Goal: Task Accomplishment & Management: Use online tool/utility

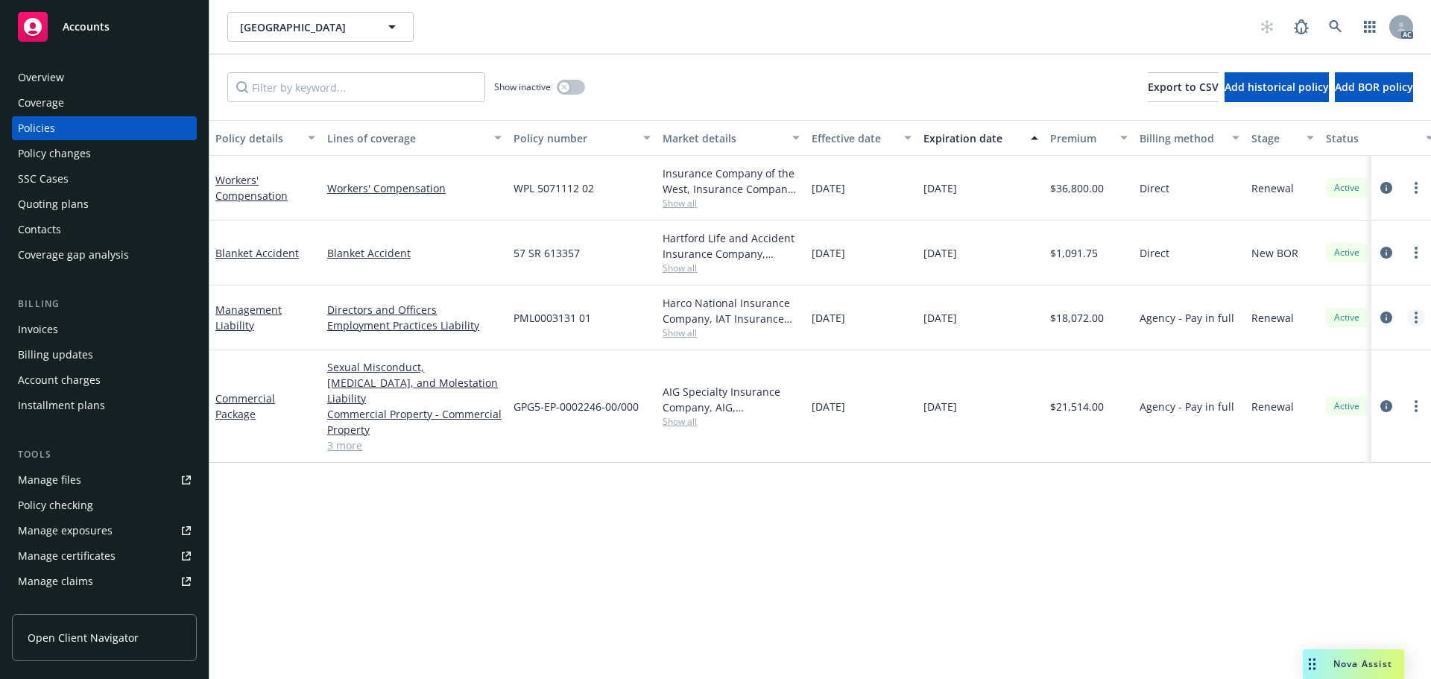
click at [1413, 316] on link "more" at bounding box center [1416, 318] width 18 height 18
click at [1319, 528] on link "Copy logging email" at bounding box center [1336, 527] width 175 height 30
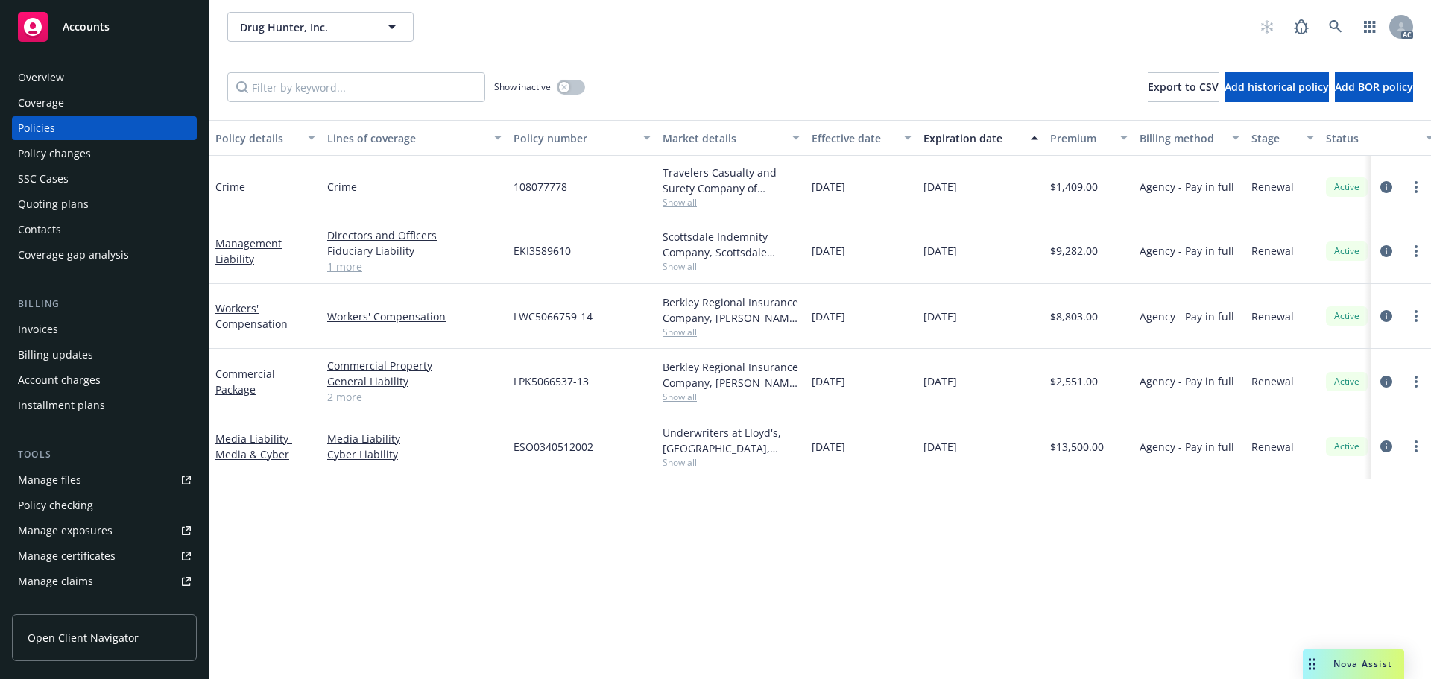
scroll to position [0, 217]
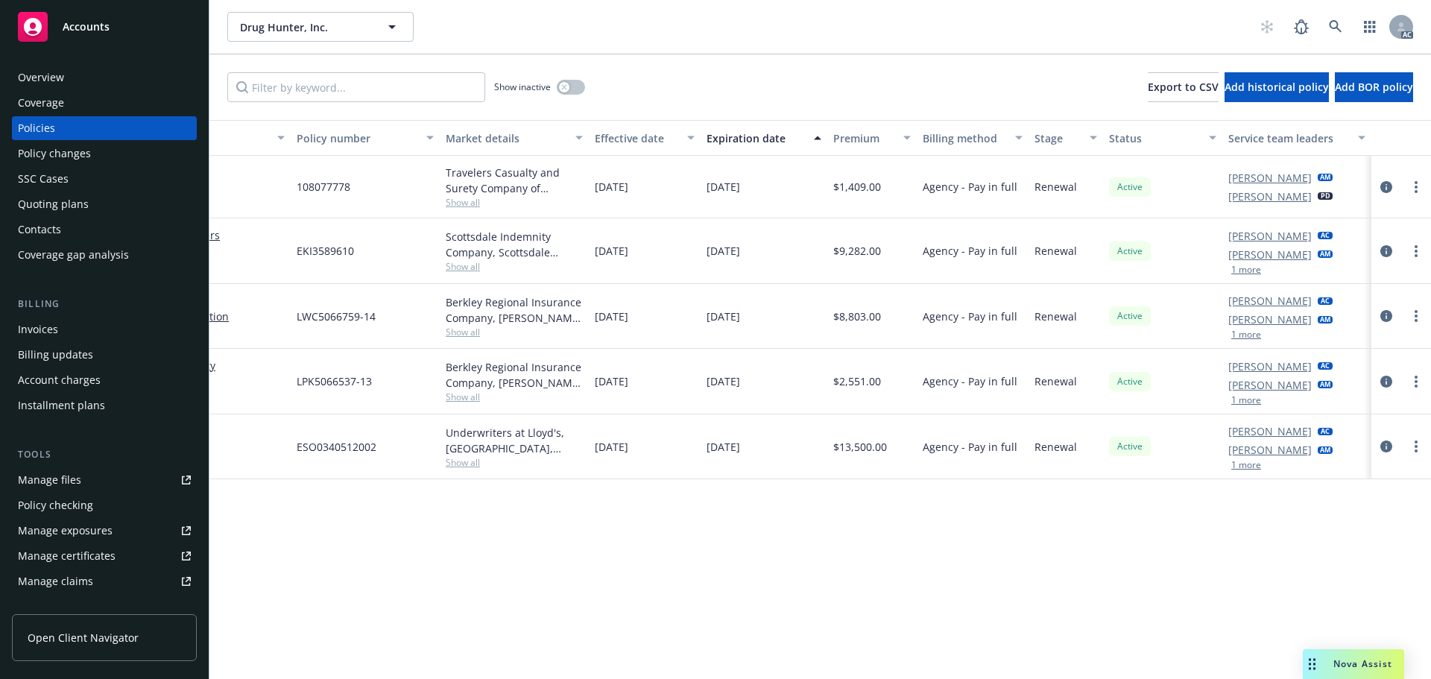
drag, startPoint x: 686, startPoint y: 665, endPoint x: 637, endPoint y: 660, distance: 48.7
click at [637, 660] on div "Policy details Lines of coverage Policy number Market details Effective date Ex…" at bounding box center [820, 399] width 1222 height 559
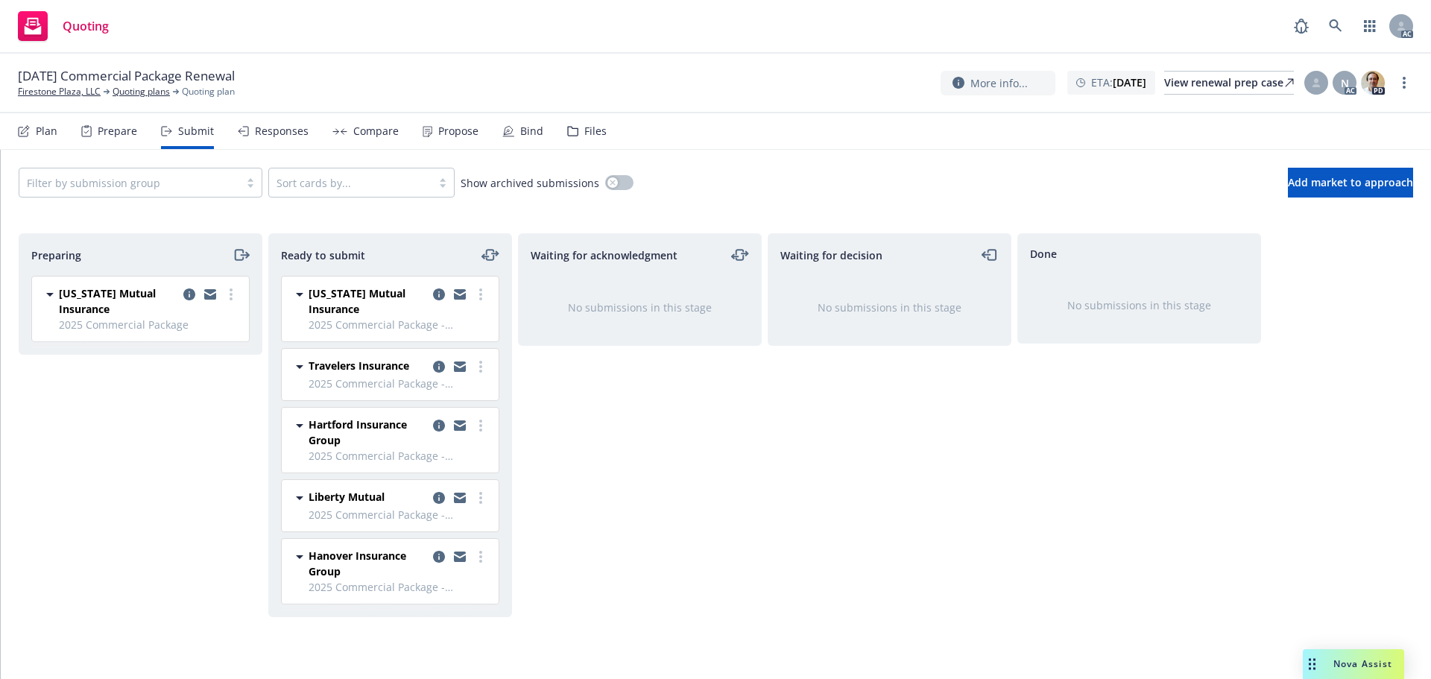
click at [1329, 657] on div "Nova Assist" at bounding box center [1353, 664] width 101 height 30
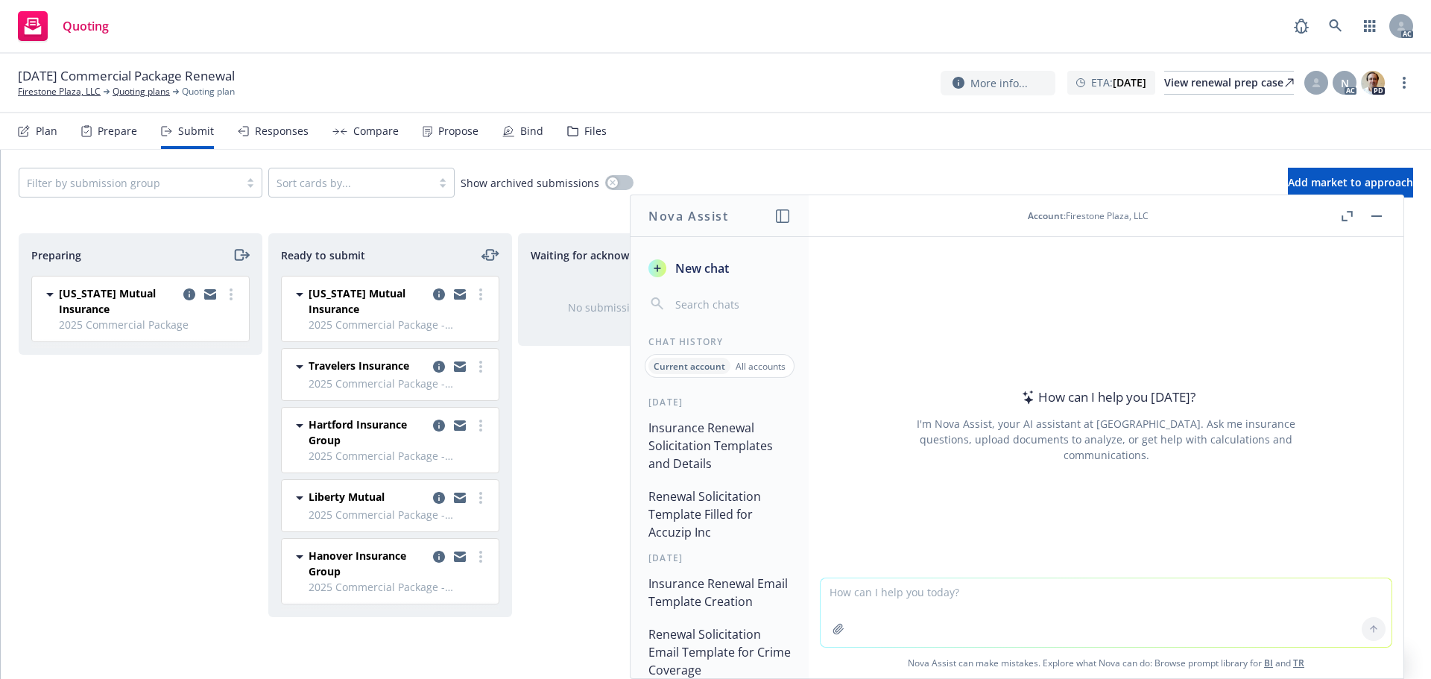
click at [1346, 212] on icon "button" at bounding box center [1347, 216] width 11 height 10
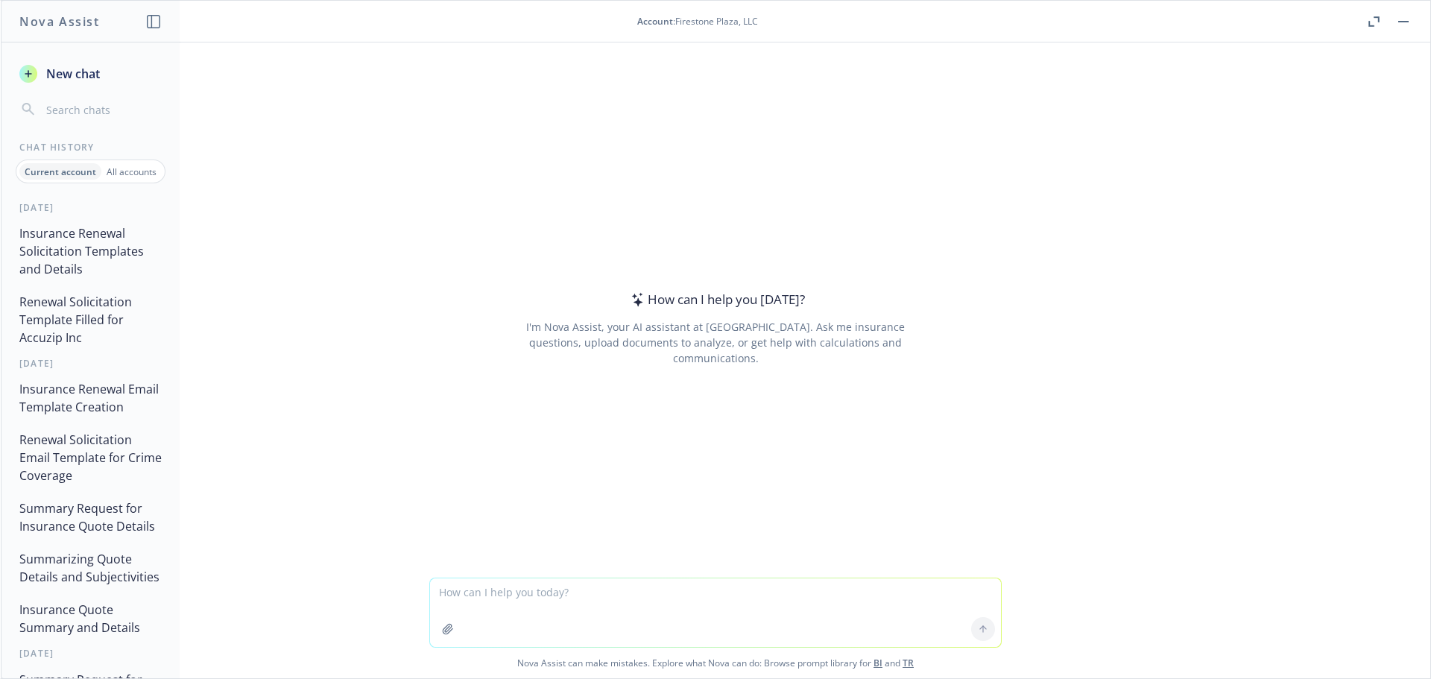
click at [39, 533] on button "Summary Request for Insurance Quote Details" at bounding box center [90, 517] width 154 height 45
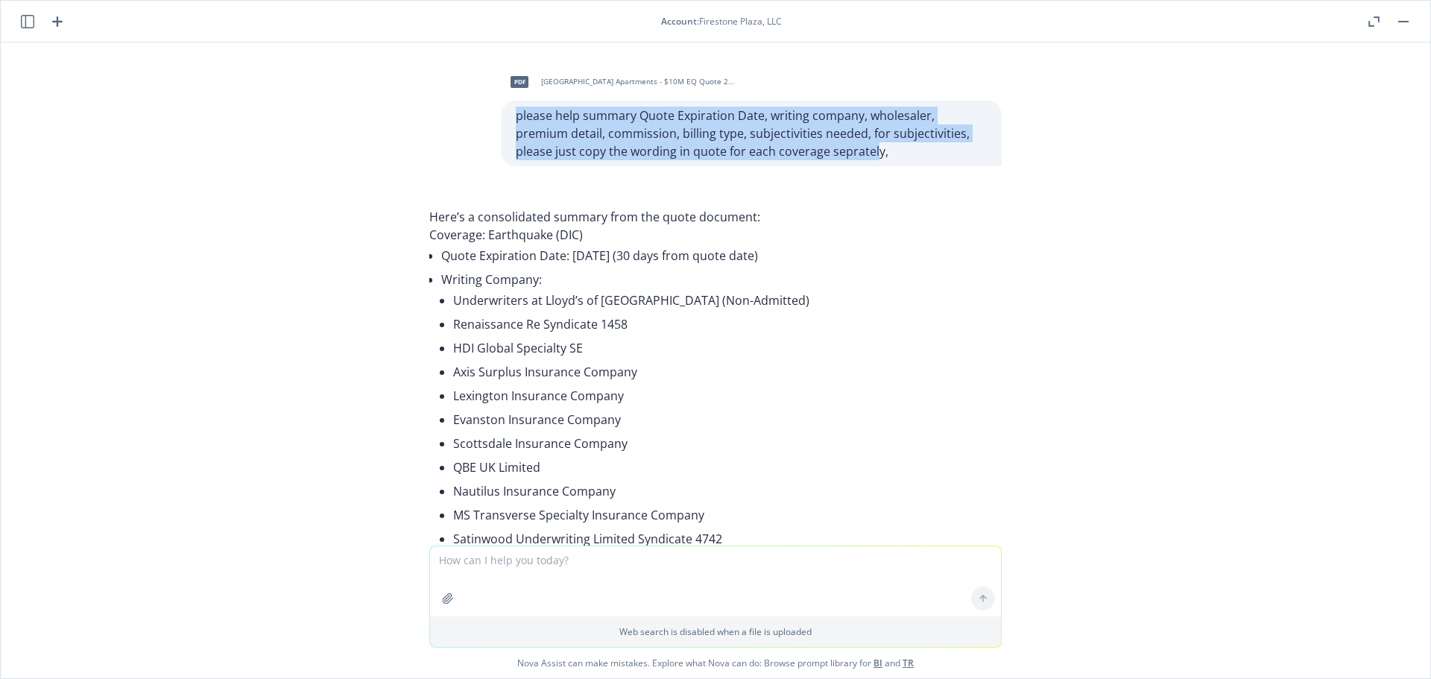
drag, startPoint x: 803, startPoint y: 151, endPoint x: 499, endPoint y: 119, distance: 305.1
click at [501, 119] on div "please help summary Quote Expiration Date, writing company, wholesaler, premium…" at bounding box center [751, 134] width 501 height 66
copy p "please help summary Quote Expiration Date, writing company, wholesaler, premium…"
click at [31, 22] on icon "button" at bounding box center [27, 21] width 13 height 13
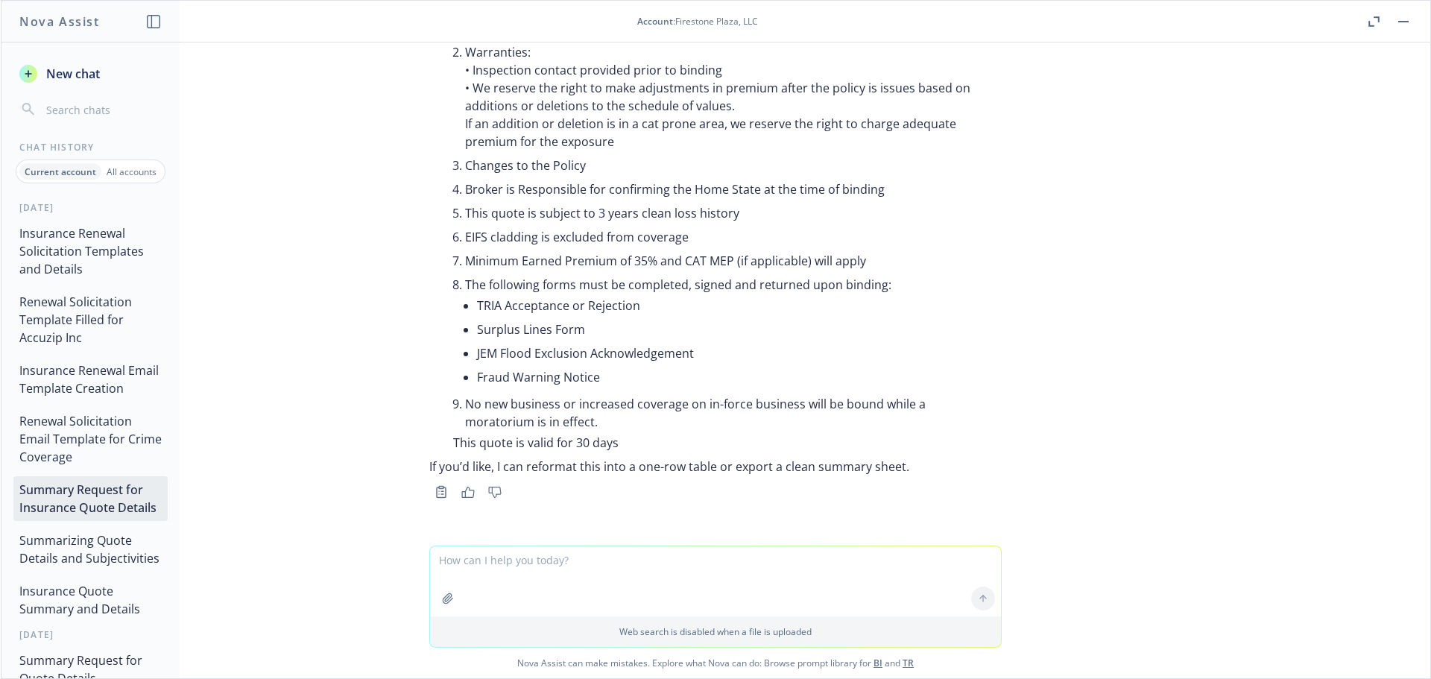
scroll to position [867, 0]
click at [48, 81] on span "New chat" at bounding box center [71, 74] width 57 height 18
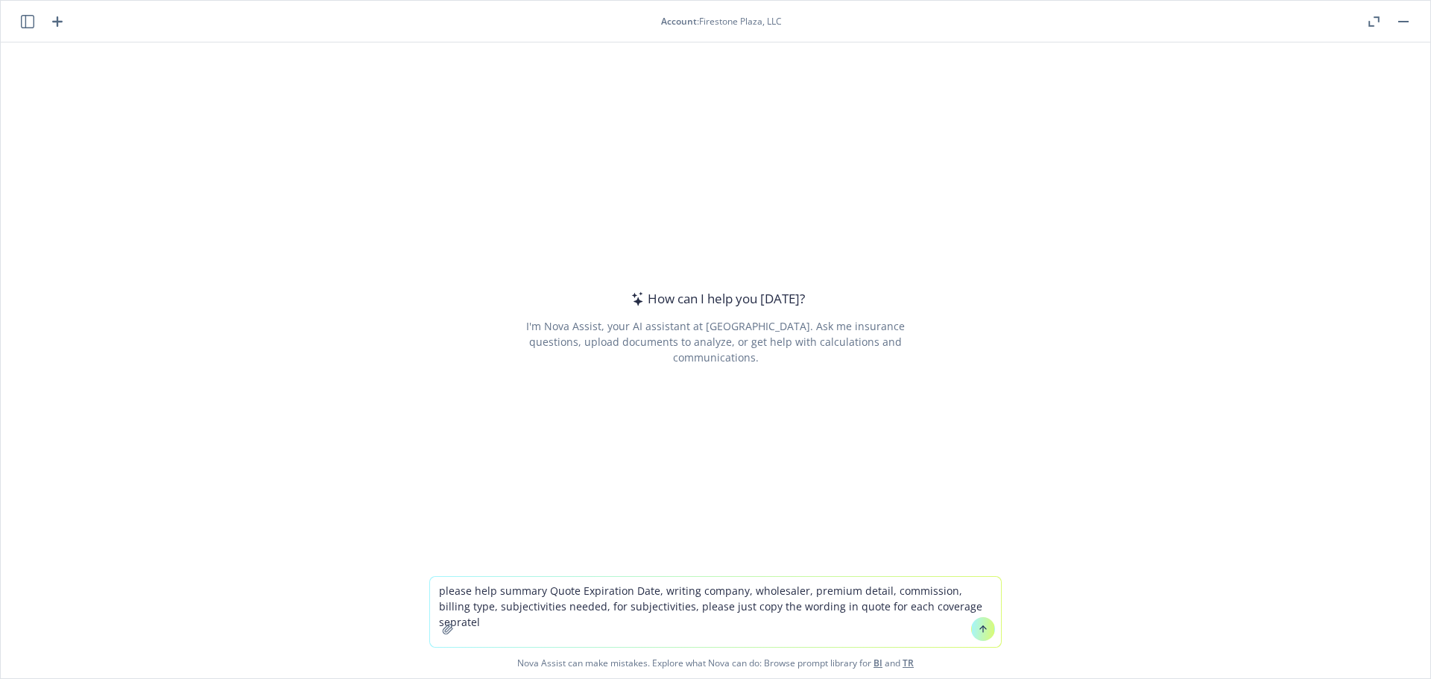
click at [447, 623] on icon "button" at bounding box center [448, 629] width 12 height 12
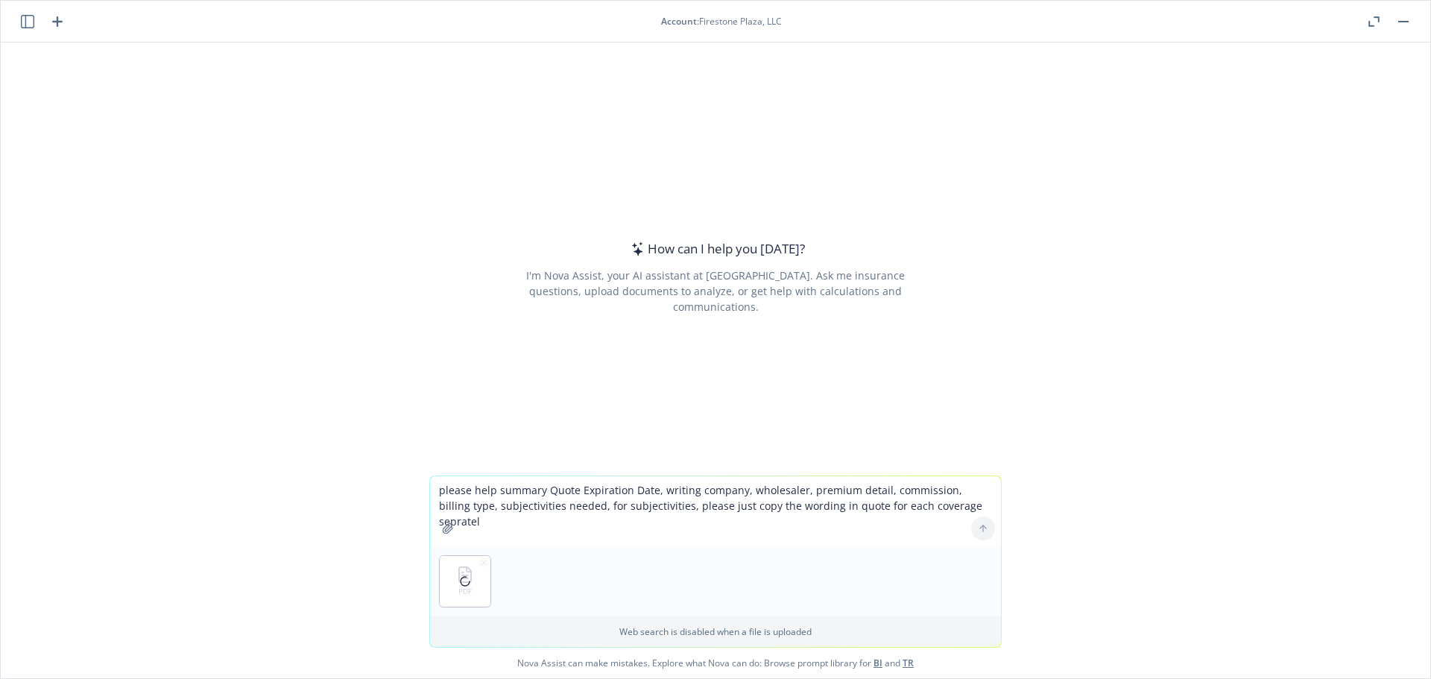
click at [944, 508] on textarea "please help summary Quote Expiration Date, writing company, wholesaler, premium…" at bounding box center [715, 511] width 571 height 70
click at [874, 489] on textarea "please help summary Quote Expiration Date, writing company, wholesaler, premium…" at bounding box center [715, 511] width 571 height 70
type textarea "please help summary Quote Expiration Date, writing company, wholesaler, premium…"
click at [984, 526] on button at bounding box center [983, 529] width 24 height 24
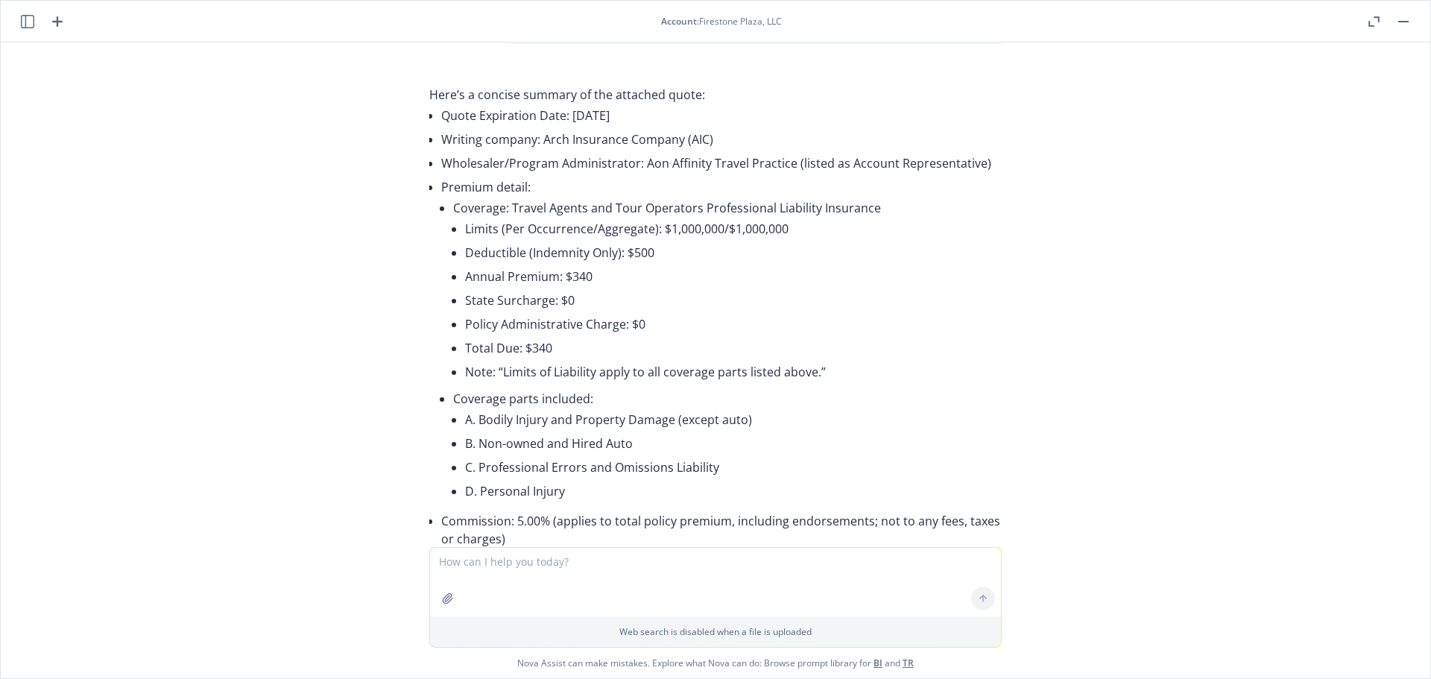
scroll to position [0, 0]
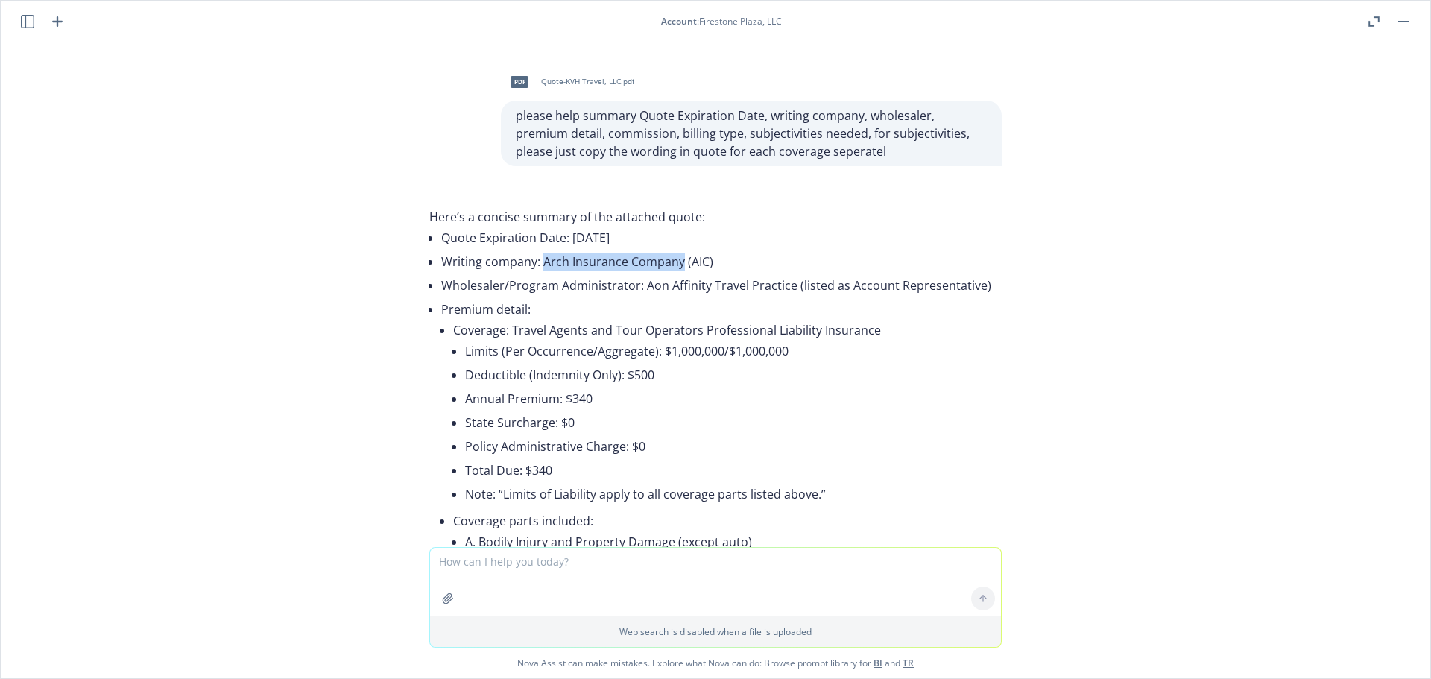
drag, startPoint x: 668, startPoint y: 259, endPoint x: 533, endPoint y: 259, distance: 134.9
click at [533, 259] on li "Writing company: Arch Insurance Company (AIC)" at bounding box center [721, 262] width 561 height 24
copy li "Arch Insurance Company"
click at [854, 348] on li "Limits (Per Occurrence/Aggregate): $1,000,000/$1,000,000" at bounding box center [733, 351] width 537 height 24
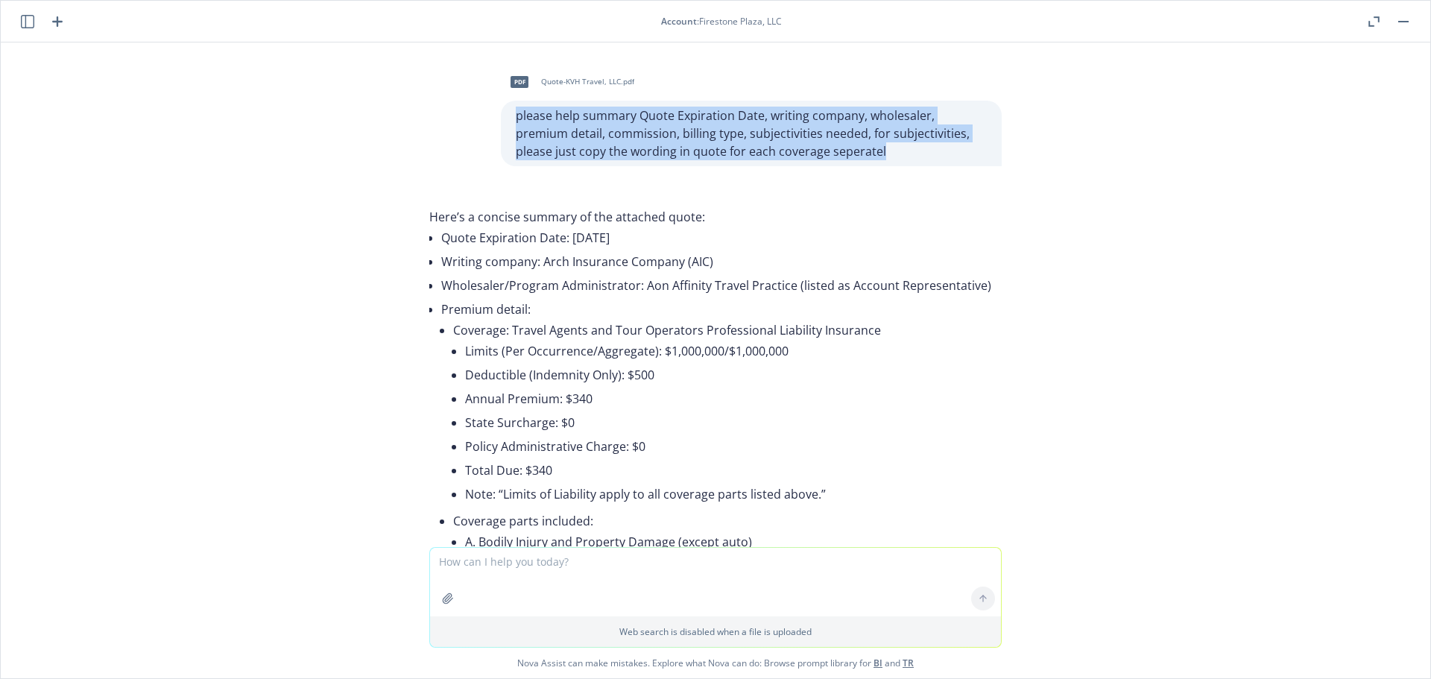
drag, startPoint x: 817, startPoint y: 153, endPoint x: 485, endPoint y: 111, distance: 335.1
click at [485, 111] on div "pdf Quote-KVH Travel, LLC.pdf please help summary Quote Expiration Date, writin…" at bounding box center [715, 114] width 596 height 121
copy p "please help summary Quote Expiration Date, writing company, wholesaler, premium…"
click at [51, 13] on icon "button" at bounding box center [57, 22] width 18 height 18
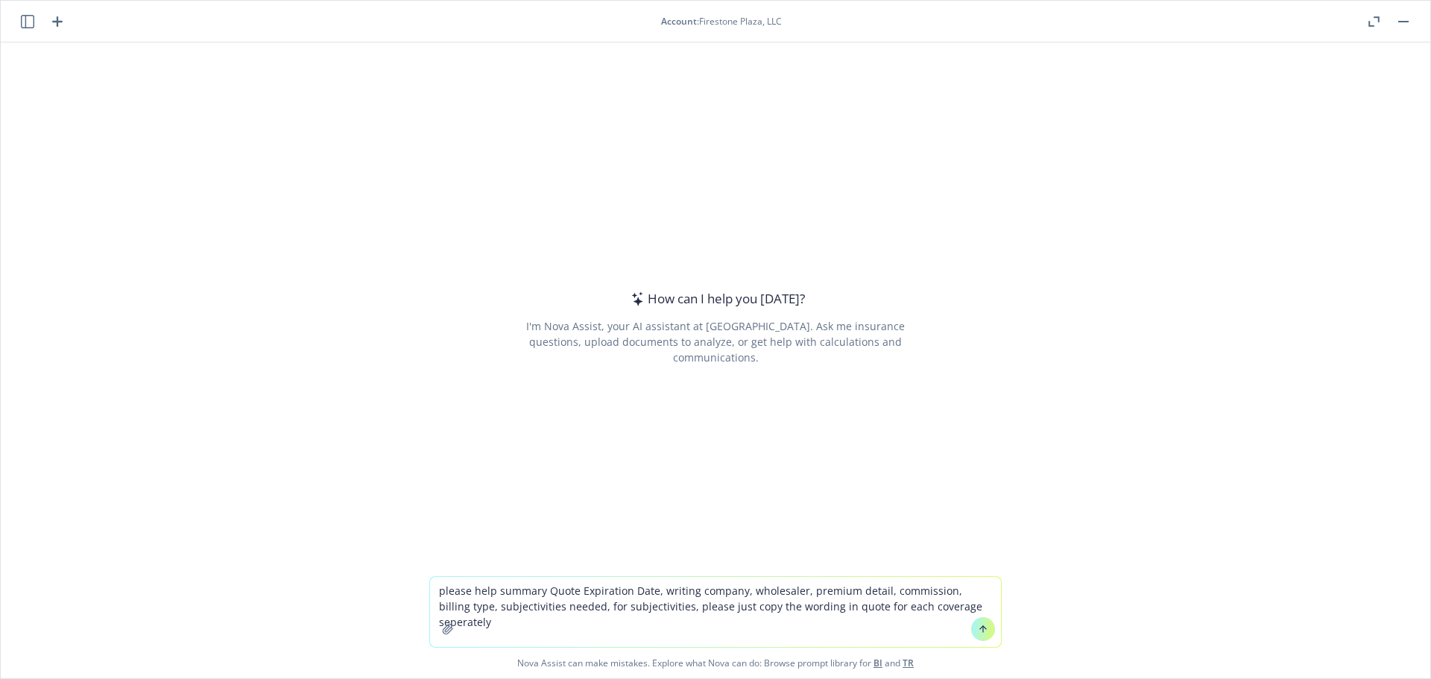
type textarea "please help summary Quote Expiration Date, writing company, wholesaler, premium…"
click at [449, 619] on button "button" at bounding box center [448, 629] width 24 height 24
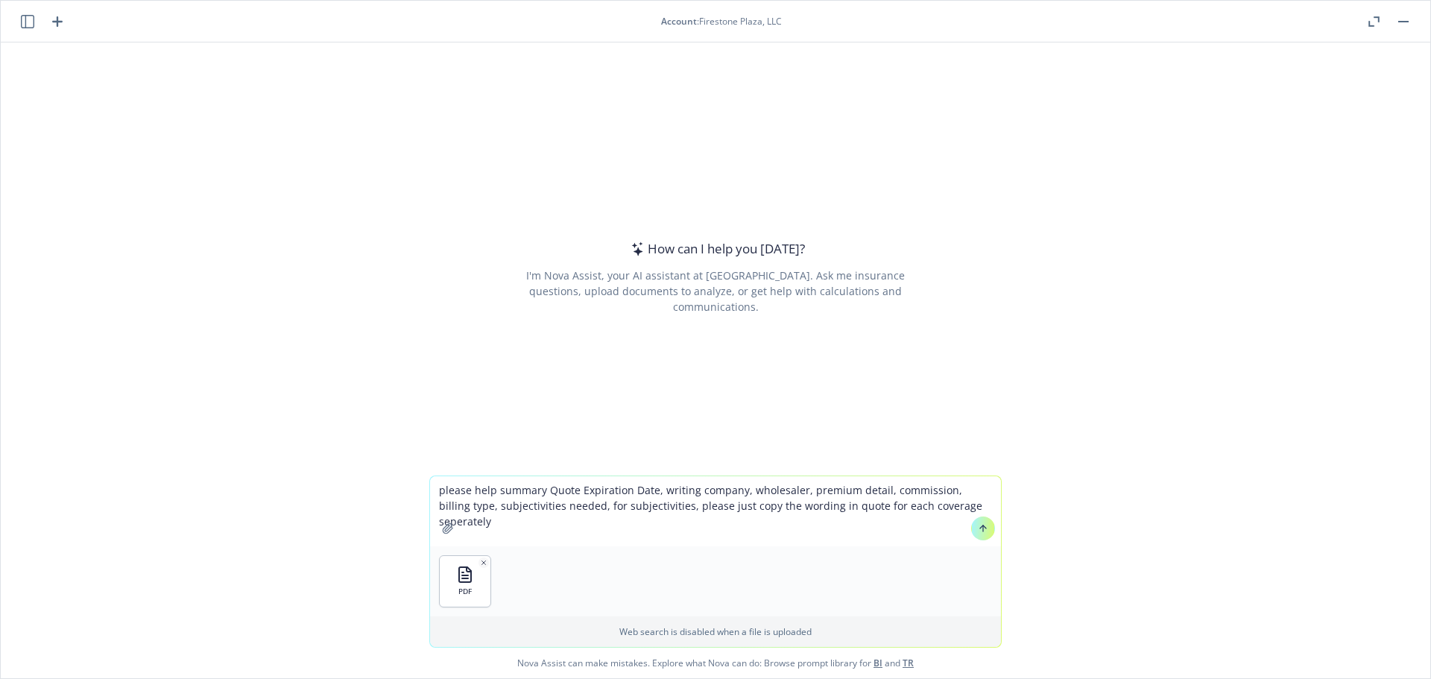
click at [436, 517] on button "button" at bounding box center [448, 529] width 24 height 24
click at [971, 526] on button at bounding box center [983, 529] width 24 height 24
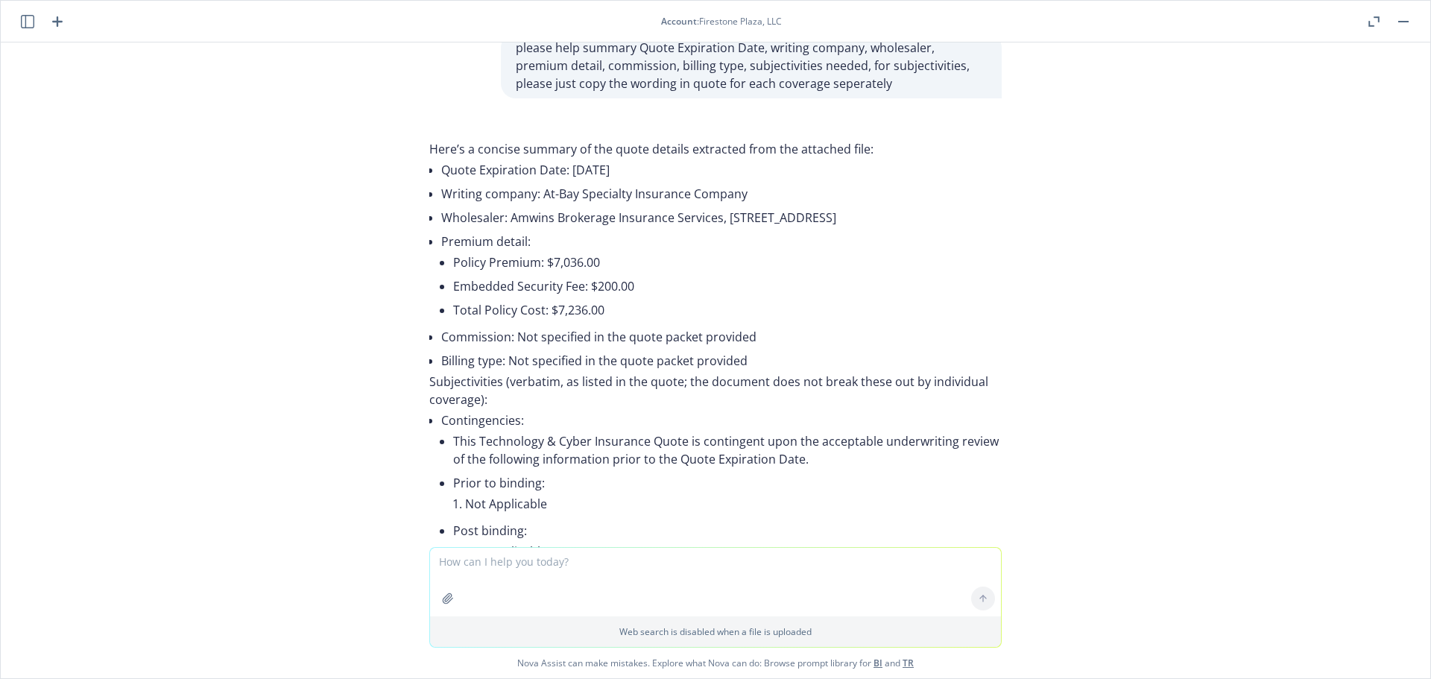
scroll to position [66, 0]
drag, startPoint x: 742, startPoint y: 189, endPoint x: 528, endPoint y: 200, distance: 215.0
click at [528, 200] on li "Writing company: At-Bay Specialty Insurance Company" at bounding box center [721, 195] width 561 height 24
copy li "At-Bay Specialty Insurance Company"
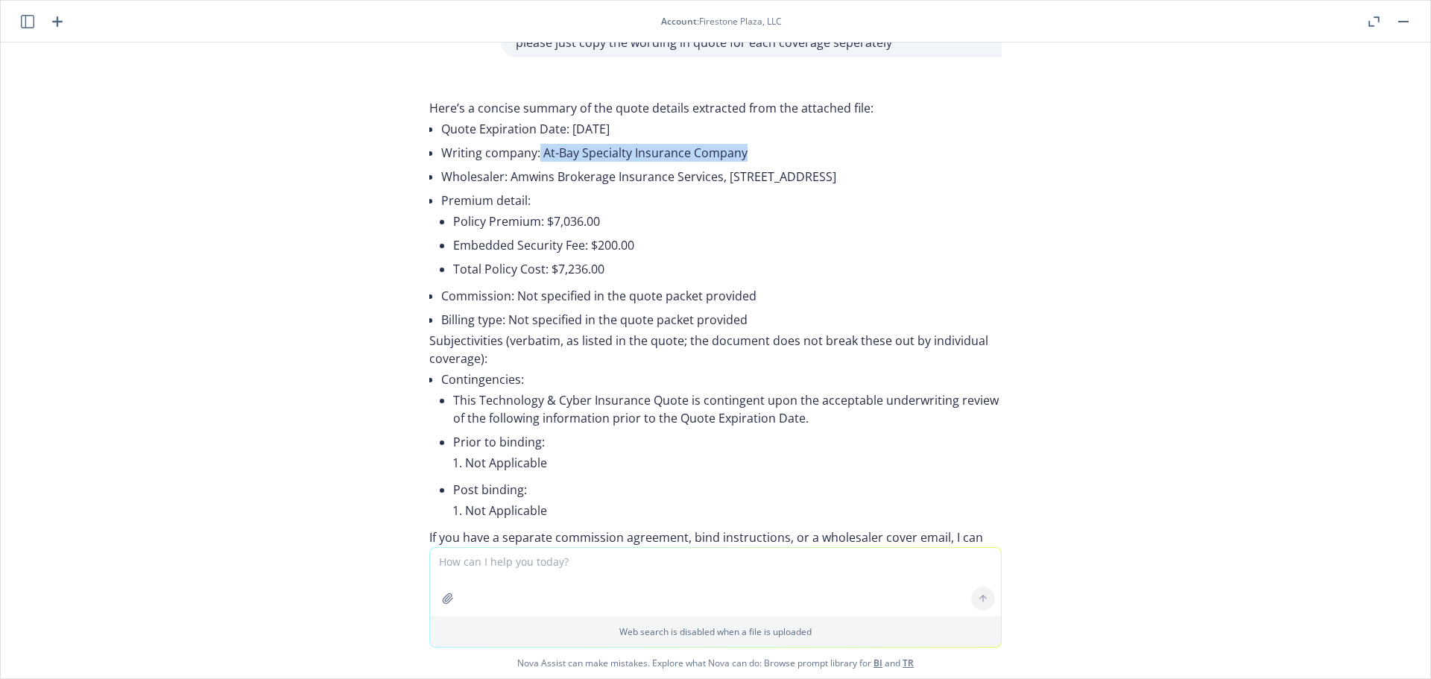
scroll to position [0, 0]
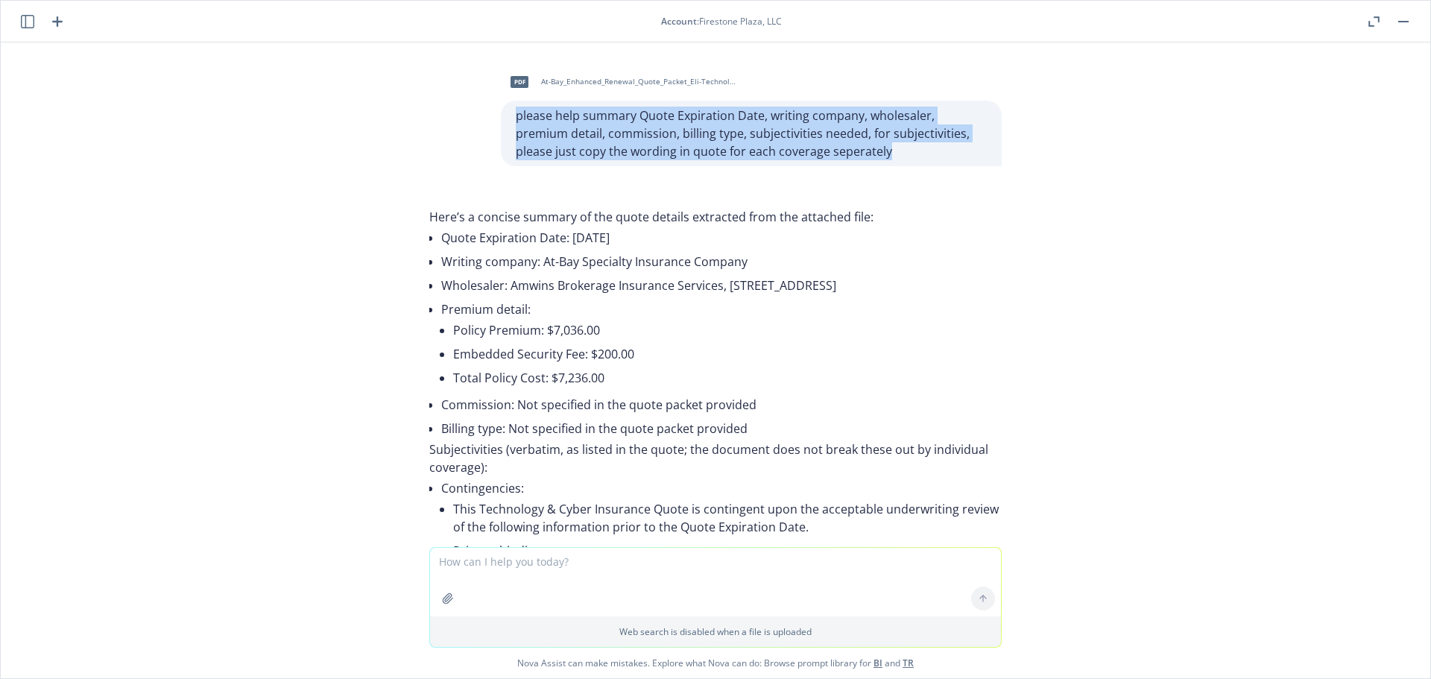
drag, startPoint x: 827, startPoint y: 153, endPoint x: 485, endPoint y: 119, distance: 343.9
click at [485, 119] on div "pdf At-Bay_Enhanced_Renewal_Quote_Packet_Eli-Technologies_-Inc..pdf please help…" at bounding box center [715, 114] width 596 height 121
copy p "please help summary Quote Expiration Date, writing company, wholesaler, premium…"
click at [53, 16] on icon "button" at bounding box center [57, 22] width 18 height 18
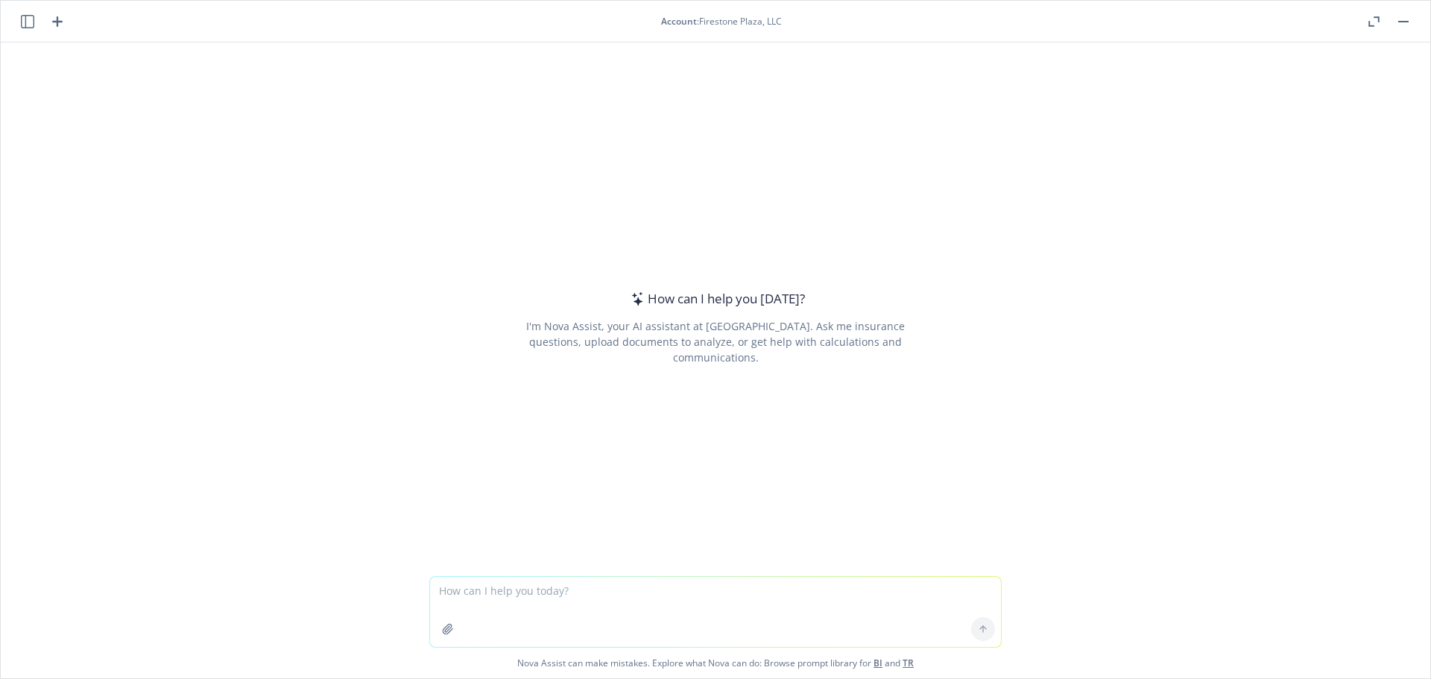
click at [442, 621] on button "button" at bounding box center [448, 629] width 24 height 24
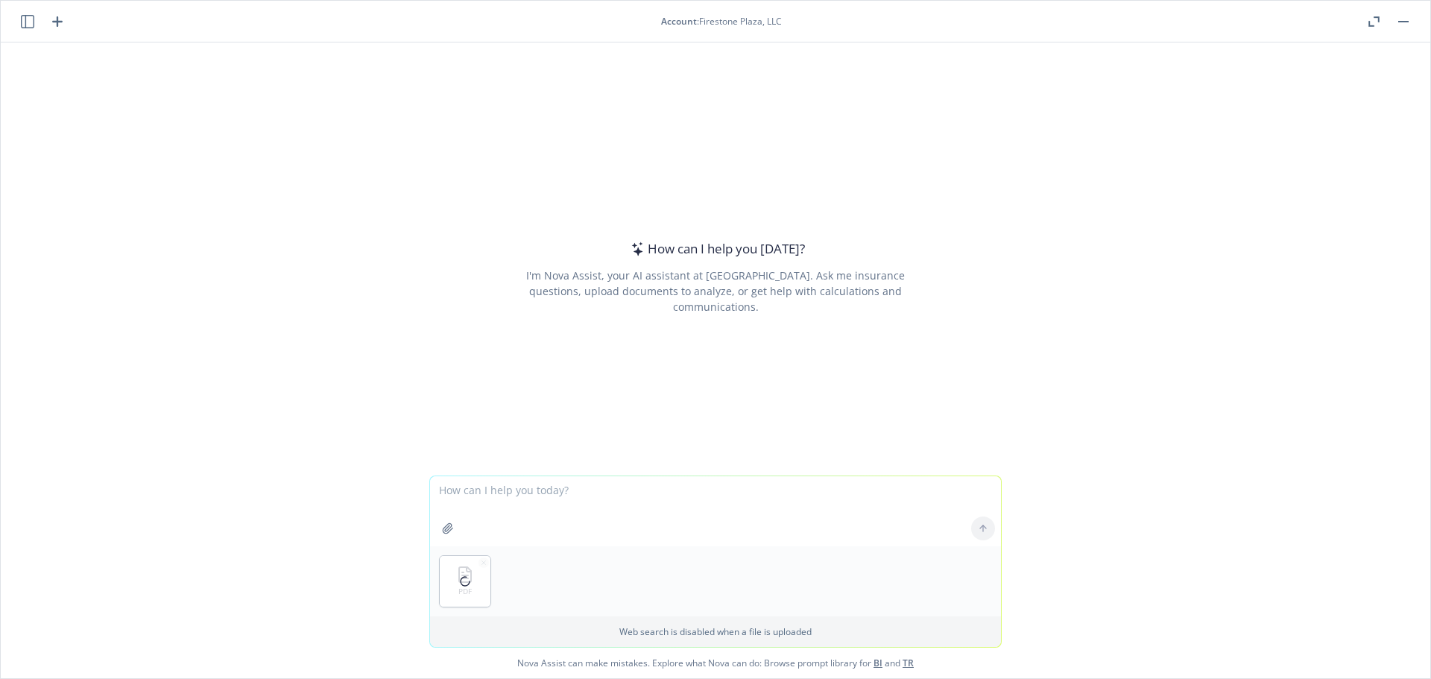
click at [493, 499] on textarea at bounding box center [715, 511] width 571 height 70
paste textarea "please help summary Quote Expiration Date, writing company, wholesaler, premium…"
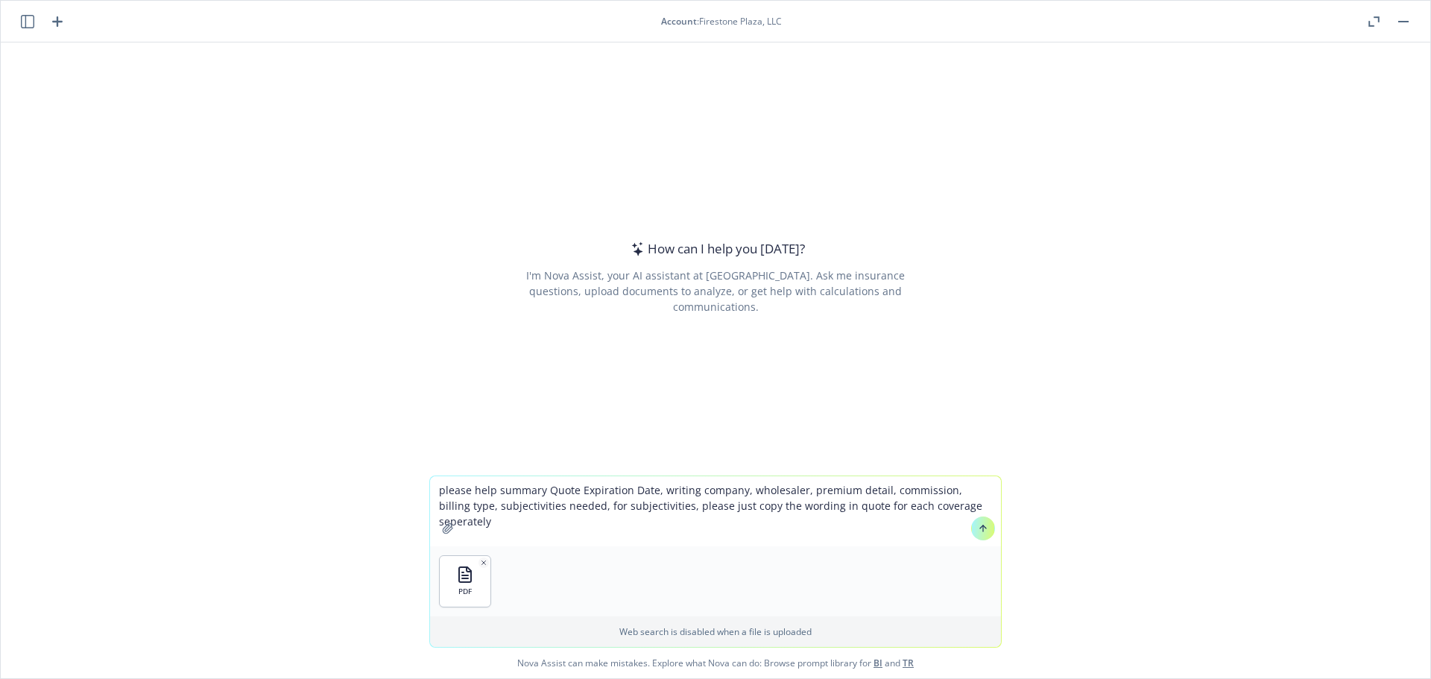
type textarea "please help summary Quote Expiration Date, writing company, wholesaler, premium…"
click at [979, 530] on icon at bounding box center [983, 528] width 10 height 10
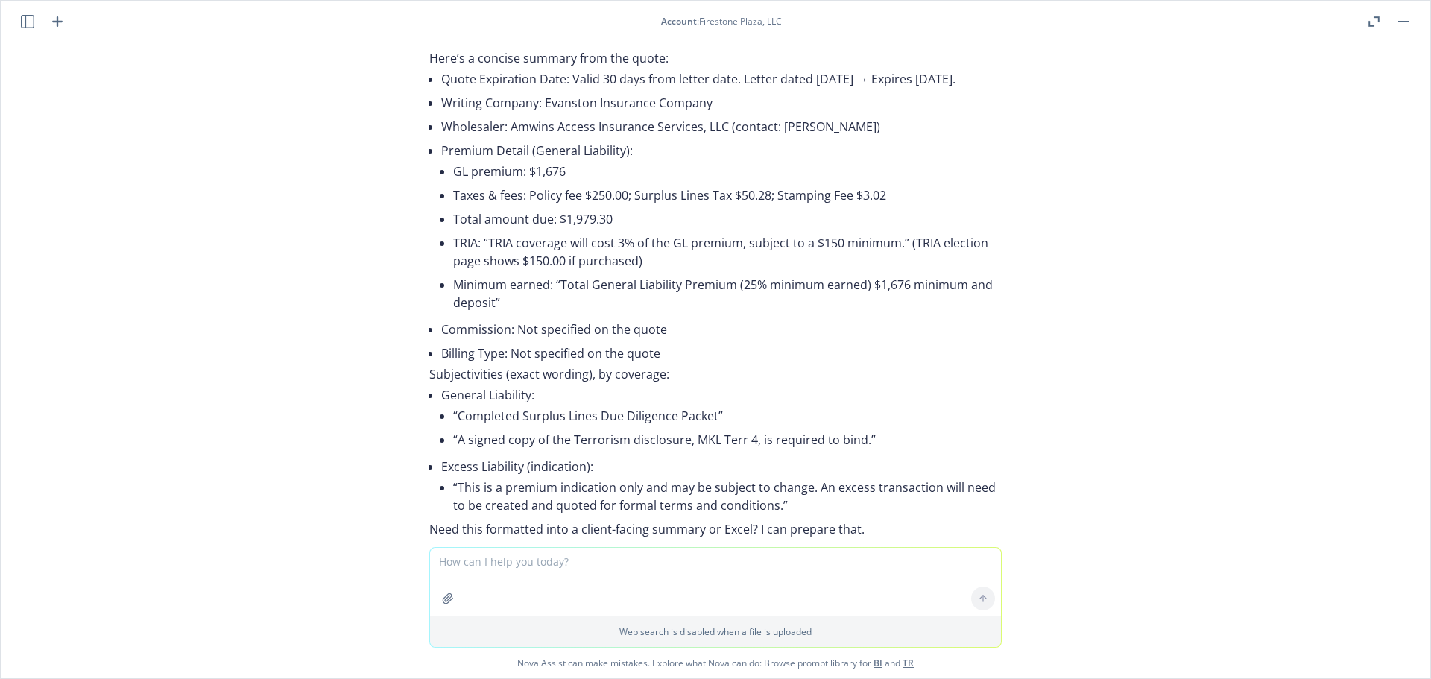
scroll to position [90, 0]
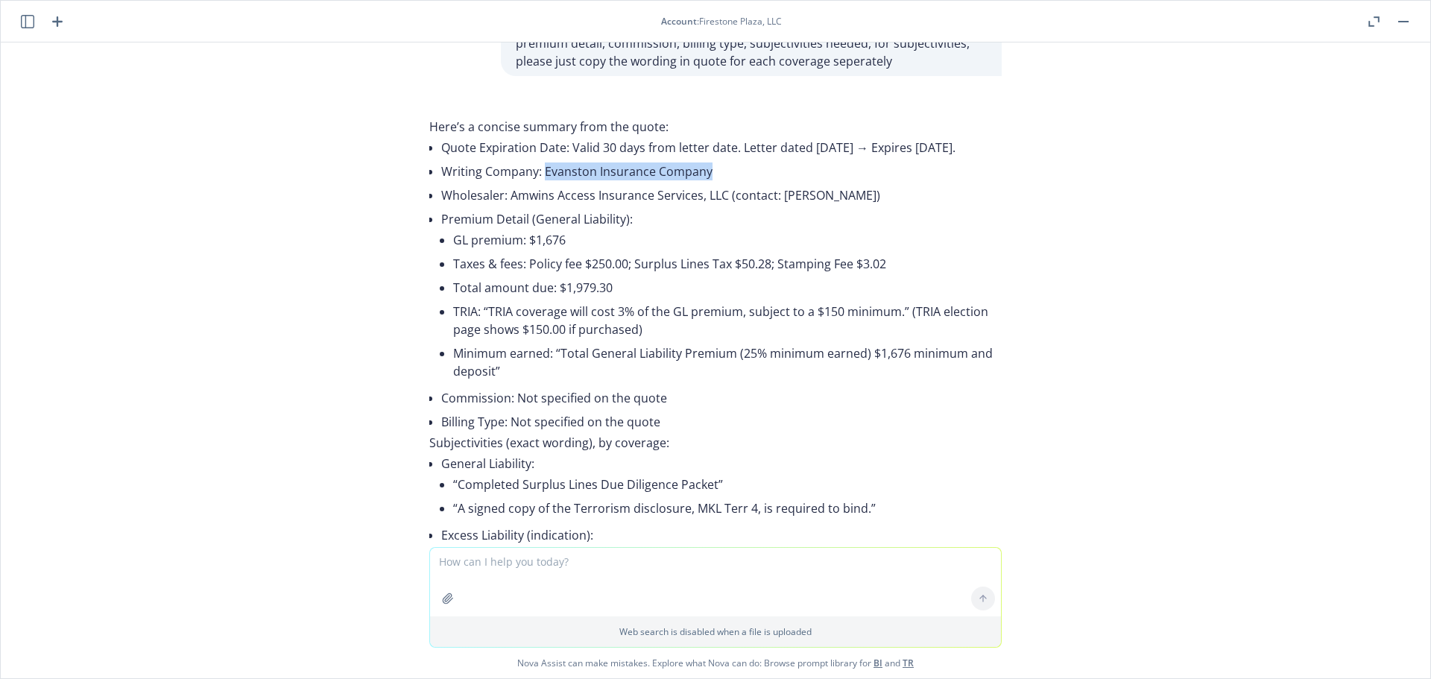
drag, startPoint x: 704, startPoint y: 192, endPoint x: 534, endPoint y: 188, distance: 170.0
click at [534, 183] on li "Writing Company: Evanston Insurance Company" at bounding box center [721, 172] width 561 height 24
copy li "Evanston Insurance Company"
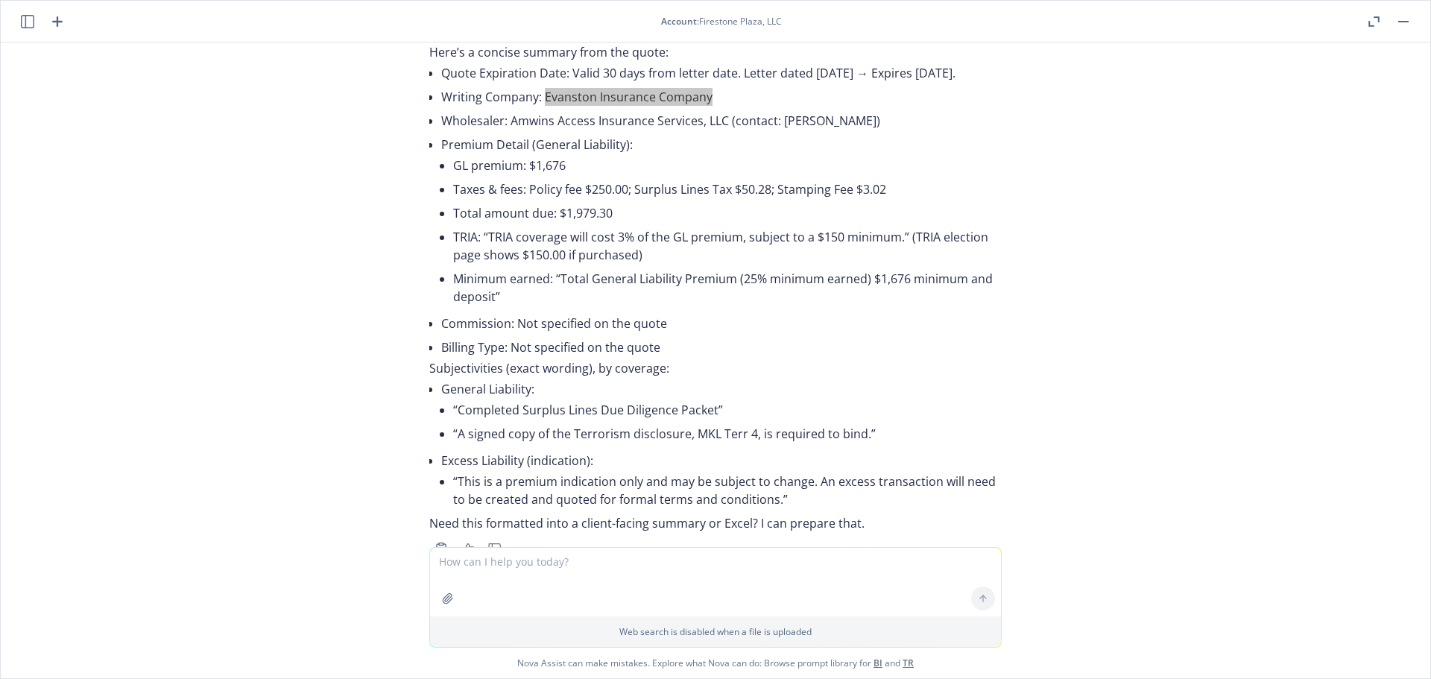
scroll to position [239, 0]
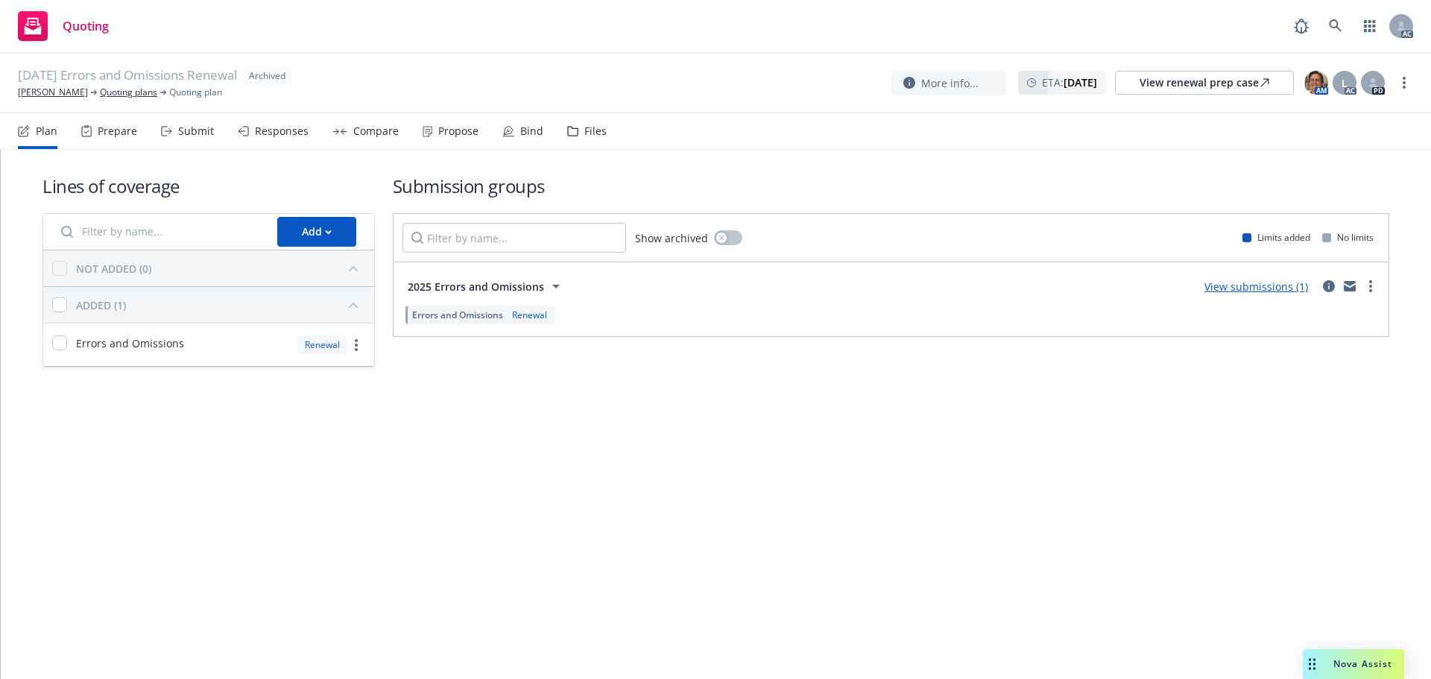
click at [181, 130] on div "Submit" at bounding box center [196, 131] width 36 height 12
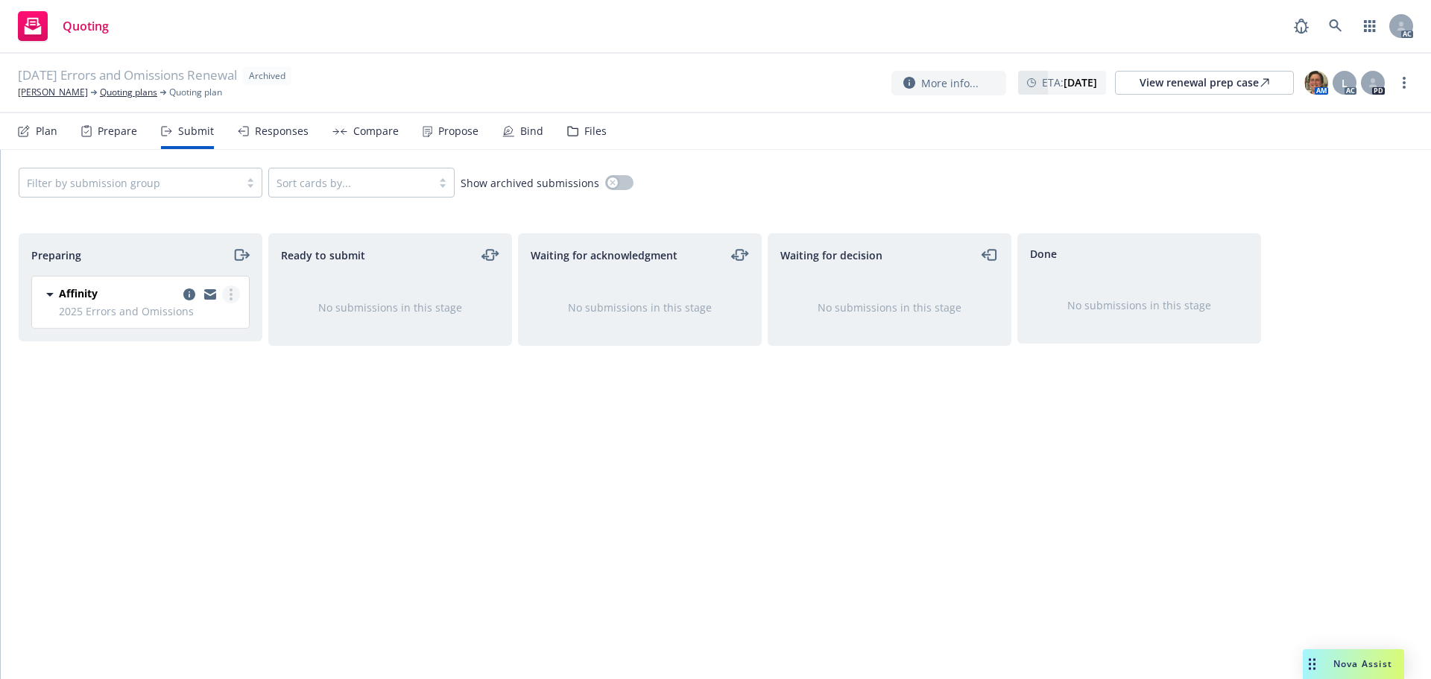
click at [229, 294] on link "more" at bounding box center [231, 294] width 18 height 18
click at [175, 414] on span "Add accepted decision" at bounding box center [164, 414] width 149 height 14
click at [1396, 76] on div "More info... ETA : November 22, 2025 View renewal prep case AM L AC PD" at bounding box center [1153, 82] width 522 height 27
click at [1416, 80] on div "11/22/25 Errors and Omissions Renewal Archived Kimberly Hooker Quoting plans Qu…" at bounding box center [715, 84] width 1431 height 60
click at [1409, 81] on link "more" at bounding box center [1404, 83] width 18 height 18
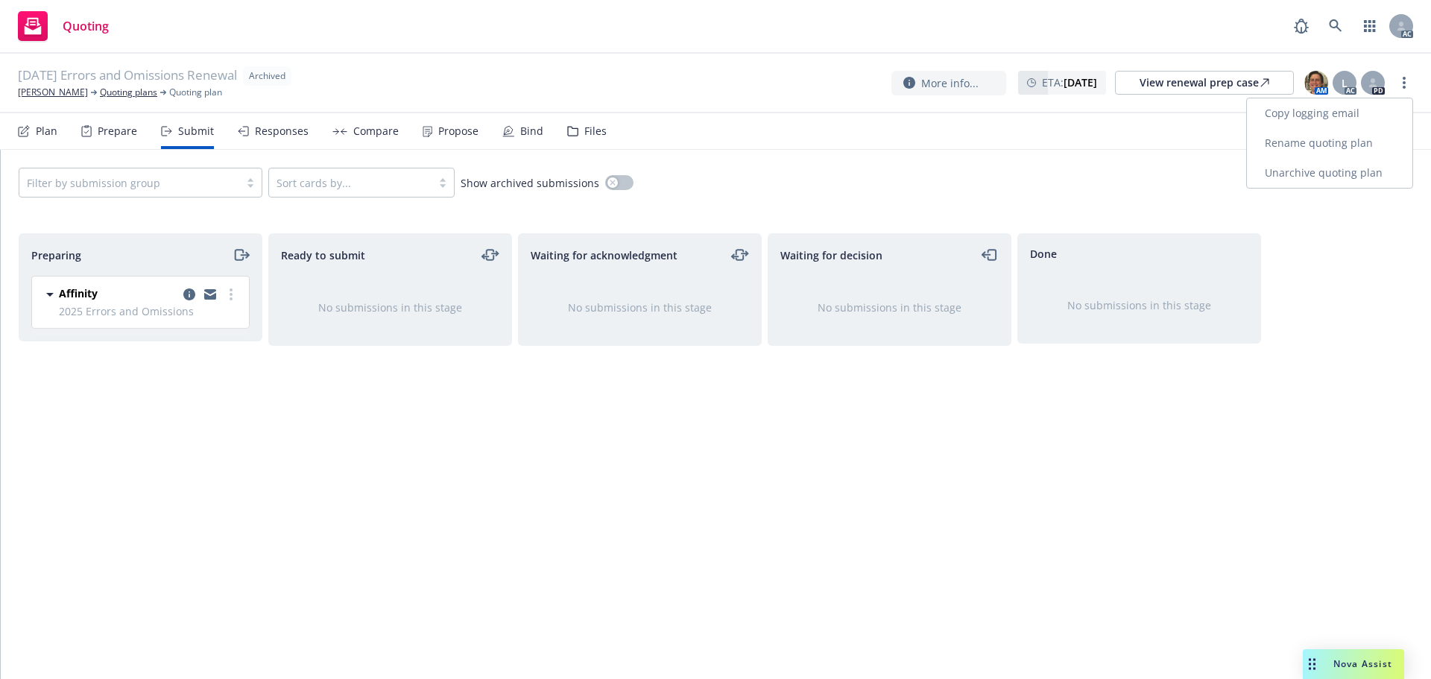
click at [1337, 170] on link "Unarchive quoting plan" at bounding box center [1329, 173] width 165 height 30
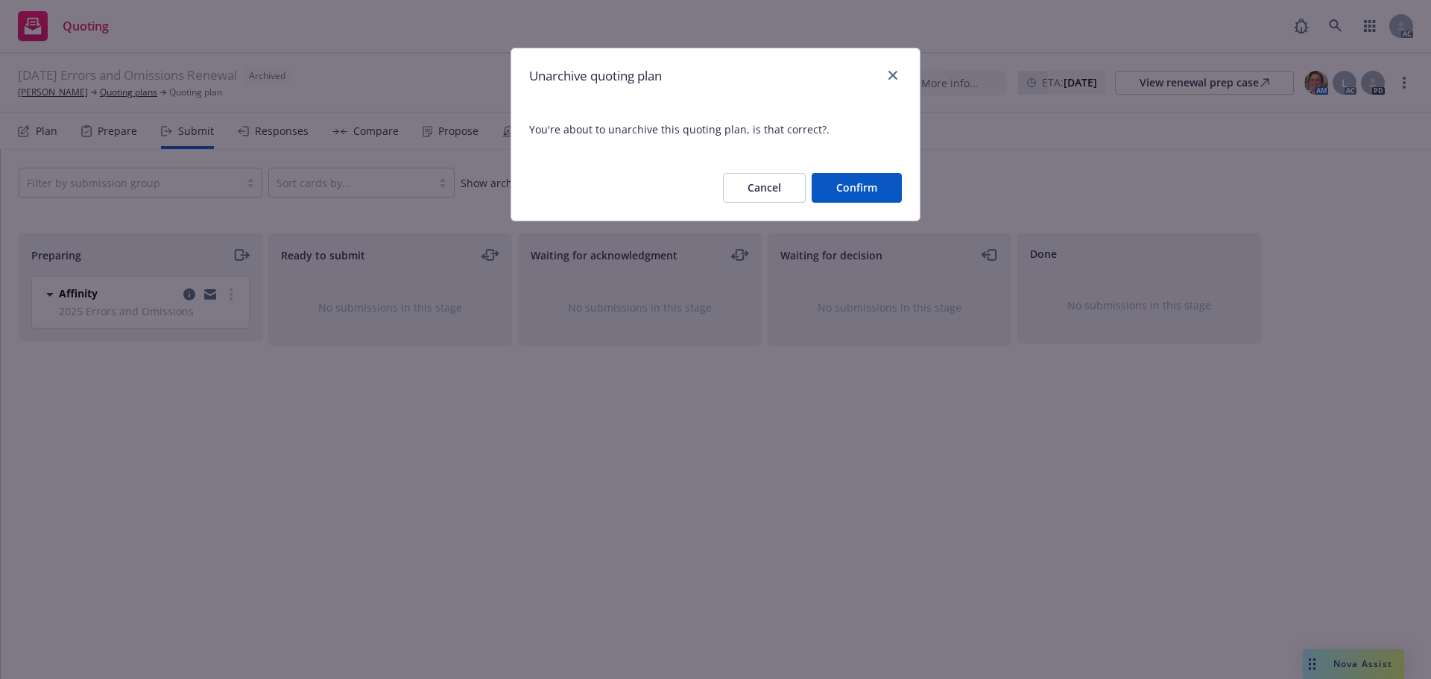
click at [877, 189] on button "Confirm" at bounding box center [857, 188] width 90 height 30
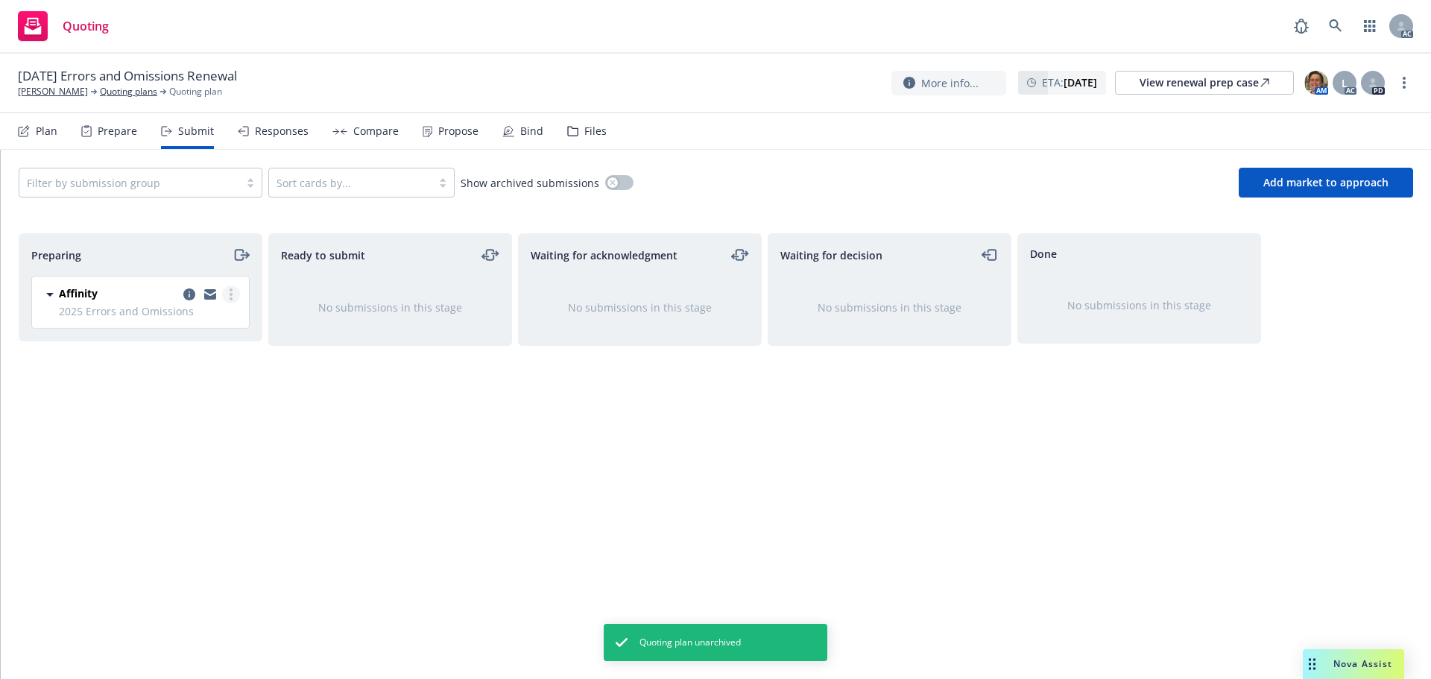
click at [233, 296] on link "more" at bounding box center [231, 294] width 18 height 18
click at [201, 422] on link "Add accepted decision" at bounding box center [164, 415] width 149 height 30
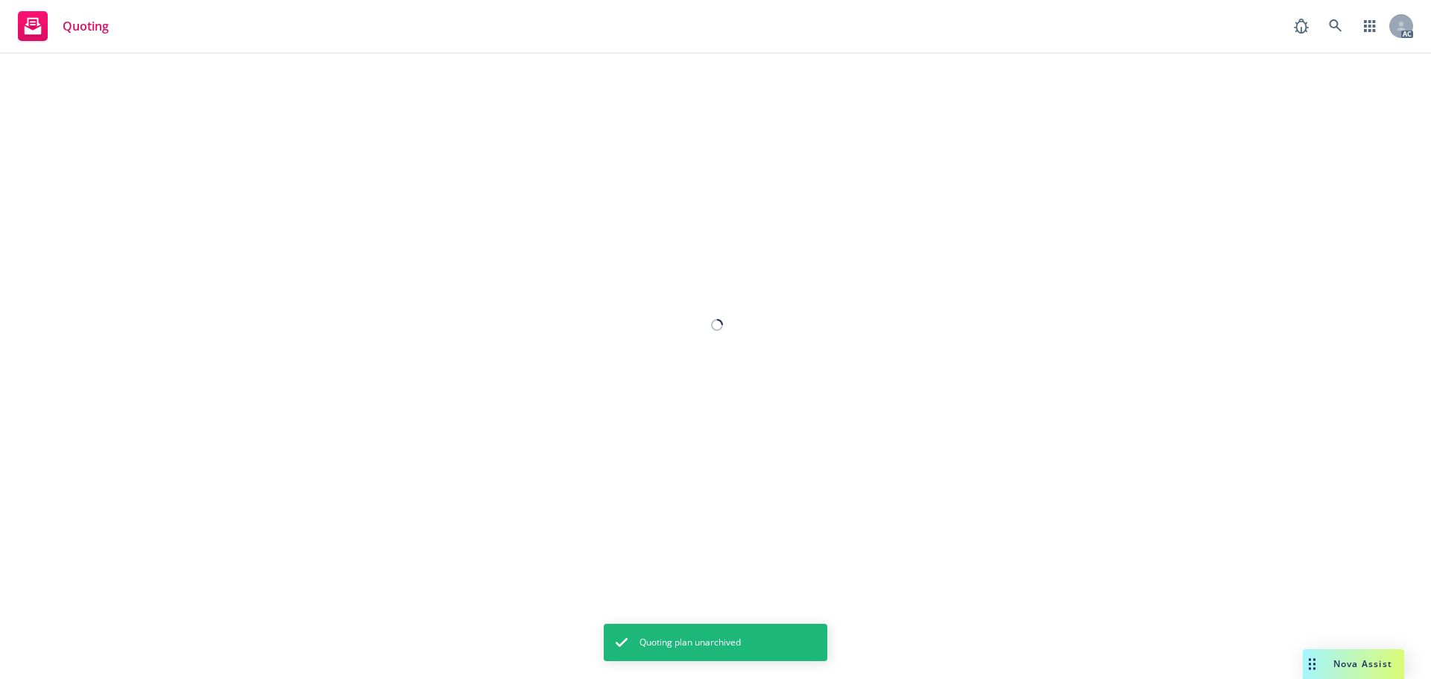
select select "12"
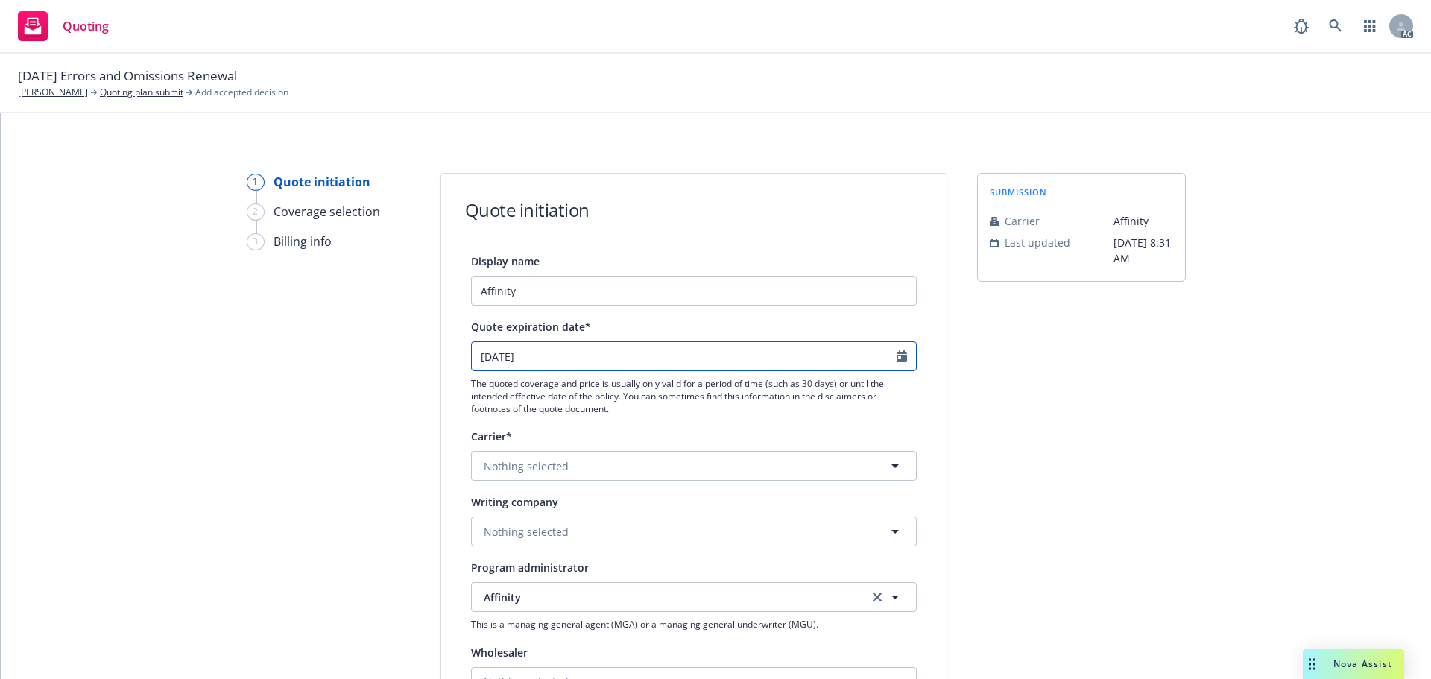
click at [897, 356] on icon "Calendar" at bounding box center [902, 356] width 10 height 12
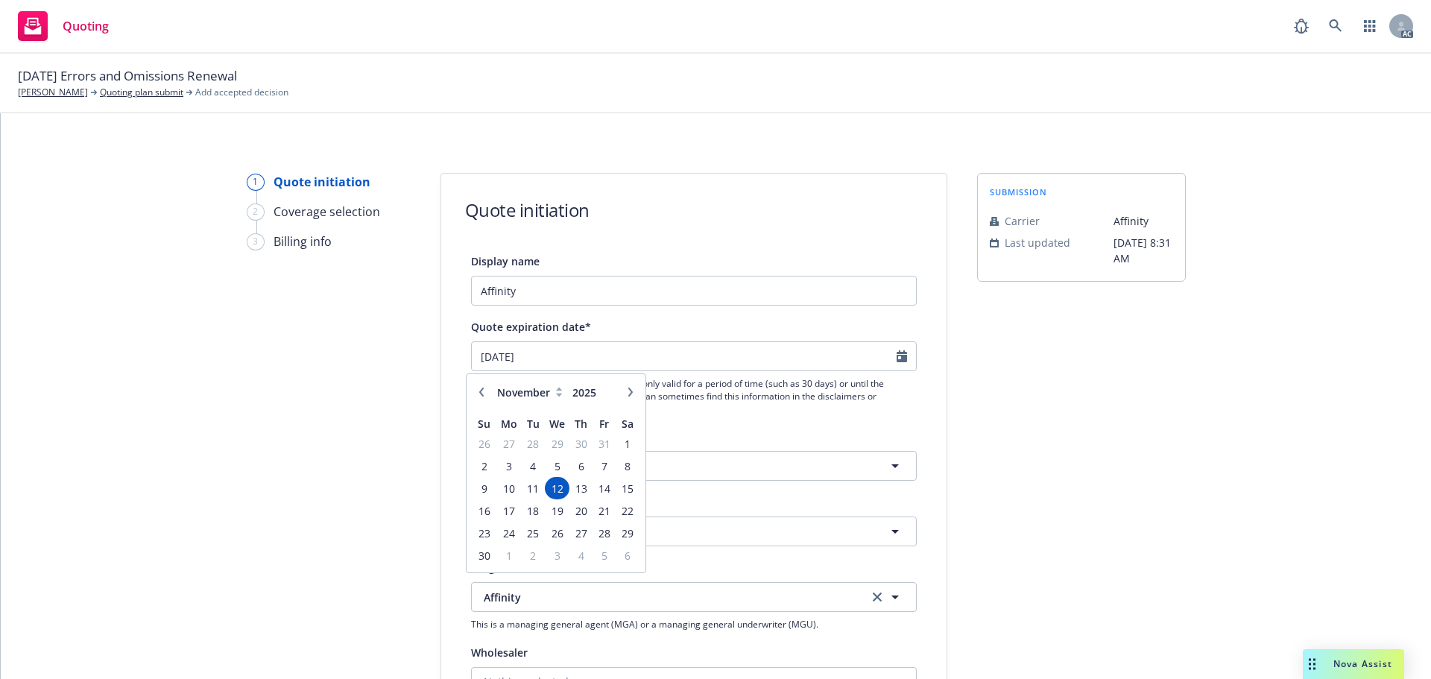
click at [482, 397] on button "button" at bounding box center [482, 392] width 18 height 18
click at [627, 393] on icon "button" at bounding box center [630, 392] width 9 height 9
select select "11"
click at [620, 511] on span "22" at bounding box center [628, 511] width 20 height 19
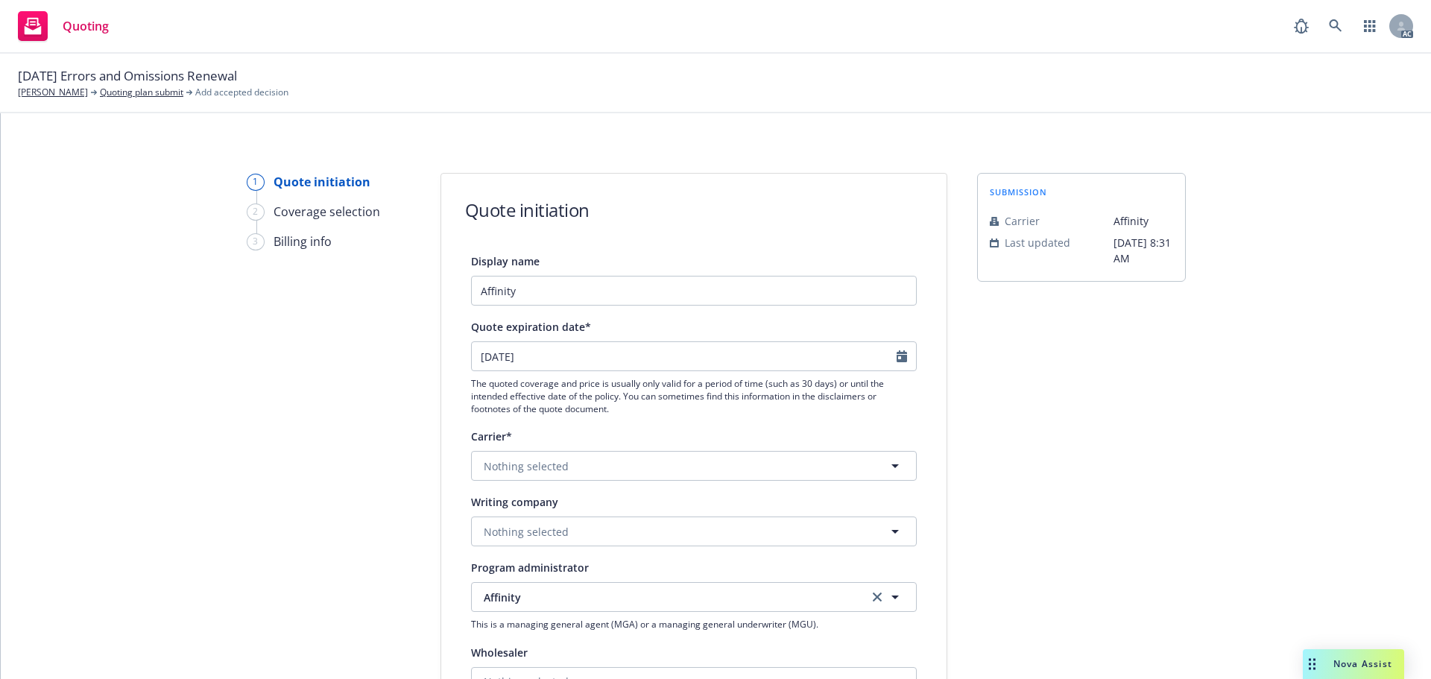
type input "22/11/2025"
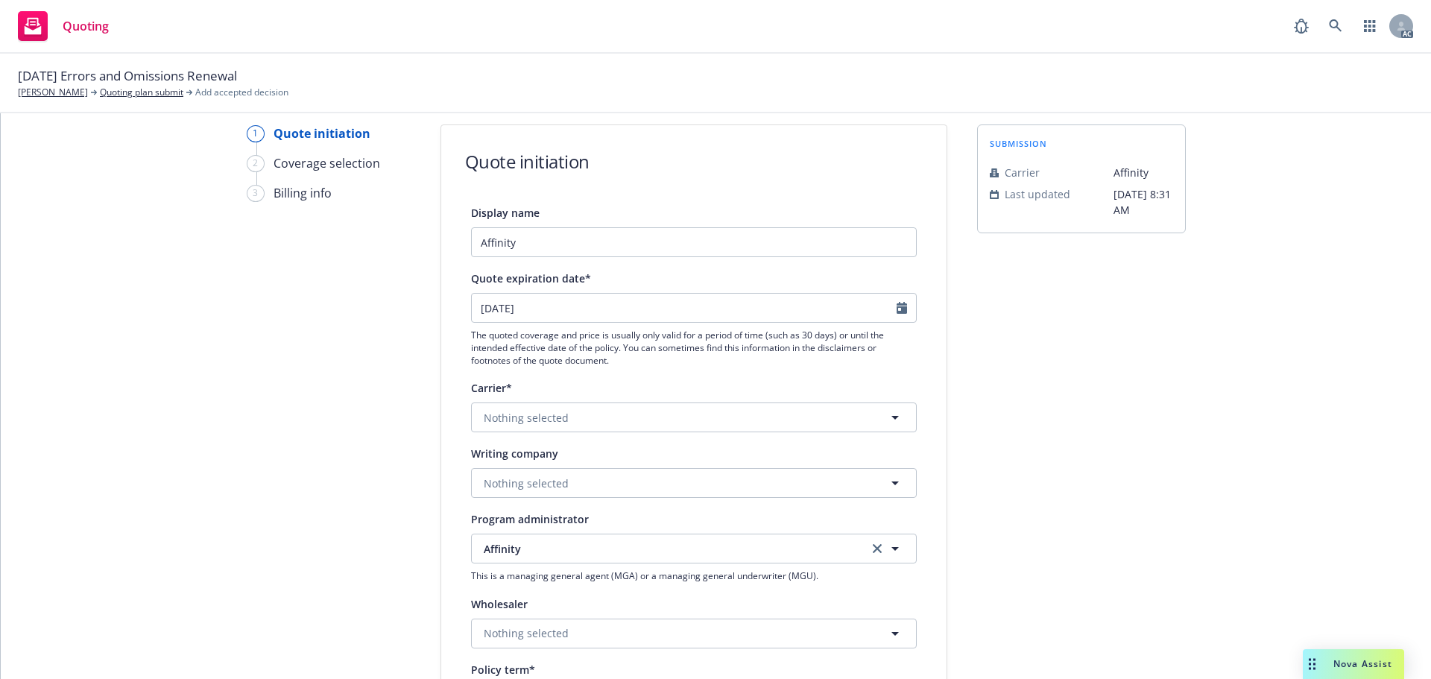
scroll to position [75, 0]
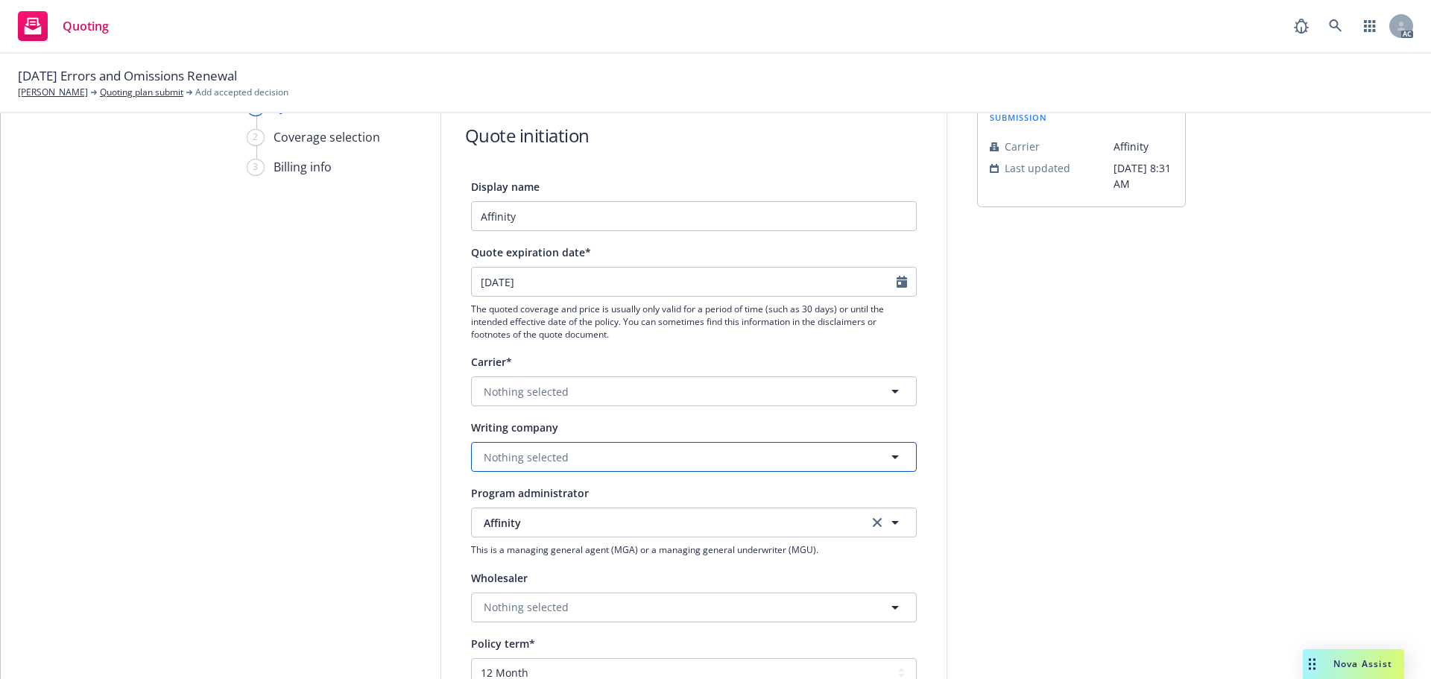
click at [501, 455] on span "Nothing selected" at bounding box center [526, 457] width 85 height 16
paste input "Arch Insurance Company"
type input "Arch Insurance Company"
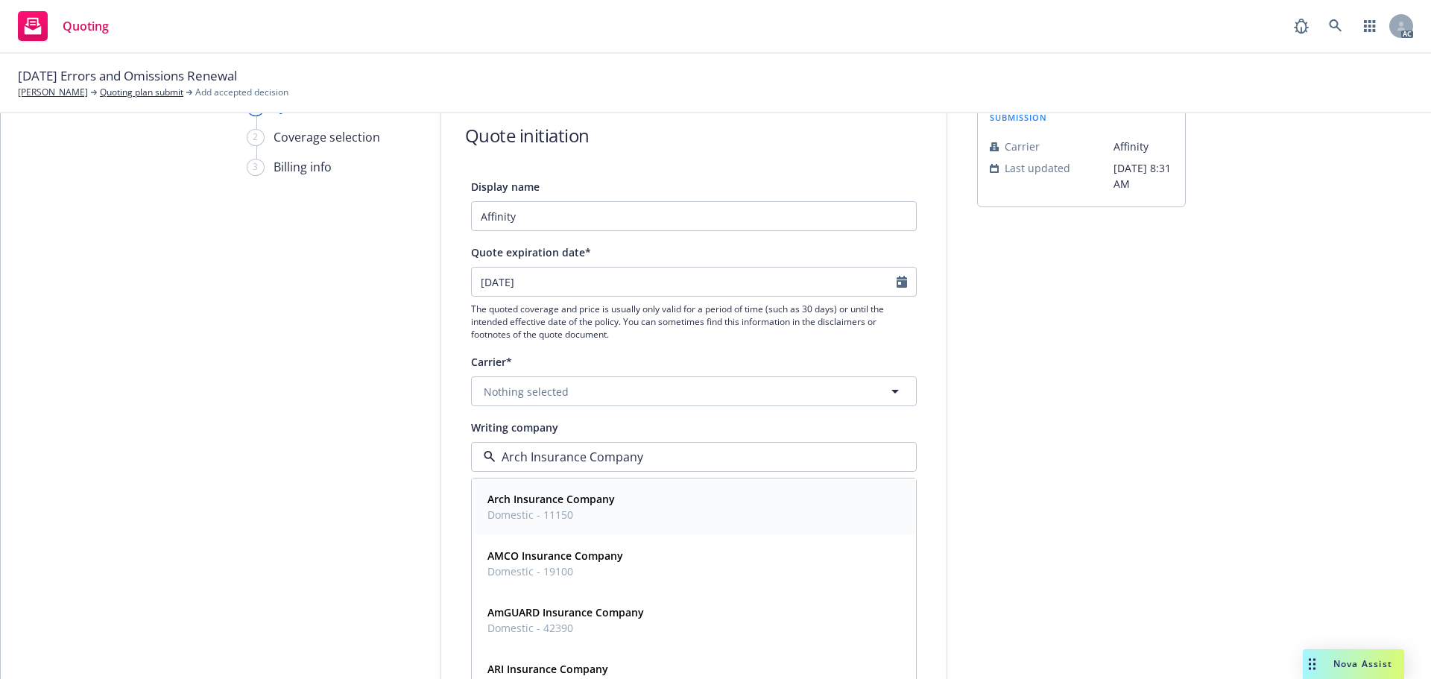
click at [544, 502] on strong "Arch Insurance Company" at bounding box center [551, 499] width 127 height 14
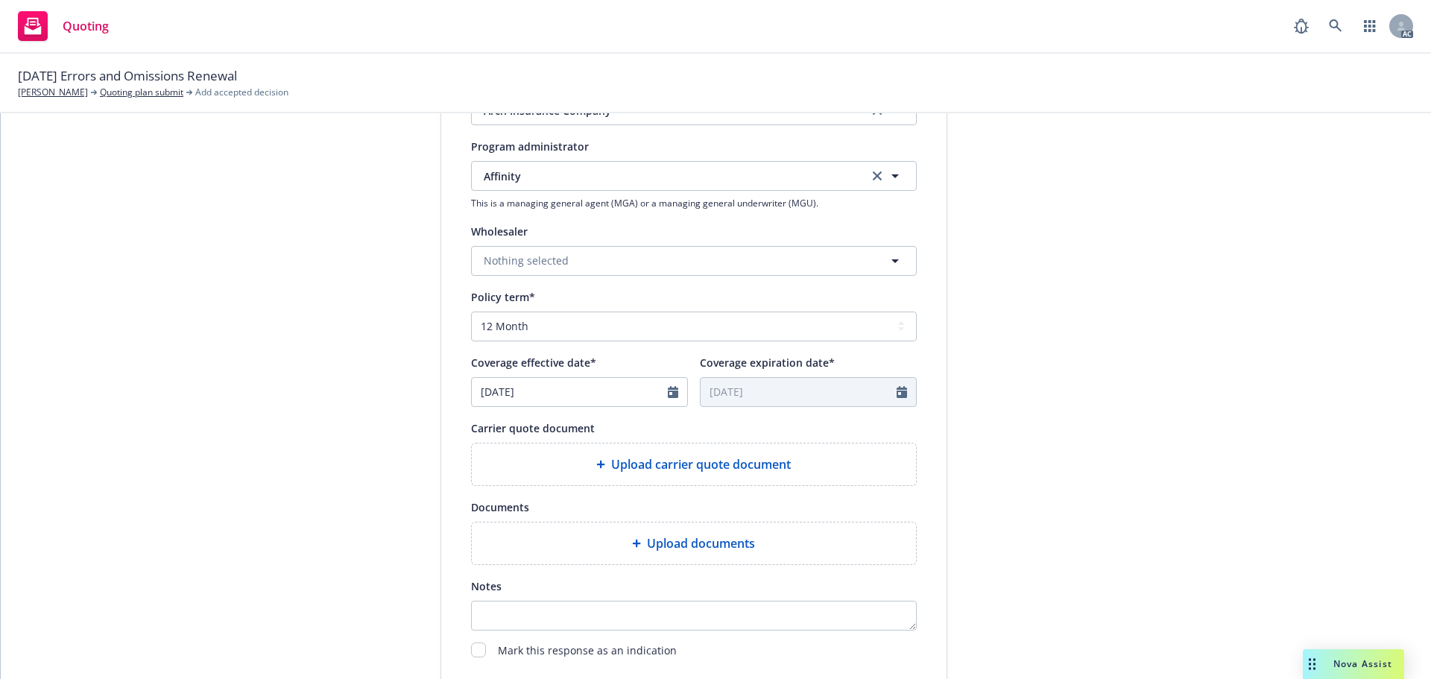
scroll to position [447, 0]
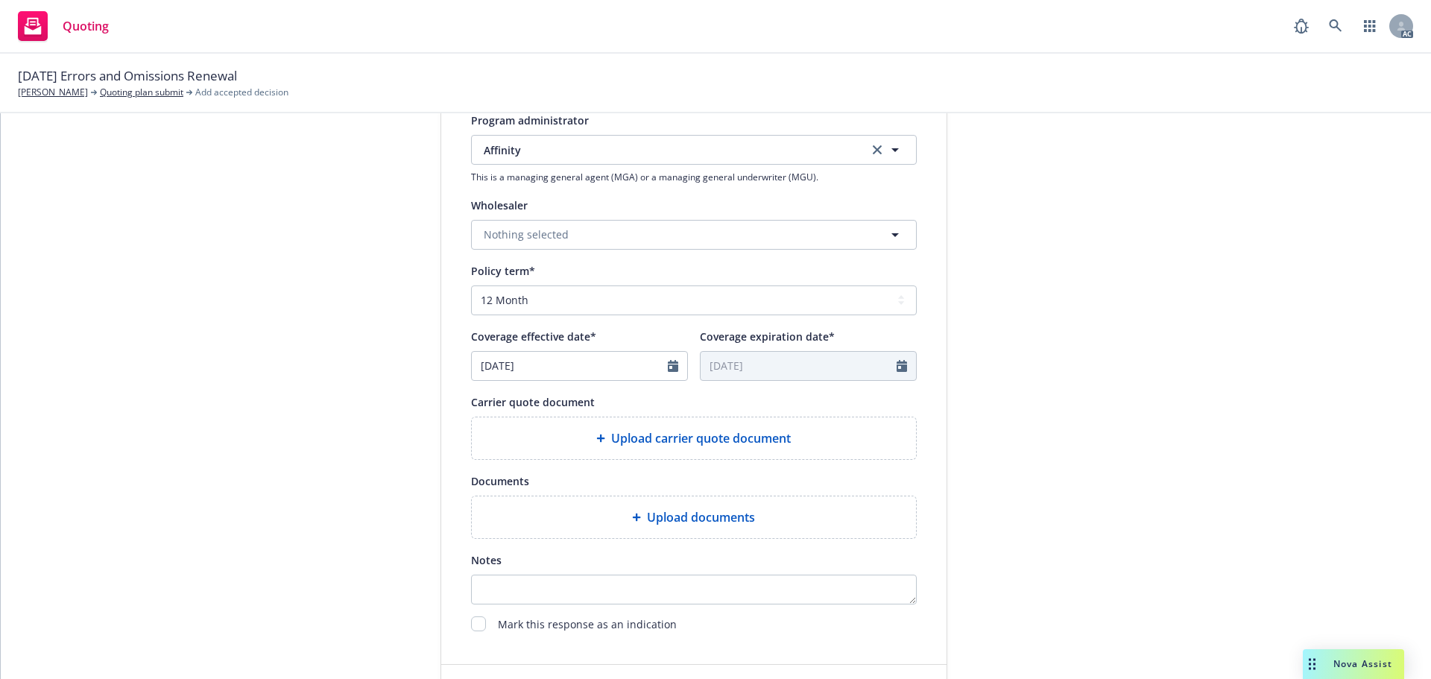
click at [590, 432] on div "Upload carrier quote document" at bounding box center [694, 438] width 420 height 18
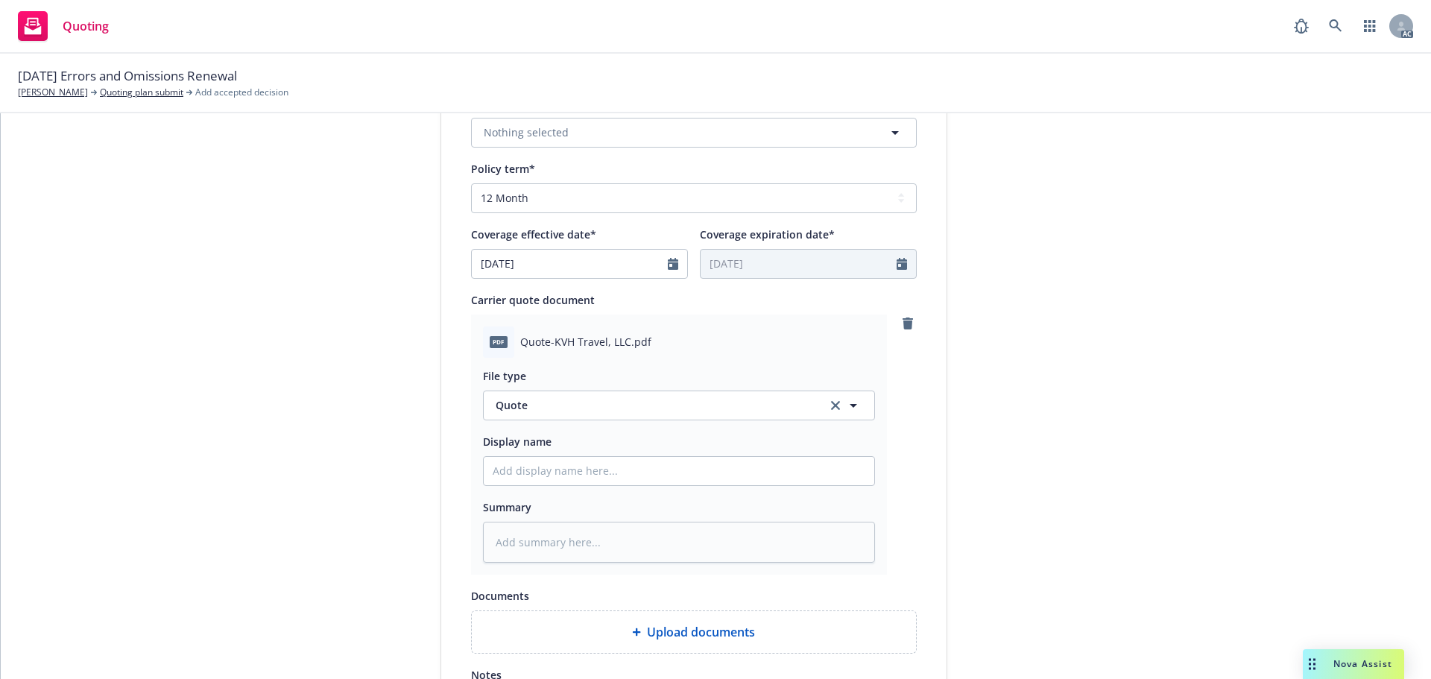
scroll to position [596, 0]
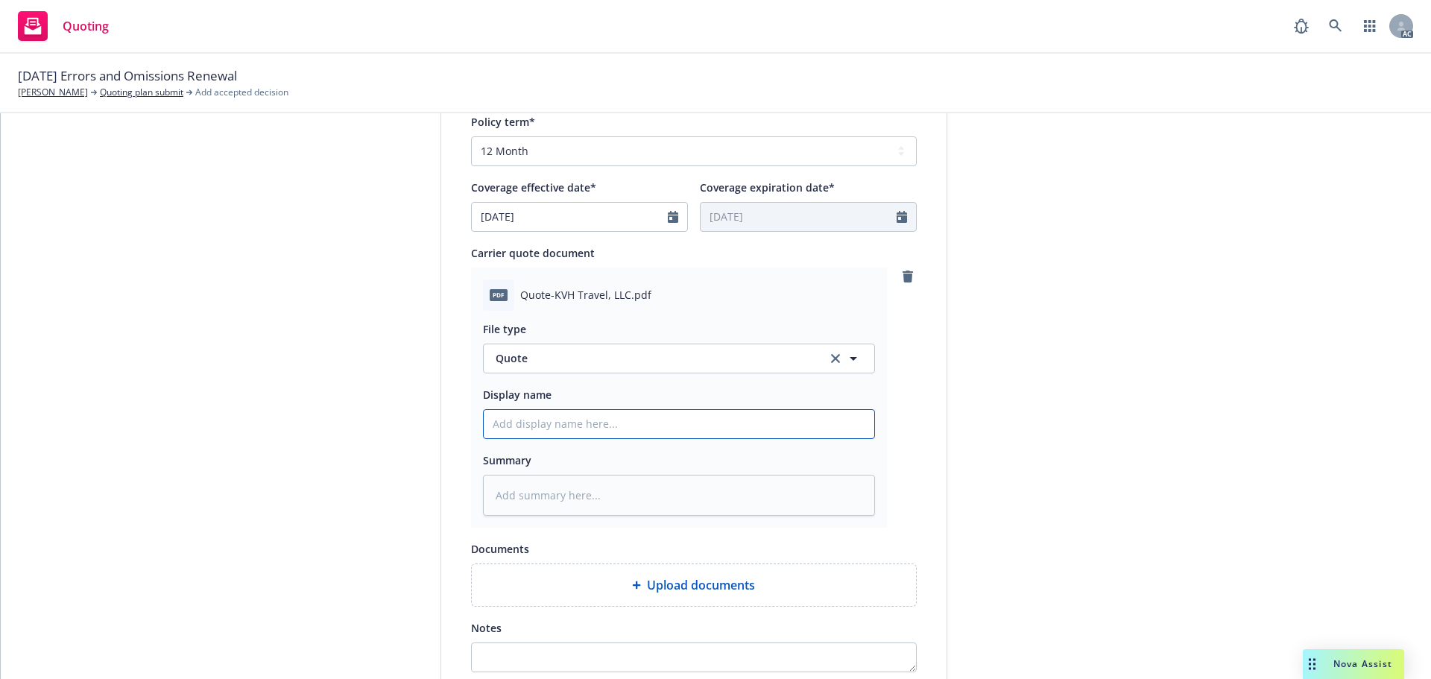
click at [540, 417] on input "Display name" at bounding box center [679, 424] width 391 height 28
type input "25-26 Errors and Omissions with Cyber Quote"
drag, startPoint x: 677, startPoint y: 425, endPoint x: 622, endPoint y: 428, distance: 55.2
click at [622, 428] on input "25-26 Errors and Omissions with Cyber Quote" at bounding box center [679, 424] width 391 height 28
type textarea "x"
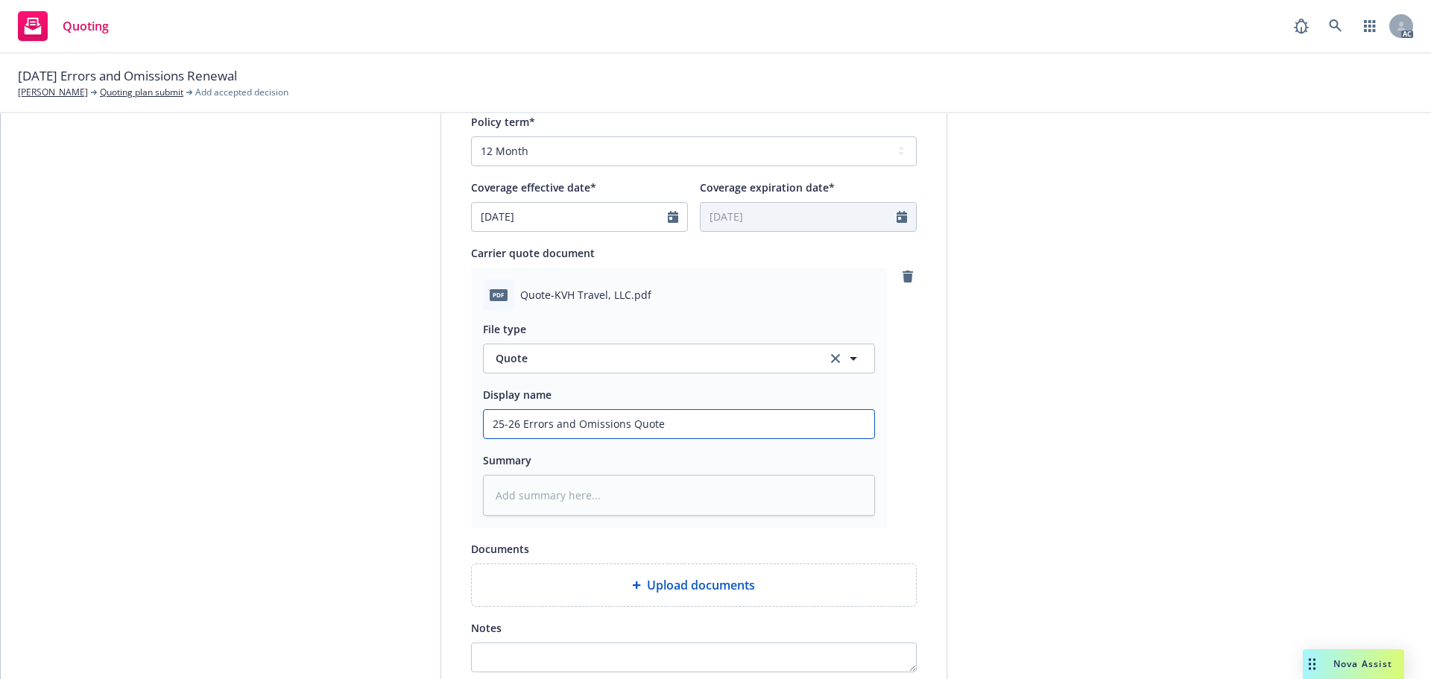
type input "25-26 Errors and Omissions Quote"
click at [970, 439] on div "1 Quote initiation 2 Coverage selection 3 Billing info Quote initiation Display…" at bounding box center [716, 185] width 1395 height 1217
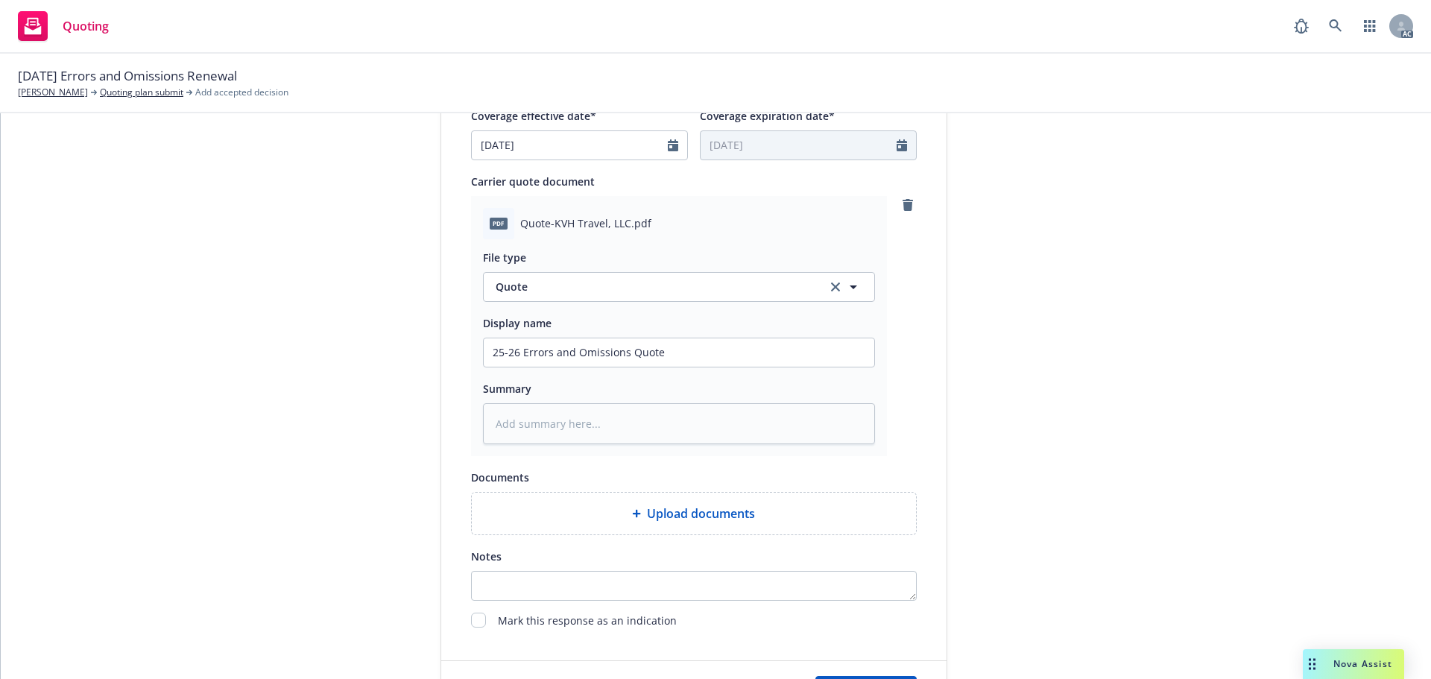
scroll to position [770, 0]
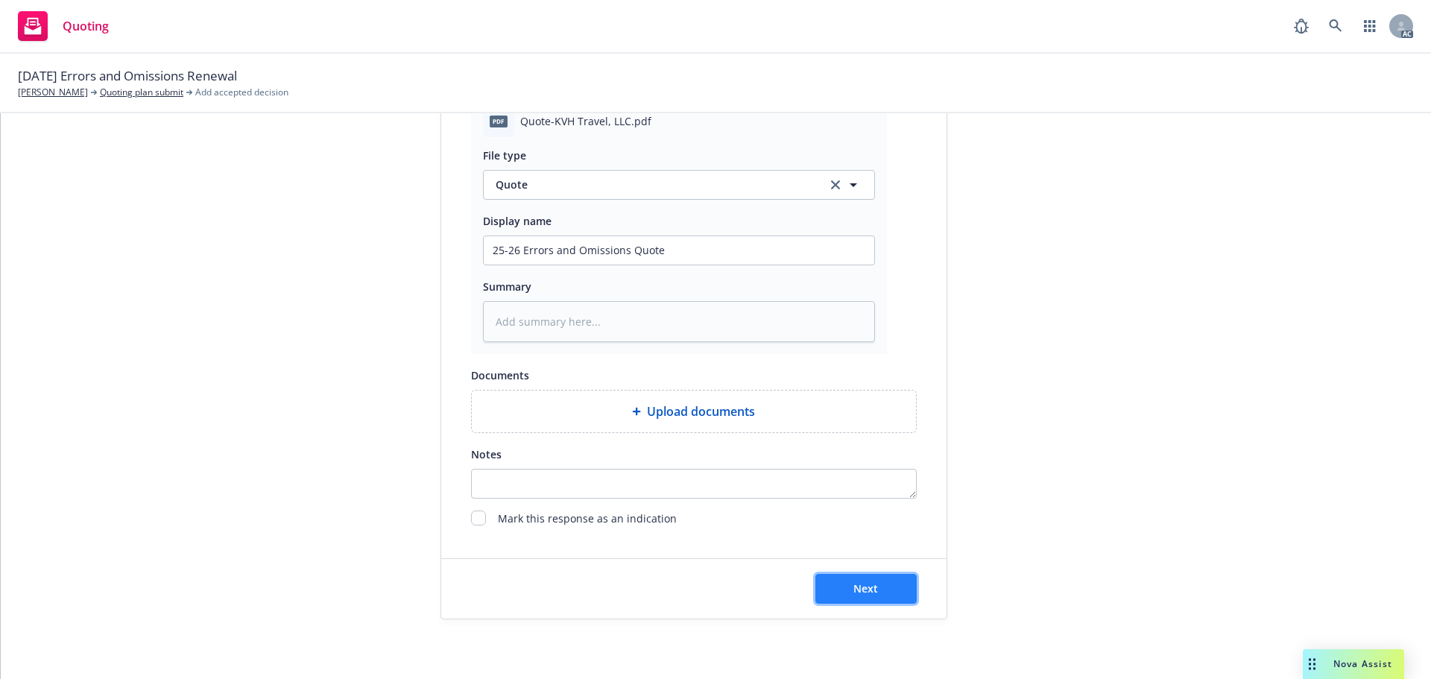
click at [871, 578] on button "Next" at bounding box center [865, 589] width 101 height 30
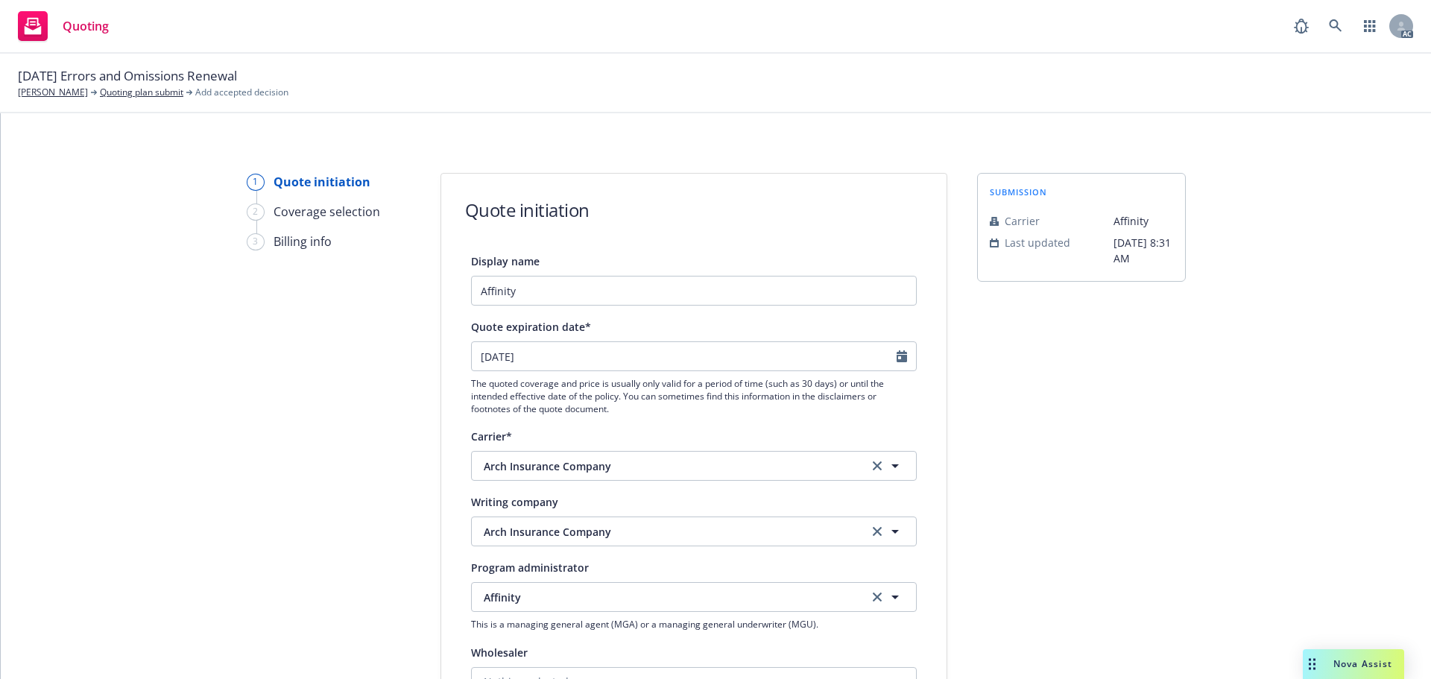
scroll to position [298, 0]
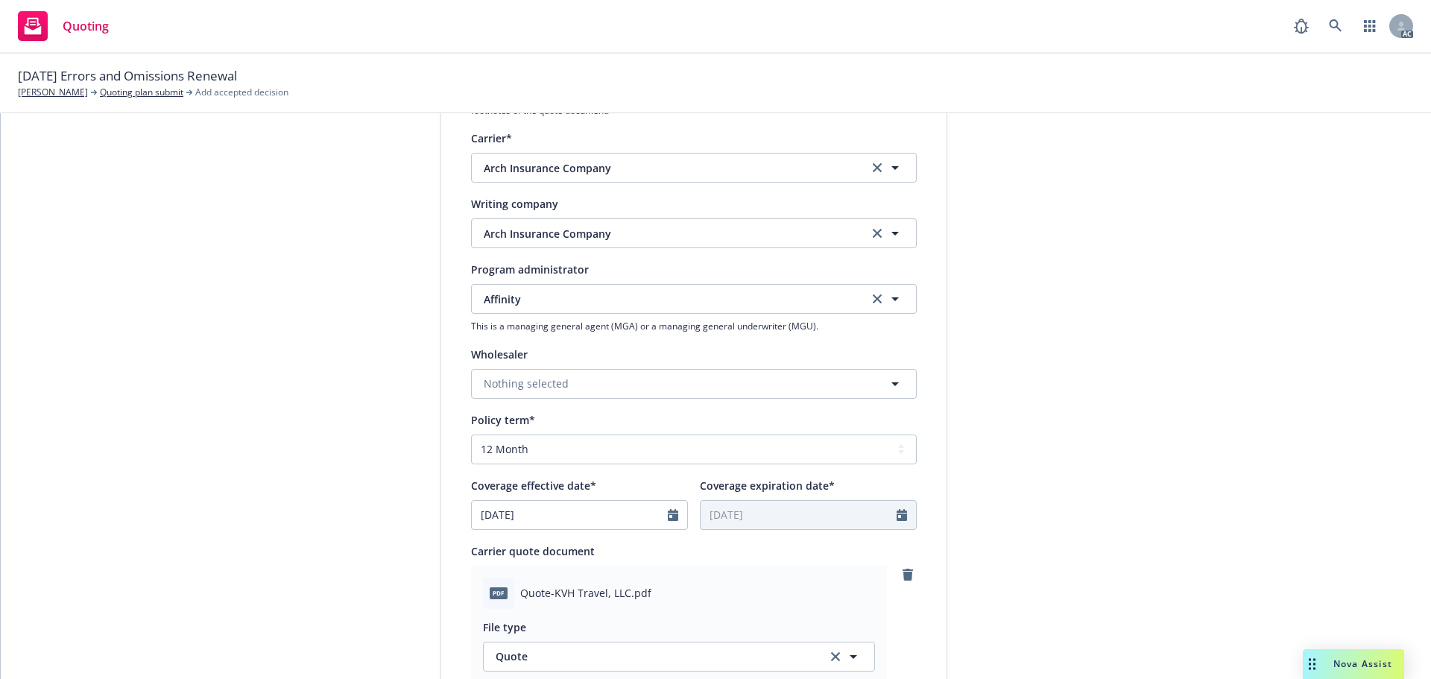
type textarea "x"
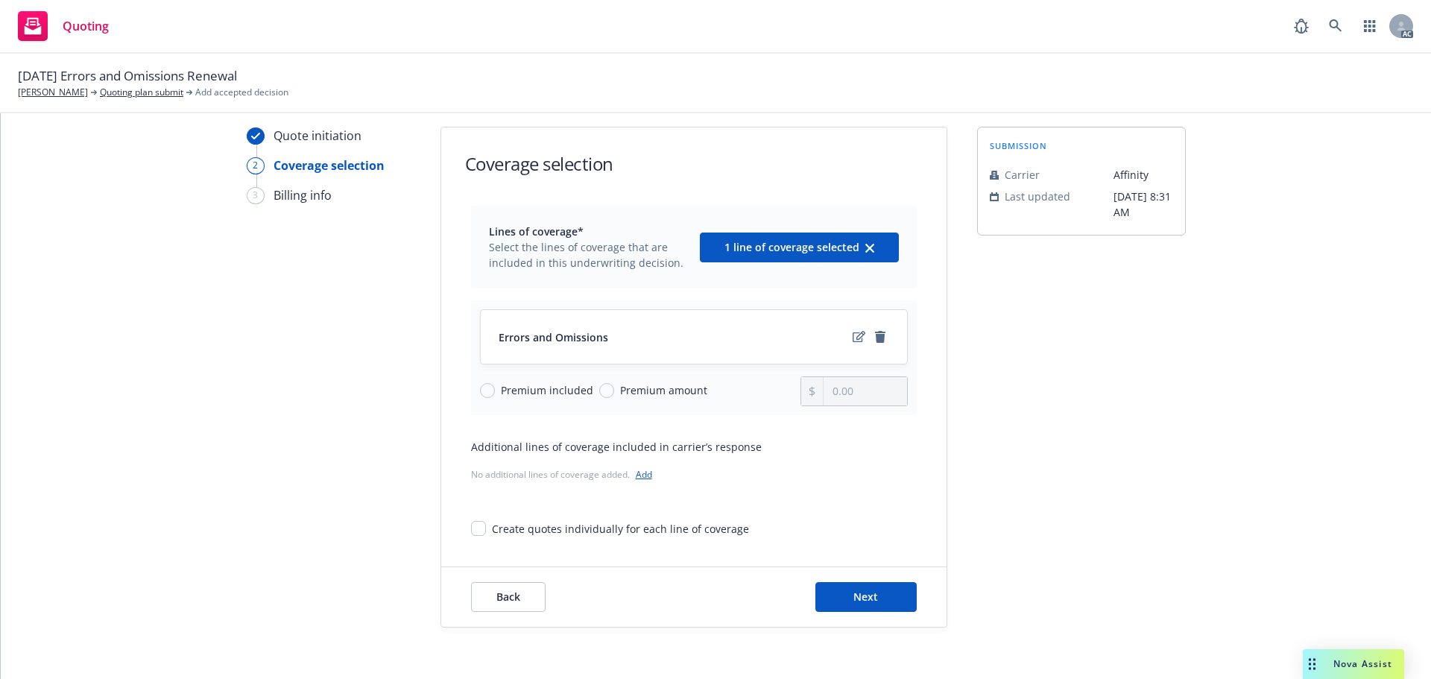
scroll to position [54, 0]
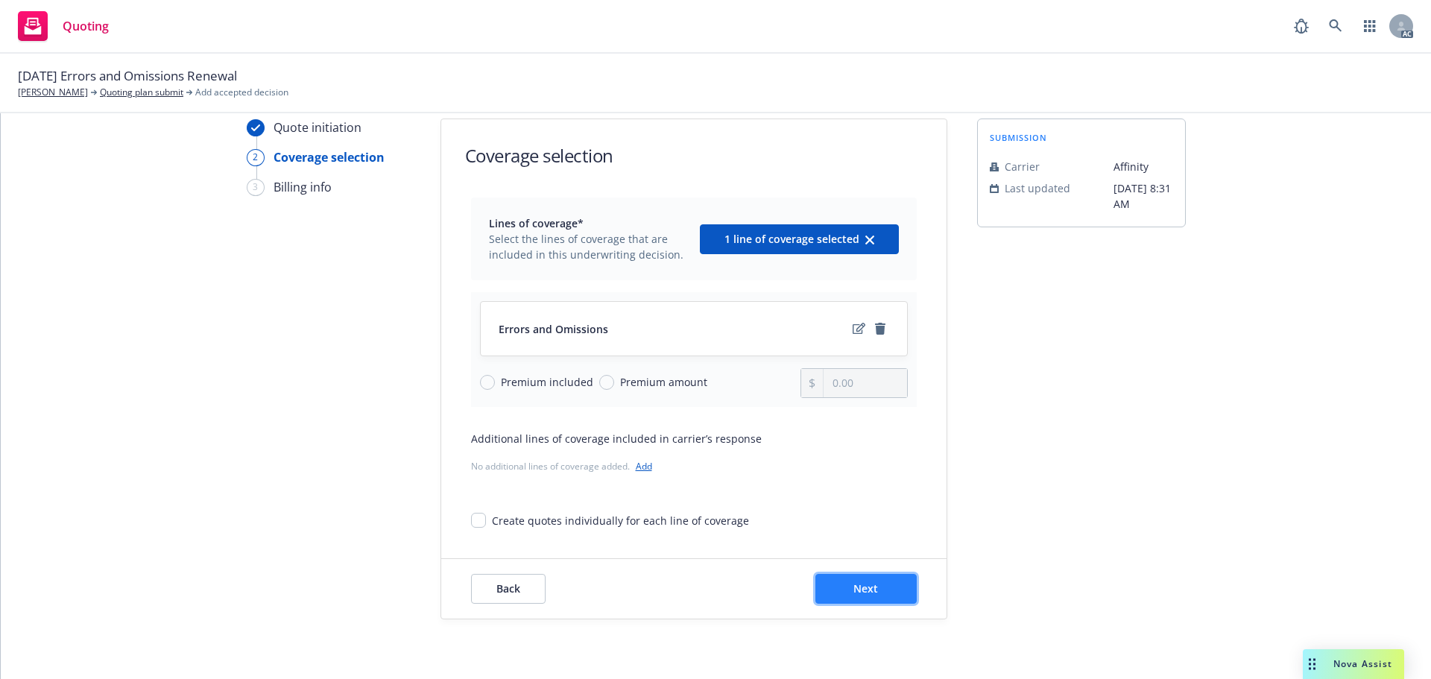
click at [878, 580] on button "Next" at bounding box center [865, 589] width 101 height 30
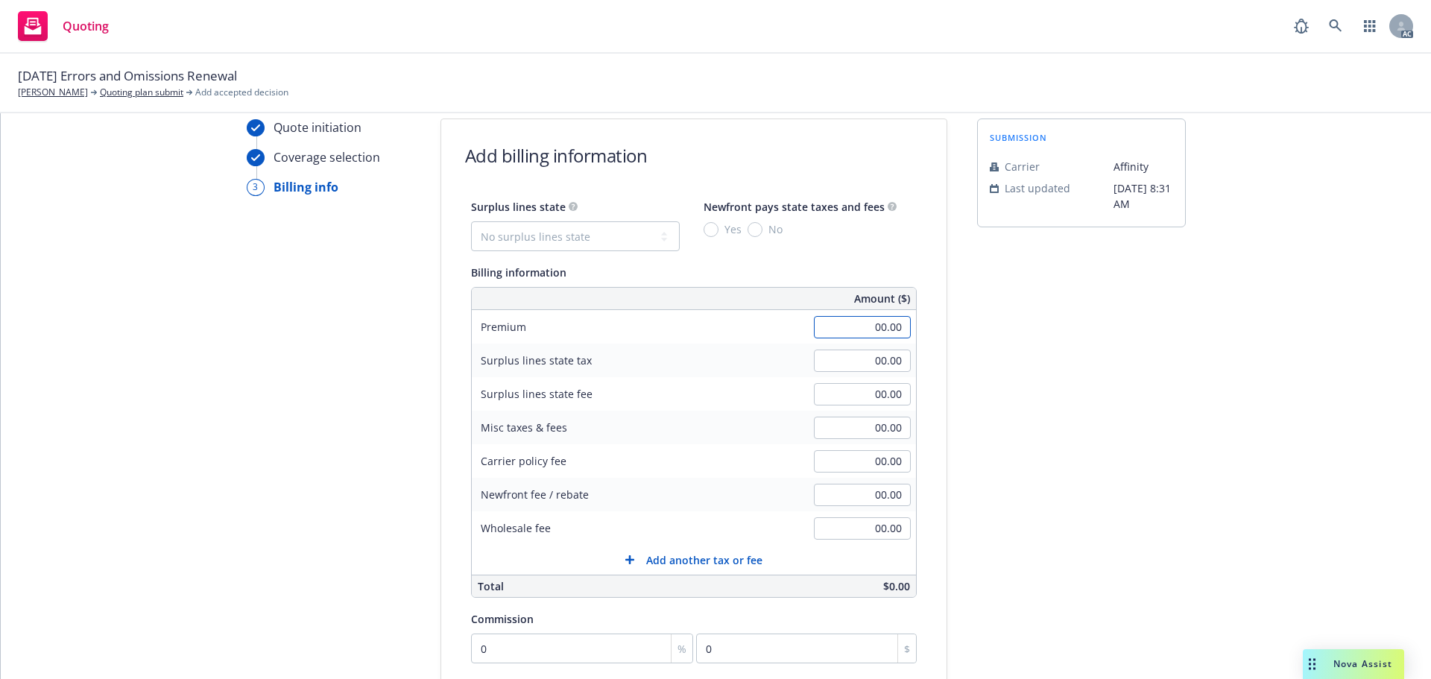
click at [844, 326] on input "00.00" at bounding box center [862, 327] width 97 height 22
type input "340.00"
click at [1272, 359] on div "Quote initiation Coverage selection 3 Billing info Add billing information Surp…" at bounding box center [716, 500] width 1395 height 763
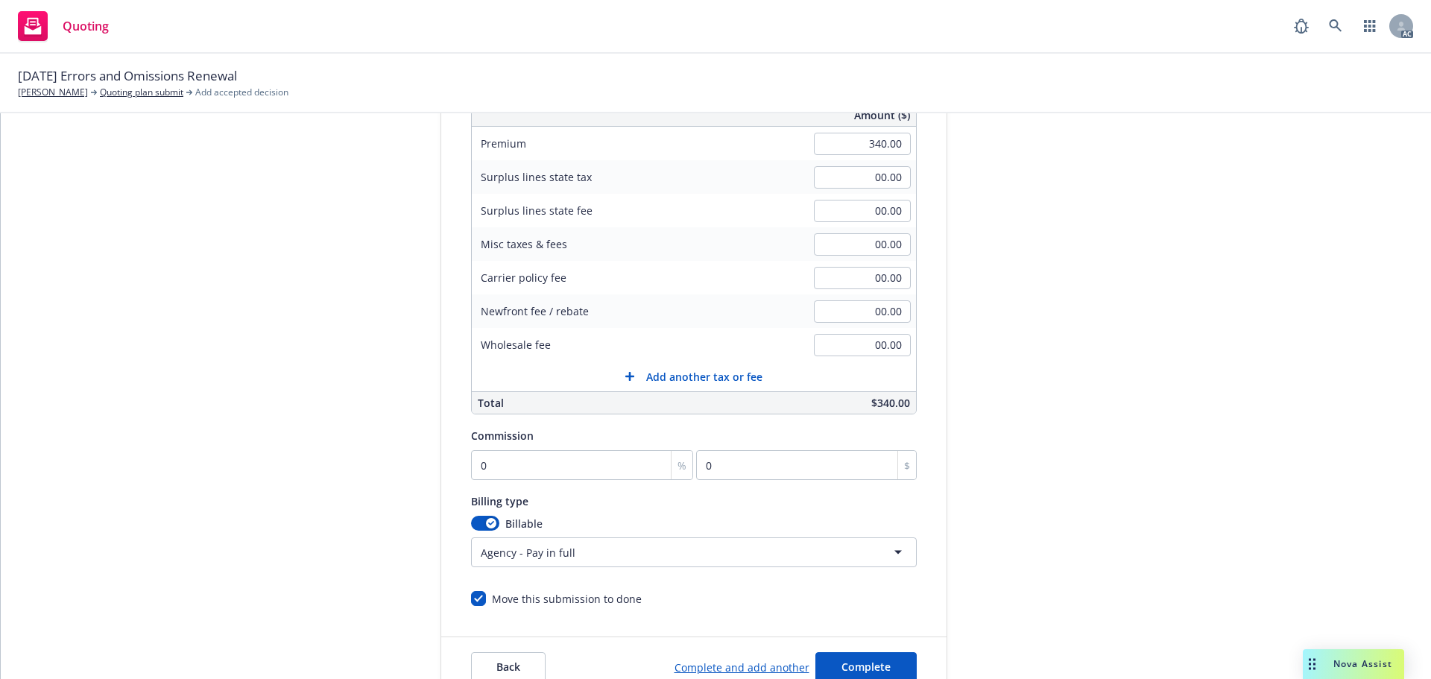
scroll to position [242, 0]
click at [542, 466] on input "0" at bounding box center [582, 462] width 223 height 30
type input "5"
type input "17"
type input "5"
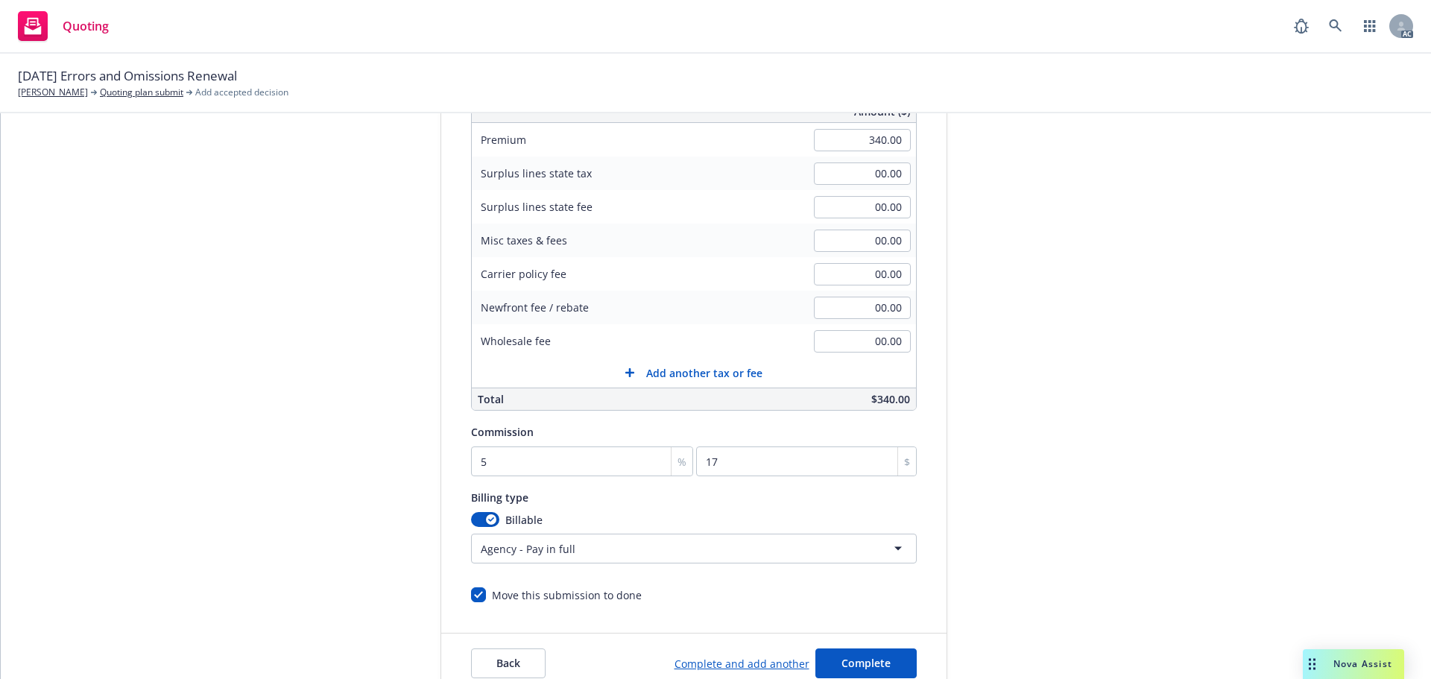
drag, startPoint x: 1185, startPoint y: 366, endPoint x: 947, endPoint y: 277, distance: 254.1
click at [1180, 359] on div "Quote initiation Coverage selection 3 Billing info Add billing information Surp…" at bounding box center [716, 312] width 1395 height 763
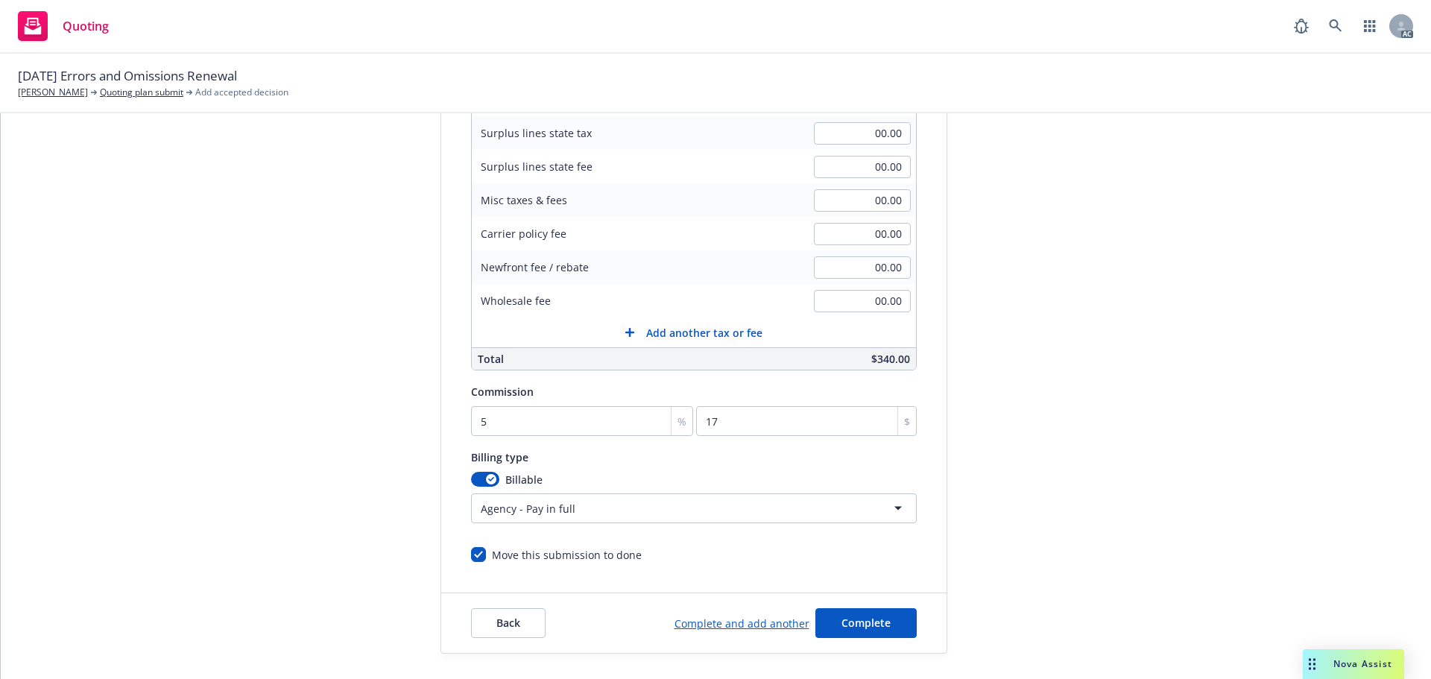
scroll to position [316, 0]
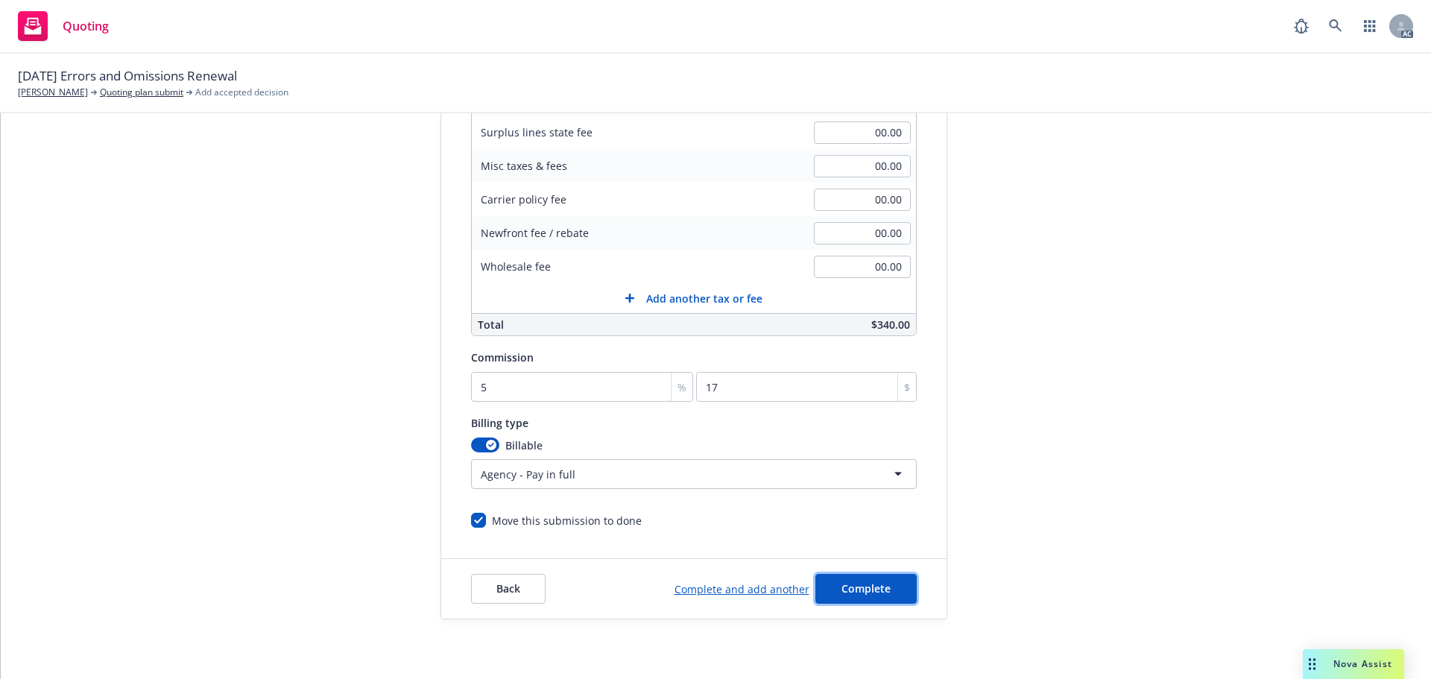
click at [854, 602] on button "Complete" at bounding box center [865, 589] width 101 height 30
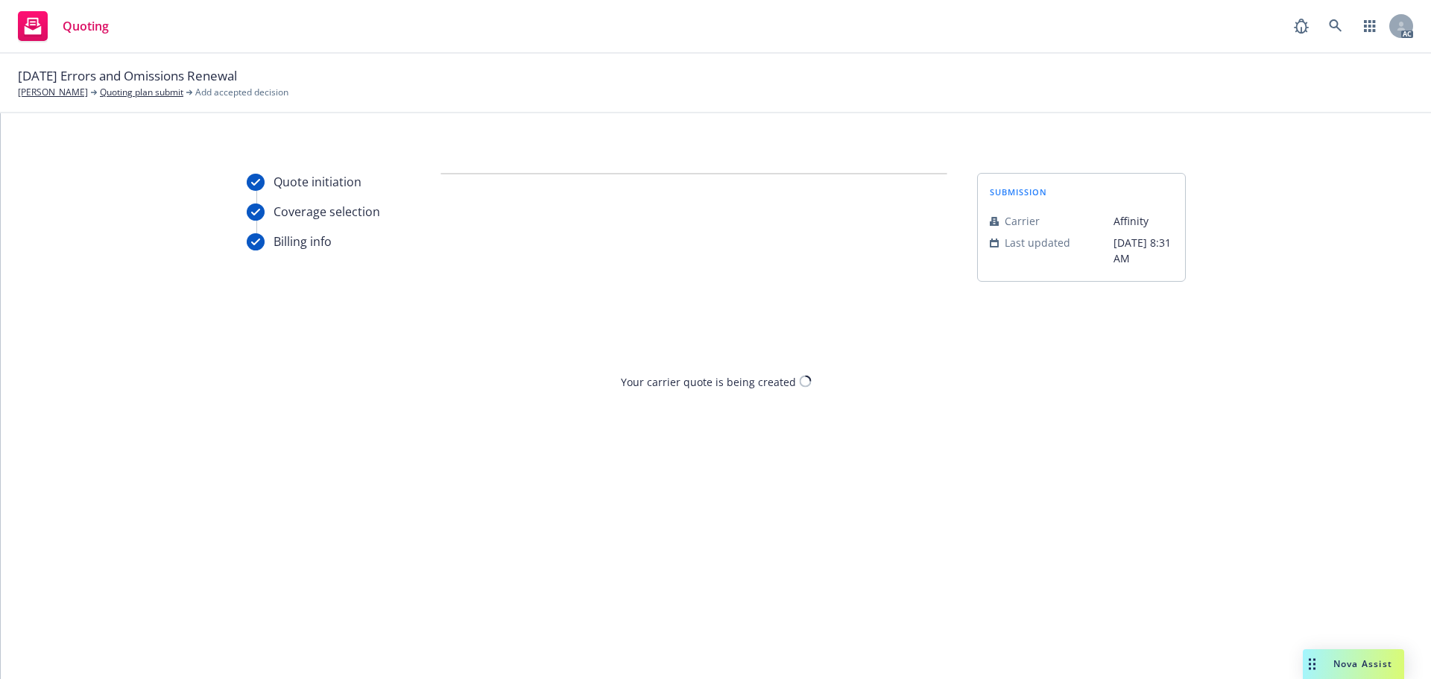
scroll to position [0, 0]
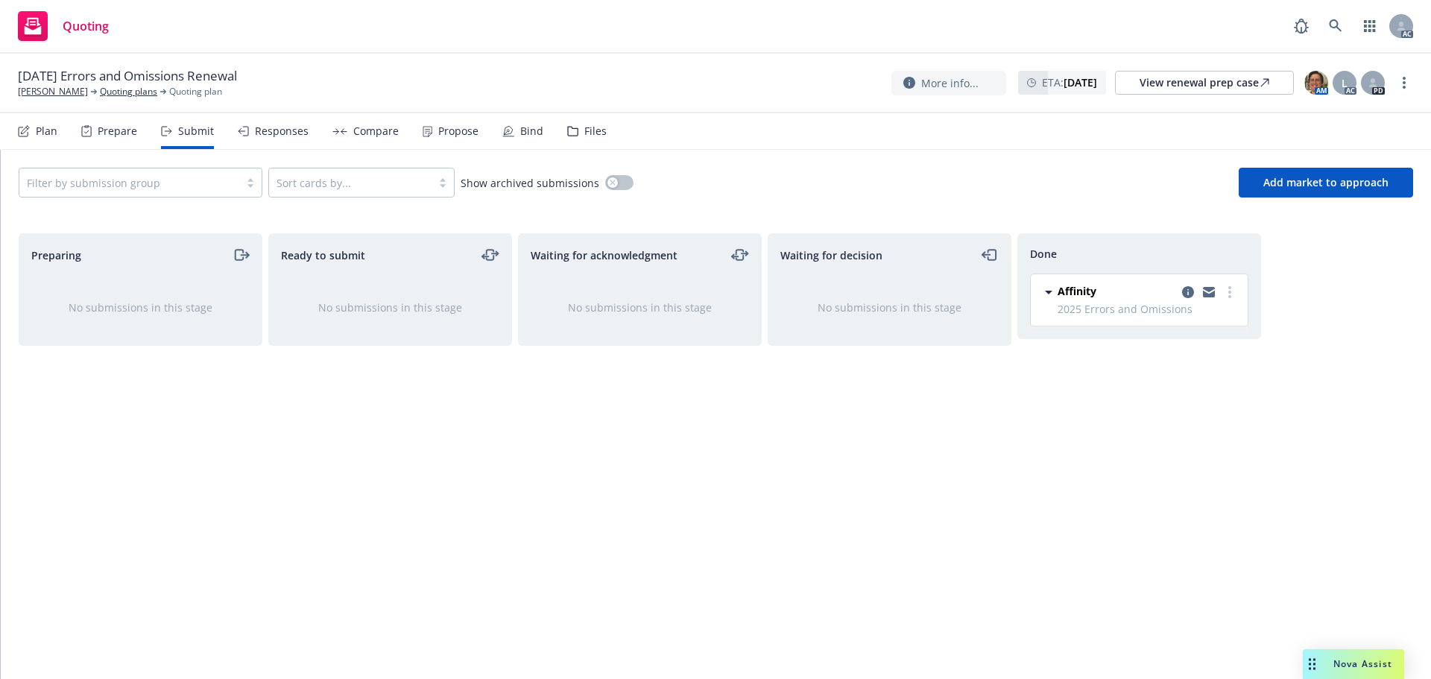
click at [446, 129] on div "Propose" at bounding box center [458, 131] width 40 height 12
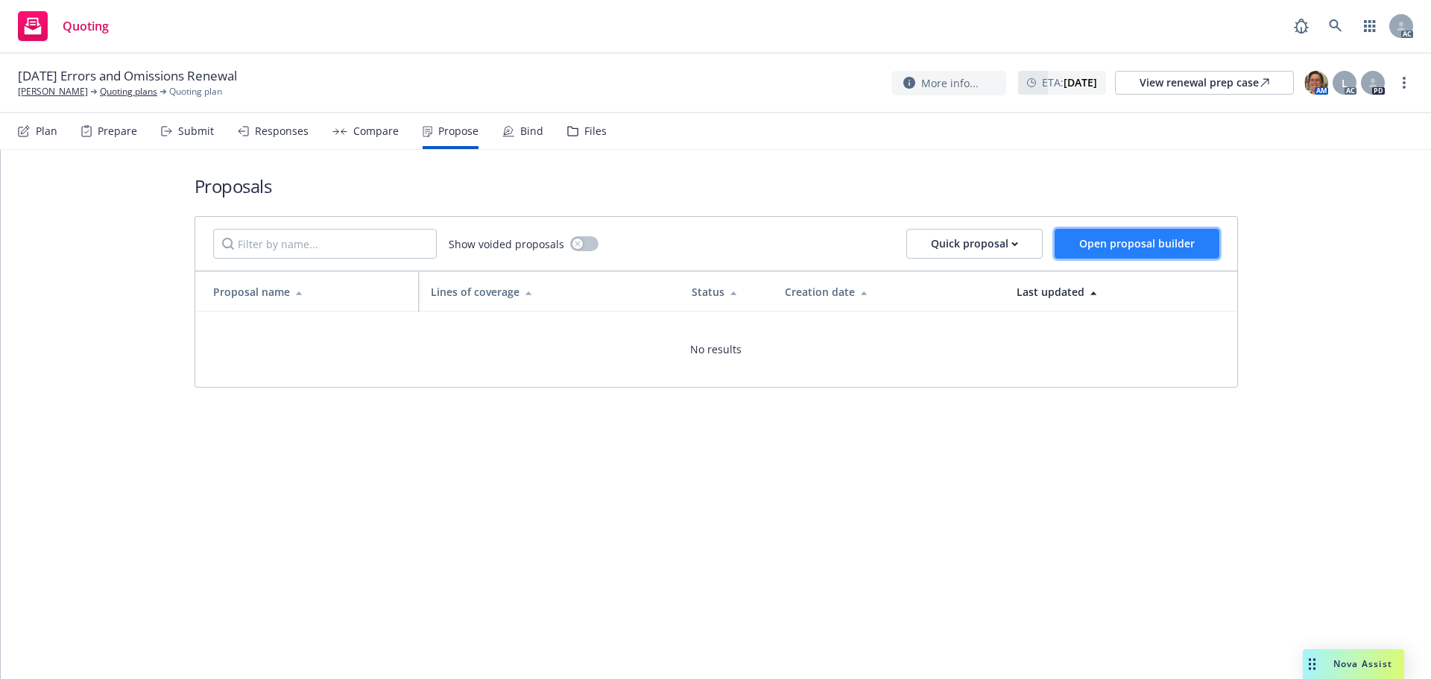
click at [1140, 247] on span "Open proposal builder" at bounding box center [1137, 243] width 116 height 14
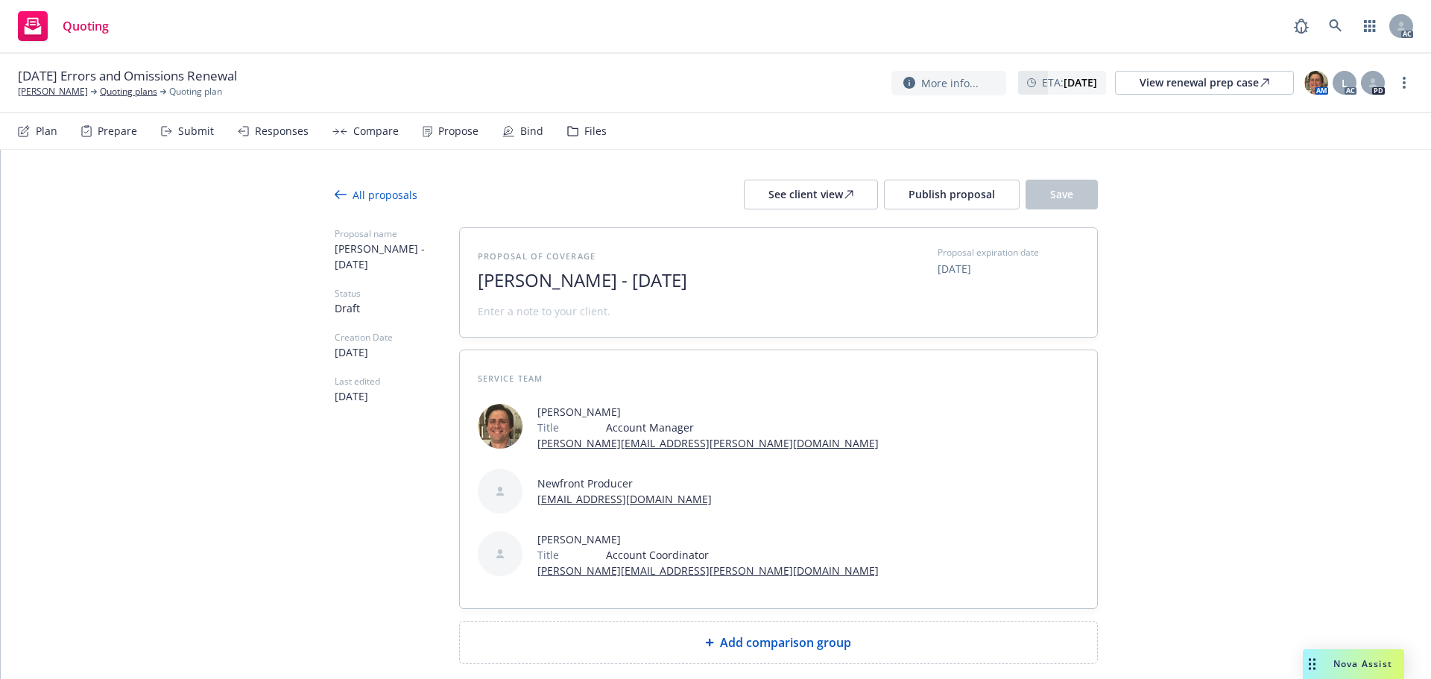
drag, startPoint x: 783, startPoint y: 283, endPoint x: 414, endPoint y: 288, distance: 368.3
click at [414, 288] on div "Proposal name Kimberly Hooker - October 2025 Status Draft Creation Date 10/13/2…" at bounding box center [716, 445] width 763 height 437
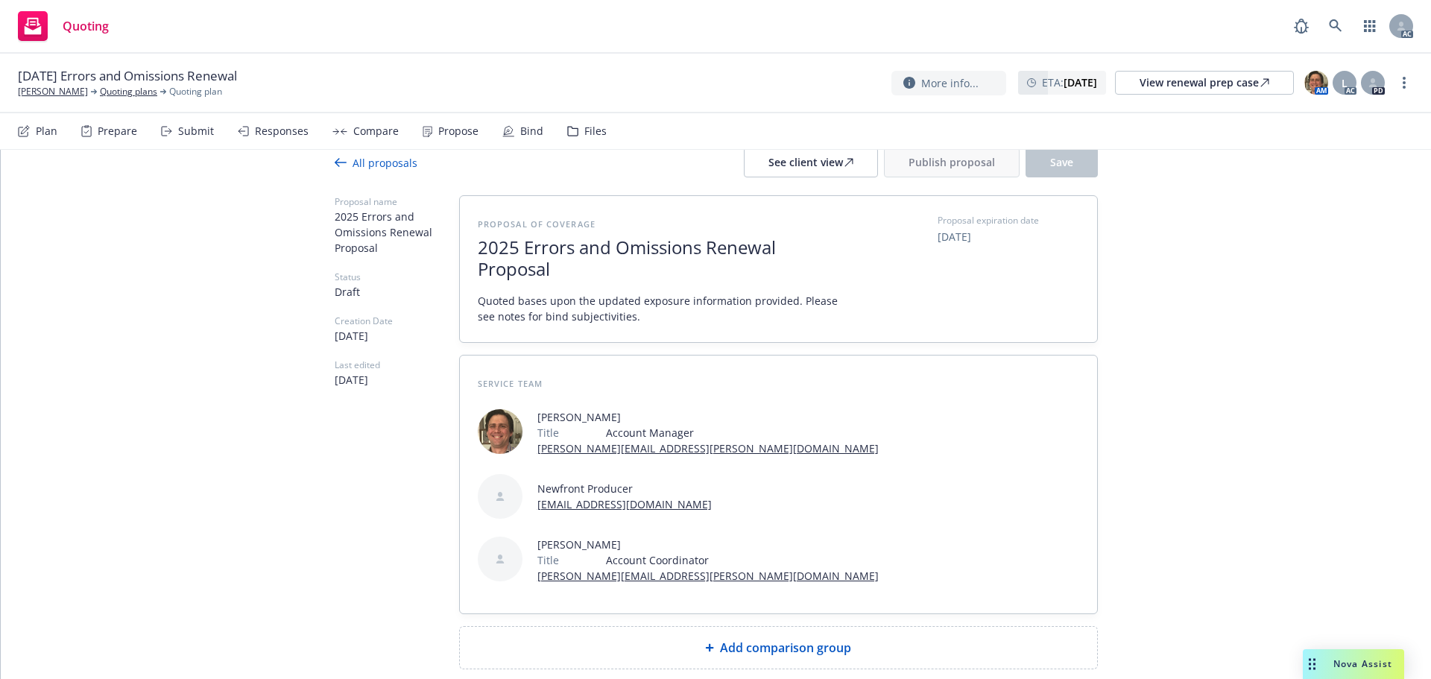
scroll to position [49, 0]
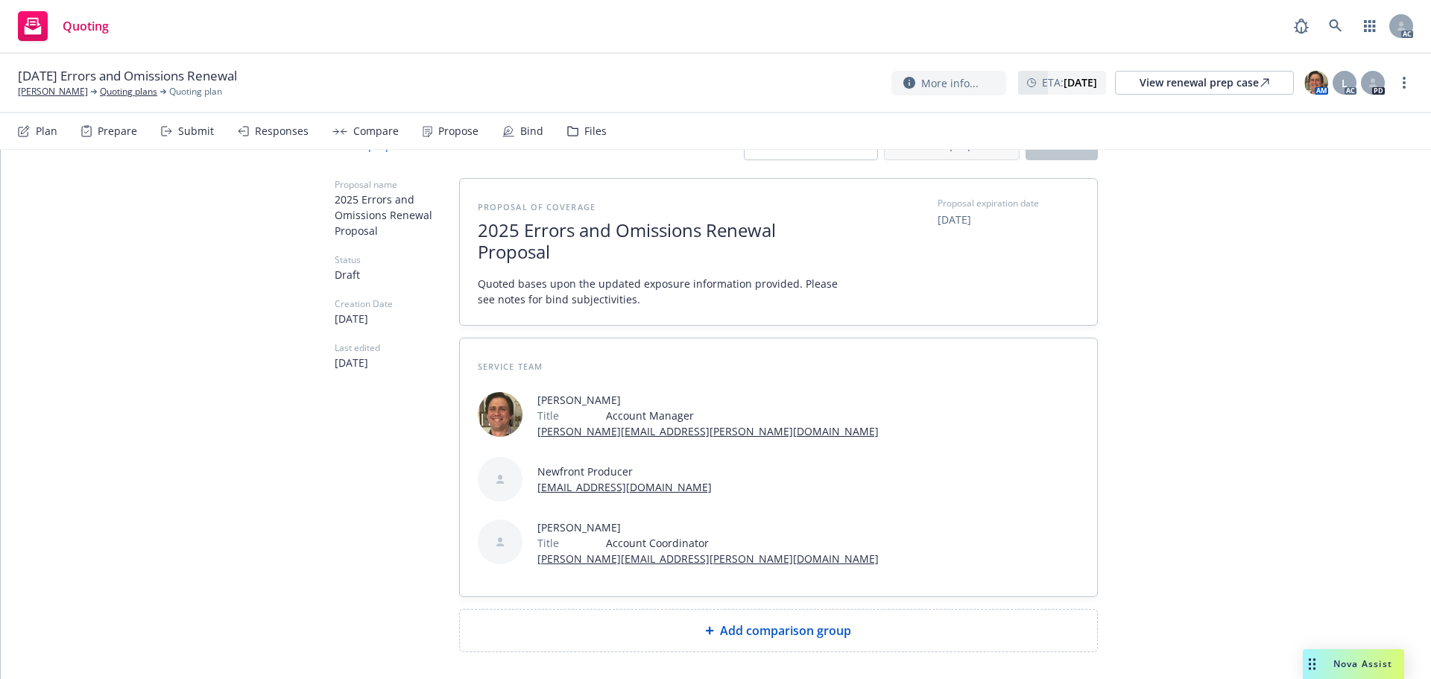
click at [743, 622] on span "Add comparison group" at bounding box center [785, 631] width 131 height 18
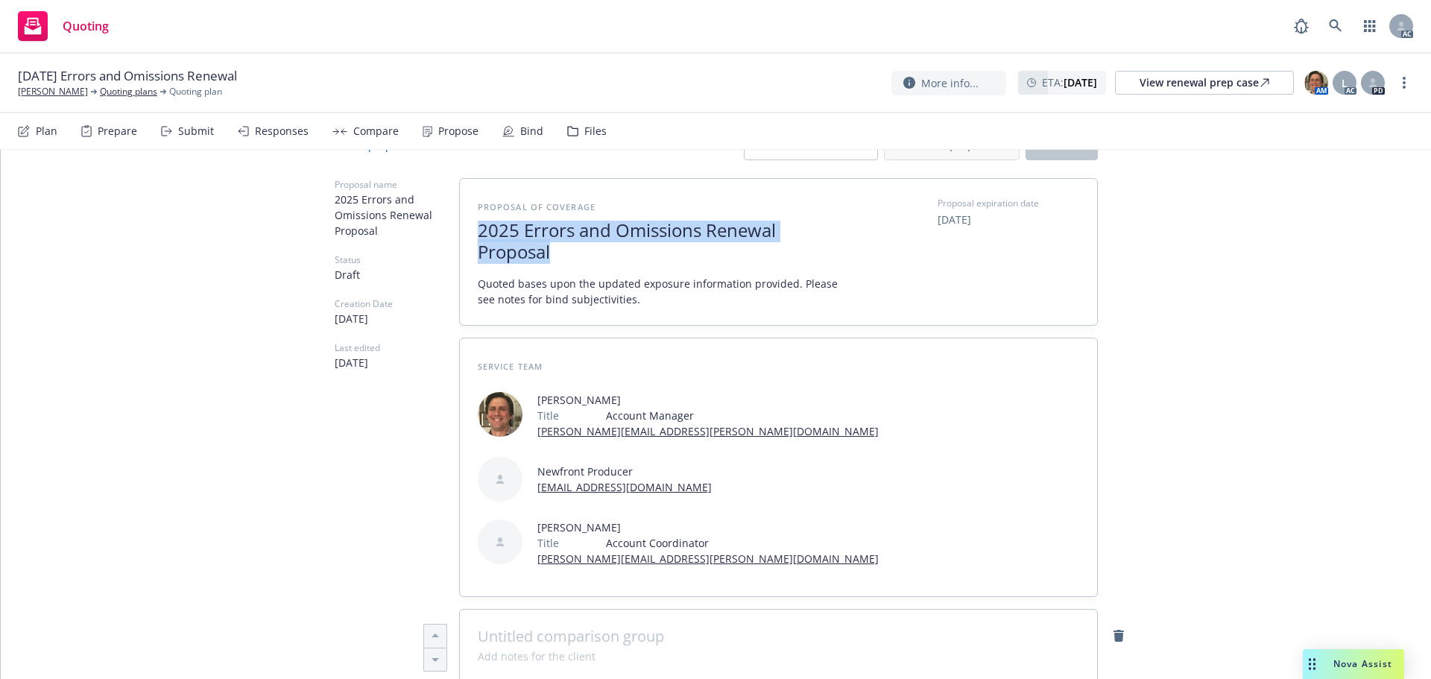
drag, startPoint x: 564, startPoint y: 248, endPoint x: 346, endPoint y: 221, distance: 219.4
copy span "2025 Errors and Omissions Renewal Proposal"
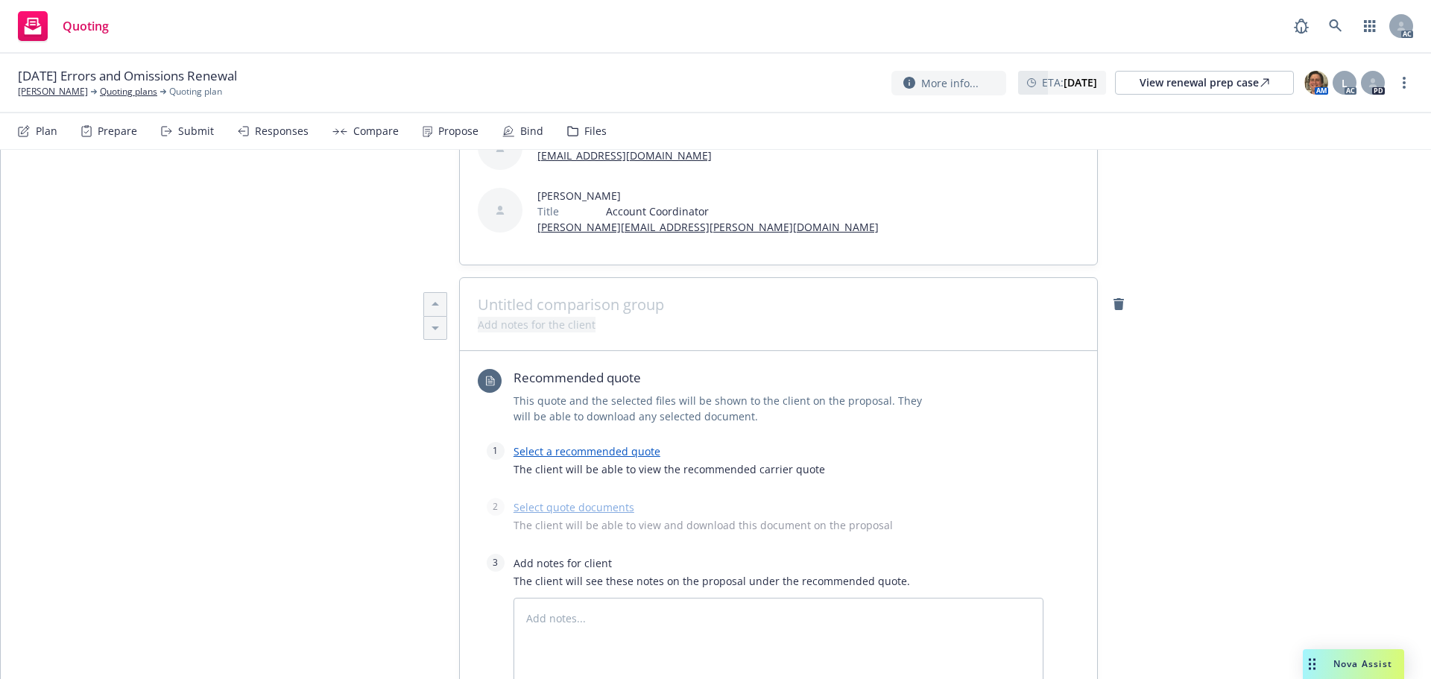
scroll to position [347, 0]
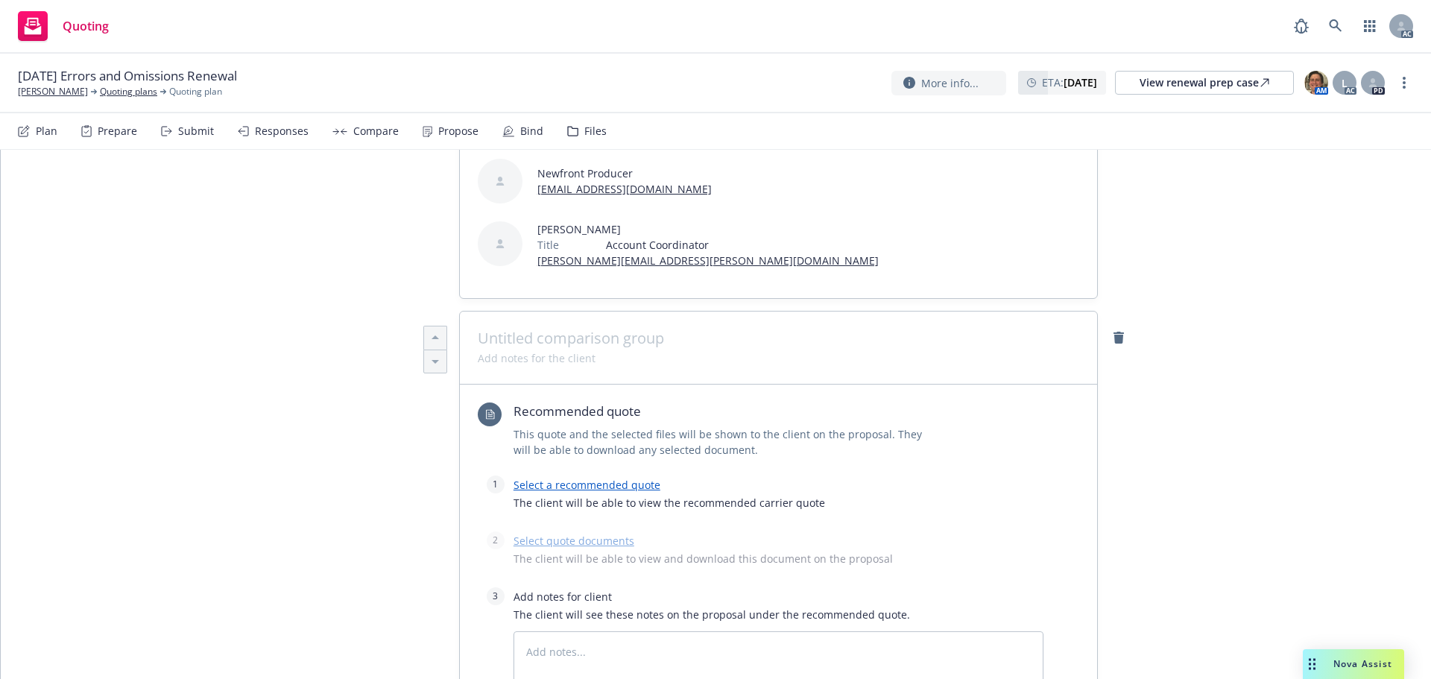
type textarea "x"
click at [534, 329] on span at bounding box center [779, 338] width 602 height 18
paste span
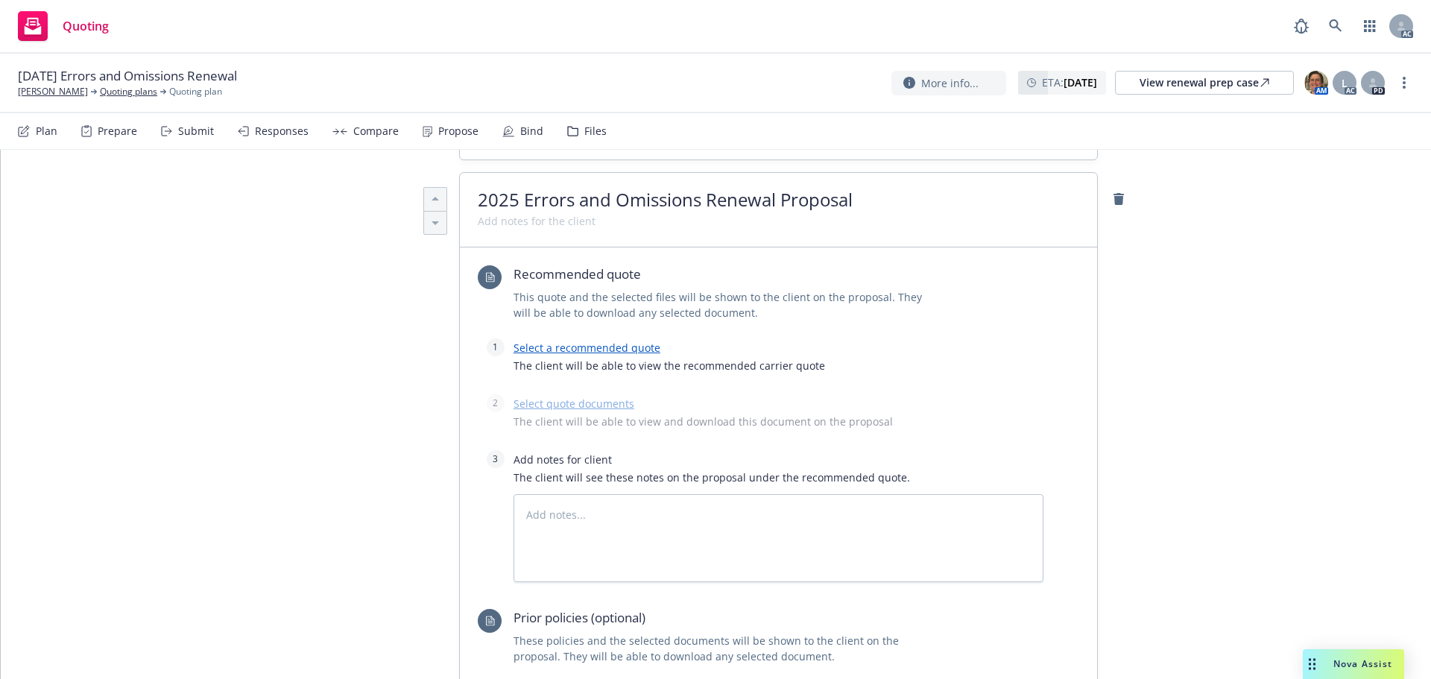
scroll to position [496, 0]
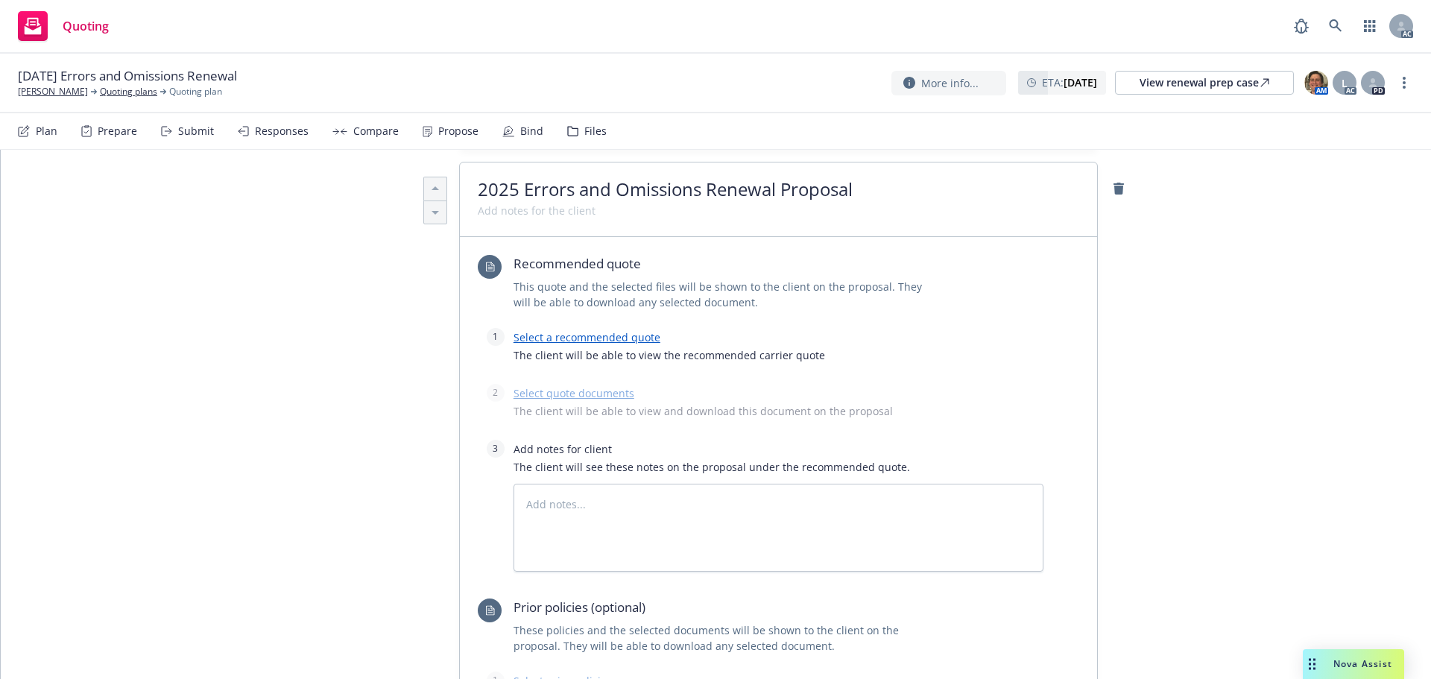
click at [561, 330] on link "Select a recommended quote" at bounding box center [587, 337] width 147 height 14
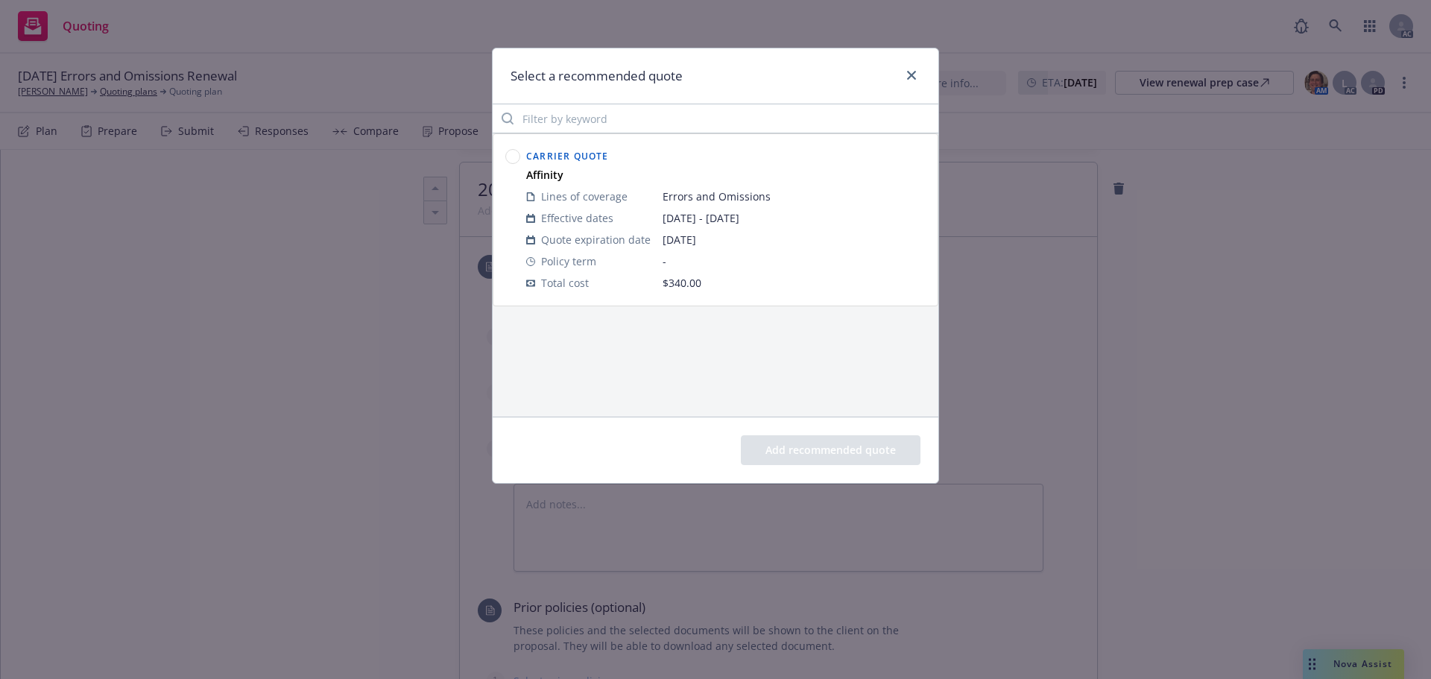
click at [514, 156] on circle at bounding box center [513, 157] width 14 height 14
click at [801, 459] on button "Add recommended quote" at bounding box center [831, 450] width 180 height 30
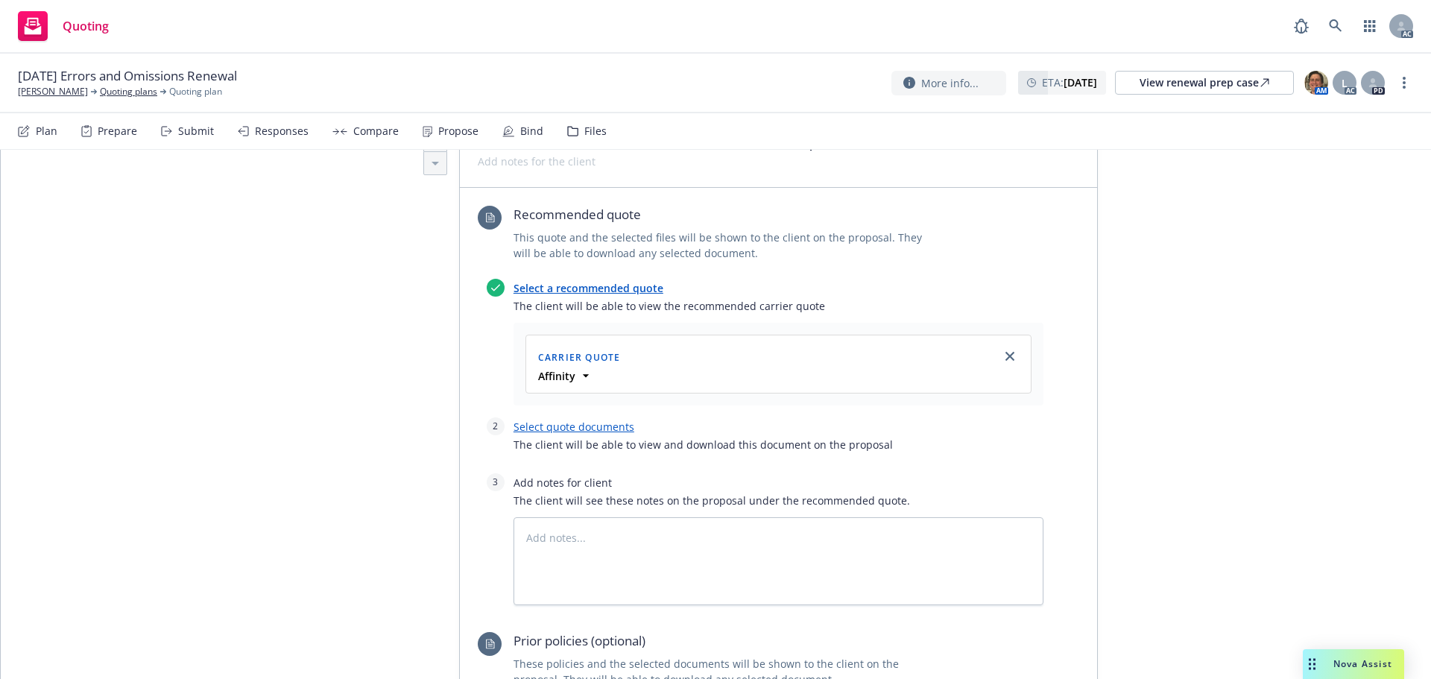
scroll to position [571, 0]
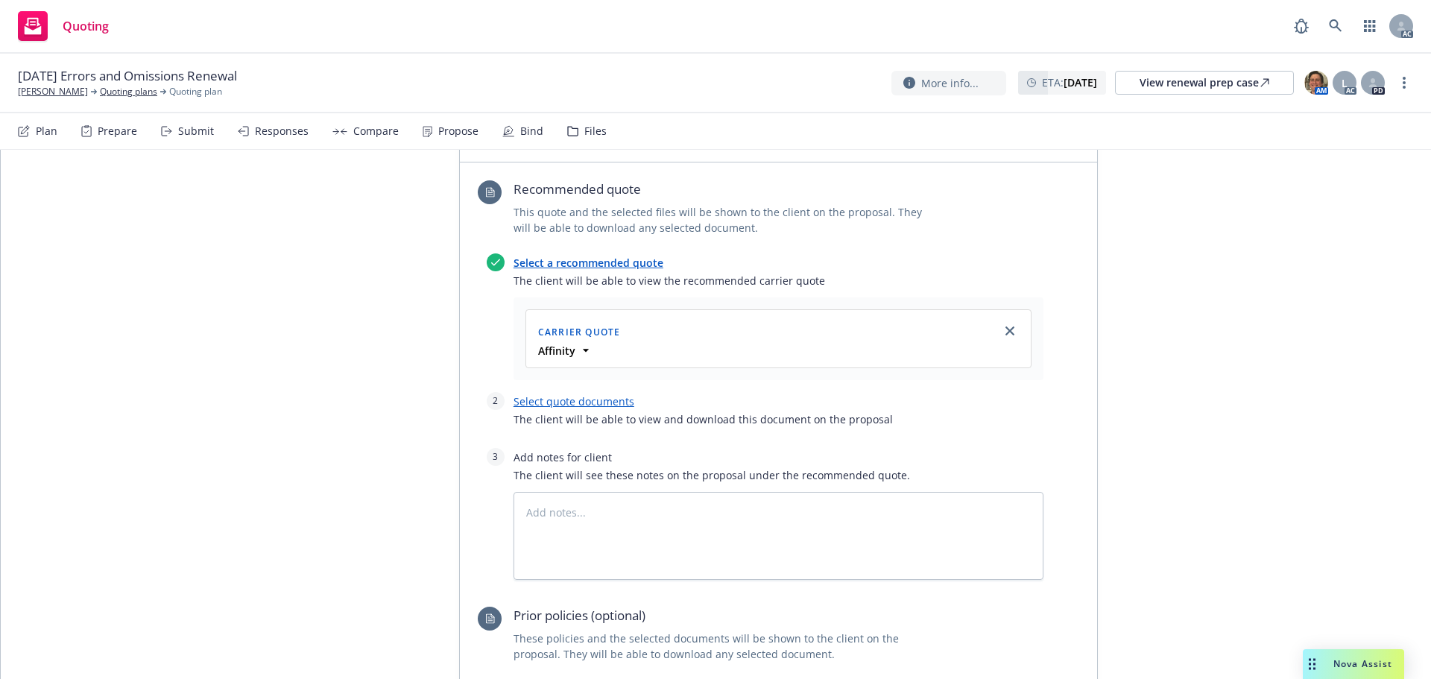
click at [585, 394] on link "Select quote documents" at bounding box center [574, 401] width 121 height 14
type textarea "x"
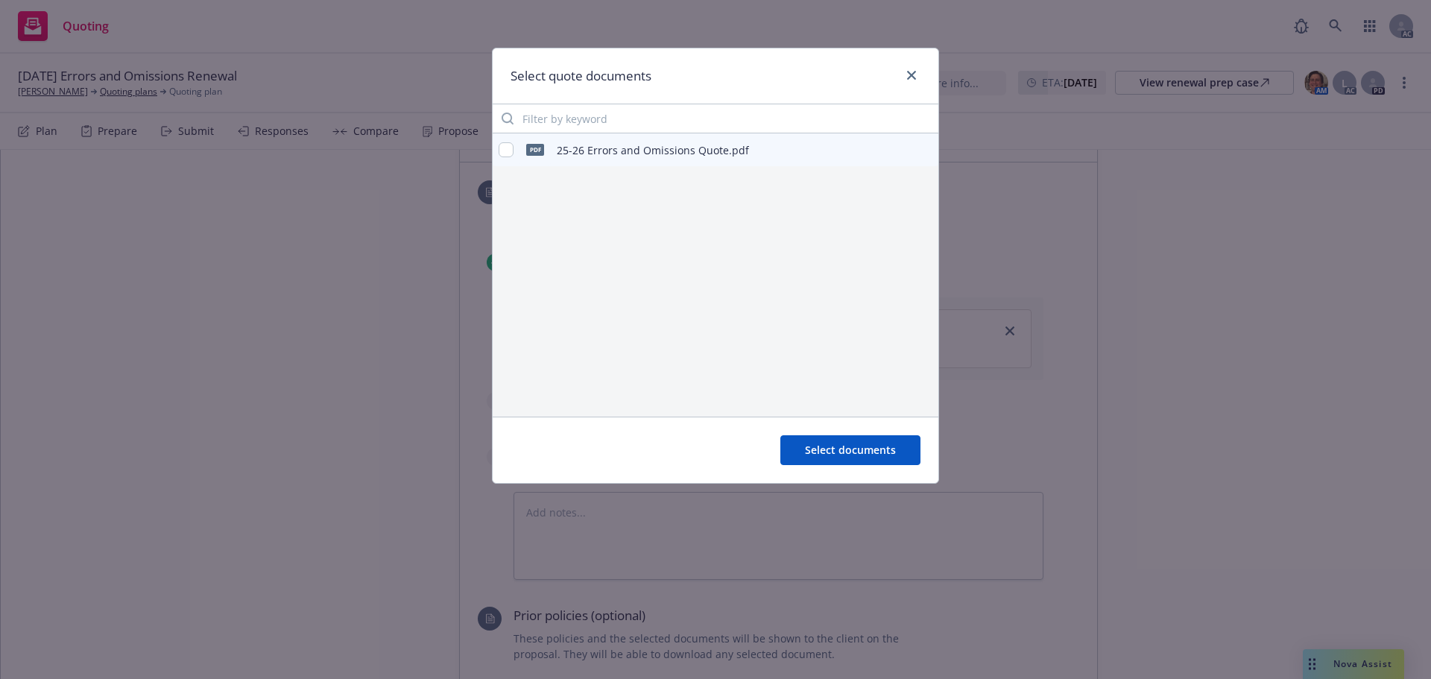
click at [502, 158] on div "pdf 25-26 Errors and Omissions Quote.pdf" at bounding box center [624, 149] width 250 height 31
click at [517, 153] on div "pdf 25-26 Errors and Omissions Quote.pdf" at bounding box center [624, 149] width 250 height 31
drag, startPoint x: 509, startPoint y: 151, endPoint x: 613, endPoint y: 230, distance: 130.3
click at [509, 151] on input "checkbox" at bounding box center [506, 149] width 15 height 15
checkbox input "true"
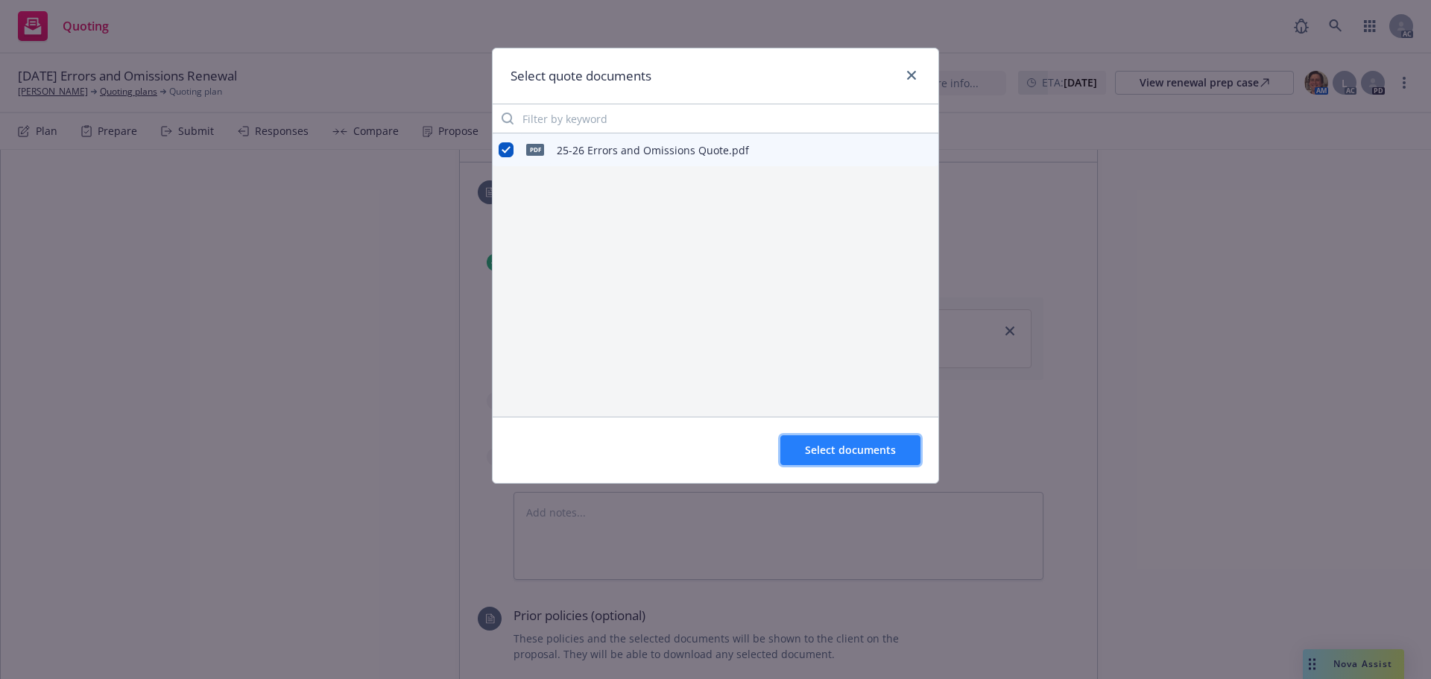
click at [839, 438] on button "Select documents" at bounding box center [850, 450] width 140 height 30
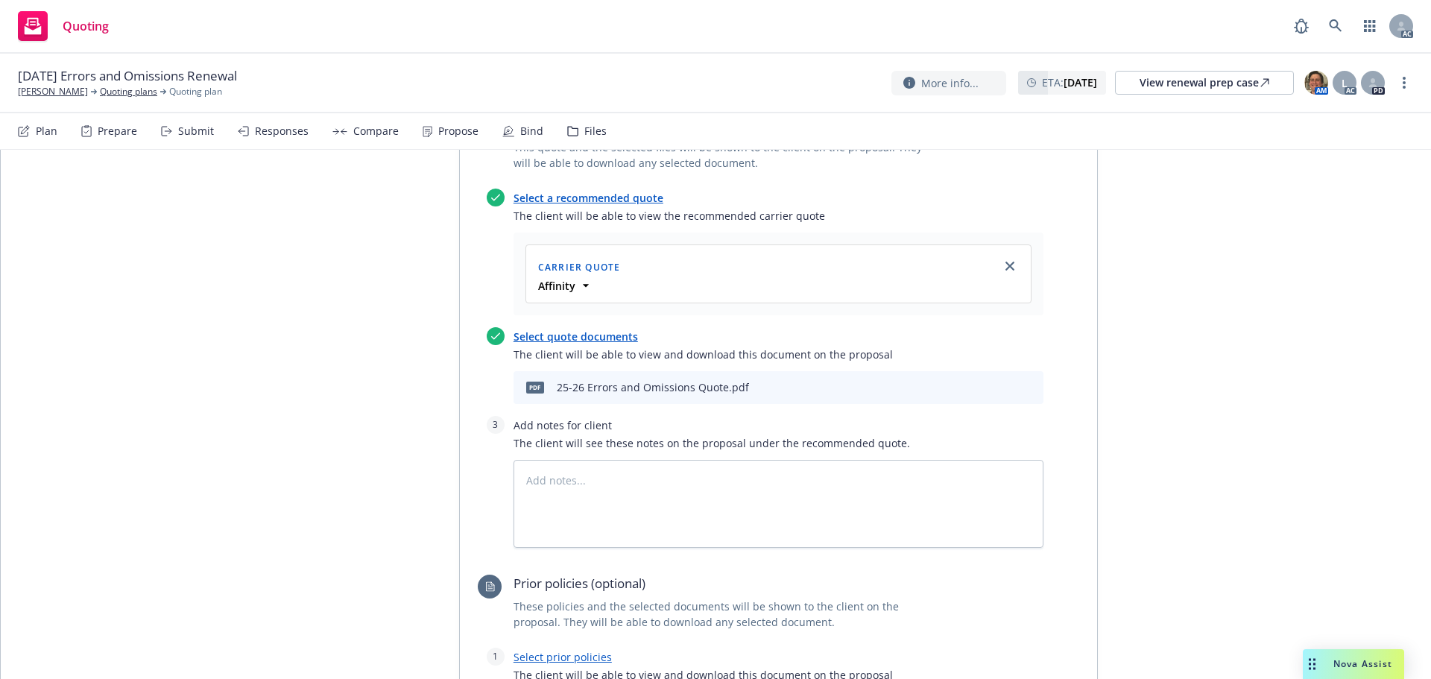
scroll to position [720, 0]
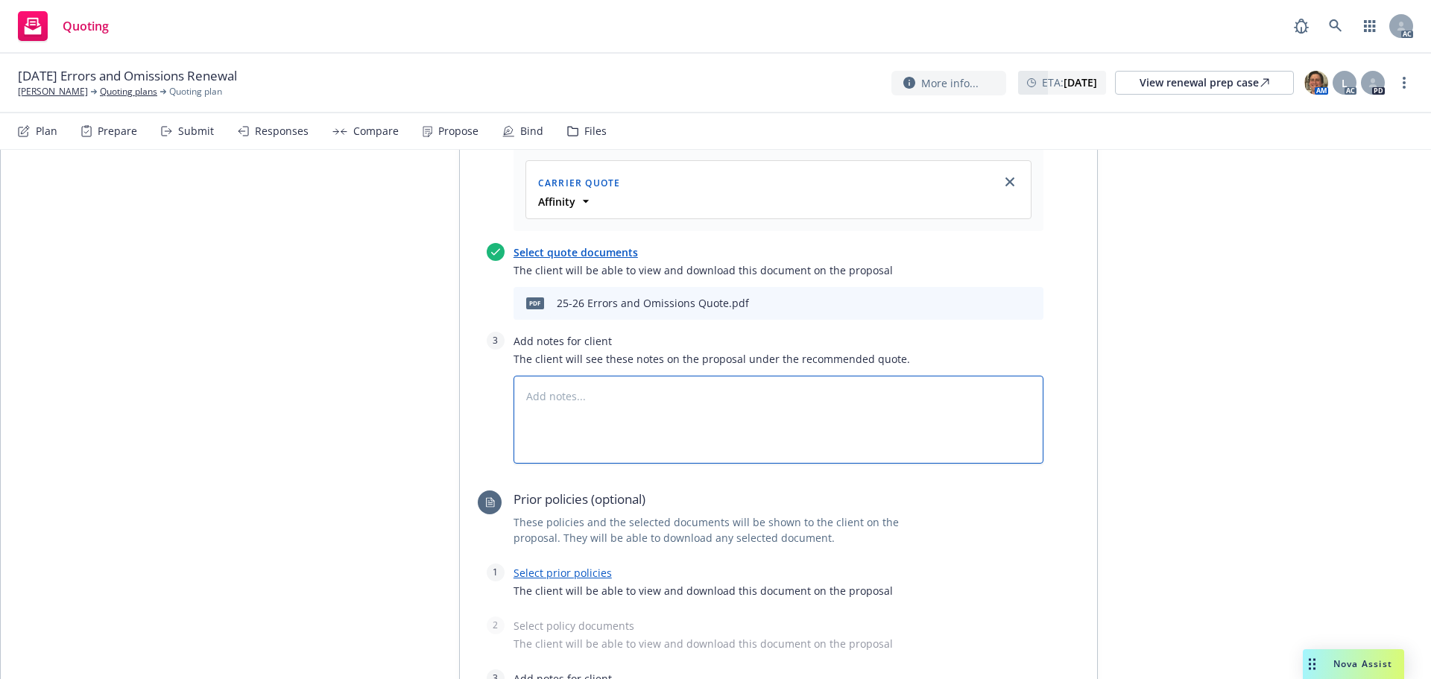
click at [600, 376] on textarea at bounding box center [779, 420] width 530 height 88
type textarea "x"
type textarea "B"
type textarea "x"
type textarea "Bi"
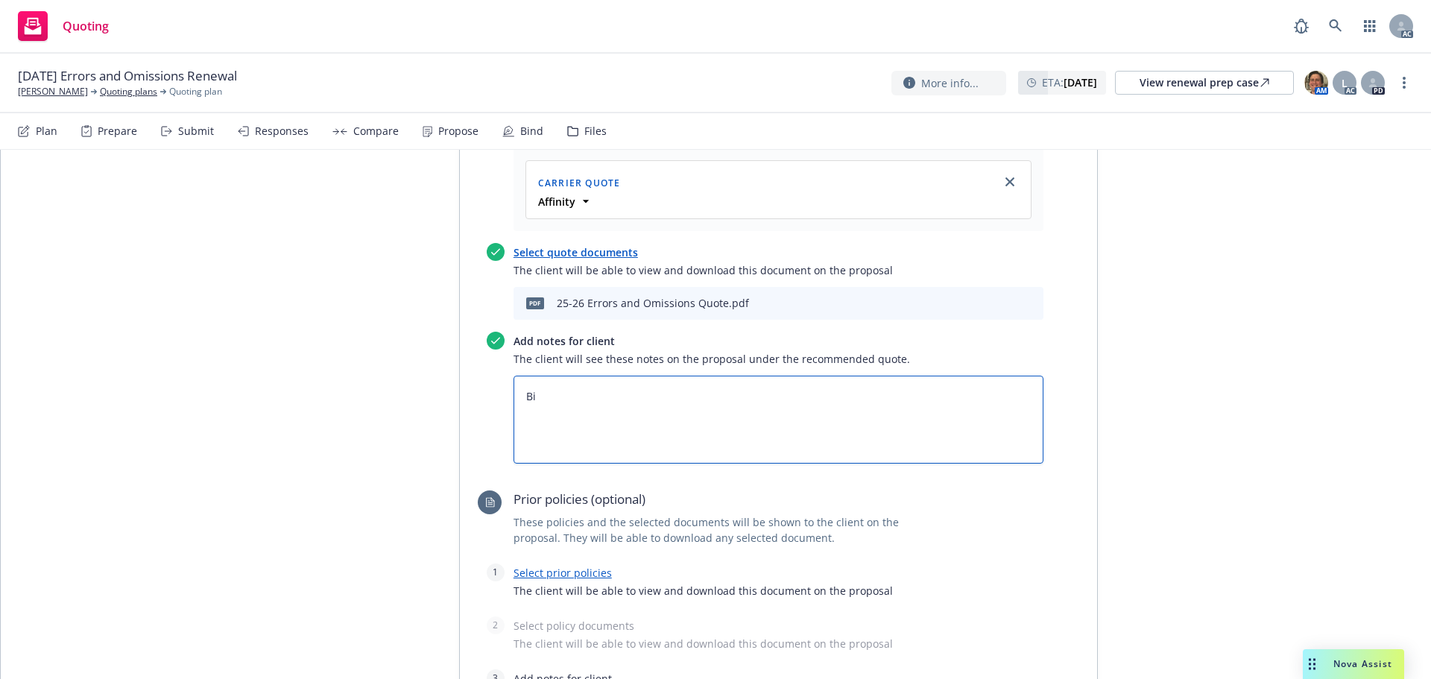
type textarea "x"
type textarea "Bin"
type textarea "x"
type textarea "Bind"
type textarea "x"
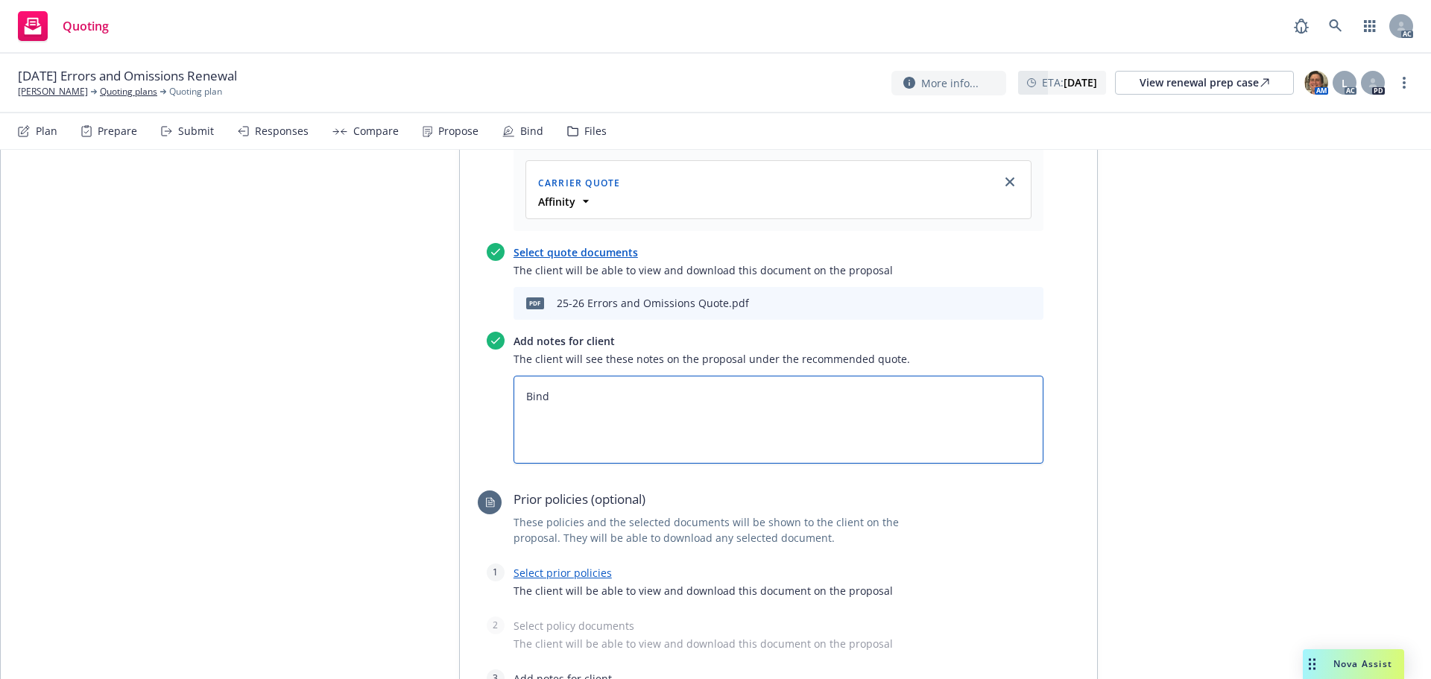
type textarea "Bind"
type textarea "x"
type textarea "Bind S"
type textarea "x"
type textarea "Bind Su"
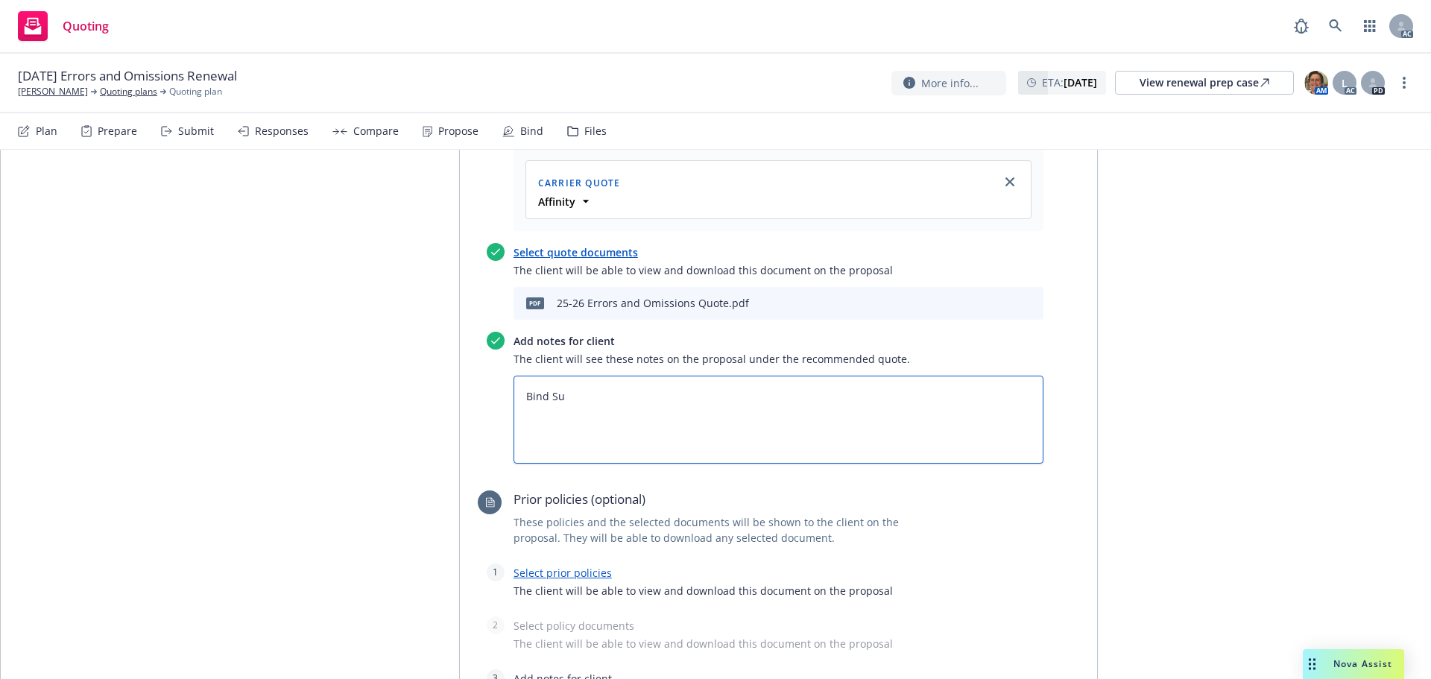
type textarea "x"
type textarea "Bind Sub"
type textarea "x"
type textarea "Bind Subj"
type textarea "x"
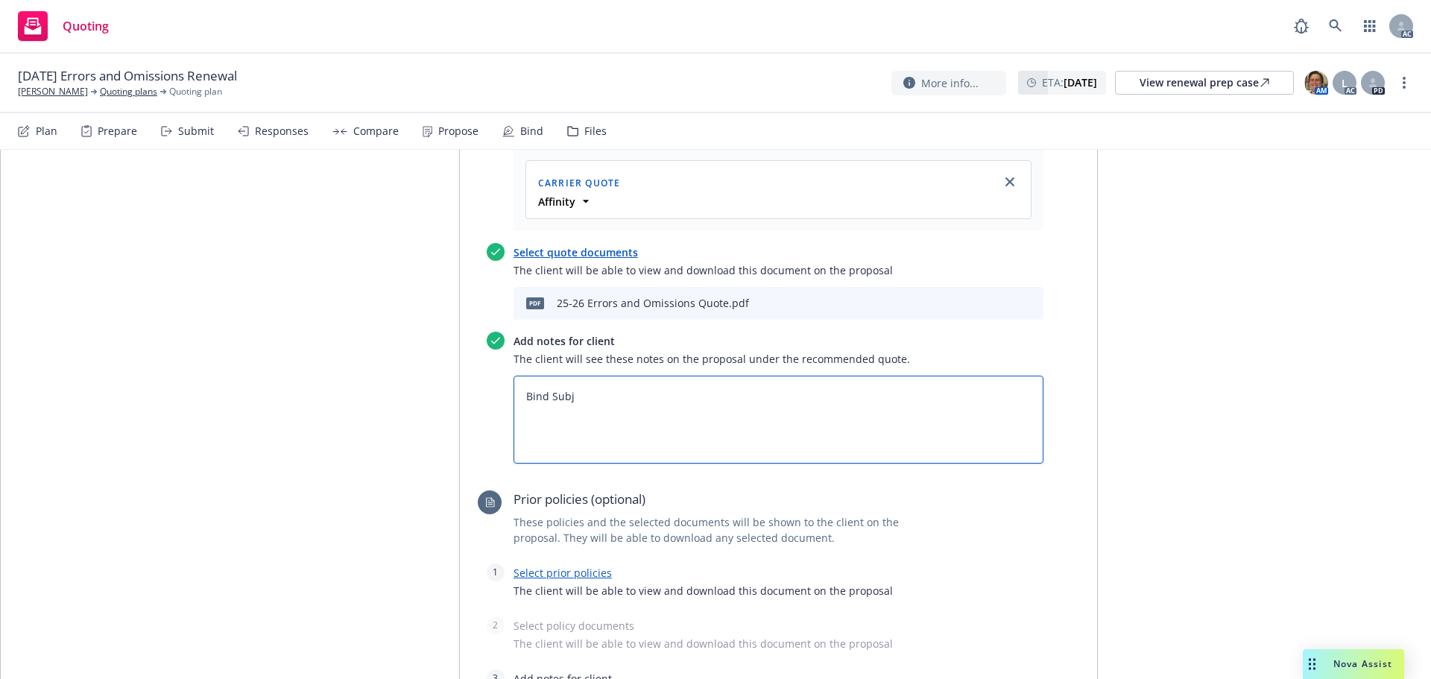
type textarea "Bind Subje"
type textarea "x"
type textarea "Bind Subjec"
type textarea "x"
type textarea "Bind Subject"
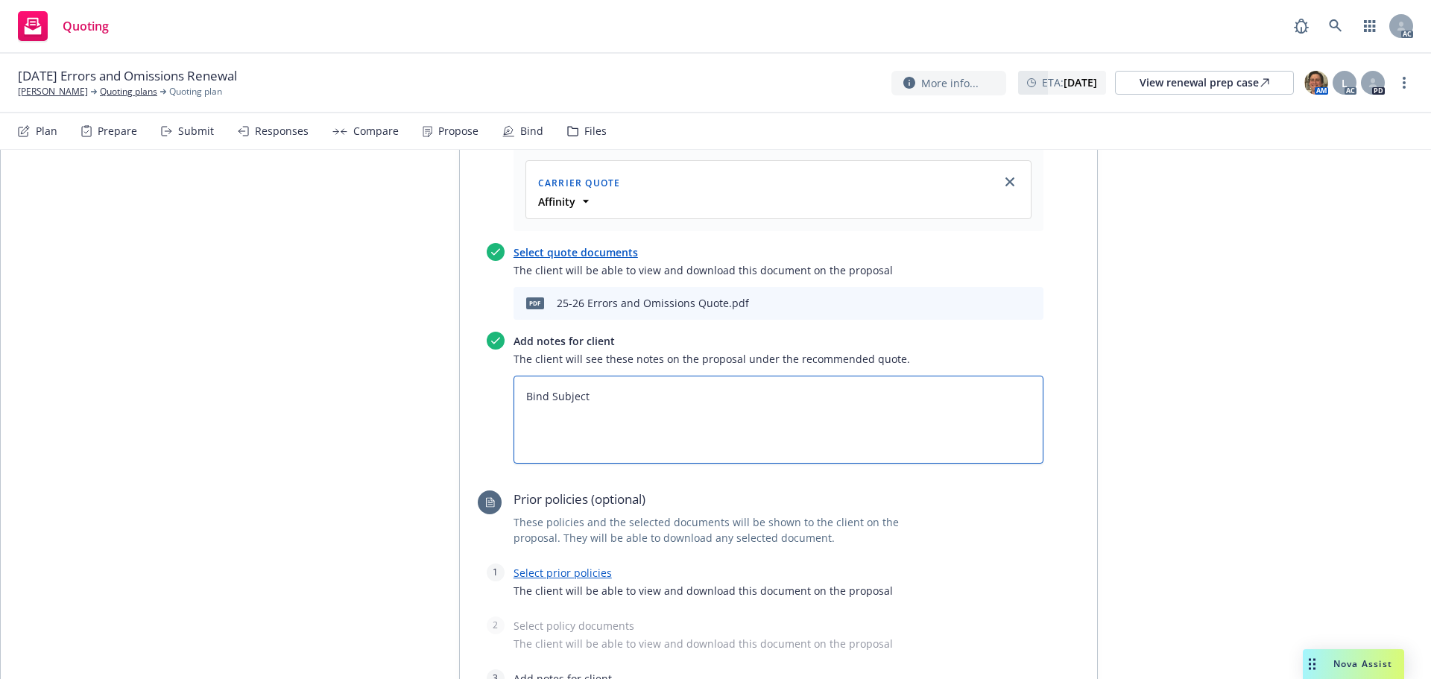
type textarea "x"
type textarea "Bind Subjecti"
type textarea "x"
type textarea "Bind Subjectiv"
type textarea "x"
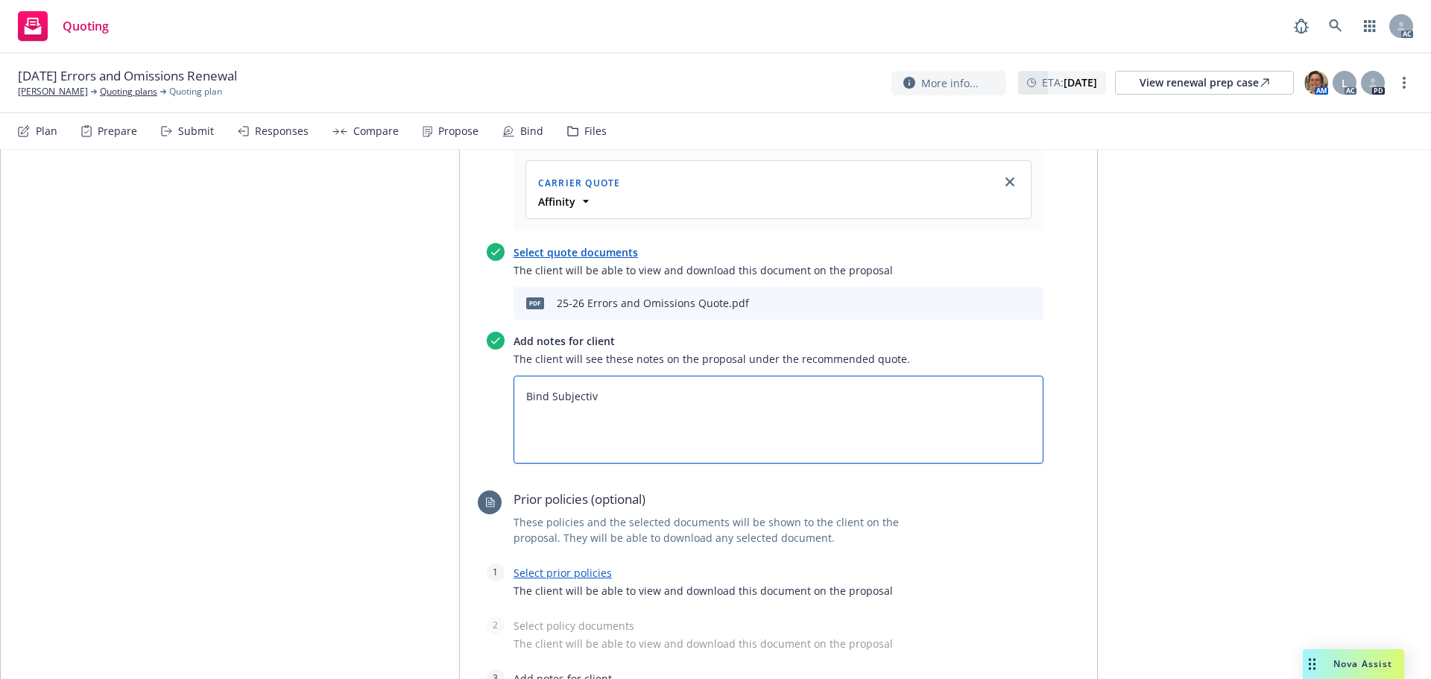
type textarea "Bind Subjectivi"
type textarea "x"
type textarea "Bind Subjectivit"
type textarea "x"
type textarea "Bind Subjectiviti"
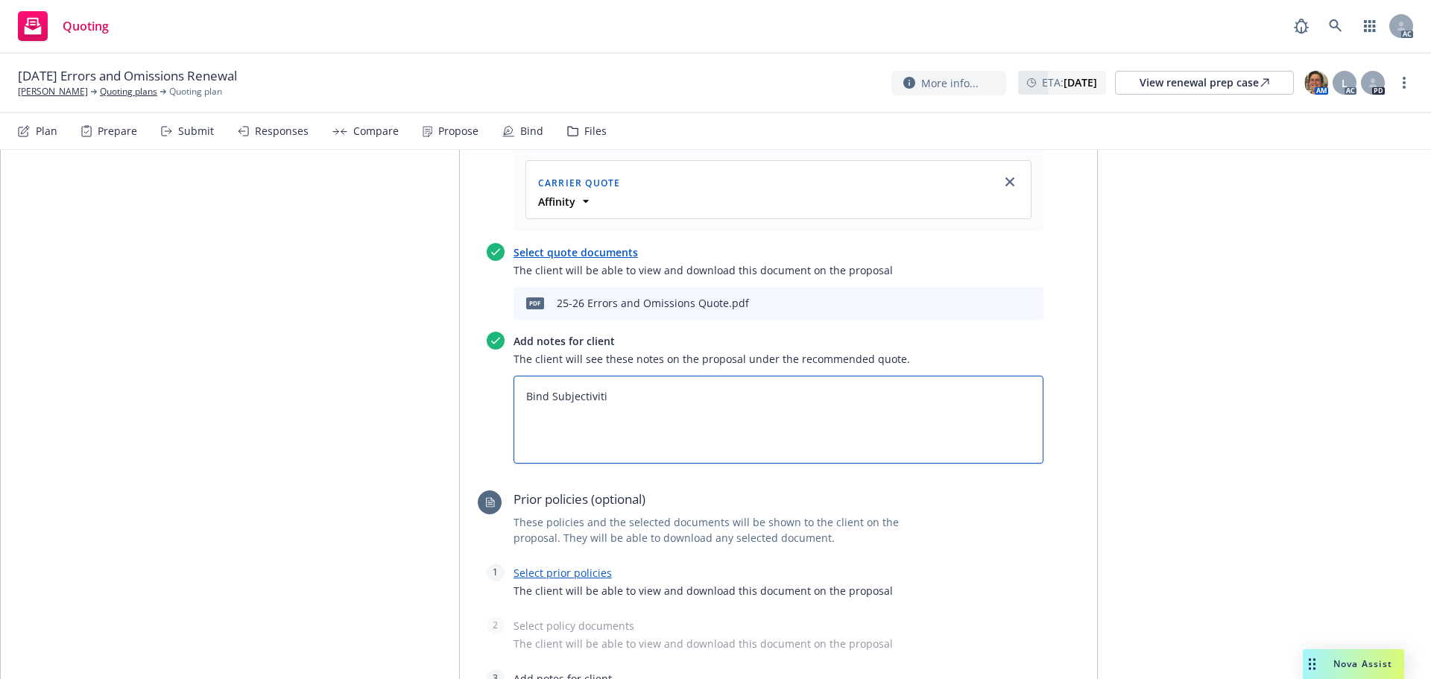
type textarea "x"
type textarea "Bind Subjectivitie"
type textarea "x"
type textarea "Bind Subjectivities"
type textarea "x"
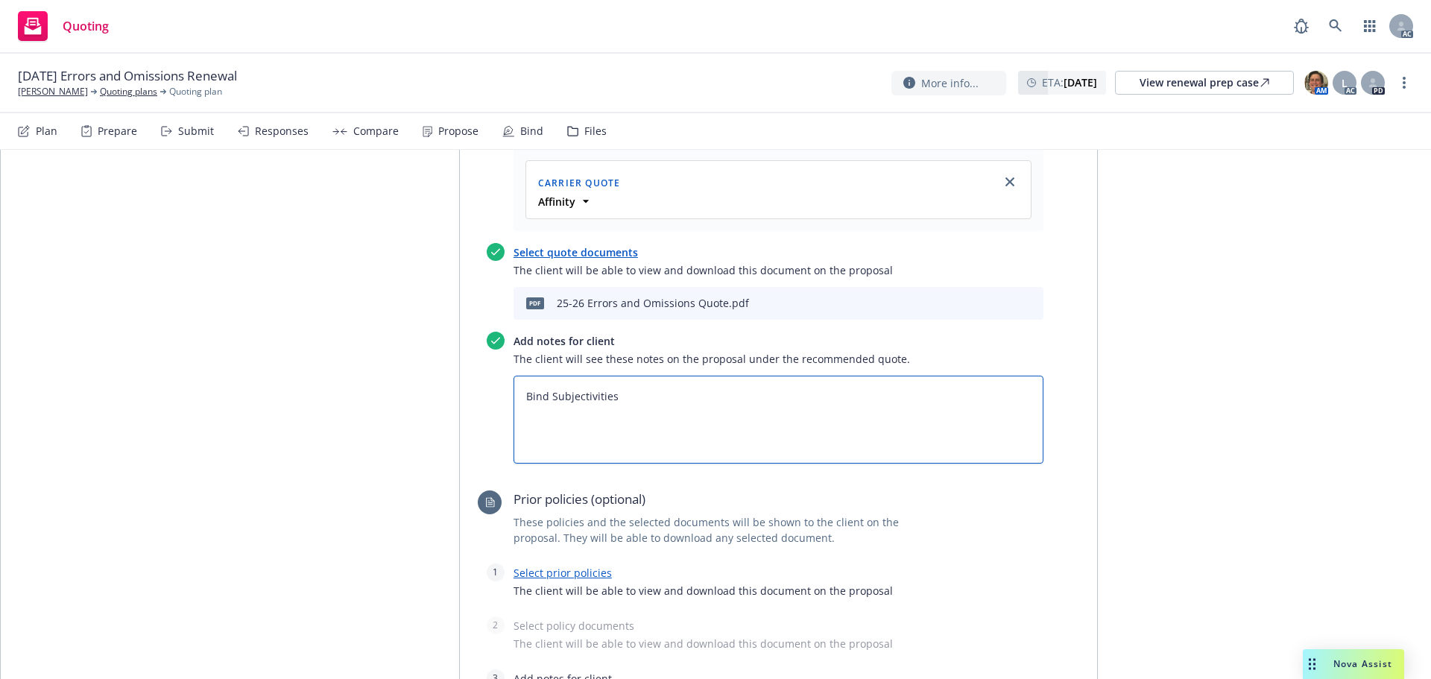
type textarea "Bind Subjectivities:"
type textarea "x"
type textarea "Bind Subjectivities:"
drag, startPoint x: 581, startPoint y: 353, endPoint x: 573, endPoint y: 353, distance: 8.2
click at [581, 376] on textarea "Bind Subjectivities:" at bounding box center [779, 420] width 530 height 88
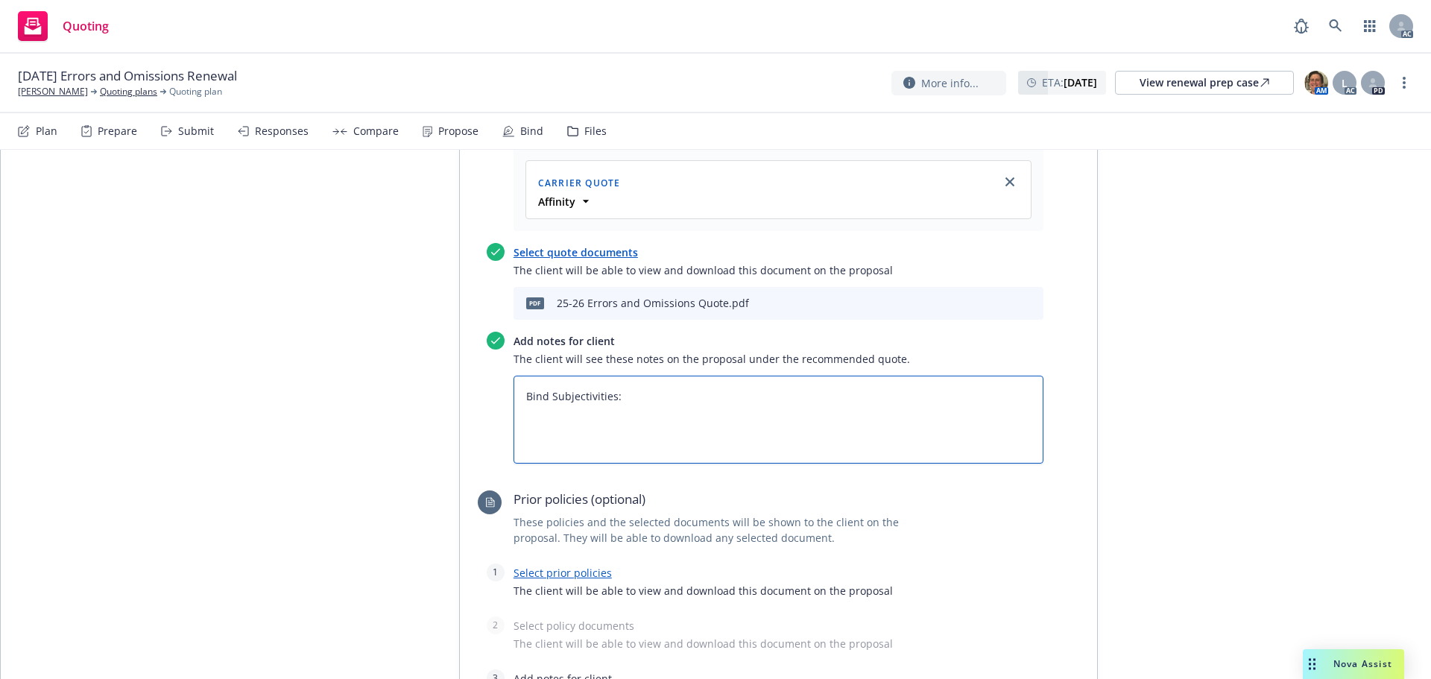
type textarea "x"
type textarea "Bind Subjectivities: 1"
type textarea "x"
type textarea "Bind Subjectivities: 1."
type textarea "x"
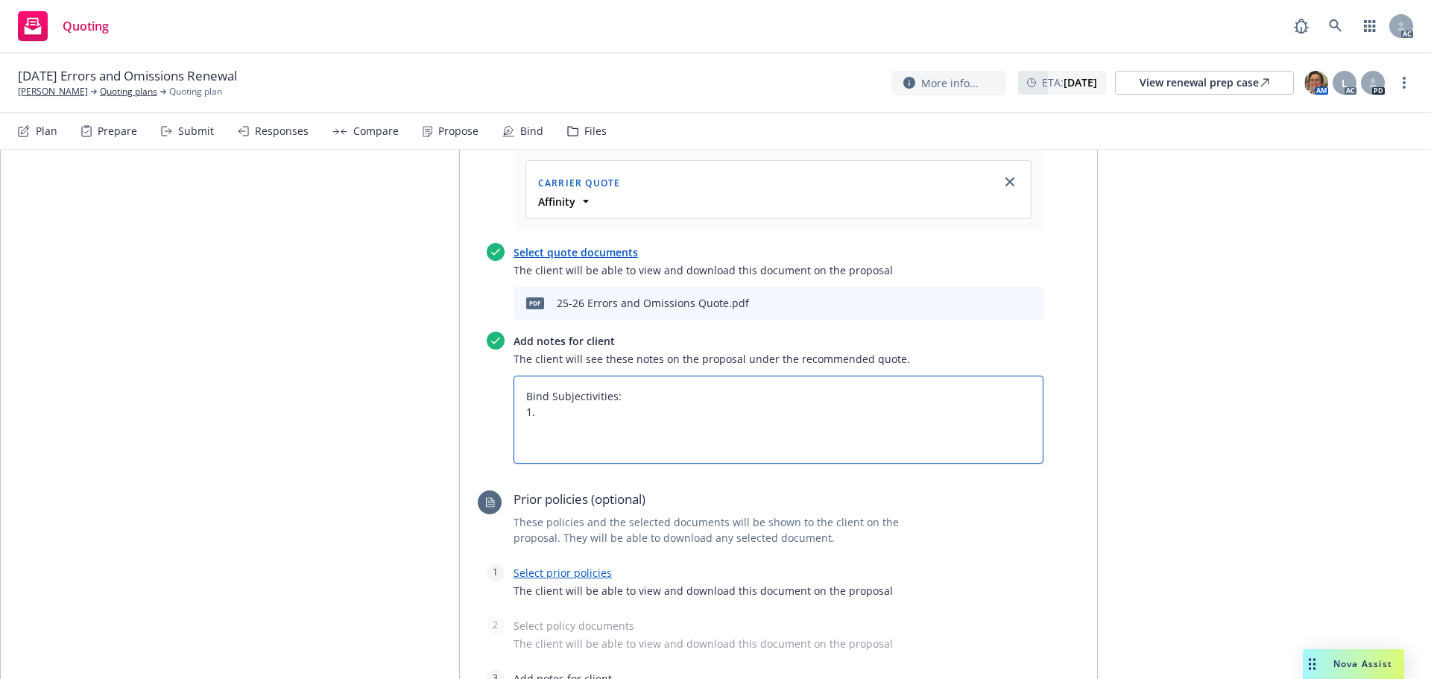
type textarea "Bind Subjectivities: 1."
type textarea "x"
type textarea "Bind Subjectivities: 1. C"
type textarea "x"
type textarea "Bind Subjectivities: 1. Co"
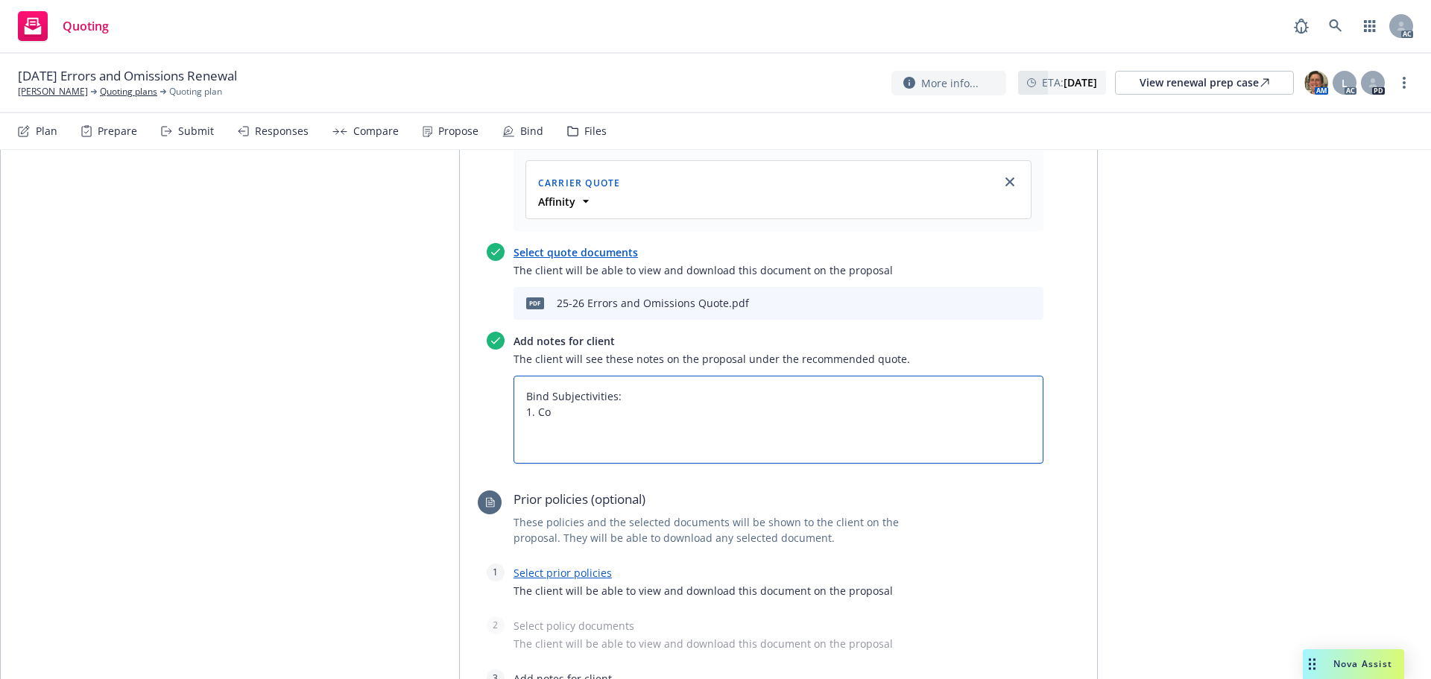
type textarea "x"
type textarea "Bind Subjectivities: 1. Com"
type textarea "x"
type textarea "Bind Subjectivities: 1. Compk"
type textarea "x"
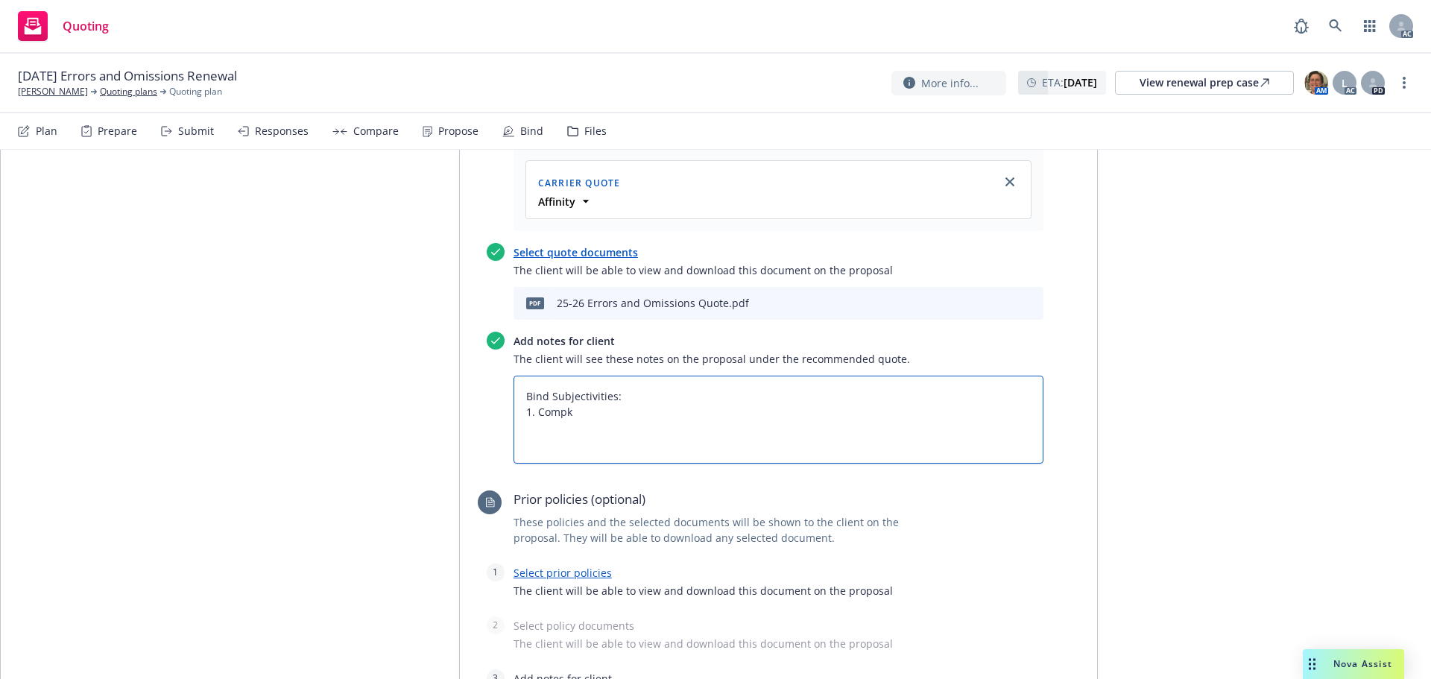
type textarea "Bind Subjectivities: 1. Compkl"
type textarea "x"
type textarea "Bind Subjectivities: 1. Compk"
type textarea "x"
type textarea "Bind Subjectivities: 1. Comp"
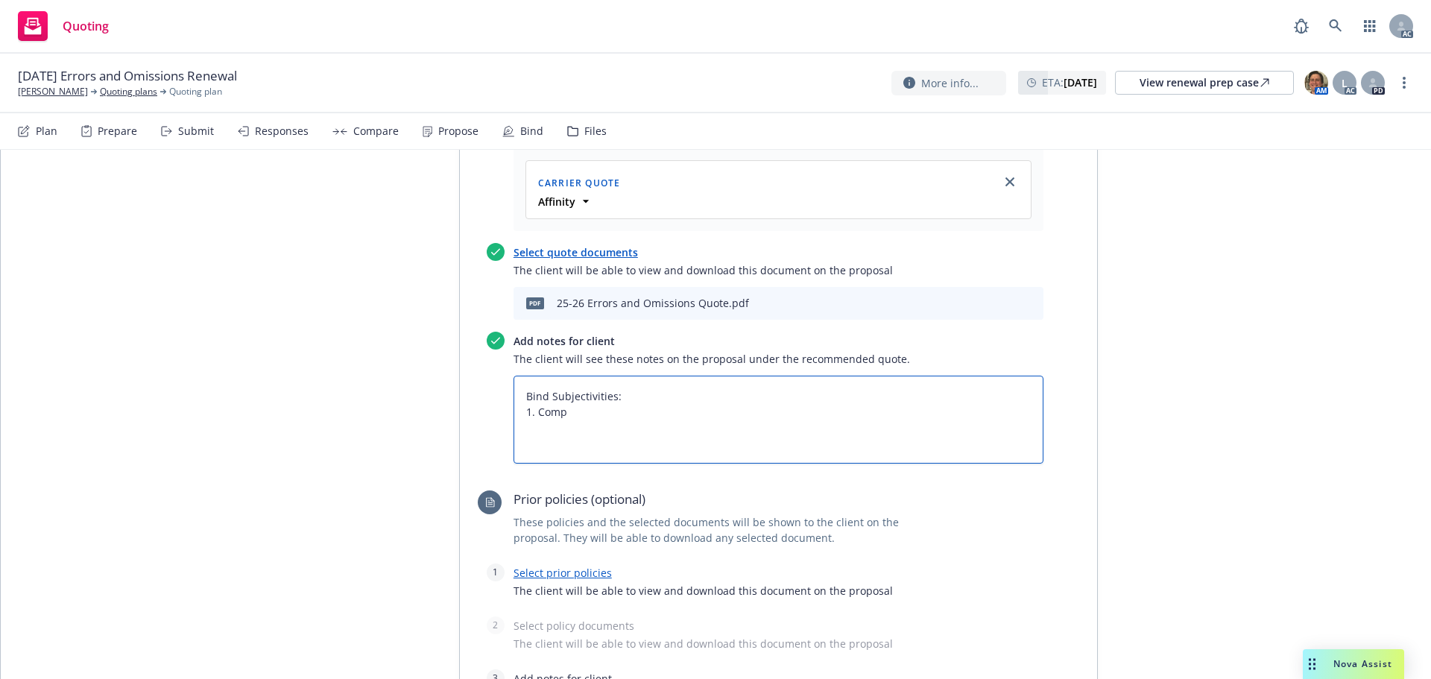
type textarea "x"
type textarea "Bind Subjectivities: 1. Compl"
click at [590, 376] on textarea "Bind Subjectivities: 1. Compl" at bounding box center [779, 420] width 530 height 88
type textarea "x"
type textarea "Bind Subjectivities: 1. Comple"
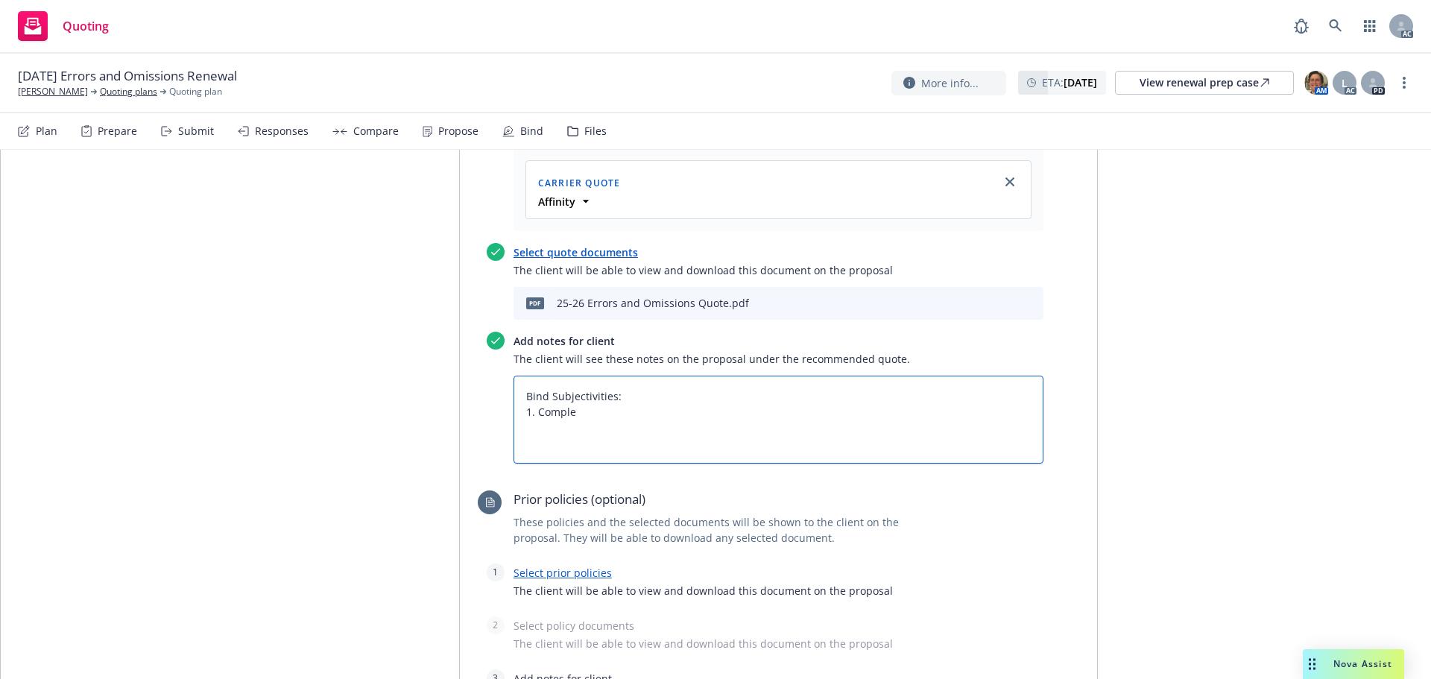
type textarea "x"
type textarea "Bind Subjectivities: 1. Complet"
type textarea "x"
type textarea "Bind Subjectivities: 1. Completi"
type textarea "x"
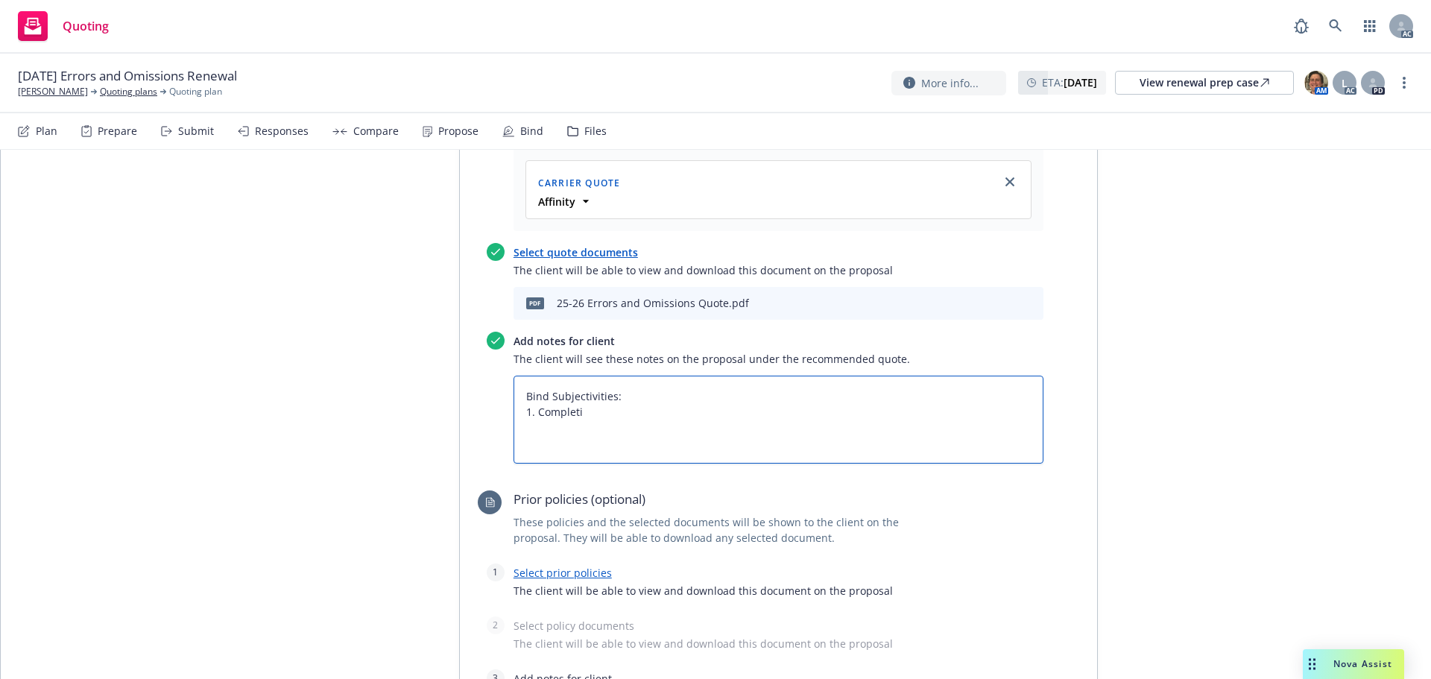
type textarea "Bind Subjectivities: 1. Completio"
type textarea "x"
type textarea "Bind Subjectivities: 1. Completion"
type textarea "x"
type textarea "Bind Subjectivities: 1. Completion"
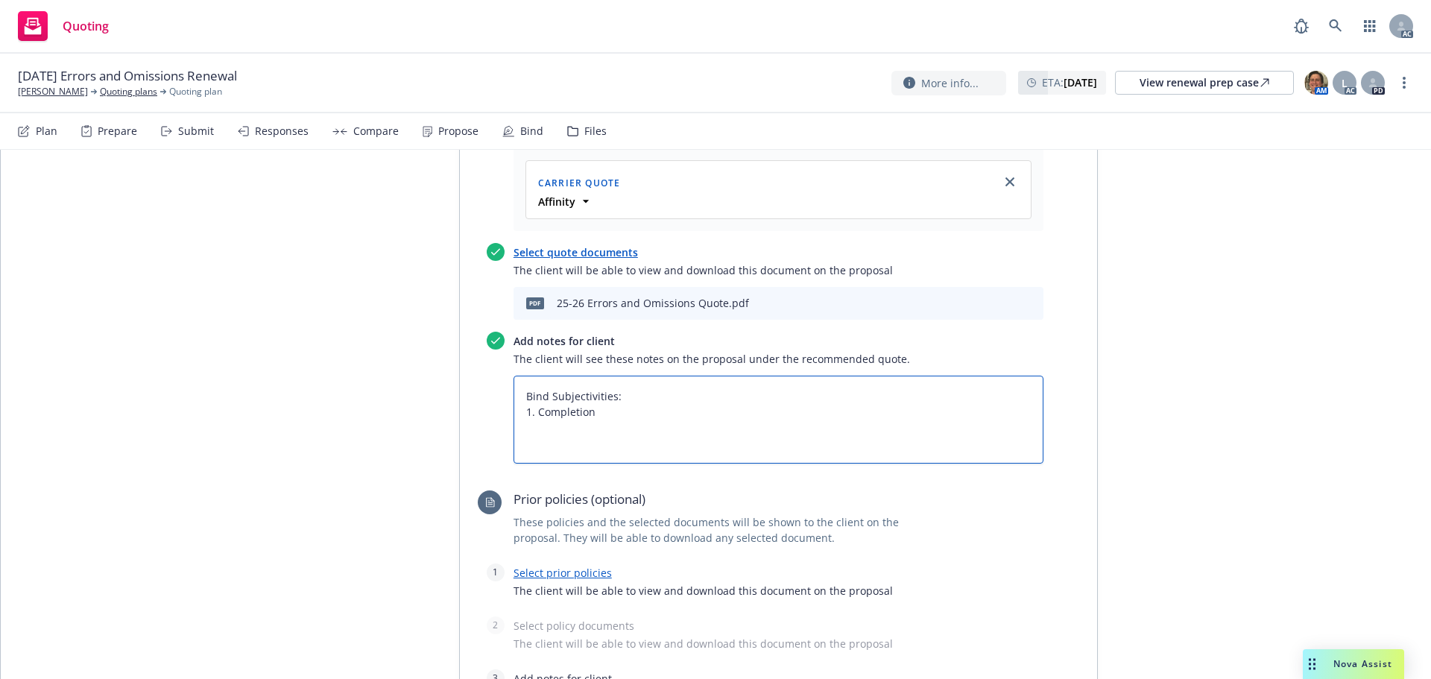
type textarea "x"
type textarea "Bind Subjectivities: 1. Completion o"
type textarea "x"
type textarea "Bind Subjectivities: 1. Completion of"
type textarea "x"
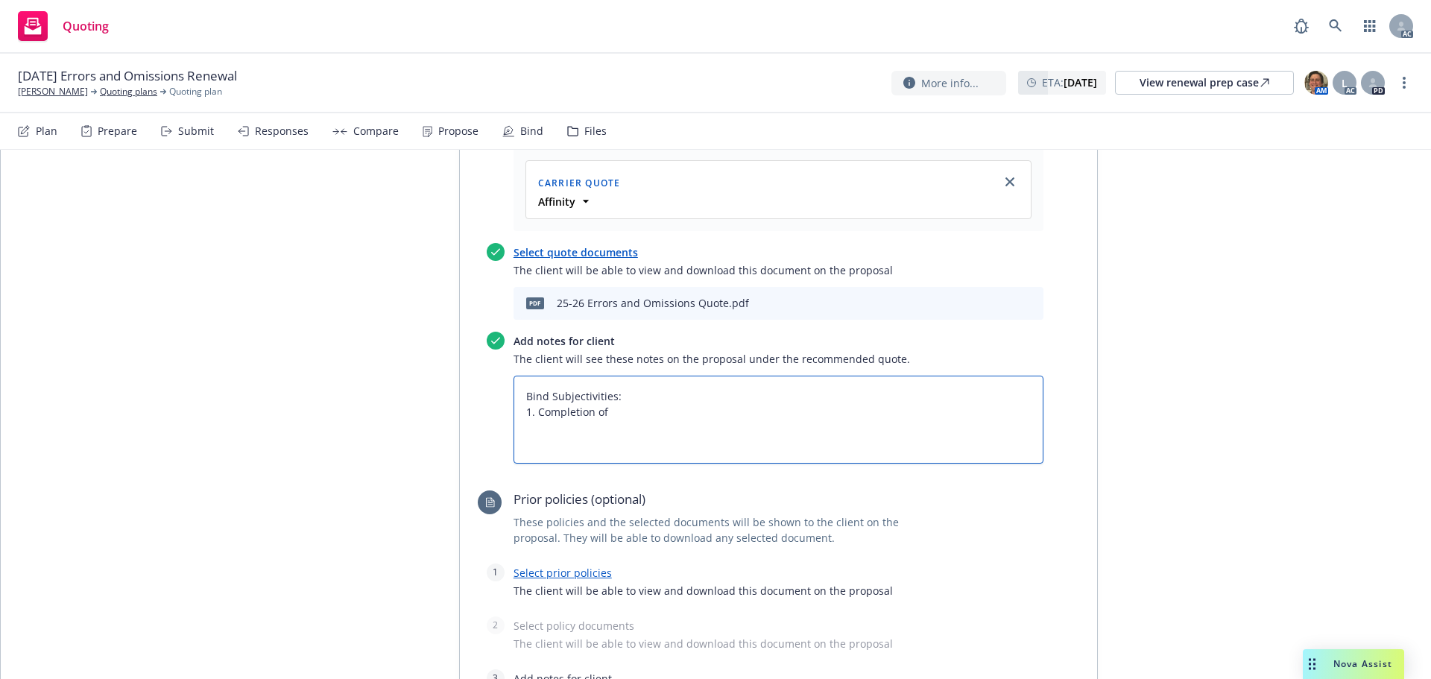
type textarea "Bind Subjectivities: 1. Completion of"
type textarea "x"
type textarea "Bind Subjectivities: 1. Completion of t"
type textarea "x"
type textarea "Bind Subjectivities: 1. Completion of th"
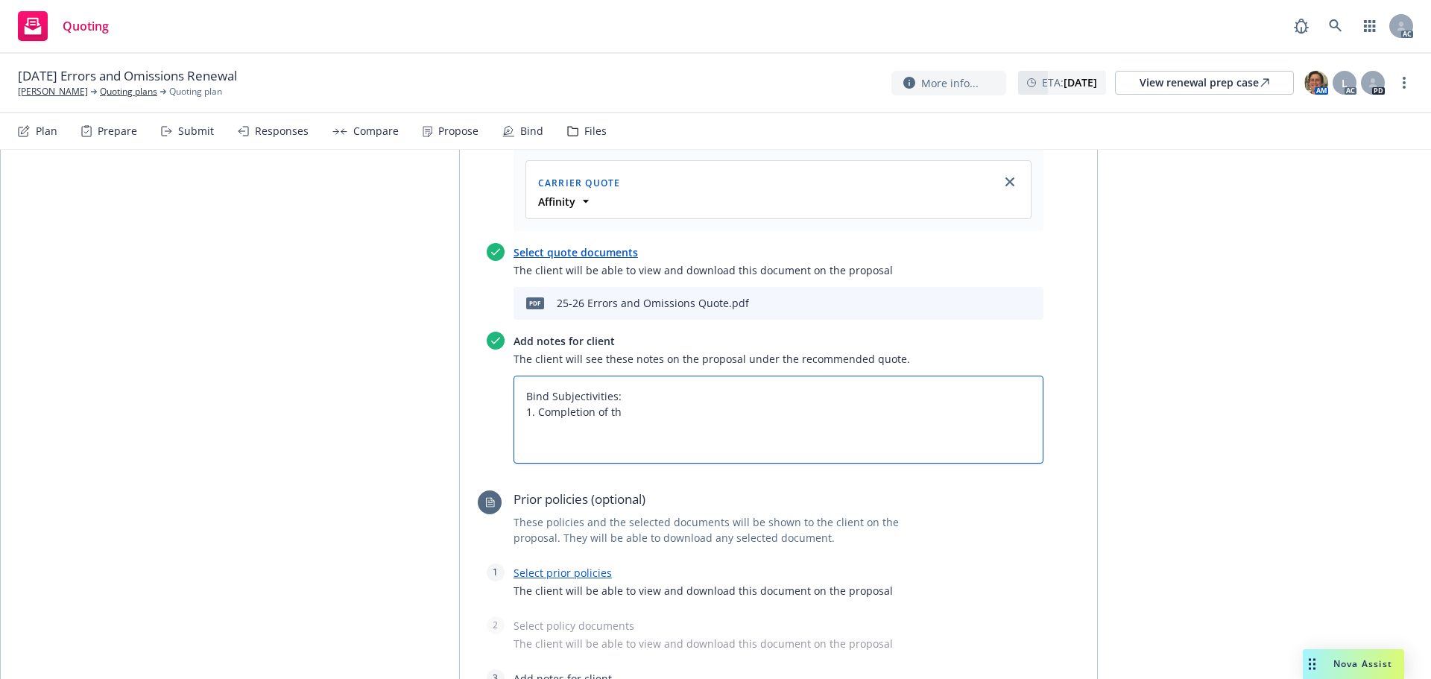
type textarea "x"
type textarea "Bind Subjectivities: 1. Completion of the"
type textarea "x"
type textarea "Bind Subjectivities: 1. Completion of the"
type textarea "x"
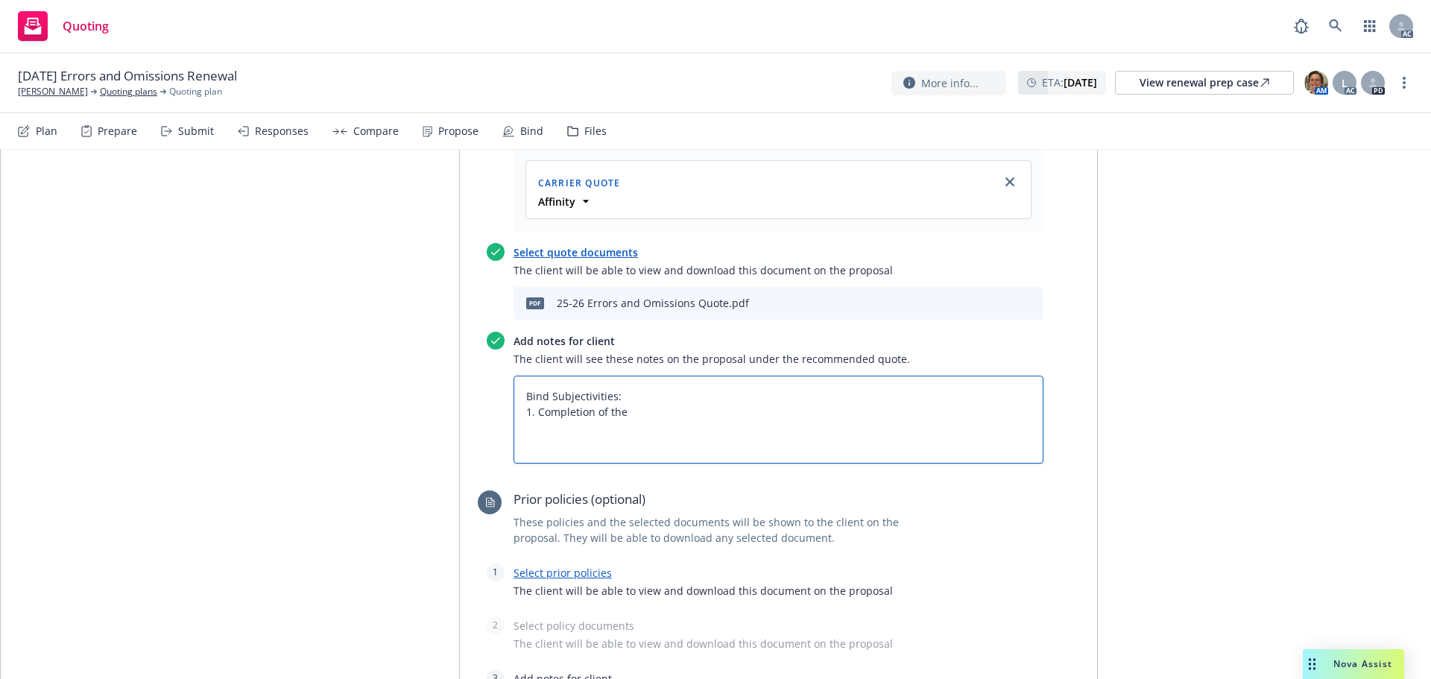
type textarea "Bind Subjectivities: 1. Completion of the q"
type textarea "x"
type textarea "Bind Subjectivities: 1. Completion of the qu"
type textarea "x"
type textarea "Bind Subjectivities: 1. Completion of the que"
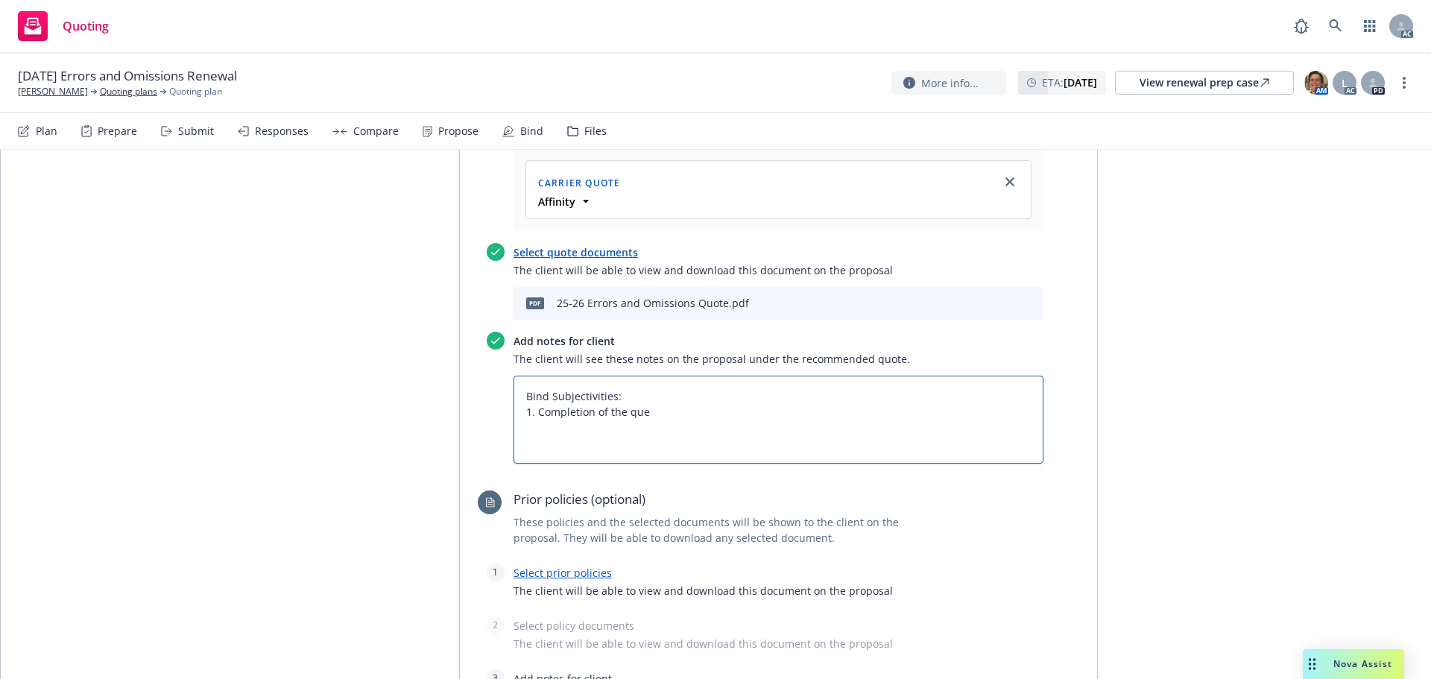
type textarea "x"
type textarea "Bind Subjectivities: 1. Completion of the ques"
type textarea "x"
type textarea "Bind Subjectivities: 1. Completion of the quest"
type textarea "x"
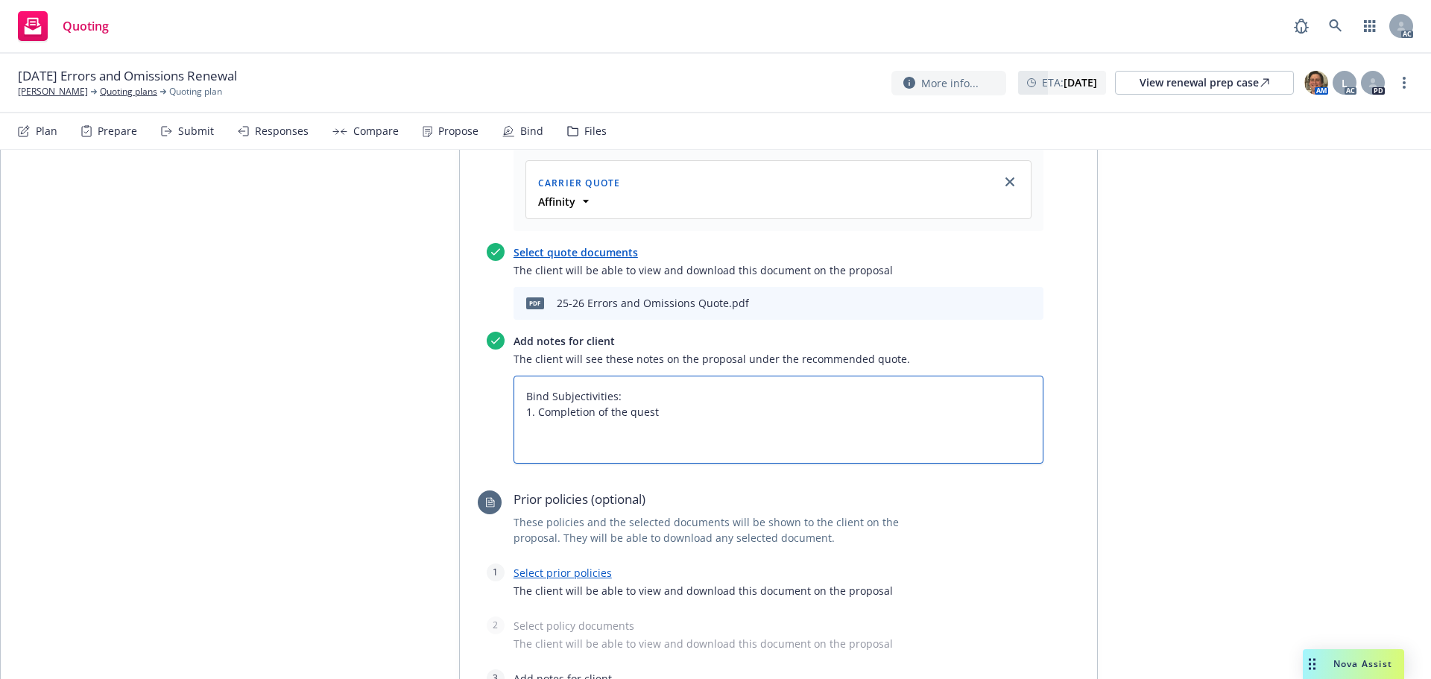
type textarea "Bind Subjectivities: 1. Completion of the questi"
type textarea "x"
type textarea "Bind Subjectivities: 1. Completion of the questio"
type textarea "x"
type textarea "Bind Subjectivities: 1. Completion of the question"
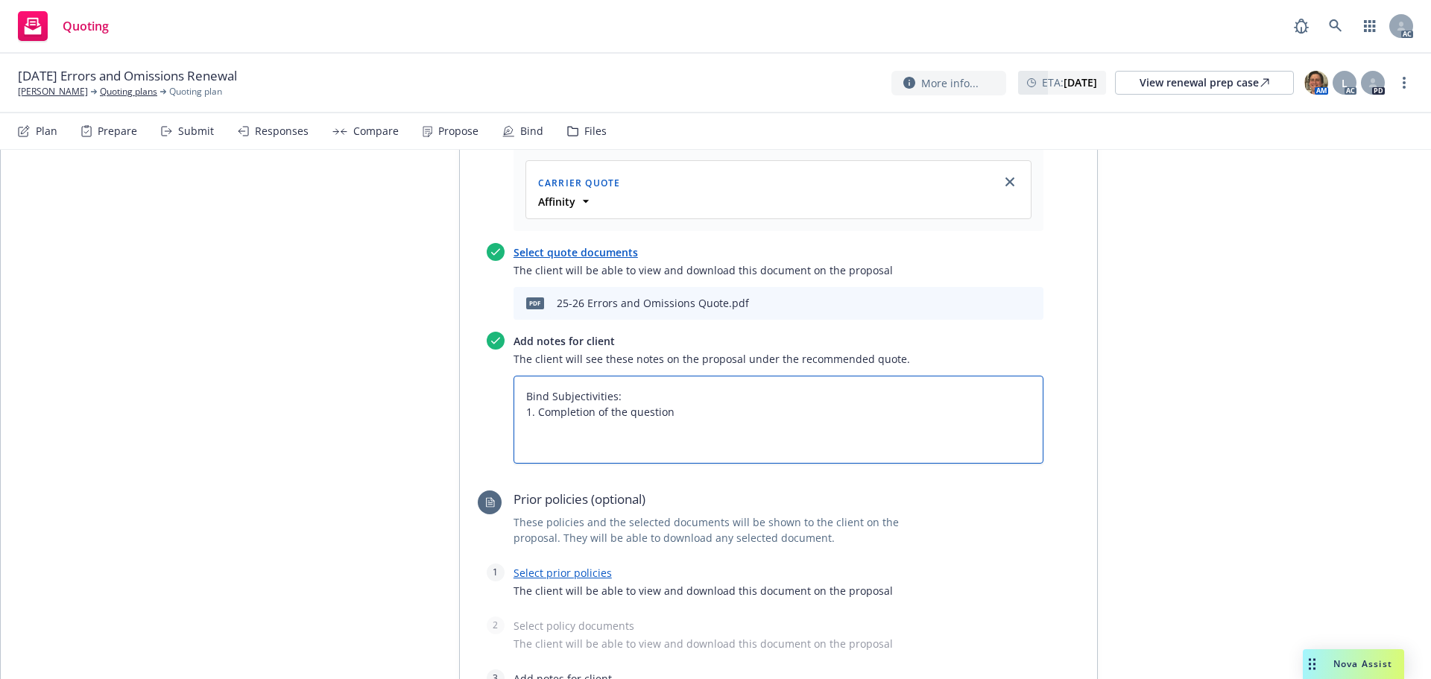
type textarea "x"
type textarea "Bind Subjectivities: 1. Completion of the questions"
type textarea "x"
type textarea "Bind Subjectivities: 1. Completion of the questions"
type textarea "x"
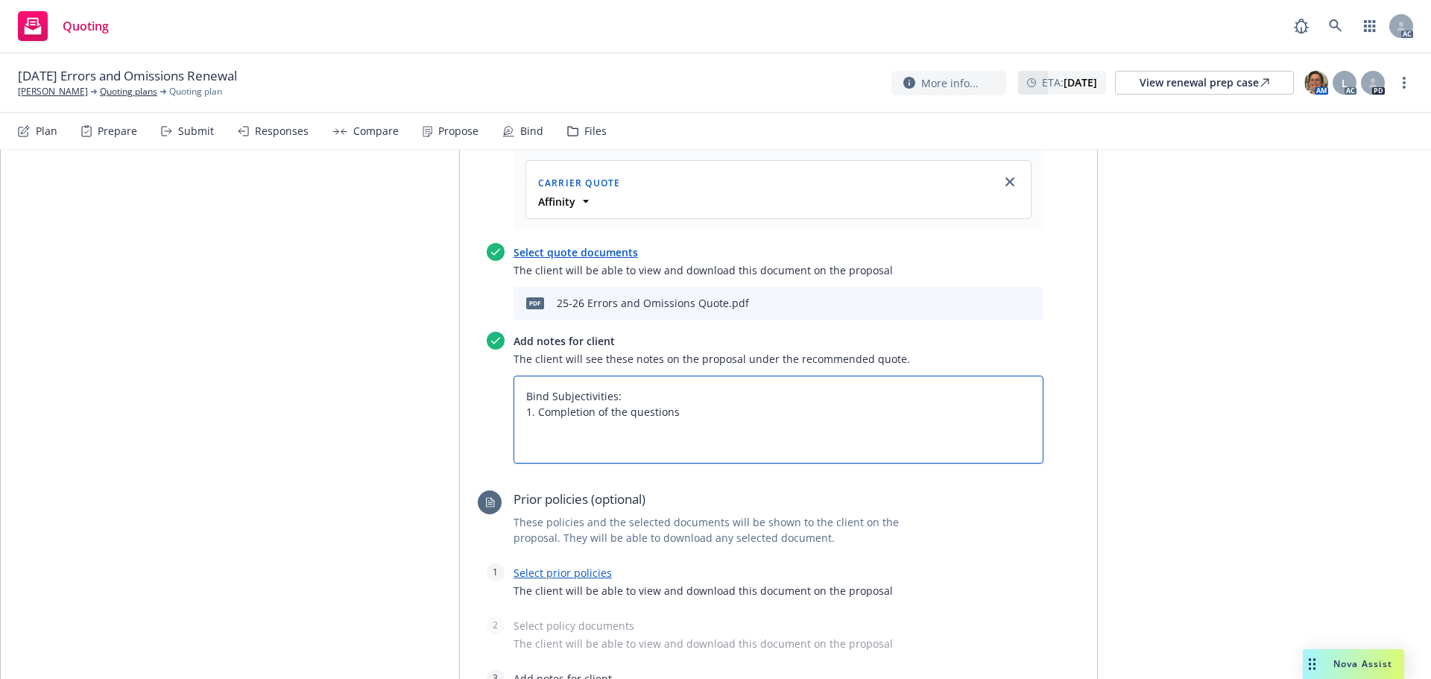
type textarea "Bind Subjectivities: 1. Completion of the questions"
type textarea "x"
type textarea "Bind Subjectivities: 1. Completion of the question"
type textarea "x"
type textarea "Bind Subjectivities: 1. Completion of the questionn"
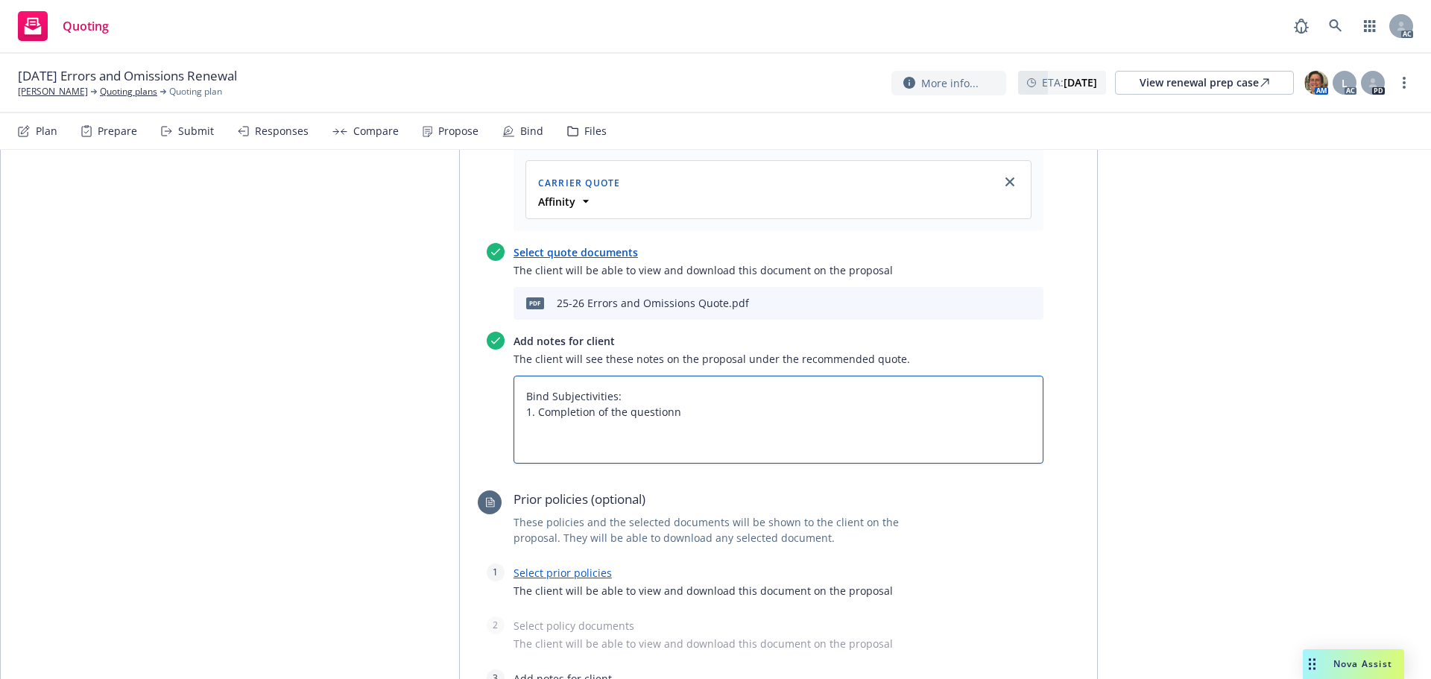
type textarea "x"
type textarea "Bind Subjectivities: 1. Completion of the questionna"
type textarea "x"
type textarea "Bind Subjectivities: 1. Completion of the questionnai"
type textarea "x"
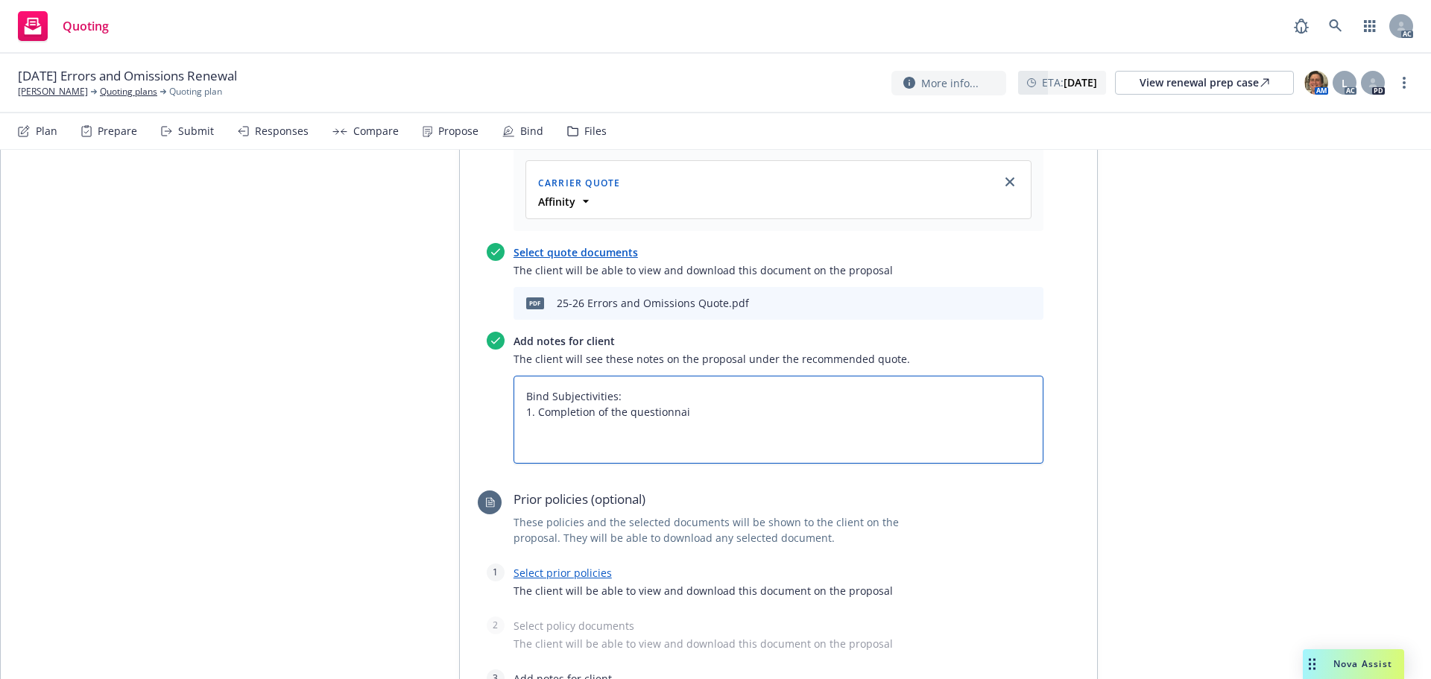
type textarea "Bind Subjectivities: 1. Completion of the questionnair"
type textarea "x"
type textarea "Bind Subjectivities: 1. Completion of the questionnaire"
type textarea "x"
type textarea "Bind Subjectivities: 1. Completion of the questionnaire"
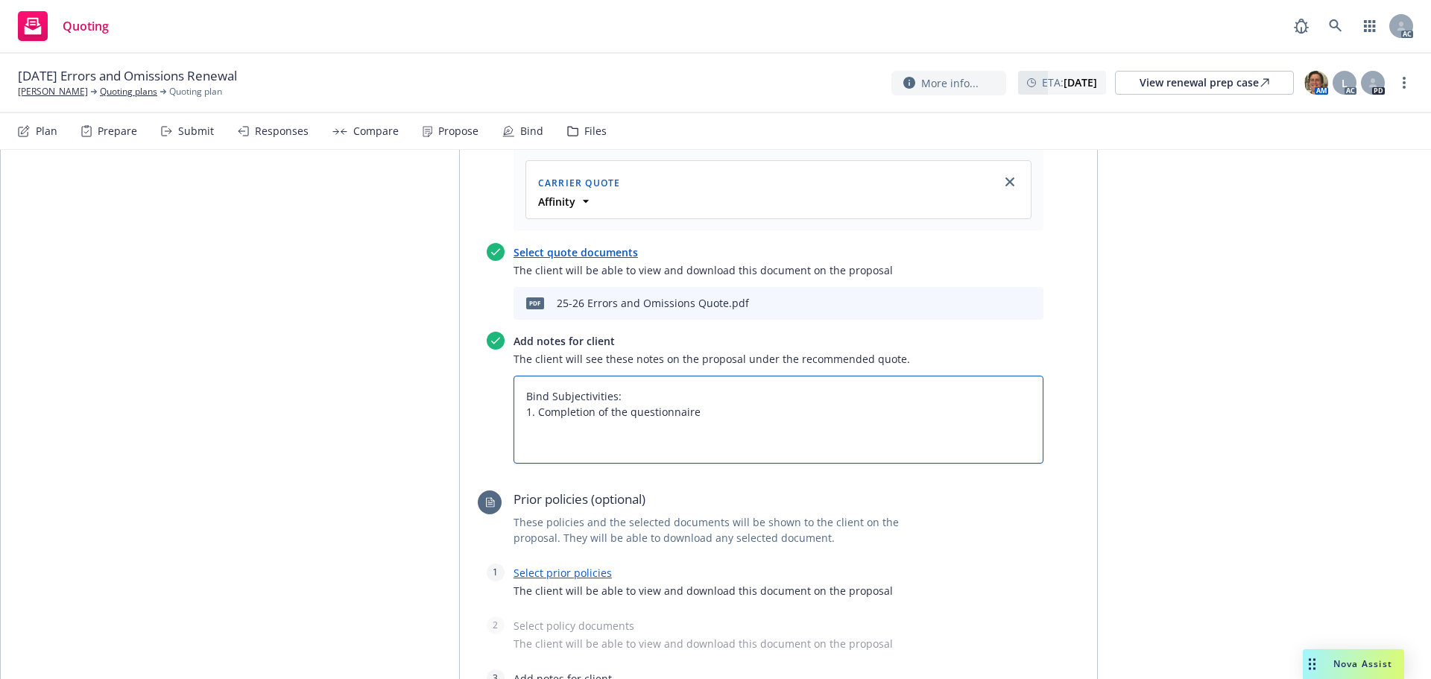
type textarea "x"
type textarea "Bind Subjectivities: 1. Completion of the questionnaire i"
type textarea "x"
type textarea "Bind Subjectivities: 1. Completion of the questionnaire in"
type textarea "x"
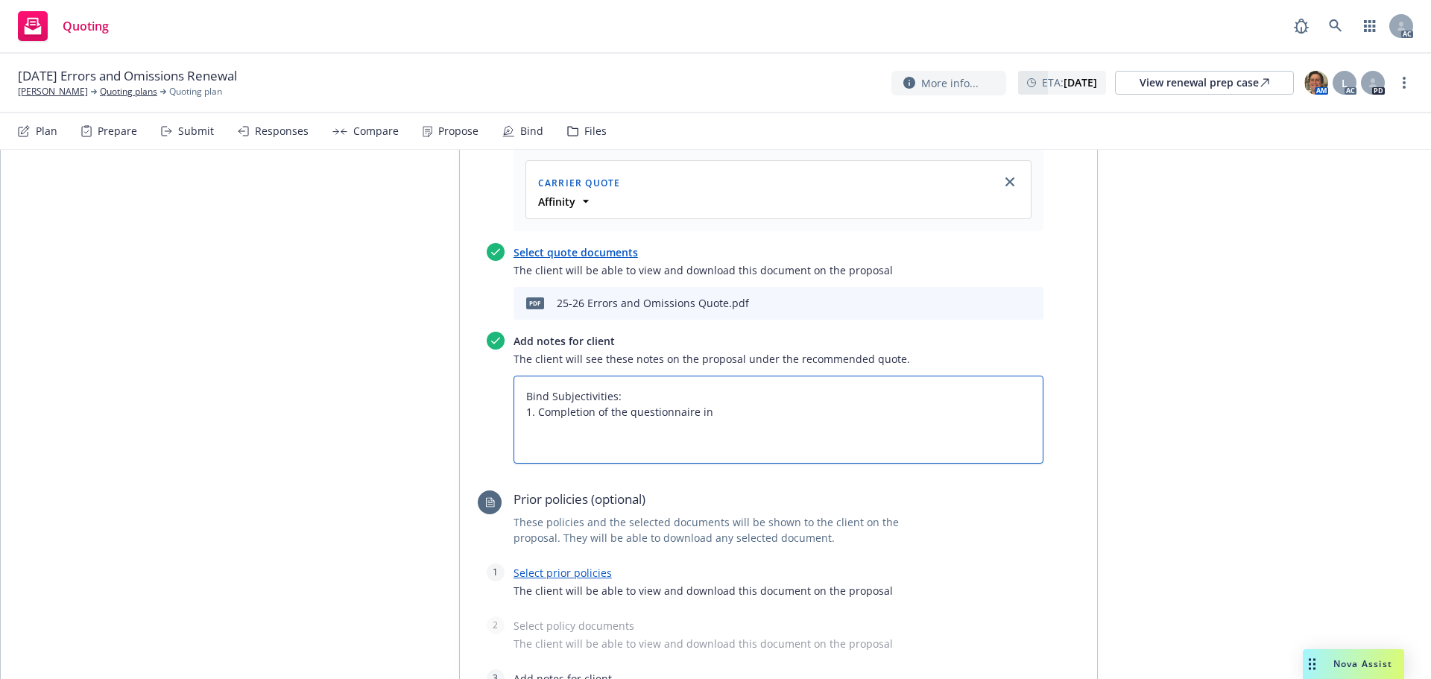
type textarea "Bind Subjectivities: 1. Completion of the questionnaire in"
type textarea "x"
type textarea "Bind Subjectivities: 1. Completion of the questionnaire in t"
type textarea "x"
type textarea "Bind Subjectivities: 1. Completion of the questionnaire in th"
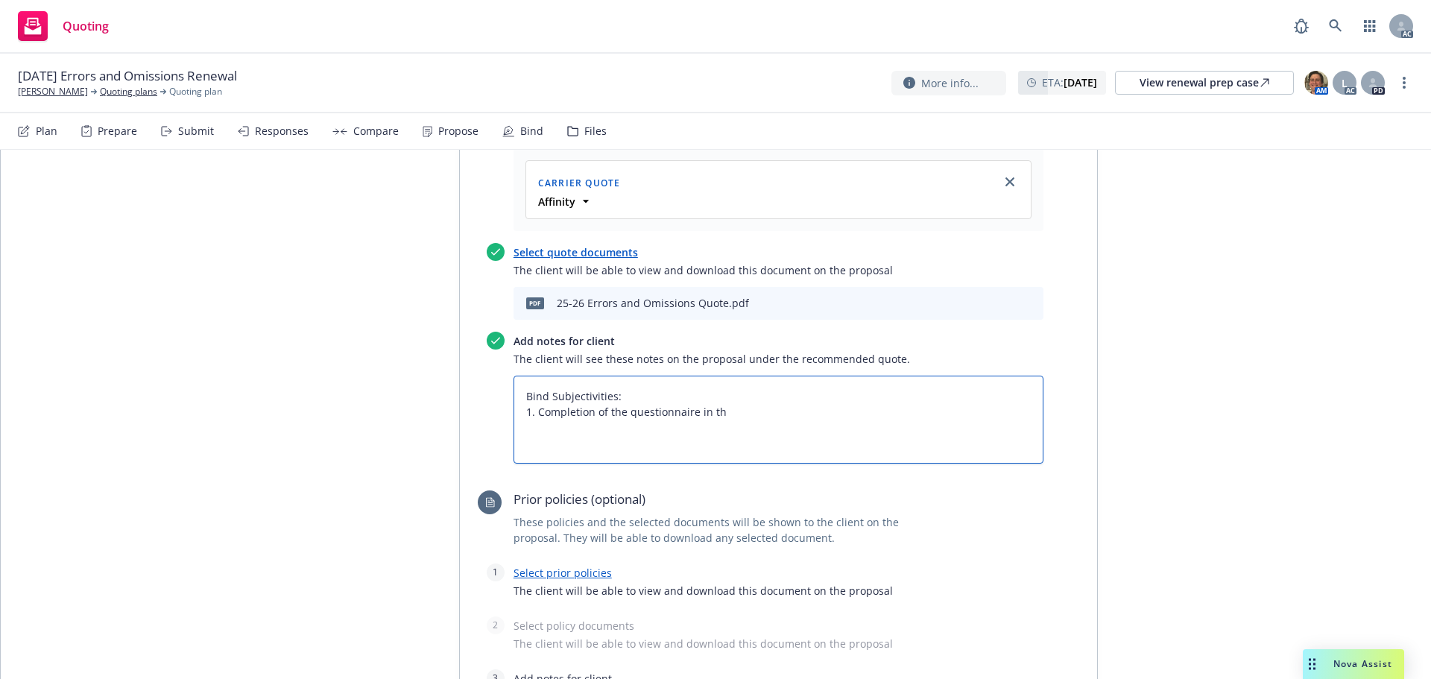
type textarea "x"
type textarea "Bind Subjectivities: 1. Completion of the questionnaire in the"
type textarea "x"
type textarea "Bind Subjectivities: 1. Completion of the questionnaire in the"
type textarea "x"
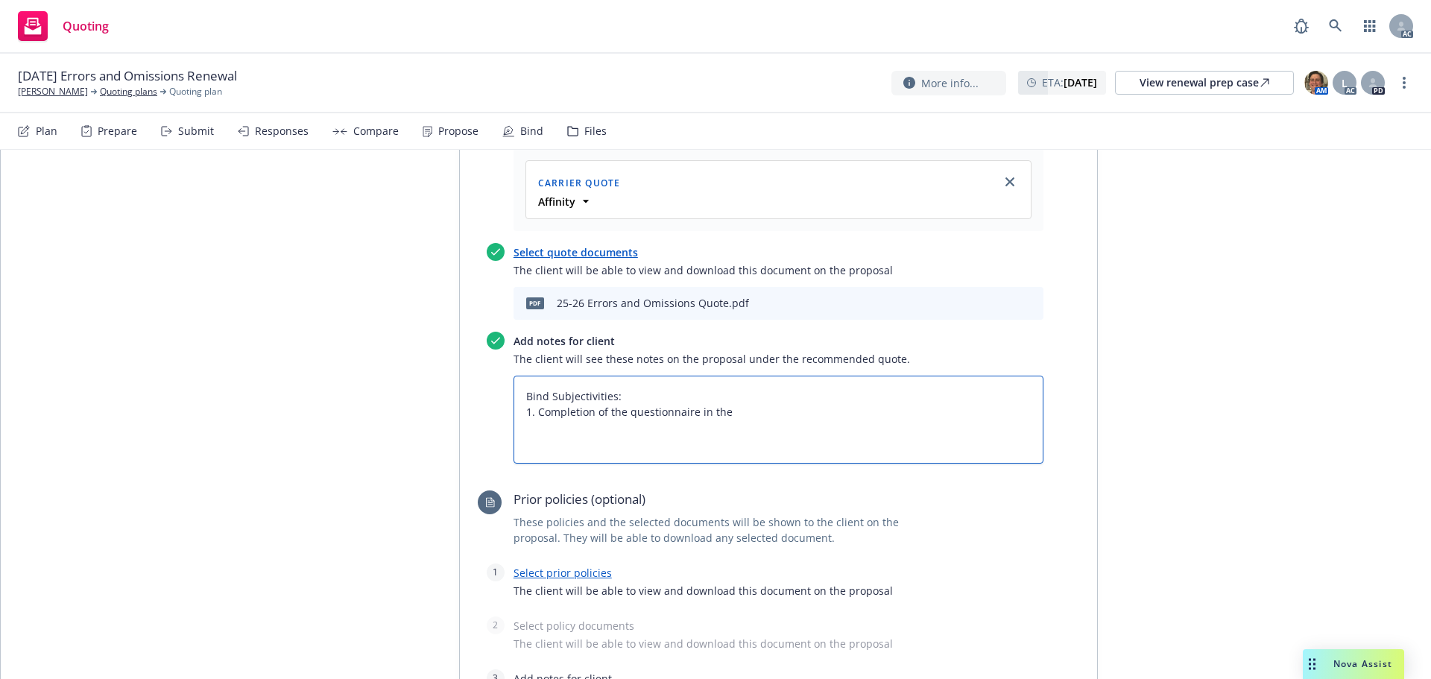
type textarea "Bind Subjectivities: 1. Completion of the questionnaire in the P"
type textarea "x"
type textarea "Bind Subjectivities: 1. Completion of the questionnaire in the"
type textarea "x"
type textarea "Bind Subjectivities: 1. Completion of the questionnaire in the p"
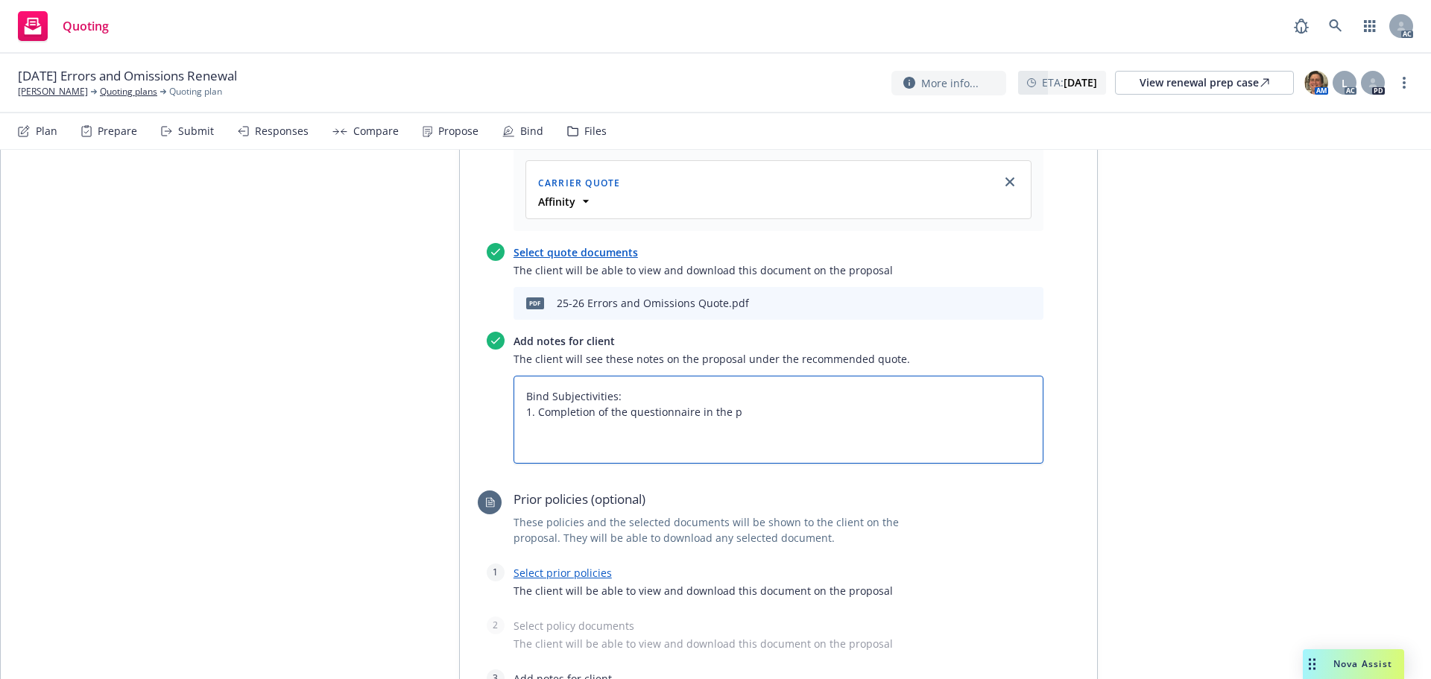
type textarea "x"
type textarea "Bind Subjectivities: 1. Completion of the questionnaire in the pa"
type textarea "x"
type textarea "Bind Subjectivities: 1. Completion of the questionnaire in the pag"
type textarea "x"
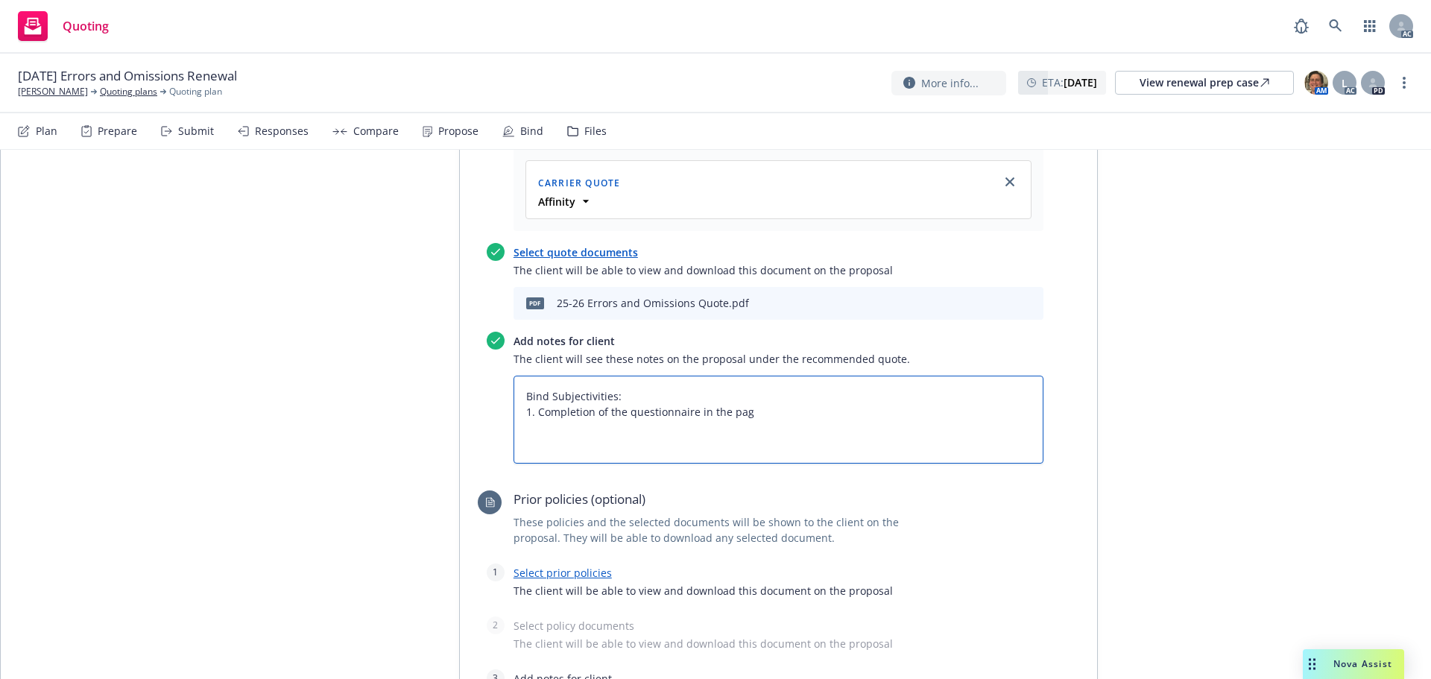
type textarea "Bind Subjectivities: 1. Completion of the questionnaire in the page"
type textarea "x"
type textarea "Bind Subjectivities: 1. Completion of the questionnaire in the page"
type textarea "x"
type textarea "Bind Subjectivities: 1. Completion of the questionnaire in the page t"
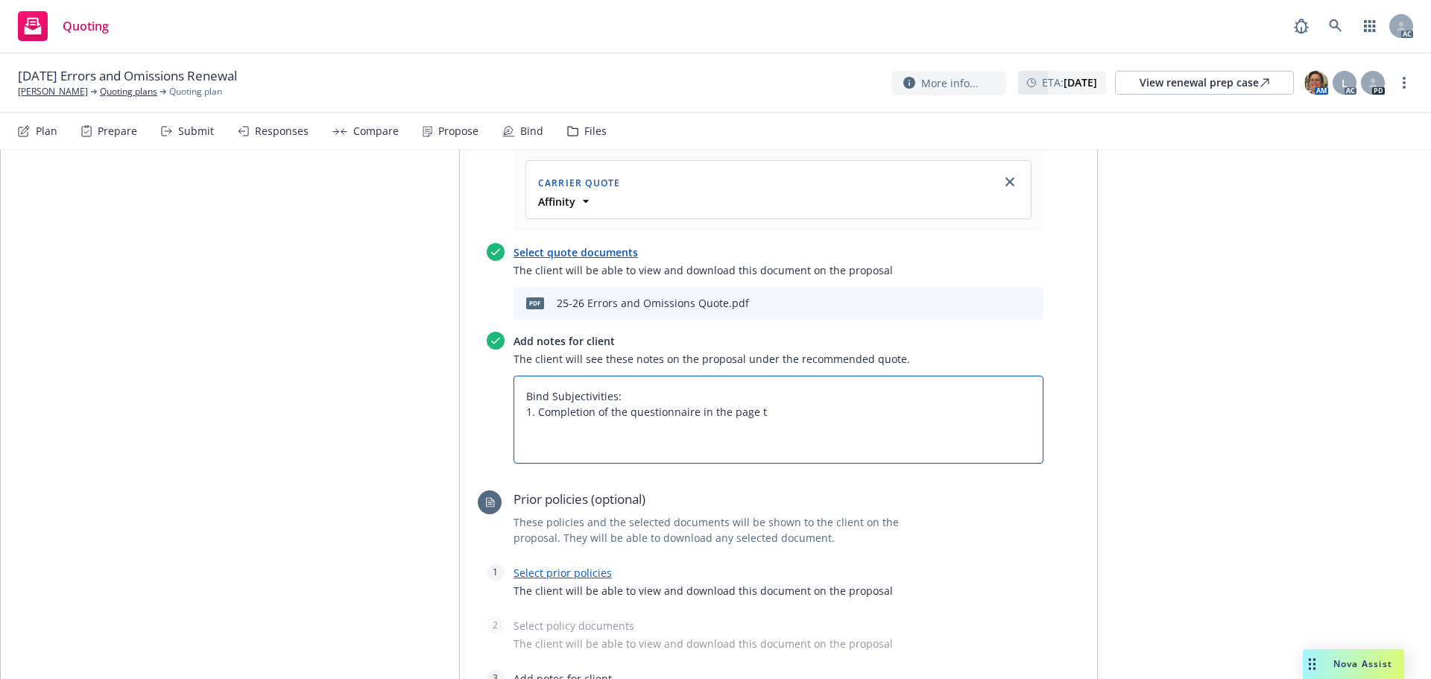
type textarea "x"
type textarea "Bind Subjectivities: 1. Completion of the questionnaire in the page tw"
type textarea "x"
type textarea "Bind Subjectivities: 1. Completion of the questionnaire in the page two"
type textarea "x"
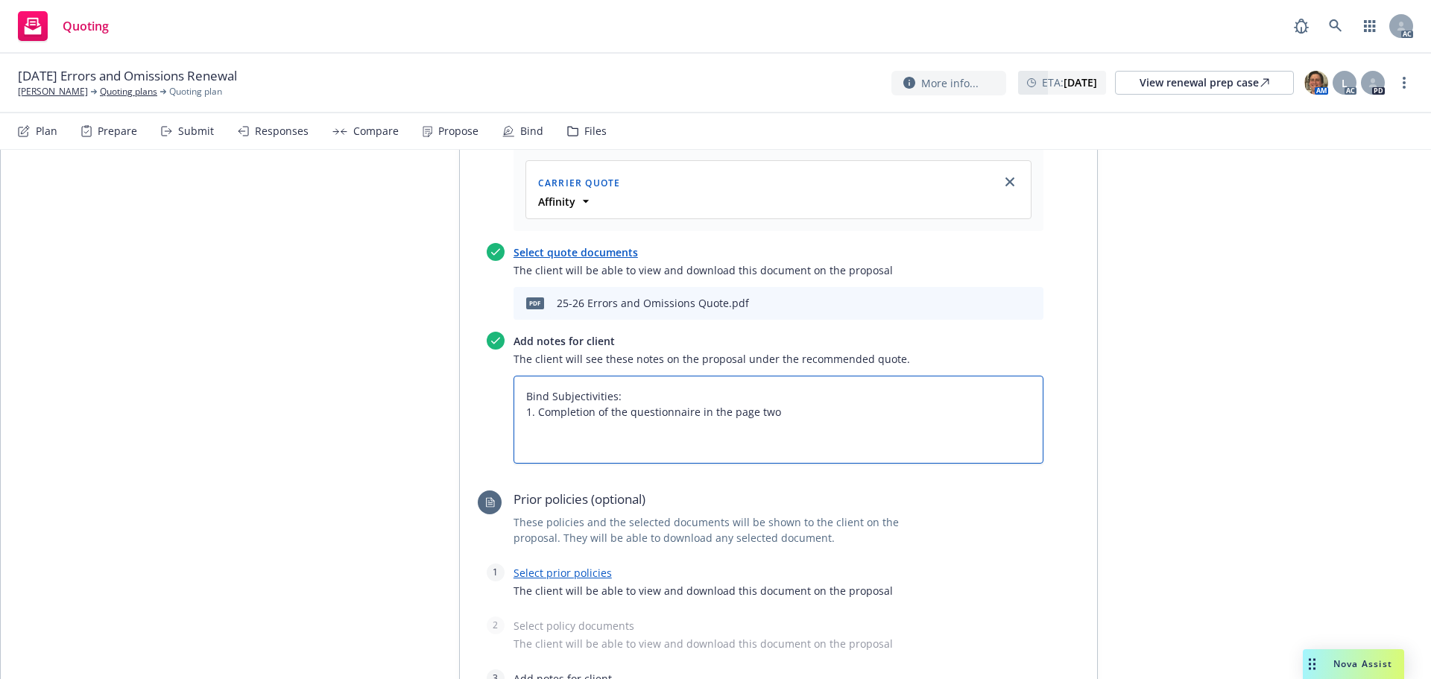
type textarea "Bind Subjectivities: 1. Completion of the questionnaire in the page two"
type textarea "x"
type textarea "Bind Subjectivities: 1. Completion of the questionnaire in the page two o"
type textarea "x"
type textarea "Bind Subjectivities: 1. Completion of the questionnaire in the page two of"
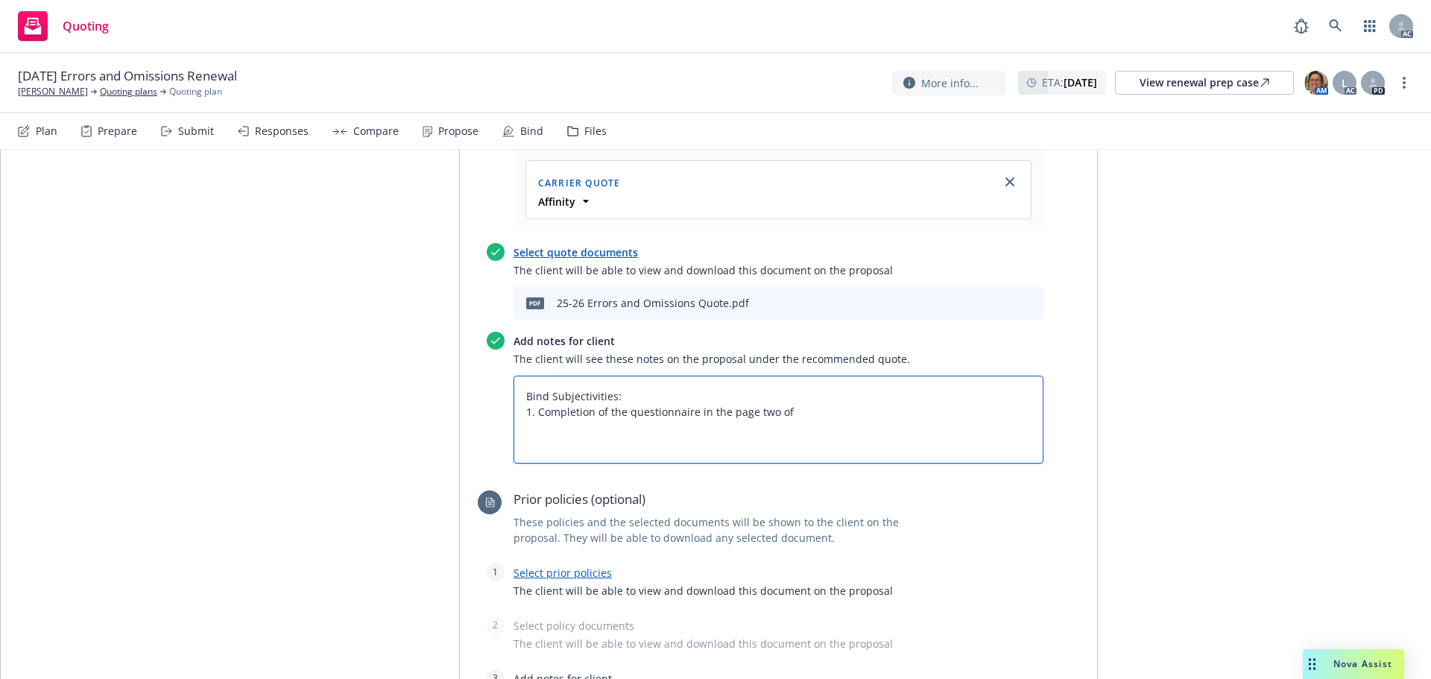
type textarea "x"
type textarea "Bind Subjectivities: 1. Completion of the questionnaire in the page two of"
type textarea "x"
type textarea "Bind Subjectivities: 1. Completion of the questionnaire in the page two of t"
type textarea "x"
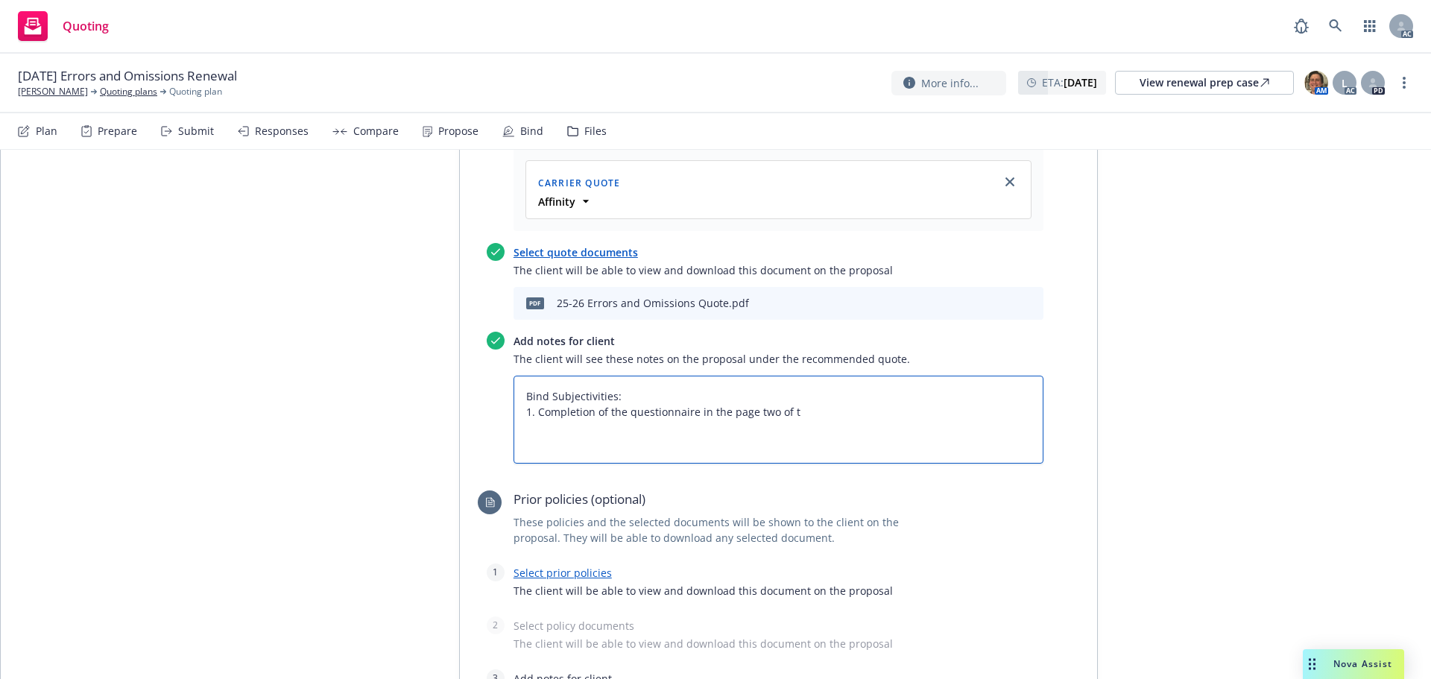
type textarea "Bind Subjectivities: 1. Completion of the questionnaire in the page two of th"
type textarea "x"
type textarea "Bind Subjectivities: 1. Completion of the questionnaire in the page two of the"
type textarea "x"
type textarea "Bind Subjectivities: 1. Completion of the questionnaire in the page two of the"
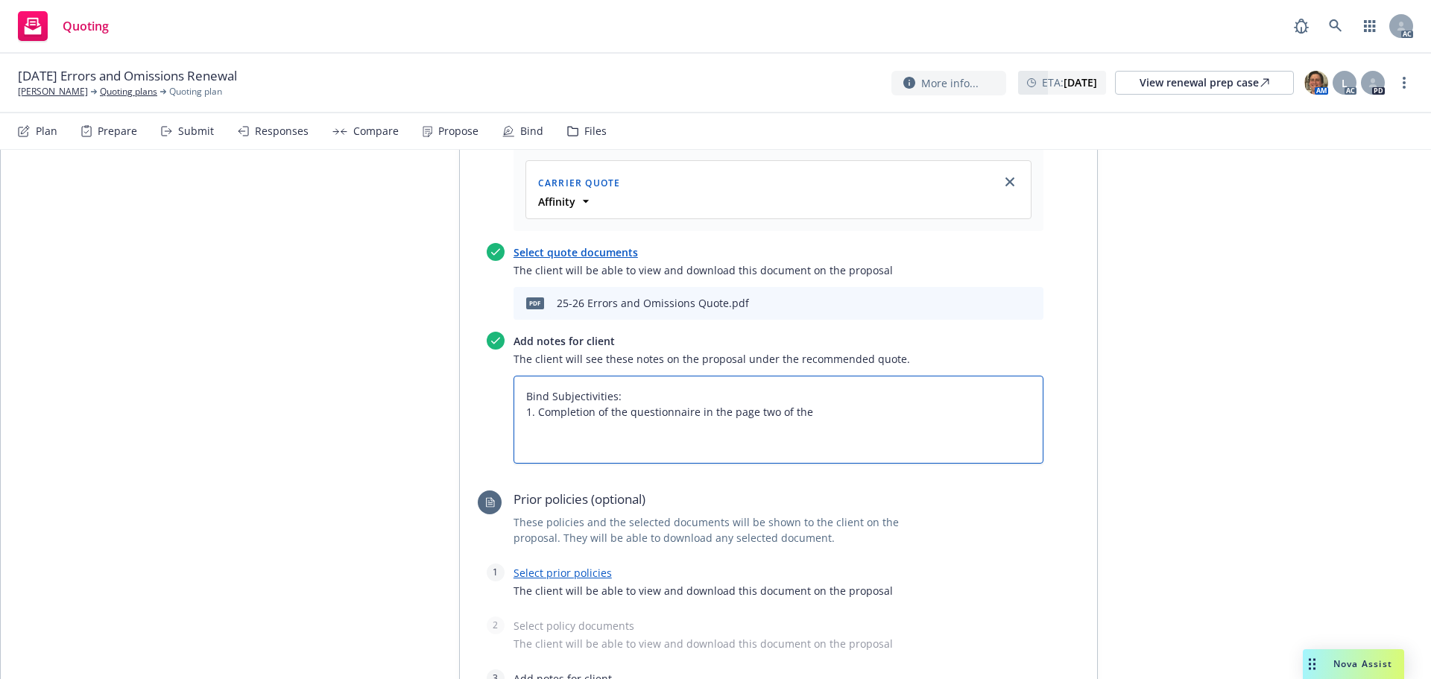
type textarea "x"
type textarea "Bind Subjectivities: 1. Completion of the questionnaire in the page two of the Q"
type textarea "x"
type textarea "Bind Subjectivities: 1. Completion of the questionnaire in the page two of the …"
type textarea "x"
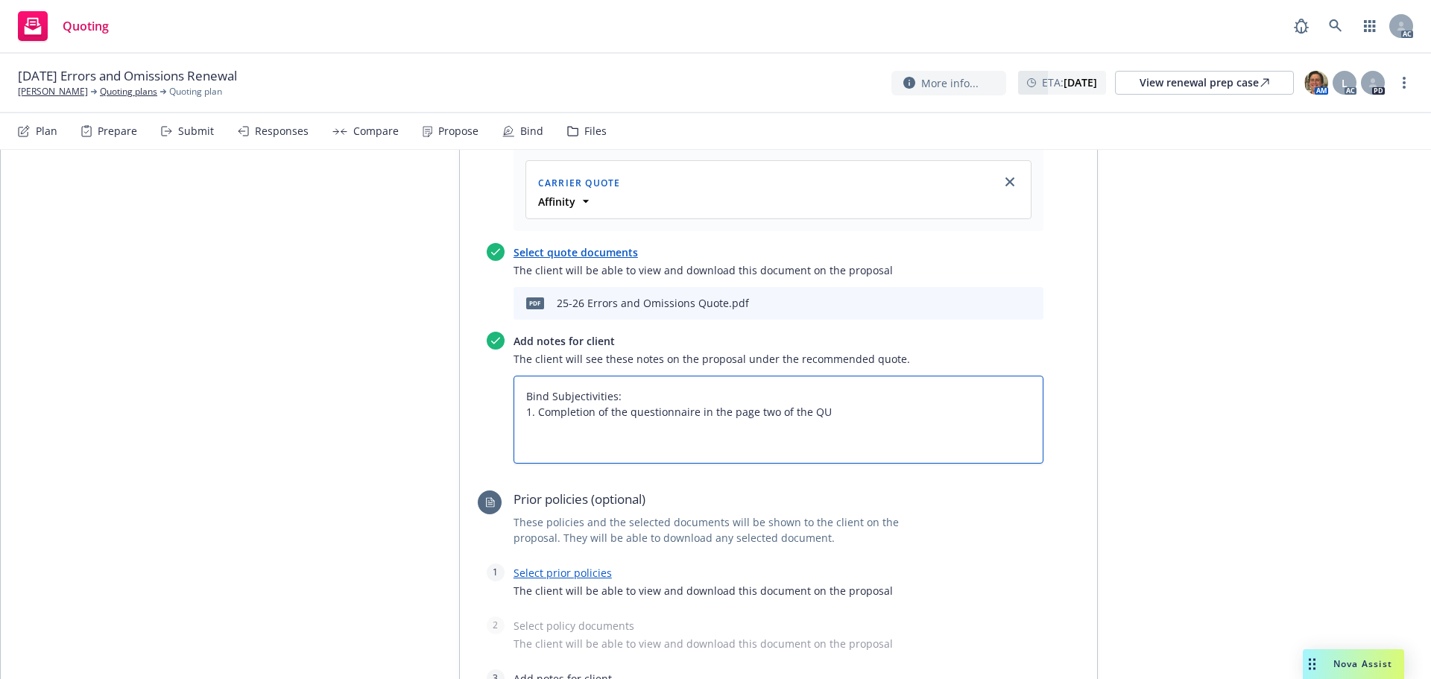
type textarea "Bind Subjectivities: 1. Completion of the questionnaire in the page two of the …"
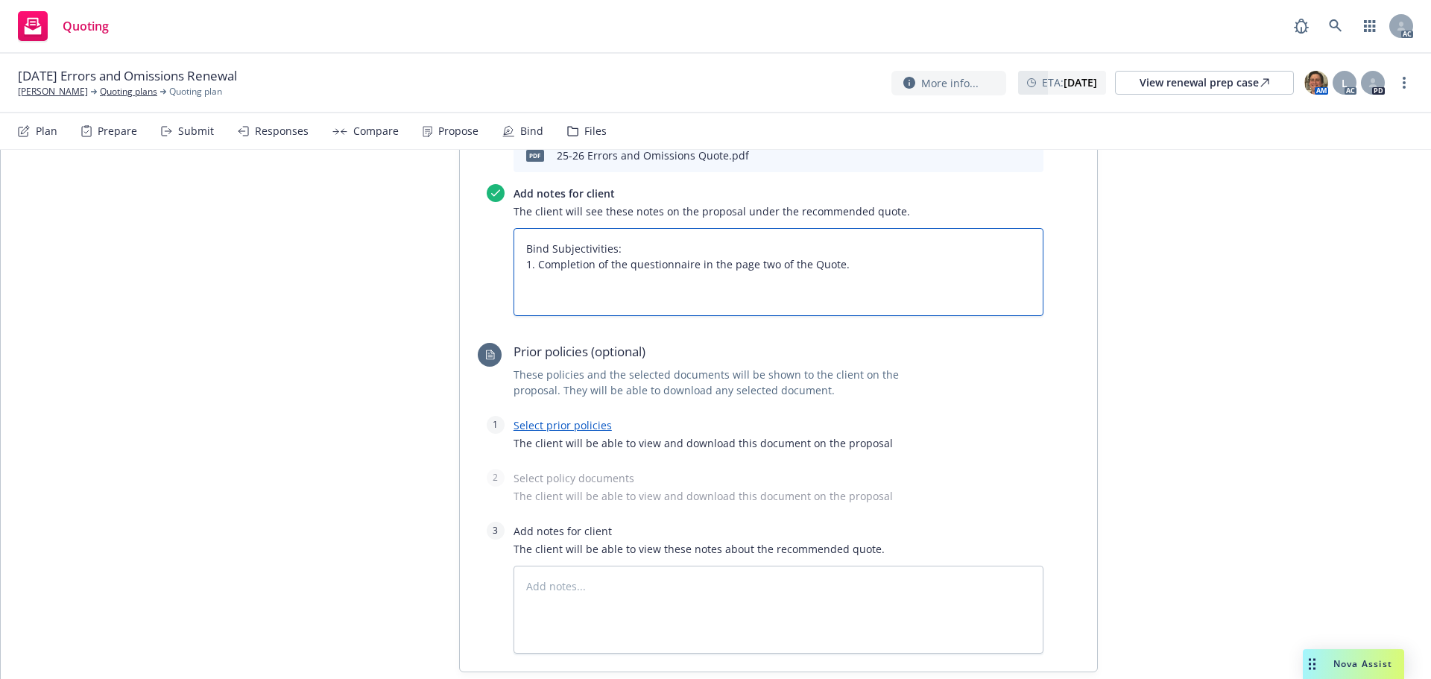
scroll to position [869, 0]
click at [565, 417] on link "Select prior policies" at bounding box center [563, 424] width 98 height 14
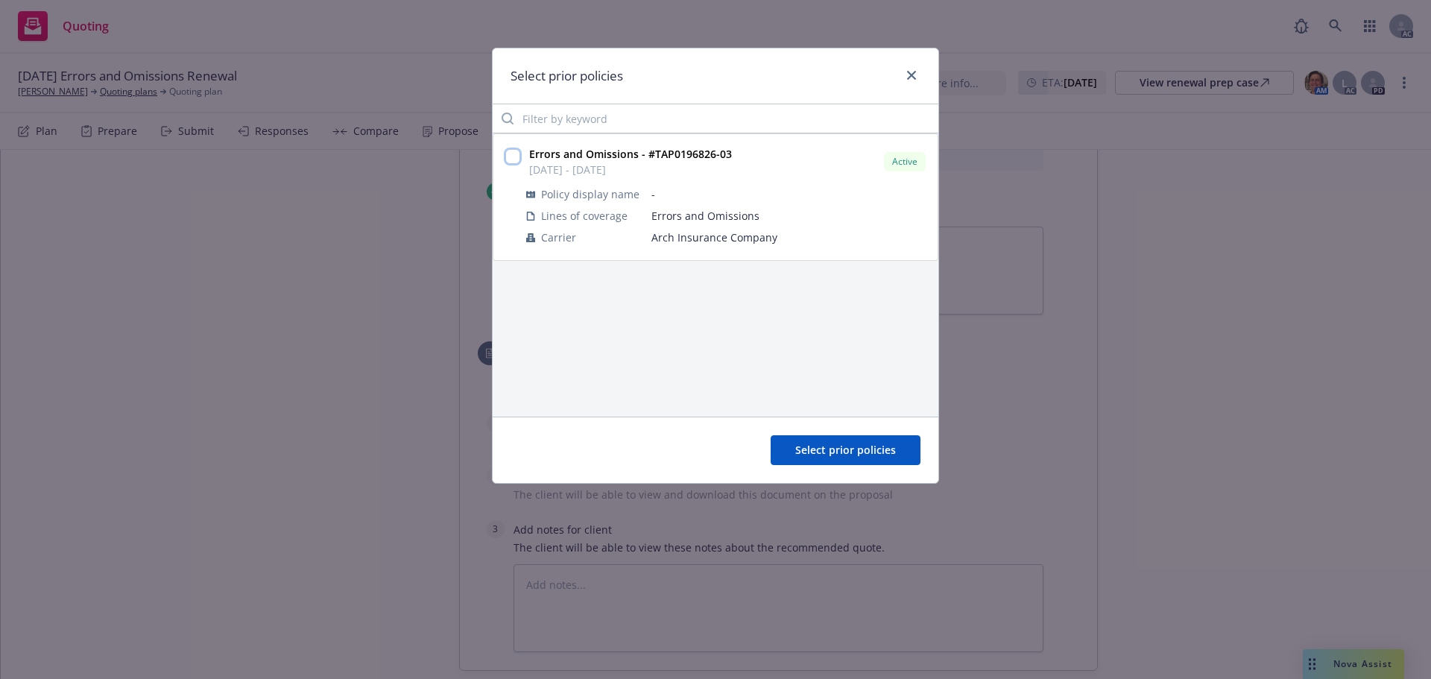
click at [508, 151] on input "checkbox" at bounding box center [512, 156] width 15 height 15
click at [883, 449] on span "Select prior policies" at bounding box center [845, 450] width 101 height 14
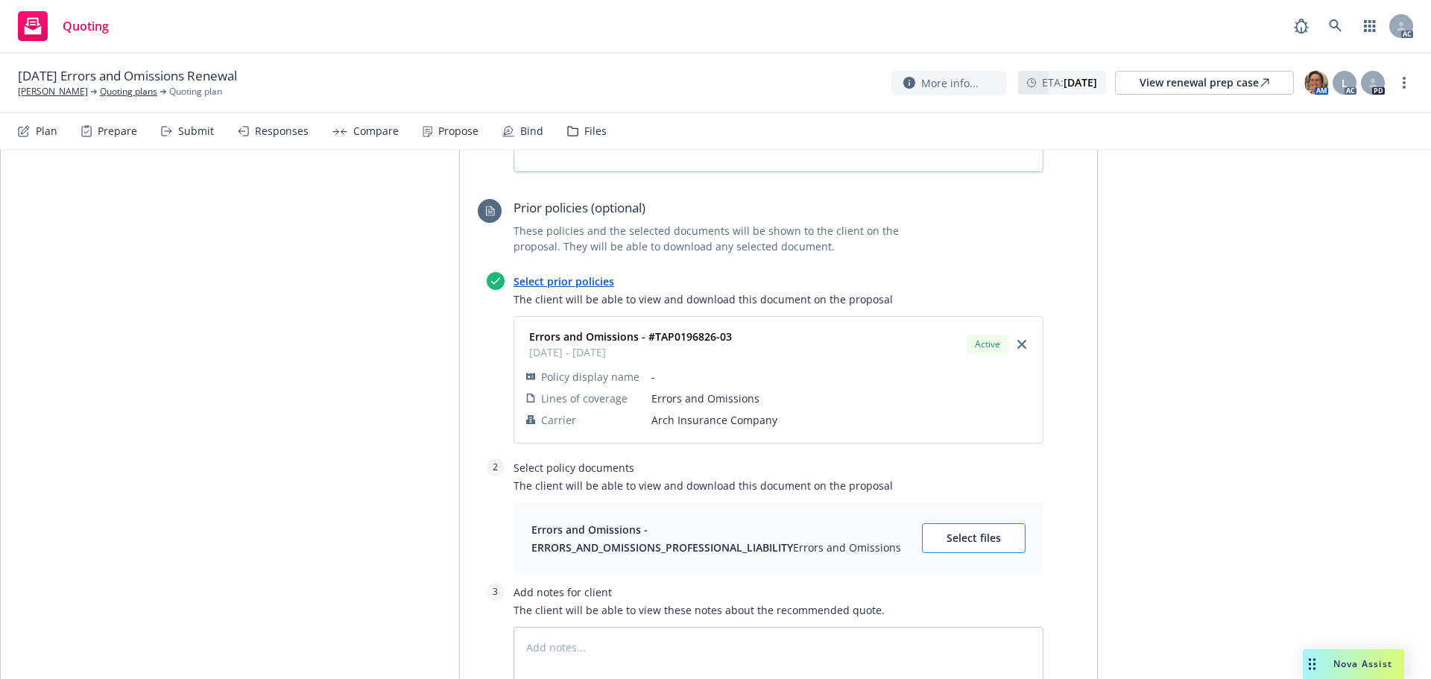
scroll to position [1018, 0]
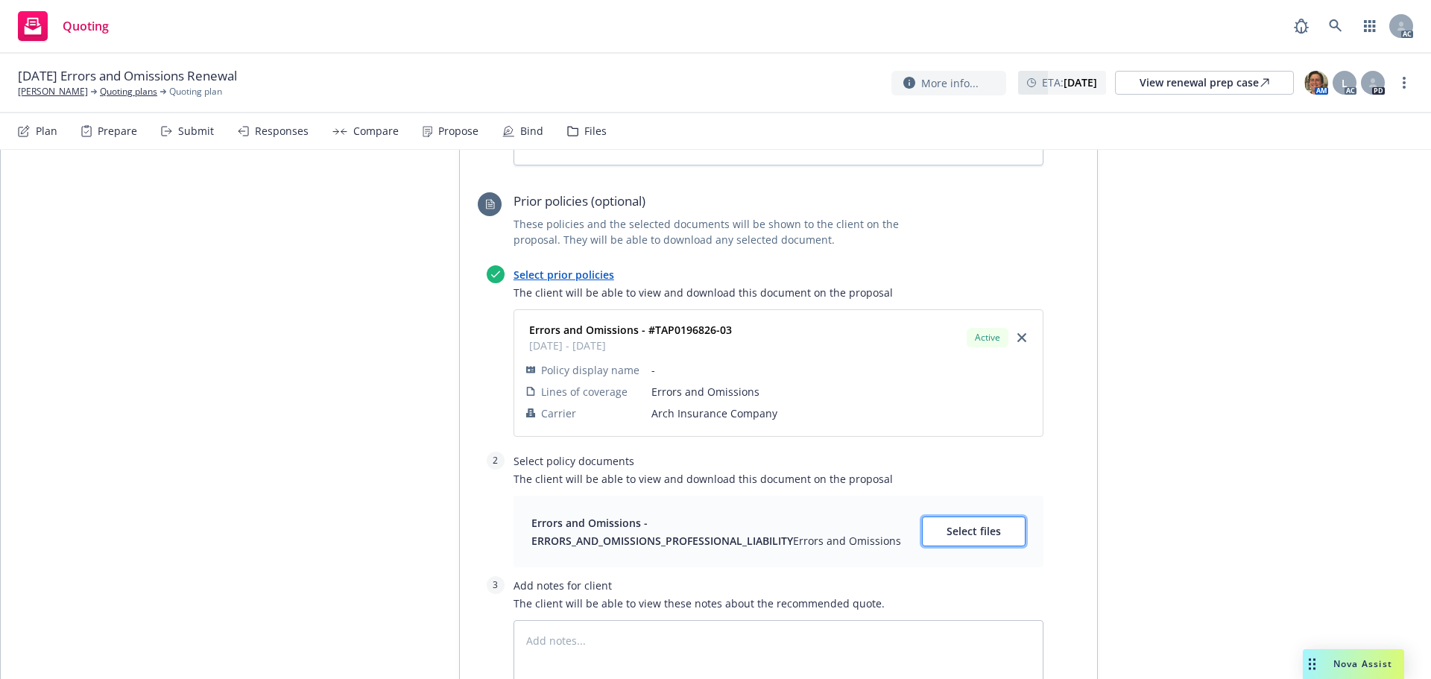
click at [949, 524] on span "Select files" at bounding box center [974, 531] width 54 height 14
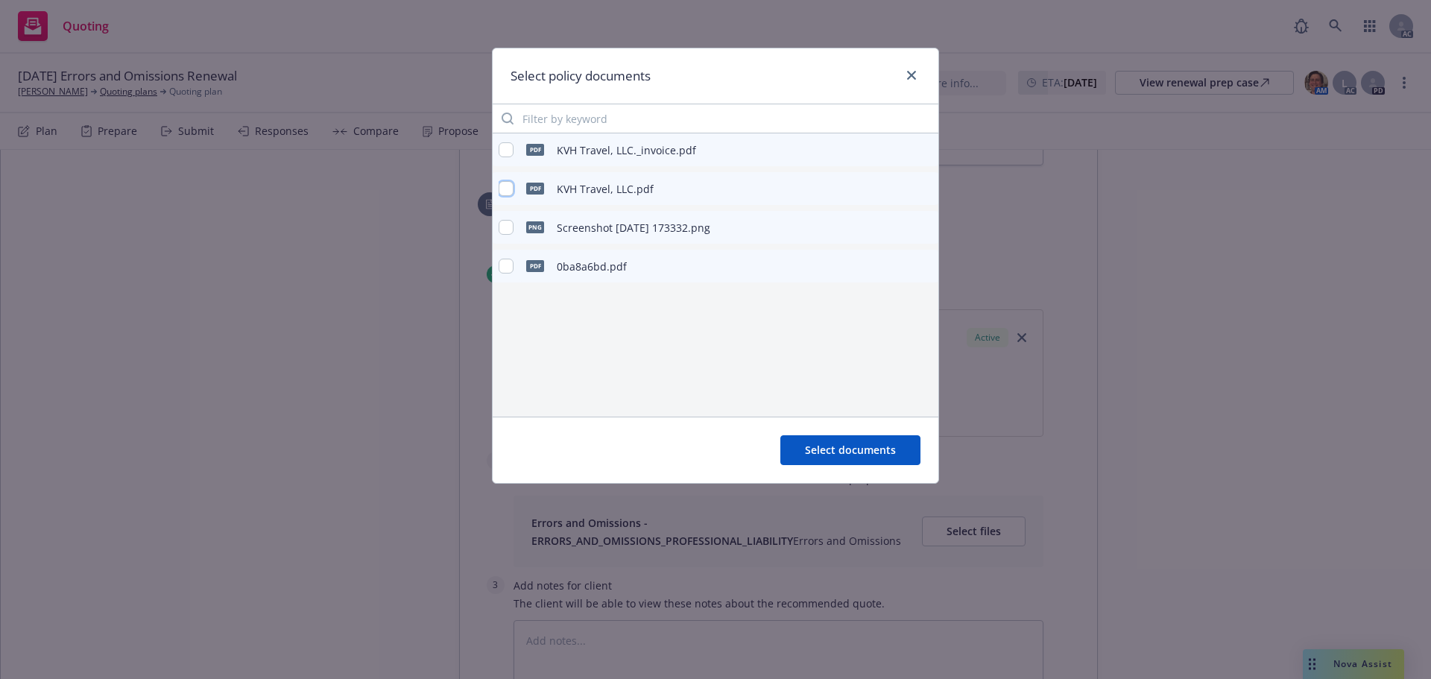
click at [511, 188] on input "checkbox" at bounding box center [506, 188] width 15 height 15
click at [865, 445] on span "Select documents" at bounding box center [850, 450] width 91 height 14
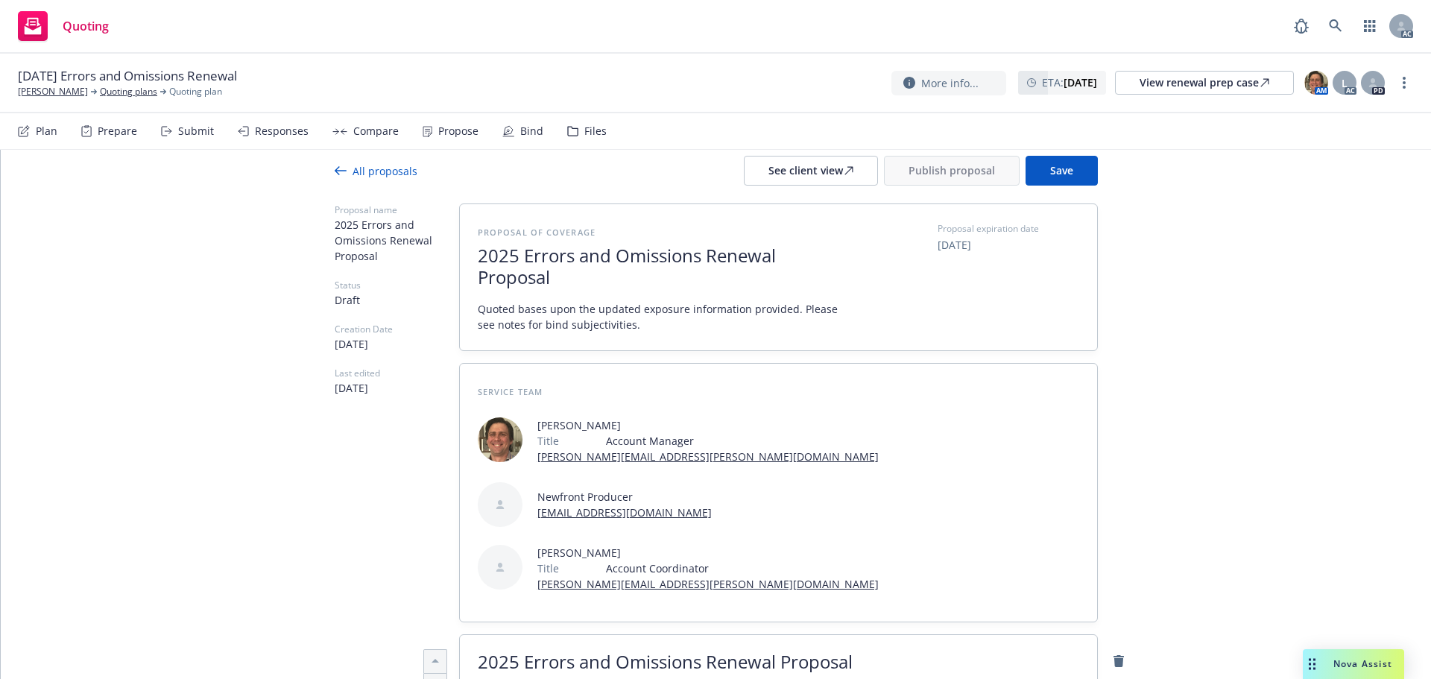
scroll to position [0, 0]
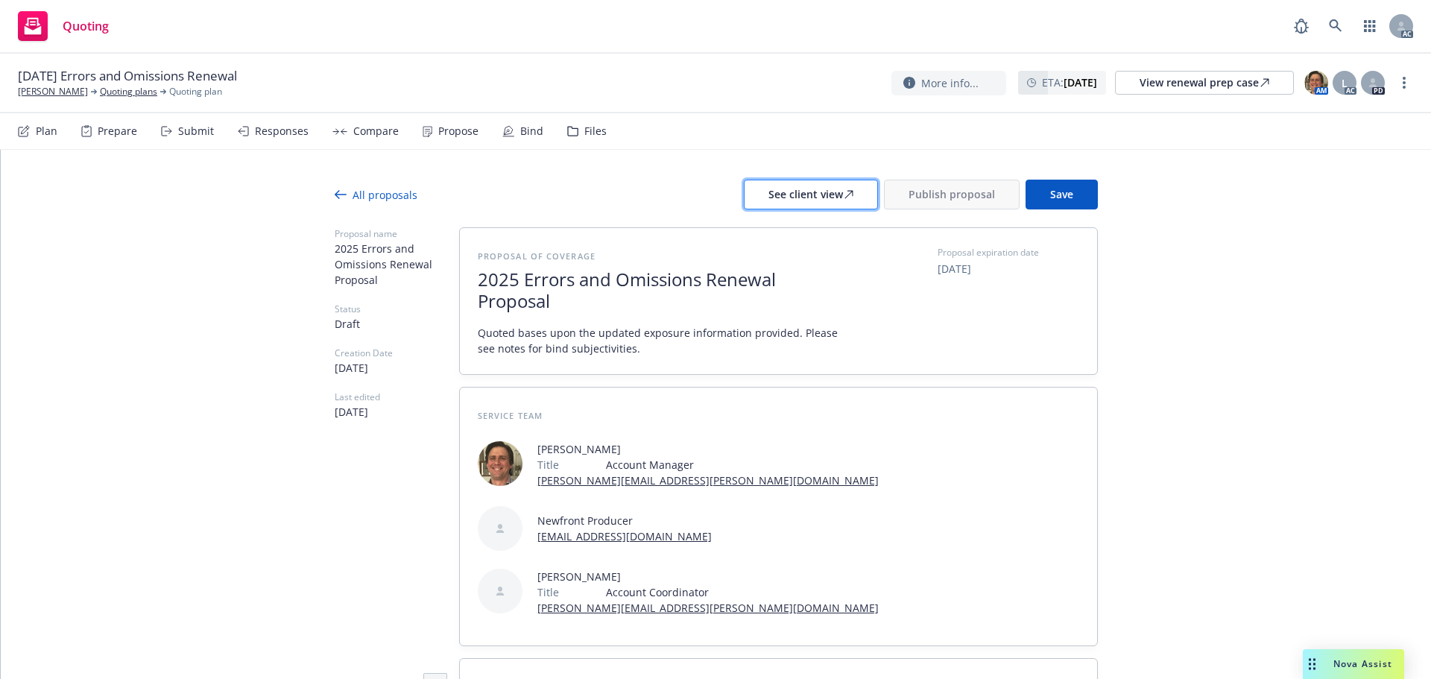
click at [799, 204] on div "See client view" at bounding box center [811, 194] width 85 height 28
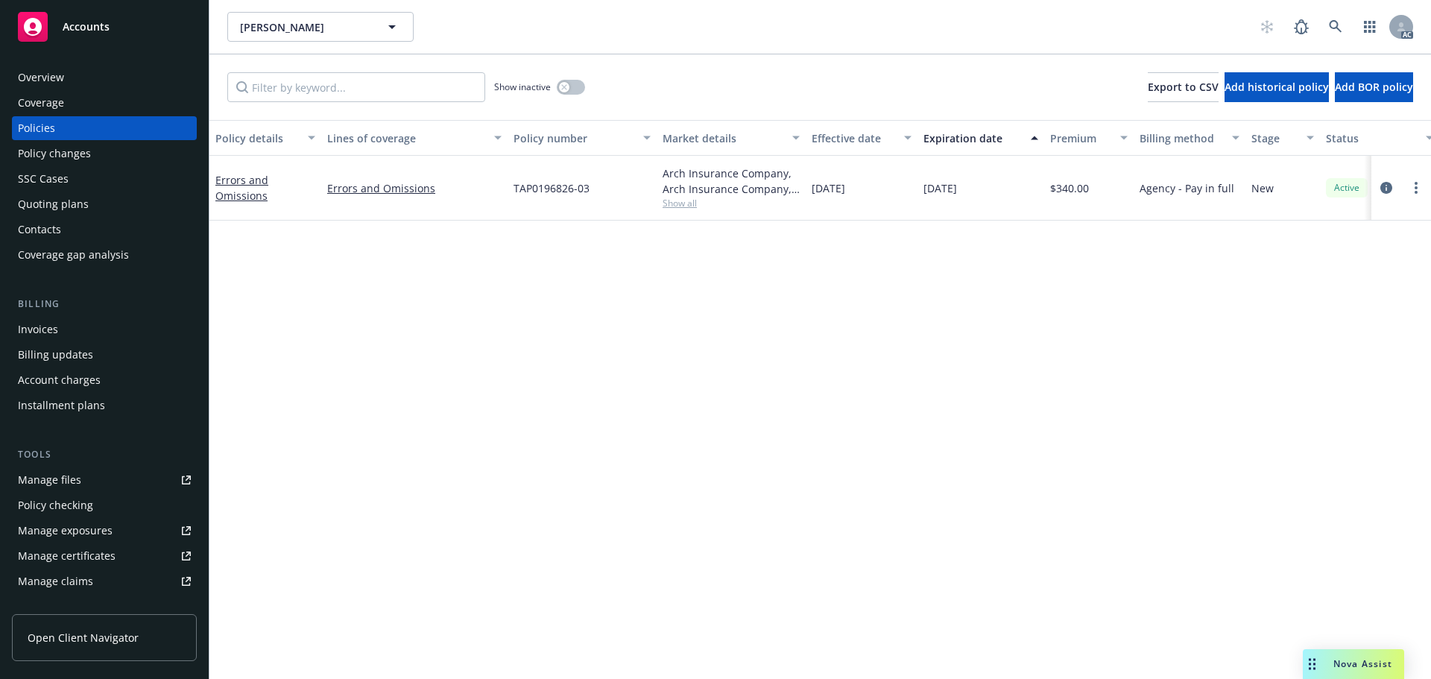
click at [677, 206] on span "Show all" at bounding box center [731, 203] width 137 height 13
drag, startPoint x: 350, startPoint y: 304, endPoint x: 459, endPoint y: 72, distance: 256.4
click at [350, 303] on div "Policy details Lines of coverage Policy number Market details Effective date Ex…" at bounding box center [820, 399] width 1222 height 559
click at [1385, 190] on icon "circleInformation" at bounding box center [1387, 188] width 12 height 12
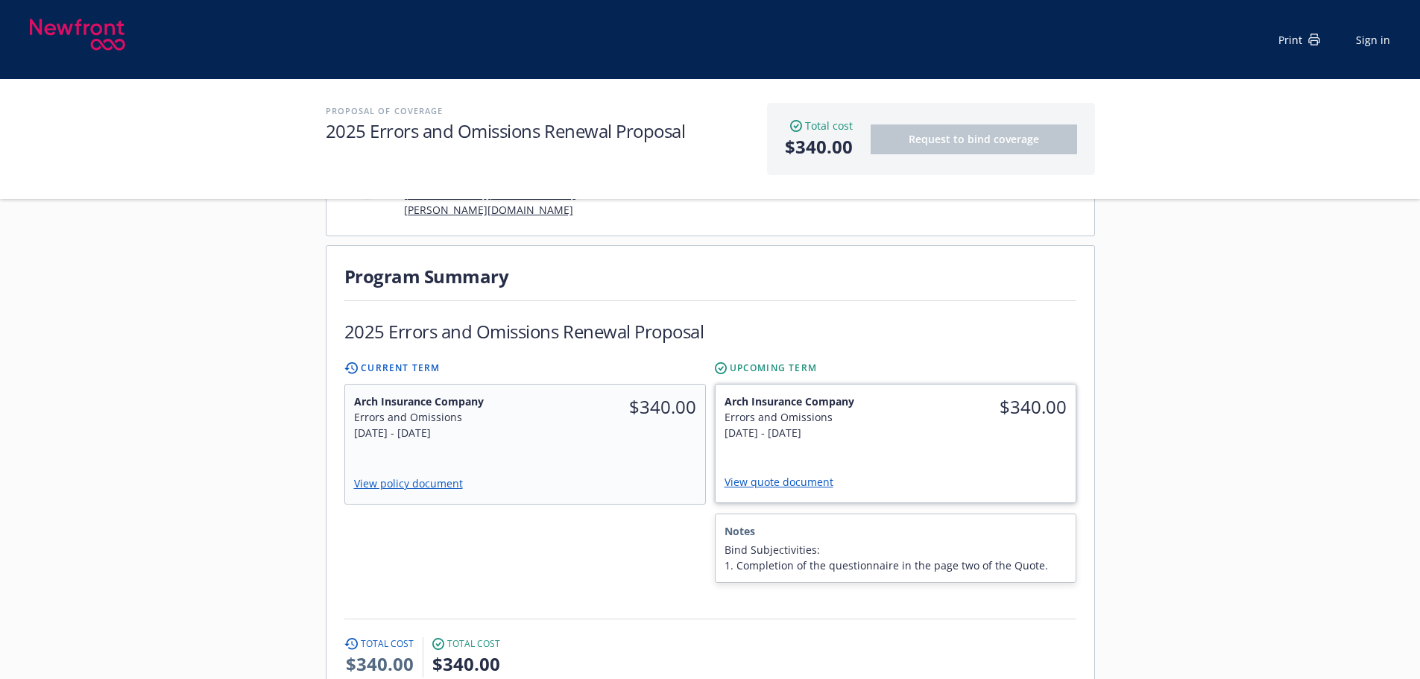
scroll to position [373, 0]
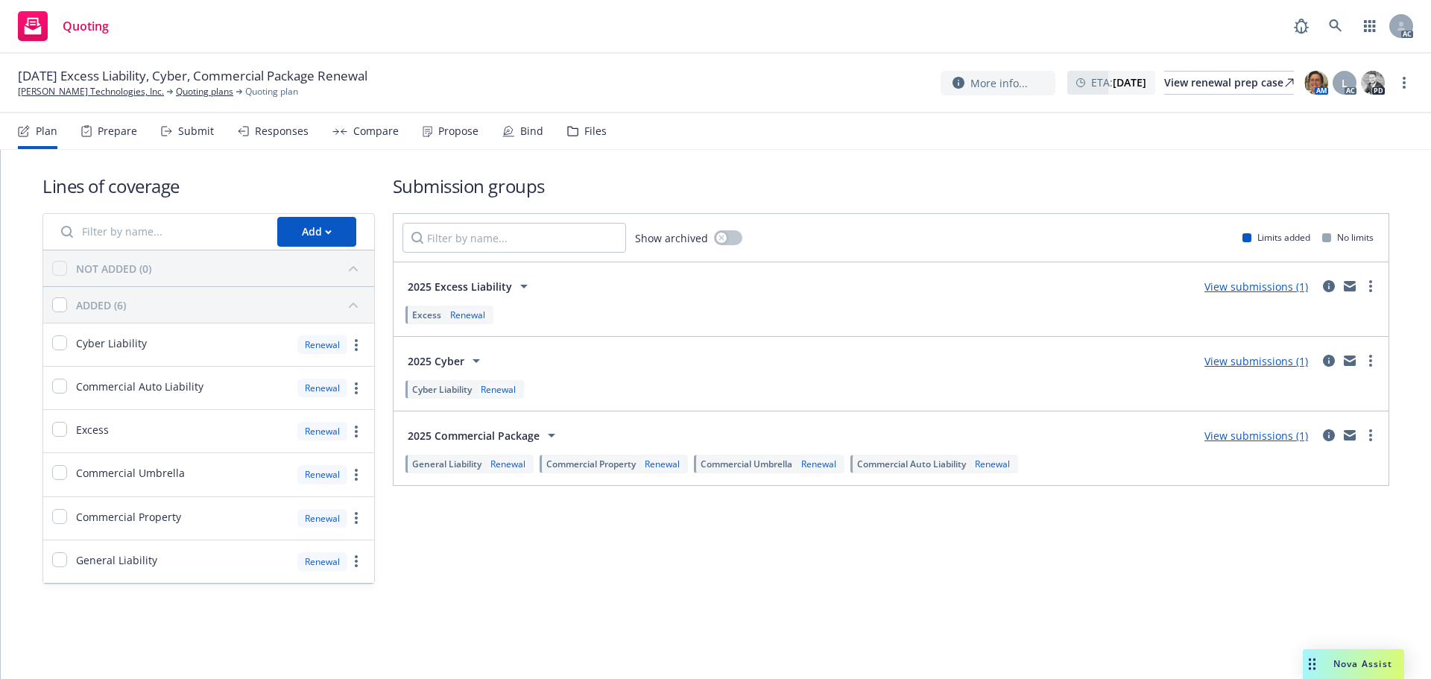
click at [186, 139] on div "Submit" at bounding box center [187, 131] width 53 height 36
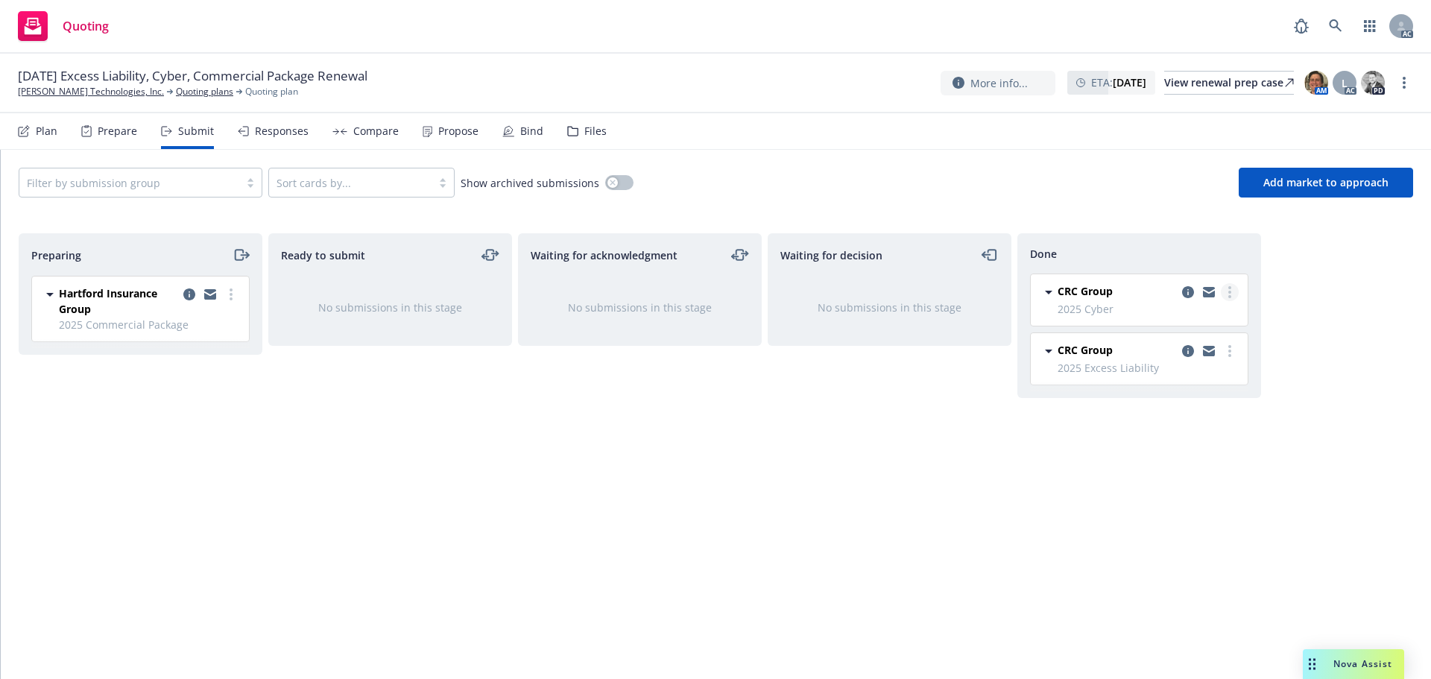
click at [1234, 288] on link "more" at bounding box center [1230, 292] width 18 height 18
click at [1199, 351] on span "Add accepted decision" at bounding box center [1163, 352] width 149 height 14
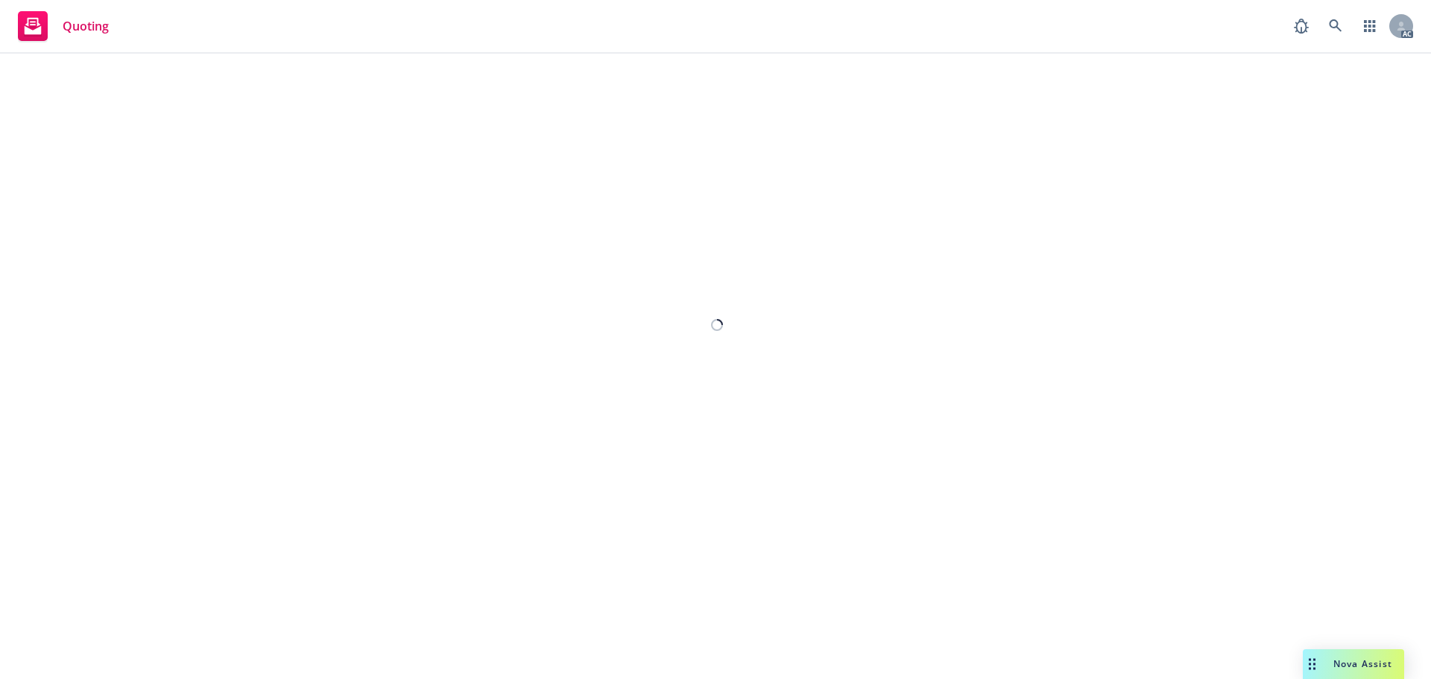
select select "12"
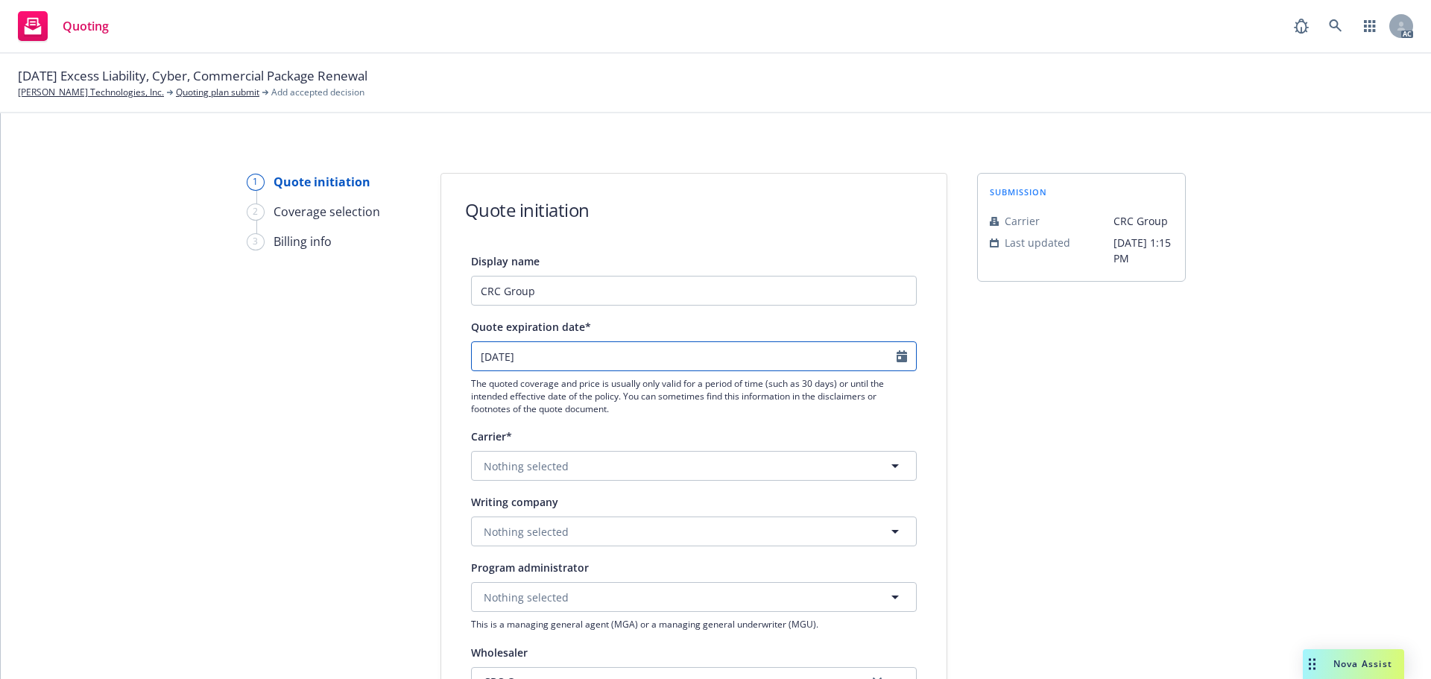
click at [900, 353] on icon "Calendar" at bounding box center [902, 356] width 10 height 12
select select "11"
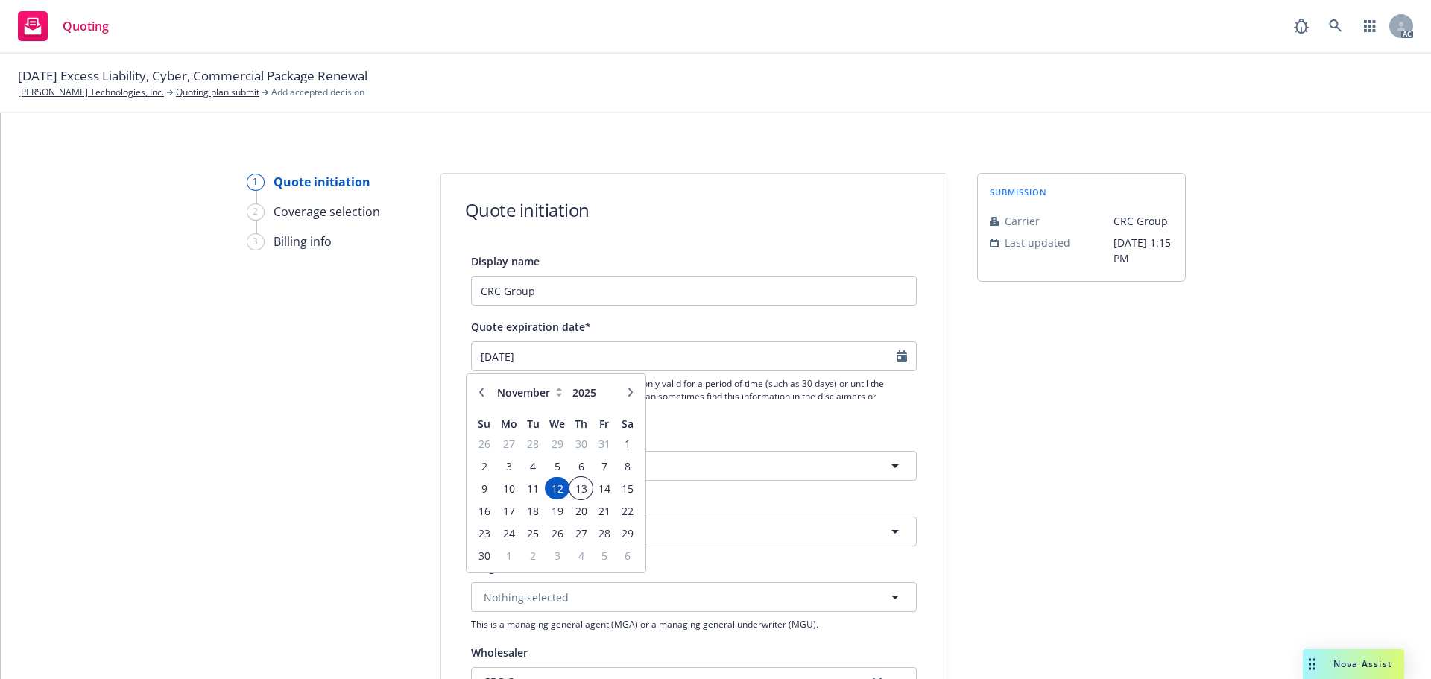
click at [582, 481] on span "13" at bounding box center [581, 488] width 20 height 19
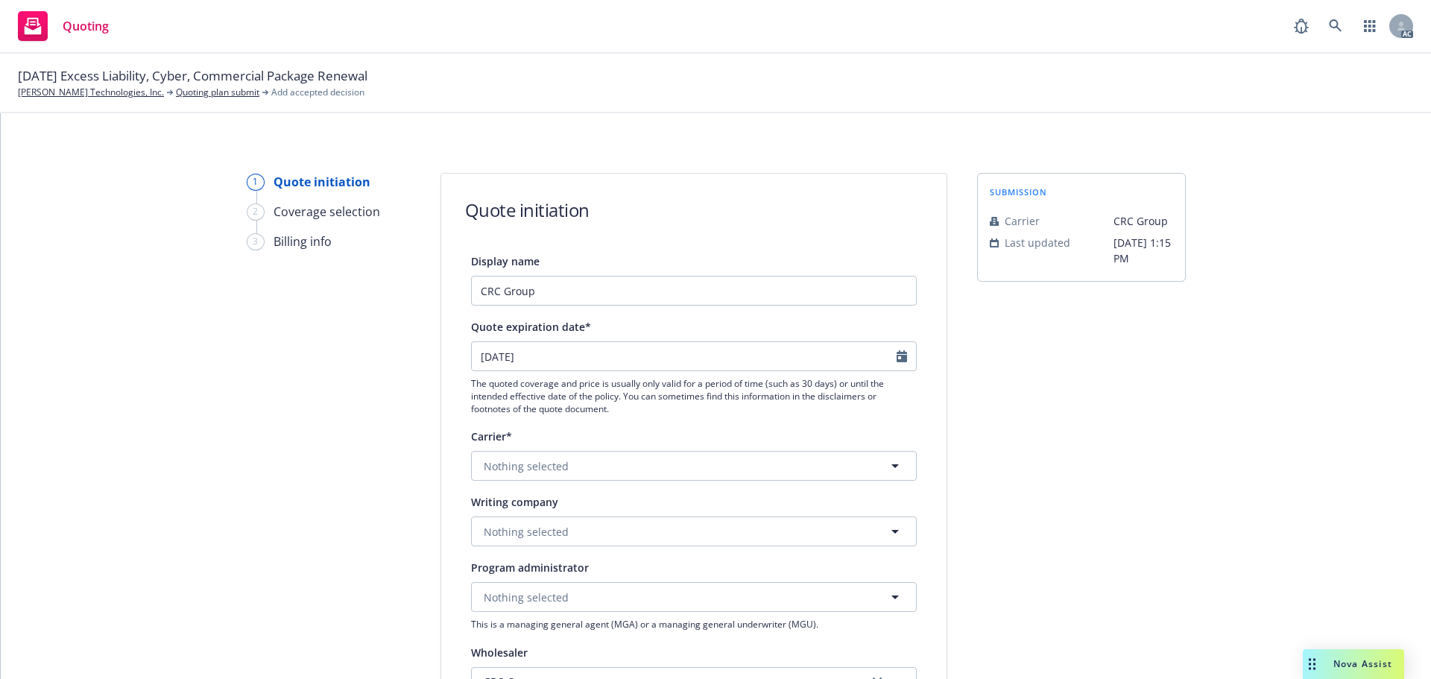
type input "[DATE]"
click at [543, 528] on span "Nothing selected" at bounding box center [526, 532] width 85 height 16
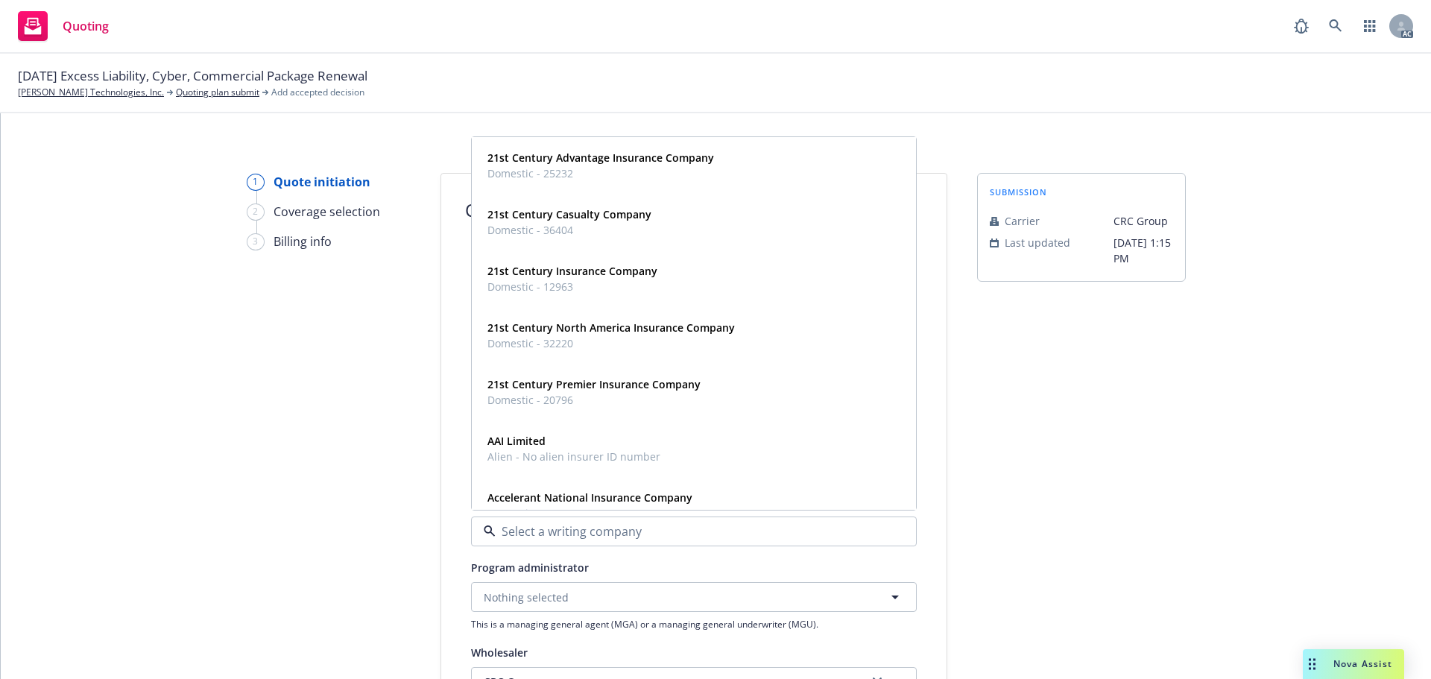
paste input "At-Bay Specialty Insurance Company"
type input "At-Bay Specialty Insurance Company"
click at [490, 166] on span "Domestic - 19607" at bounding box center [581, 173] width 187 height 16
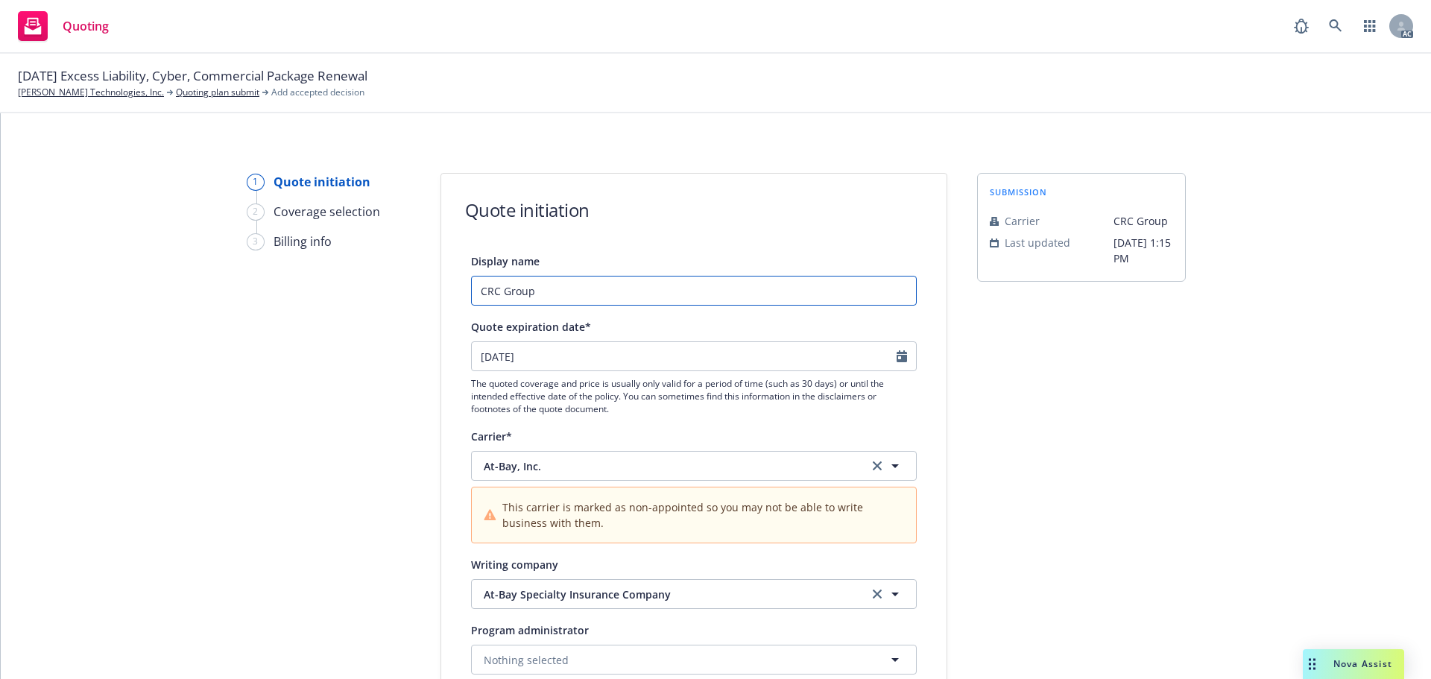
click at [561, 288] on input "CRC Group" at bounding box center [694, 291] width 446 height 30
type input "C"
type input "AmWins"
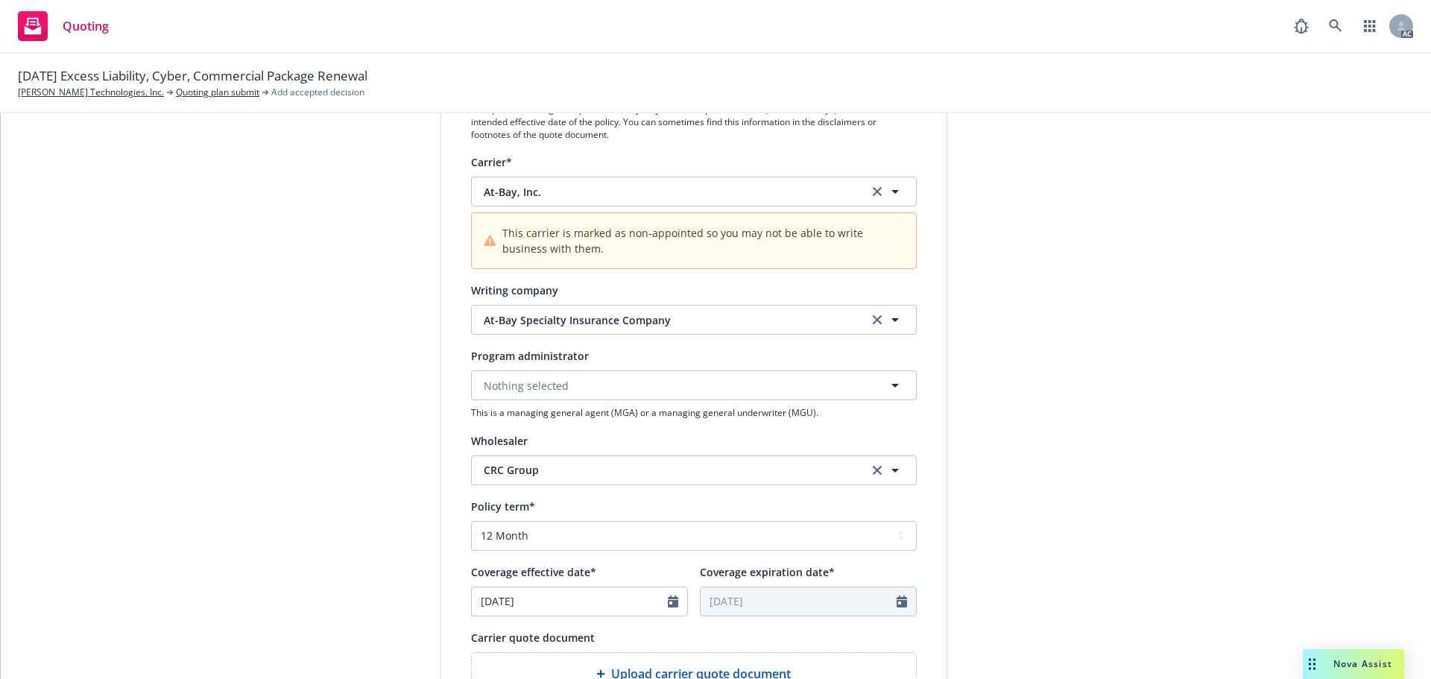
scroll to position [298, 0]
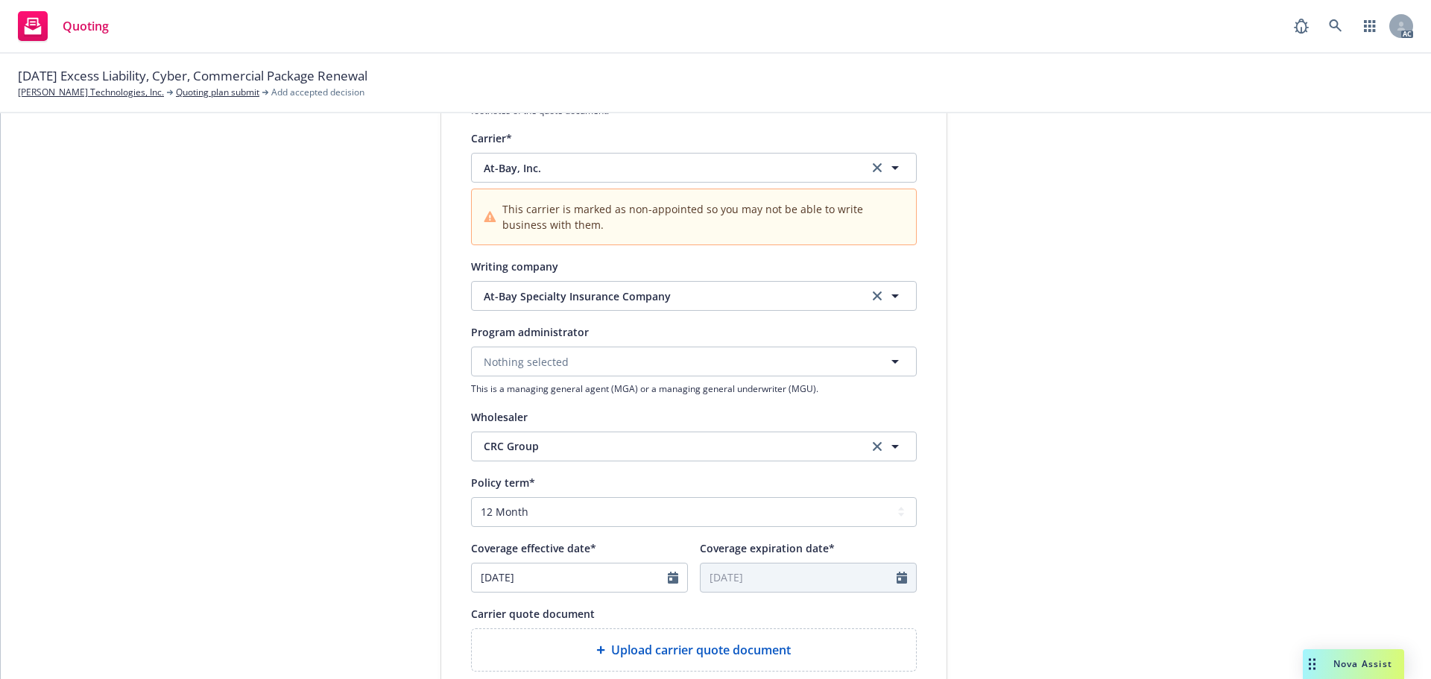
drag, startPoint x: 871, startPoint y: 445, endPoint x: 835, endPoint y: 447, distance: 35.9
click at [873, 445] on icon "clear selection" at bounding box center [877, 446] width 9 height 9
click at [682, 446] on button "Nothing selected" at bounding box center [694, 447] width 446 height 30
type input "amwins"
click at [615, 489] on div "Amwins Wholesaler" at bounding box center [694, 496] width 425 height 37
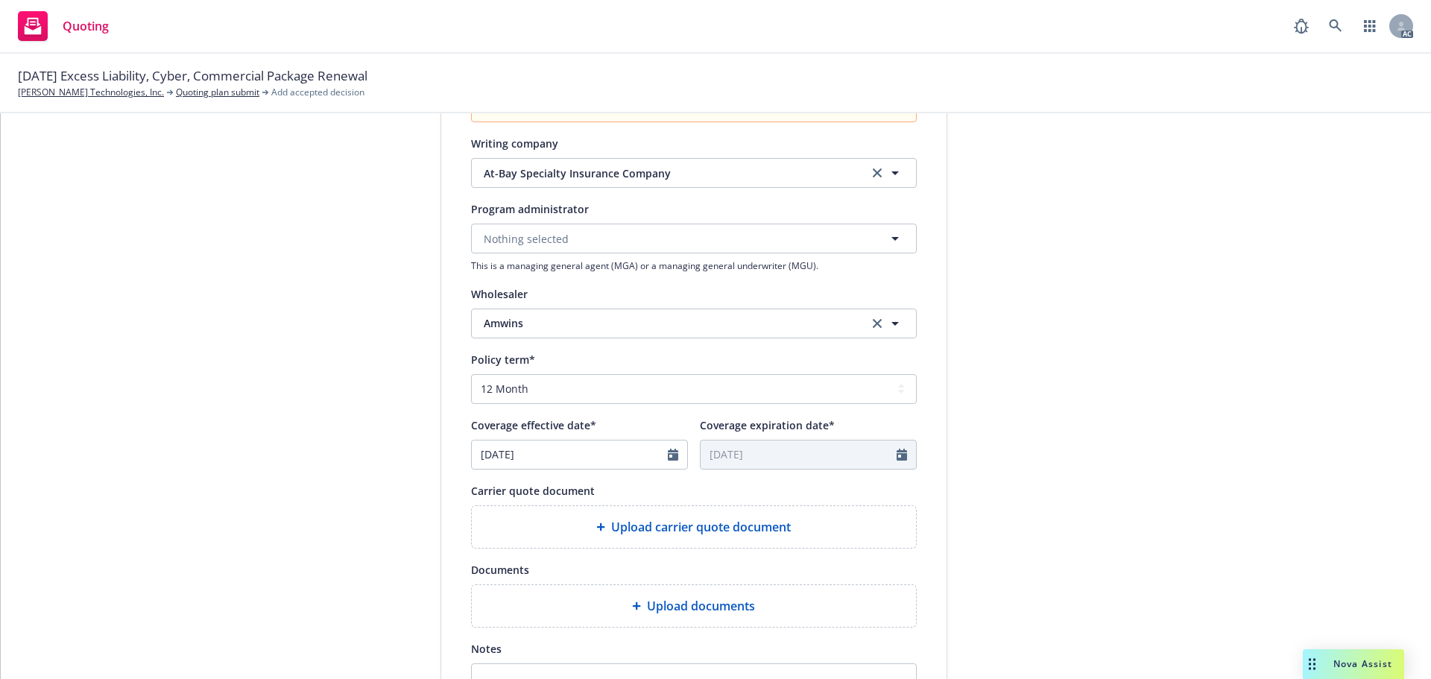
scroll to position [447, 0]
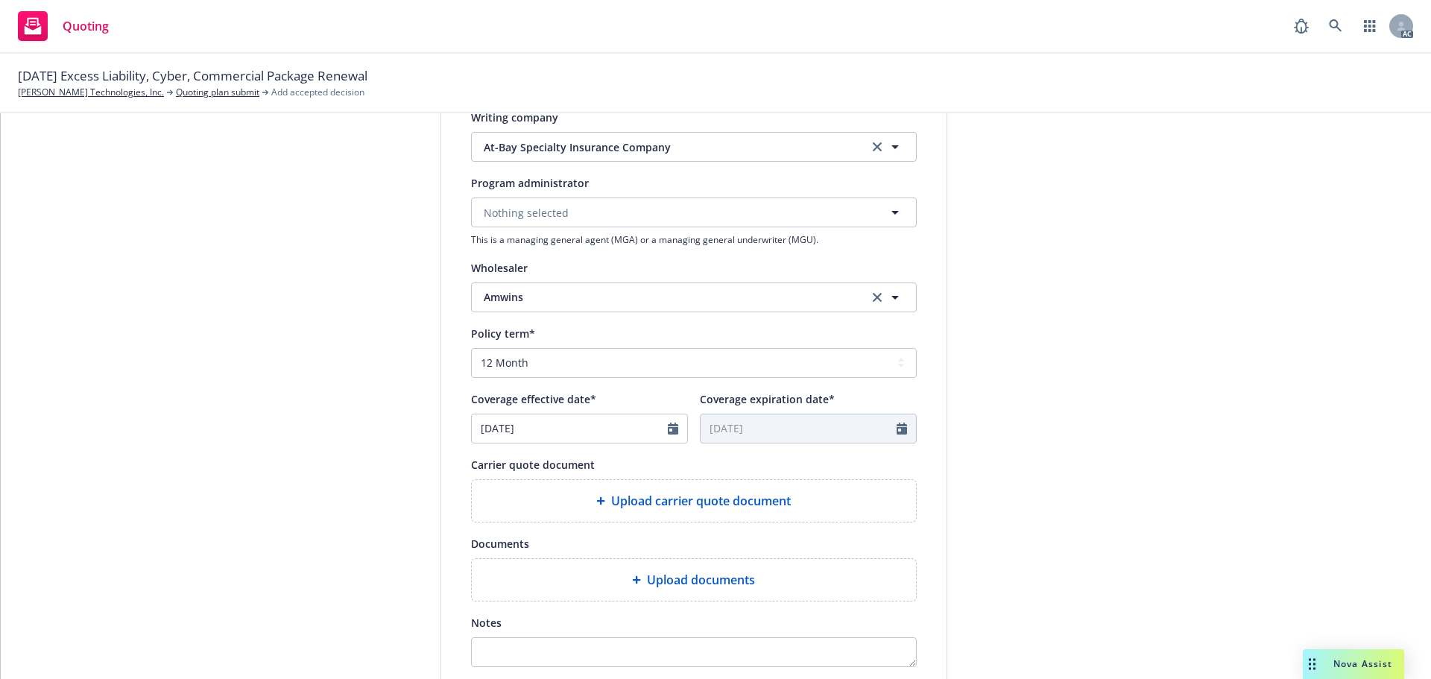
click at [650, 492] on span "Upload carrier quote document" at bounding box center [701, 501] width 180 height 18
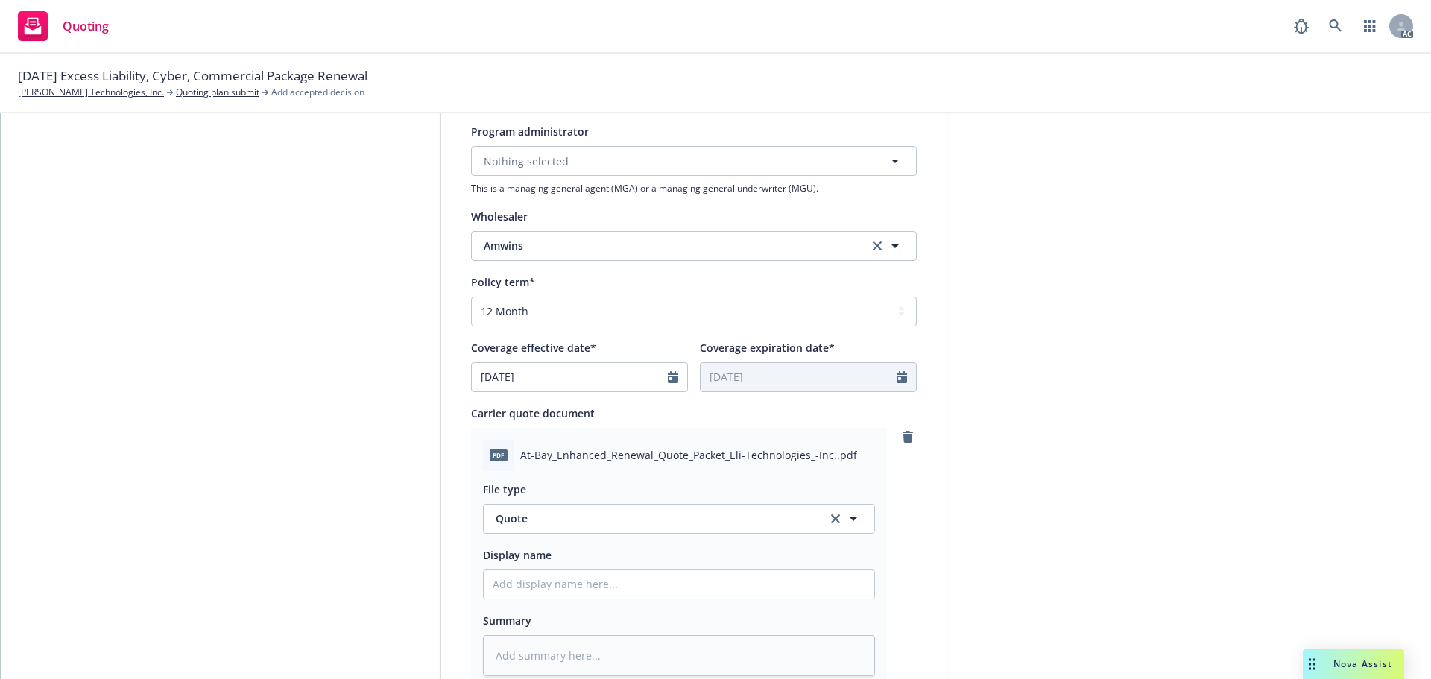
scroll to position [522, 0]
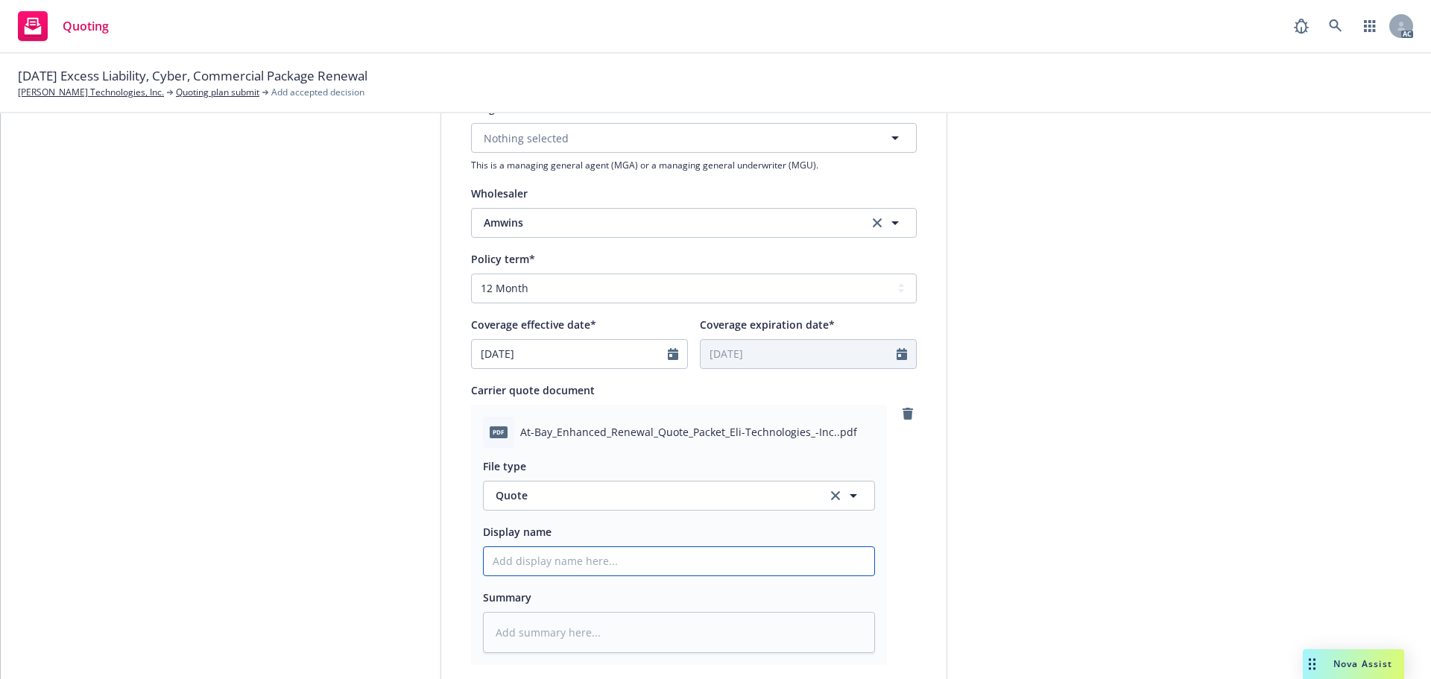
click at [585, 553] on input "Display name" at bounding box center [679, 561] width 391 height 28
type input "25-26 Cyber Quote"
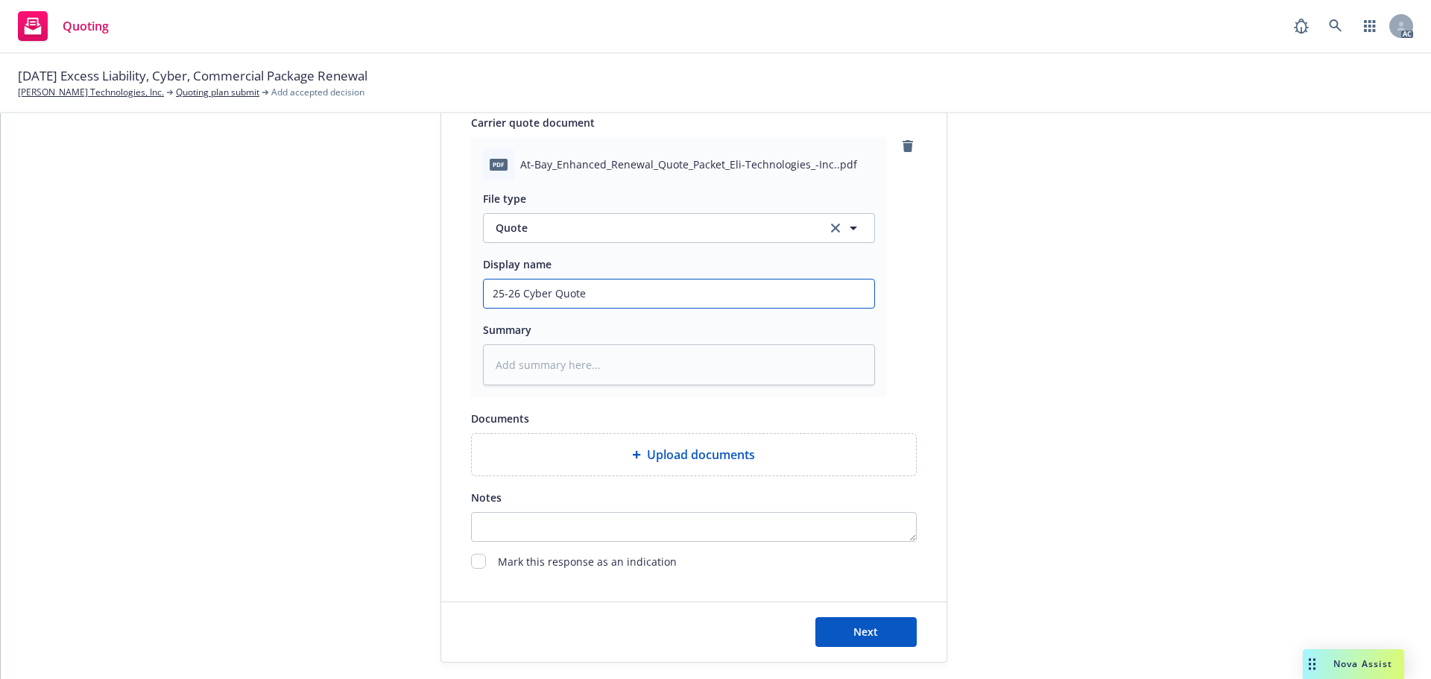
scroll to position [833, 0]
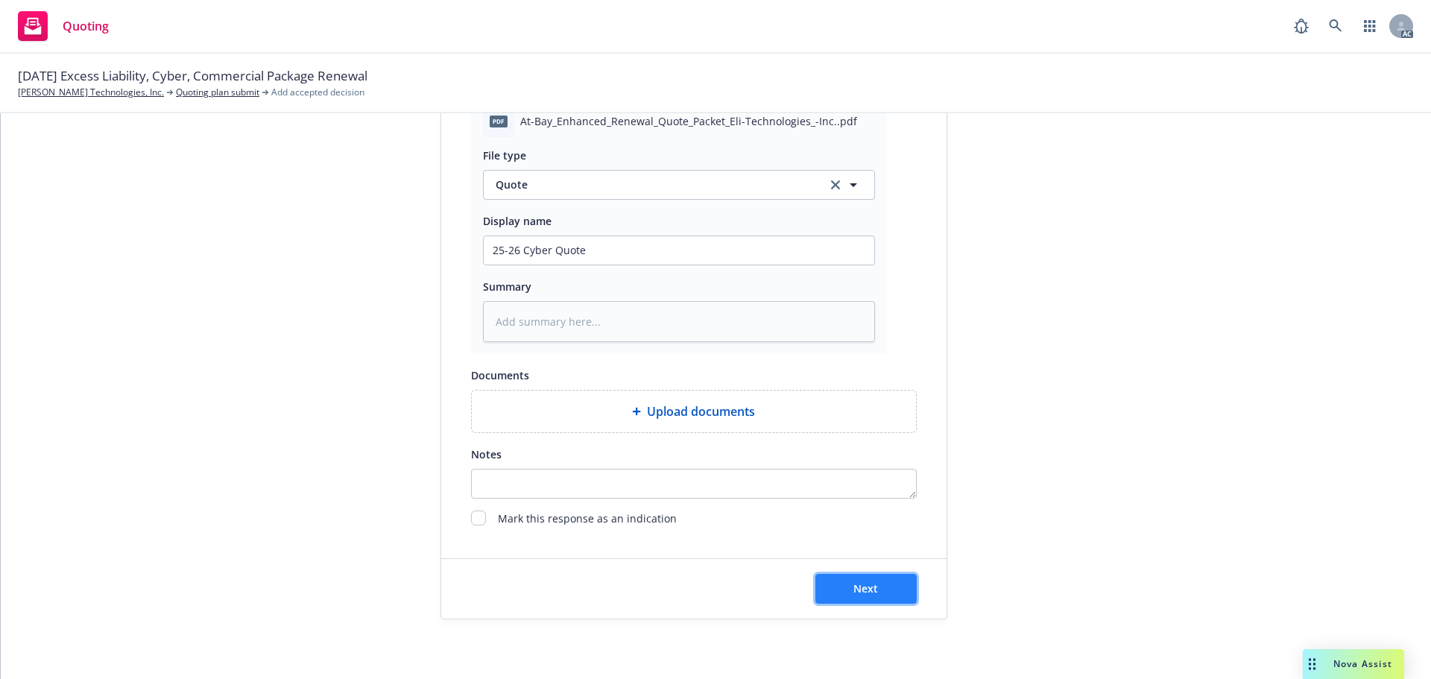
click at [882, 582] on button "Next" at bounding box center [865, 589] width 101 height 30
type textarea "x"
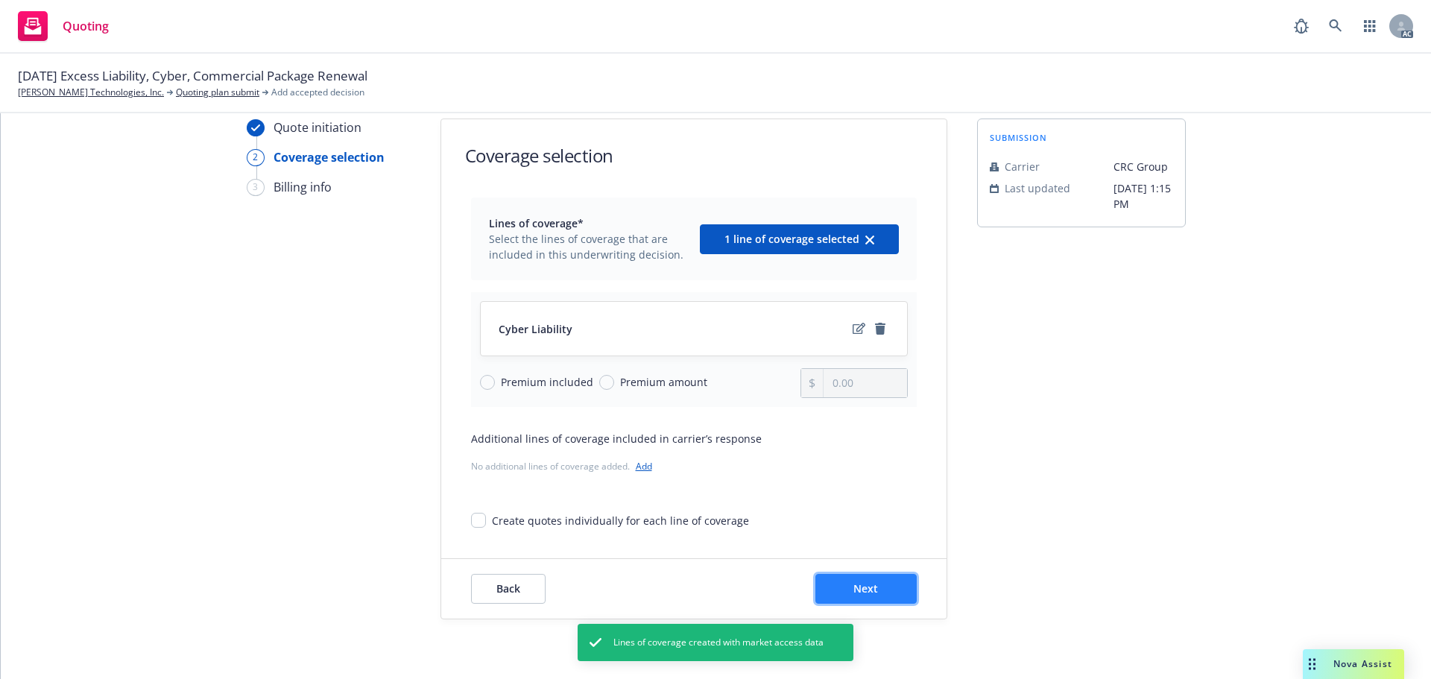
click at [871, 589] on span "Next" at bounding box center [866, 588] width 25 height 14
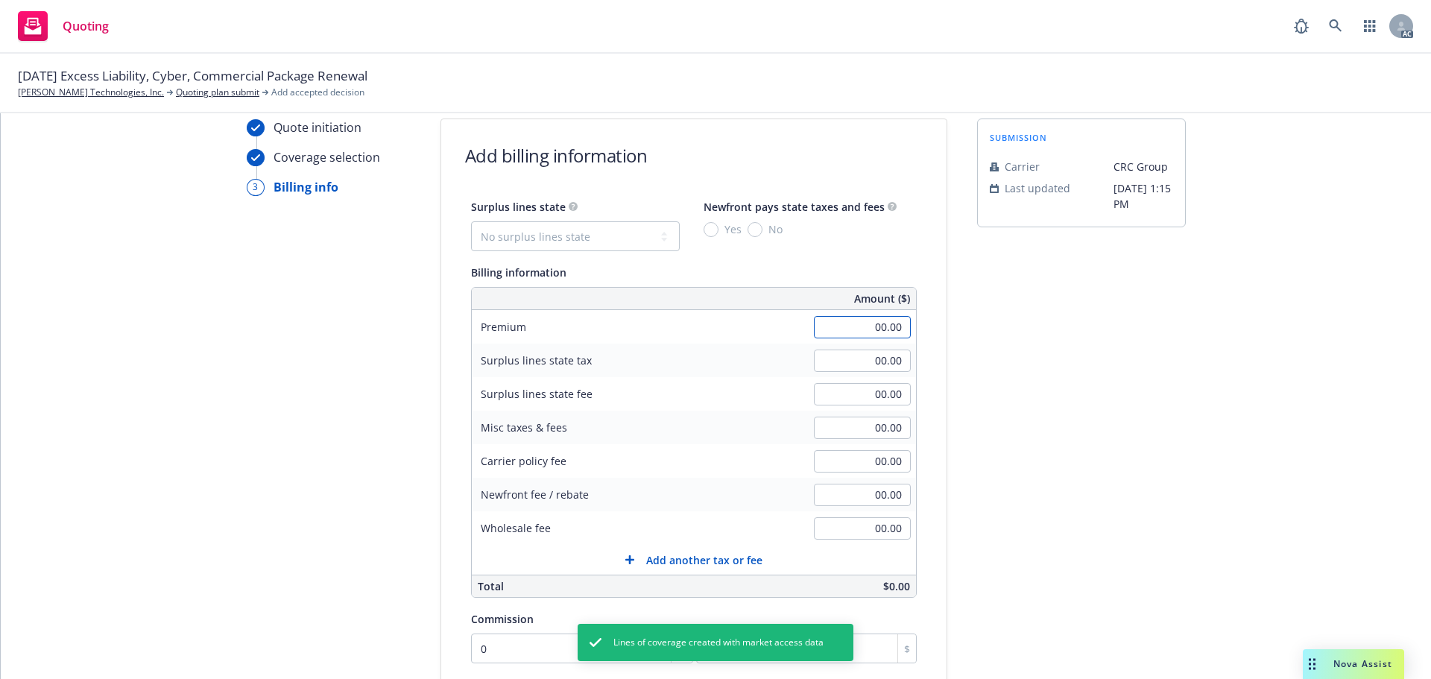
click at [827, 330] on input "00.00" at bounding box center [862, 327] width 97 height 22
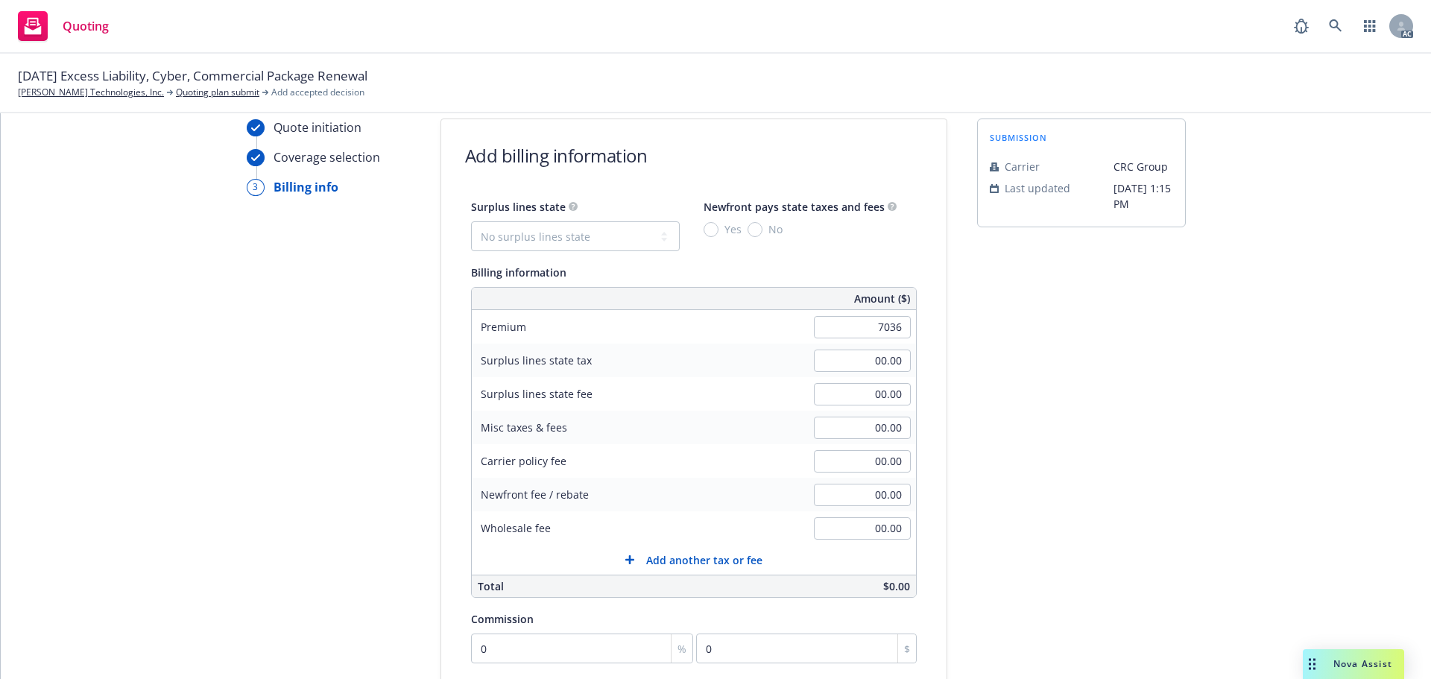
type input "7,036.00"
click at [1045, 237] on div "submission Carrier CRC Group Last updated 9/19, 1:15 PM" at bounding box center [1081, 480] width 209 height 723
click at [845, 466] on input "00.00" at bounding box center [862, 461] width 97 height 22
type input "200.00"
click at [1000, 426] on div "submission Carrier CRC Group Last updated 9/19, 1:15 PM" at bounding box center [1081, 480] width 209 height 723
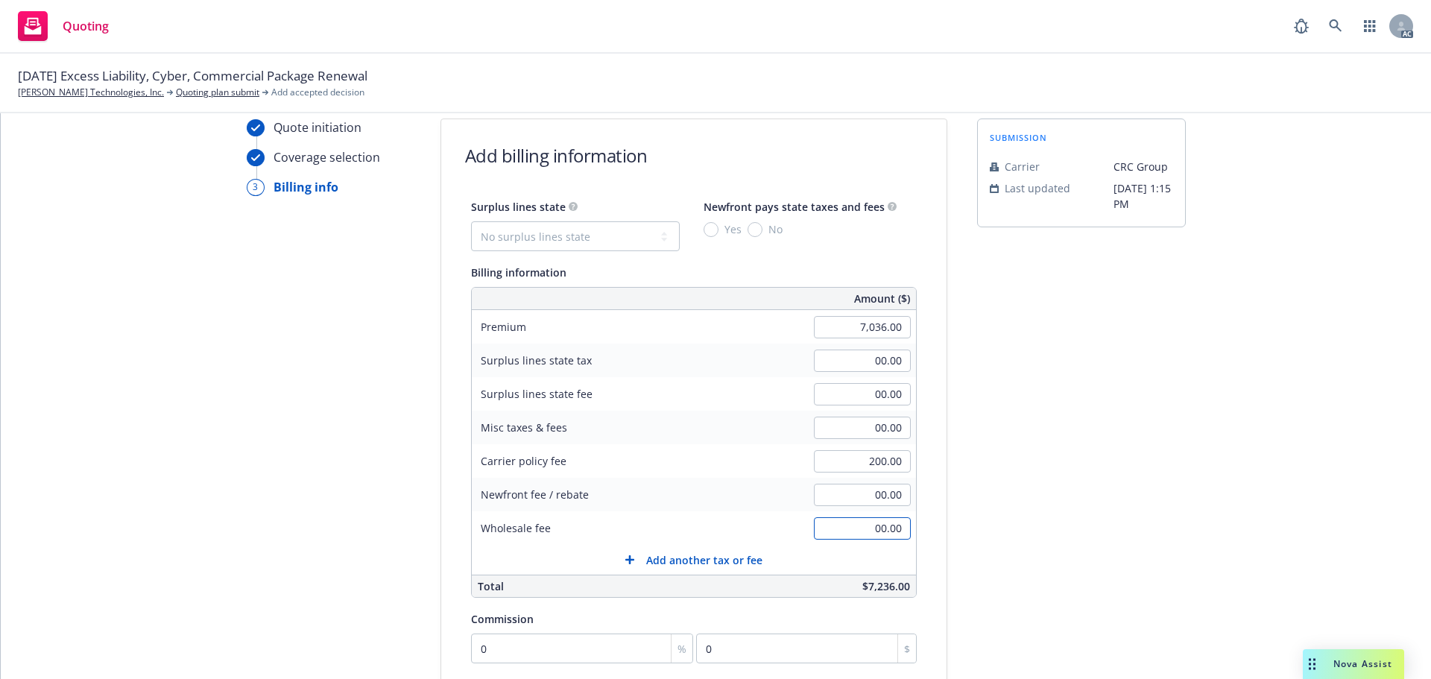
click at [844, 534] on input "00.00" at bounding box center [862, 528] width 97 height 22
type input "350.00"
drag, startPoint x: 1083, startPoint y: 495, endPoint x: 1073, endPoint y: 483, distance: 15.4
click at [1074, 485] on div "submission Carrier CRC Group Last updated 9/19, 1:15 PM" at bounding box center [1081, 480] width 209 height 723
click at [567, 231] on select "No surplus lines state [US_STATE] [US_STATE] [US_STATE] [US_STATE] [US_STATE] […" at bounding box center [575, 236] width 209 height 30
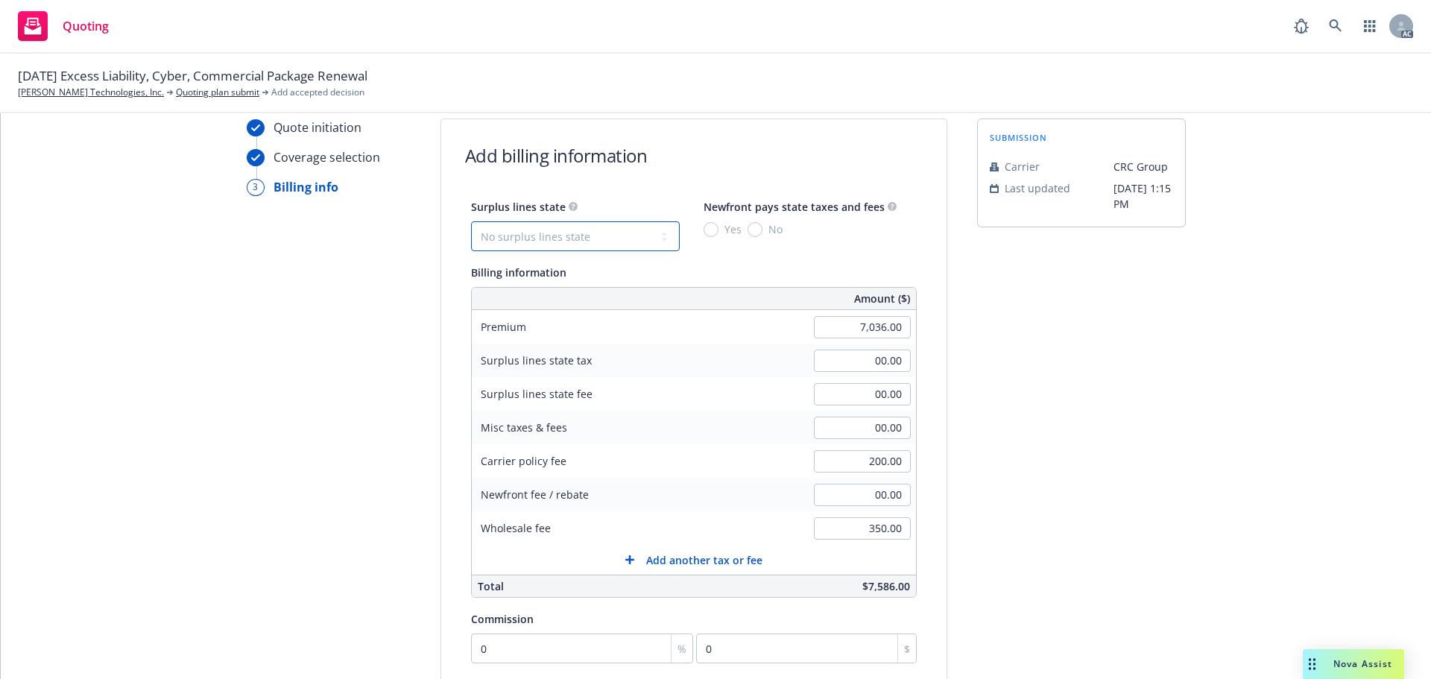
select select "CA"
type input "217.08"
type input "13.02"
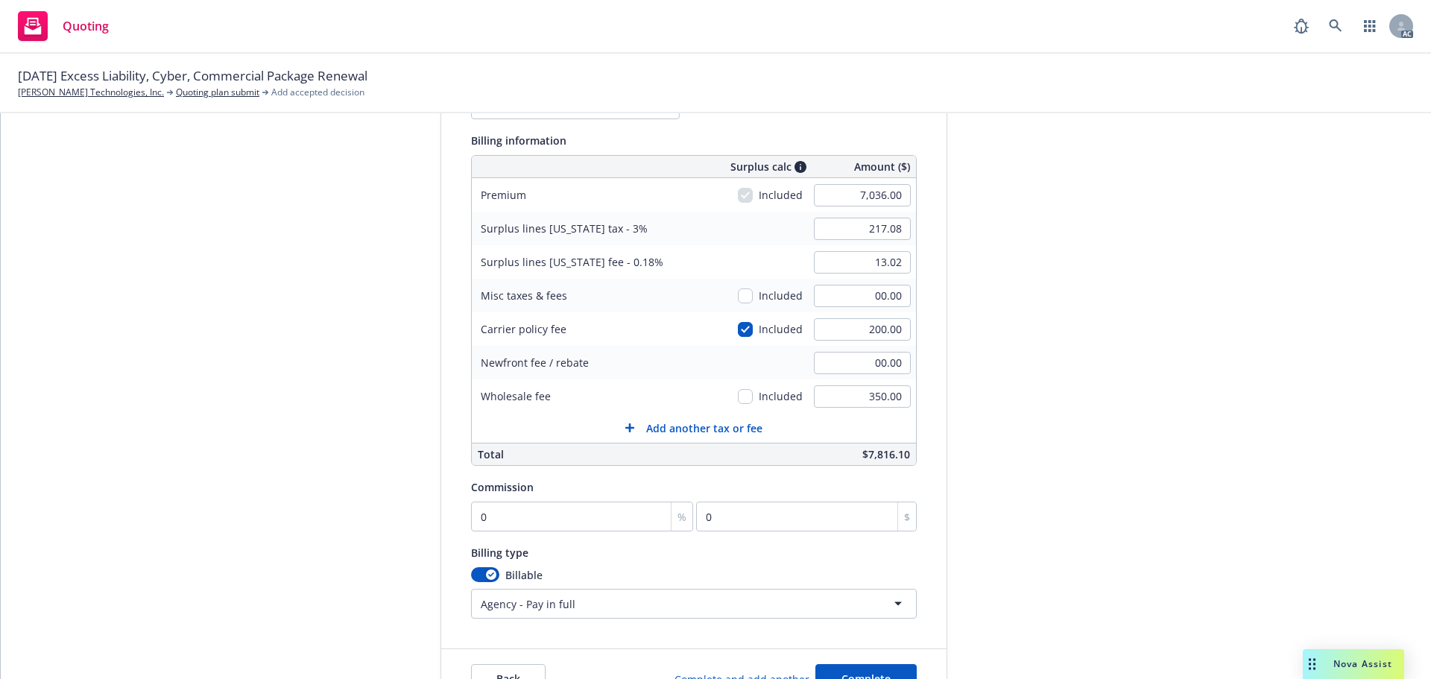
scroll to position [204, 0]
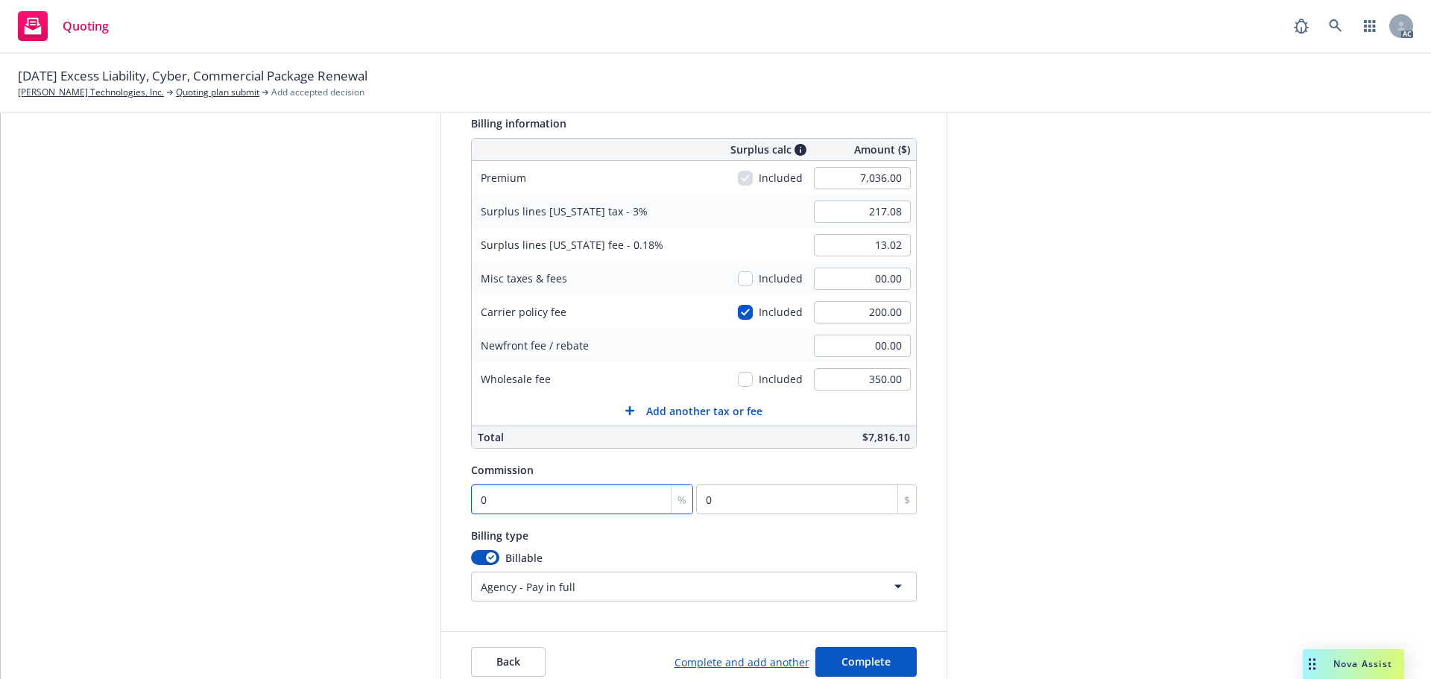
type input "1"
type input "70.36"
type input "14"
type input "985.04"
type input "14"
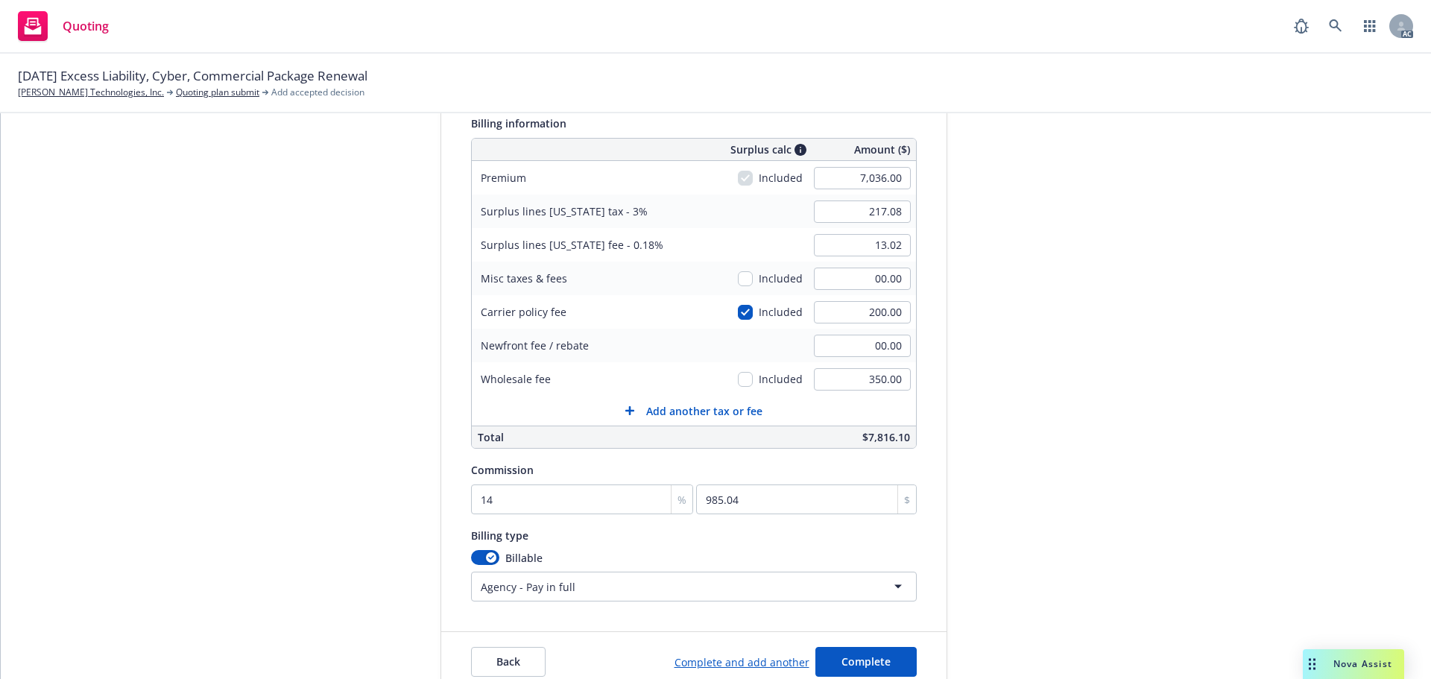
click at [1029, 378] on div "submission Carrier CRC Group Last updated 9/19, 1:15 PM" at bounding box center [1081, 330] width 209 height 723
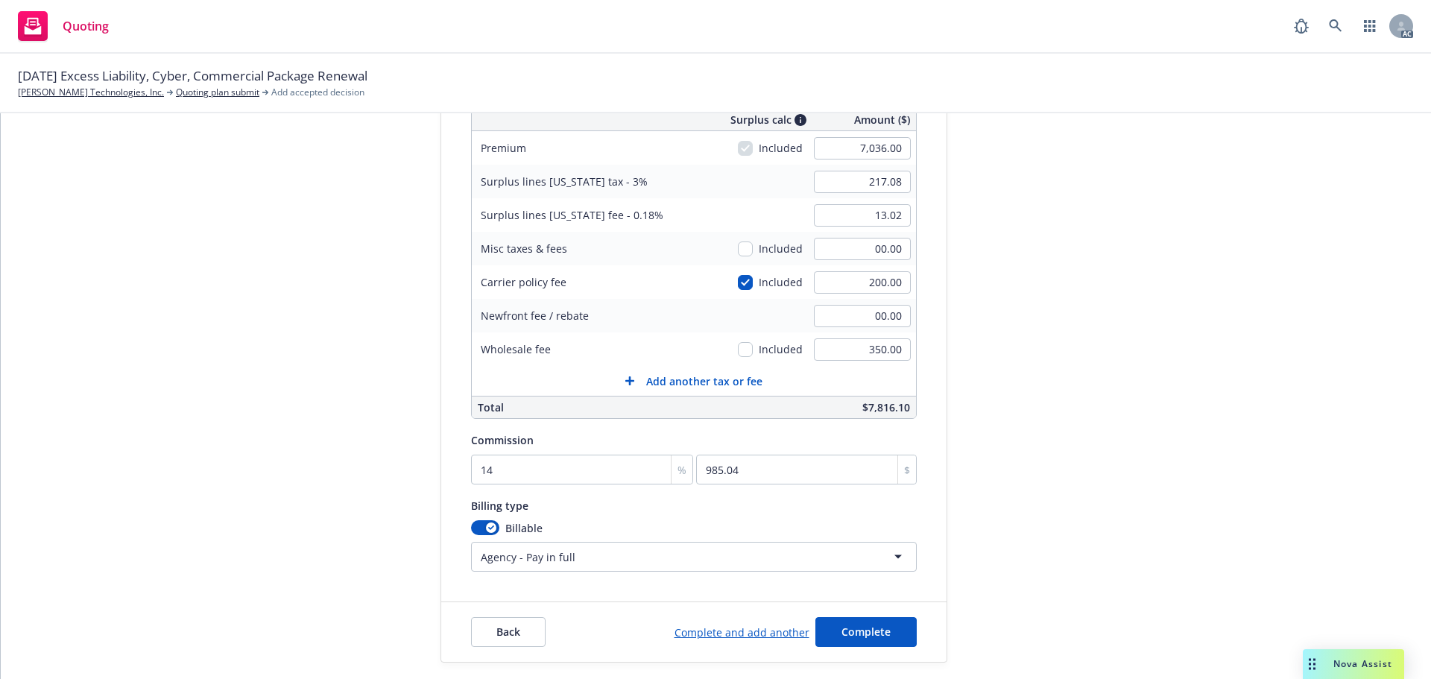
scroll to position [277, 0]
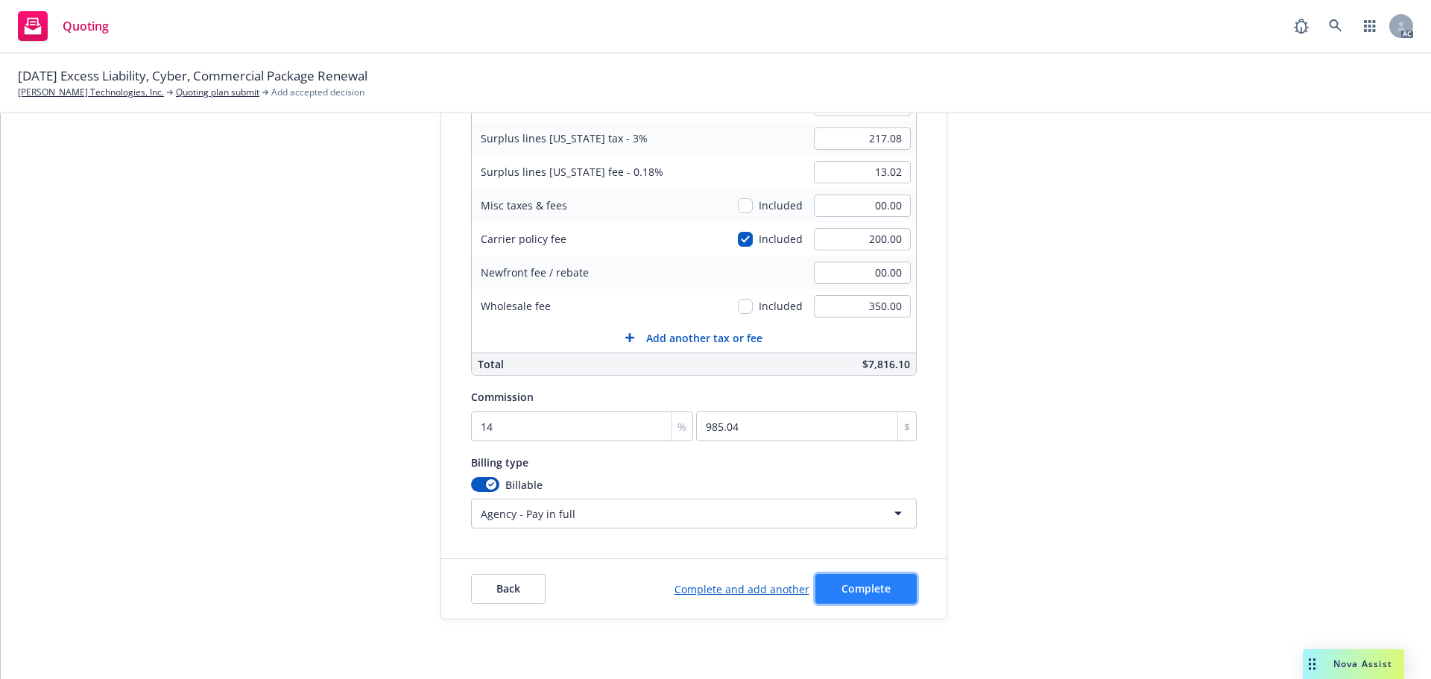
click at [876, 582] on span "Complete" at bounding box center [866, 588] width 49 height 14
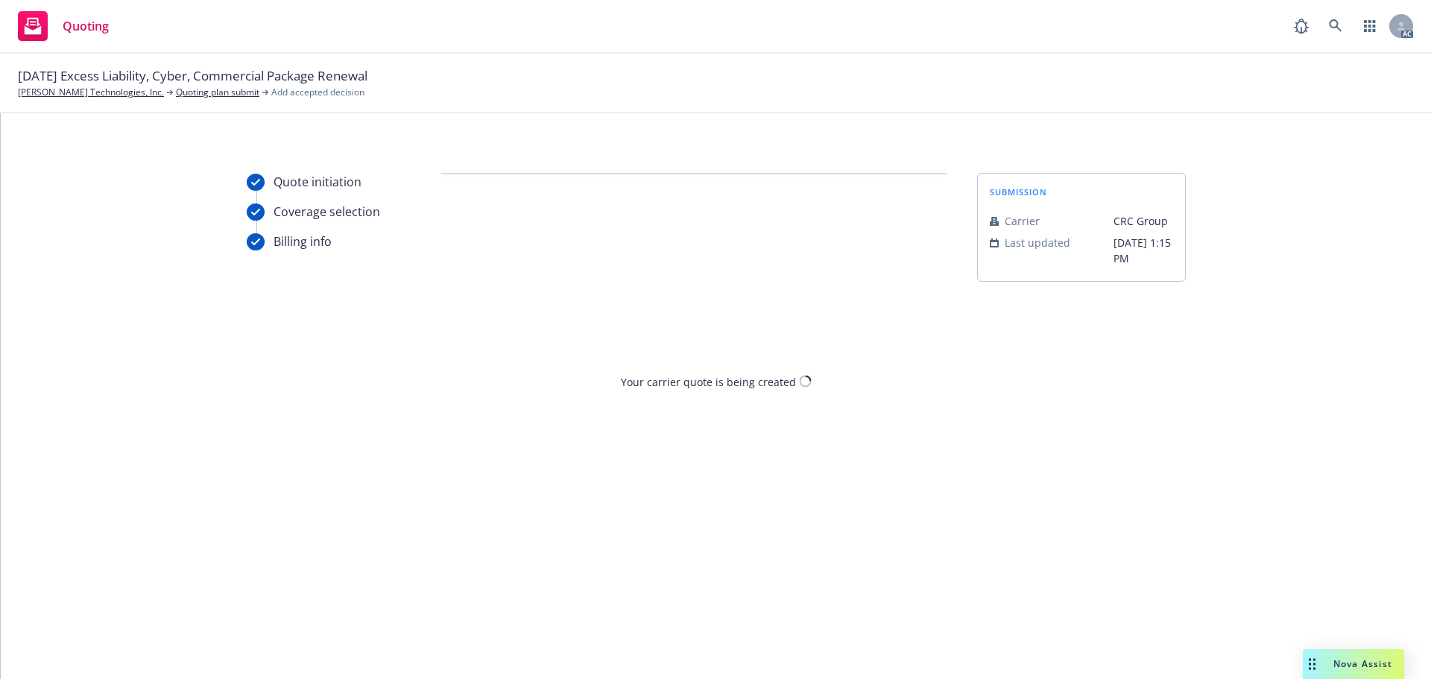
scroll to position [0, 0]
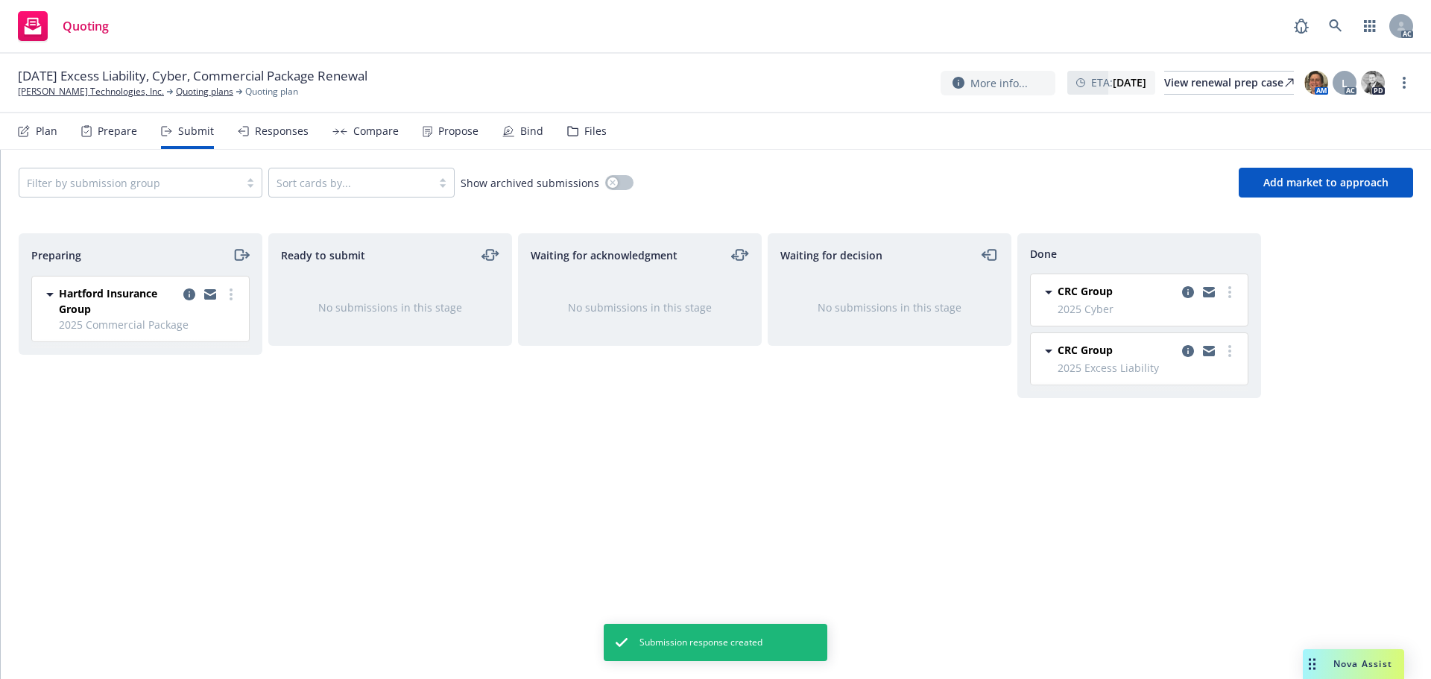
click at [432, 133] on div "Propose" at bounding box center [451, 131] width 56 height 36
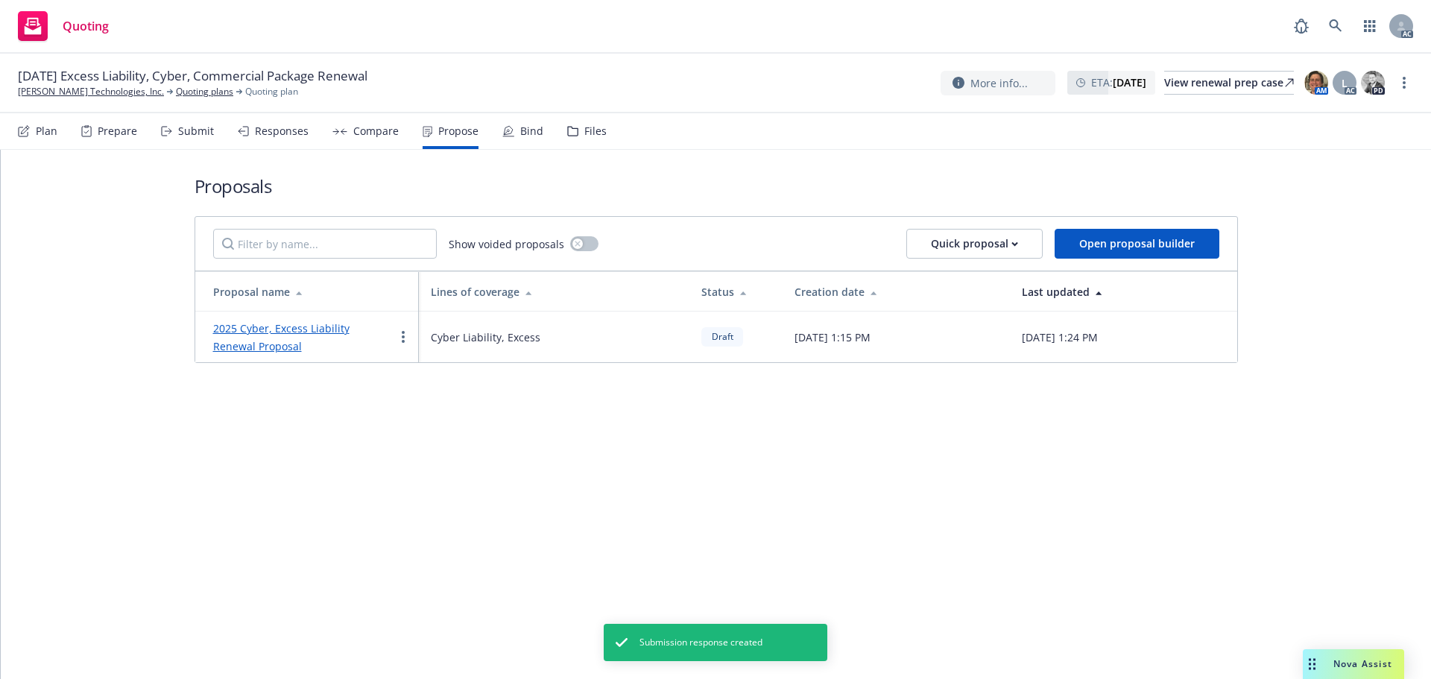
click at [298, 329] on link "2025 Cyber, Excess Liability Renewal Proposal" at bounding box center [281, 337] width 136 height 32
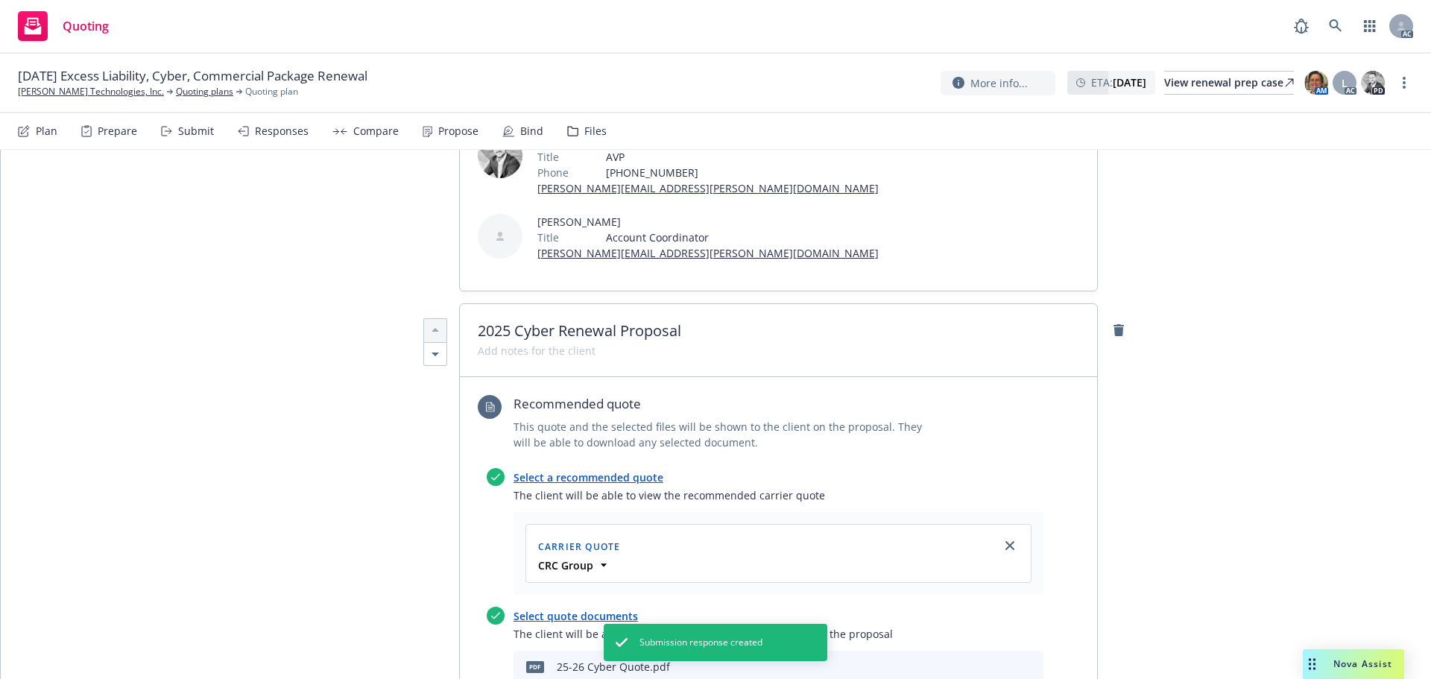
scroll to position [447, 0]
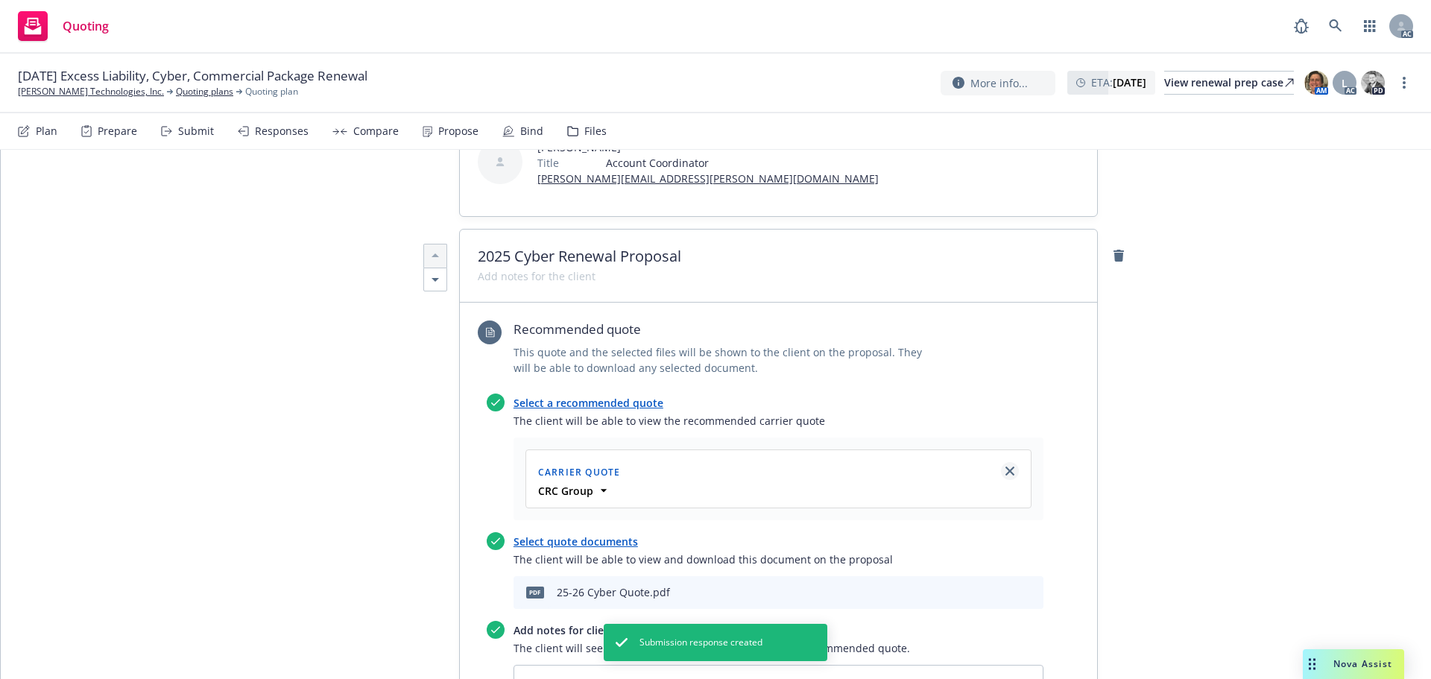
click at [1006, 467] on icon "close" at bounding box center [1010, 471] width 9 height 9
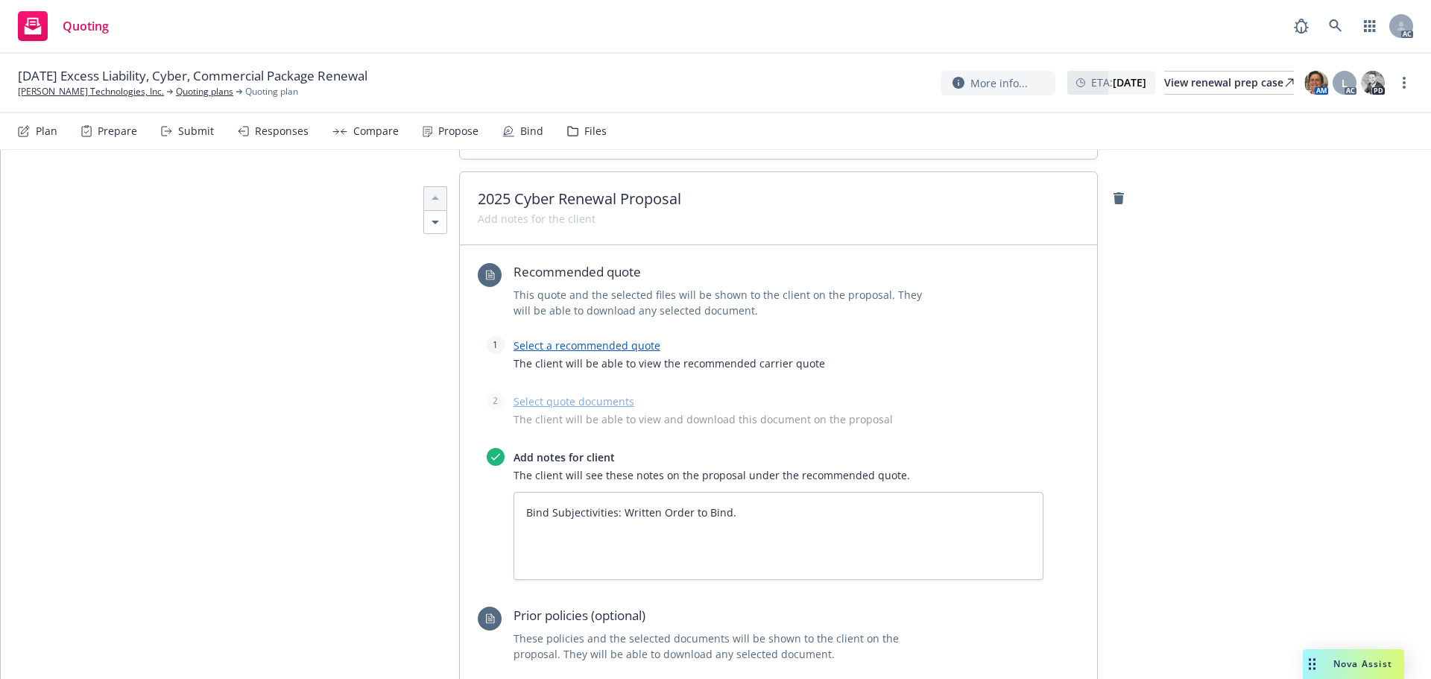
scroll to position [373, 0]
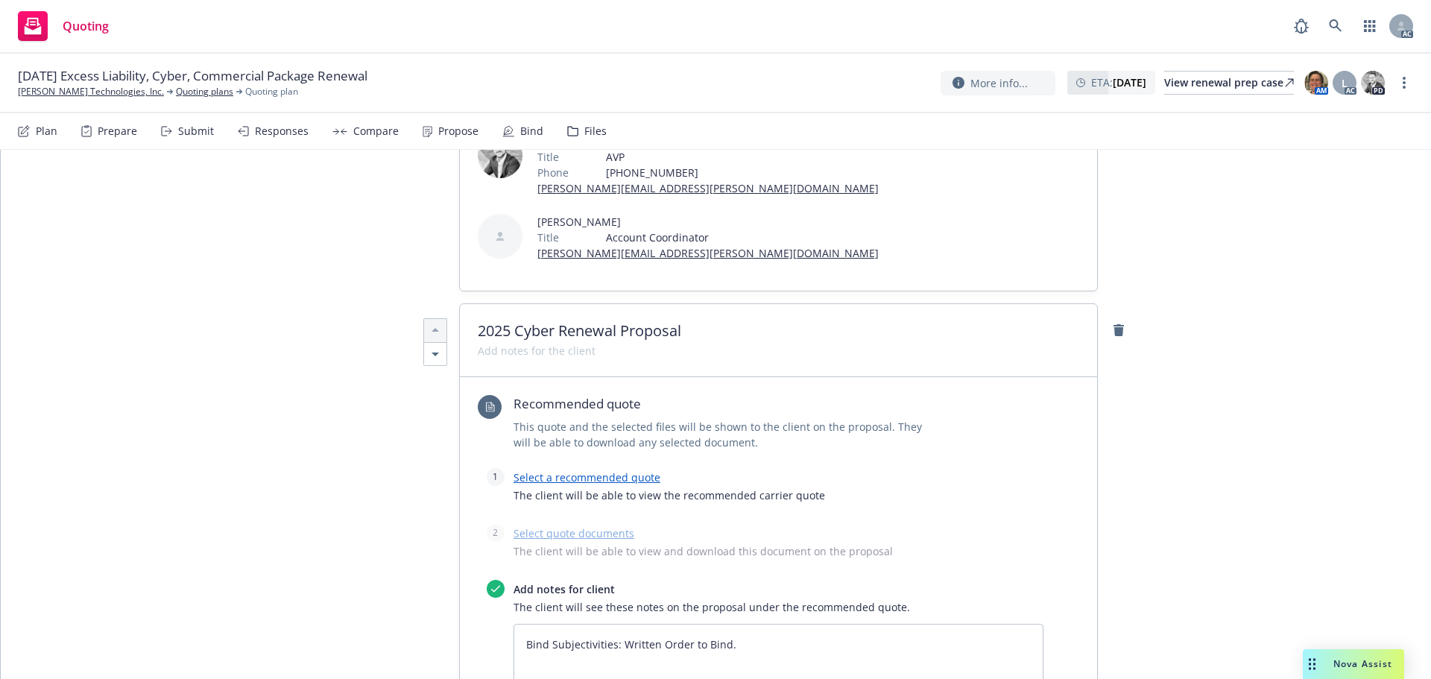
click at [550, 470] on link "Select a recommended quote" at bounding box center [587, 477] width 147 height 14
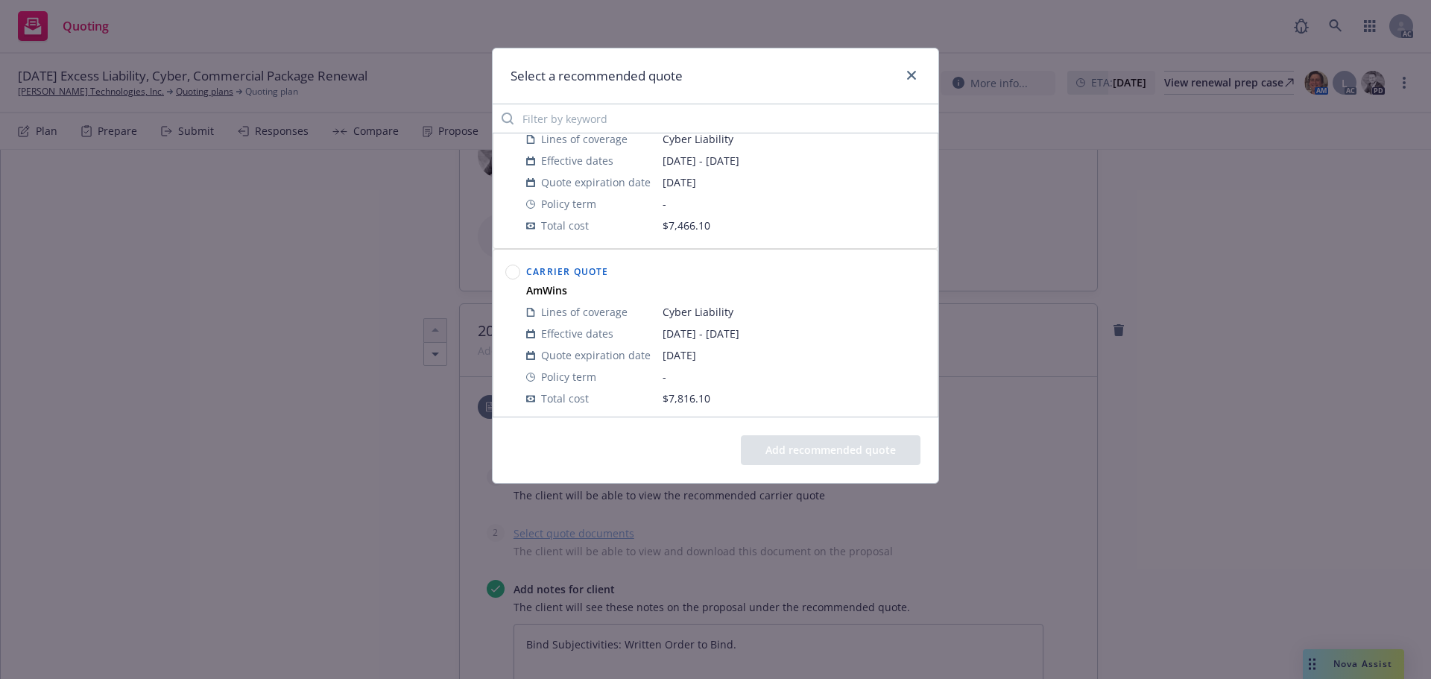
scroll to position [75, 0]
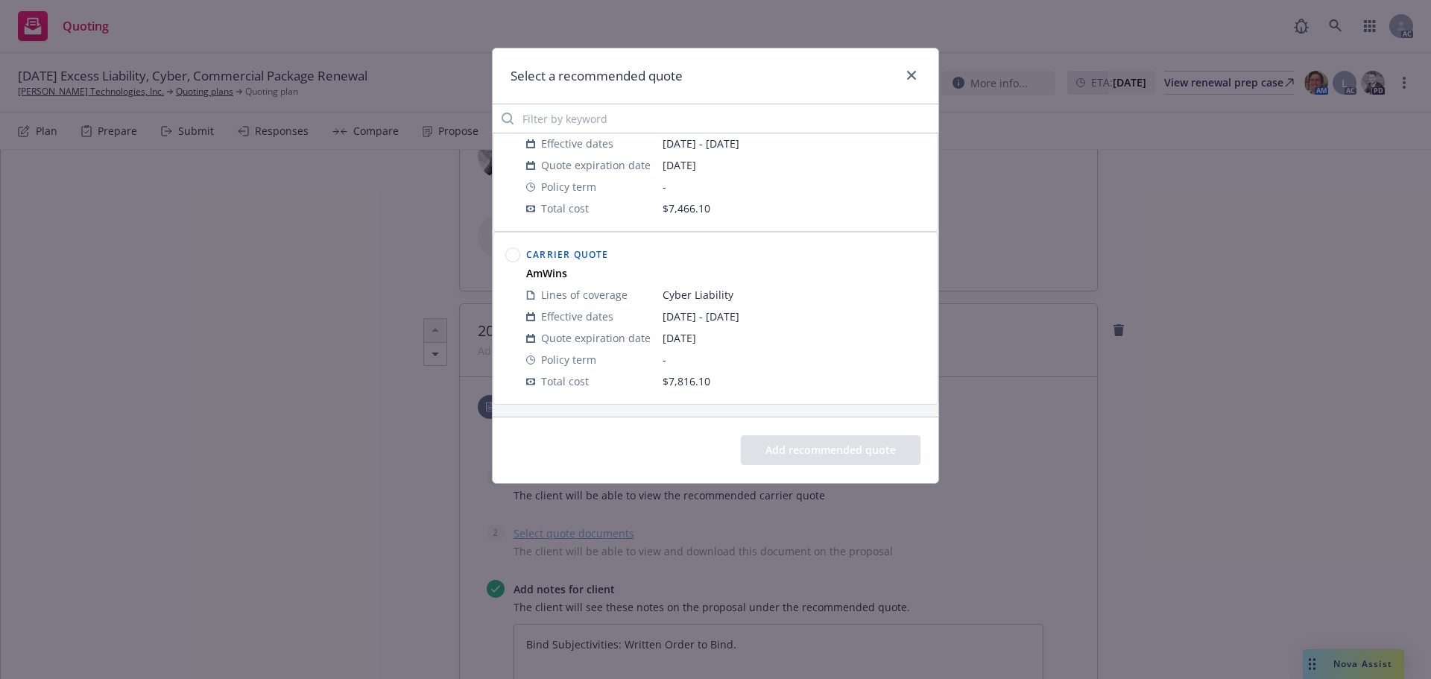
click at [510, 256] on circle at bounding box center [513, 255] width 14 height 14
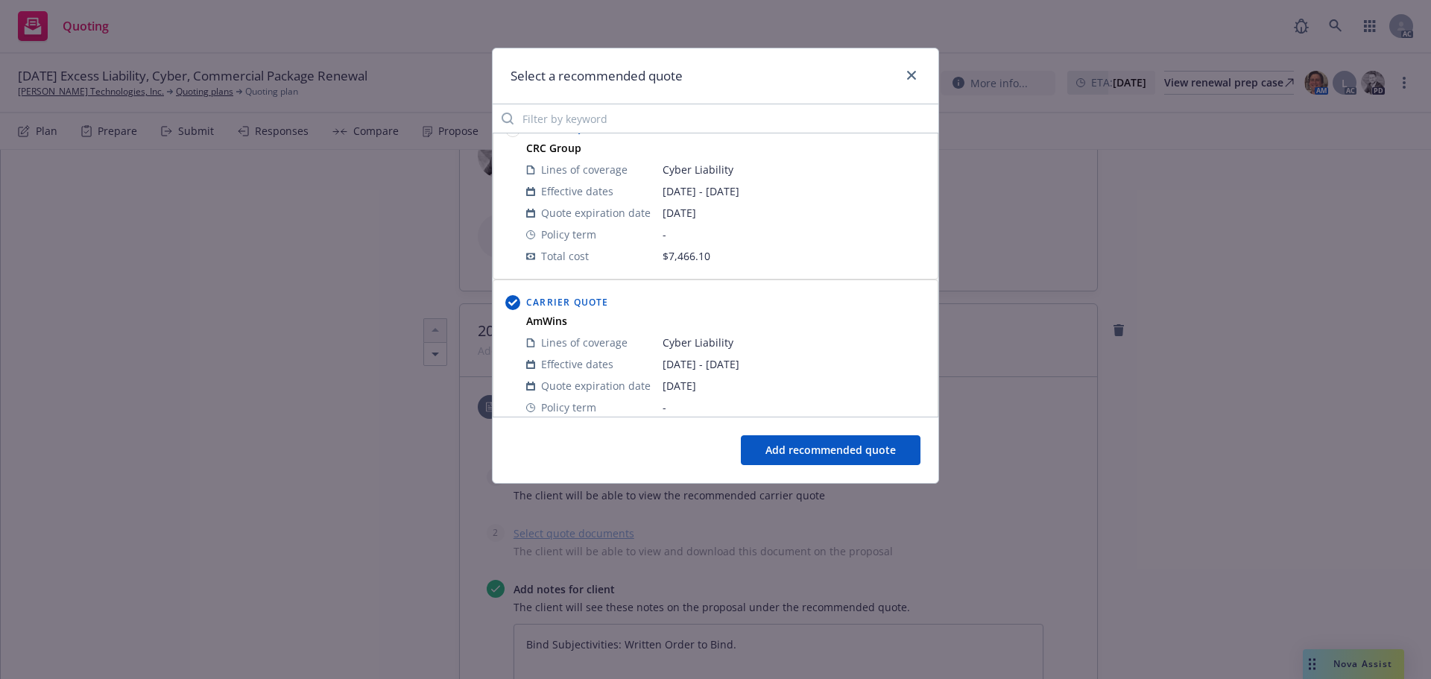
scroll to position [0, 0]
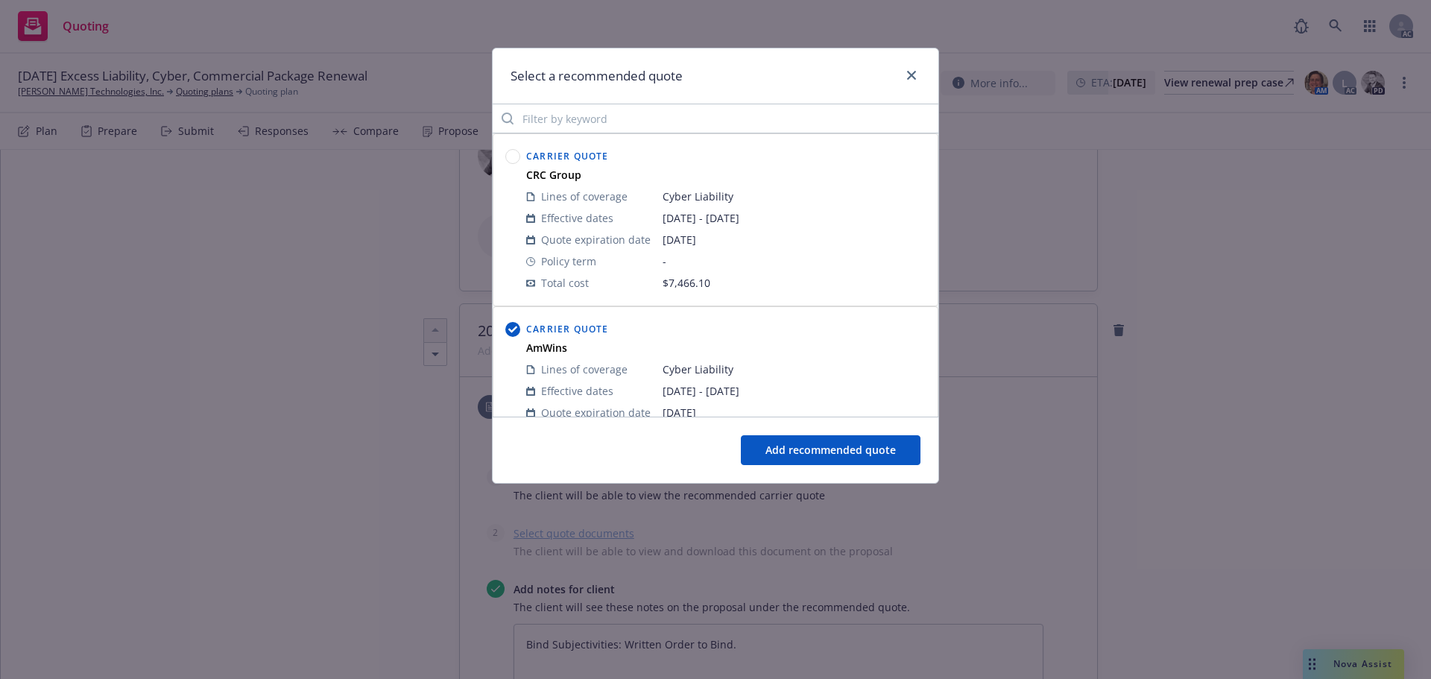
click at [847, 446] on button "Add recommended quote" at bounding box center [831, 450] width 180 height 30
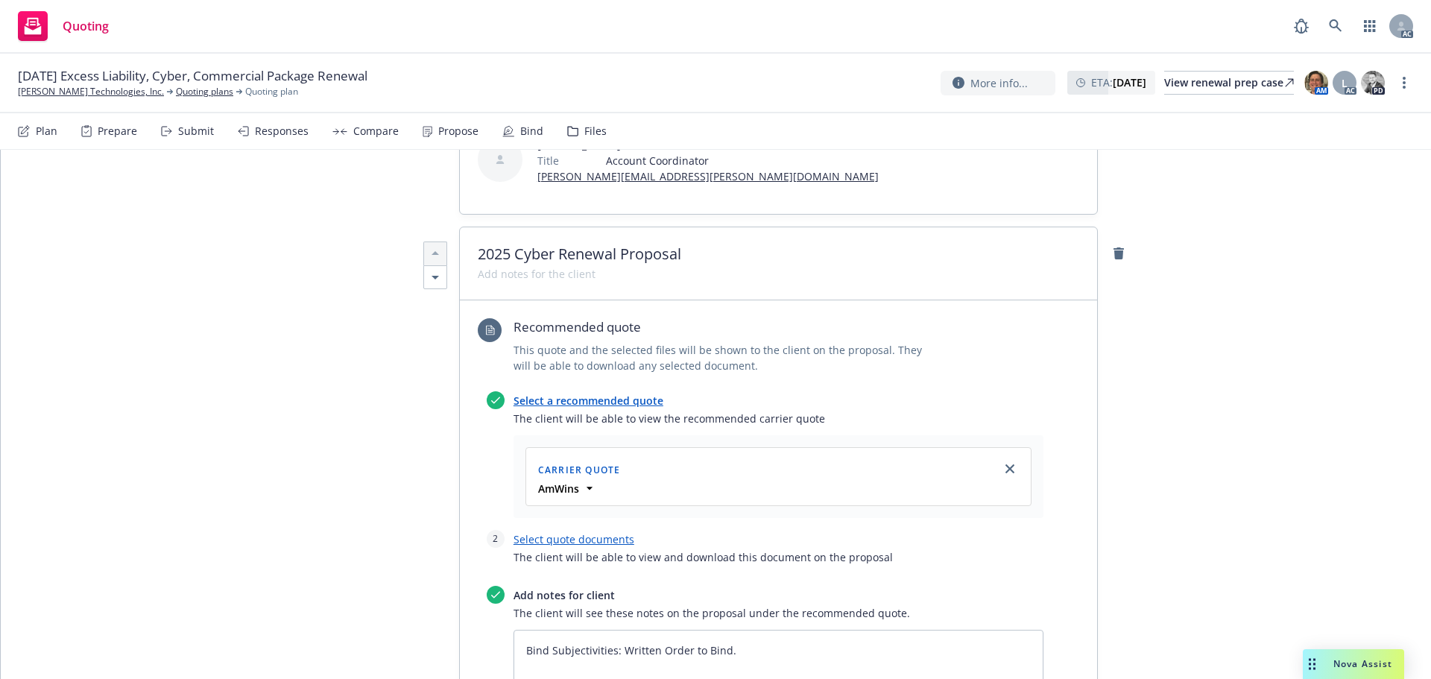
scroll to position [522, 0]
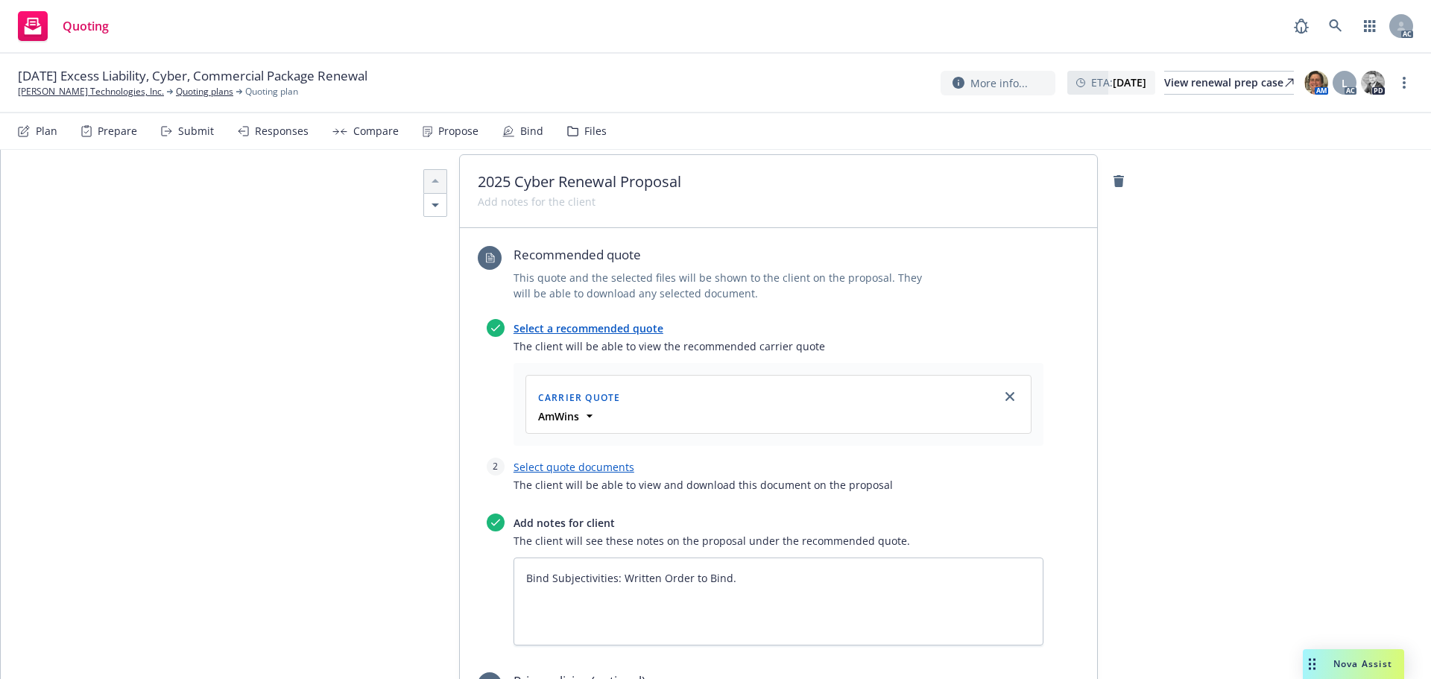
click at [605, 458] on div "Select quote documents The client will be able to view and download this docume…" at bounding box center [779, 480] width 530 height 44
click at [600, 460] on link "Select quote documents" at bounding box center [574, 467] width 121 height 14
type textarea "x"
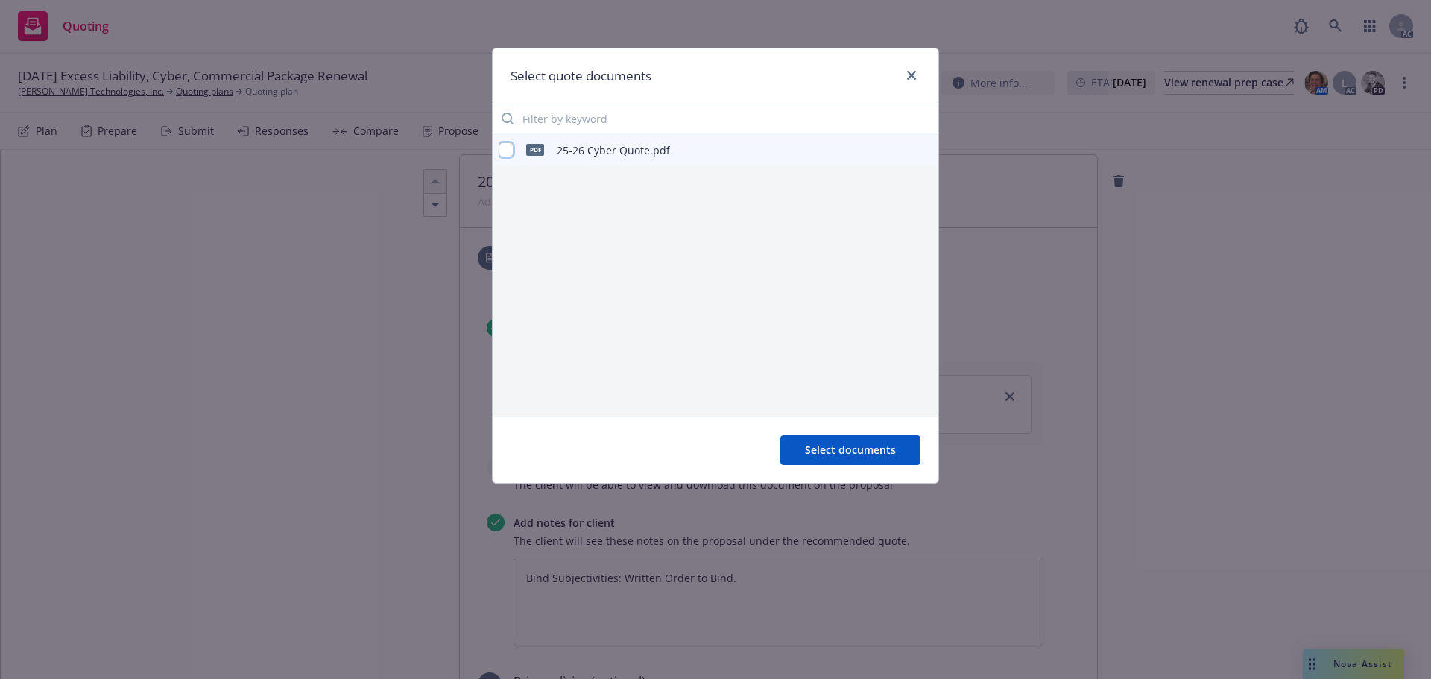
click at [506, 149] on input "checkbox" at bounding box center [506, 149] width 15 height 15
checkbox input "true"
click at [813, 449] on span "Select documents" at bounding box center [850, 450] width 91 height 14
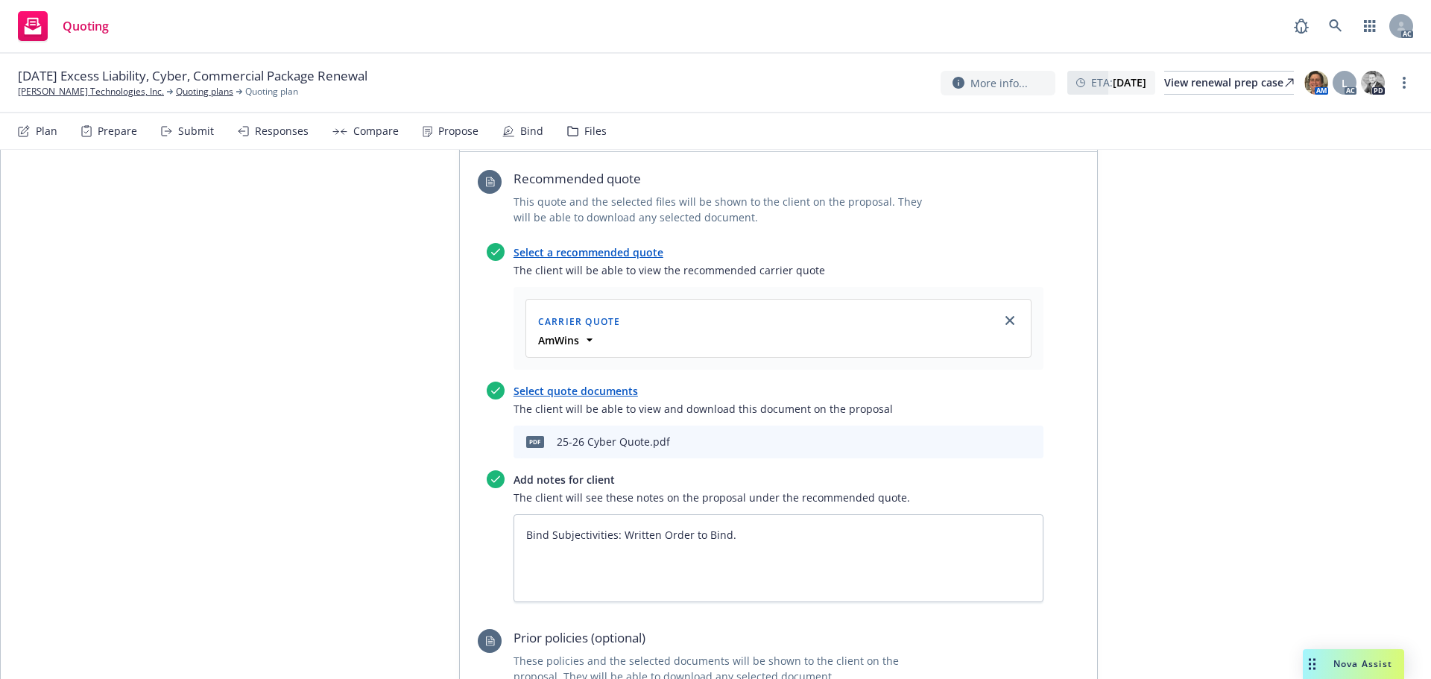
scroll to position [596, 0]
drag, startPoint x: 754, startPoint y: 472, endPoint x: 374, endPoint y: 465, distance: 379.5
type textarea "x"
drag, startPoint x: 1293, startPoint y: 398, endPoint x: 1214, endPoint y: 401, distance: 78.3
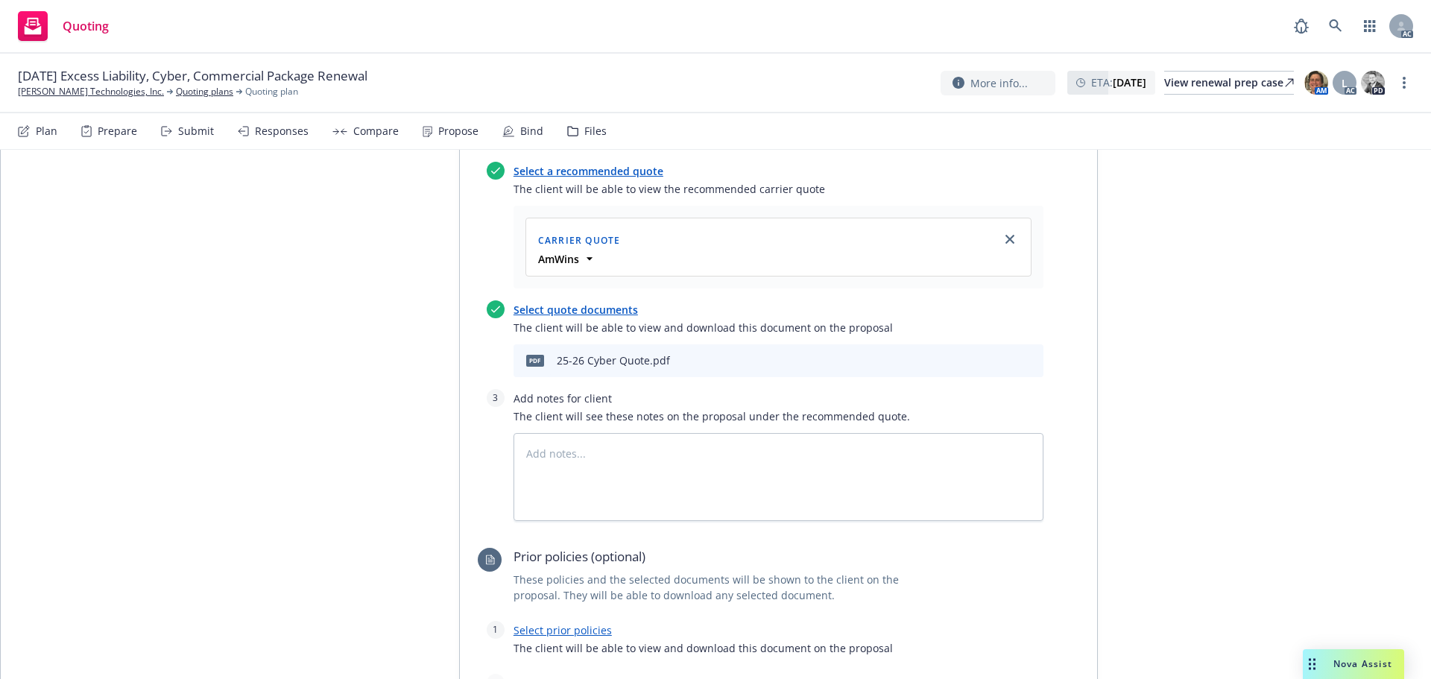
scroll to position [820, 0]
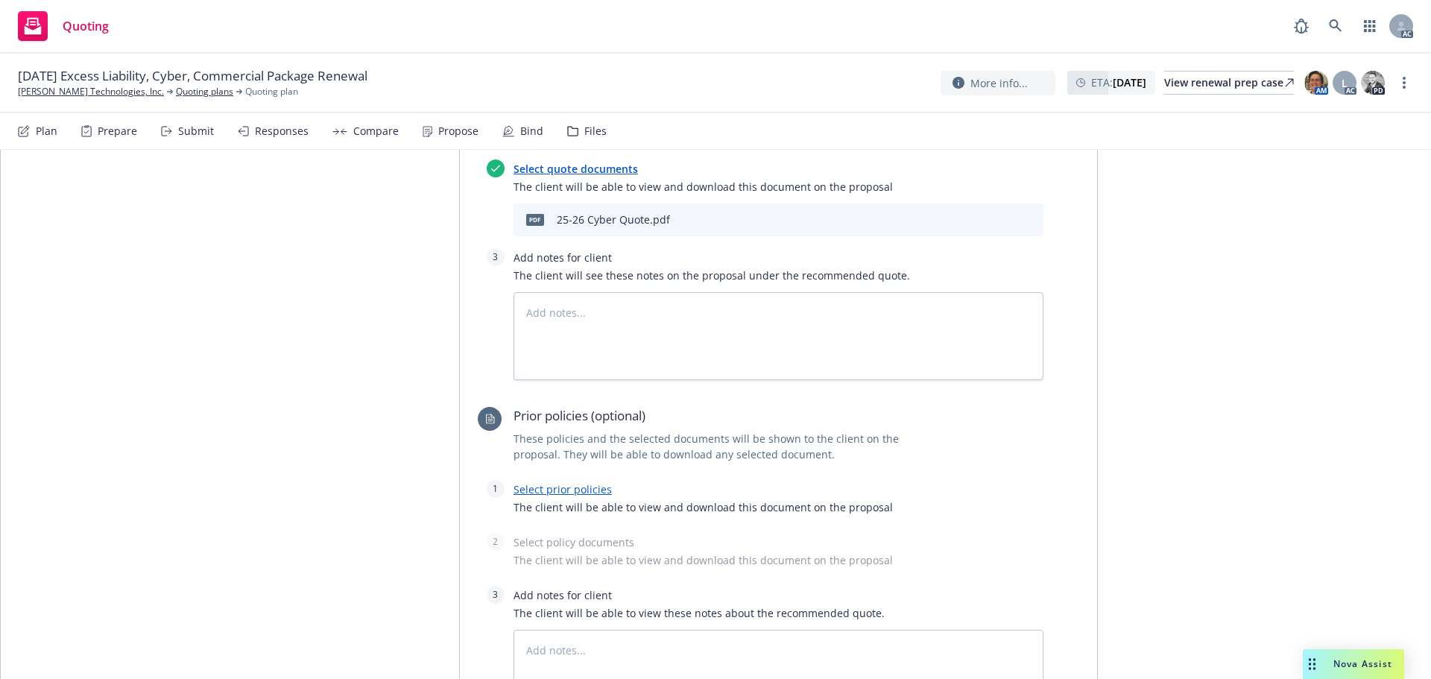
click at [532, 482] on link "Select prior policies" at bounding box center [563, 489] width 98 height 14
type textarea "x"
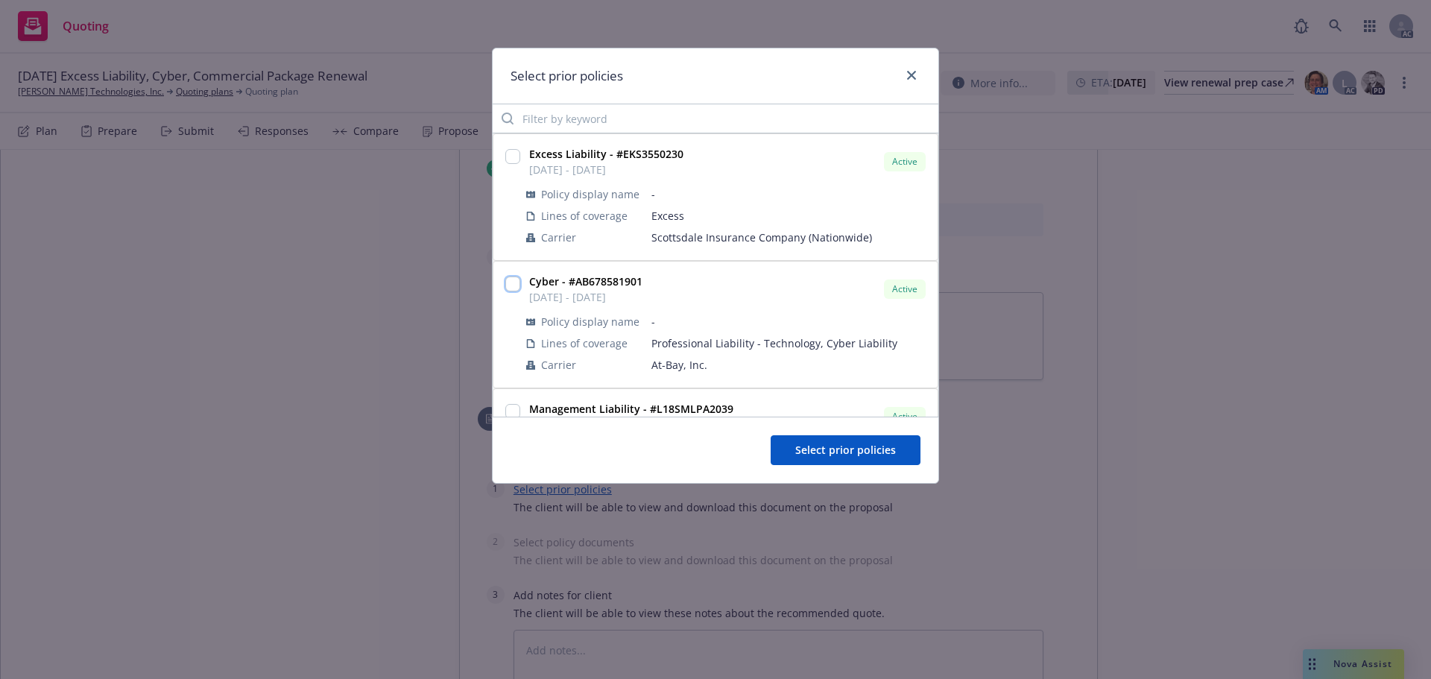
click at [506, 281] on input "checkbox" at bounding box center [512, 284] width 15 height 15
checkbox input "true"
click at [831, 441] on button "Select prior policies" at bounding box center [846, 450] width 150 height 30
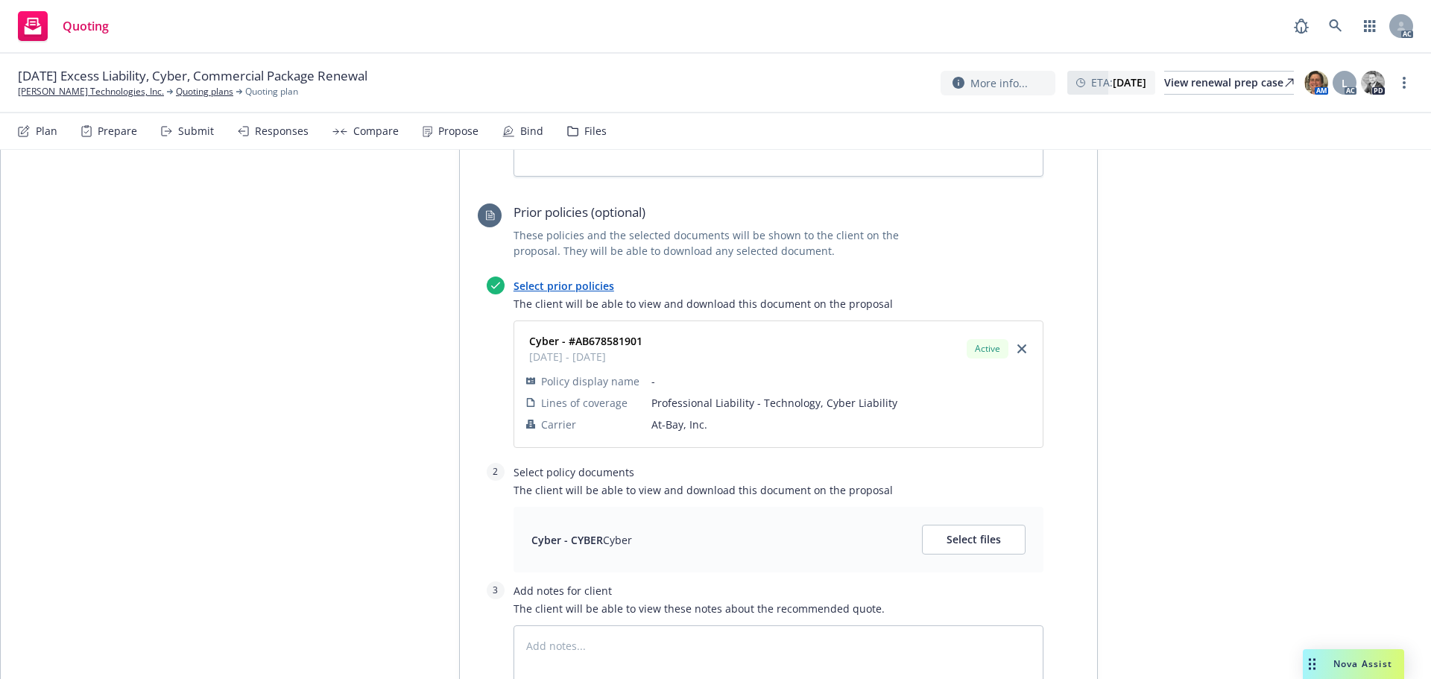
scroll to position [1044, 0]
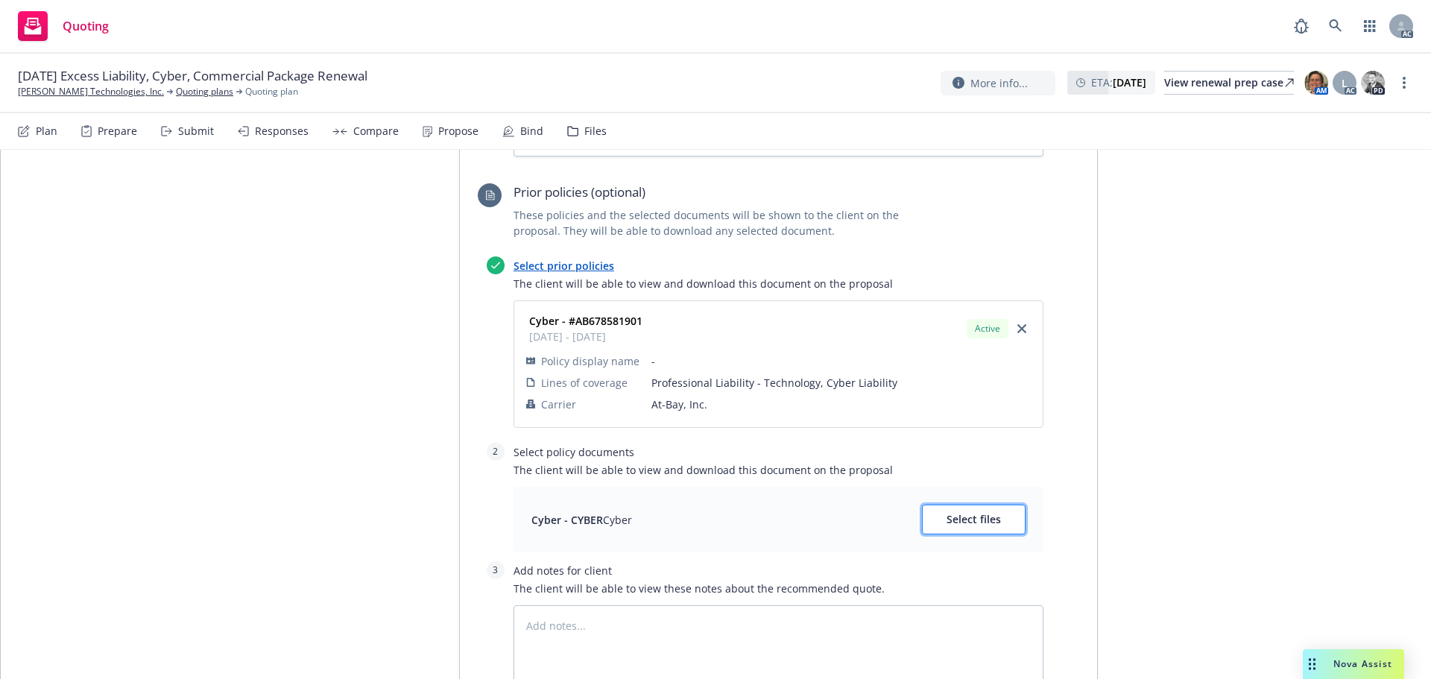
click at [966, 512] on span "Select files" at bounding box center [974, 519] width 54 height 14
type textarea "x"
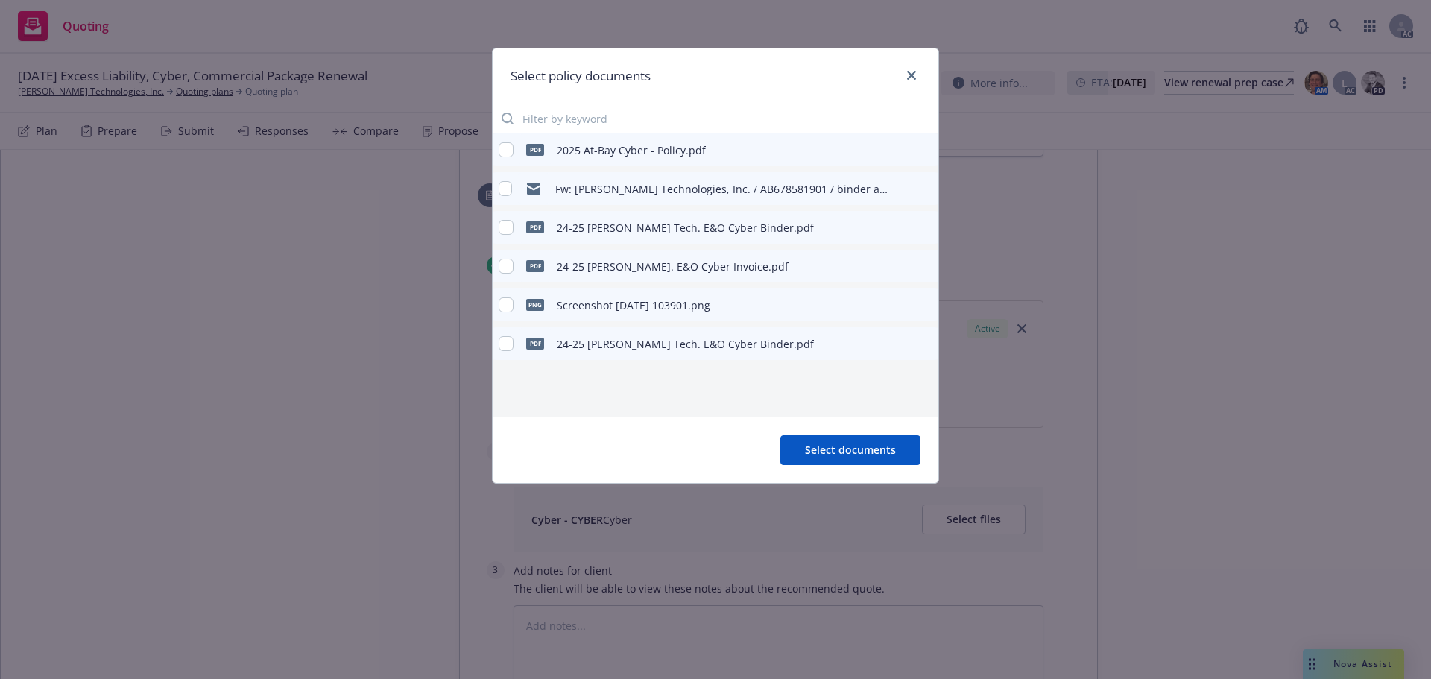
click at [511, 142] on div "pdf 2025 At-Bay Cyber - Policy.pdf" at bounding box center [602, 149] width 207 height 31
click at [506, 148] on input "checkbox" at bounding box center [506, 149] width 15 height 15
checkbox input "true"
drag, startPoint x: 887, startPoint y: 454, endPoint x: 868, endPoint y: 445, distance: 20.7
click at [886, 454] on span "Select documents" at bounding box center [850, 450] width 91 height 14
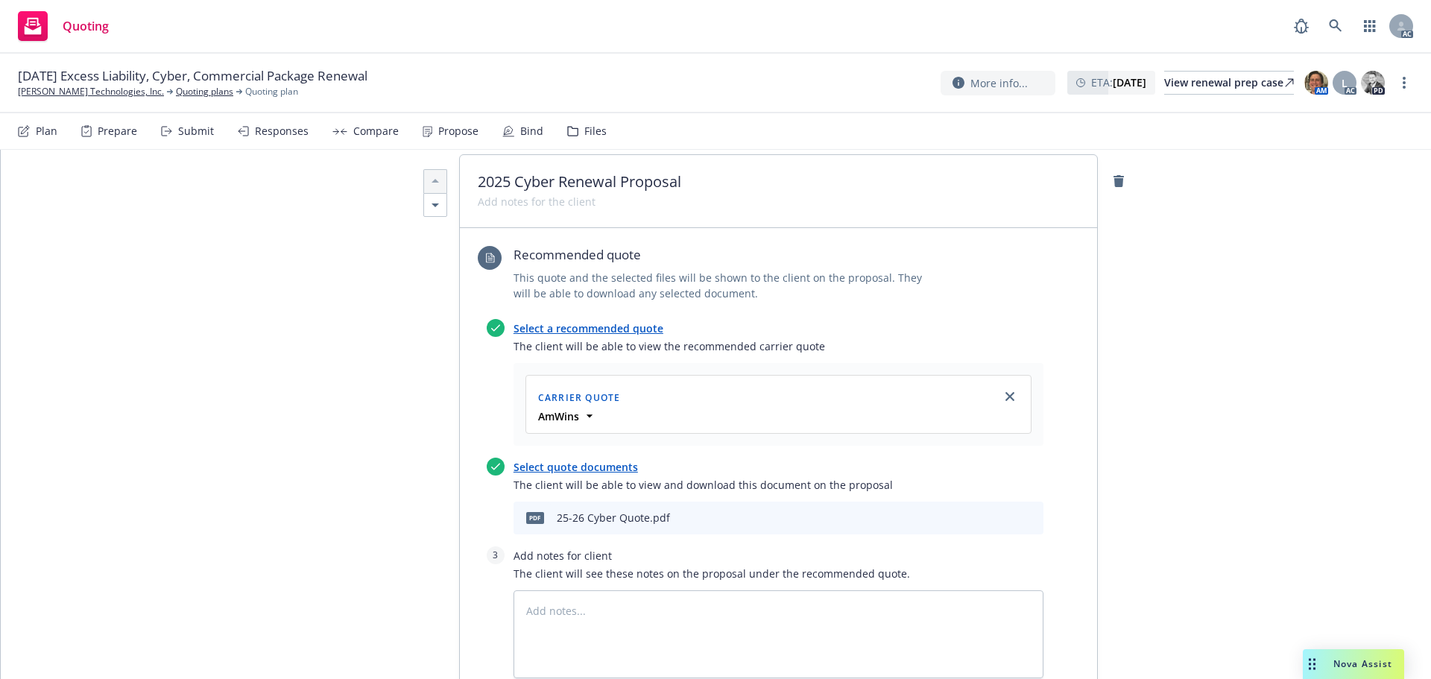
scroll to position [0, 0]
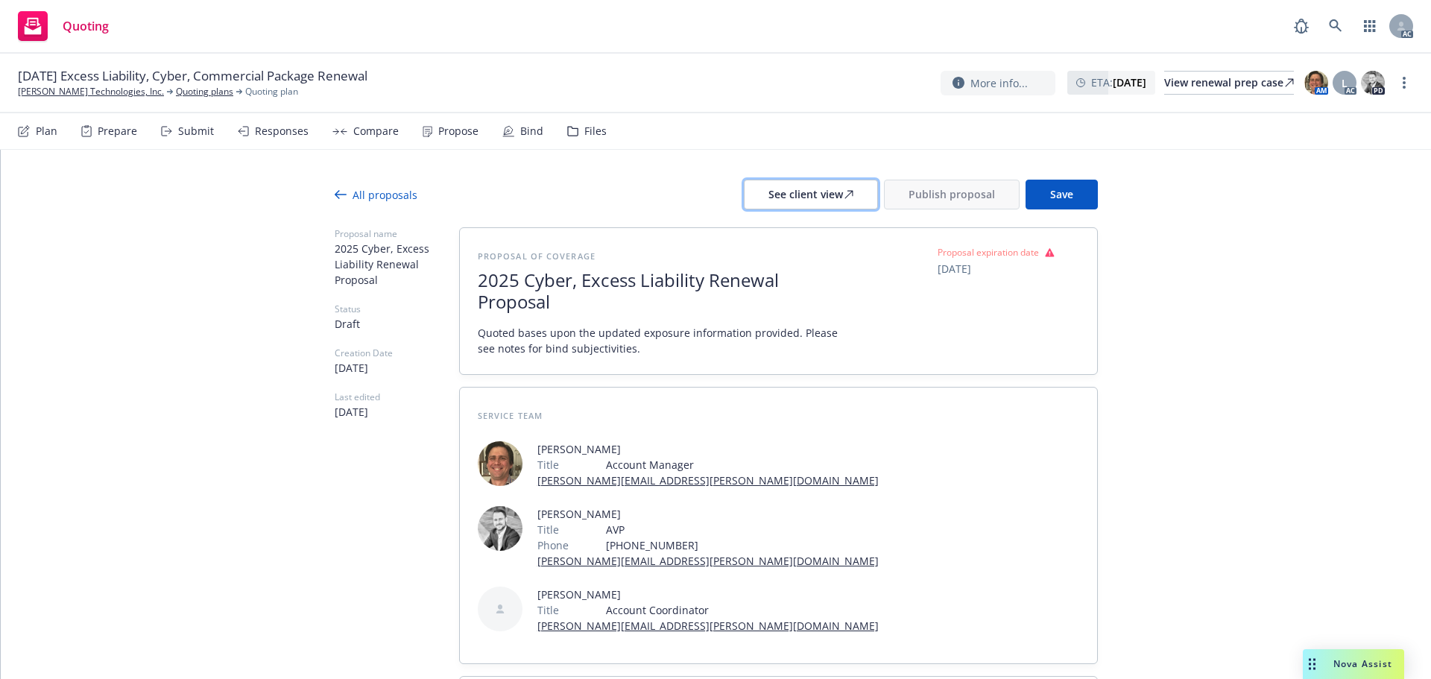
click at [757, 192] on button "See client view" at bounding box center [811, 195] width 134 height 30
type textarea "x"
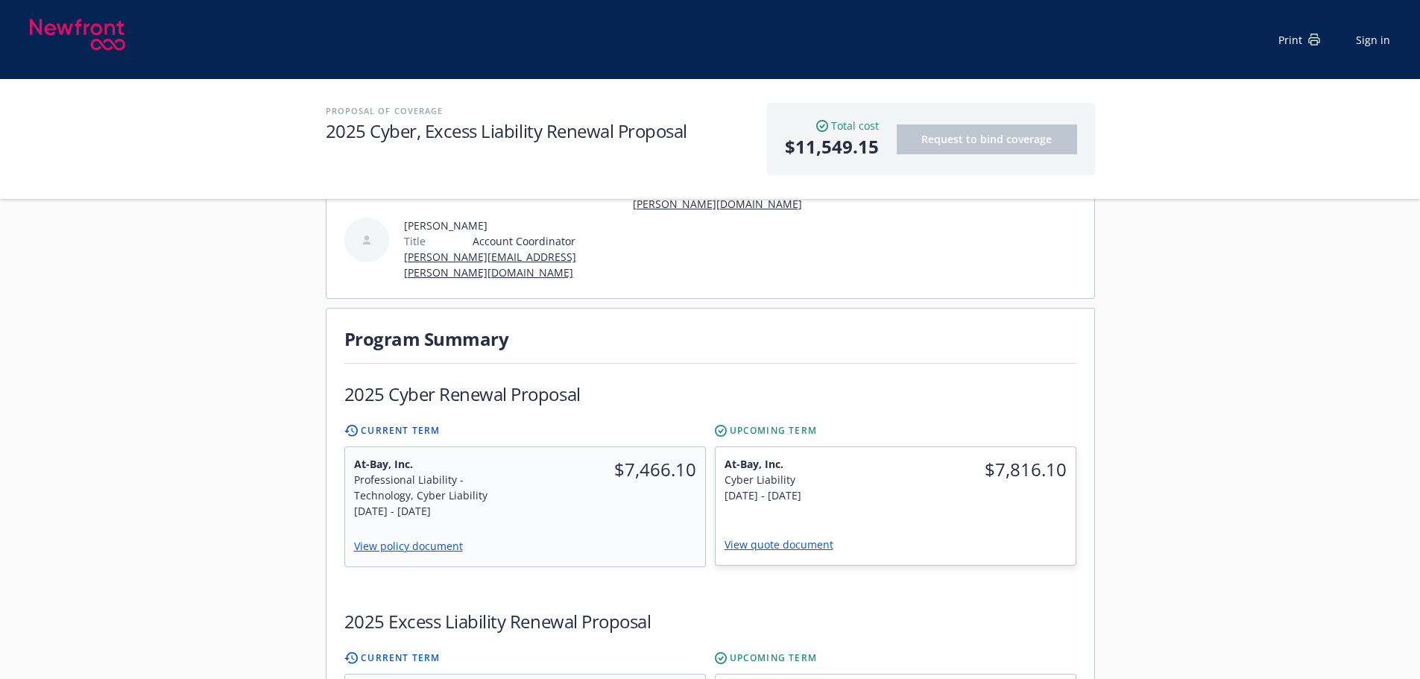
scroll to position [224, 0]
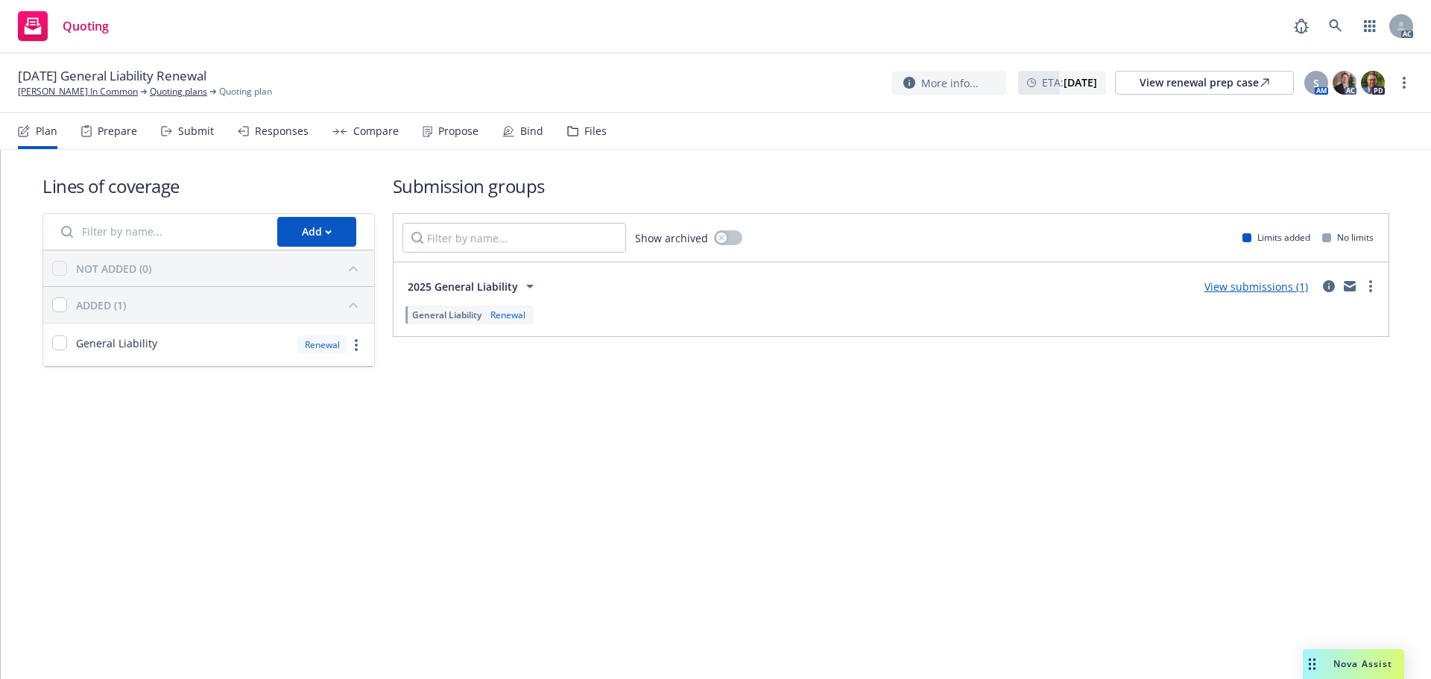
click at [171, 129] on icon at bounding box center [166, 131] width 11 height 10
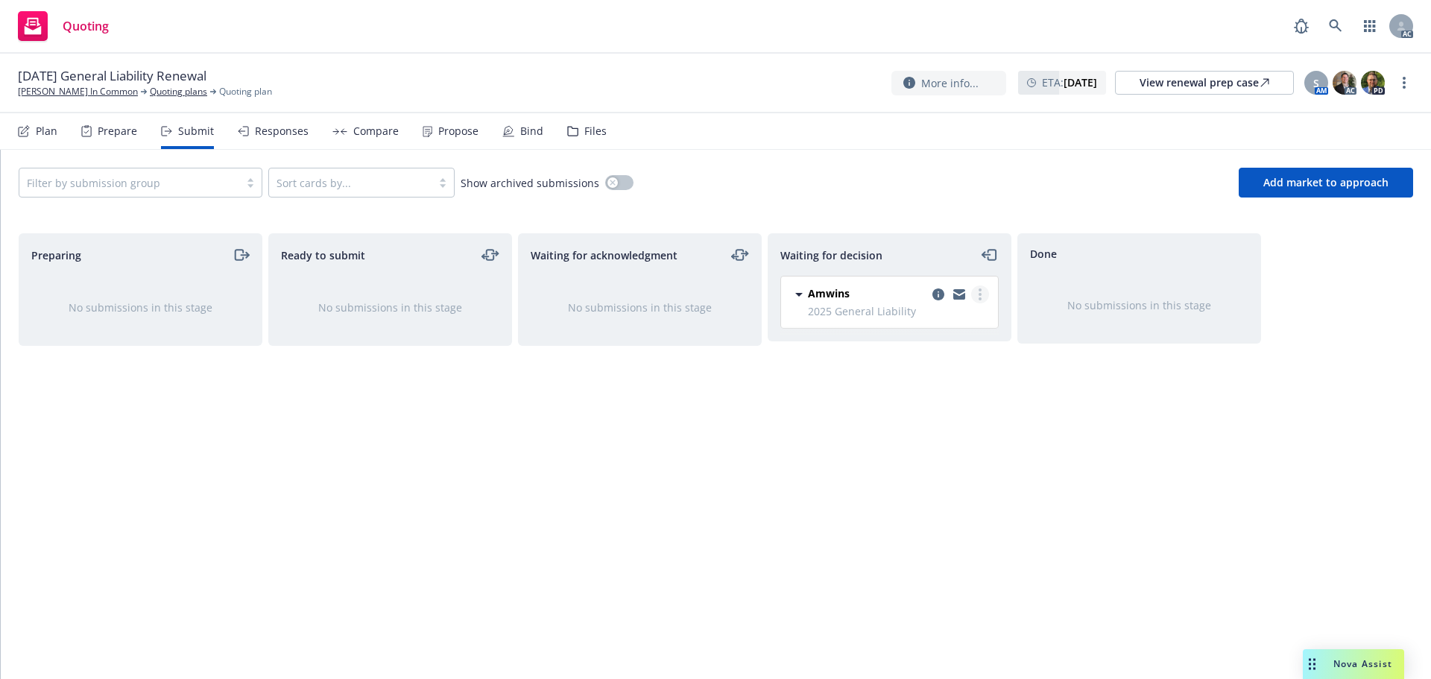
click at [985, 295] on link "more" at bounding box center [980, 294] width 18 height 18
click at [933, 385] on span "Add accepted decision" at bounding box center [913, 384] width 149 height 14
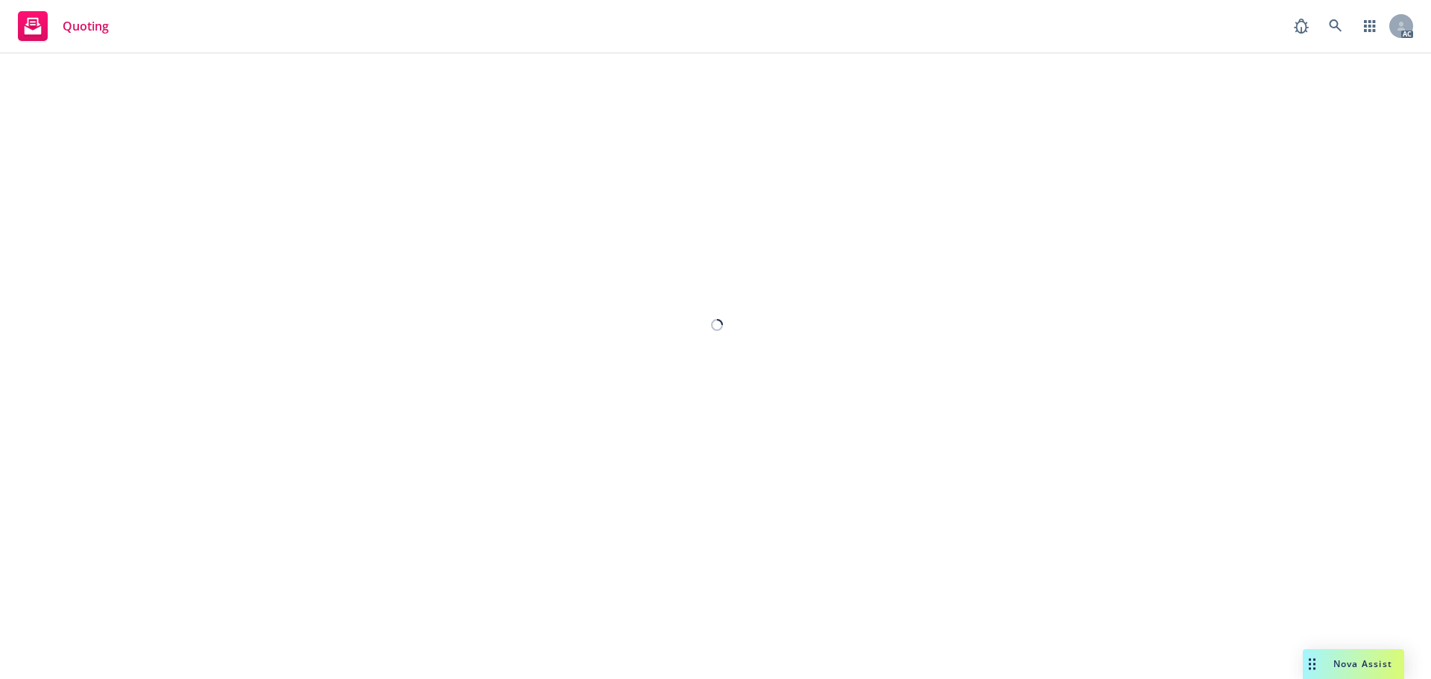
select select "12"
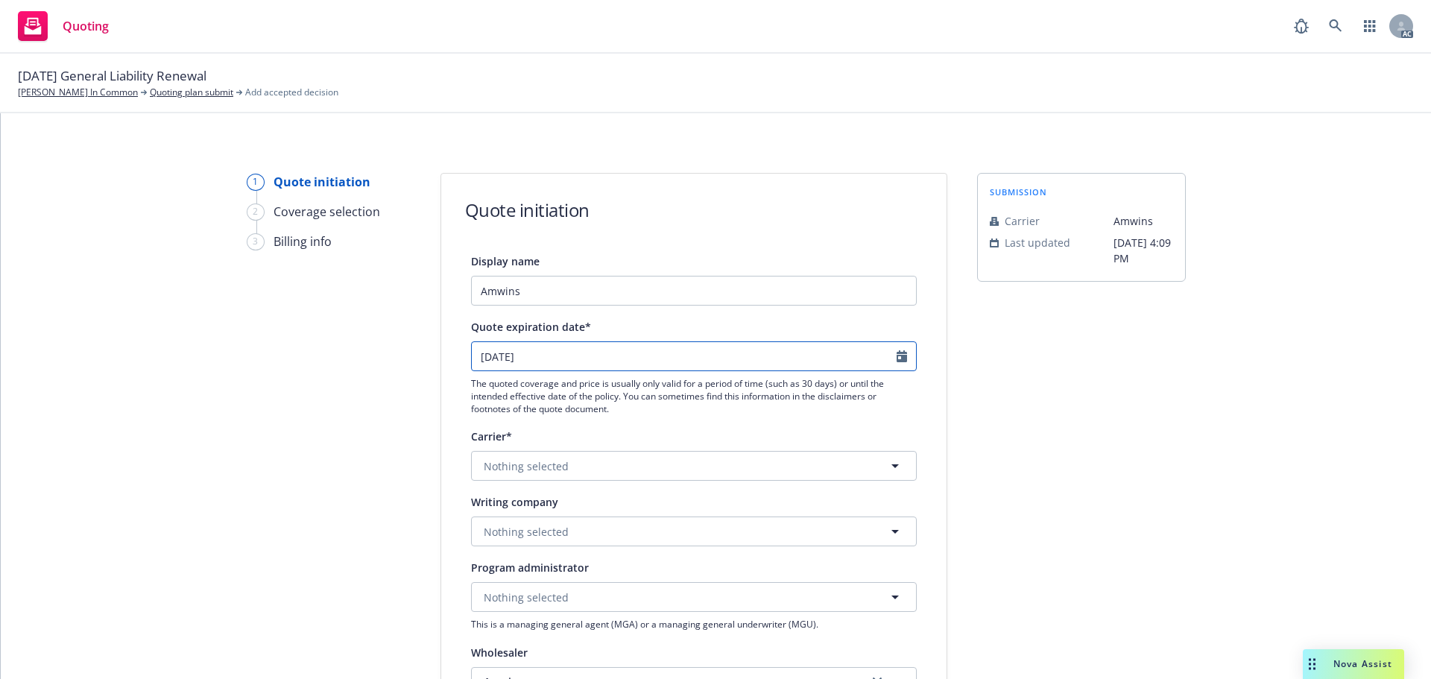
click at [897, 353] on icon "Calendar" at bounding box center [902, 356] width 10 height 12
select select "11"
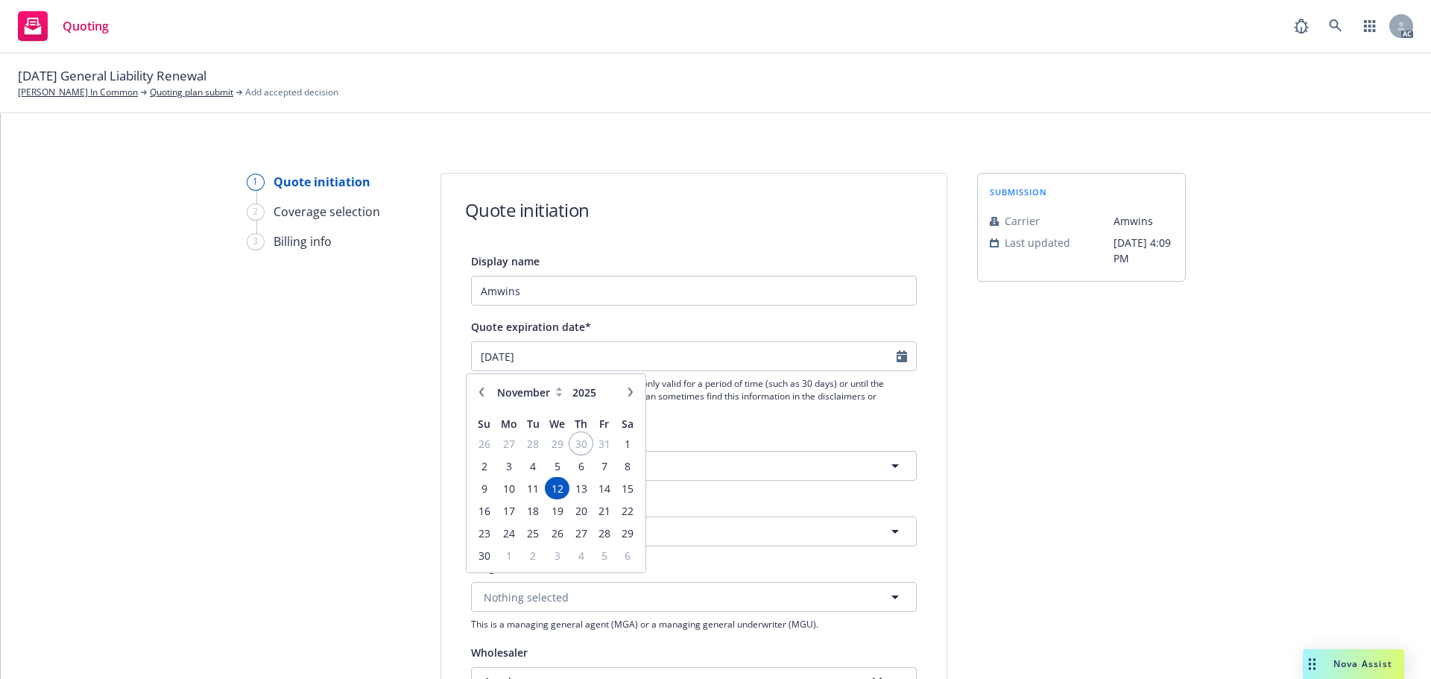
click at [578, 446] on span "30" at bounding box center [581, 444] width 20 height 19
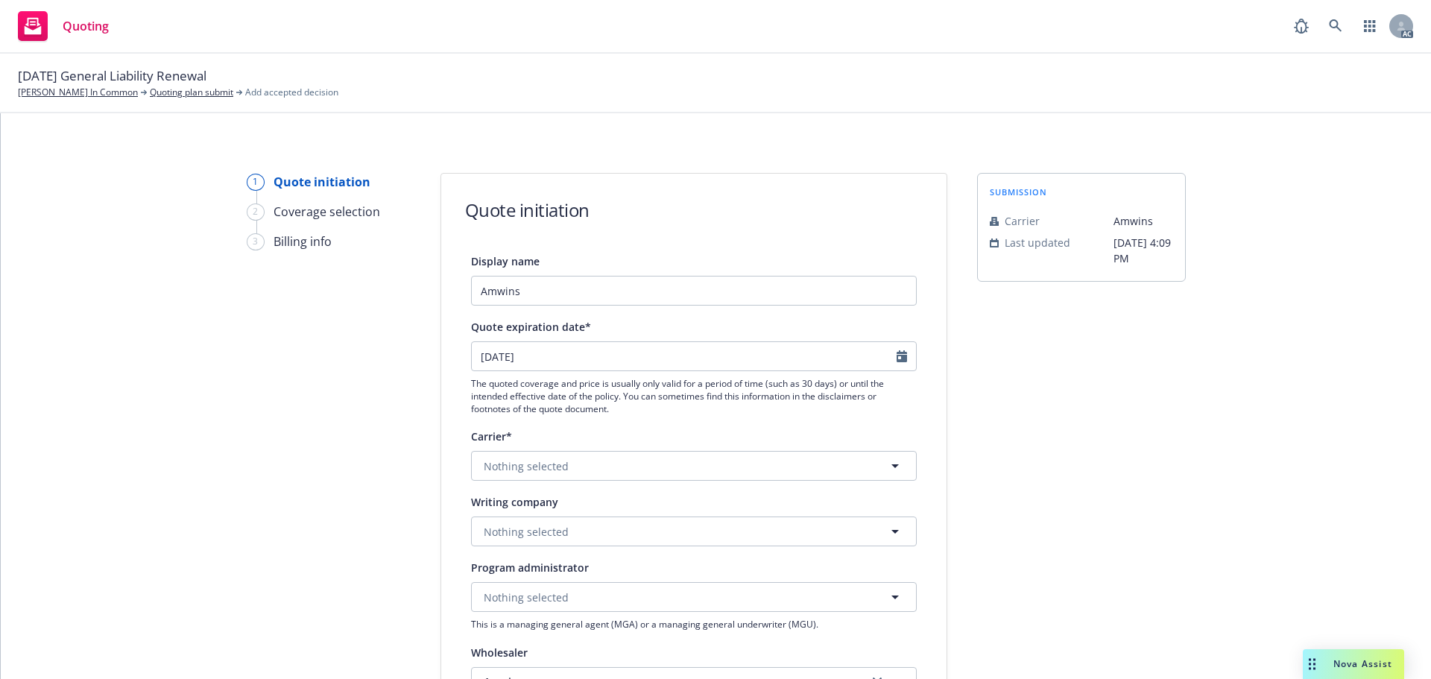
type input "[DATE]"
click at [897, 356] on icon "Calendar" at bounding box center [902, 356] width 10 height 12
select select "10"
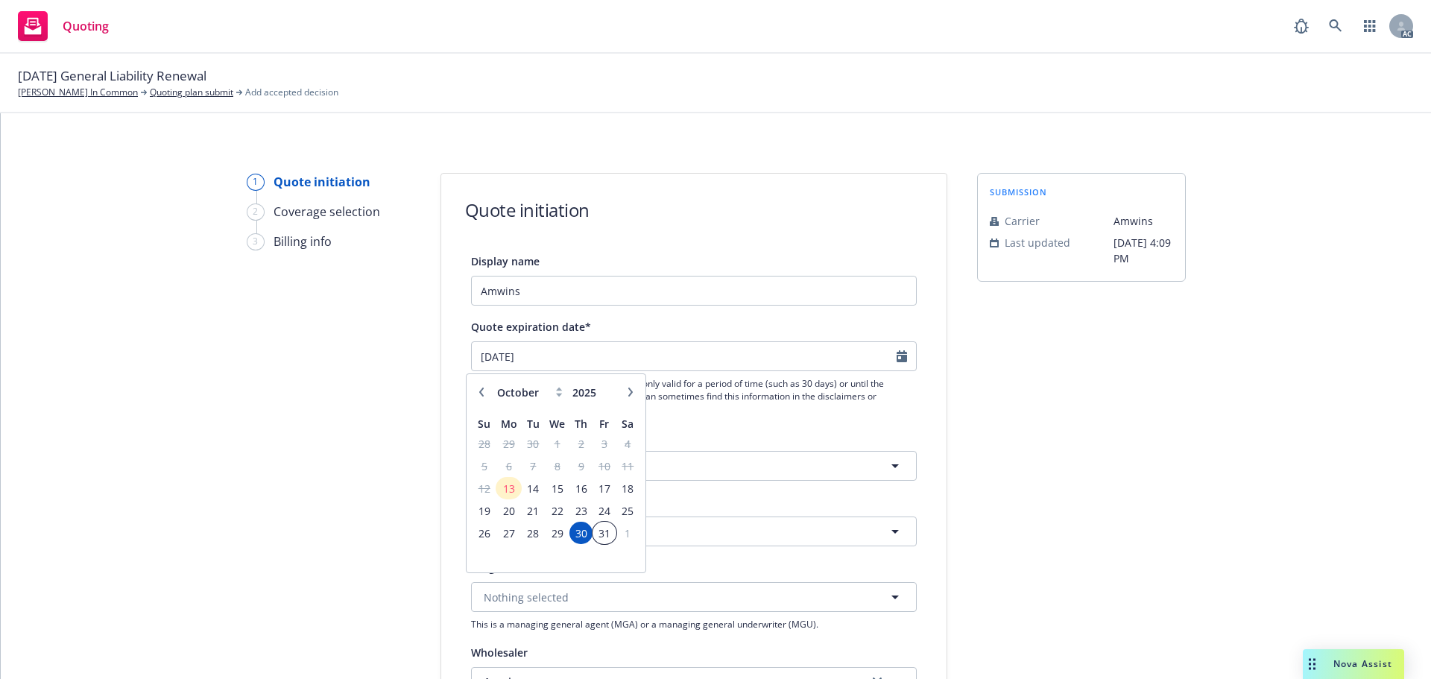
click at [597, 530] on span "31" at bounding box center [604, 533] width 20 height 19
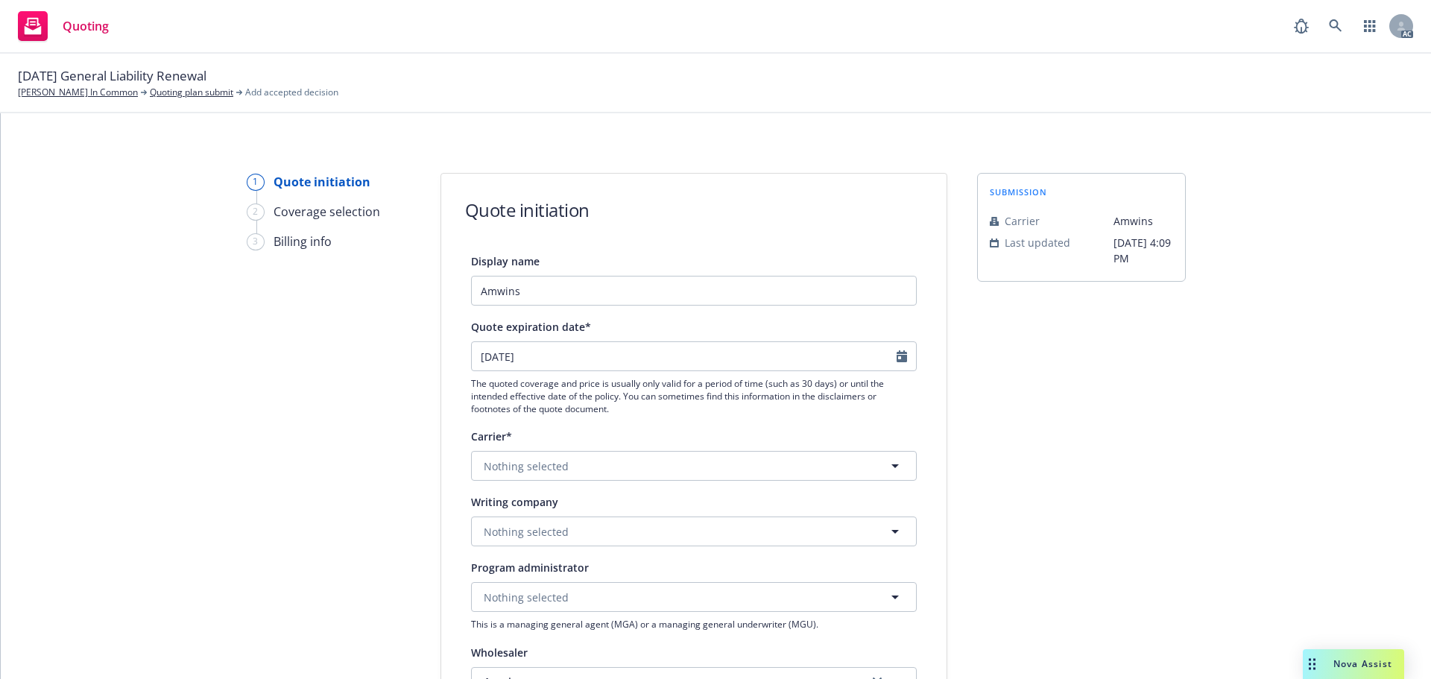
type input "[DATE]"
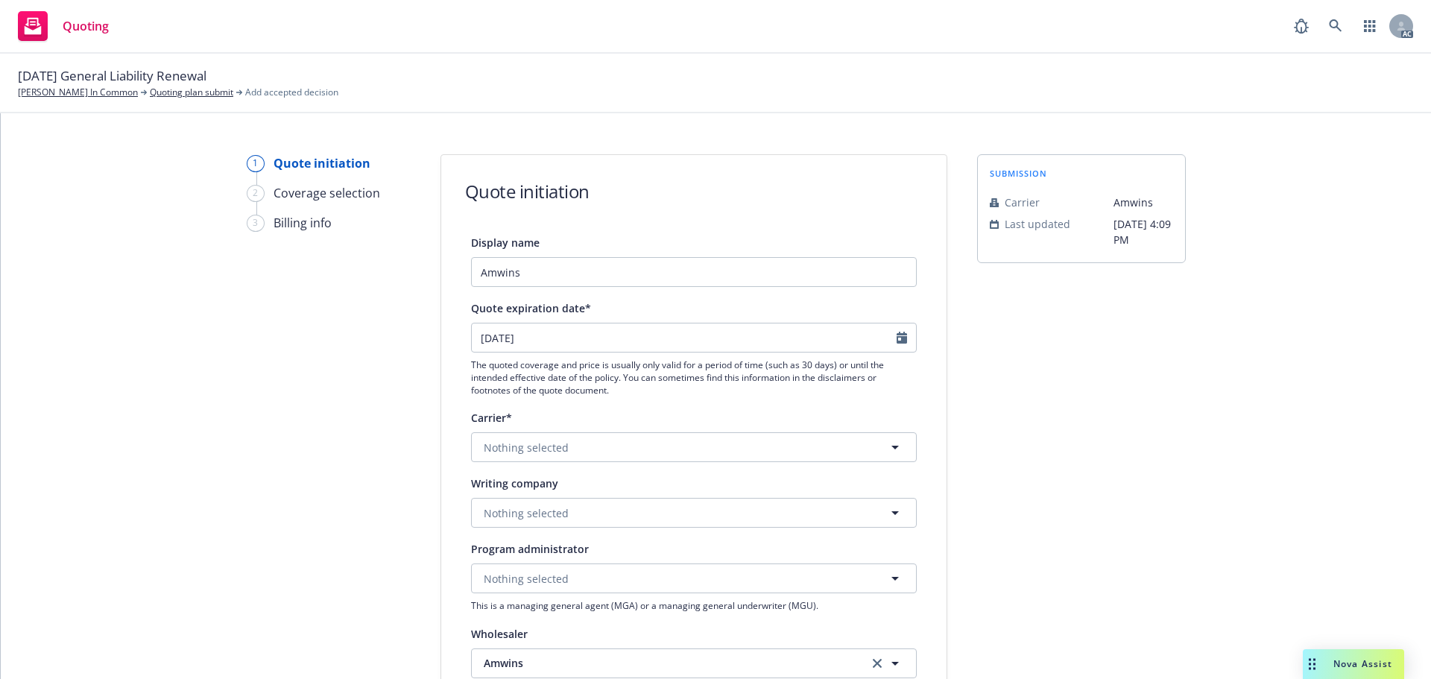
scroll to position [75, 0]
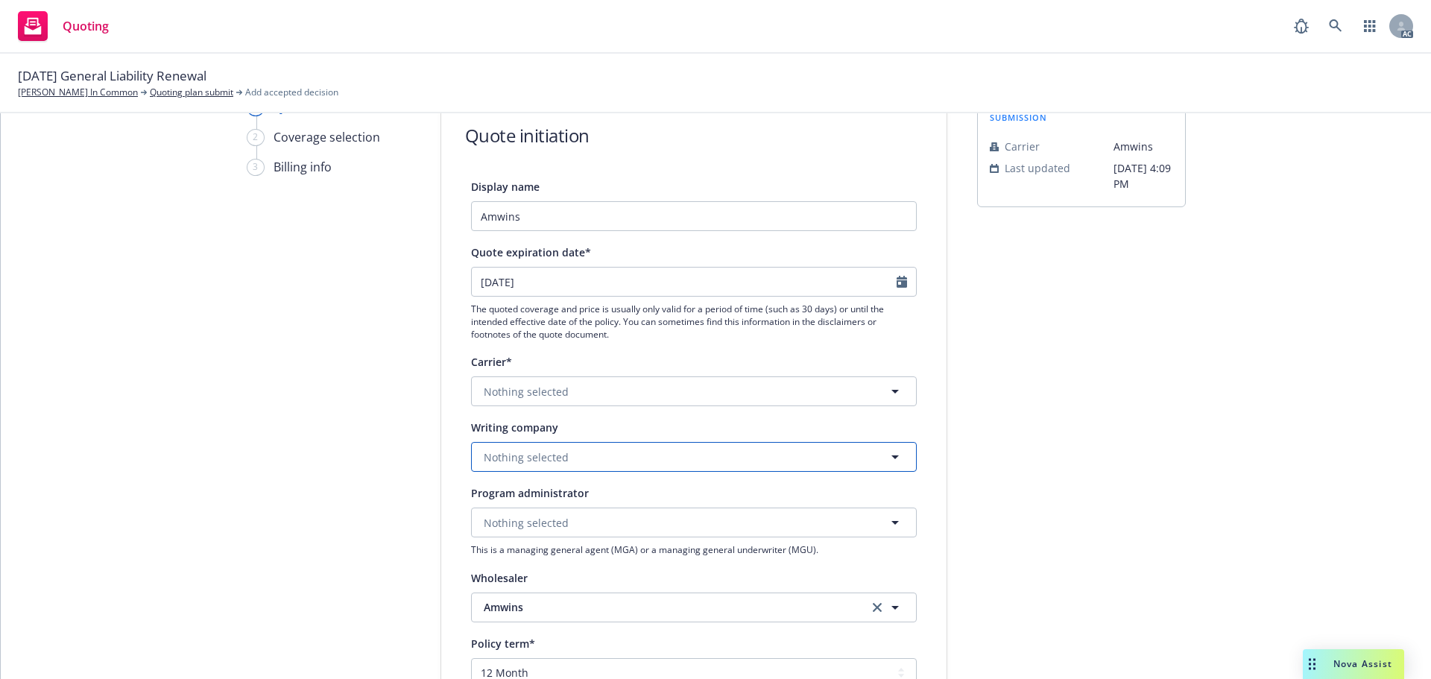
click at [537, 460] on span "Nothing selected" at bounding box center [526, 457] width 85 height 16
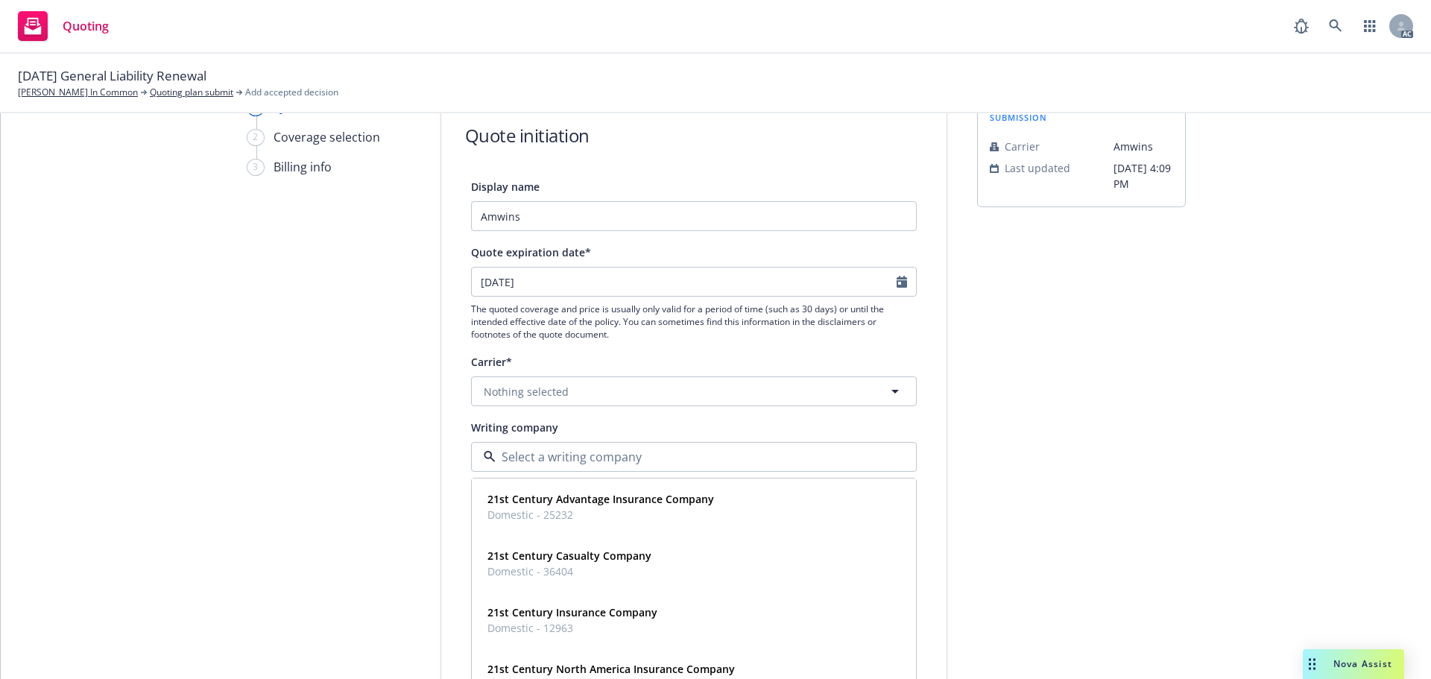
paste input "Evanston Insurance Company"
type input "Evanston Insurance Company"
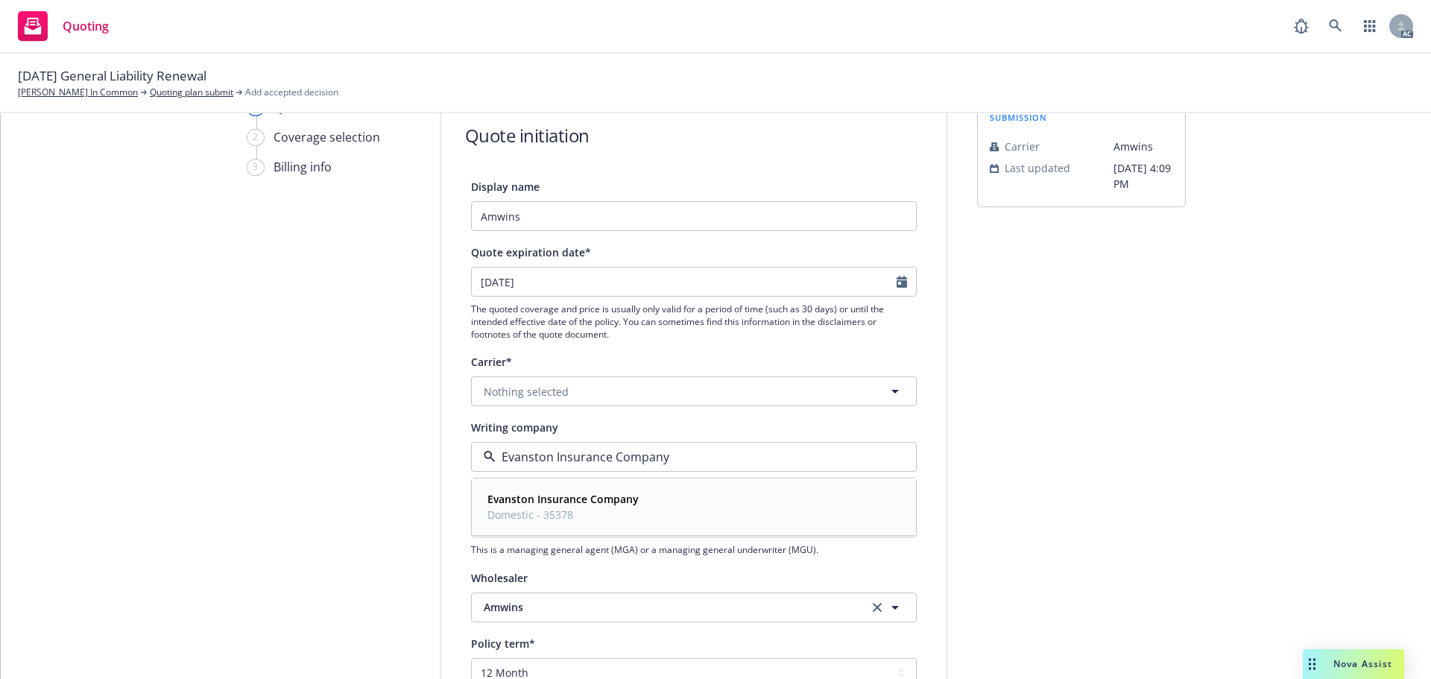
click at [533, 508] on span "Domestic - 35378" at bounding box center [563, 515] width 151 height 16
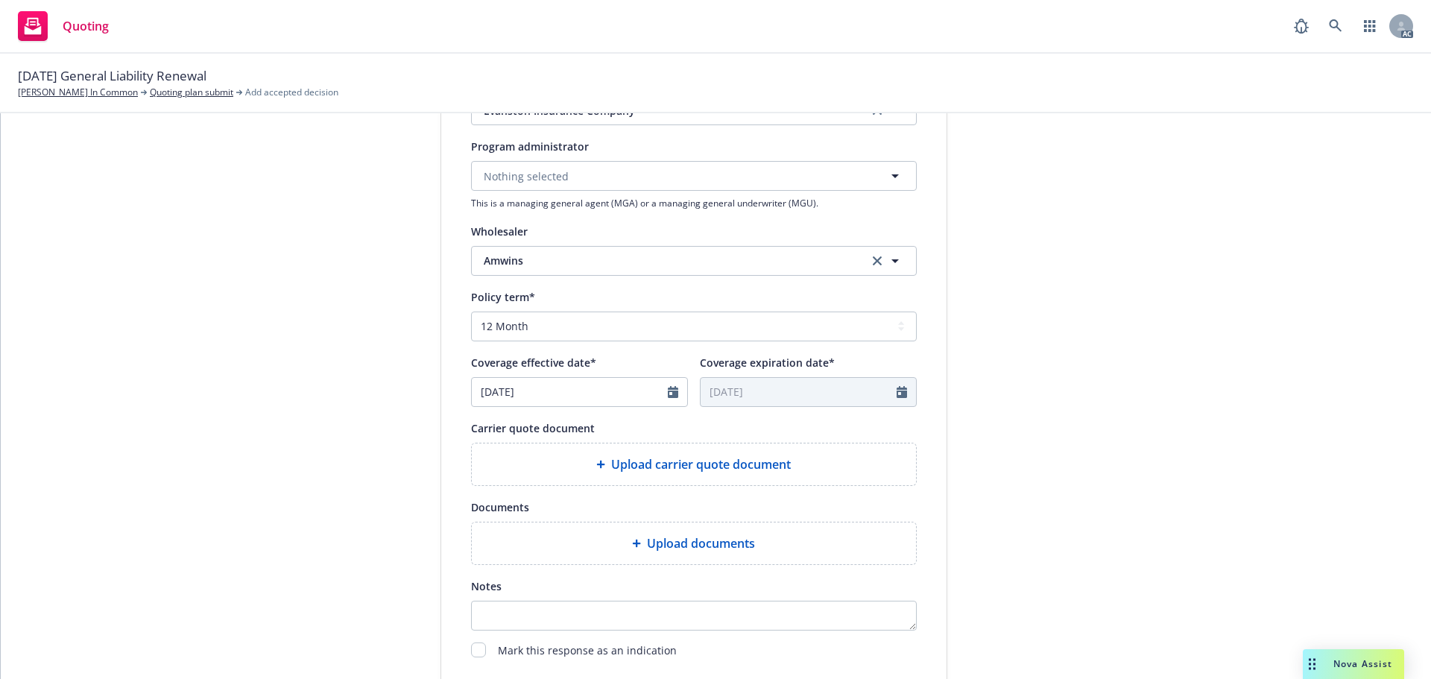
scroll to position [447, 0]
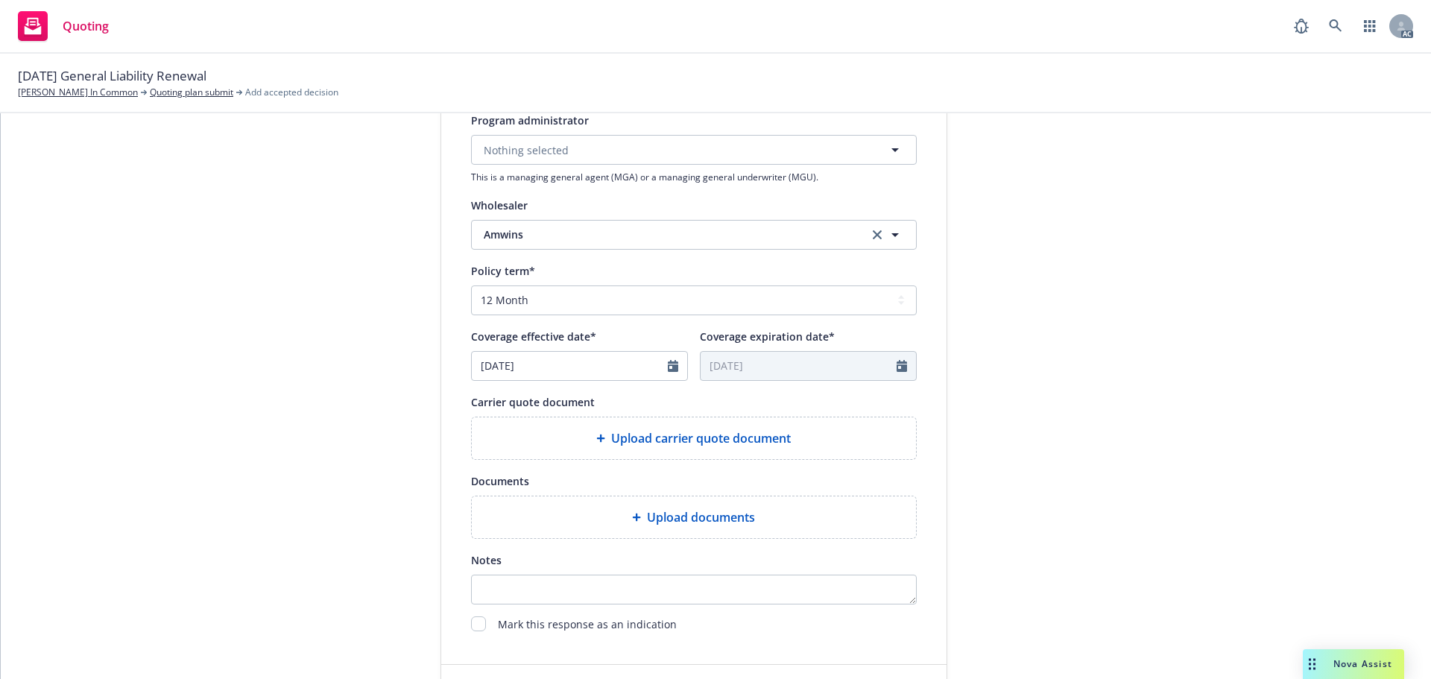
click at [584, 425] on div "Upload carrier quote document" at bounding box center [694, 438] width 444 height 42
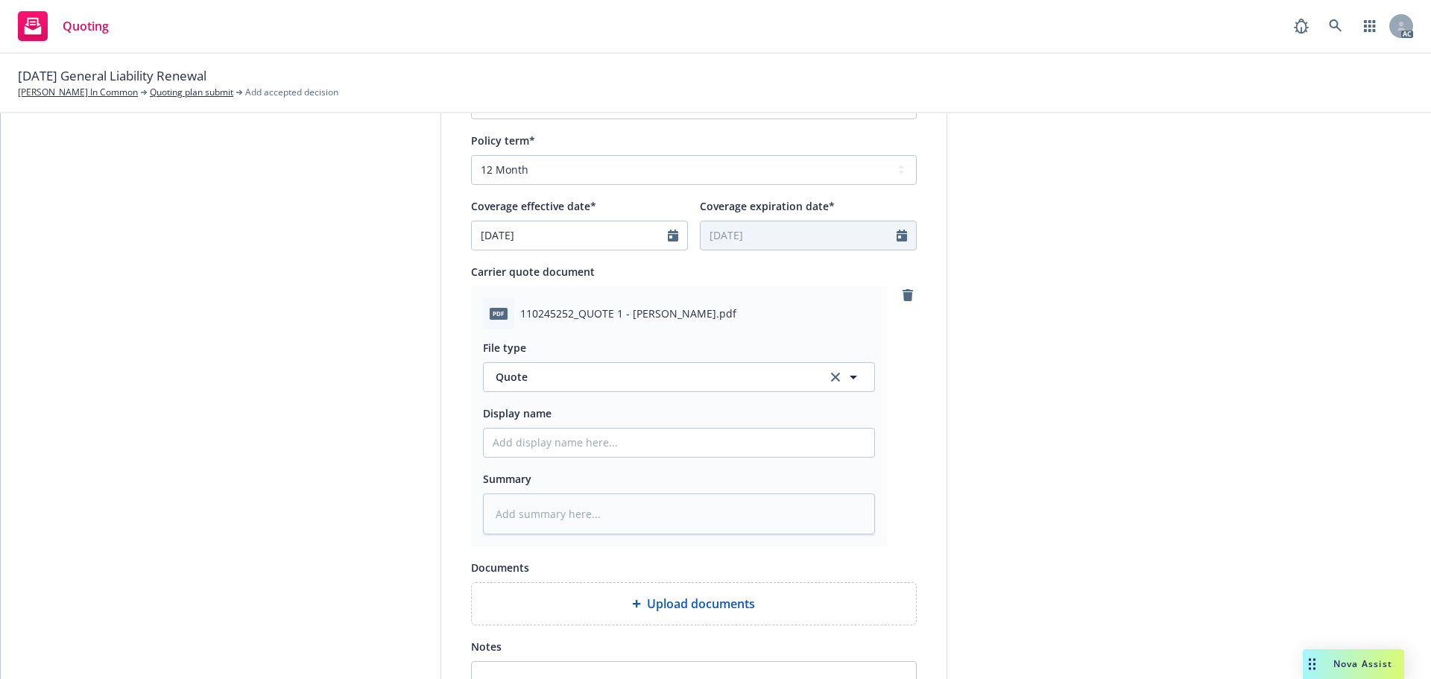
scroll to position [671, 0]
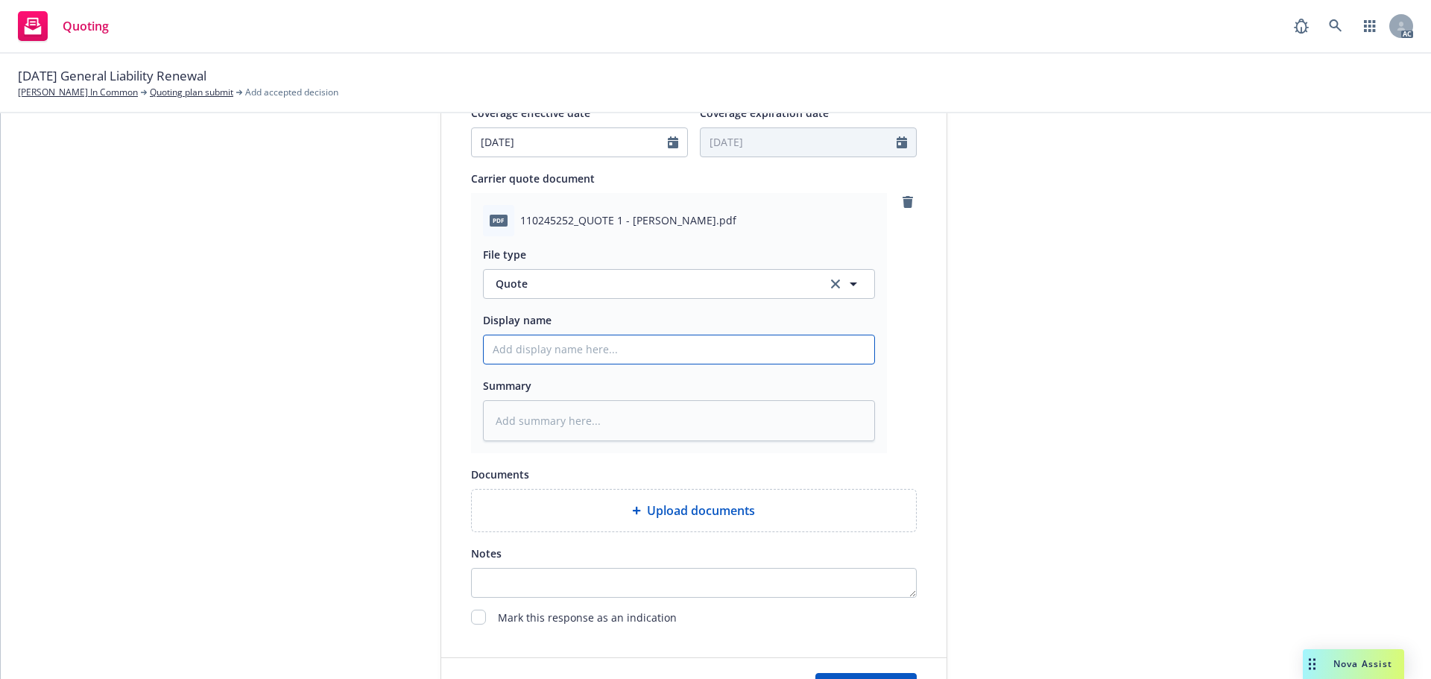
click at [548, 350] on input "Display name" at bounding box center [679, 349] width 391 height 28
type input "25-26 General Liability Quote"
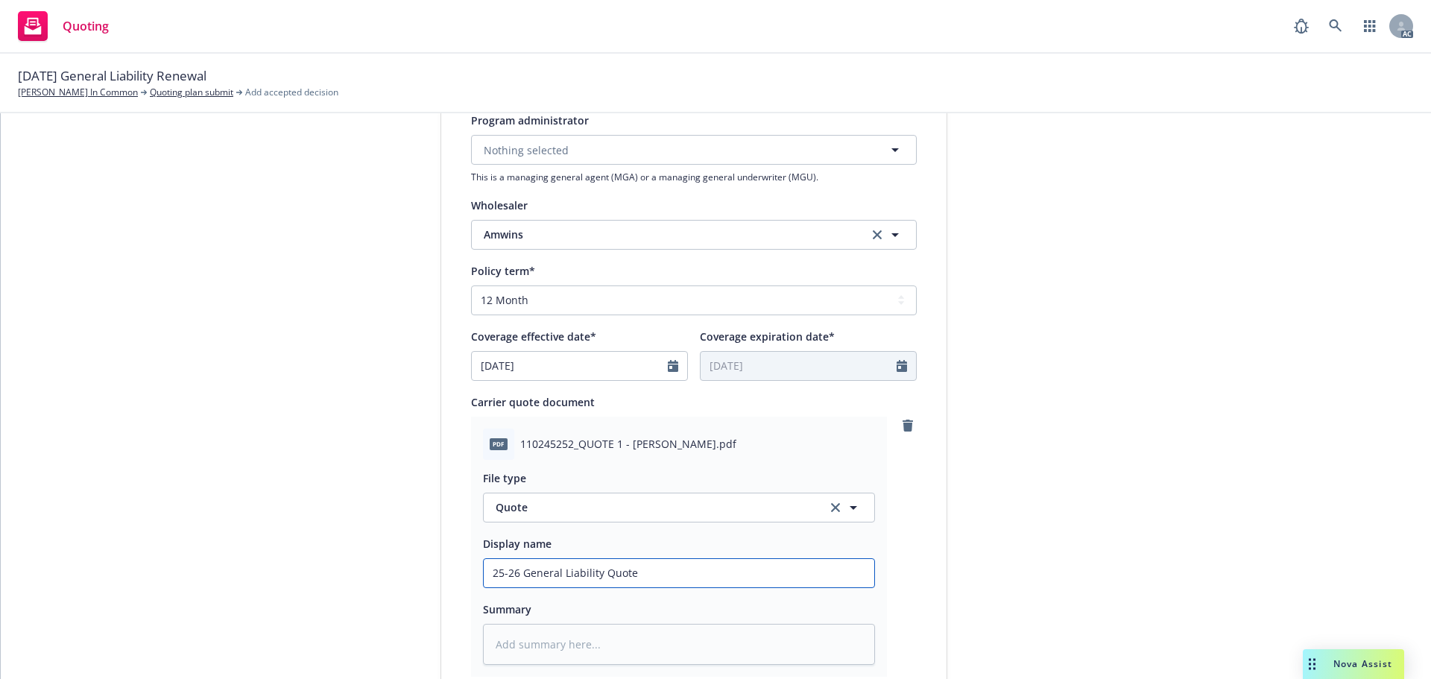
scroll to position [770, 0]
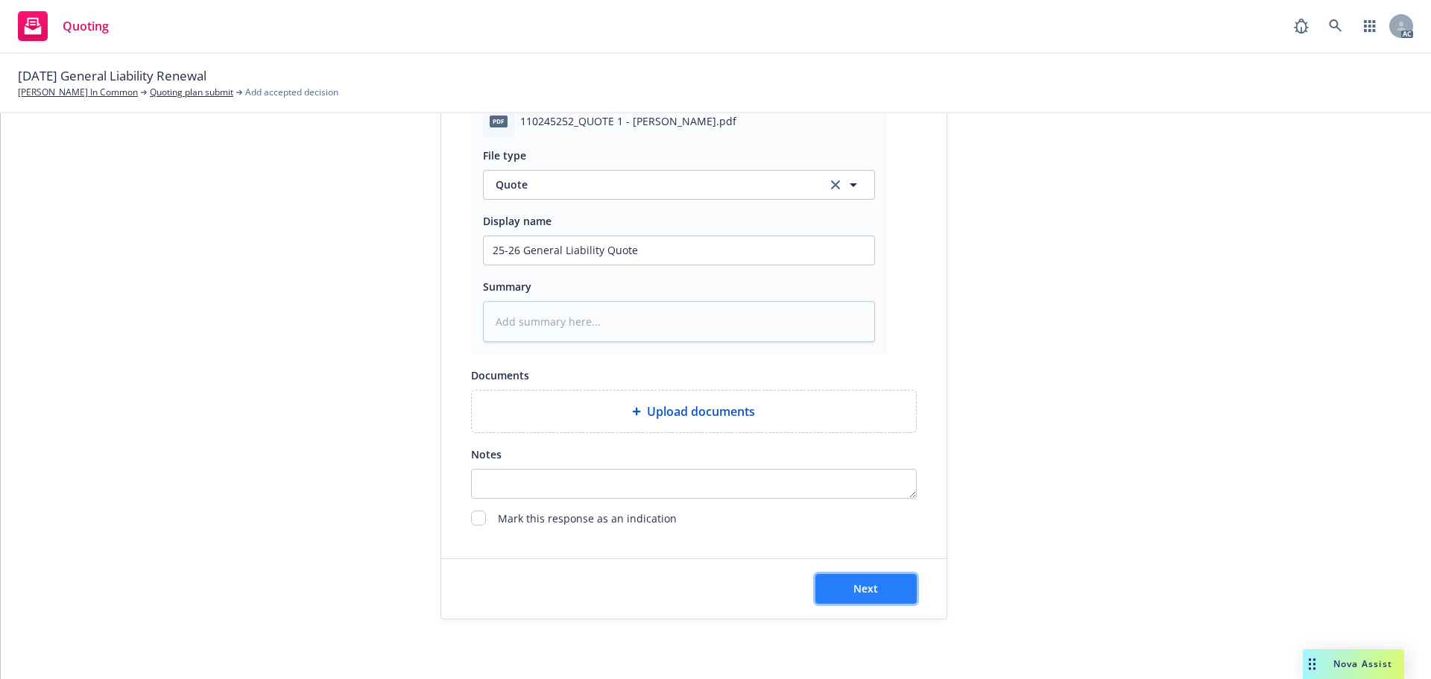
click at [861, 581] on span "Next" at bounding box center [866, 588] width 25 height 14
type textarea "x"
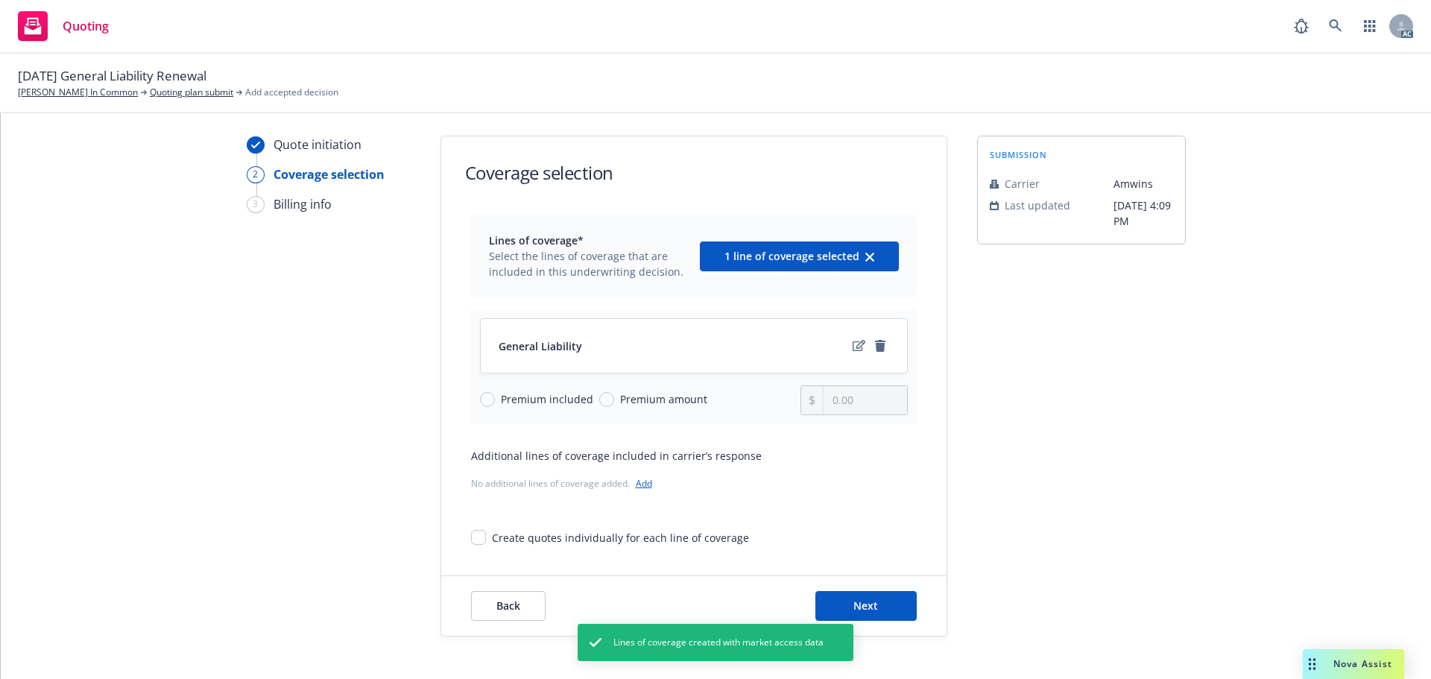
scroll to position [54, 0]
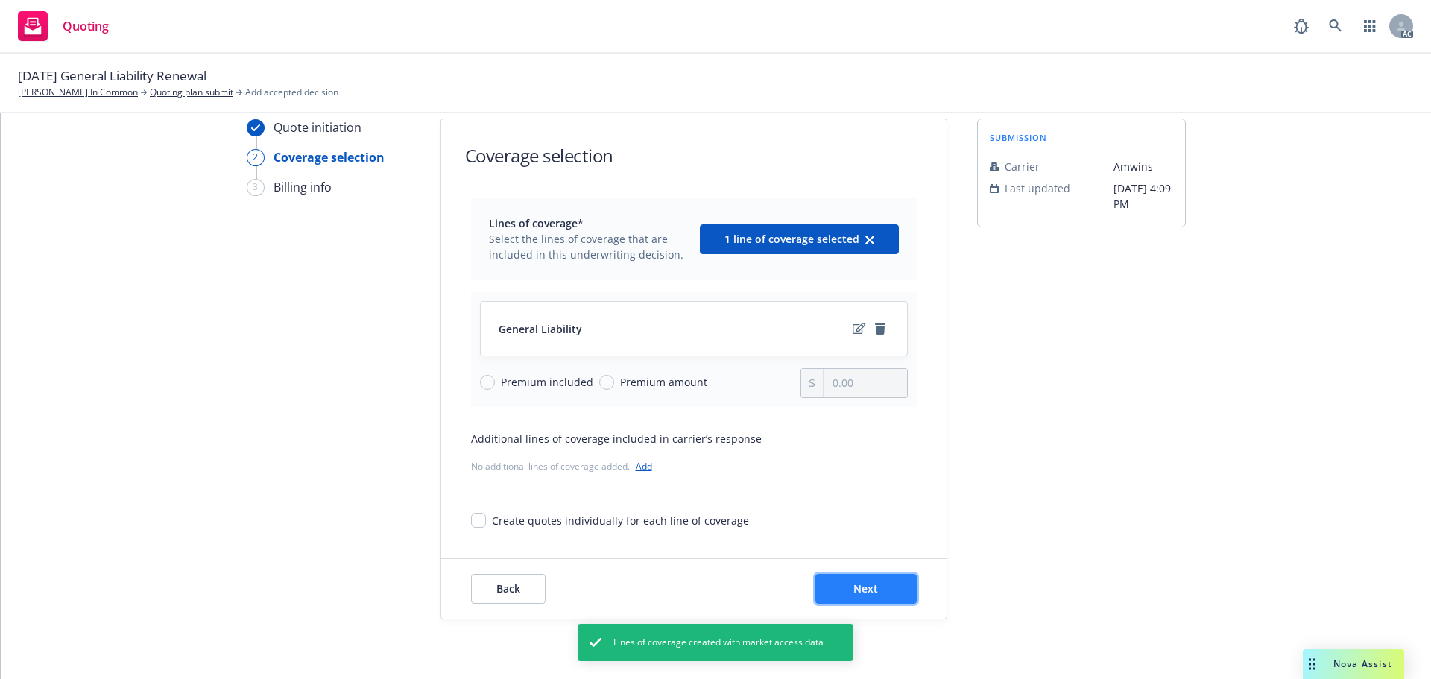
click at [865, 577] on button "Next" at bounding box center [865, 589] width 101 height 30
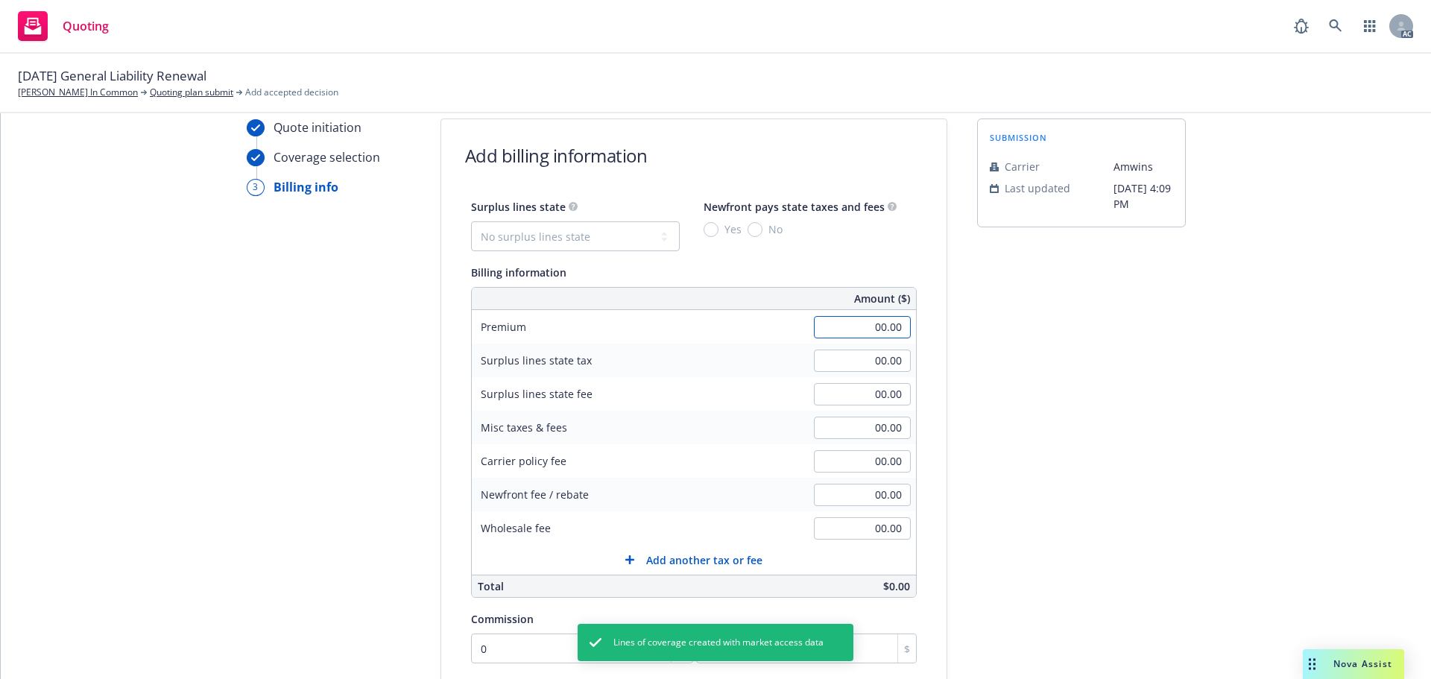
click at [826, 326] on input "00.00" at bounding box center [862, 327] width 97 height 22
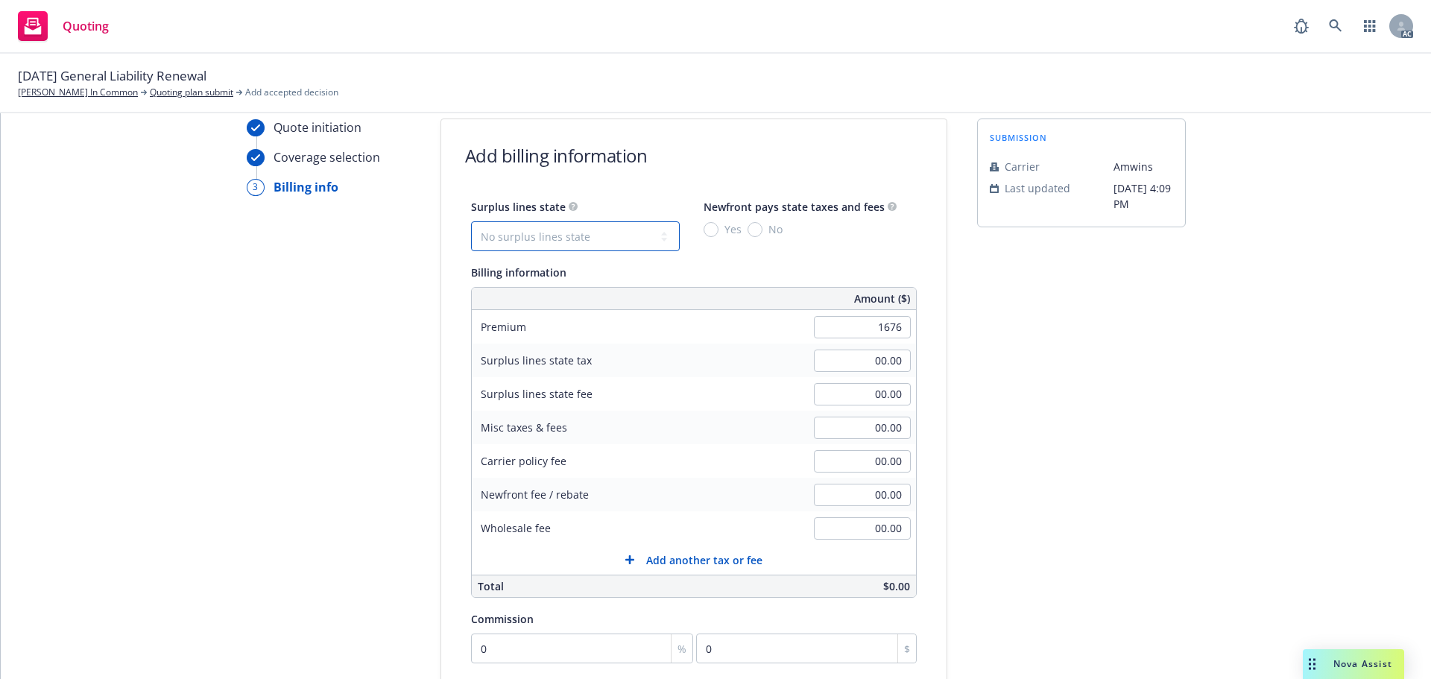
type input "1,676.00"
click at [593, 240] on select "No surplus lines state [US_STATE] [US_STATE] [US_STATE] [US_STATE] [US_STATE] […" at bounding box center [575, 236] width 209 height 30
select select "CA"
type input "50.28"
type input "3.02"
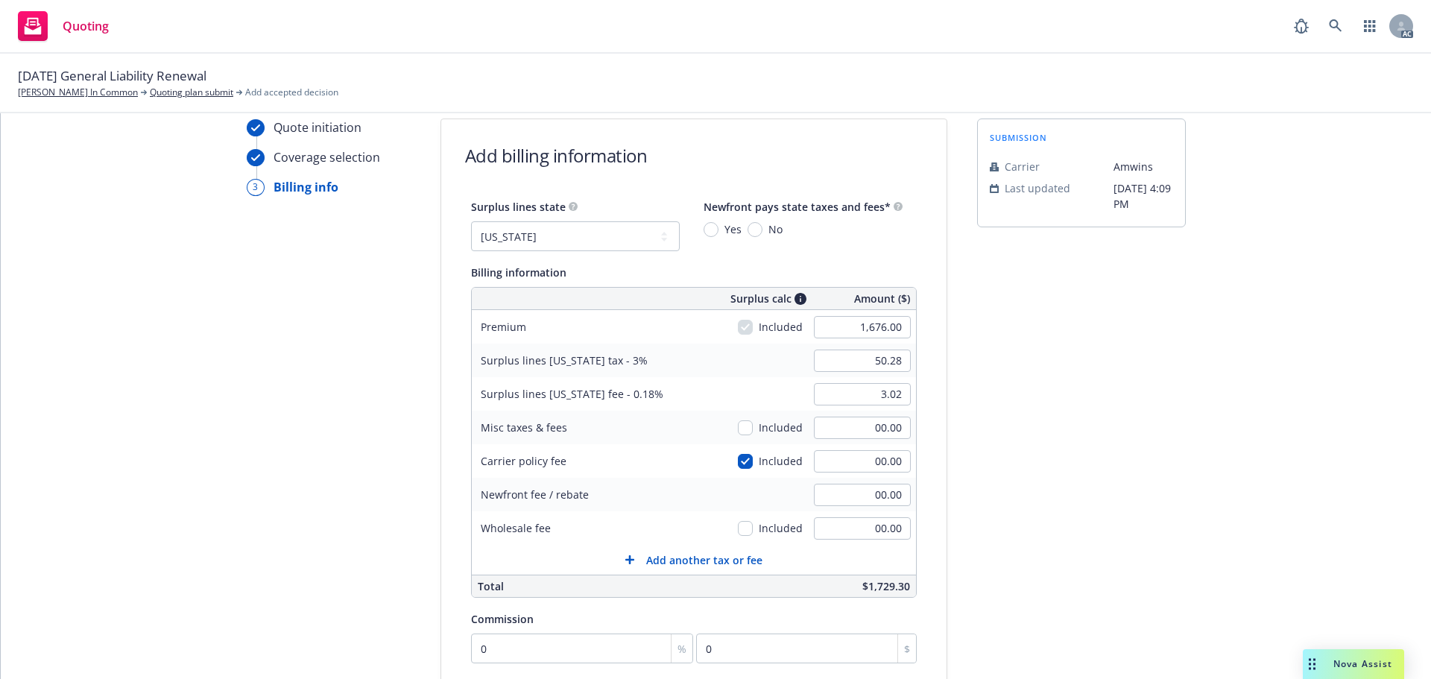
click at [748, 227] on input "No" at bounding box center [755, 229] width 15 height 15
radio input "true"
click at [849, 467] on input "00.00" at bounding box center [862, 461] width 97 height 22
type input "250"
type input "57.78"
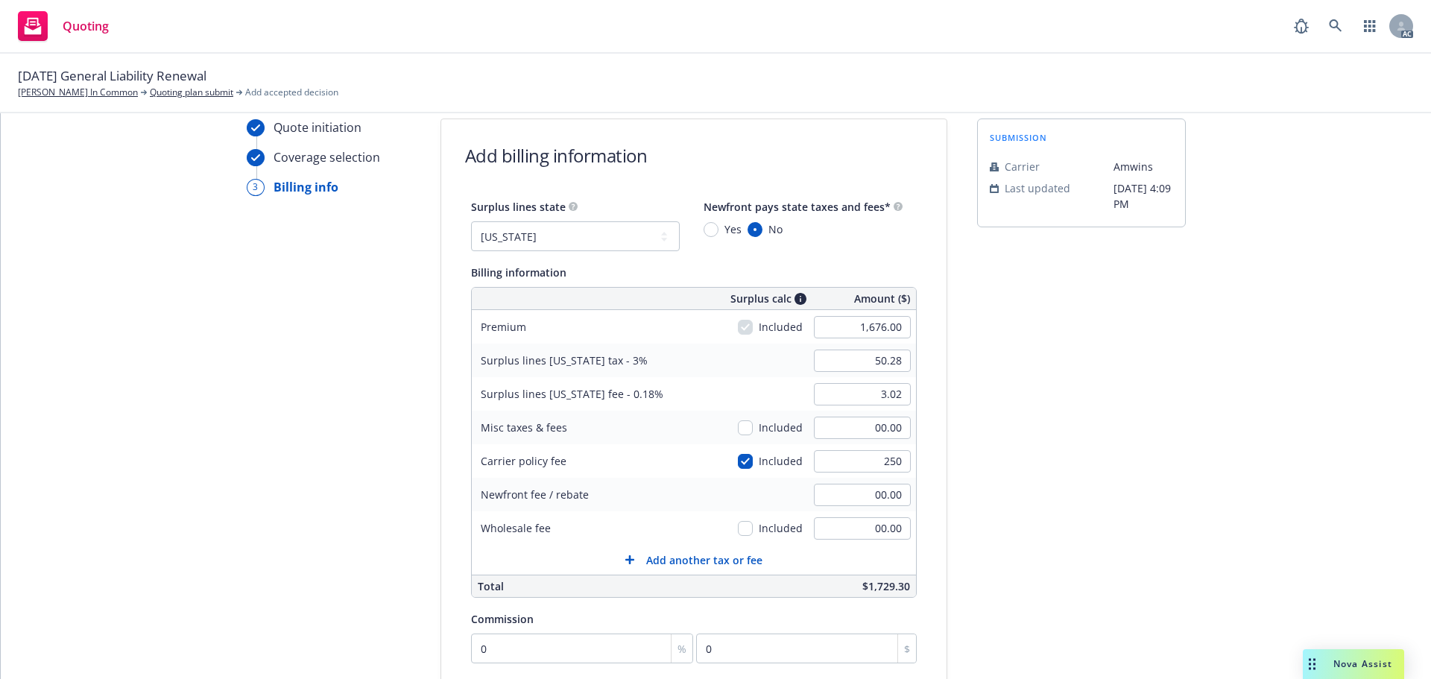
type input "3.47"
type input "250.00"
click at [1038, 423] on div "submission Carrier [PERSON_NAME] Last updated [DATE] 4:09 PM" at bounding box center [1081, 500] width 209 height 763
click at [852, 525] on input "00.00" at bounding box center [862, 528] width 97 height 22
type input "250.00"
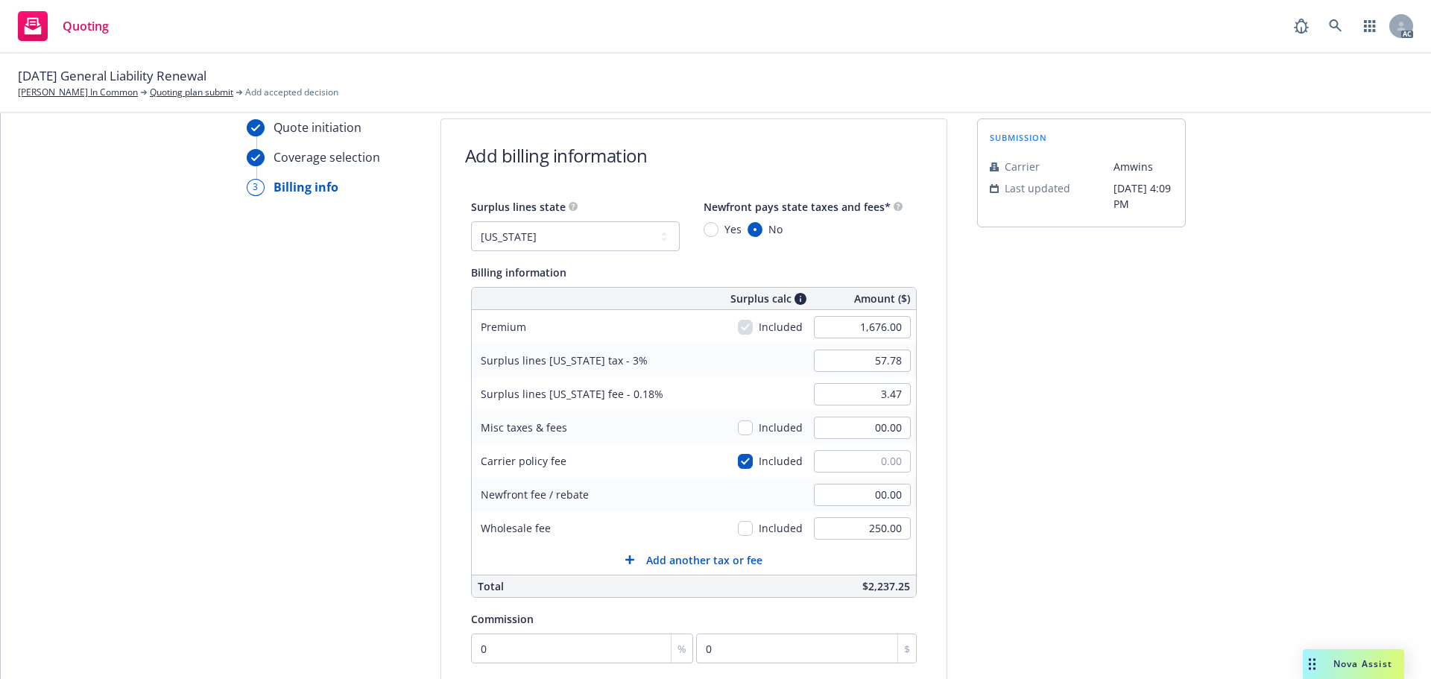
type input "50.28"
type input "3.02"
type input "00.00"
click at [1044, 414] on div "submission Carrier [PERSON_NAME] Last updated [DATE] 4:09 PM" at bounding box center [1081, 500] width 209 height 763
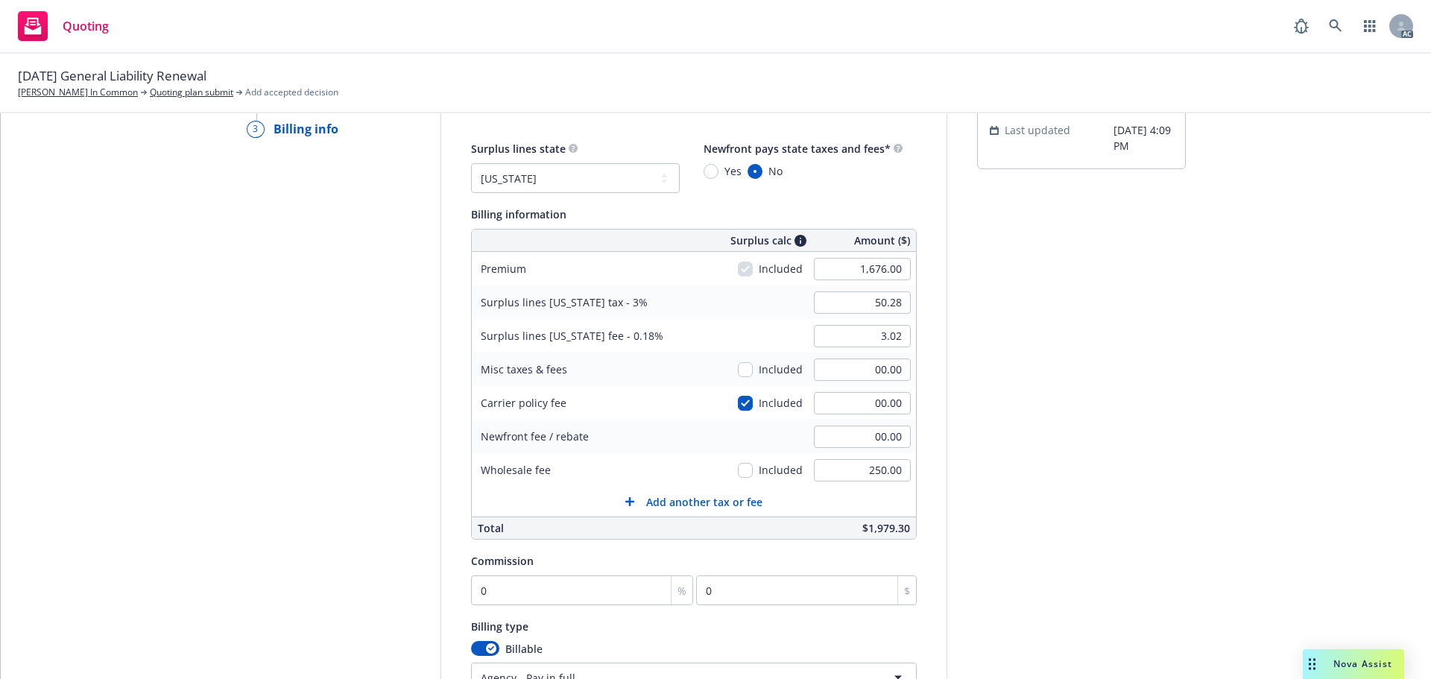
scroll to position [129, 0]
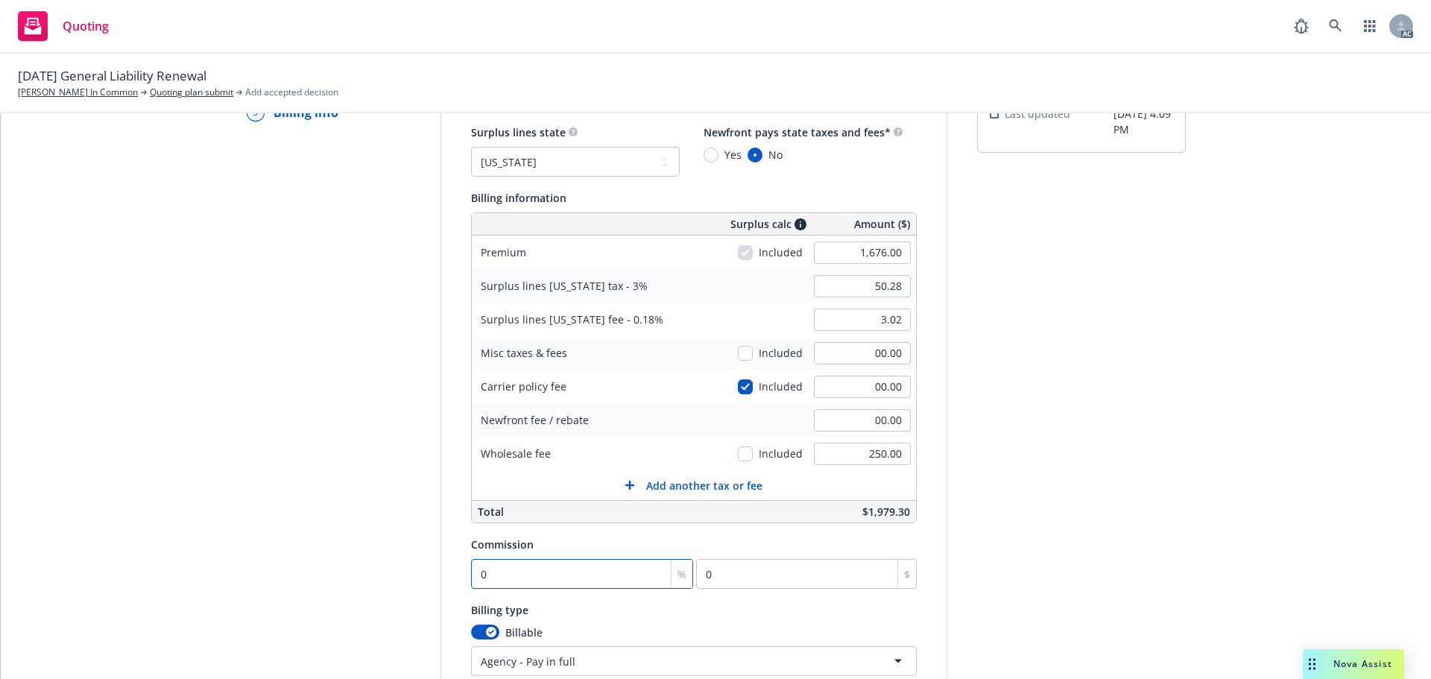
click at [567, 559] on input "0" at bounding box center [582, 574] width 223 height 30
type input "1"
type input "16.76"
type input "10"
type input "167.6"
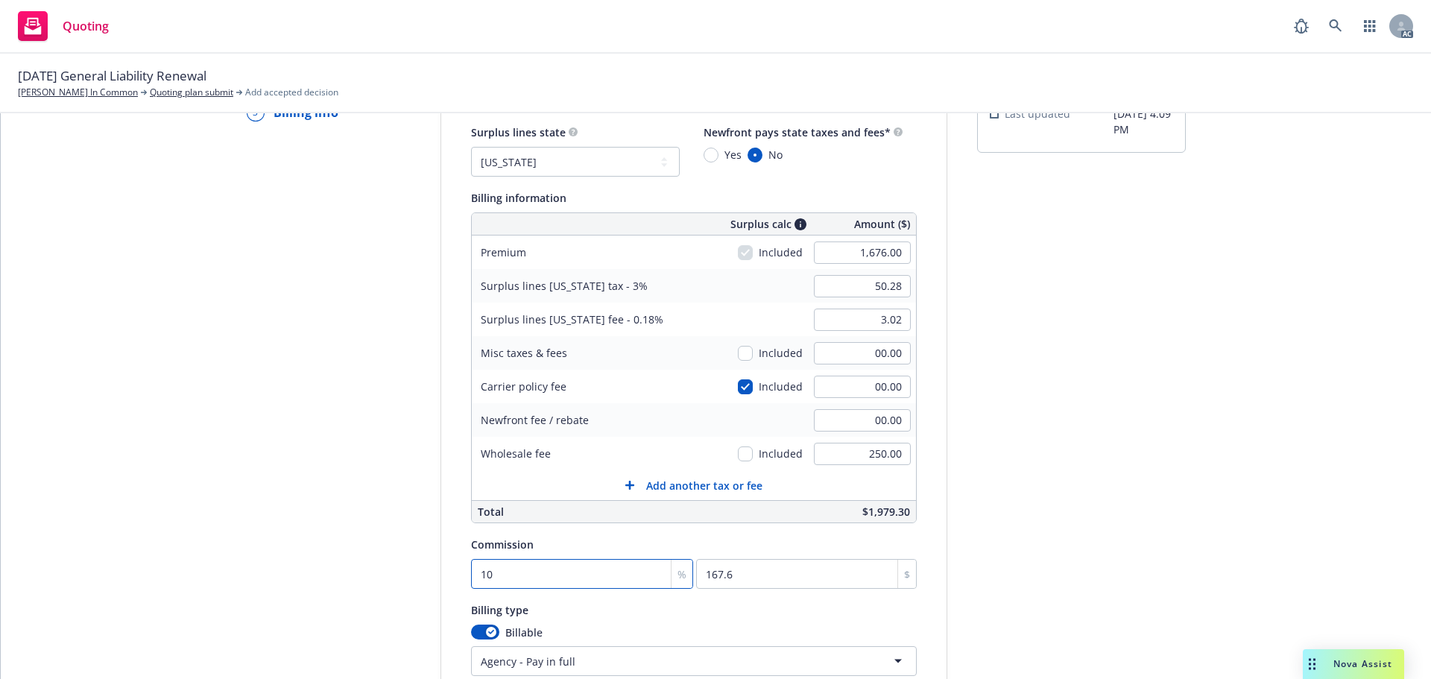
type input "10"
click at [1222, 487] on div "Quote initiation Coverage selection 3 Billing info Add billing information Surp…" at bounding box center [716, 425] width 1395 height 763
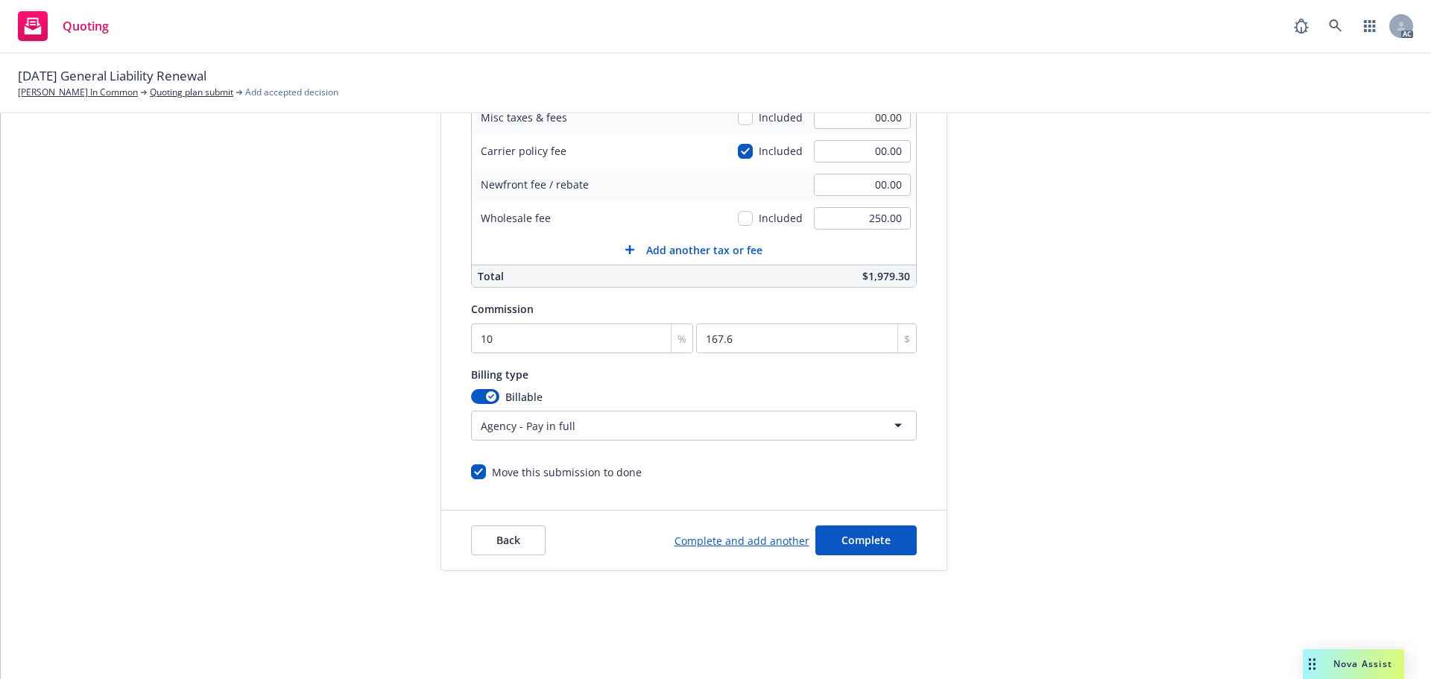
scroll to position [75, 0]
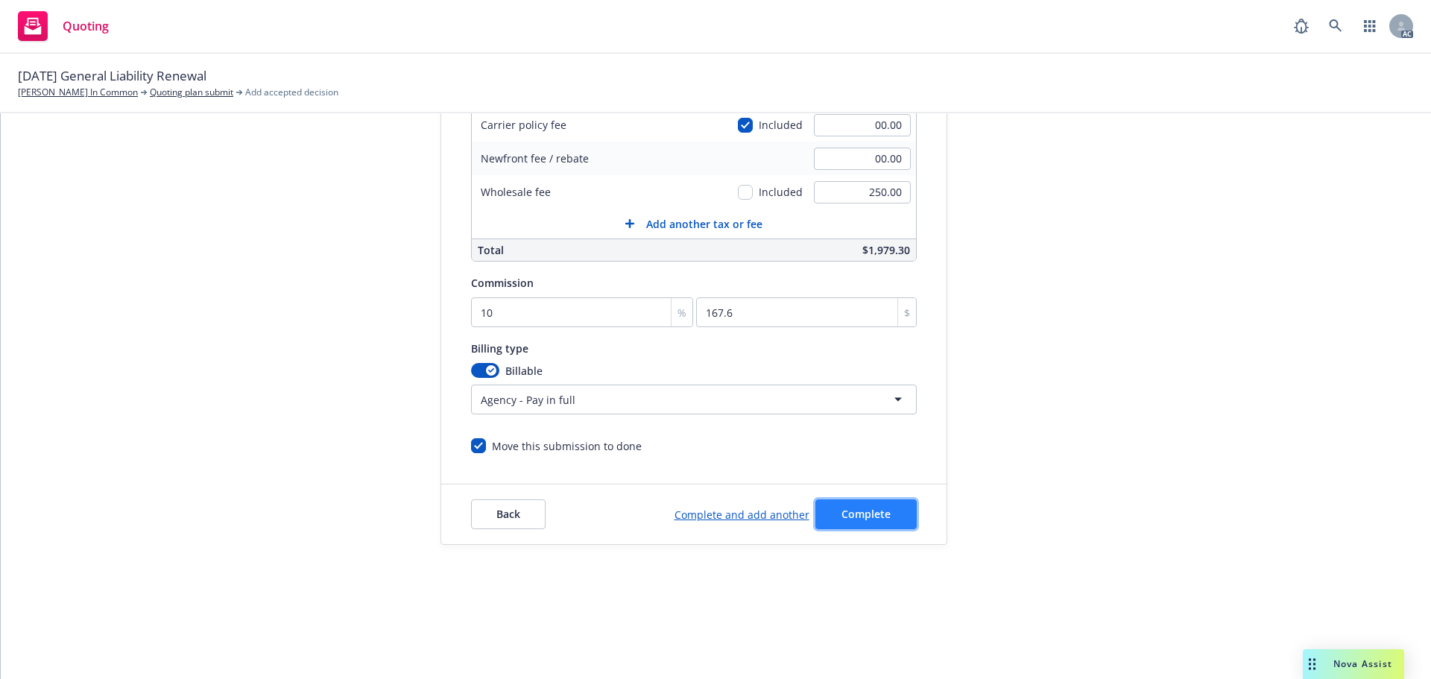
click at [875, 511] on span "Complete" at bounding box center [866, 514] width 49 height 14
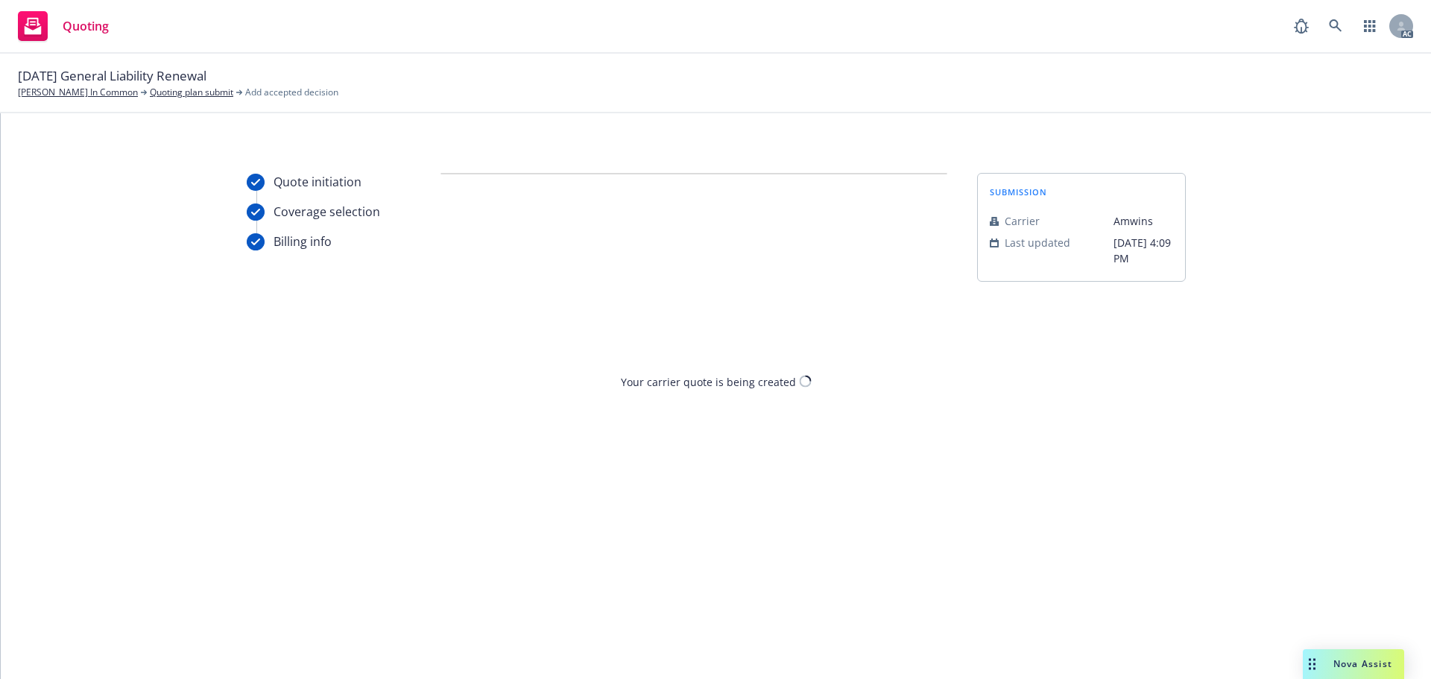
scroll to position [0, 0]
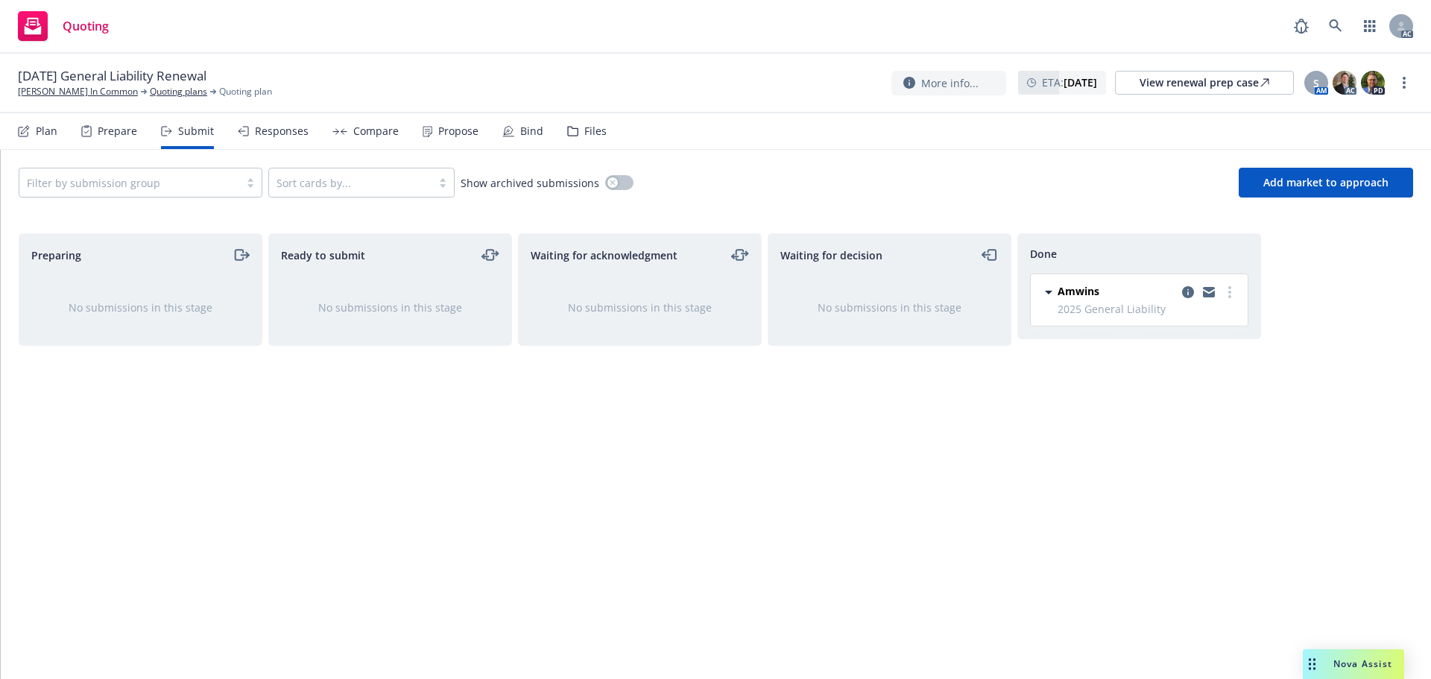
click at [439, 123] on div "Propose" at bounding box center [451, 131] width 56 height 36
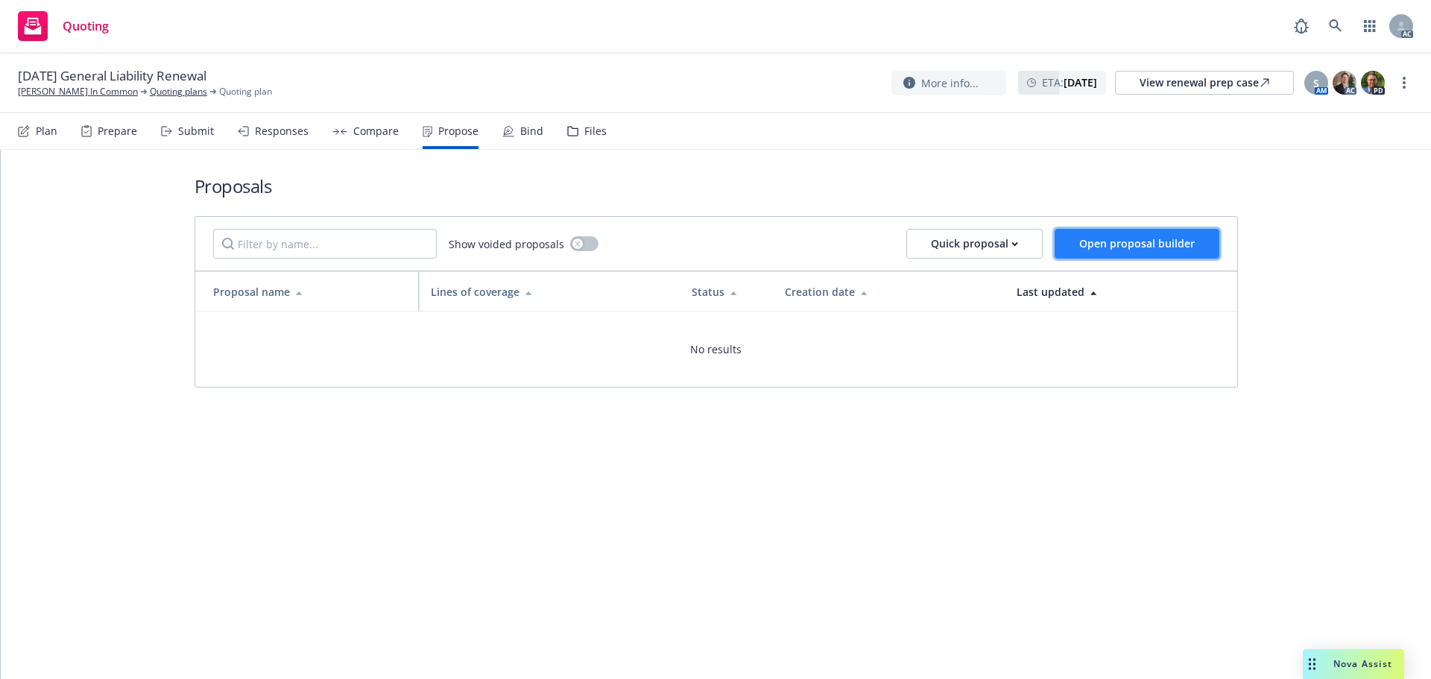
click at [1209, 240] on button "Open proposal builder" at bounding box center [1137, 244] width 165 height 30
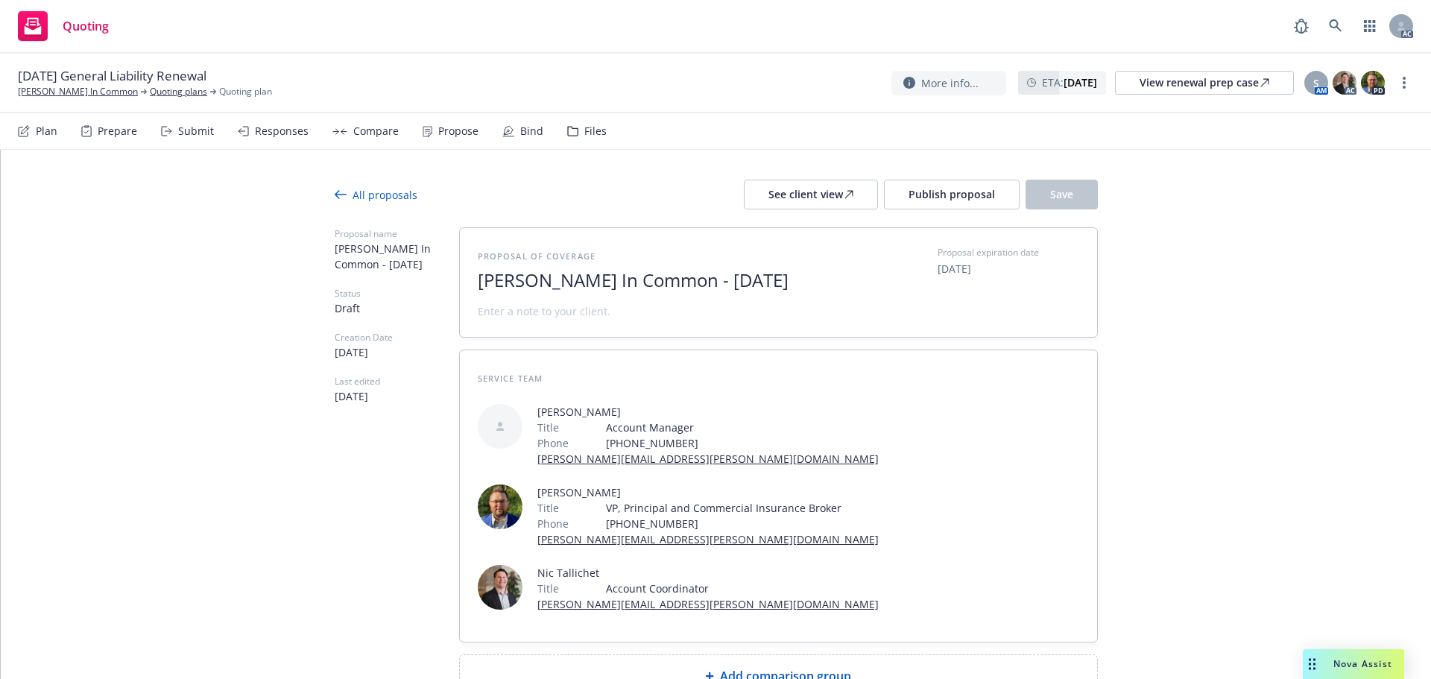
drag, startPoint x: 821, startPoint y: 277, endPoint x: 305, endPoint y: 259, distance: 516.9
click at [305, 259] on div "All proposals See client view Publish proposal Save Proposal name Georges Tenan…" at bounding box center [716, 468] width 1430 height 637
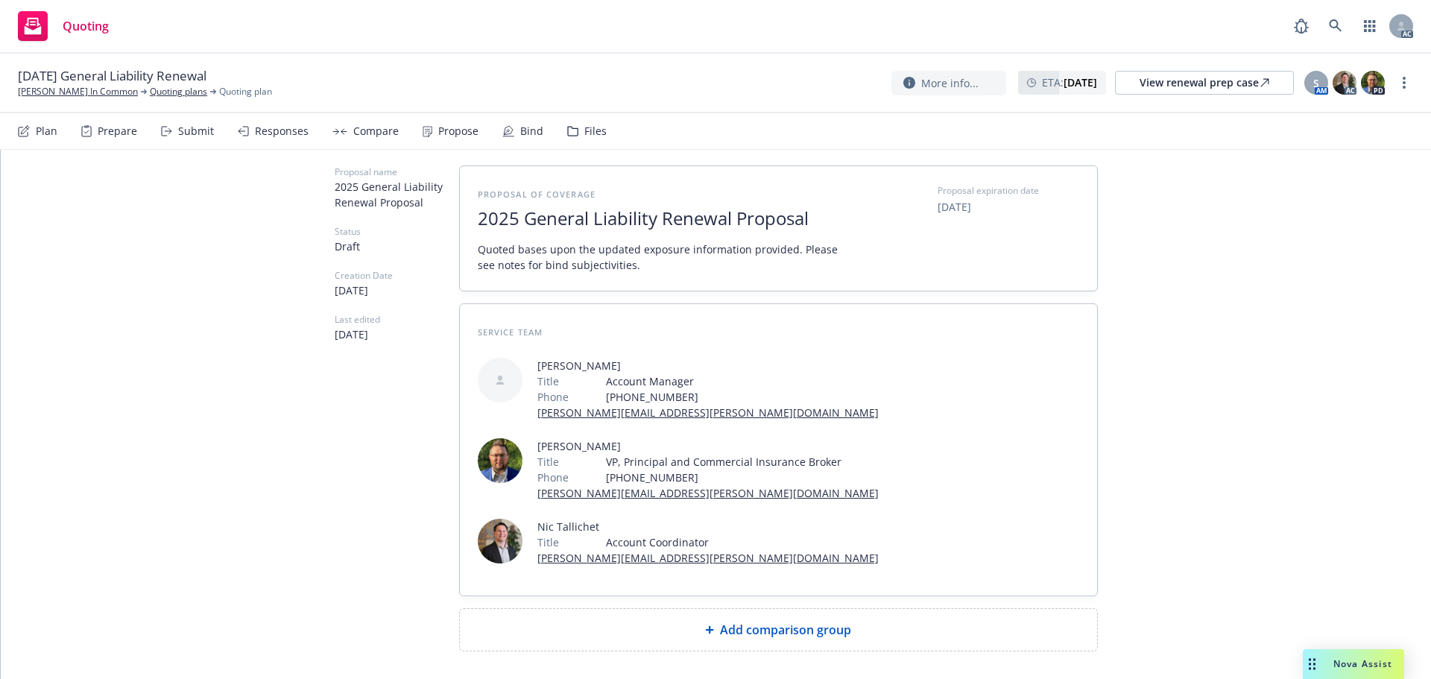
scroll to position [124, 0]
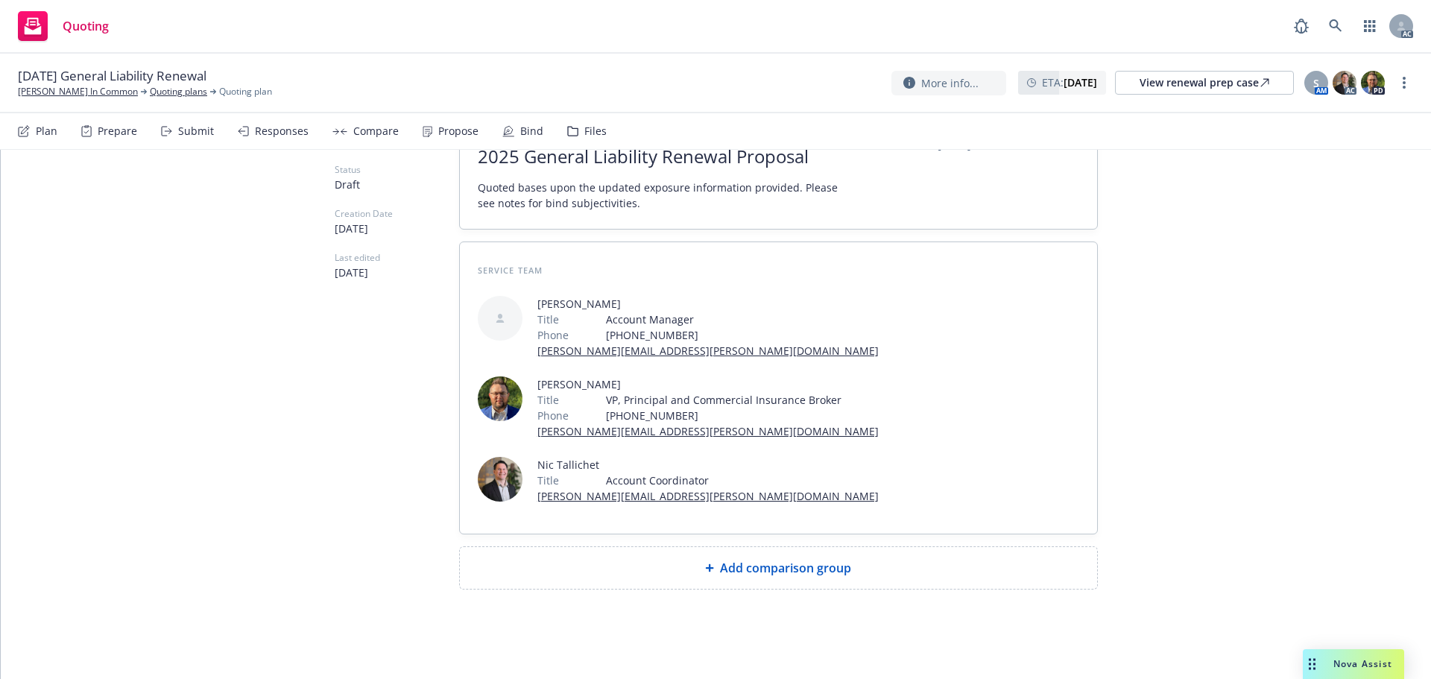
click at [693, 573] on div "Add comparison group" at bounding box center [778, 568] width 613 height 18
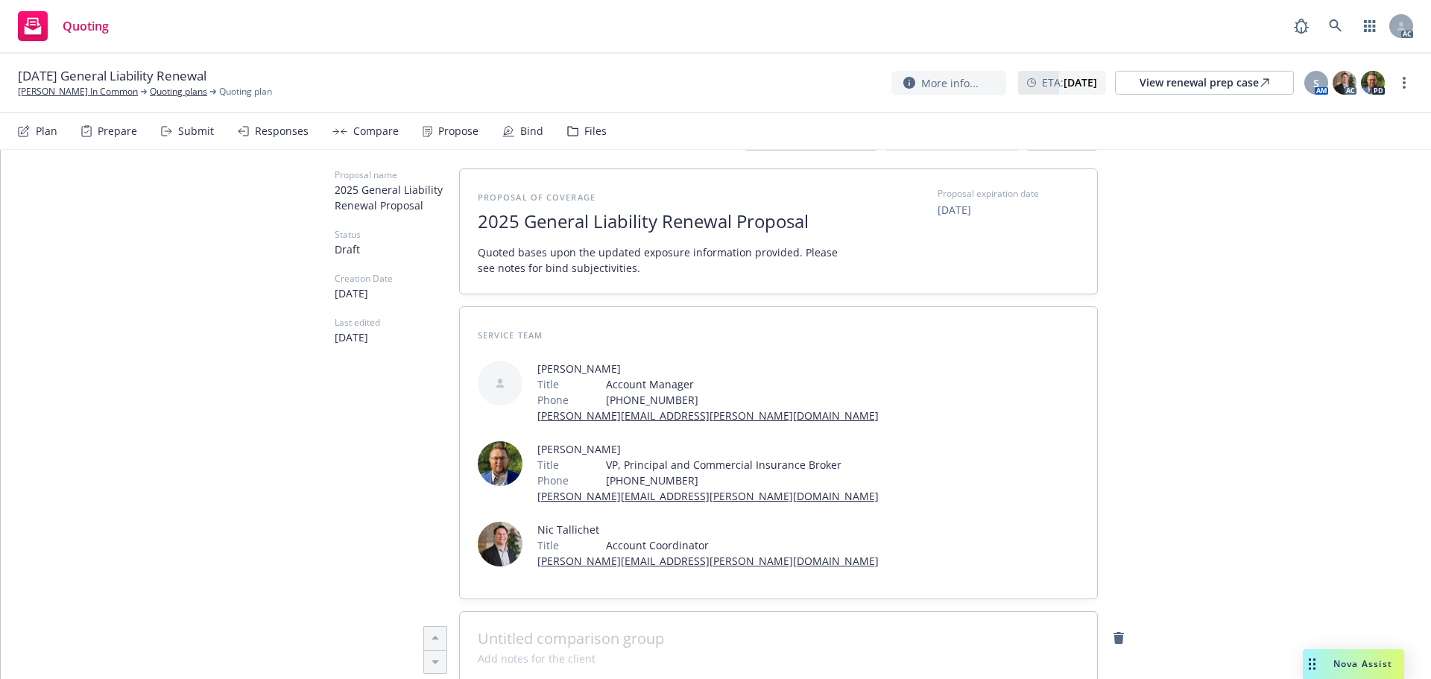
scroll to position [0, 0]
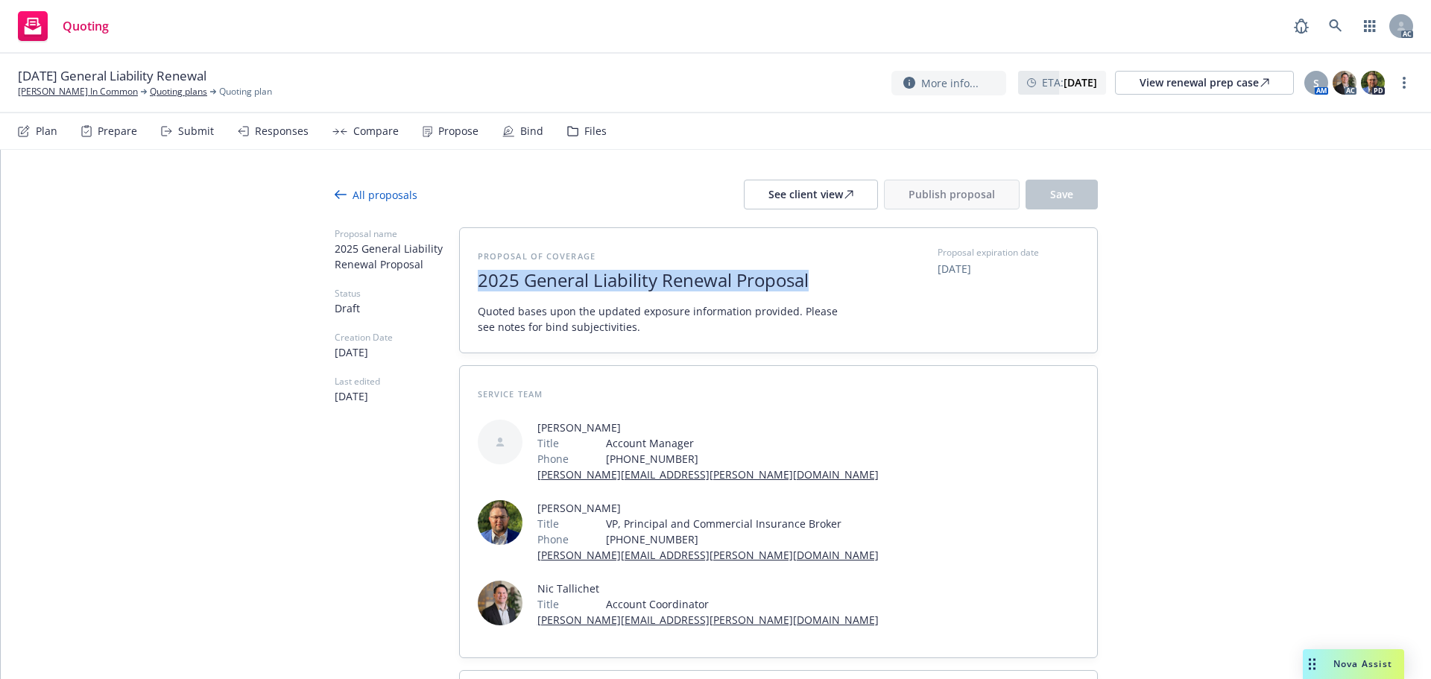
drag, startPoint x: 814, startPoint y: 280, endPoint x: 141, endPoint y: 239, distance: 674.4
copy span "2025 General Liability Renewal Proposal"
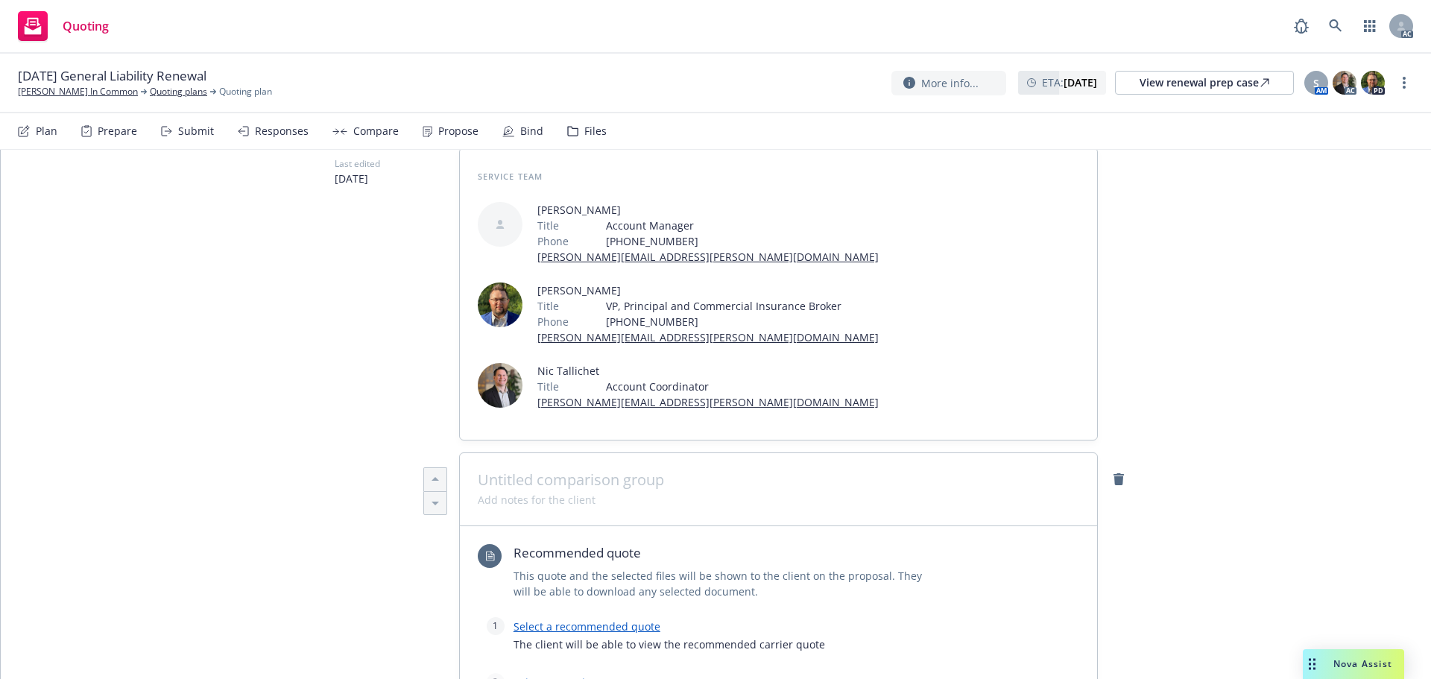
scroll to position [224, 0]
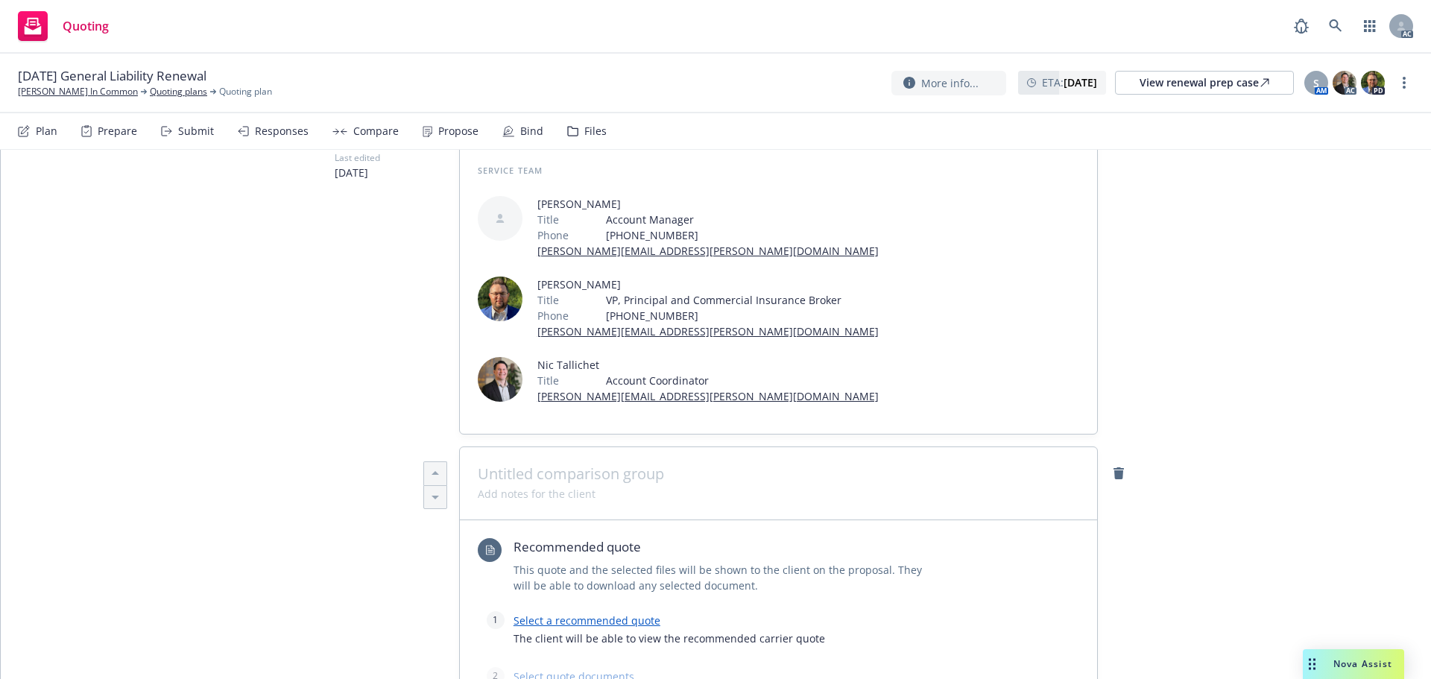
type textarea "x"
click at [622, 476] on span at bounding box center [779, 474] width 602 height 18
paste span
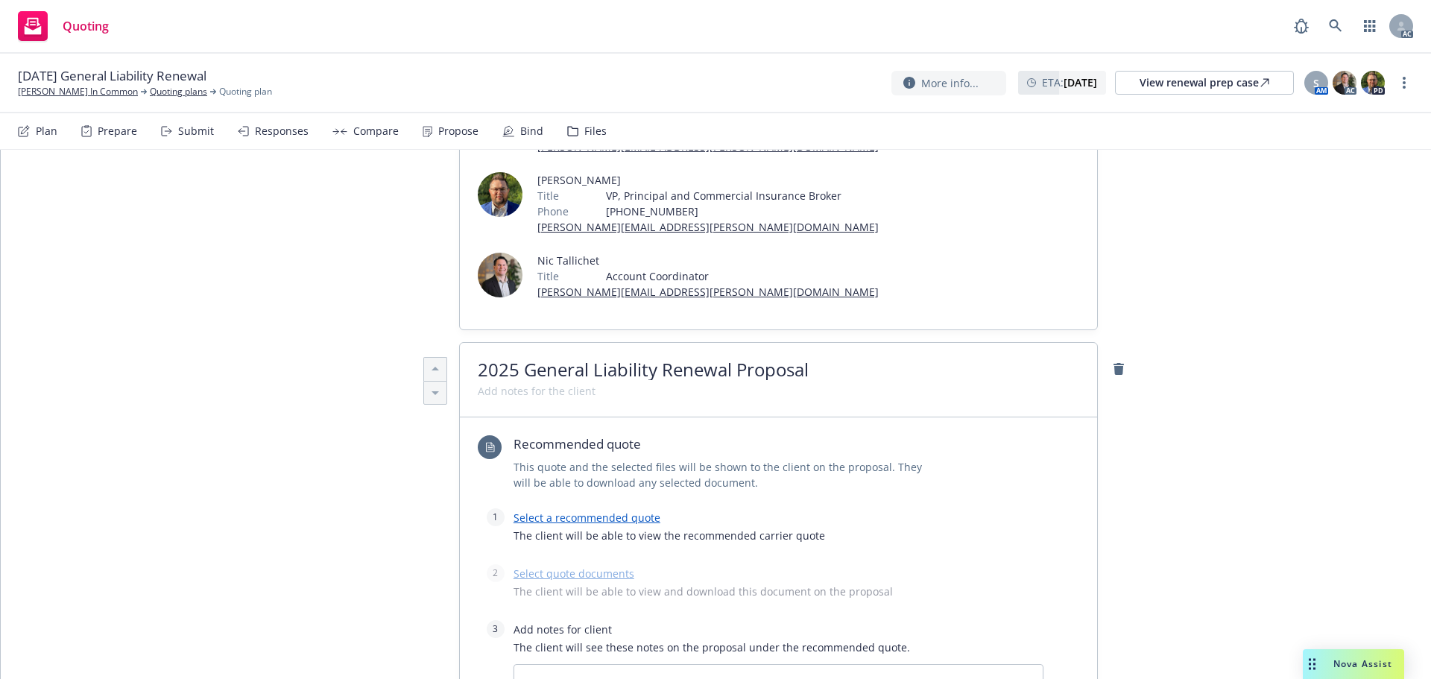
scroll to position [447, 0]
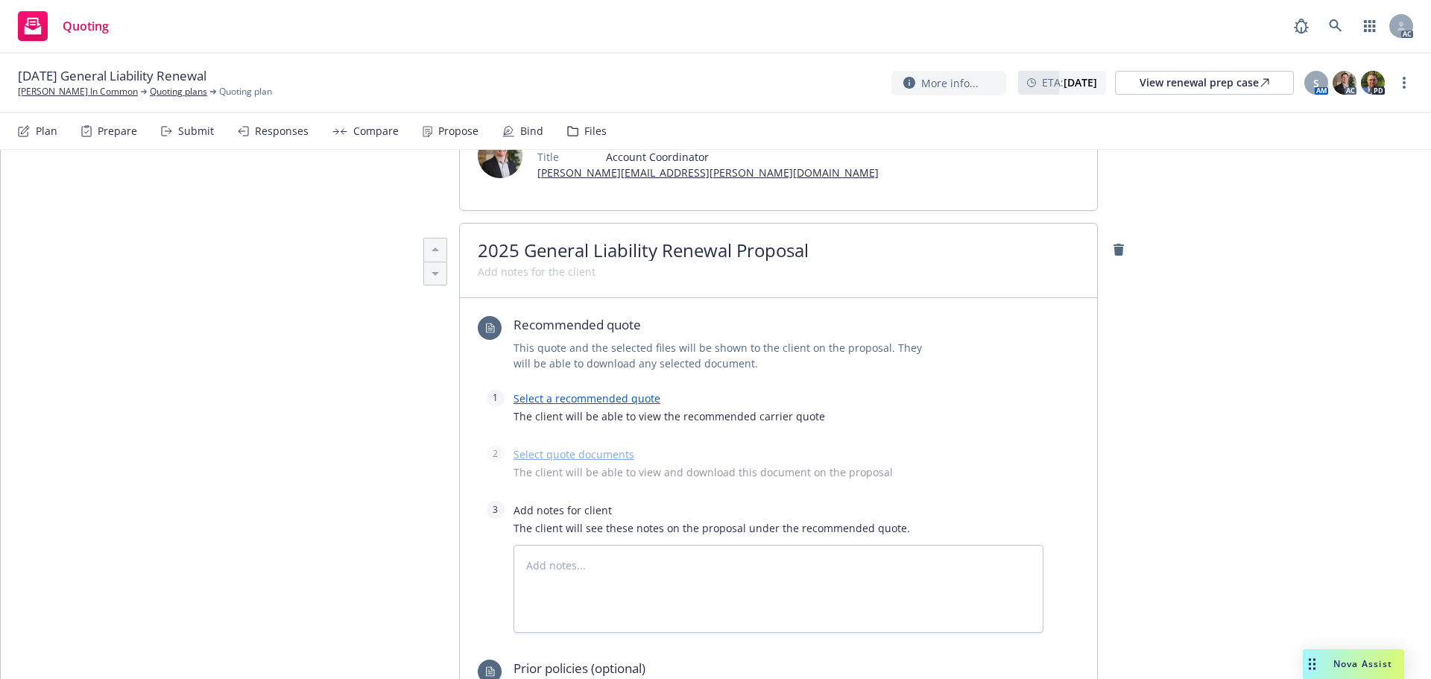
click at [580, 401] on link "Select a recommended quote" at bounding box center [587, 398] width 147 height 14
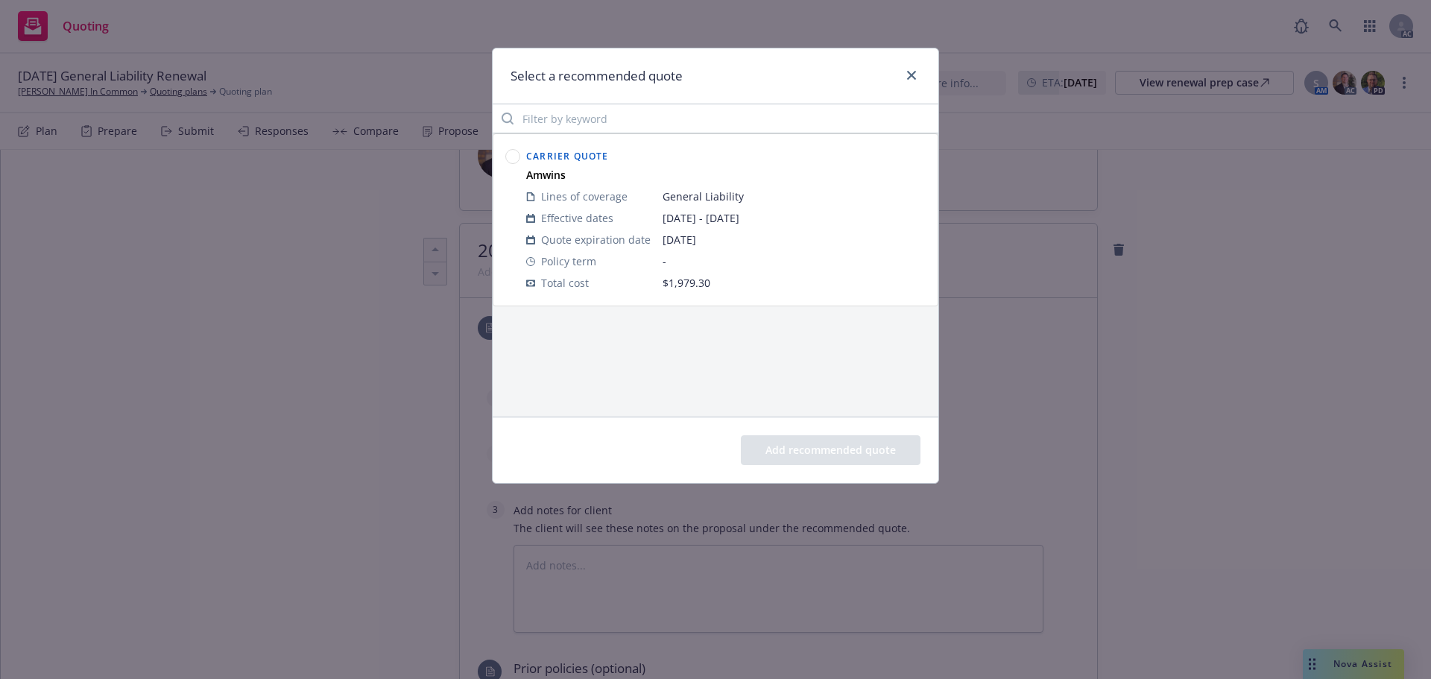
click at [522, 160] on div at bounding box center [512, 220] width 21 height 154
click at [511, 154] on circle at bounding box center [513, 157] width 14 height 14
click at [795, 436] on button "Add recommended quote" at bounding box center [831, 450] width 180 height 30
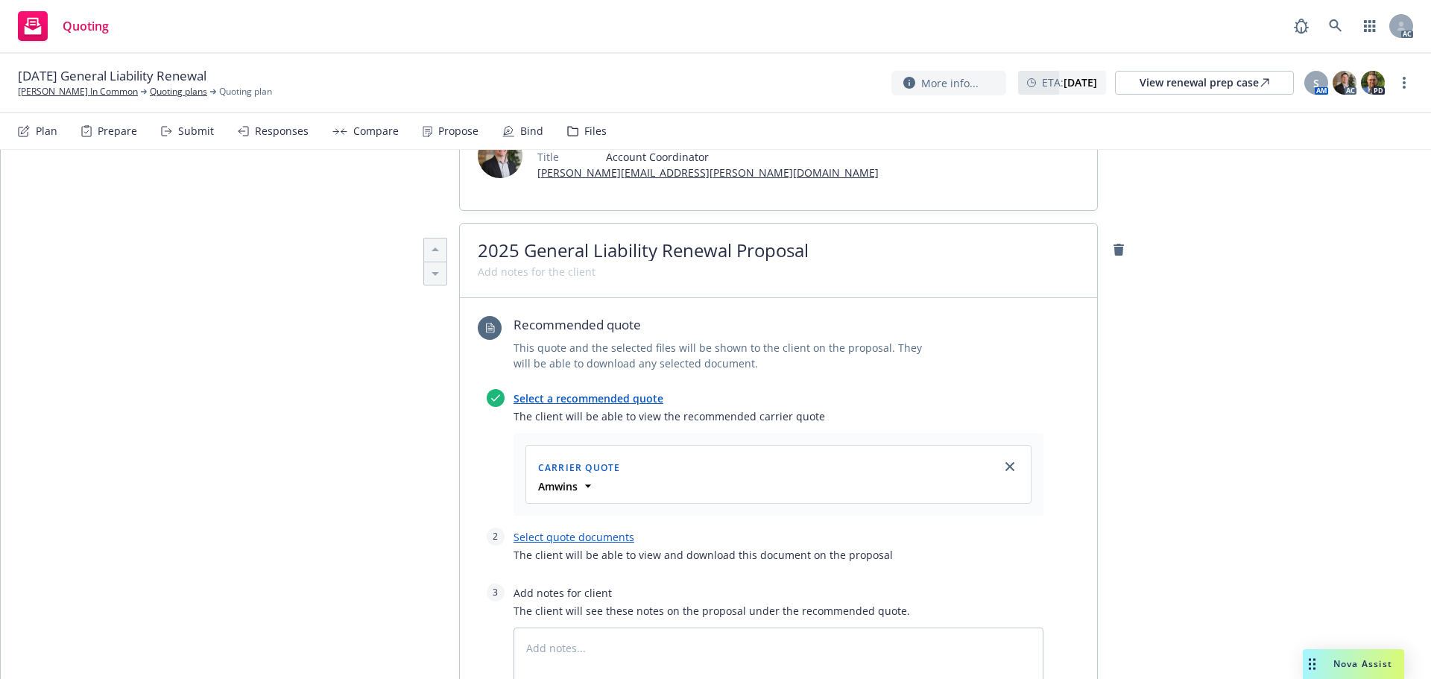
click at [810, 457] on div "Carrier Quote" at bounding box center [778, 467] width 487 height 24
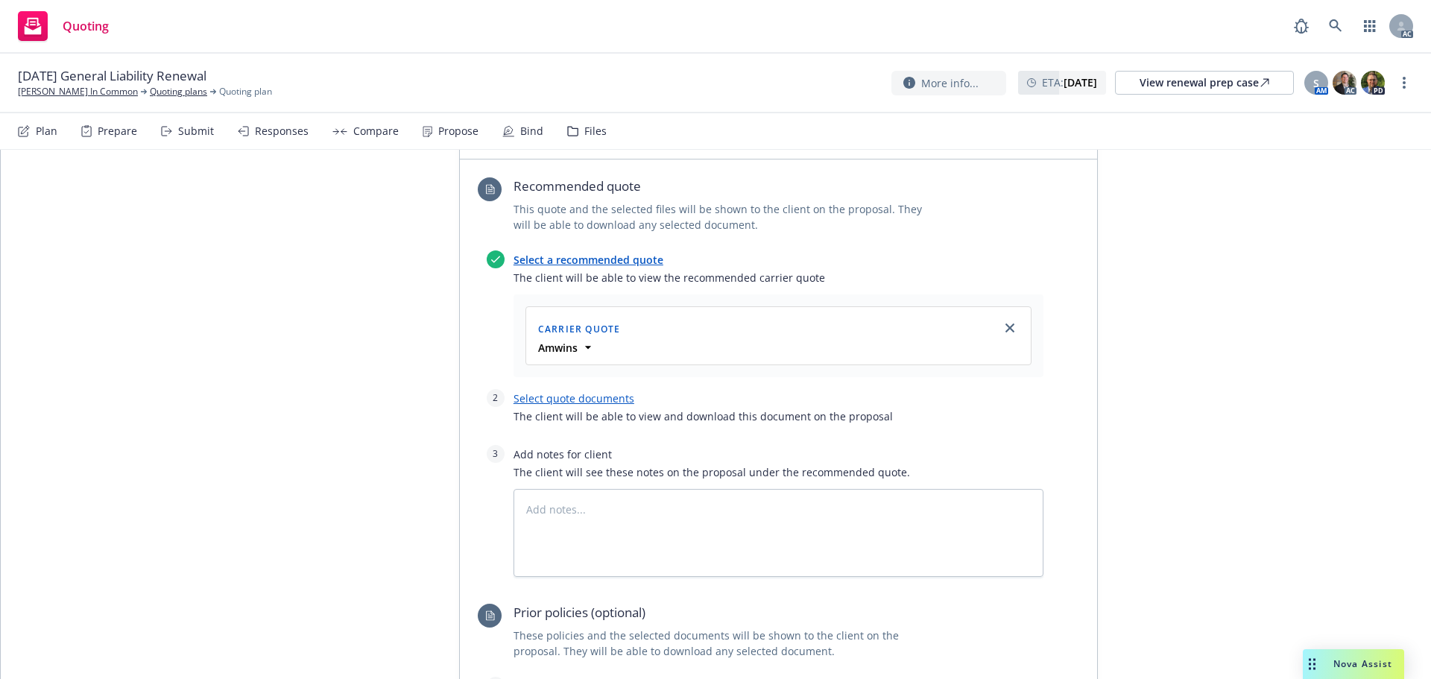
scroll to position [596, 0]
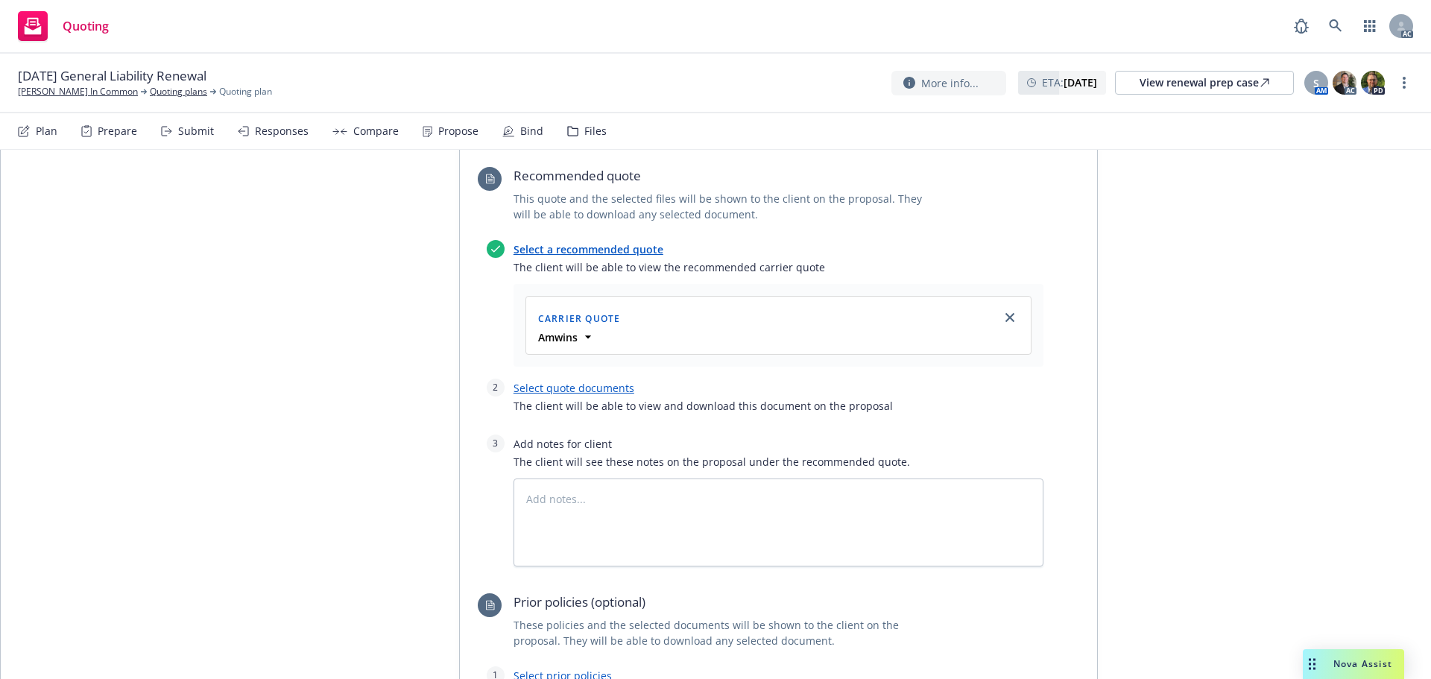
click at [540, 385] on link "Select quote documents" at bounding box center [574, 388] width 121 height 14
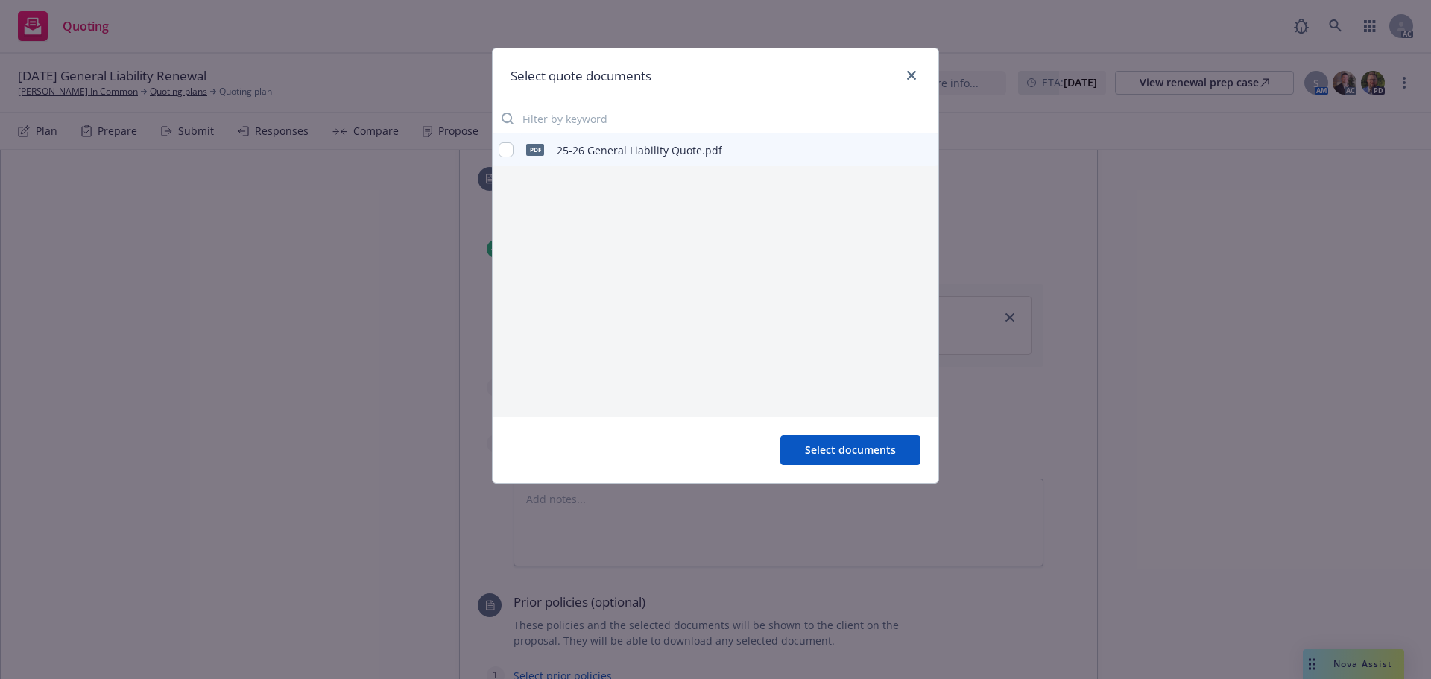
type textarea "x"
click at [501, 157] on div "pdf 25-26 General Liability Quote.pdf" at bounding box center [611, 149] width 224 height 31
click at [505, 148] on input "checkbox" at bounding box center [506, 149] width 15 height 15
checkbox input "true"
click at [823, 447] on span "Select documents" at bounding box center [850, 450] width 91 height 14
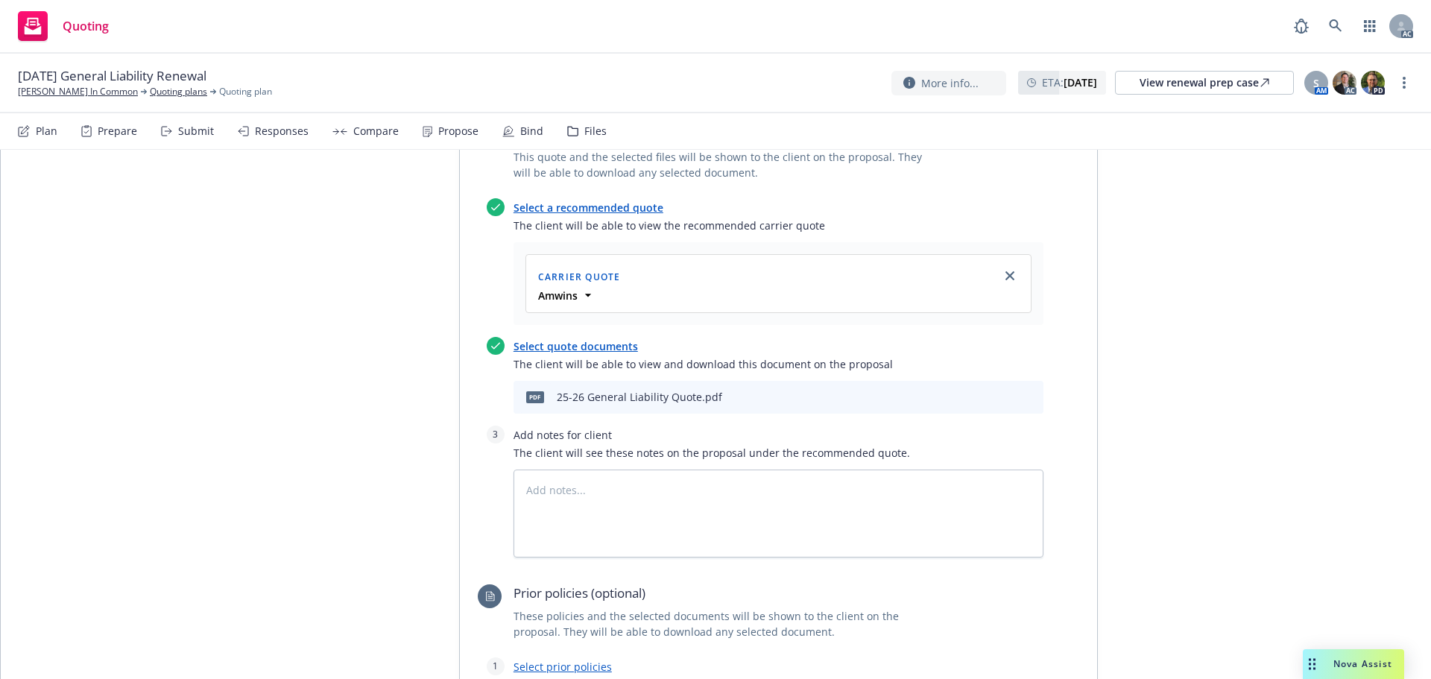
scroll to position [745, 0]
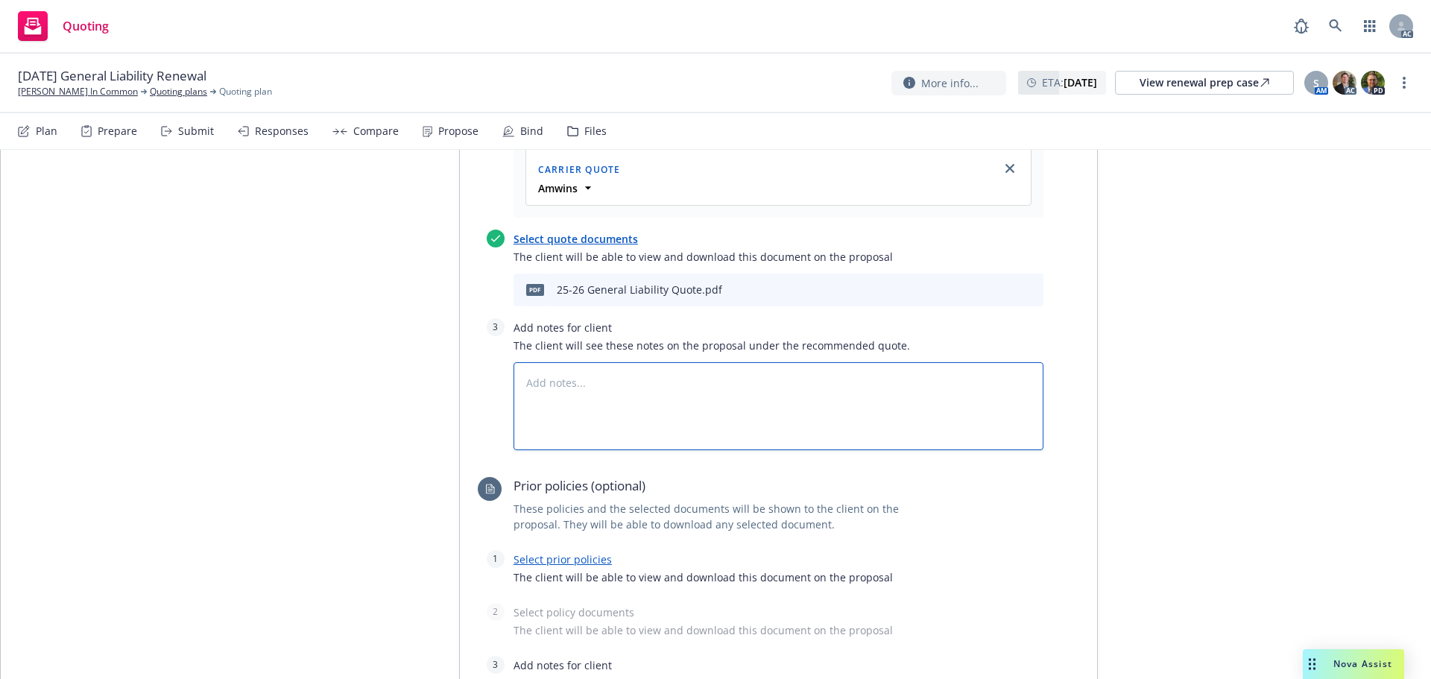
click at [596, 385] on textarea at bounding box center [779, 406] width 530 height 88
type textarea "x"
type textarea "B"
type textarea "x"
type textarea "Bi"
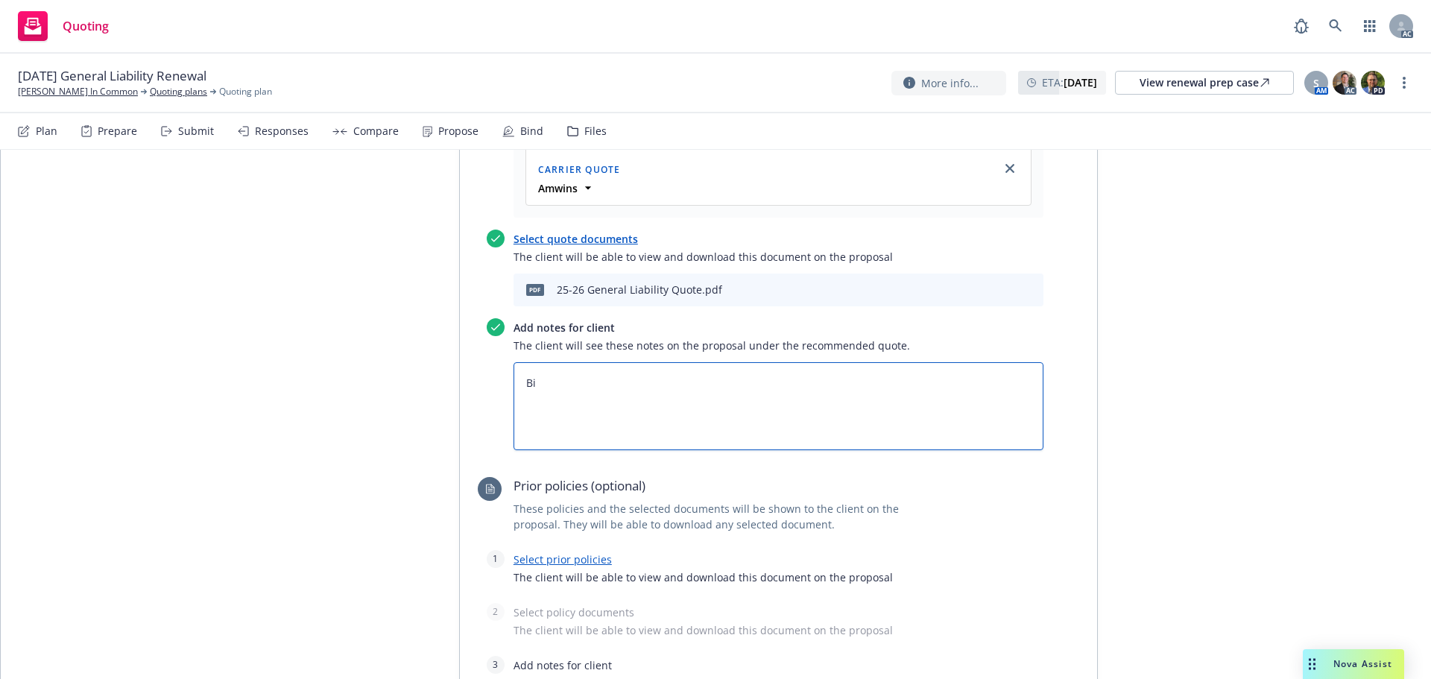
type textarea "x"
type textarea "Bin"
type textarea "x"
type textarea "Bind"
type textarea "x"
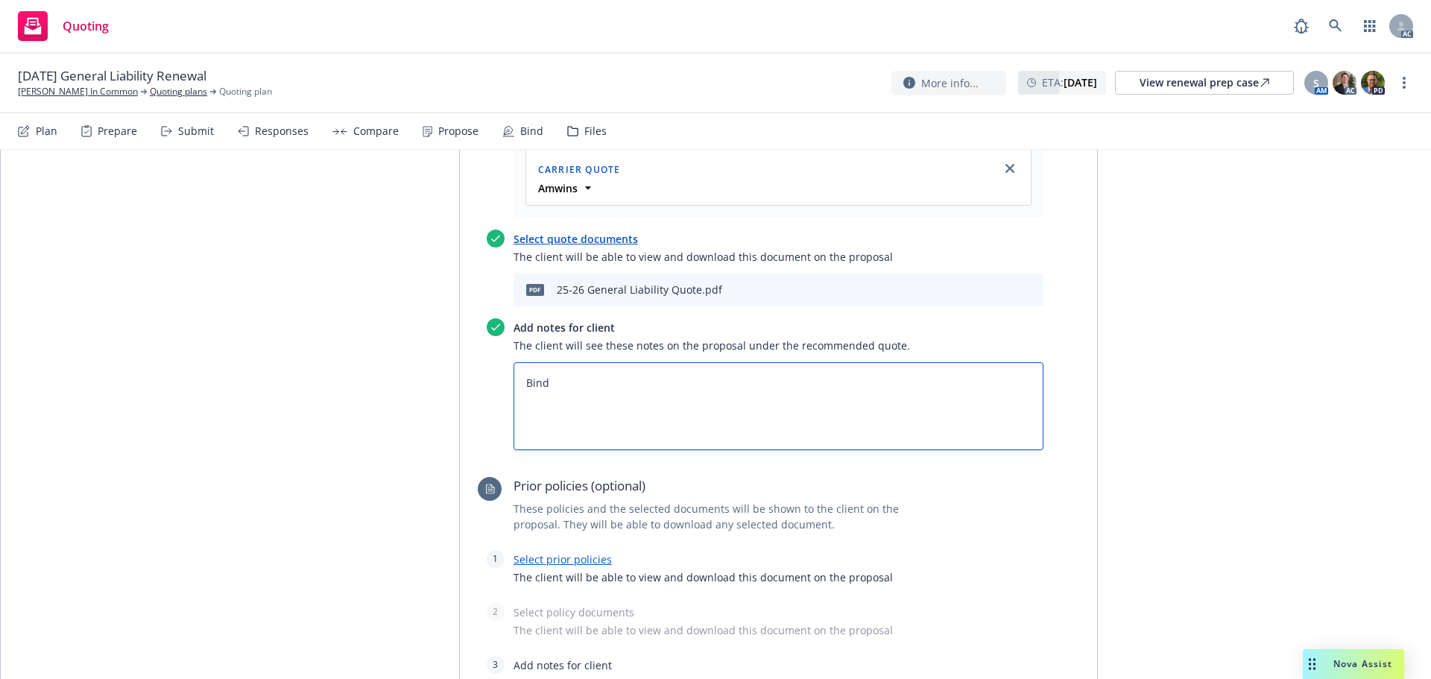
type textarea "Bind"
type textarea "x"
type textarea "Bind S"
type textarea "x"
type textarea "Bind SU"
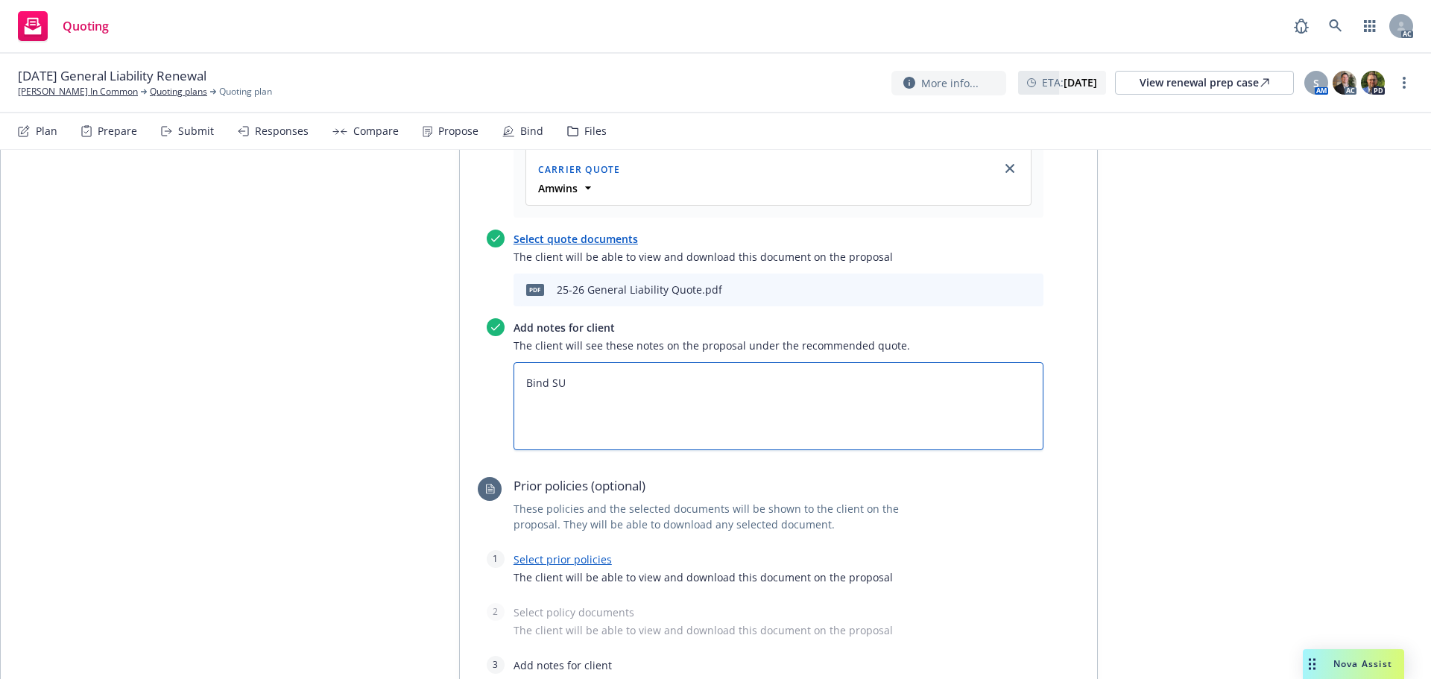
type textarea "x"
type textarea "Bind SUB"
type textarea "x"
type textarea "Bind SU"
type textarea "x"
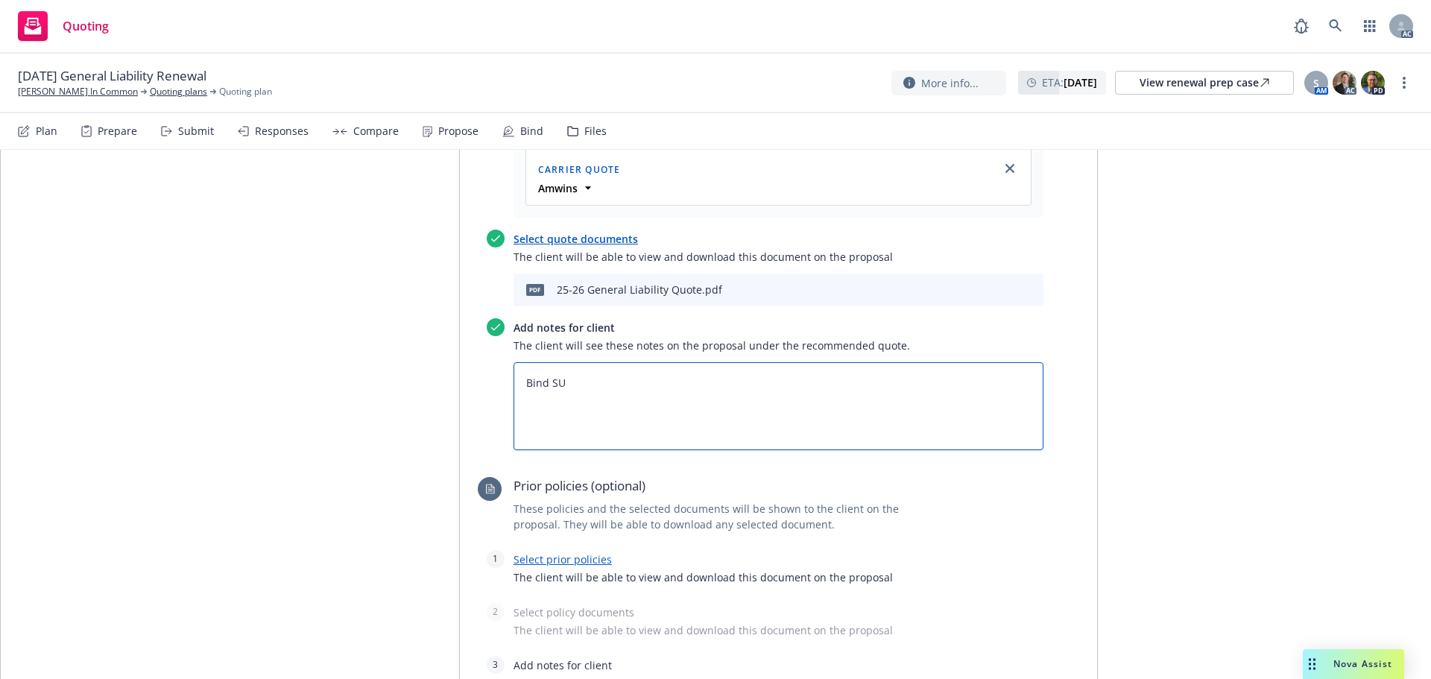
type textarea "Bind S"
type textarea "x"
type textarea "Bind Su"
type textarea "x"
type textarea "Bind Sub"
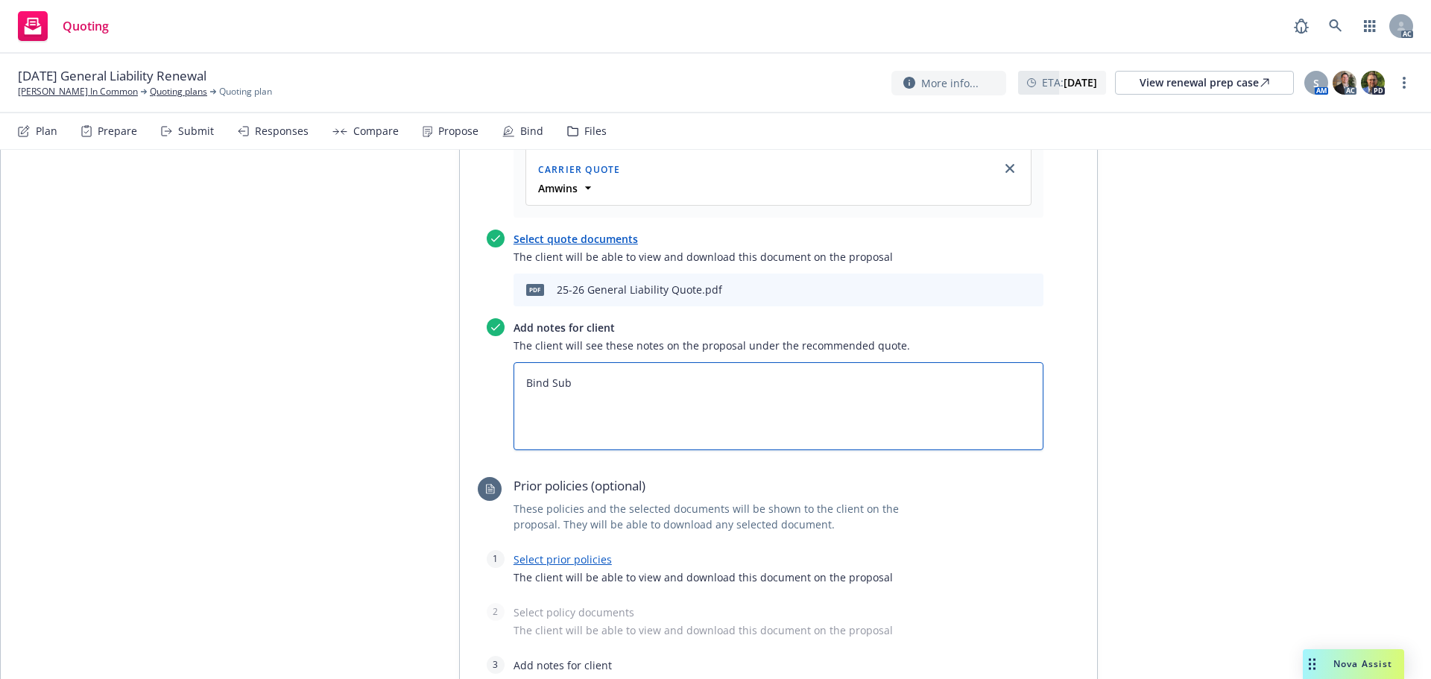
type textarea "x"
type textarea "Bind Subj"
type textarea "x"
type textarea "Bind Subje"
type textarea "x"
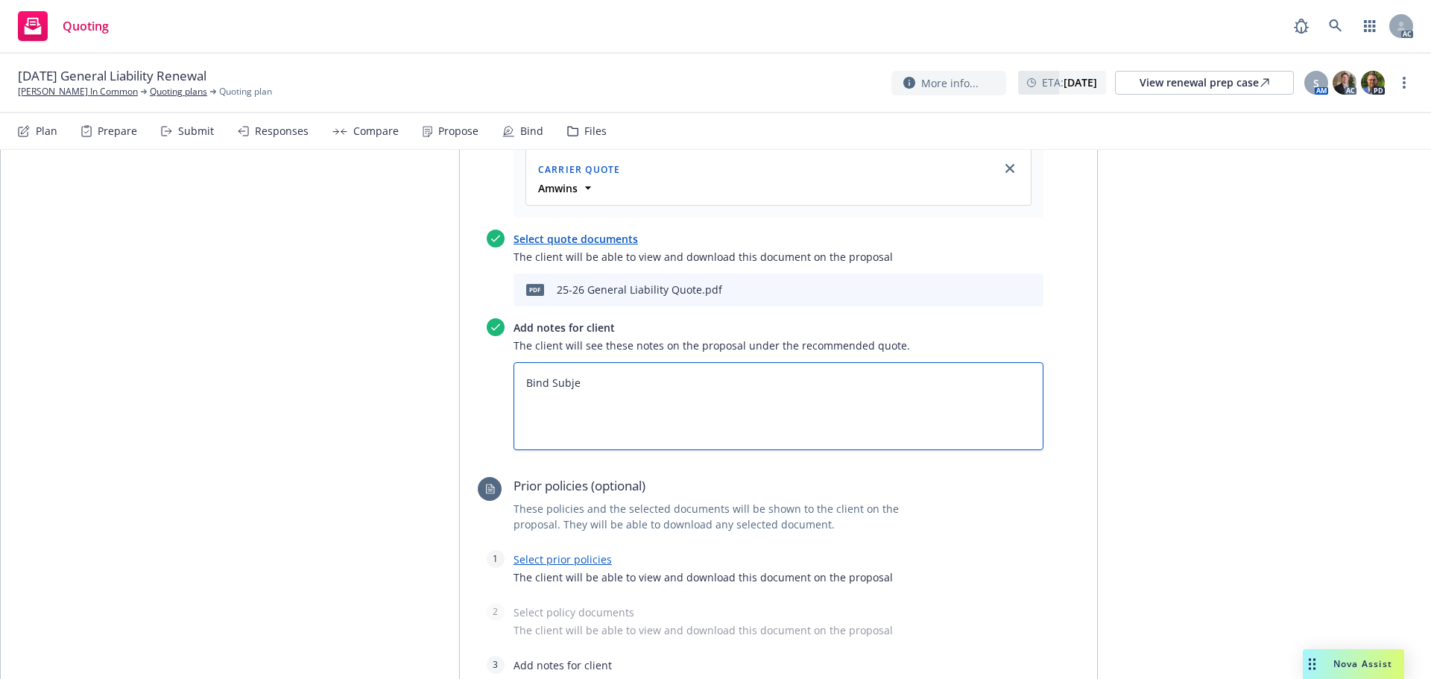
type textarea "Bind Subjec"
type textarea "x"
type textarea "Bind Subject"
type textarea "x"
type textarea "Bind Subjecti"
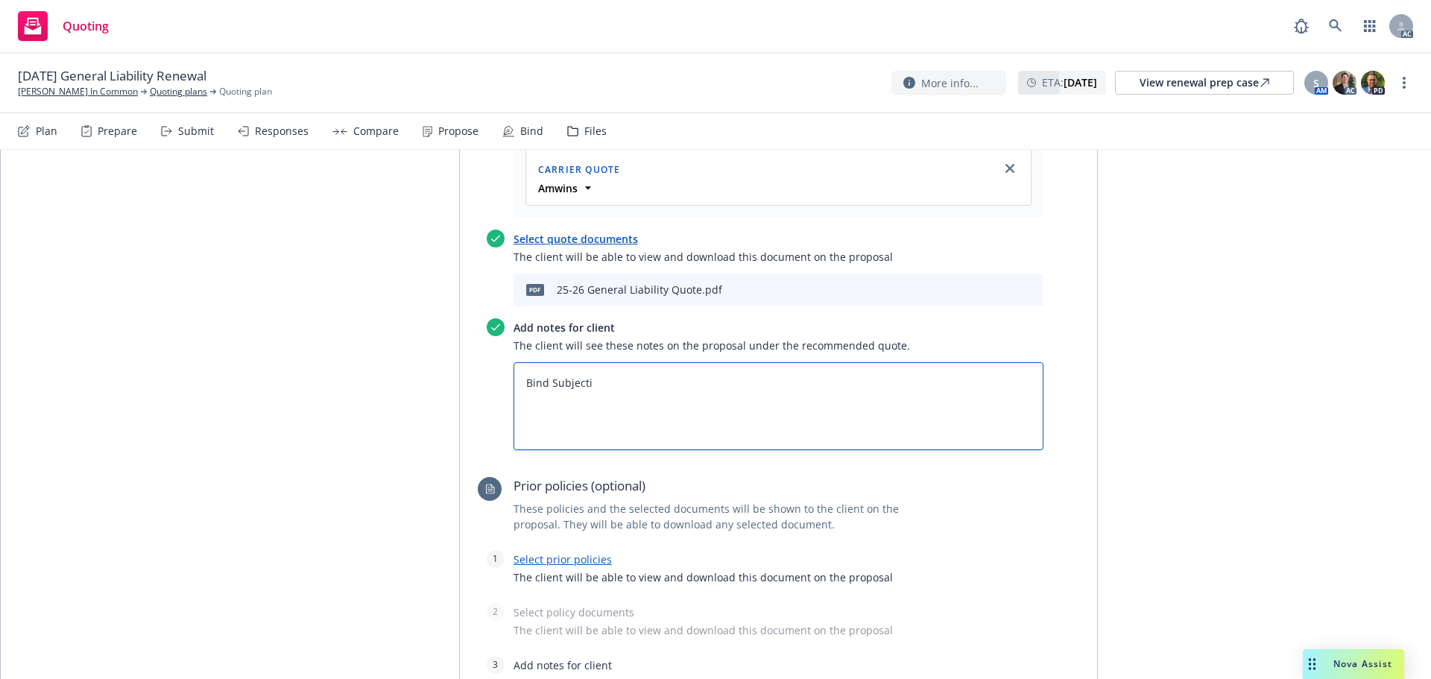
type textarea "x"
type textarea "Bind Subjectiv"
type textarea "x"
type textarea "Bind Subjectivi"
type textarea "x"
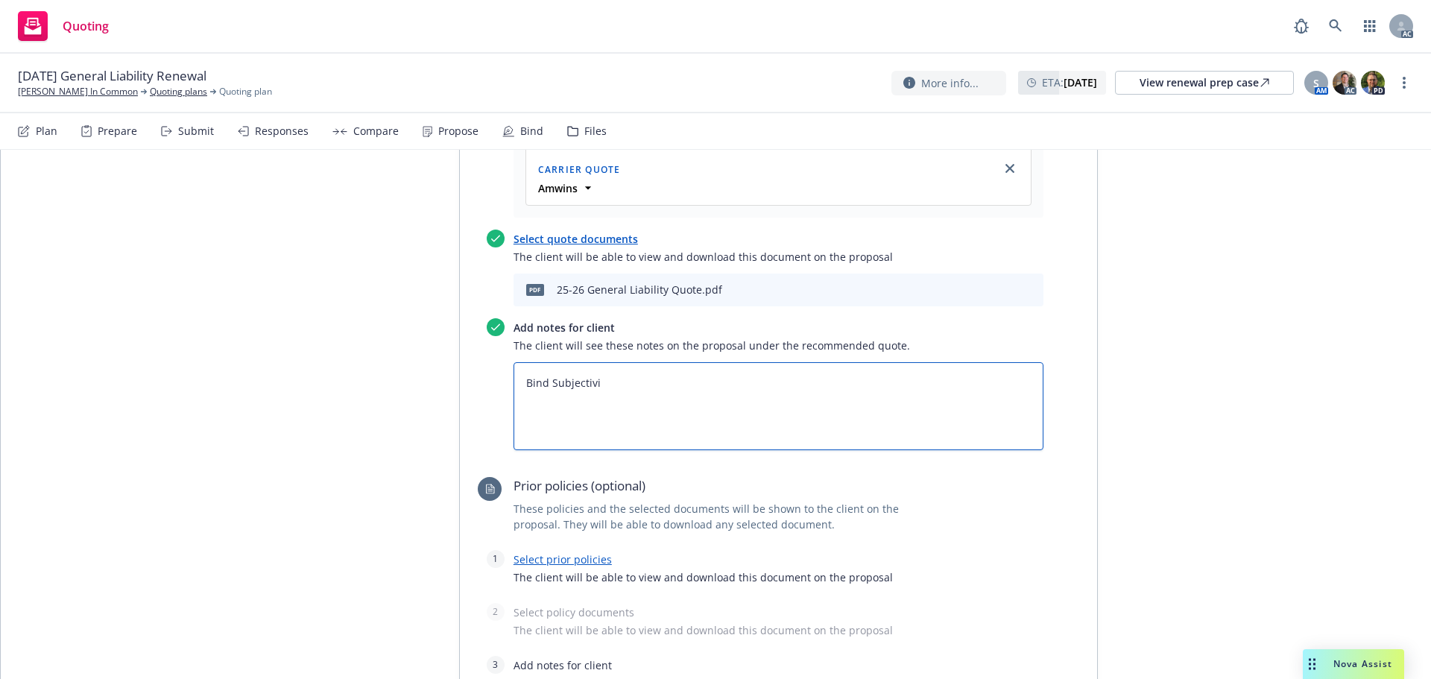
type textarea "Bind Subjectivit"
type textarea "x"
type textarea "Bind Subjectiviti"
type textarea "x"
type textarea "Bind Subjectivitie"
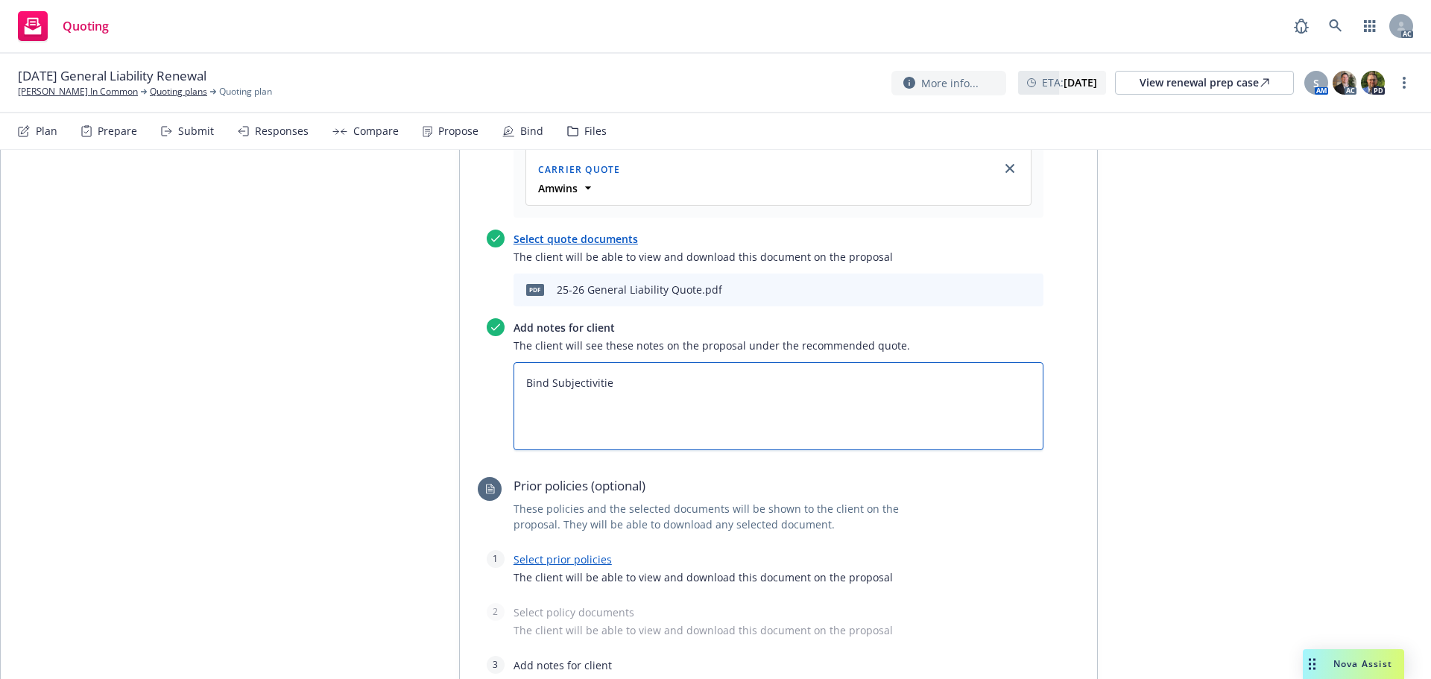
type textarea "x"
type textarea "Bind Subjectivities"
type textarea "x"
type textarea "Bind Subjectivities:"
type textarea "x"
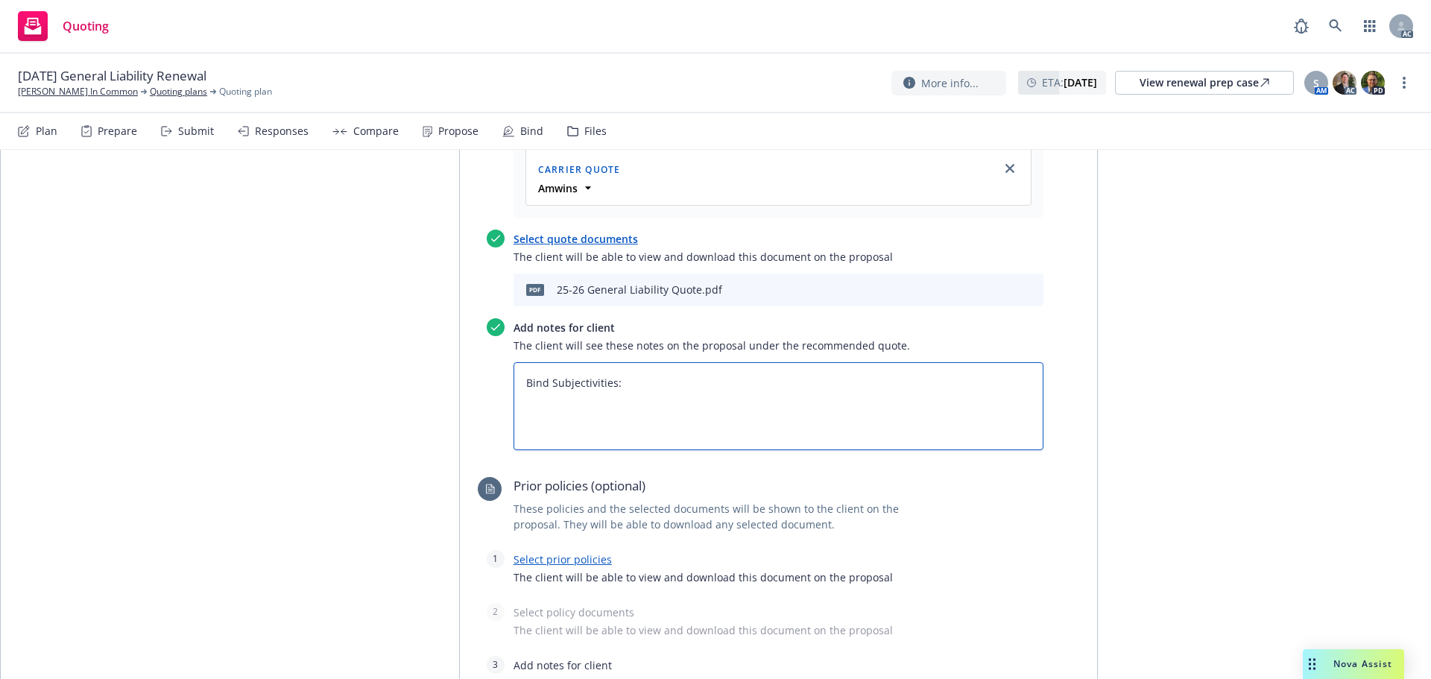
type textarea "Bind Subjectivities:"
click at [555, 407] on textarea "Bind Subjectivities:" at bounding box center [779, 406] width 530 height 88
type textarea "x"
type textarea "Bind Subjectivities: 1"
type textarea "x"
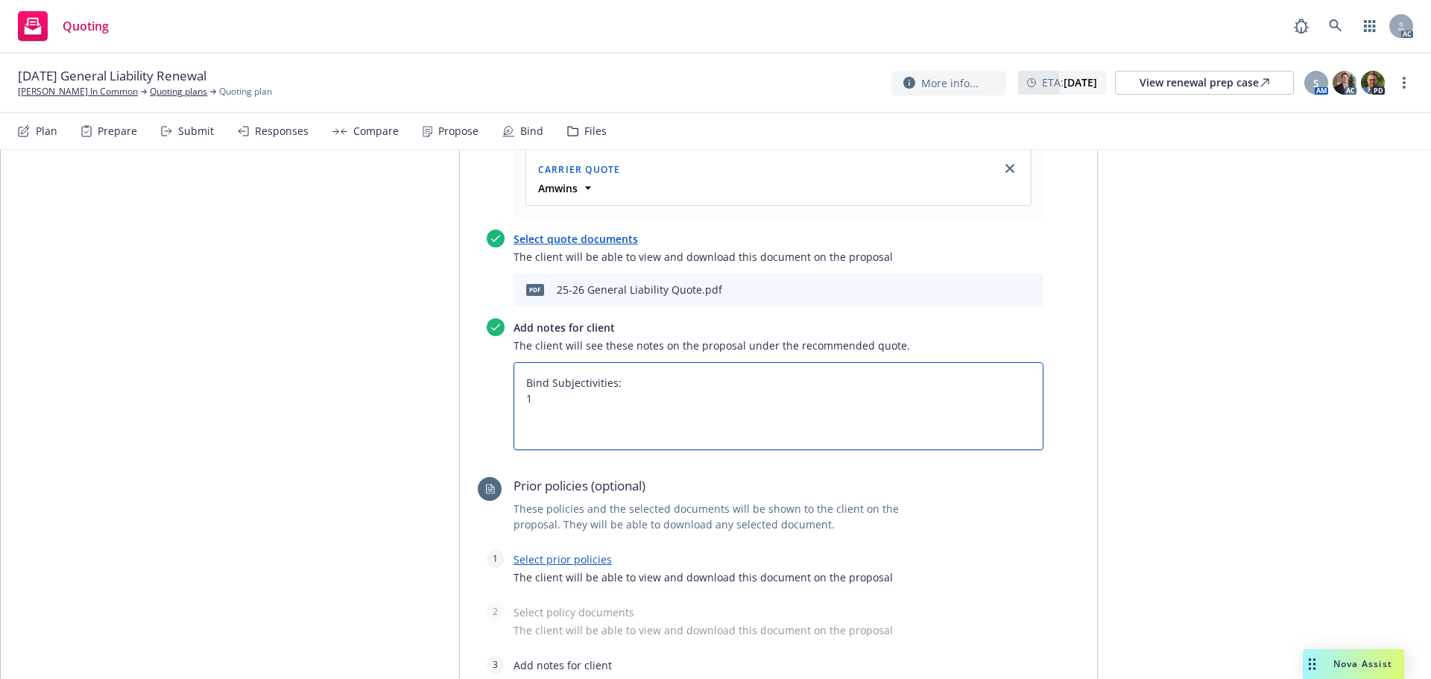
type textarea "Bind Subjectivities: 1."
type textarea "x"
paste textarea "Completed Surplus Lines Due Diligence Packet  A signed copy of the Terrorism d…"
type textarea "Bind Subjectivities: 1. Completed Surplus Lines Due Diligence Packet  A signed…"
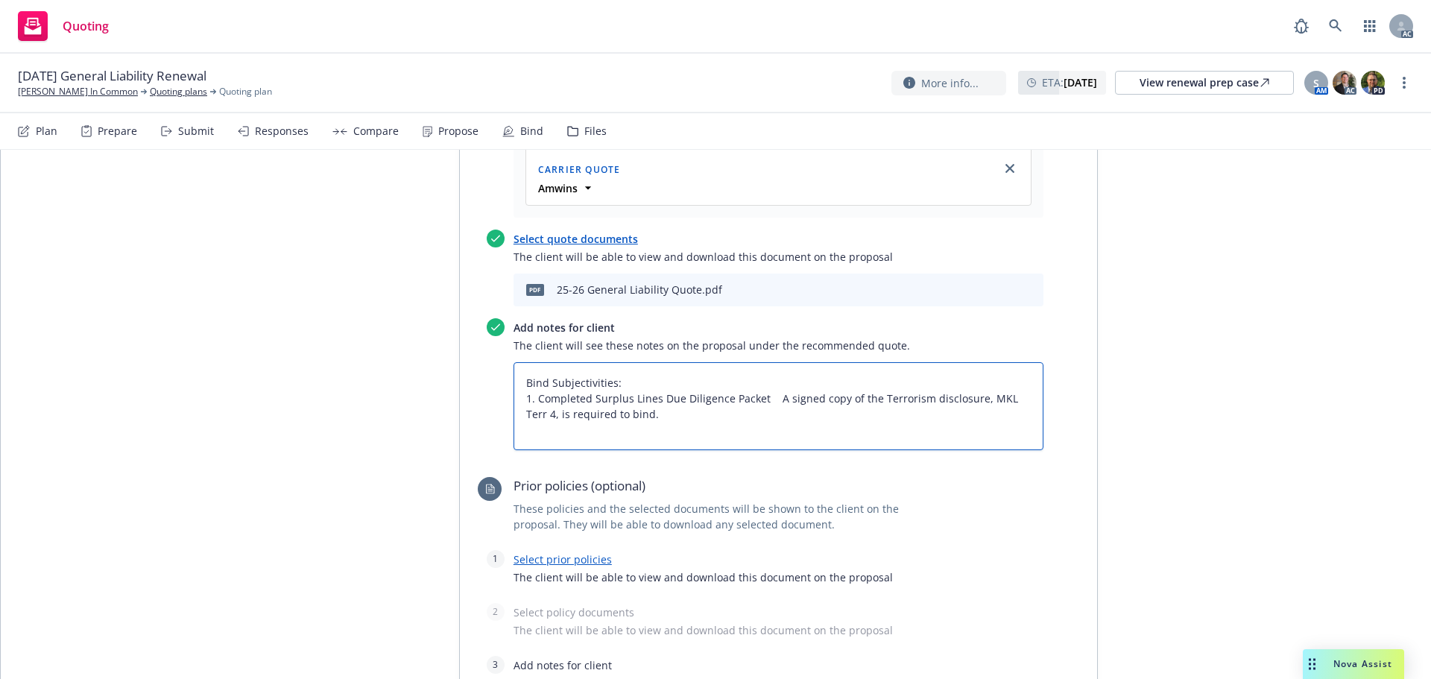
click at [768, 396] on textarea "Bind Subjectivities: 1. Completed Surplus Lines Due Diligence Packet  A signed…" at bounding box center [779, 406] width 530 height 88
type textarea "x"
type textarea "Bind Subjectivities: 1. Completed Surplus Lines Due Diligence Packet  A signed…"
type textarea "x"
type textarea "Bind Subjectivities: 1. Completed Surplus Lines Due Diligence Packet  2A signe…"
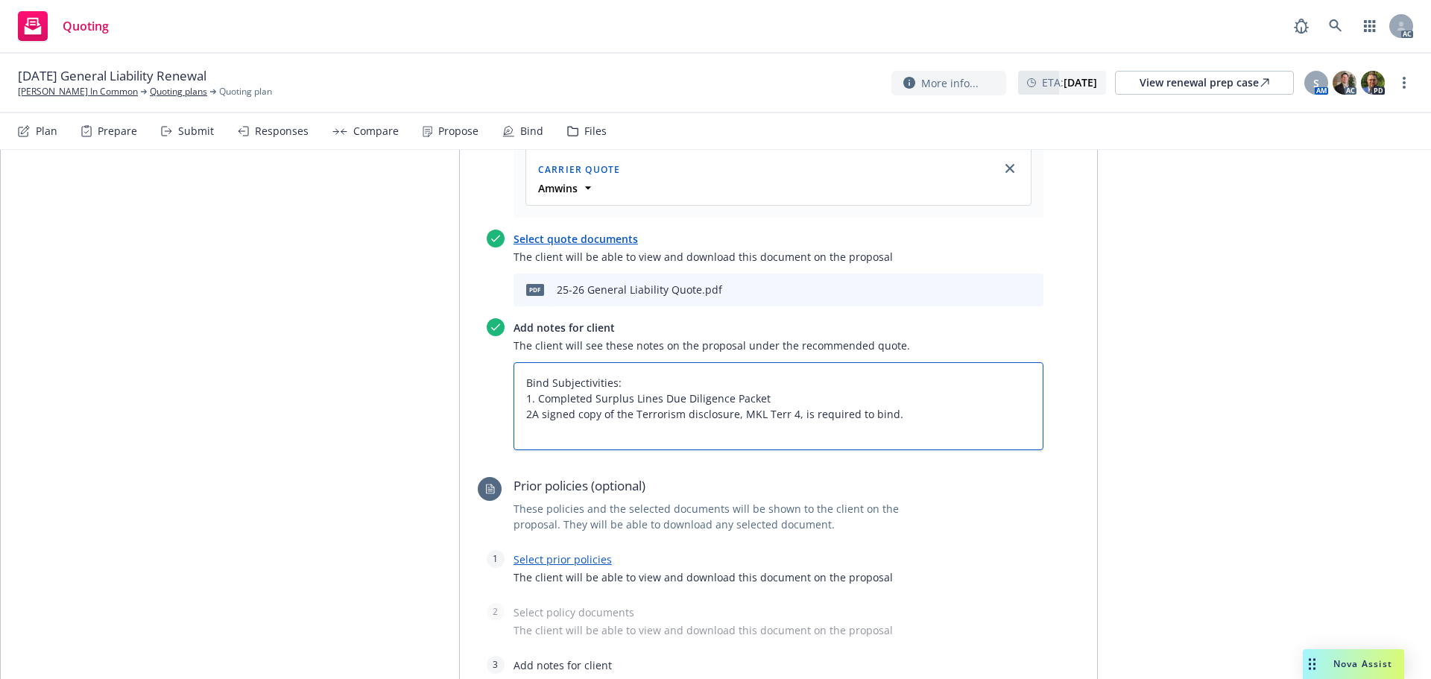
type textarea "x"
type textarea "Bind Subjectivities: 1. Completed Surplus Lines Due Diligence Packet  2.A sign…"
type textarea "x"
type textarea "Bind Subjectivities: 1. Completed Surplus Lines Due Diligence Packet  2. A sig…"
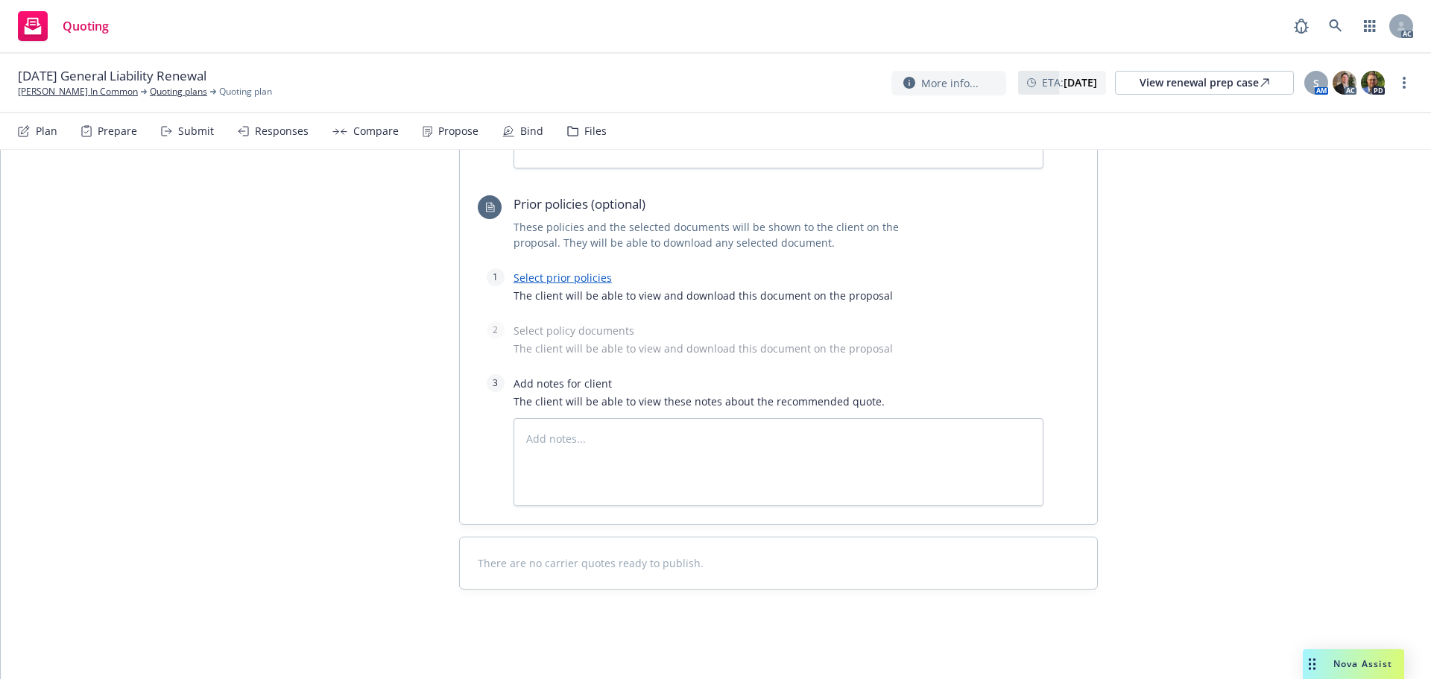
click at [549, 281] on link "Select prior policies" at bounding box center [563, 278] width 98 height 14
type textarea "x"
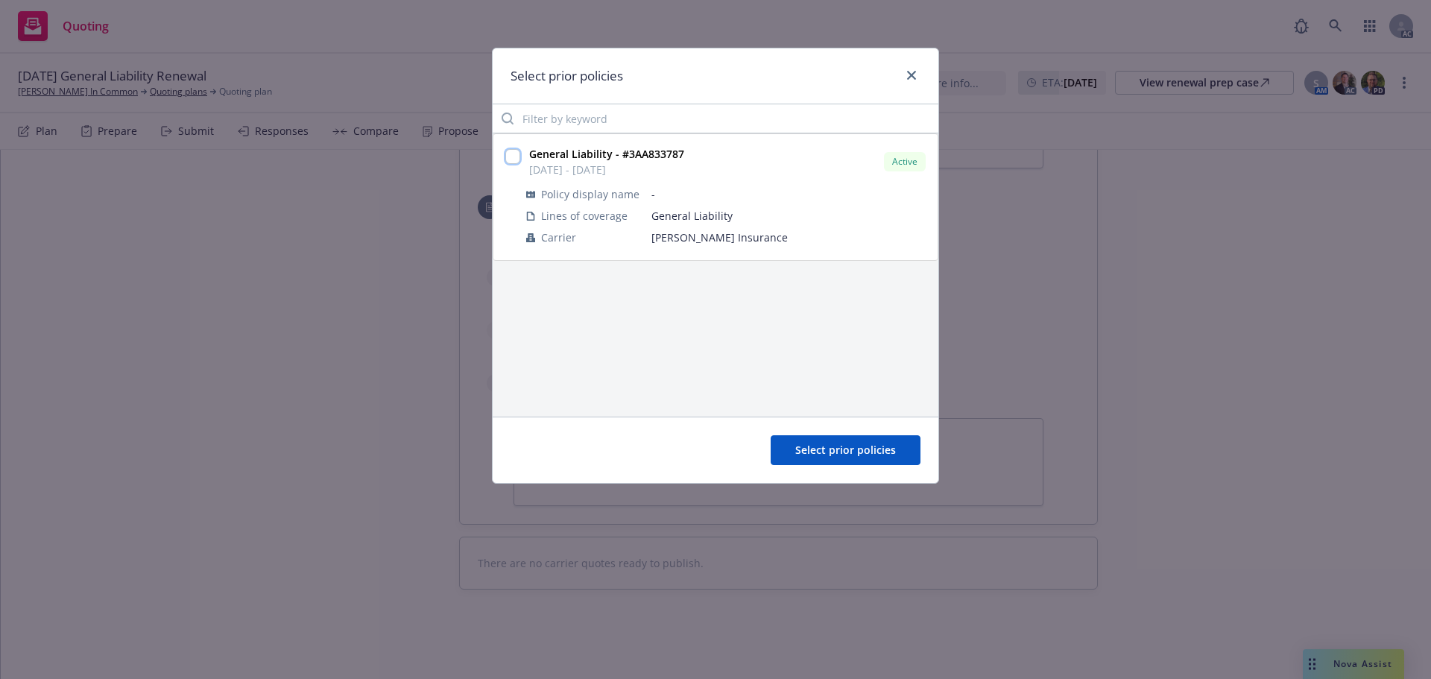
click at [514, 152] on input "checkbox" at bounding box center [512, 156] width 15 height 15
checkbox input "true"
drag, startPoint x: 842, startPoint y: 447, endPoint x: 825, endPoint y: 453, distance: 18.4
click at [842, 447] on span "Select prior policies" at bounding box center [845, 450] width 101 height 14
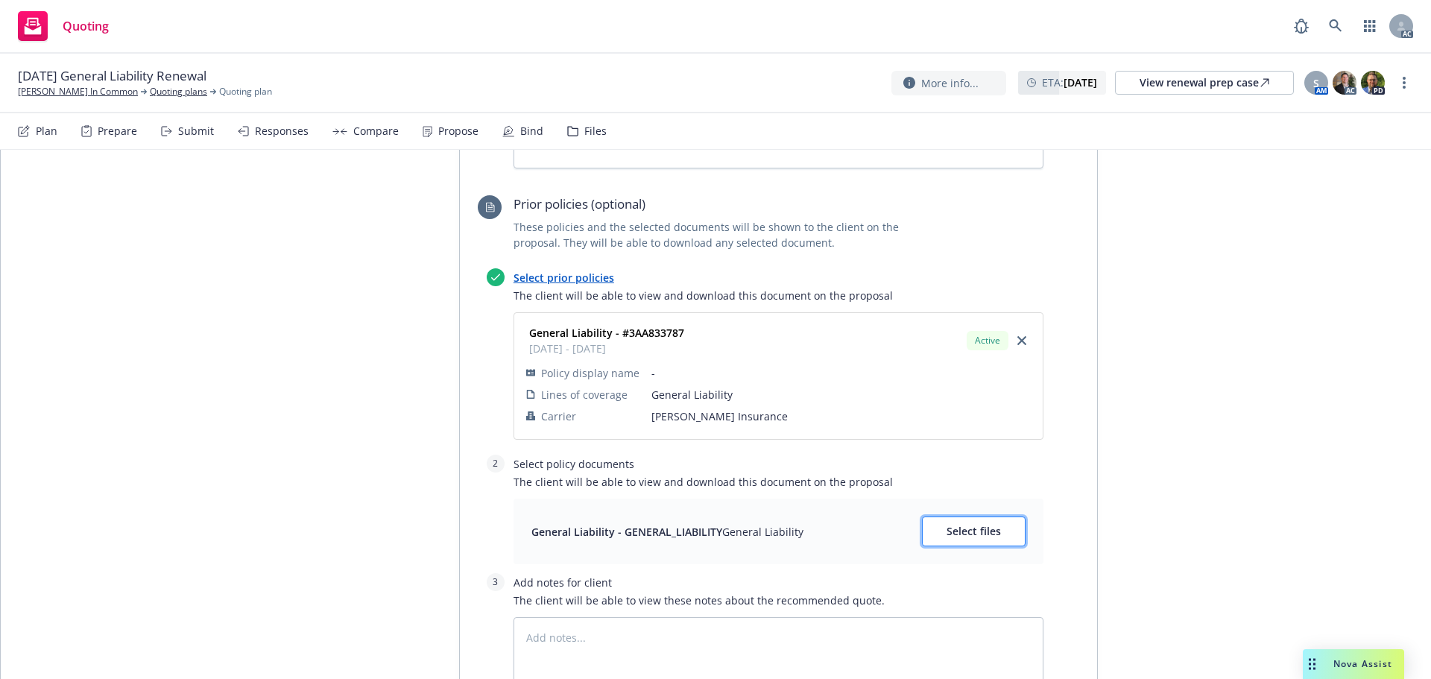
click at [1011, 522] on button "Select files" at bounding box center [974, 532] width 104 height 30
type textarea "x"
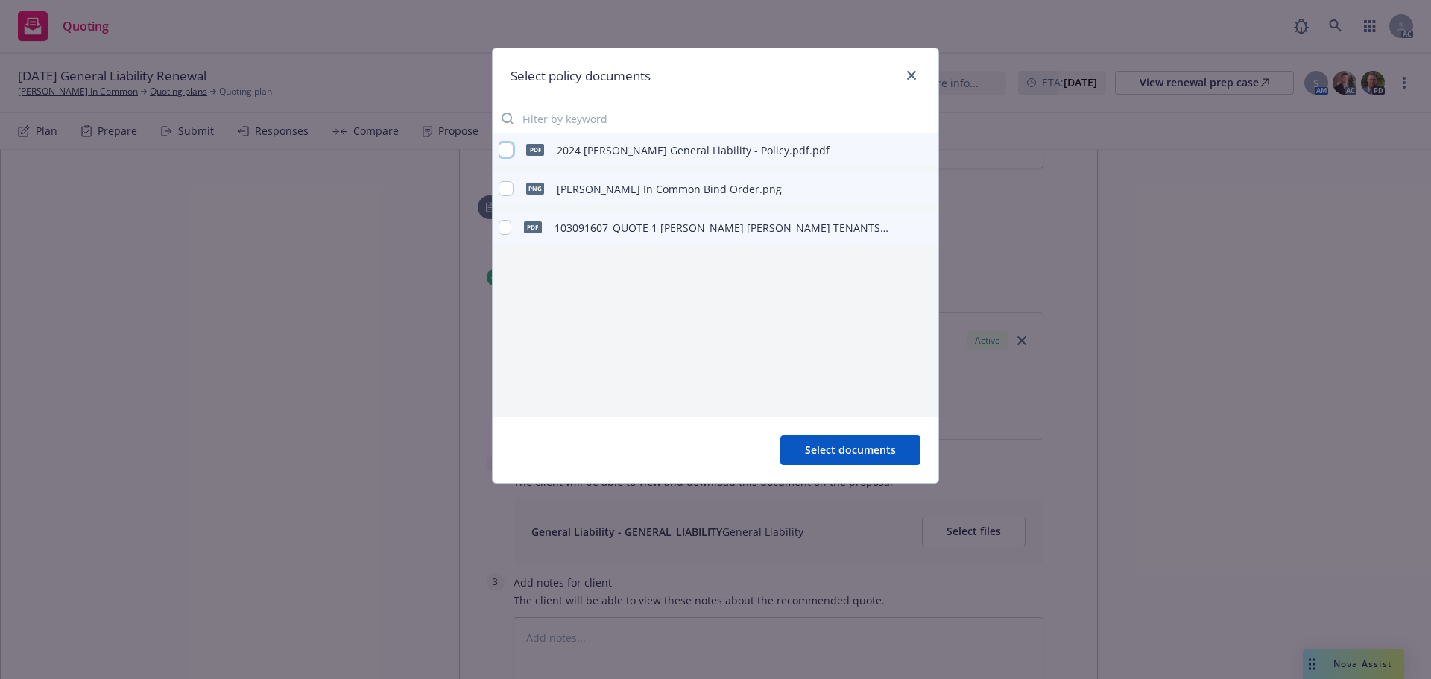
click at [511, 146] on input "checkbox" at bounding box center [506, 149] width 15 height 15
checkbox input "true"
click at [834, 444] on span "Select documents" at bounding box center [850, 450] width 91 height 14
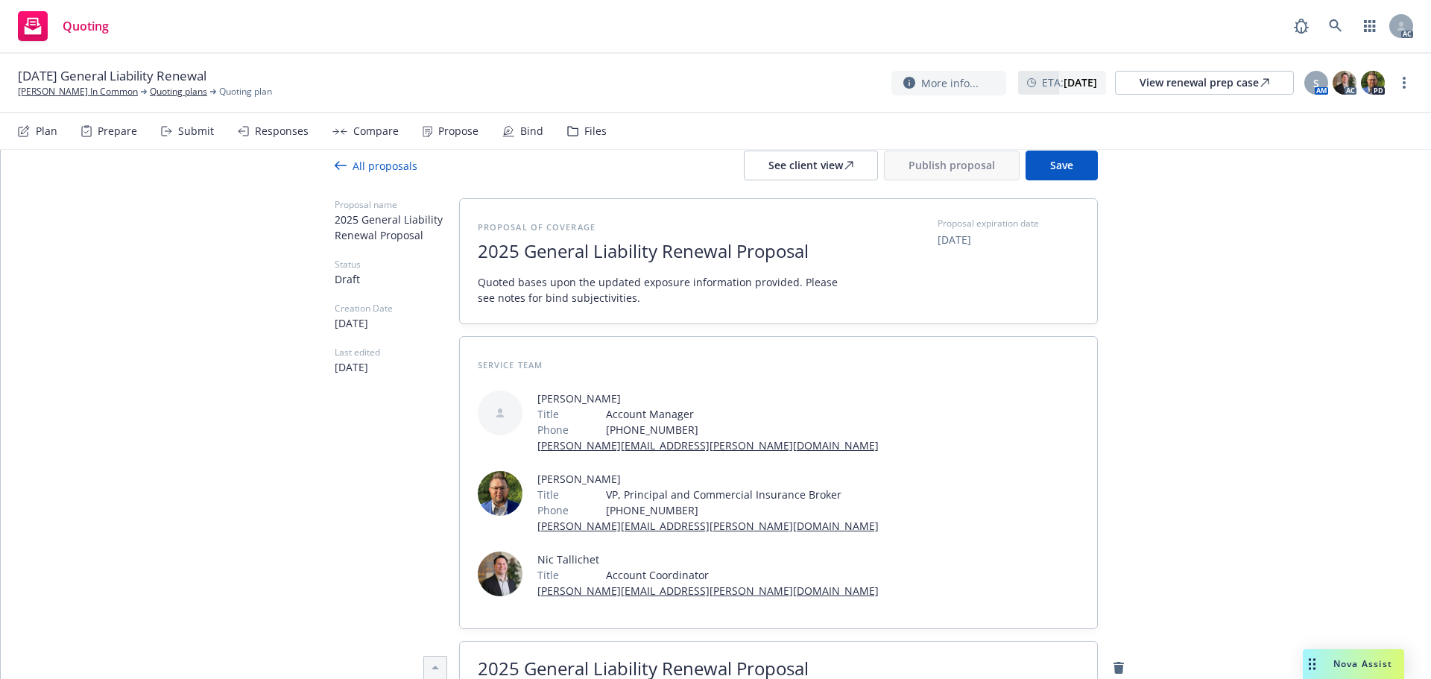
scroll to position [0, 0]
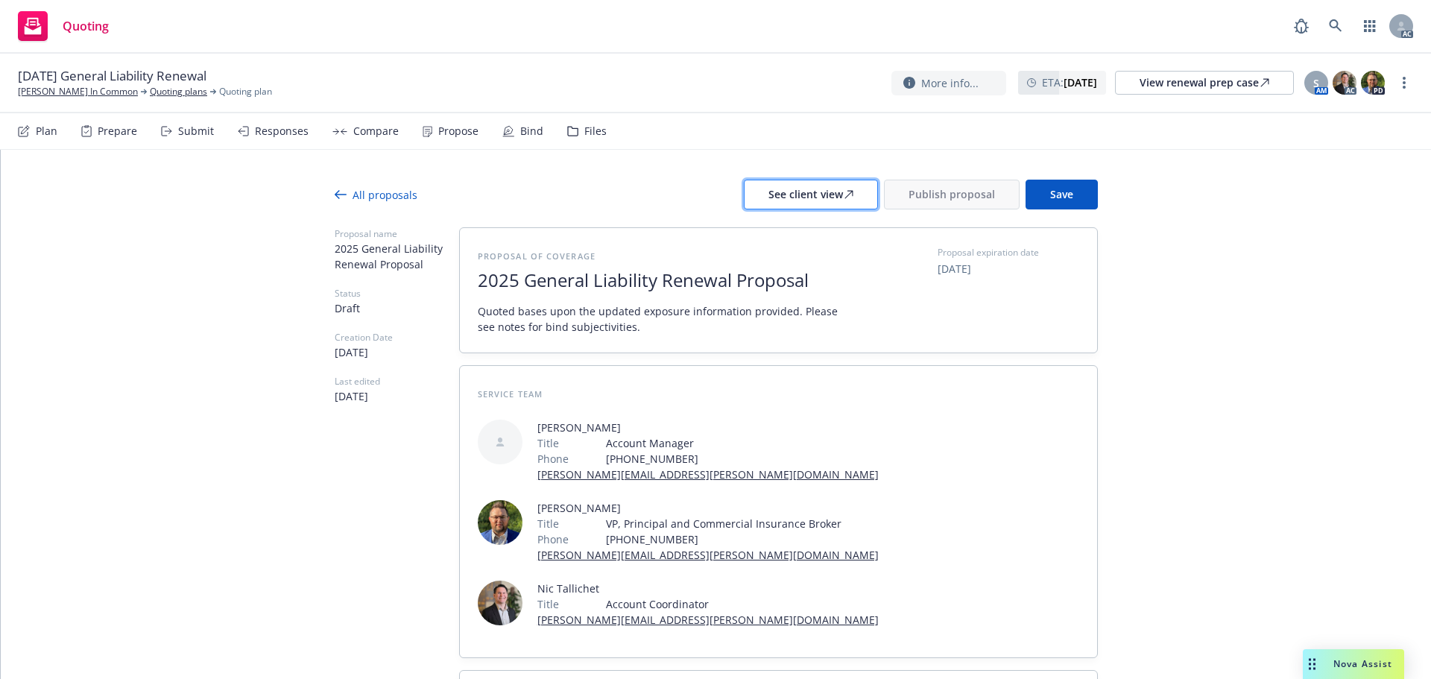
click at [783, 183] on div "See client view" at bounding box center [811, 194] width 85 height 28
type textarea "x"
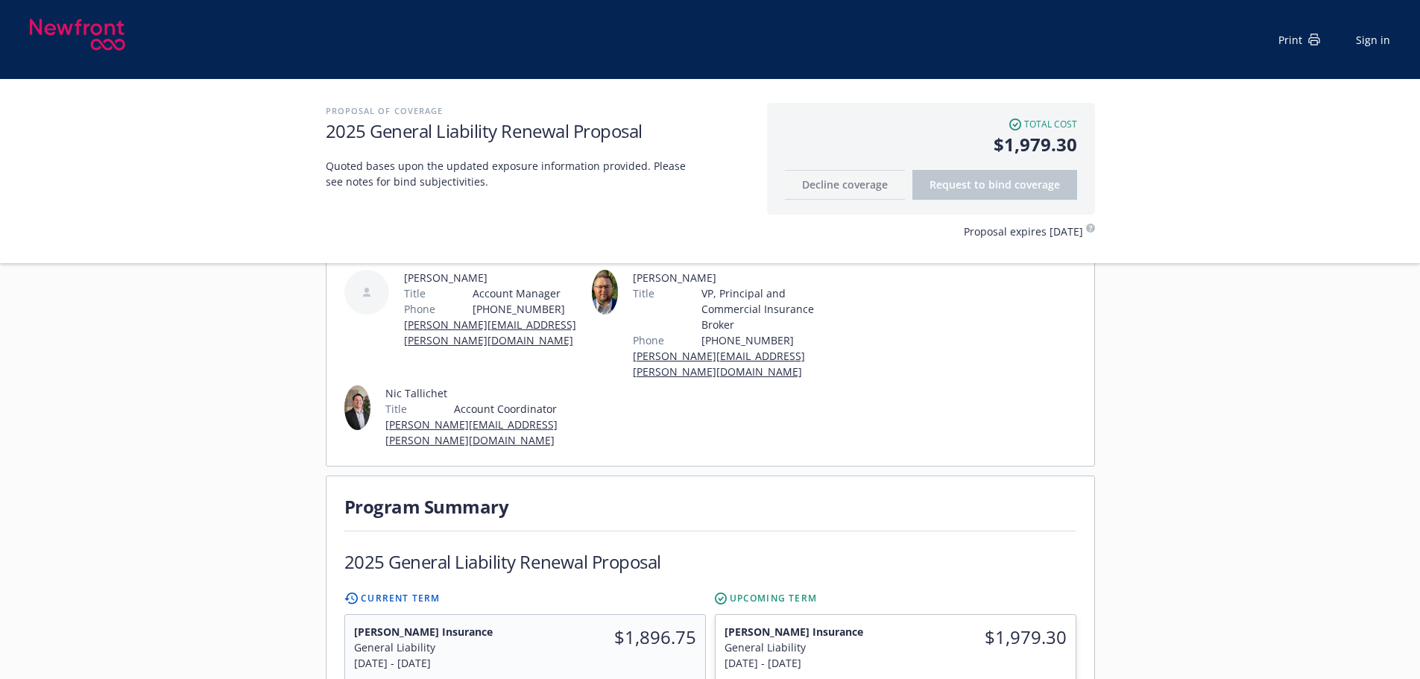
scroll to position [298, 0]
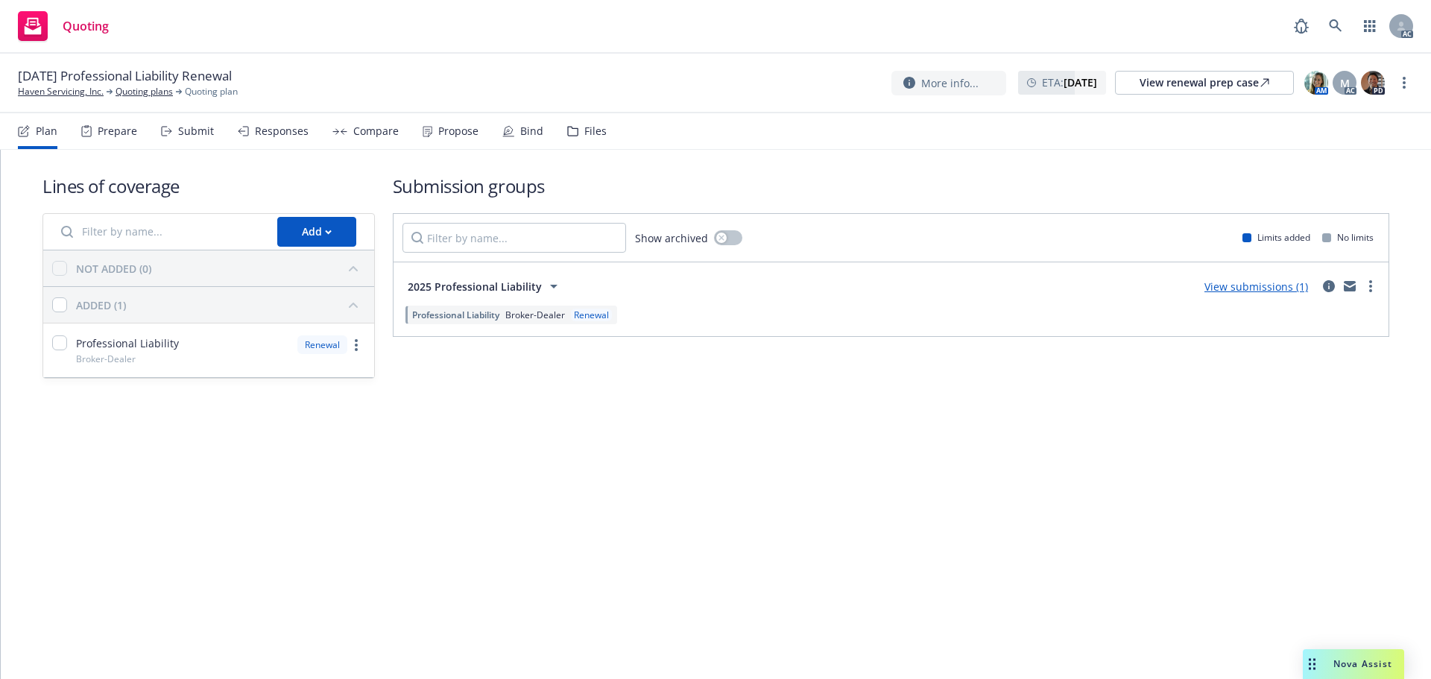
click at [204, 136] on div "Submit" at bounding box center [196, 131] width 36 height 12
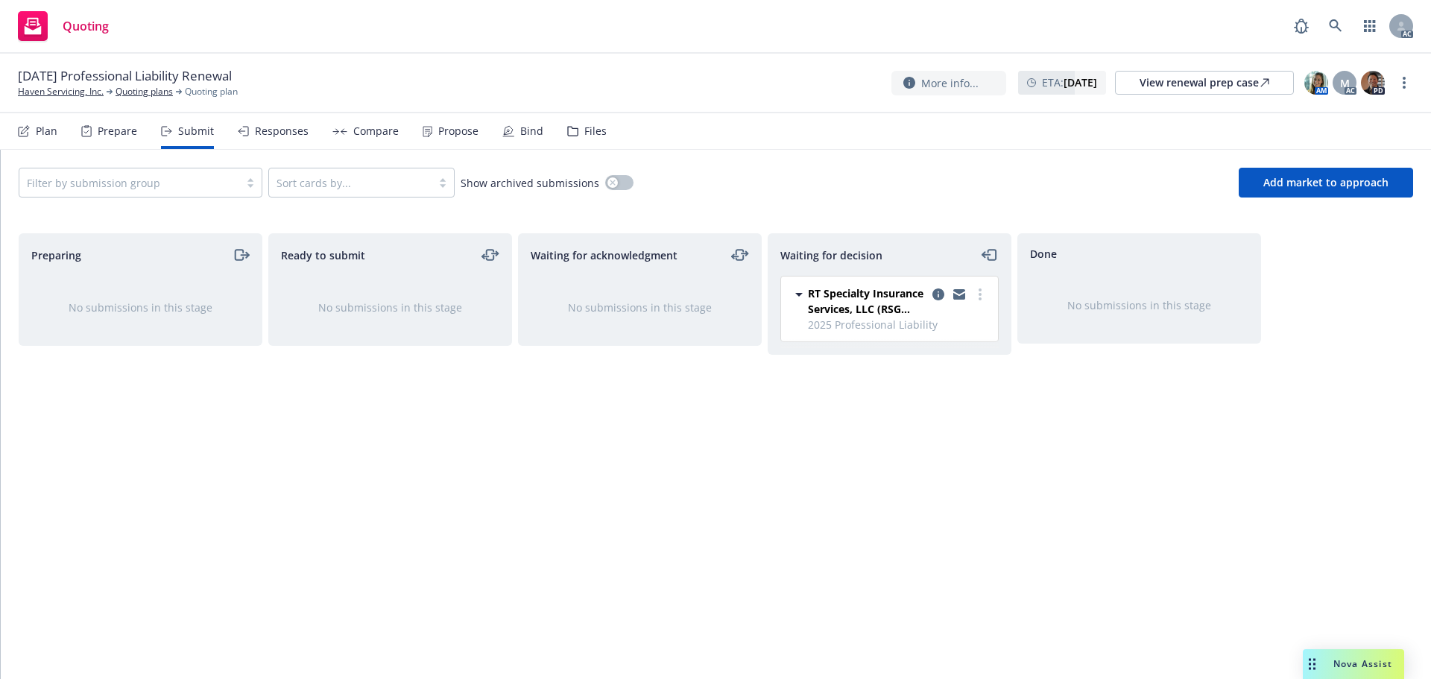
click at [975, 285] on div "RT Specialty Insurance Services, LLC (RSG Specialty, LLC) 2025 Professional Lia…" at bounding box center [889, 309] width 217 height 65
click at [984, 288] on link "more" at bounding box center [980, 294] width 18 height 18
click at [937, 382] on span "Add accepted decision" at bounding box center [913, 384] width 149 height 14
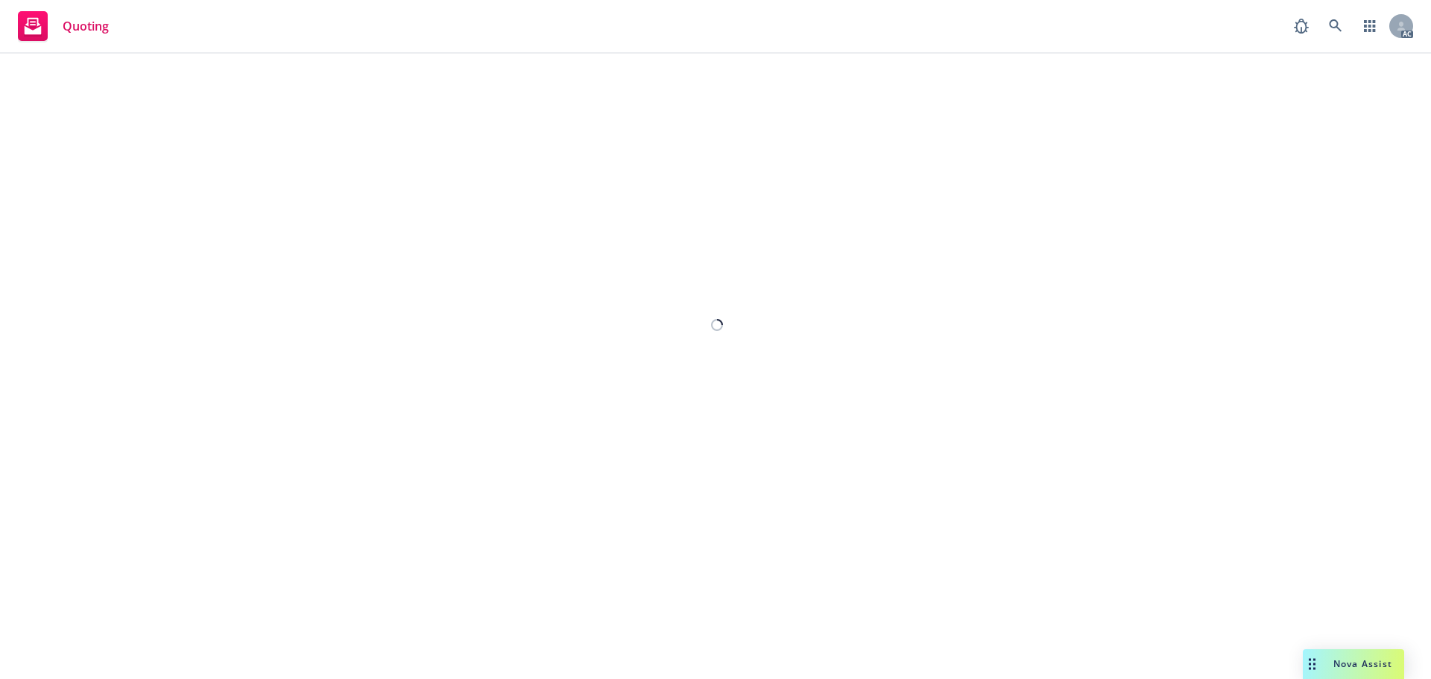
select select "12"
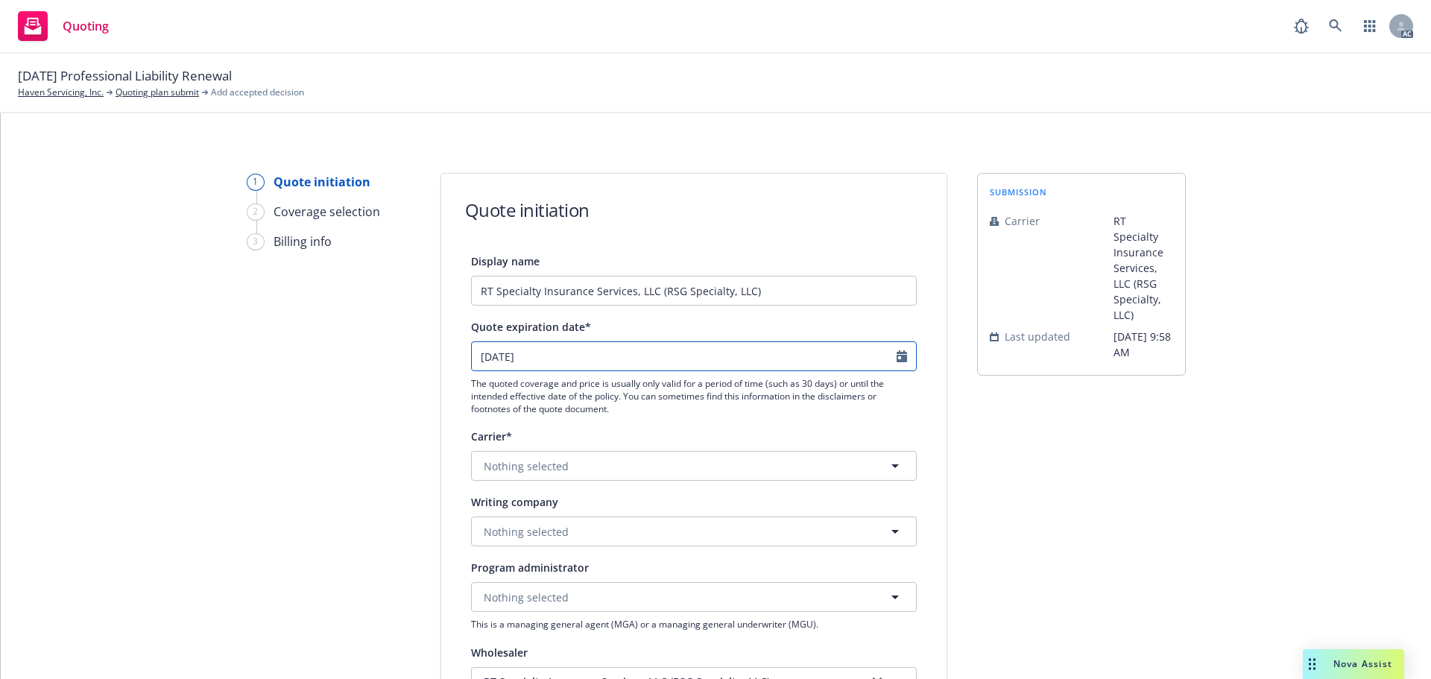
click at [898, 356] on icon "Calendar" at bounding box center [902, 356] width 10 height 12
select select "11"
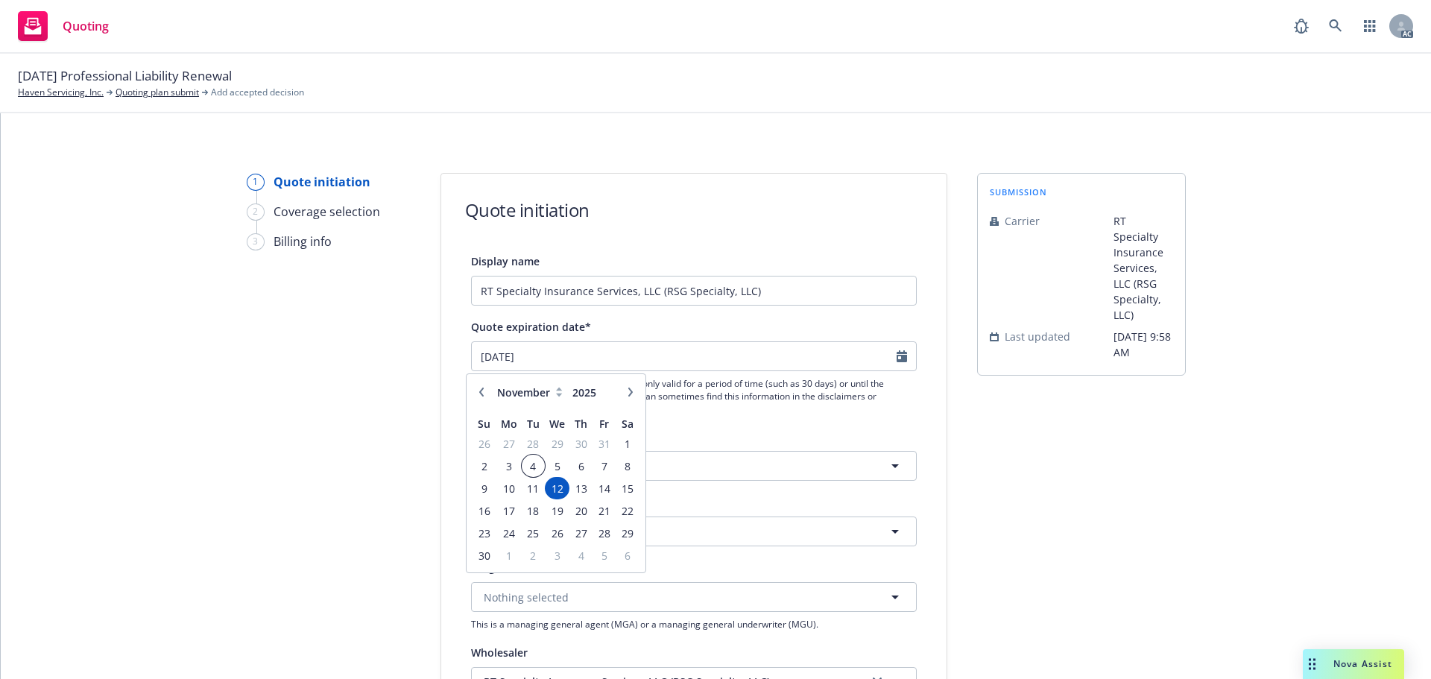
click at [533, 466] on span "4" at bounding box center [533, 466] width 20 height 19
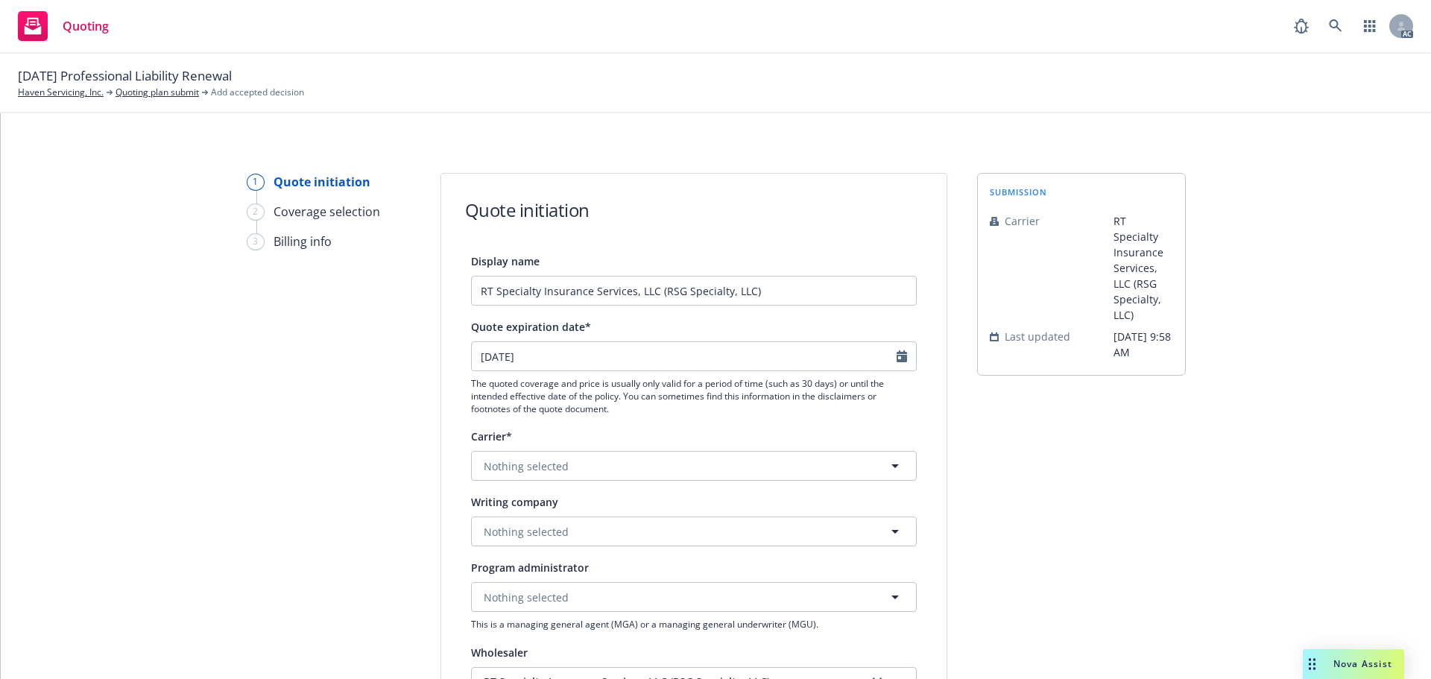
type input "[DATE]"
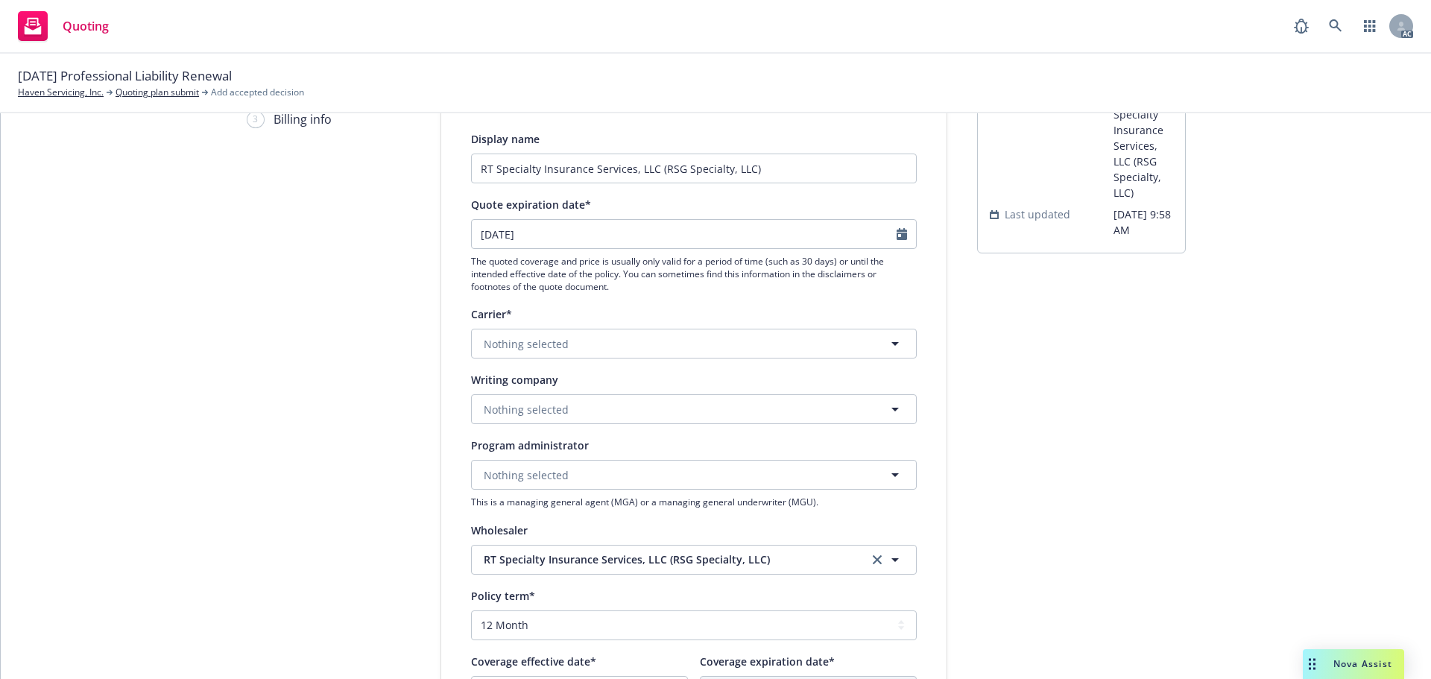
scroll to position [149, 0]
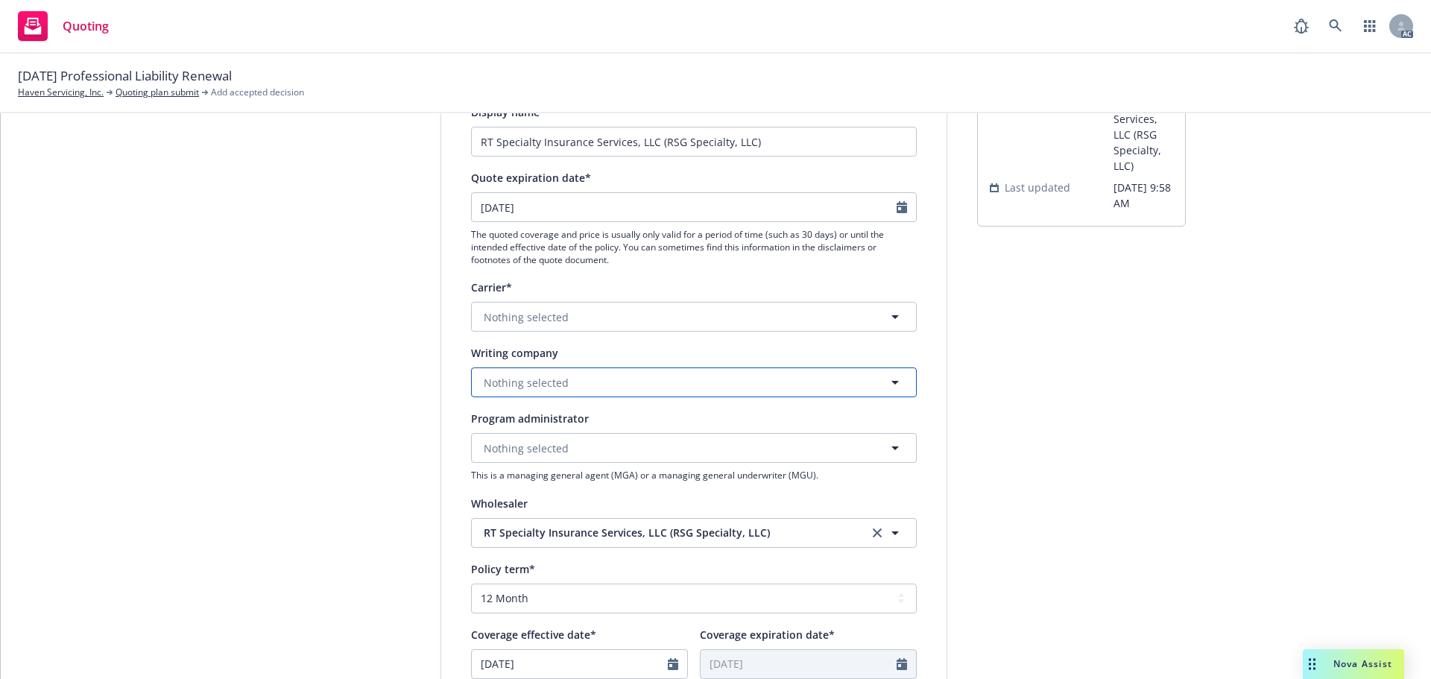
click at [538, 392] on button "Nothing selected" at bounding box center [694, 382] width 446 height 30
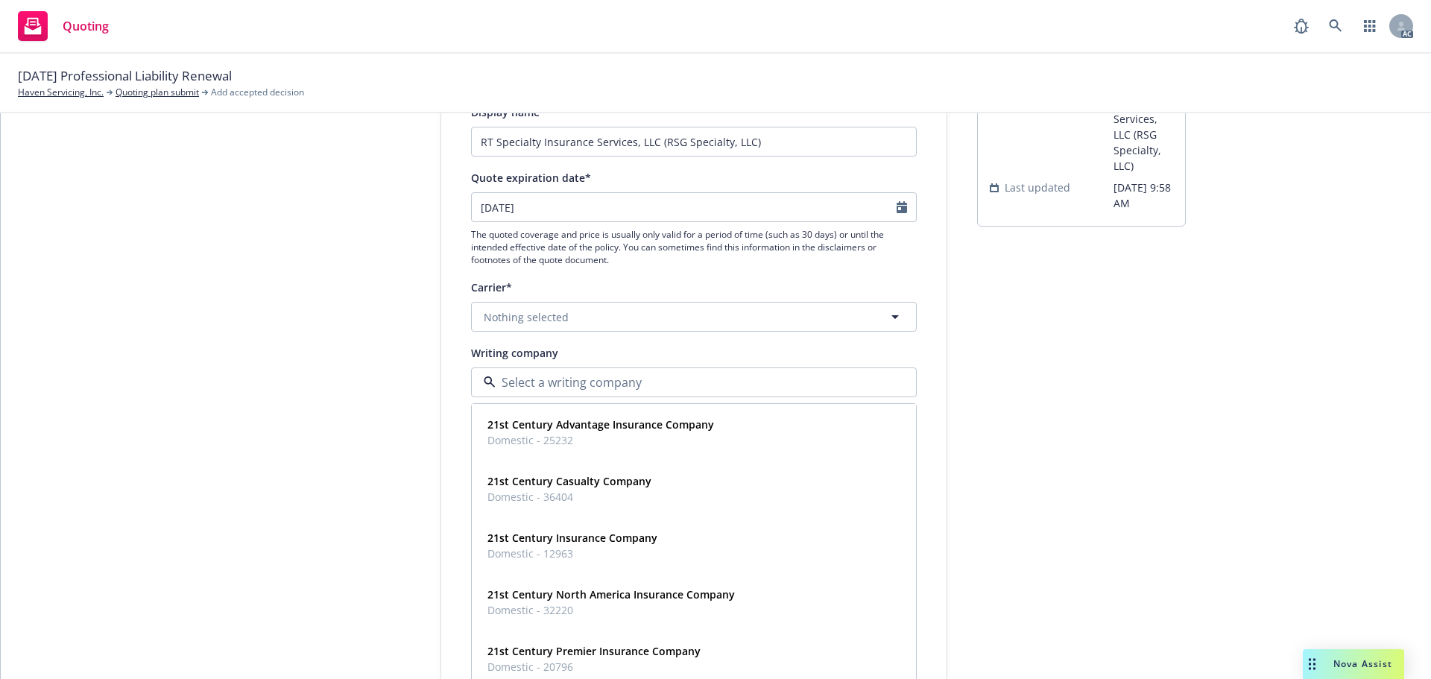
paste input "Berkley Regional Insurance Compan"
type input "Berkley Regional Insurance Compan"
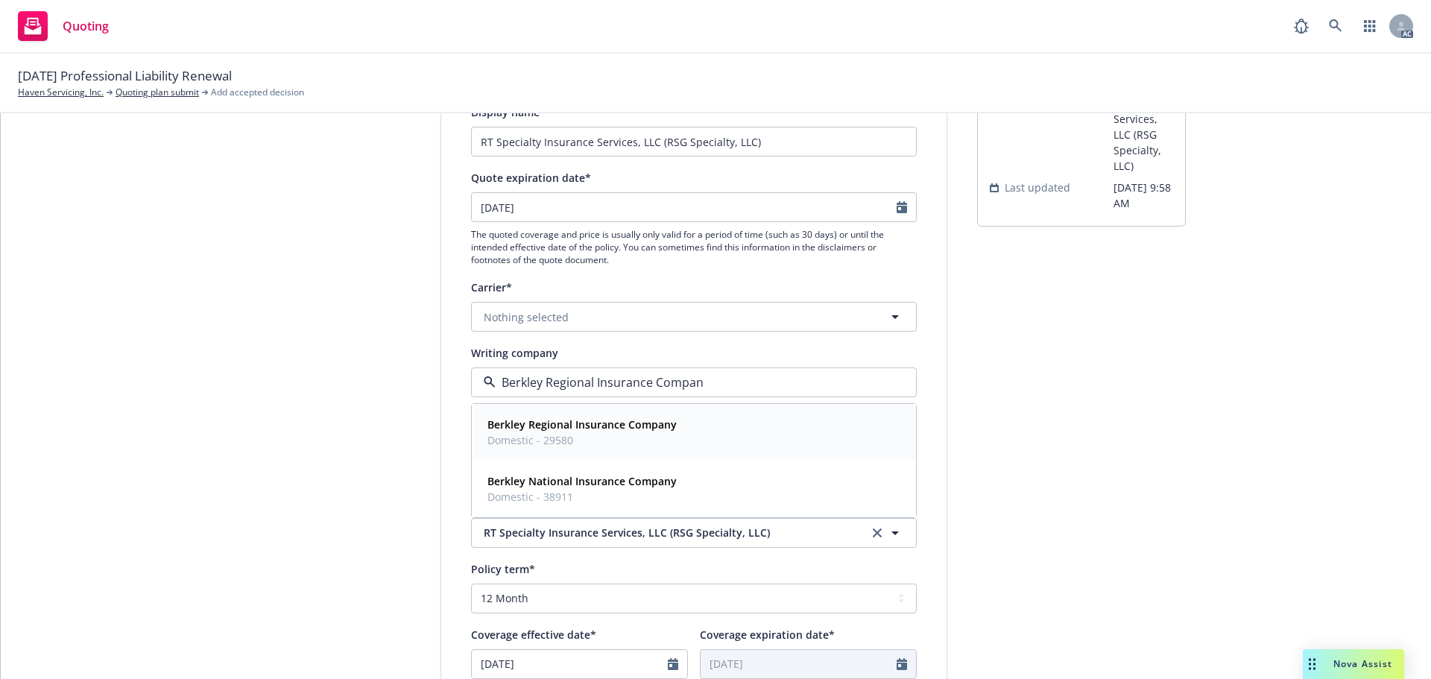
click at [590, 430] on strong "Berkley Regional Insurance Company" at bounding box center [582, 424] width 189 height 14
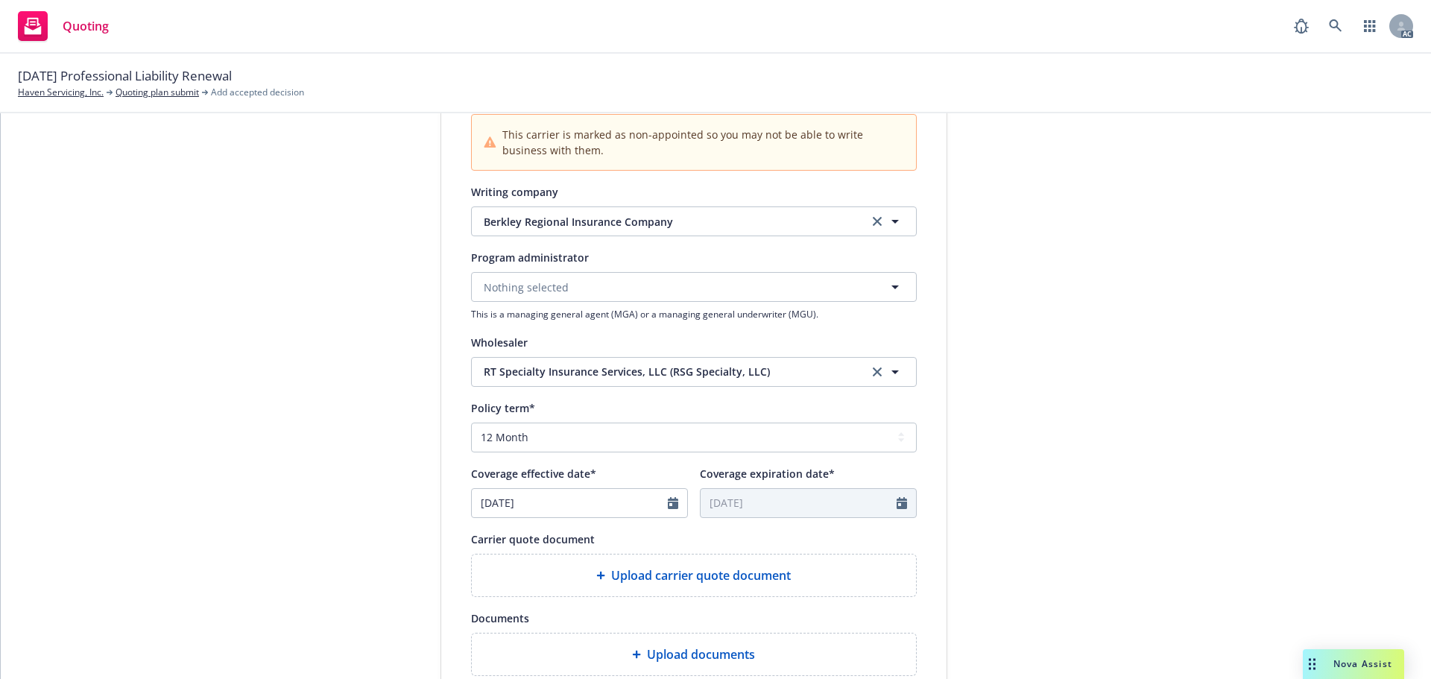
scroll to position [596, 0]
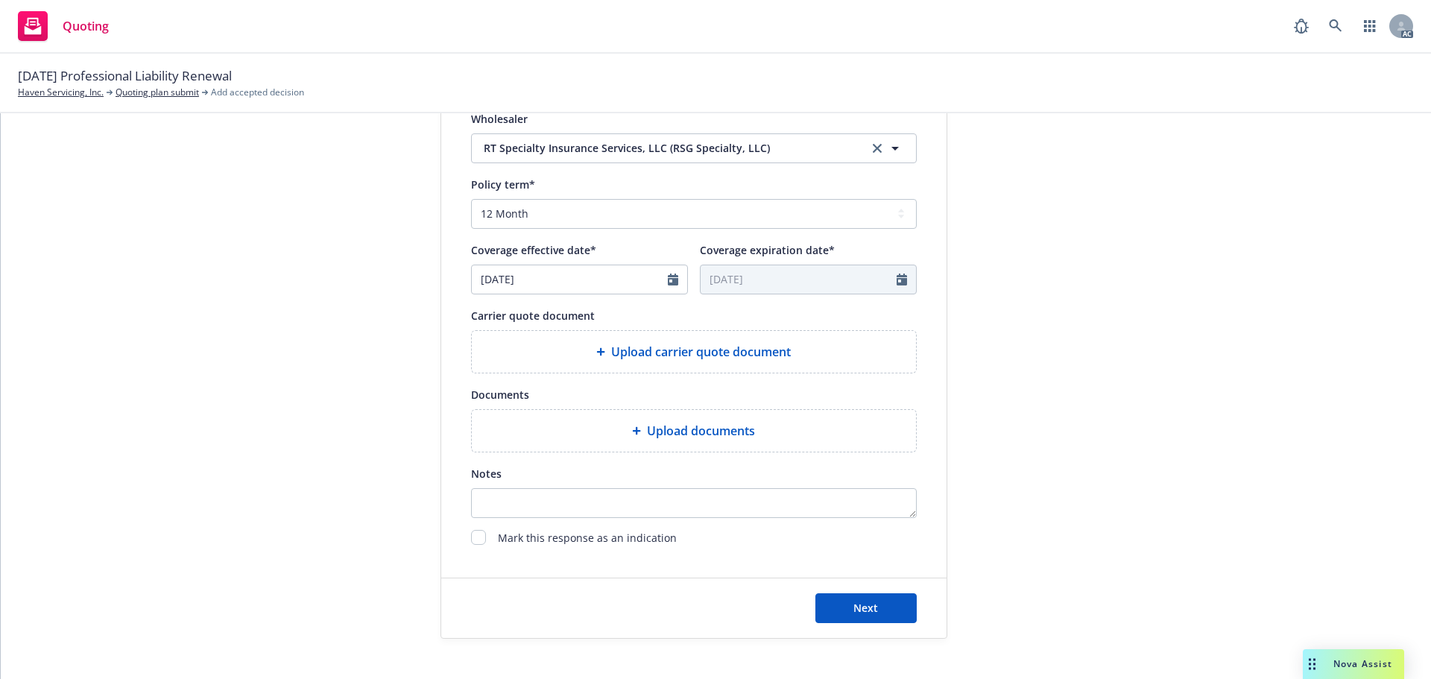
click at [716, 370] on div "Upload carrier quote document" at bounding box center [694, 352] width 444 height 42
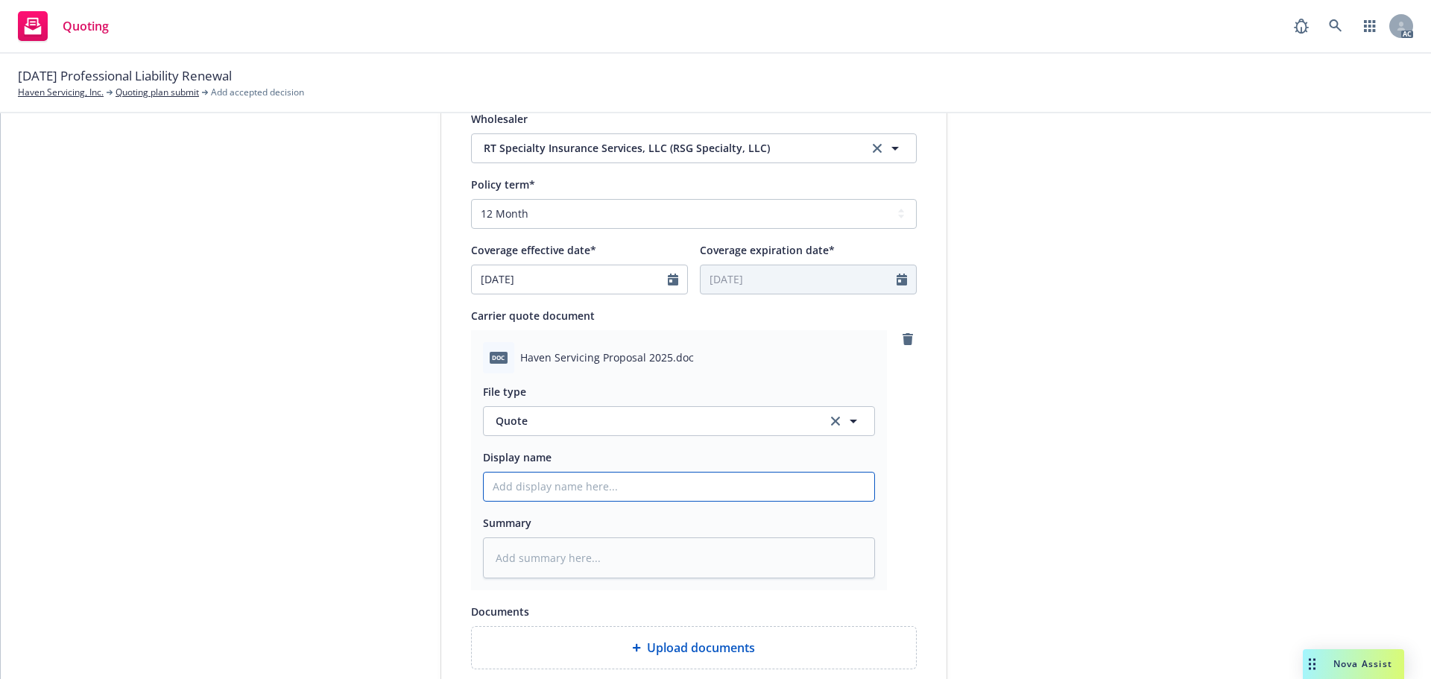
click at [587, 478] on input "Display name" at bounding box center [679, 487] width 391 height 28
type textarea "x"
type input "2"
type textarea "x"
type input "25"
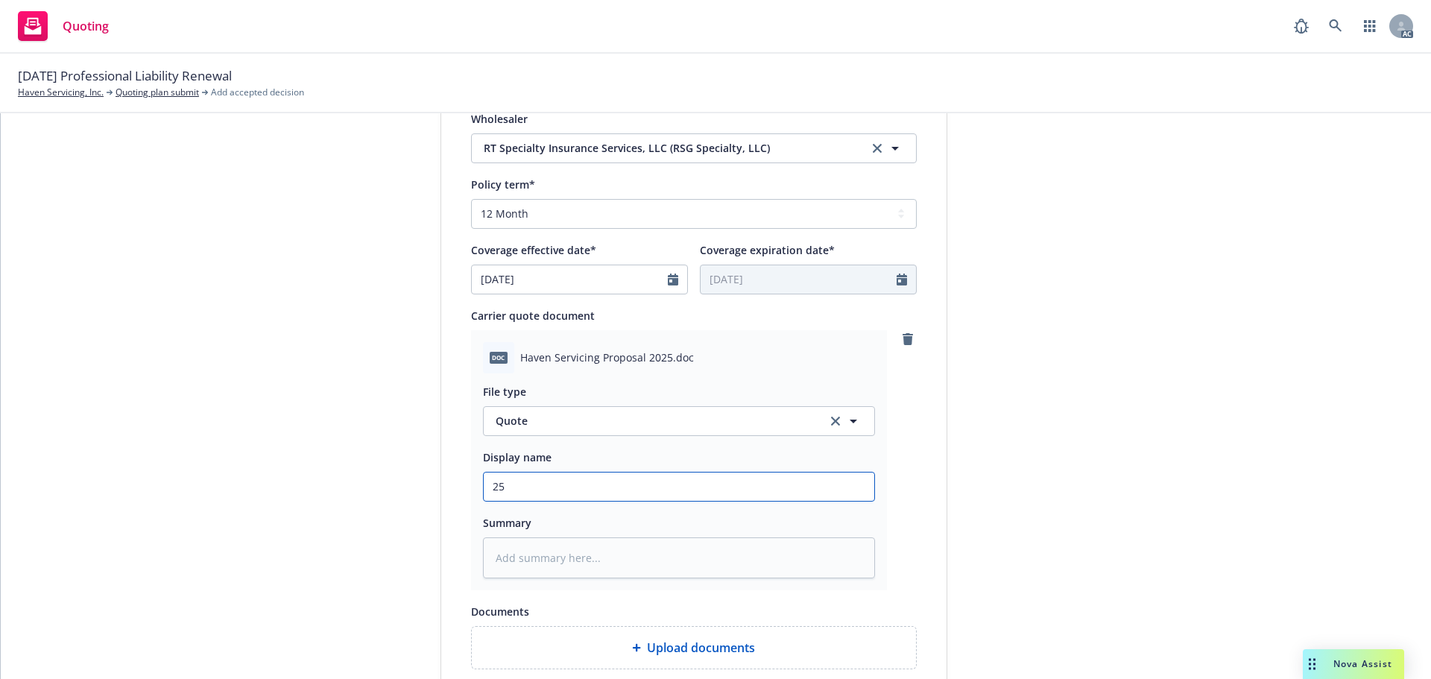
type textarea "x"
type input "25-"
type textarea "x"
type input "25-2"
type textarea "x"
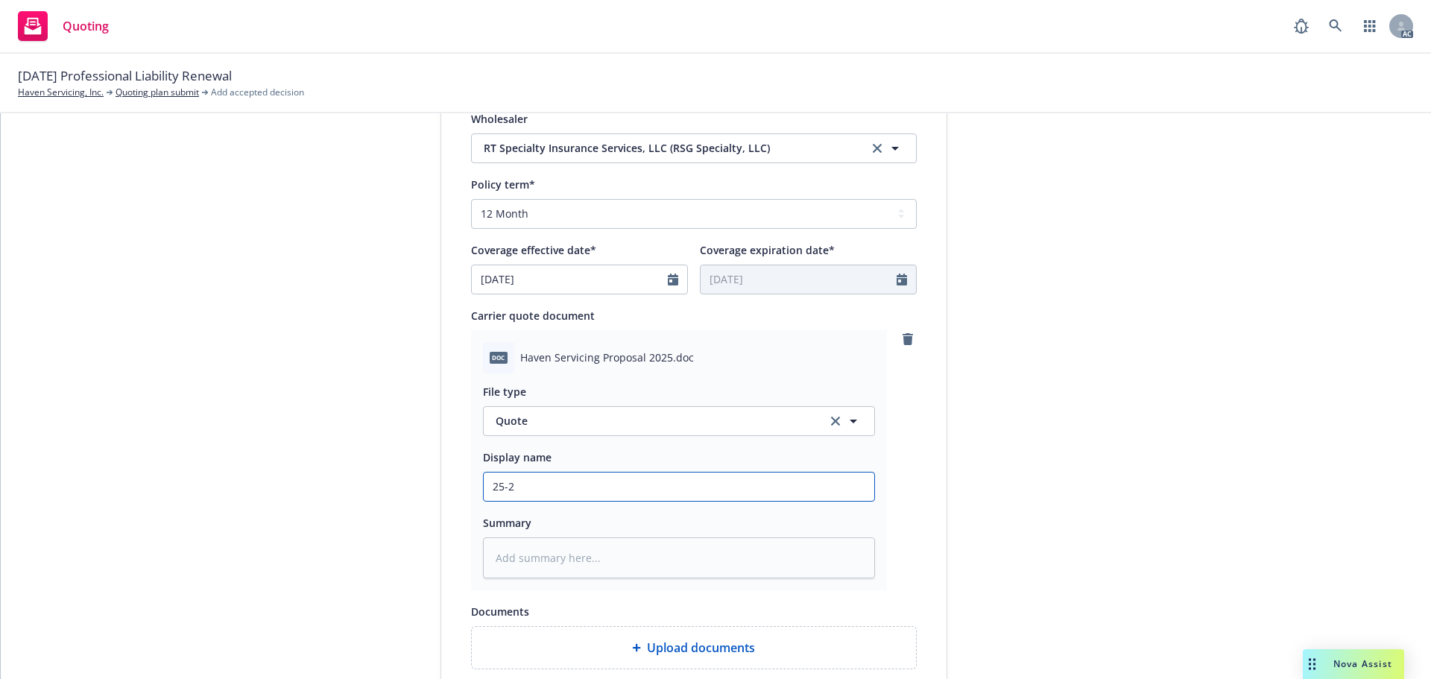
type input "25-26"
type textarea "x"
type input "25-26"
type textarea "x"
type input "25-26 P"
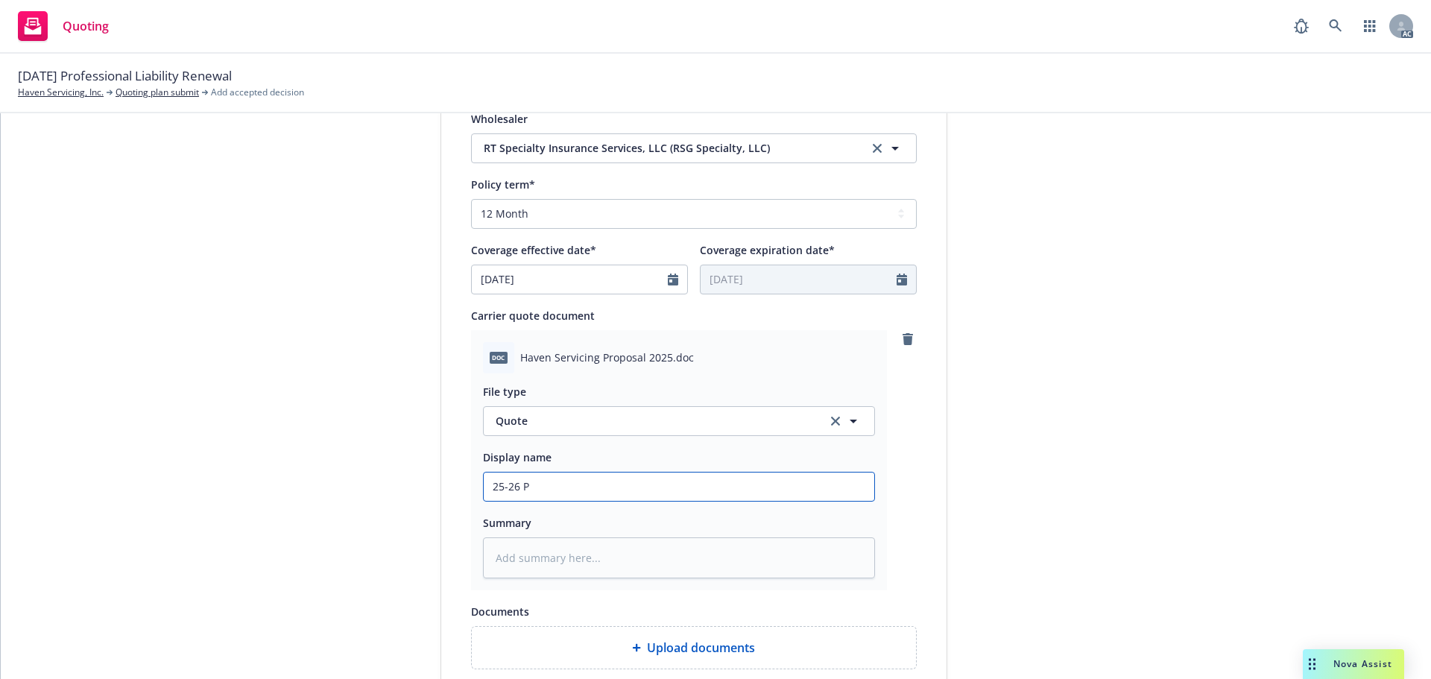
type textarea "x"
type input "25-26 Pr"
type textarea "x"
type input "25-26 Pro"
type textarea "x"
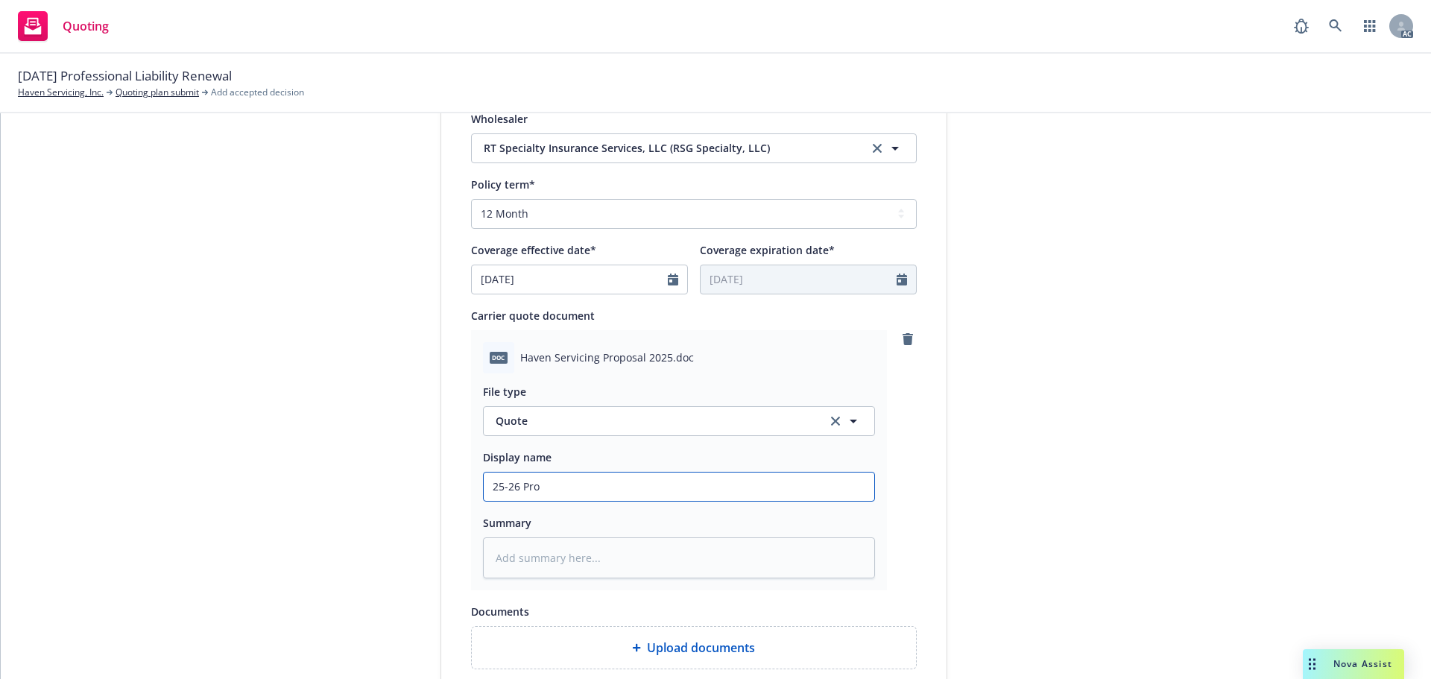
type input "25-26 Prof"
type textarea "x"
type input "25-26 Profe"
type textarea "x"
type input "25-26 Profes"
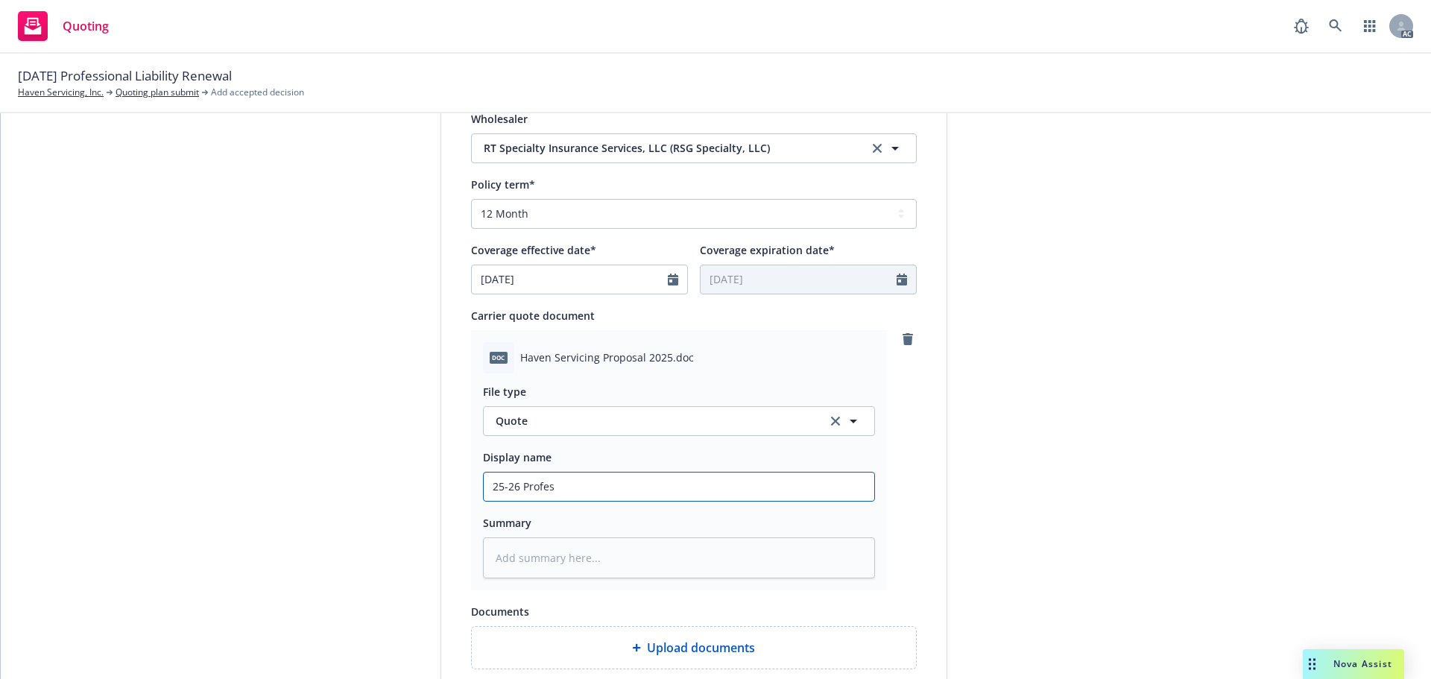
type textarea "x"
type input "25-26 Profess"
type textarea "x"
type input "25-26 Professi"
type textarea "x"
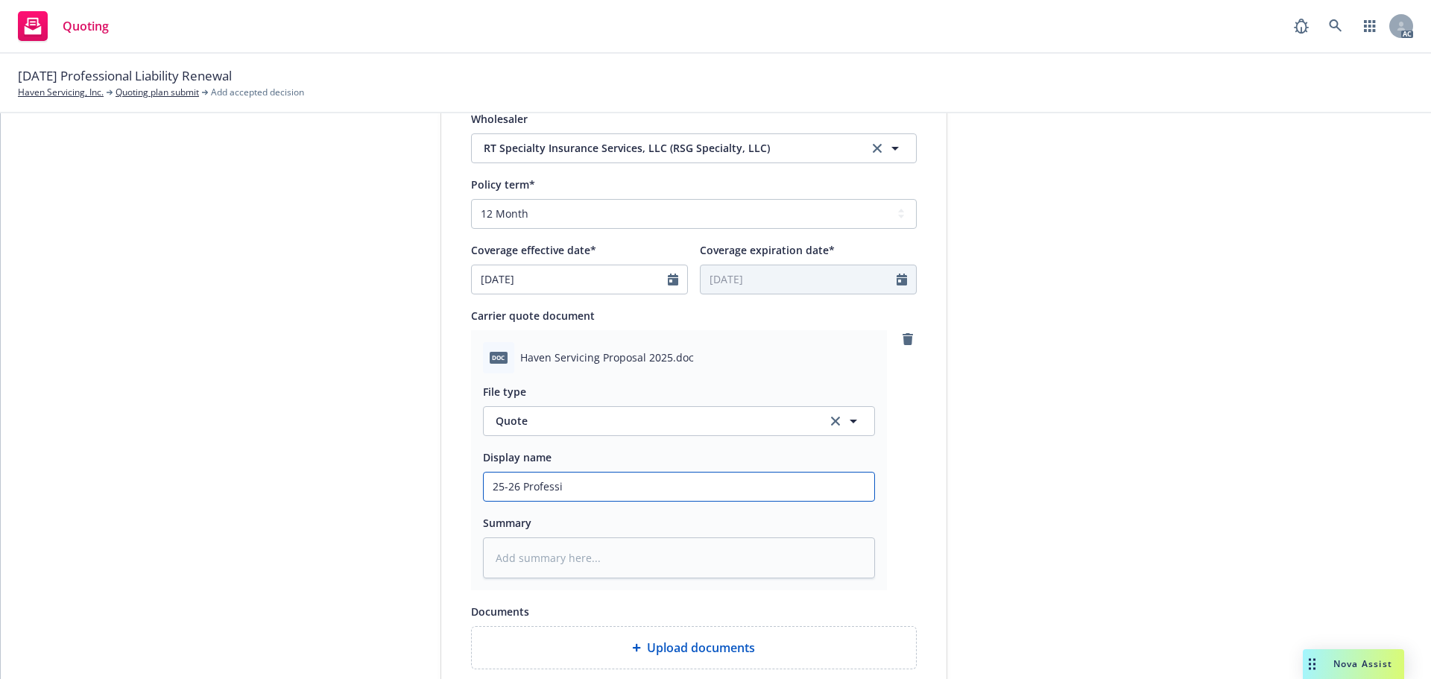
type input "25-26 Professio"
type textarea "x"
type input "25-26 Profession"
type textarea "x"
type input "25-26 Professiona"
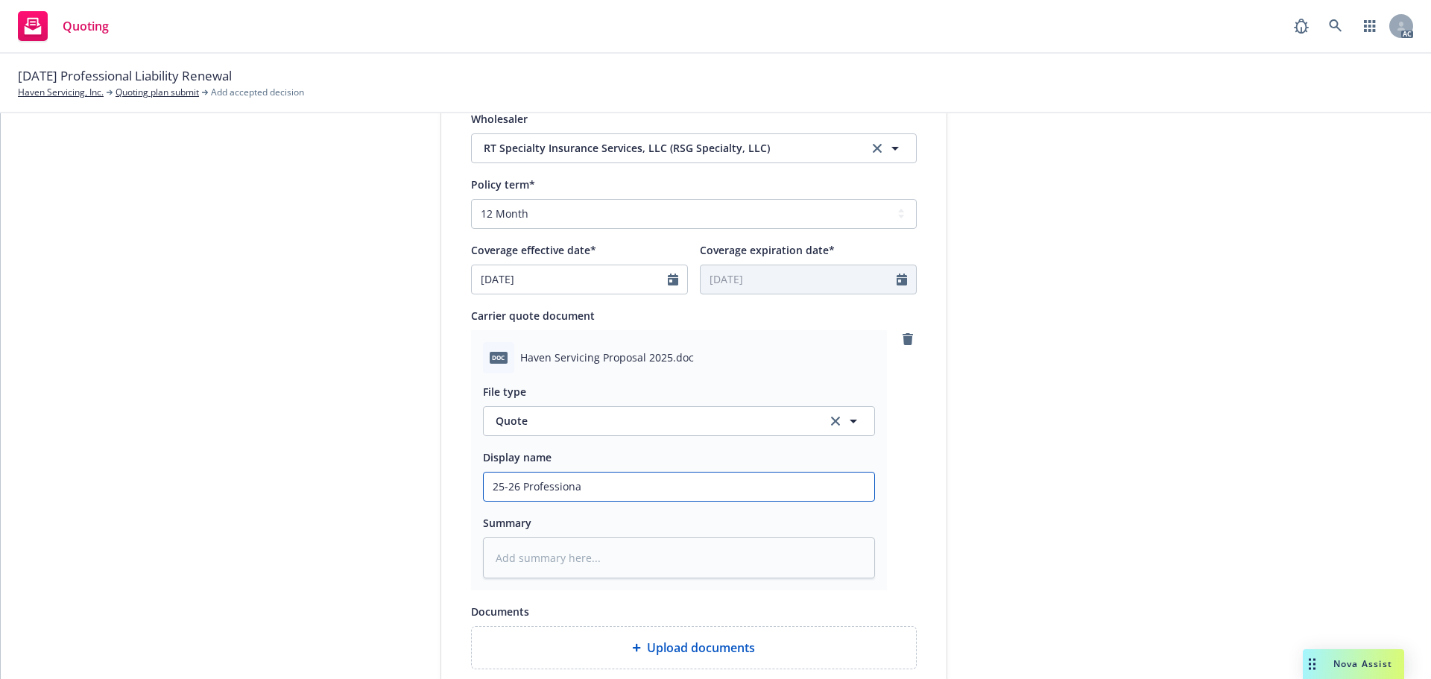
type textarea "x"
type input "25-26 Professional"
type textarea "x"
type input "25-26 Professional"
type textarea "x"
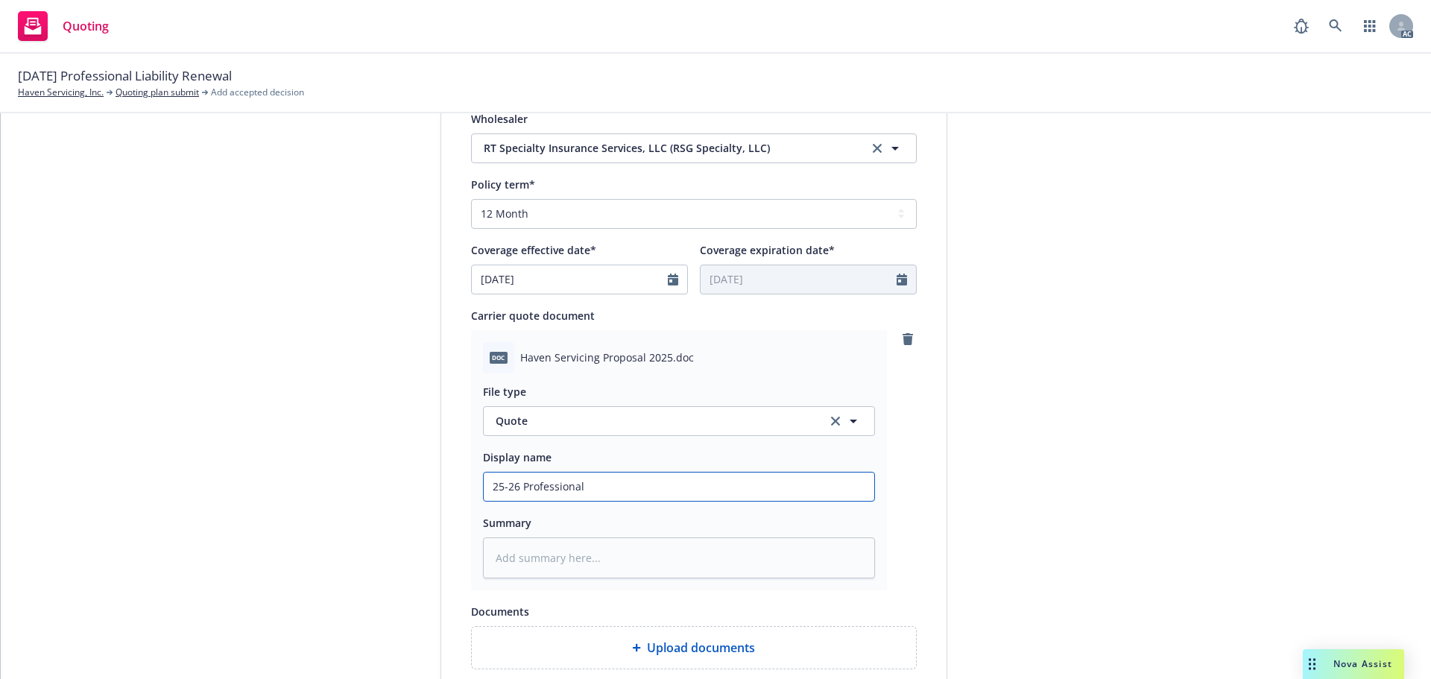
type input "25-26 Professional L"
type textarea "x"
type input "25-26 Professional Li"
type textarea "x"
type input "25-26 Professional Lia"
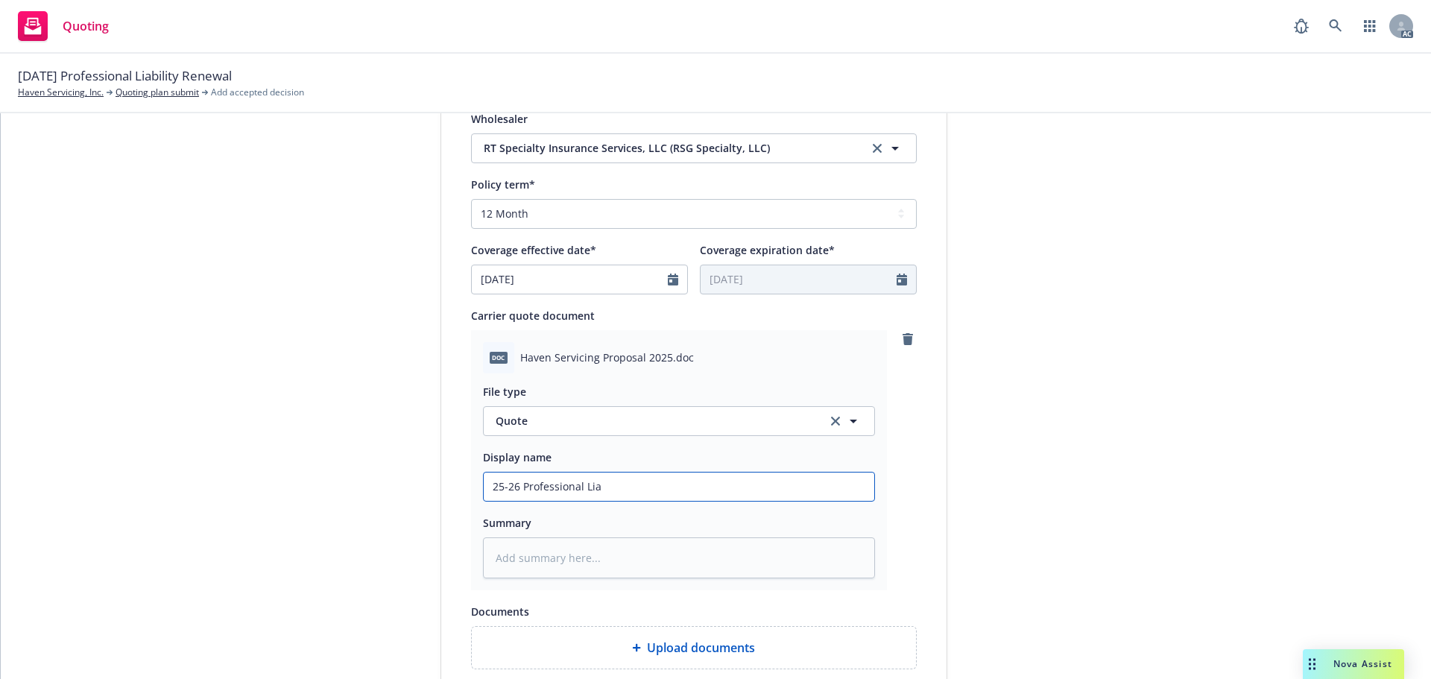
type textarea "x"
type input "25-26 Professional Liab"
type textarea "x"
type input "25-26 Professional Liabi"
type textarea "x"
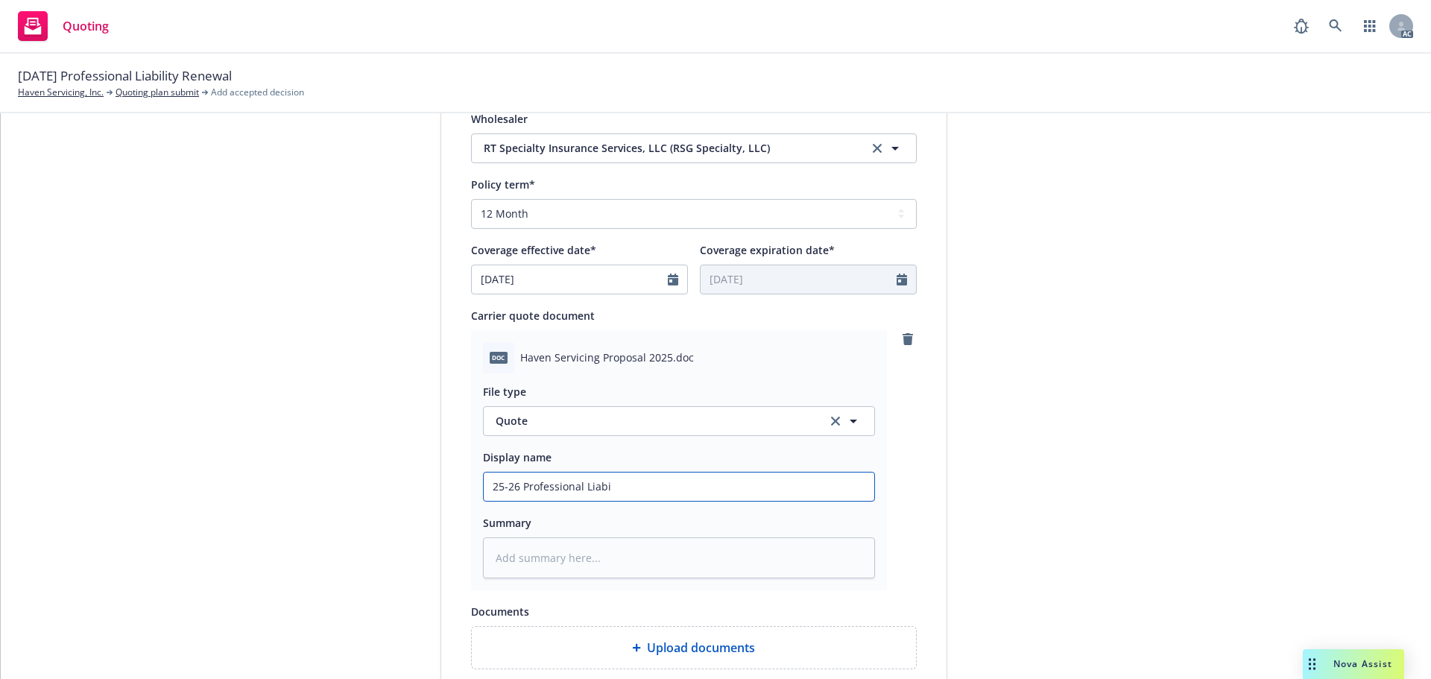
type input "25-26 Professional Liabil"
type textarea "x"
type input "25-26 Professional Liabili"
type textarea "x"
type input "25-26 Professional Liabilit"
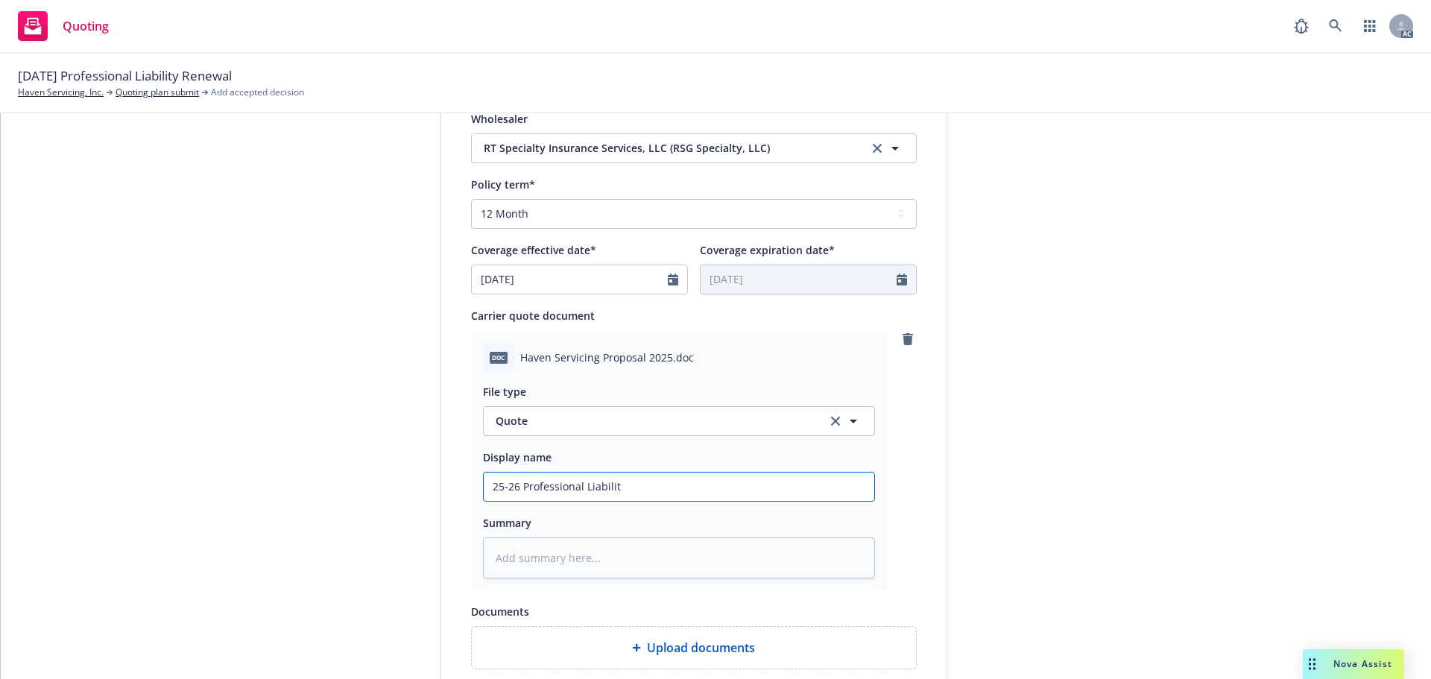
type textarea "x"
type input "25-26 Professional Liability"
type textarea "x"
type input "25-26 Professional Liability Quote"
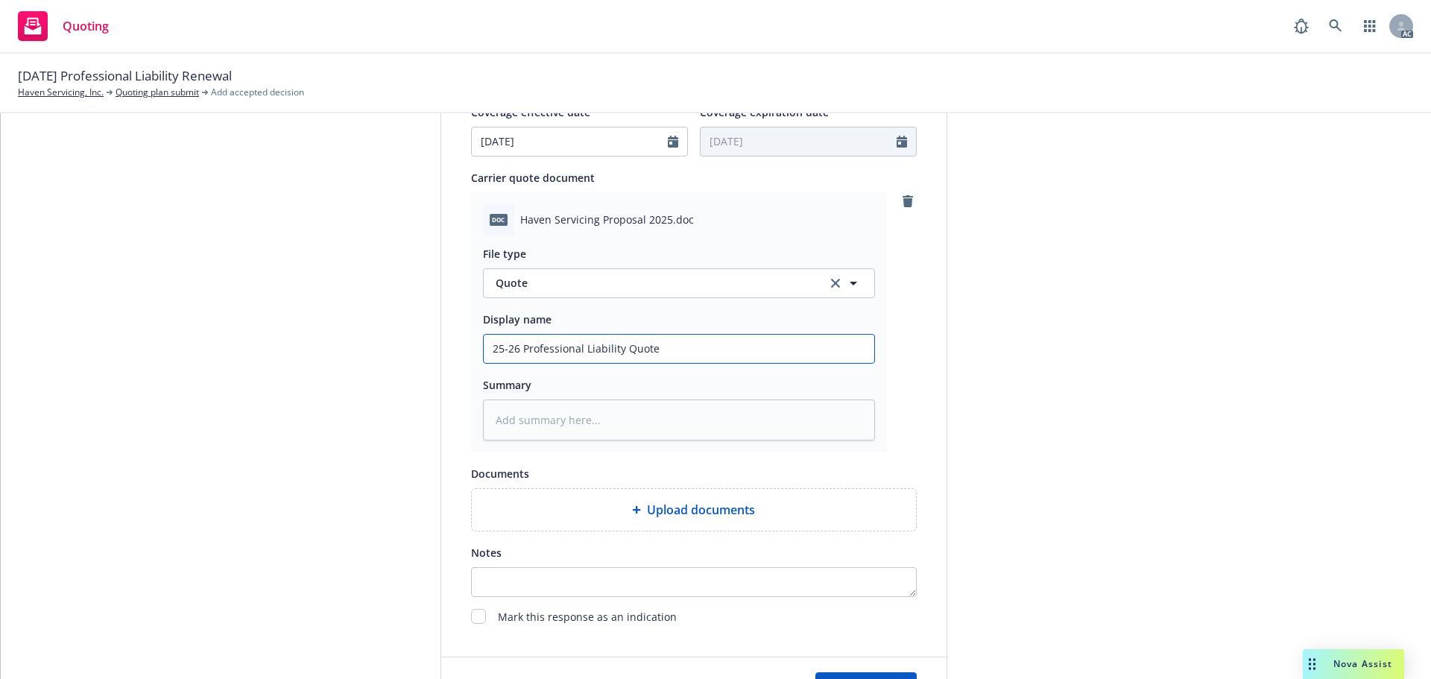
scroll to position [833, 0]
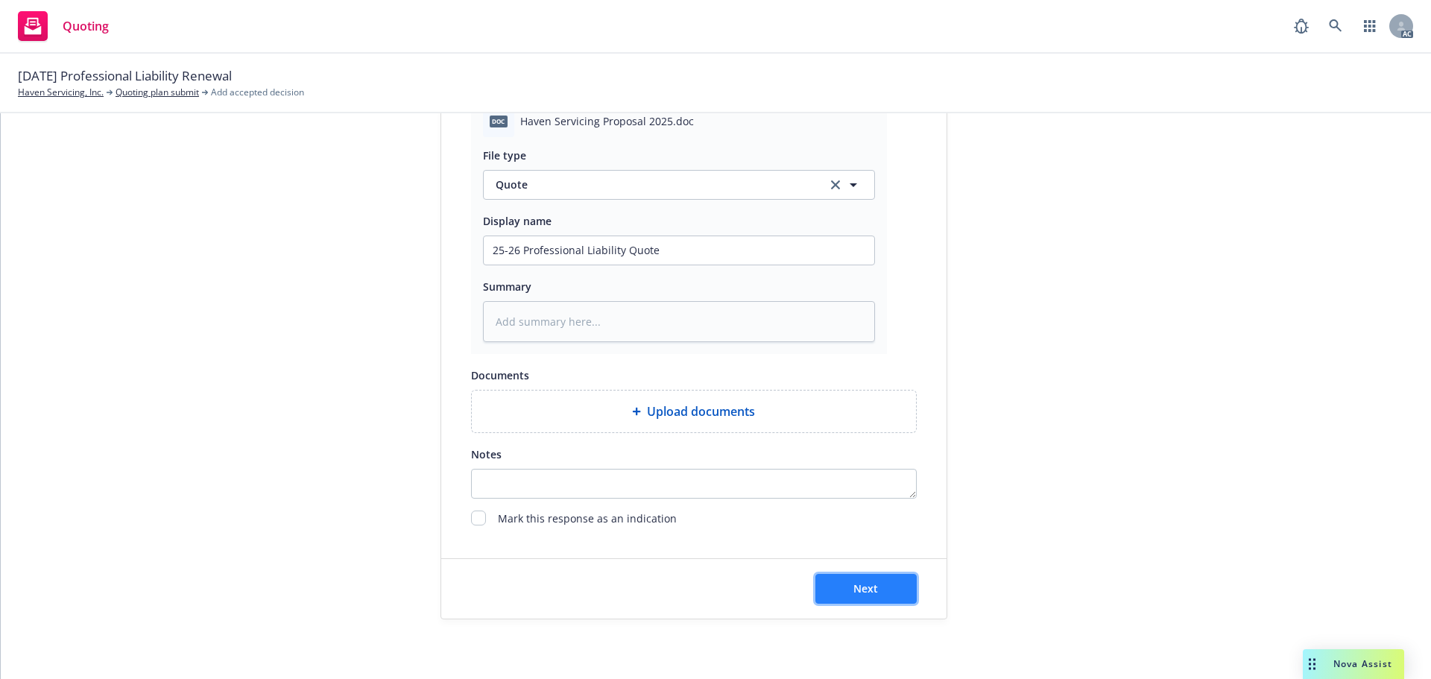
click at [827, 578] on button "Next" at bounding box center [865, 589] width 101 height 30
type textarea "x"
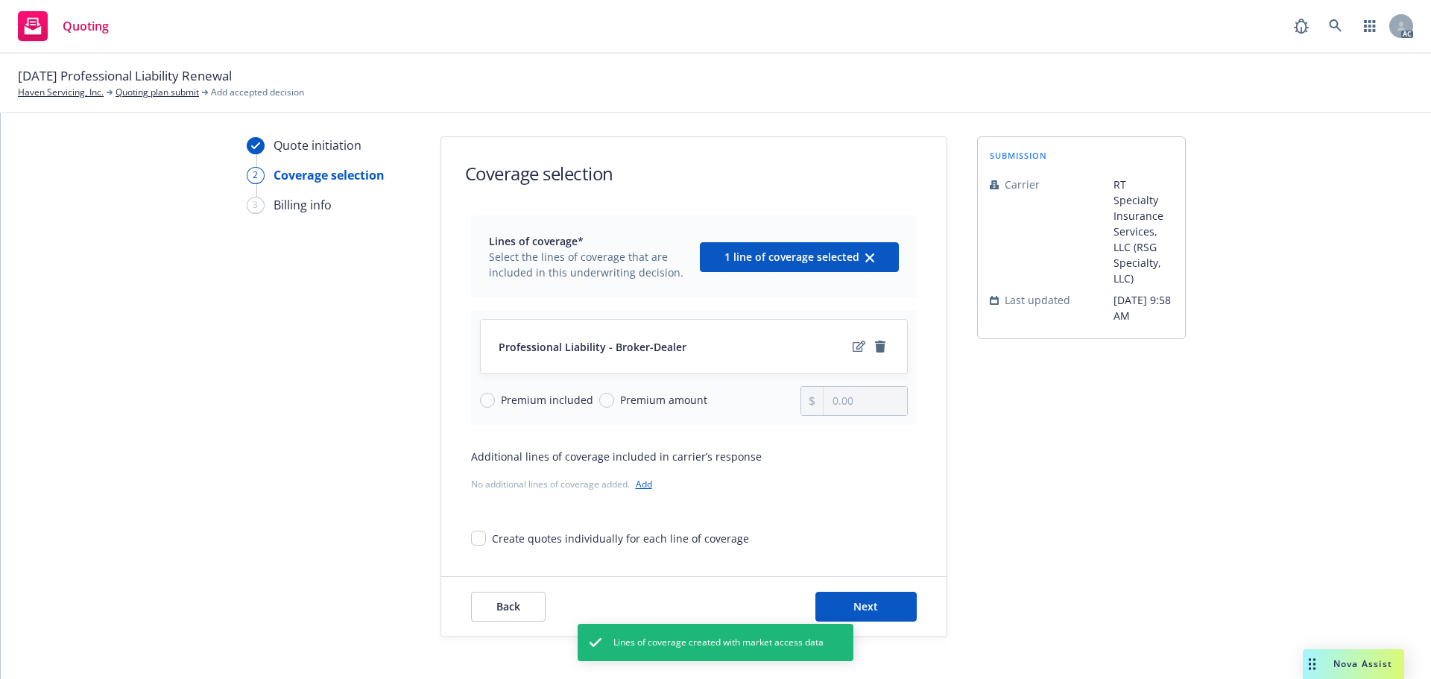
scroll to position [54, 0]
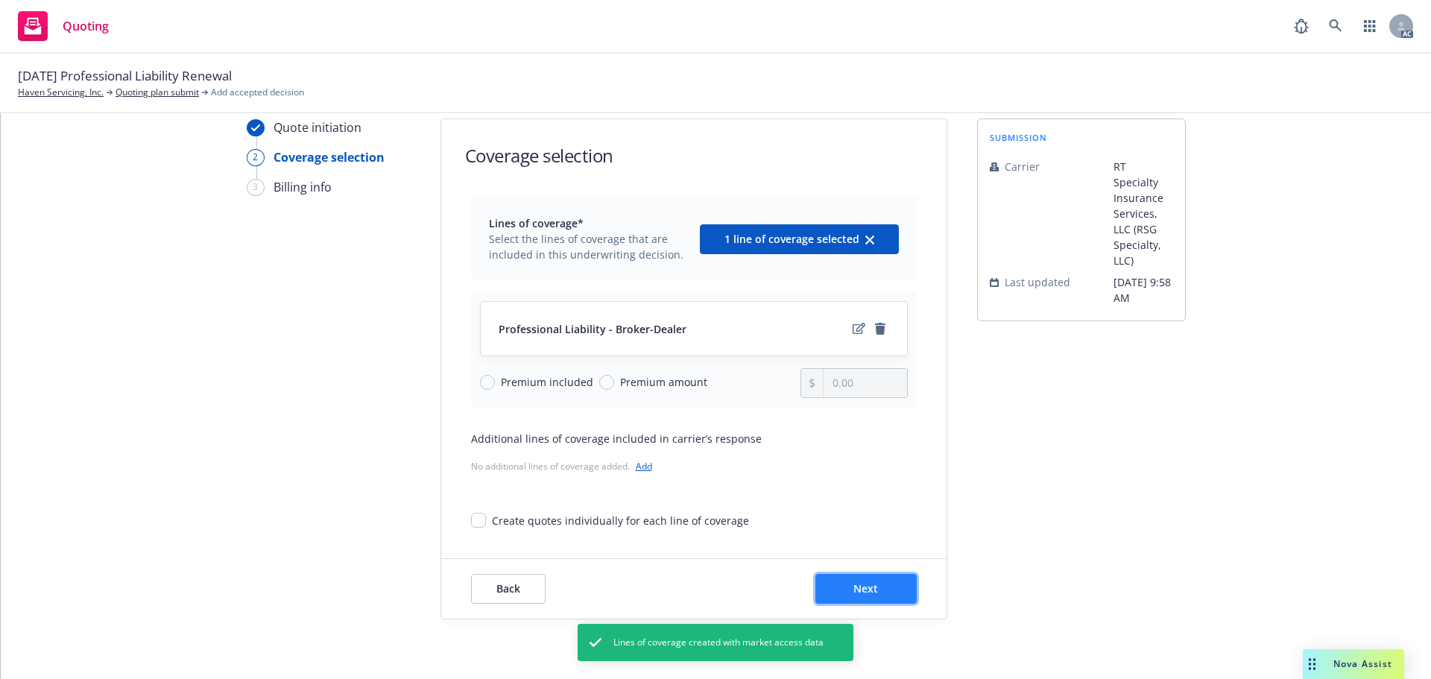
click at [854, 587] on span "Next" at bounding box center [866, 588] width 25 height 14
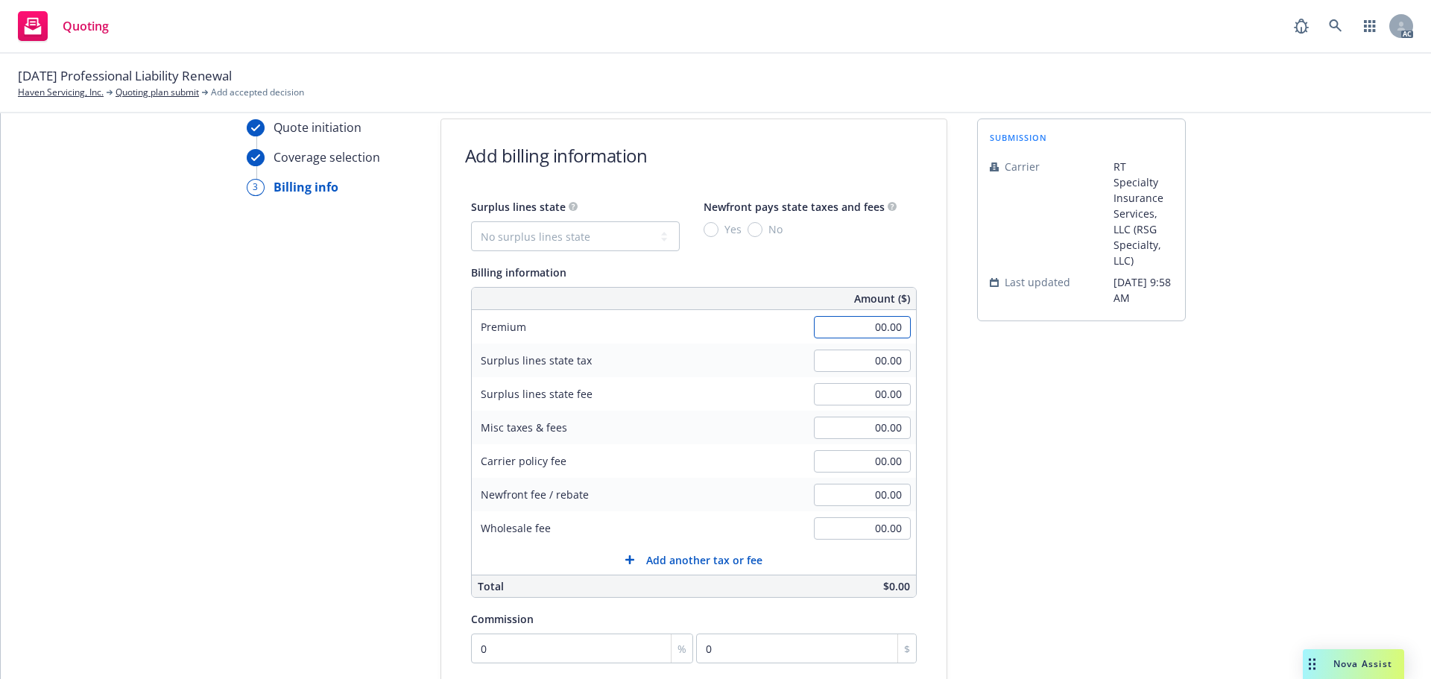
click at [821, 325] on input "00.00" at bounding box center [862, 327] width 97 height 22
type input "10,204.00"
click at [1139, 388] on div "submission Carrier RT Specialty Insurance Services, LLC (RSG Specialty, LLC) La…" at bounding box center [1081, 500] width 209 height 763
click at [834, 424] on input "00.00" at bounding box center [862, 428] width 97 height 22
type input "31.00"
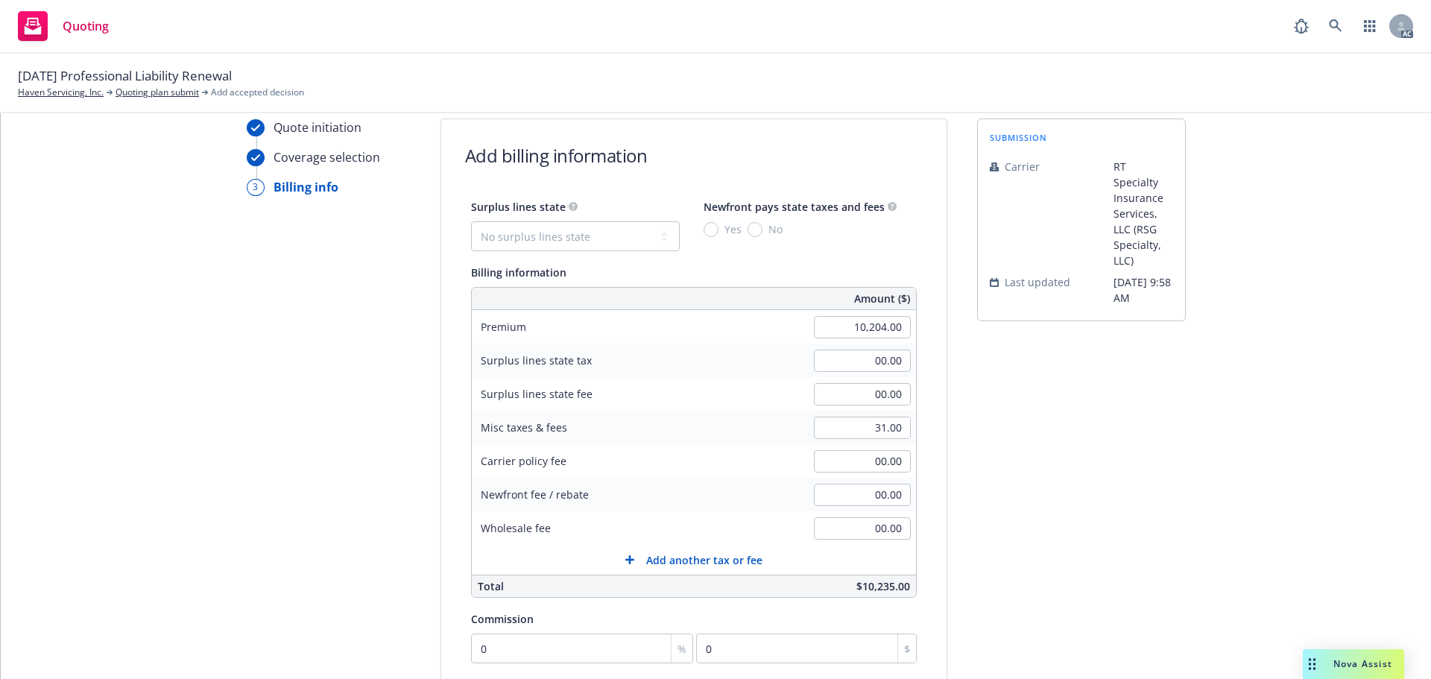
click at [977, 418] on div "submission Carrier RT Specialty Insurance Services, LLC (RSG Specialty, LLC) La…" at bounding box center [1081, 500] width 209 height 763
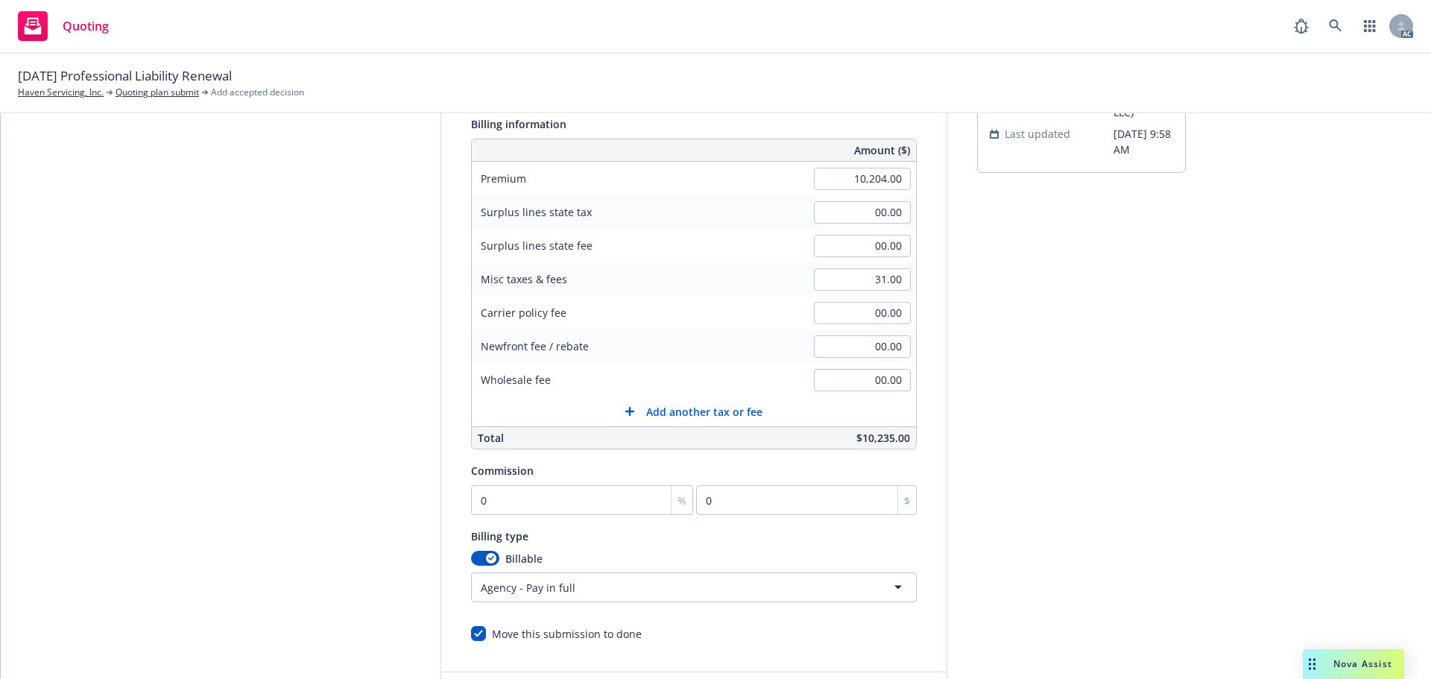
scroll to position [204, 0]
click at [529, 503] on input "0" at bounding box center [582, 500] width 223 height 30
type input "1"
type input "102.04"
type input "10"
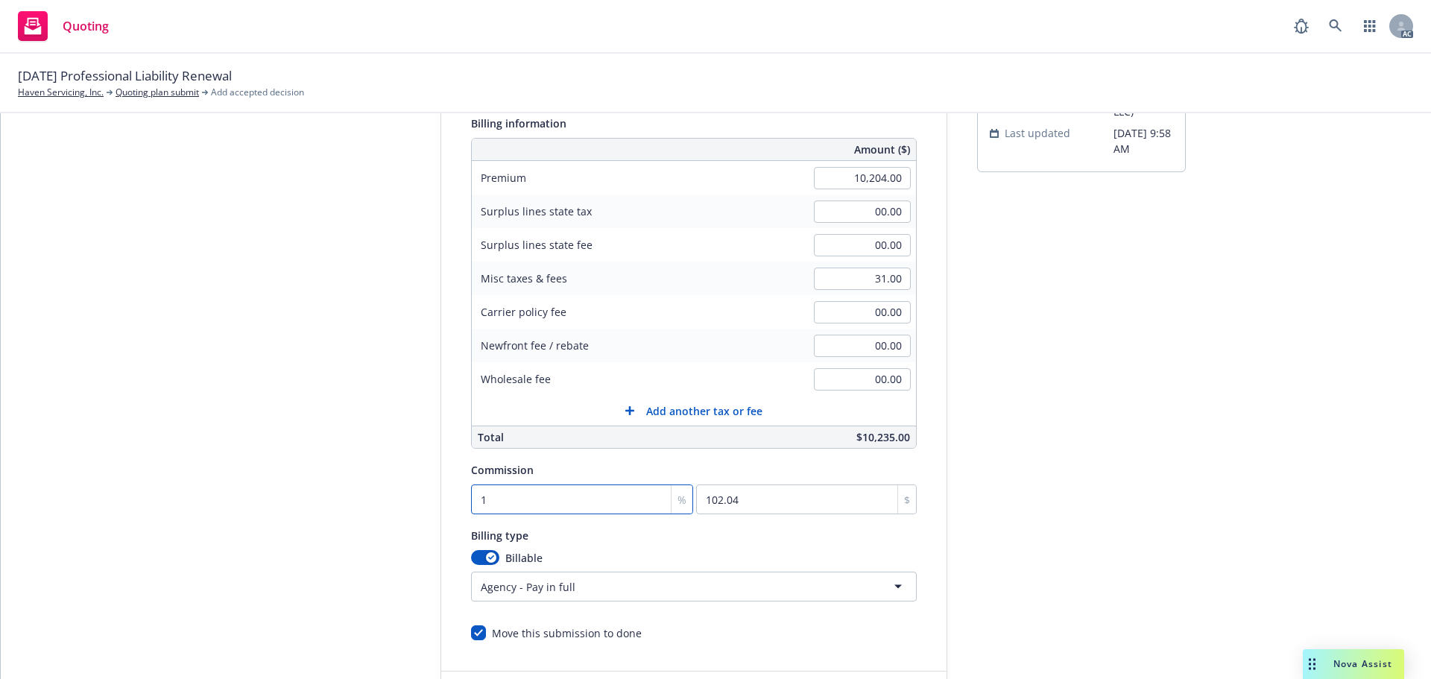
type input "1020.4"
type input "10"
click at [1185, 442] on div "Quote initiation Coverage selection 3 Billing info Add billing information Surp…" at bounding box center [716, 350] width 1395 height 763
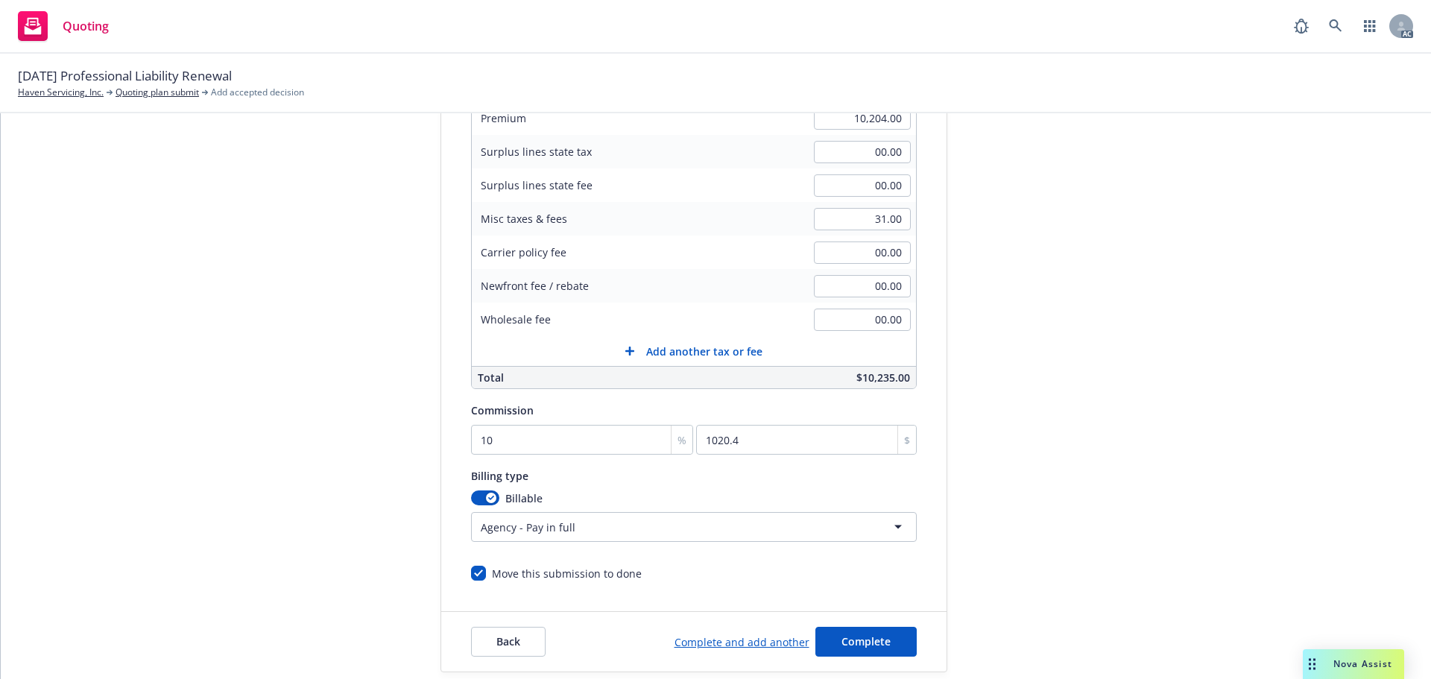
scroll to position [316, 0]
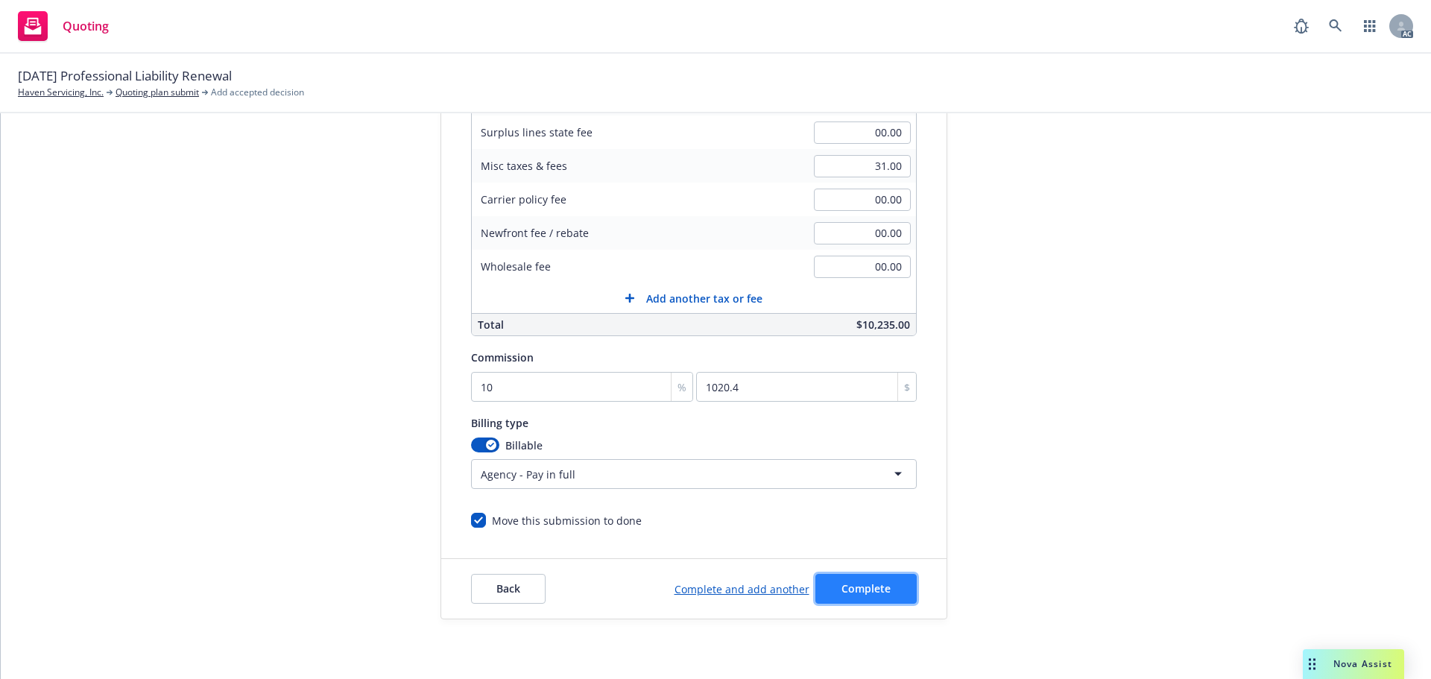
click at [858, 584] on span "Complete" at bounding box center [866, 588] width 49 height 14
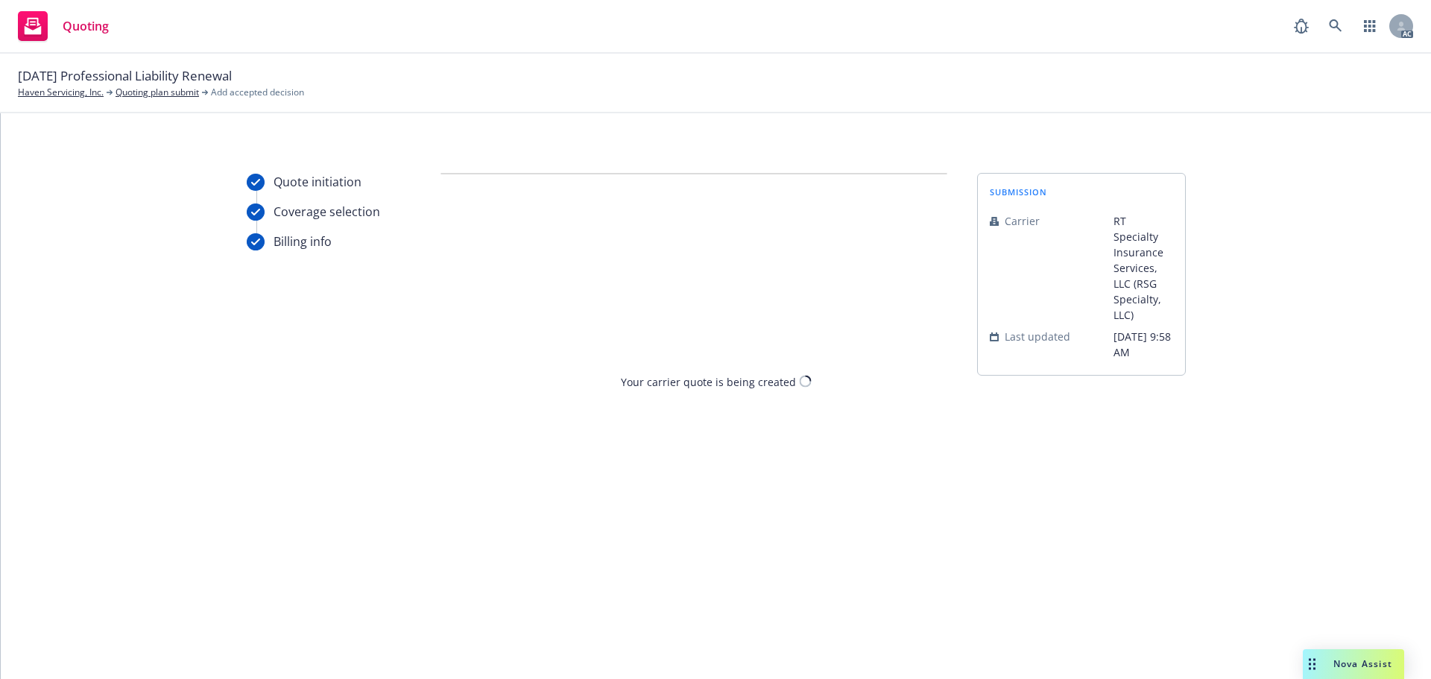
scroll to position [0, 0]
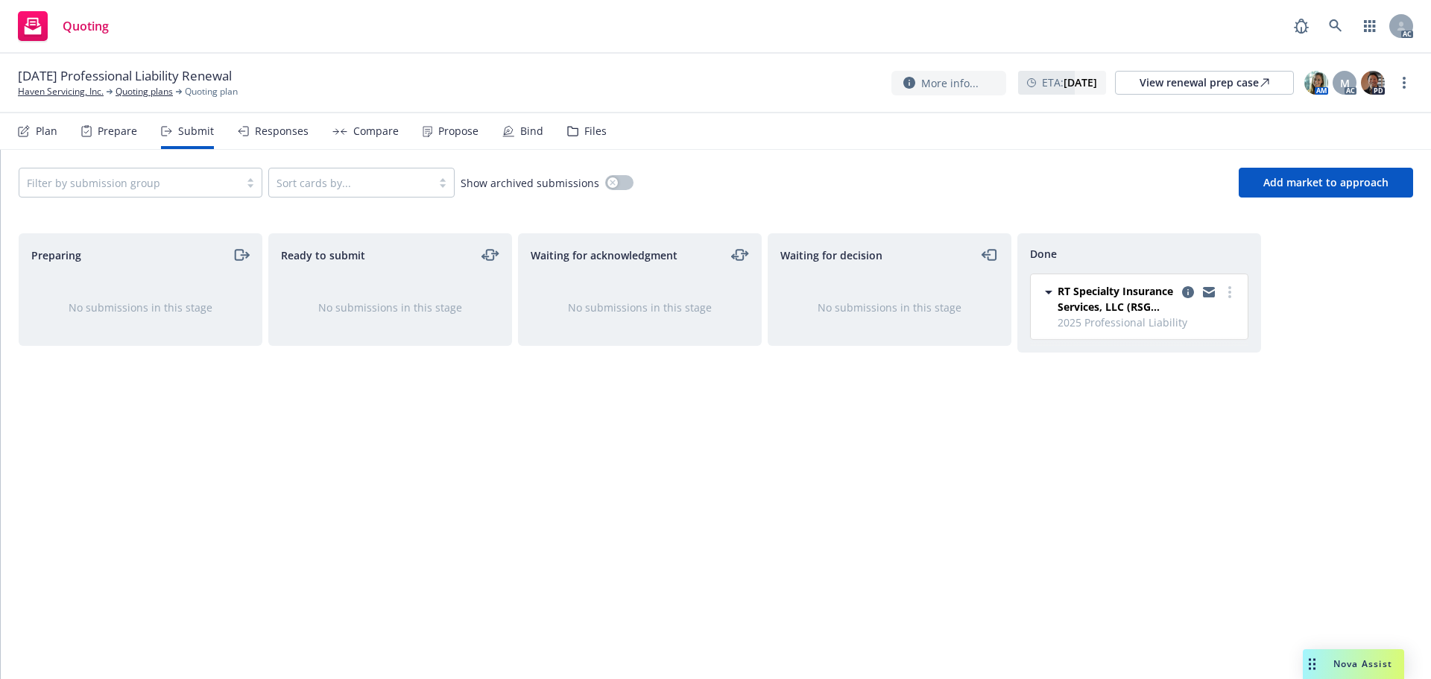
click at [444, 132] on div "Propose" at bounding box center [458, 131] width 40 height 12
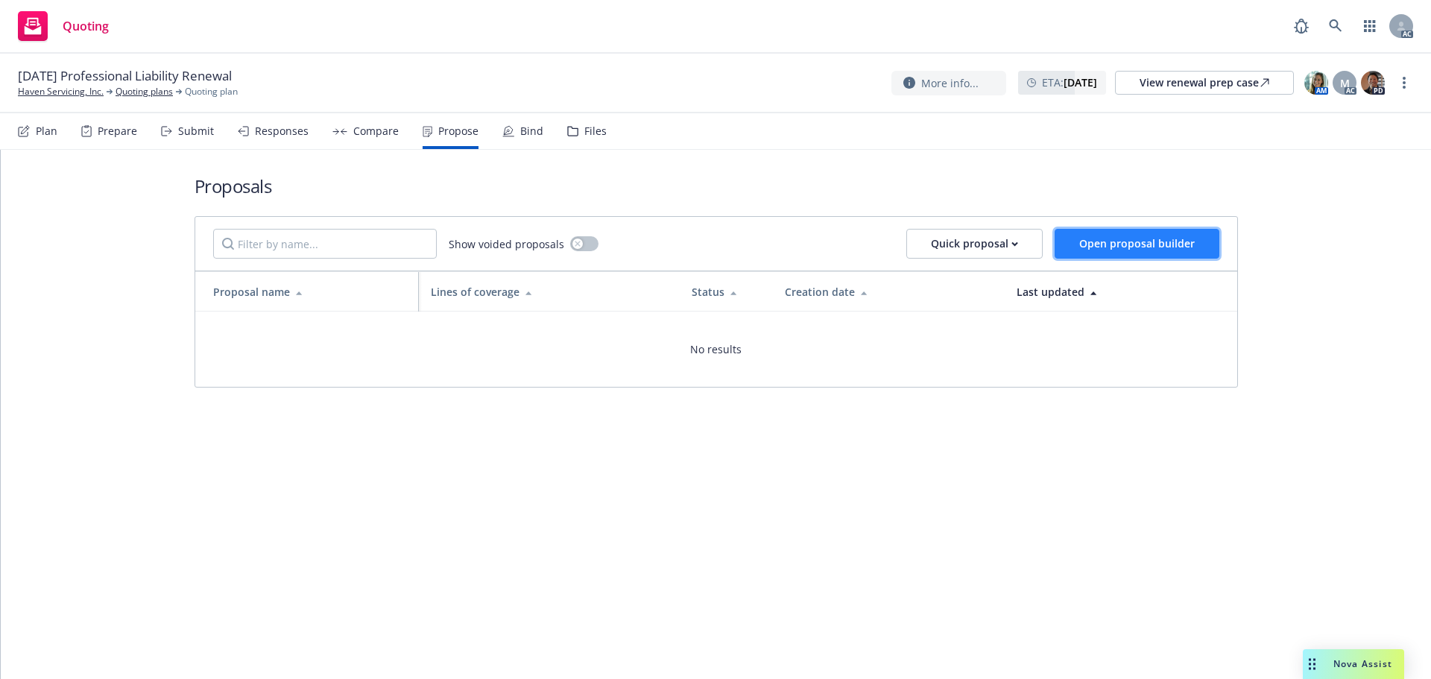
click at [1144, 246] on span "Open proposal builder" at bounding box center [1137, 243] width 116 height 14
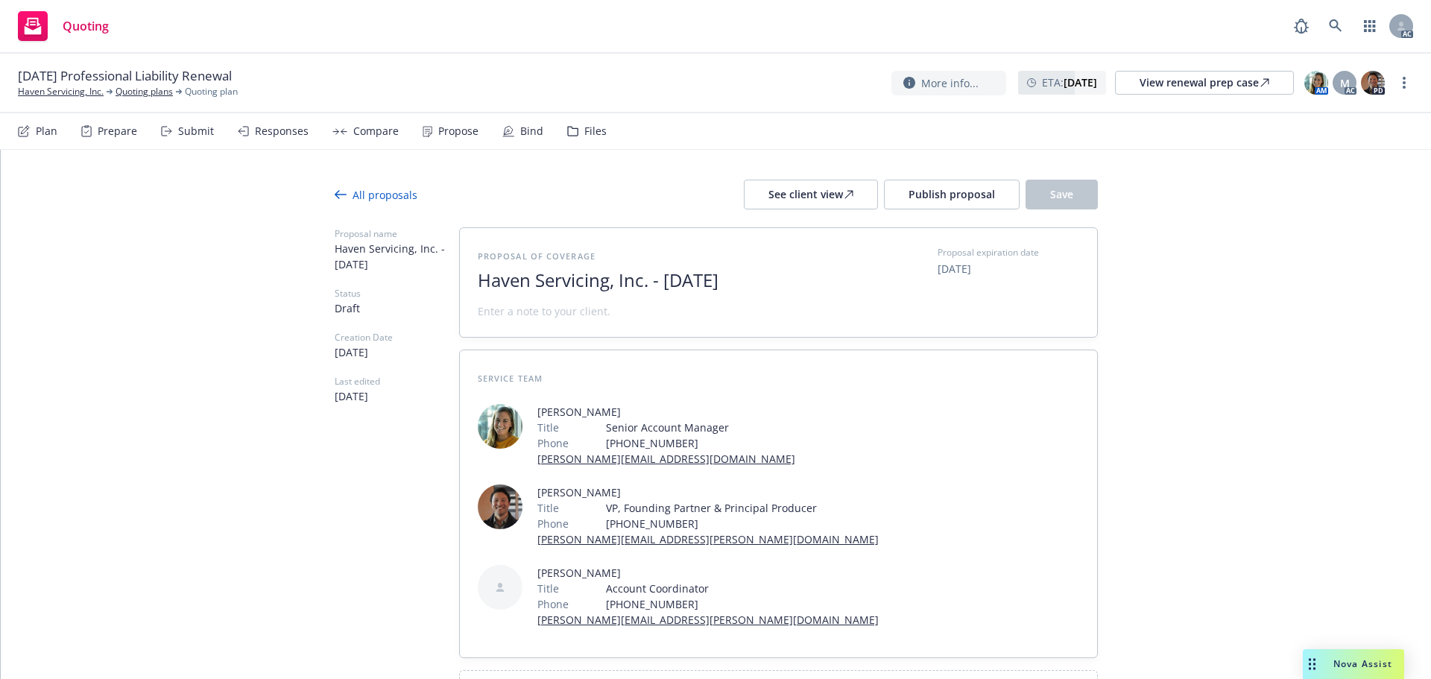
drag, startPoint x: 785, startPoint y: 279, endPoint x: 356, endPoint y: 271, distance: 428.7
click at [356, 271] on div "Proposal name Haven Servicing, Inc. - October 2025 Status Draft Creation Date 1…" at bounding box center [716, 470] width 763 height 486
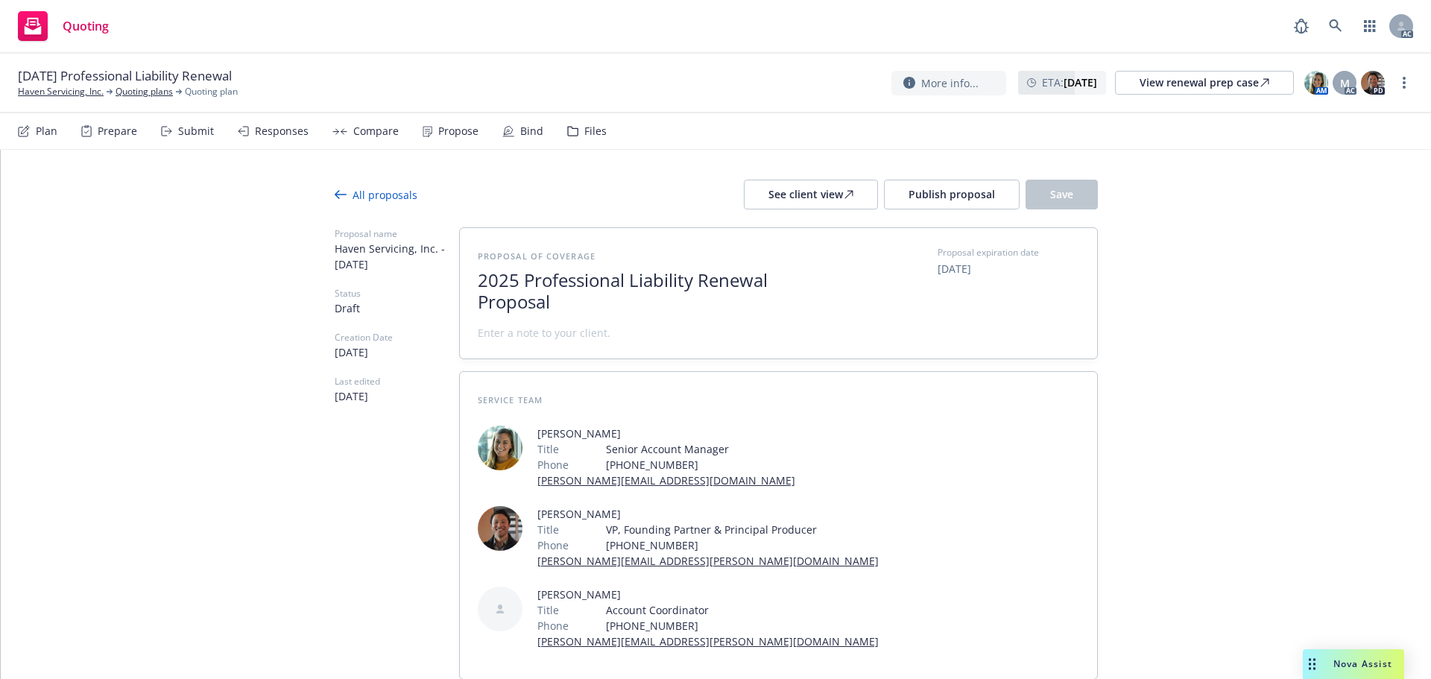
scroll to position [1, 0]
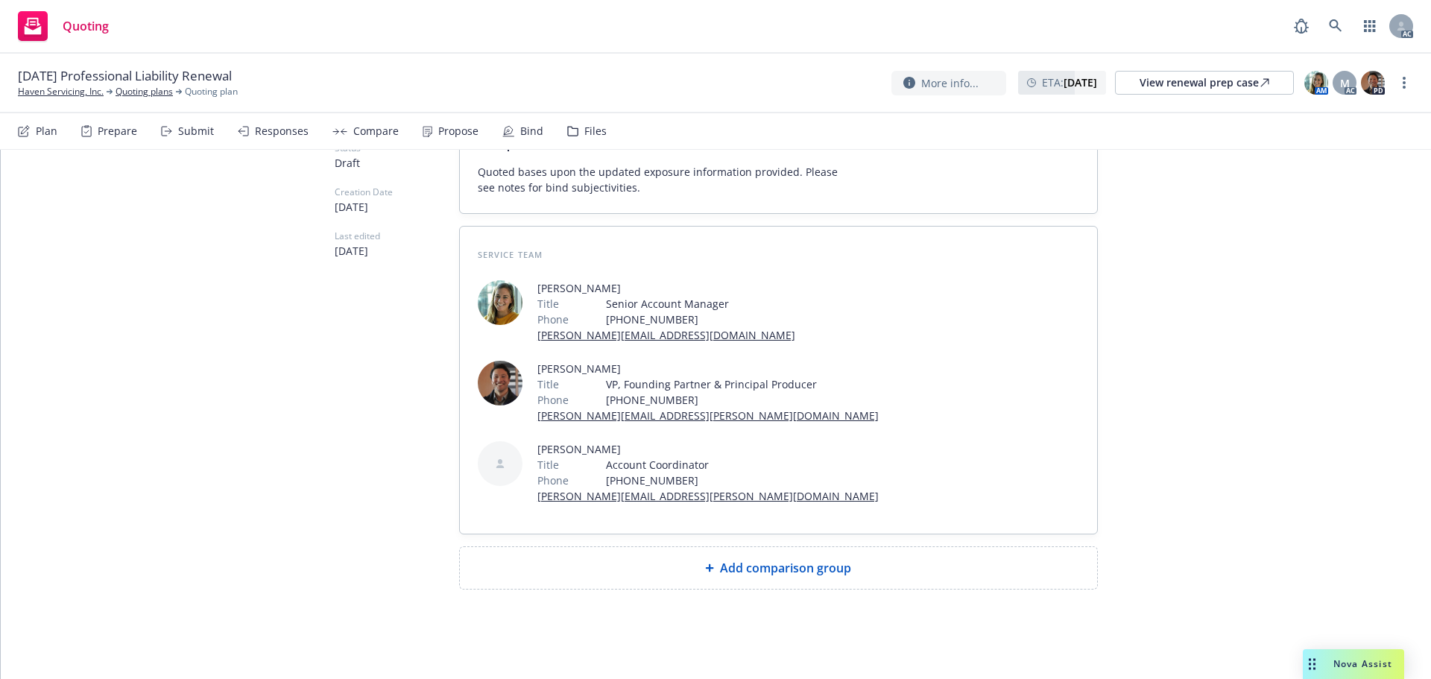
click at [675, 570] on div "Add comparison group" at bounding box center [778, 568] width 613 height 18
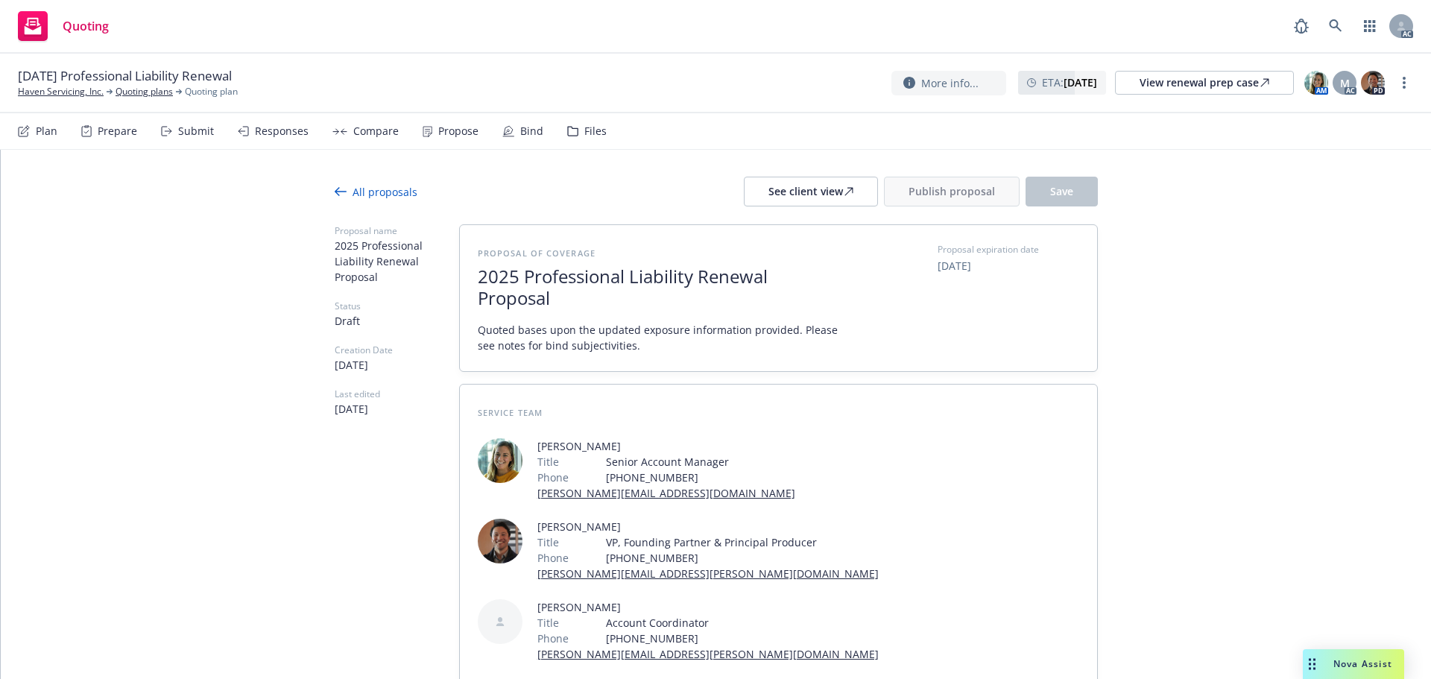
scroll to position [0, 0]
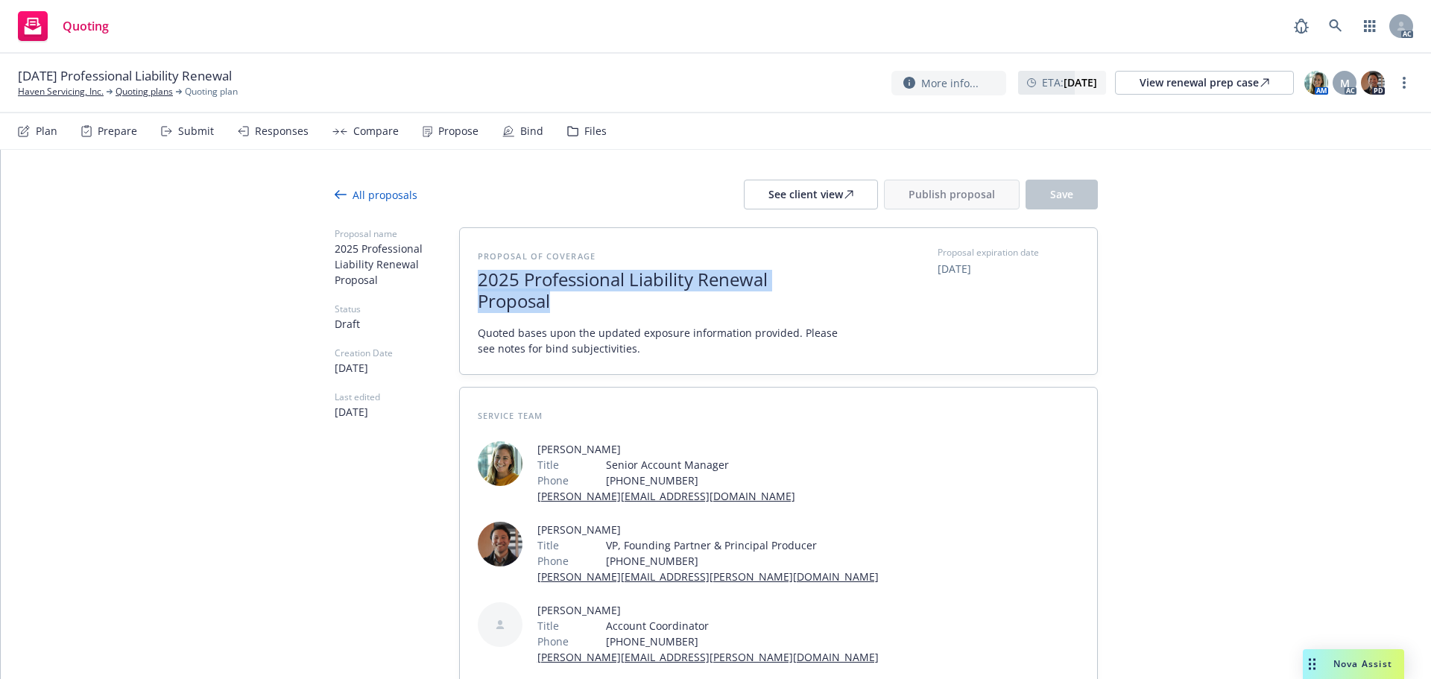
drag, startPoint x: 568, startPoint y: 300, endPoint x: 408, endPoint y: 277, distance: 161.2
copy span "2025 Professional Liability Renewal Proposal"
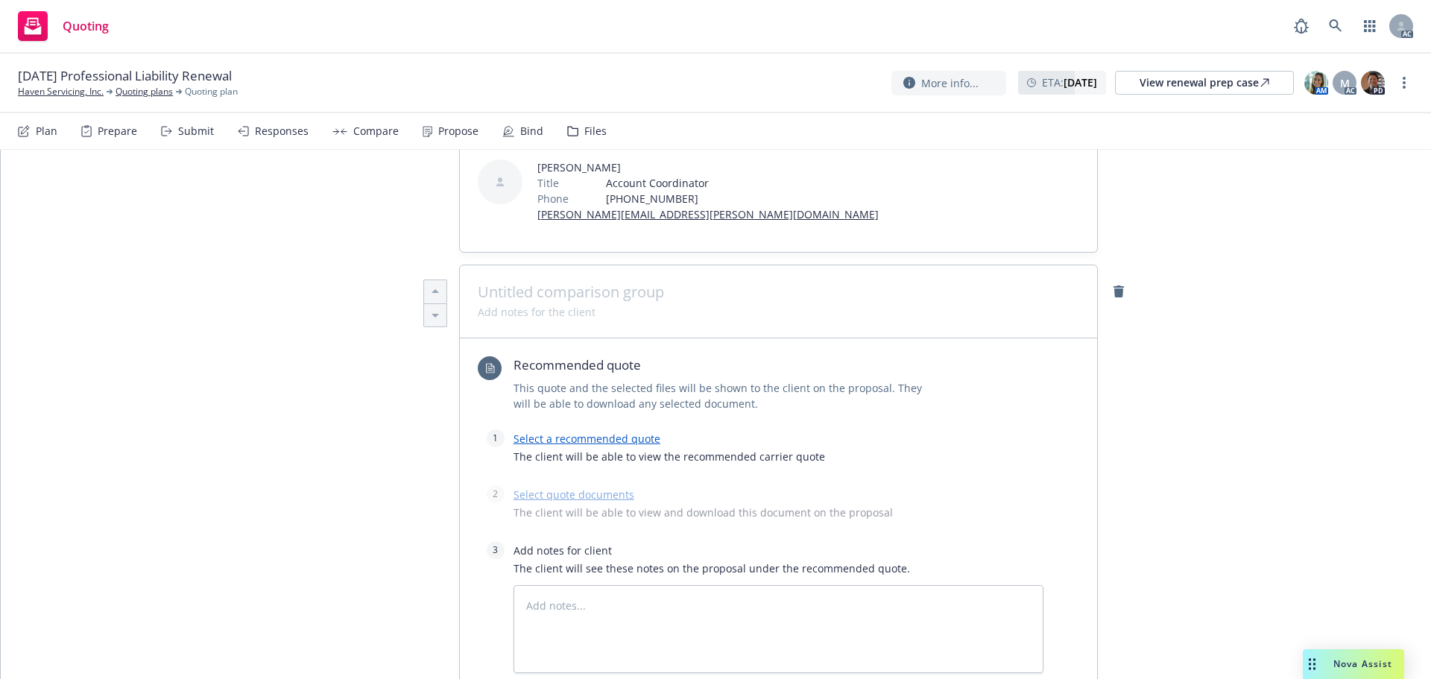
scroll to position [447, 0]
type textarea "x"
click at [536, 288] on span at bounding box center [779, 288] width 602 height 18
paste span
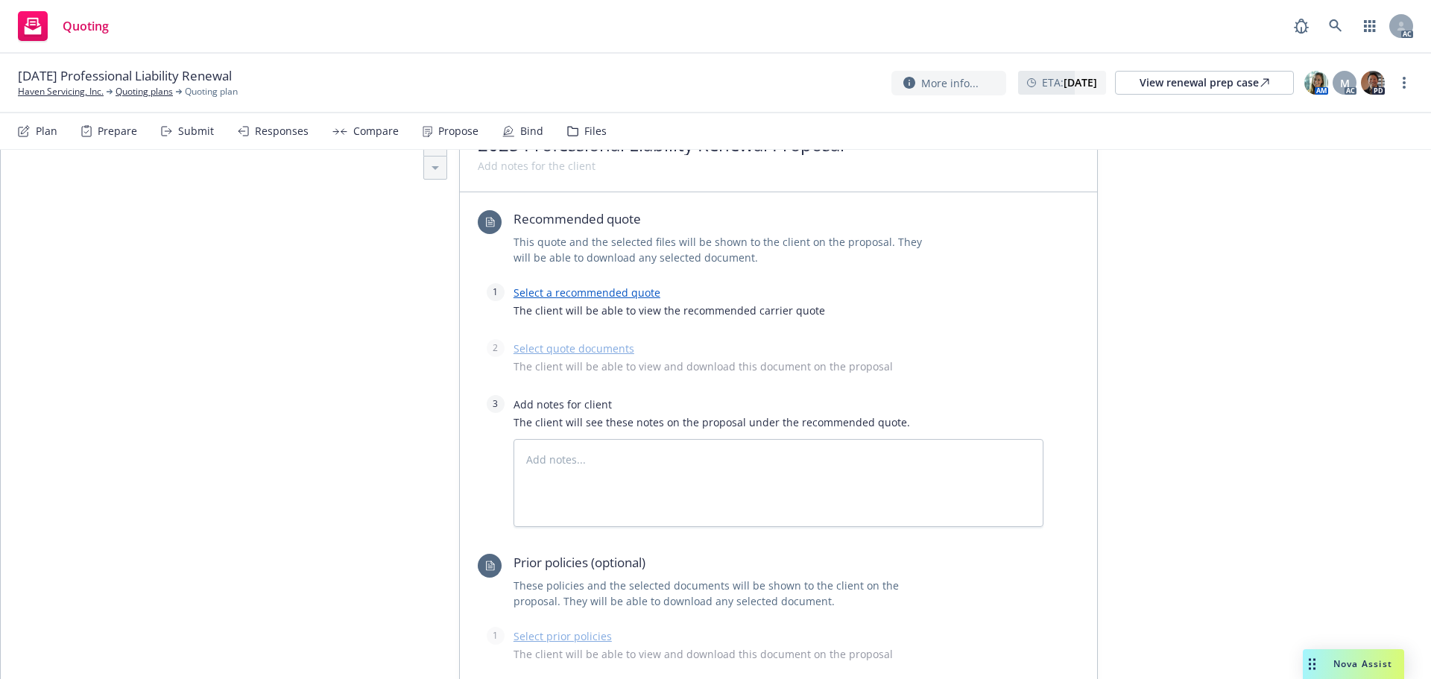
scroll to position [596, 0]
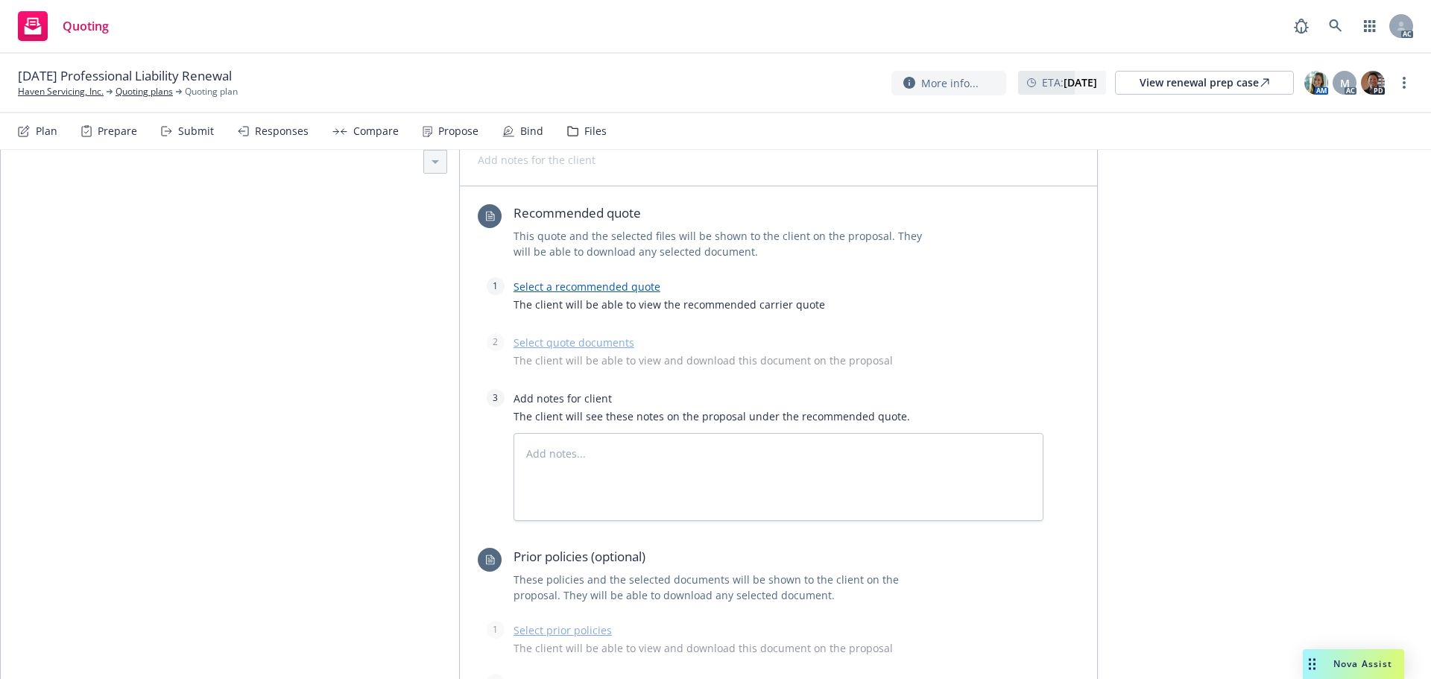
click at [572, 290] on link "Select a recommended quote" at bounding box center [587, 287] width 147 height 14
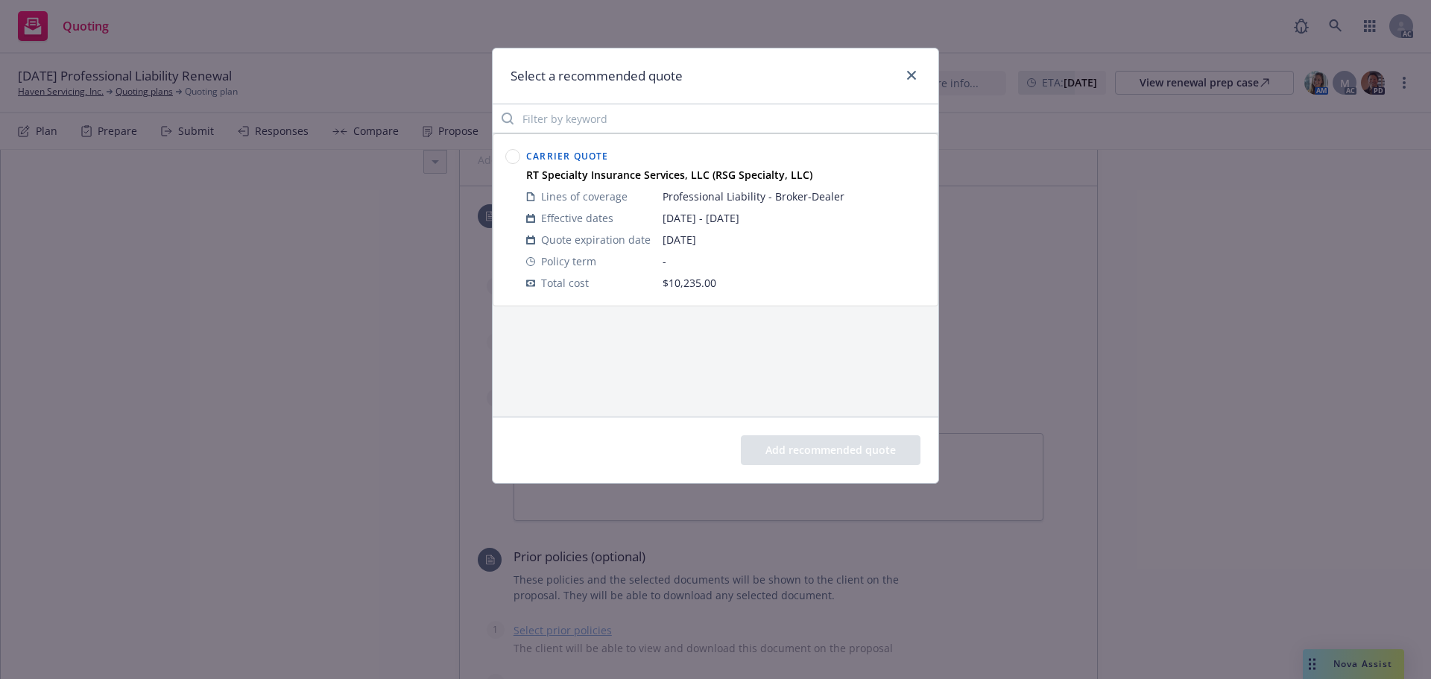
click at [517, 157] on circle at bounding box center [513, 157] width 14 height 14
click at [841, 455] on button "Add recommended quote" at bounding box center [831, 450] width 180 height 30
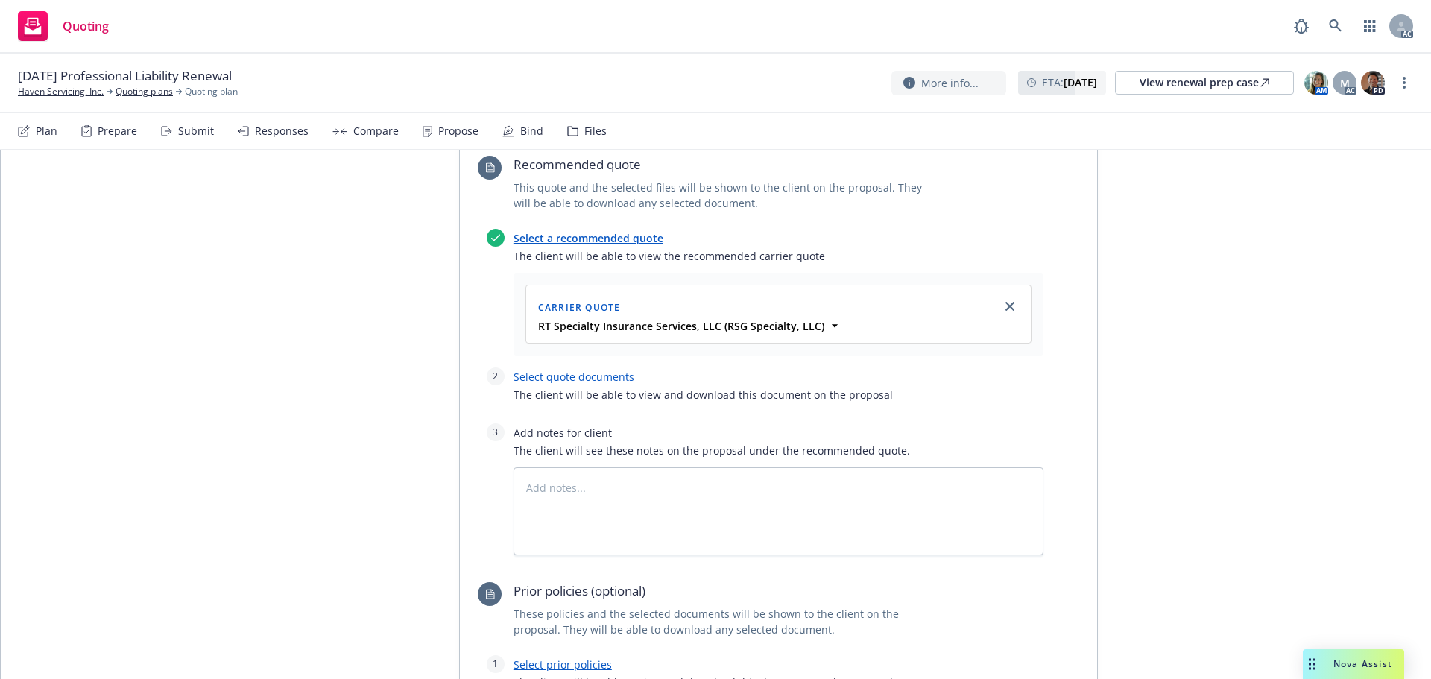
scroll to position [671, 0]
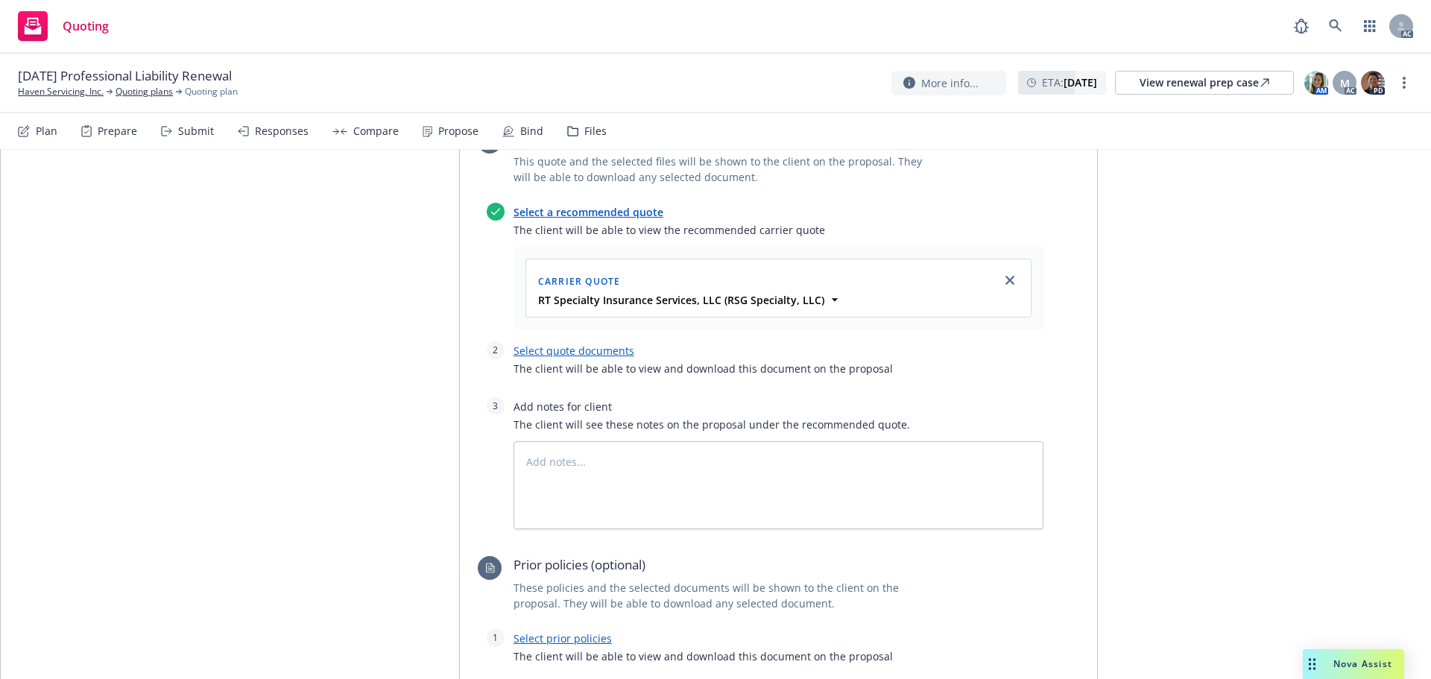
click at [618, 357] on link "Select quote documents" at bounding box center [574, 351] width 121 height 14
type textarea "x"
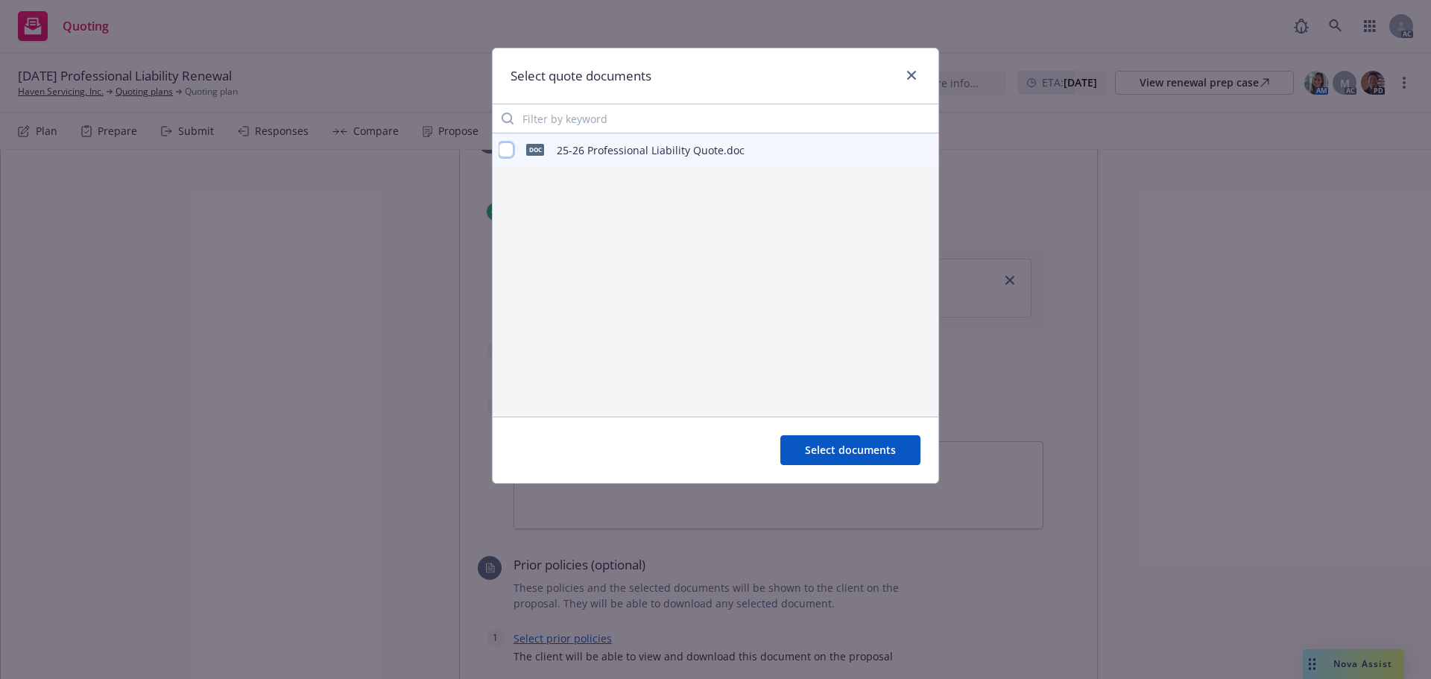
click at [502, 148] on input "checkbox" at bounding box center [506, 149] width 15 height 15
checkbox input "true"
click at [845, 449] on span "Select documents" at bounding box center [850, 450] width 91 height 14
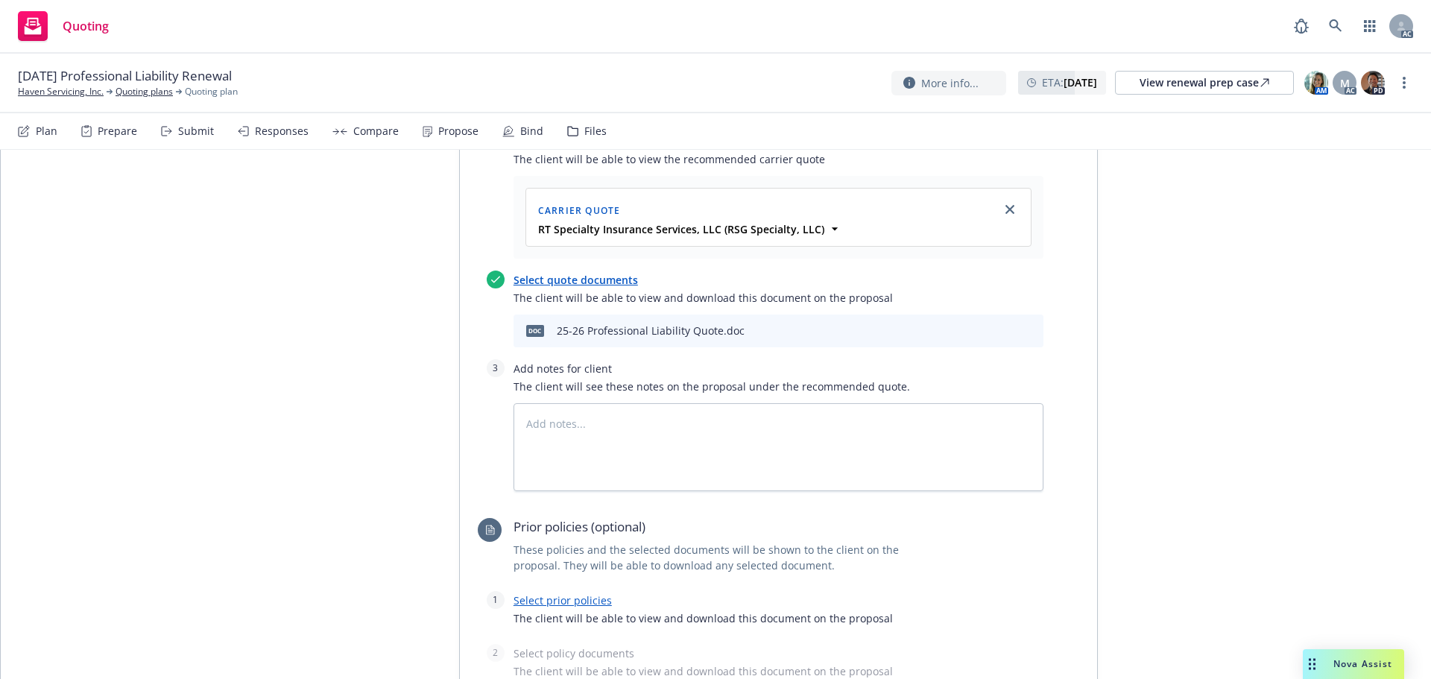
scroll to position [820, 0]
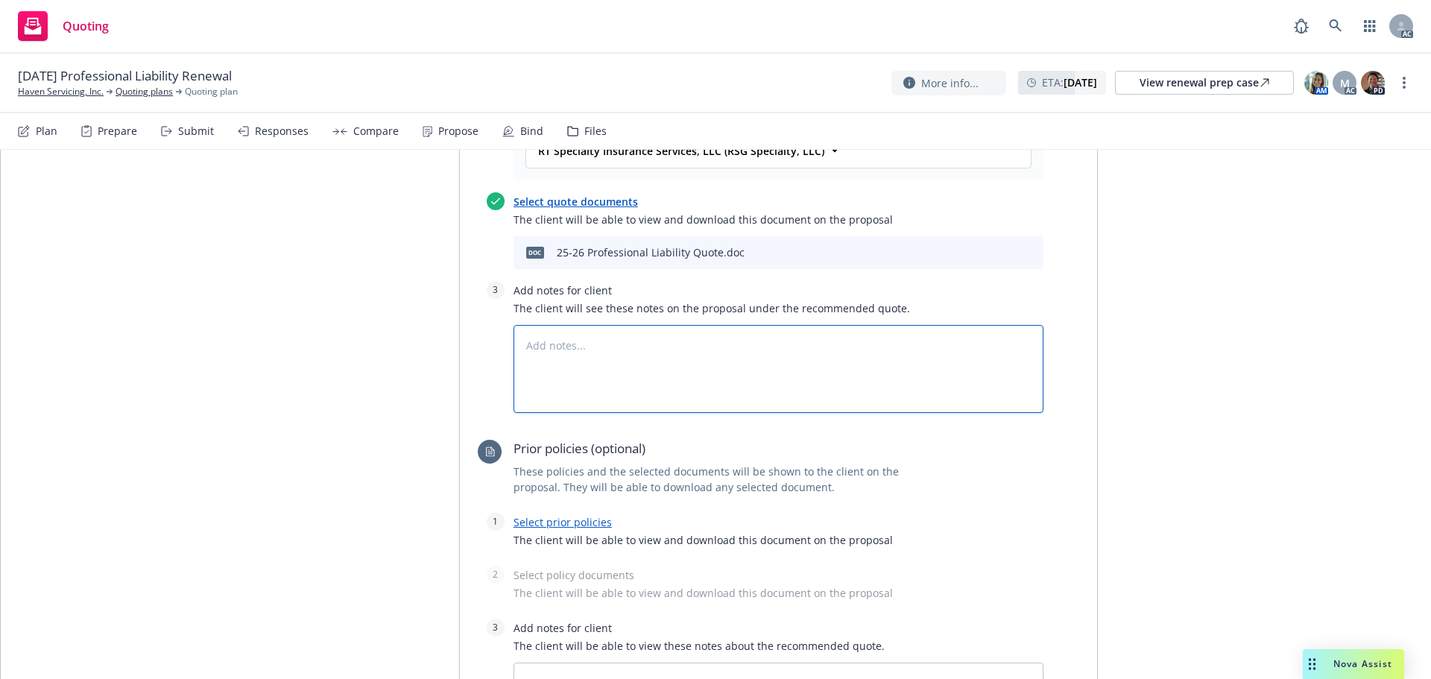
click at [732, 379] on textarea at bounding box center [779, 369] width 530 height 88
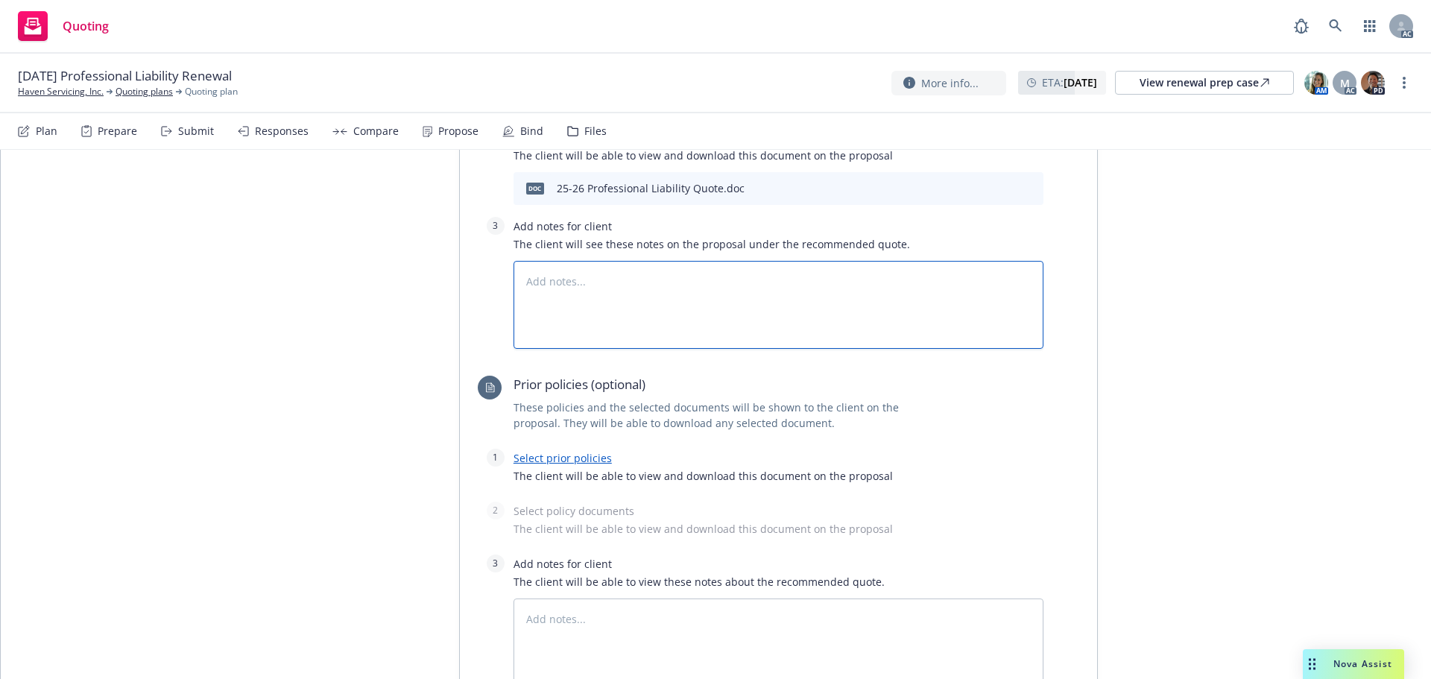
scroll to position [969, 0]
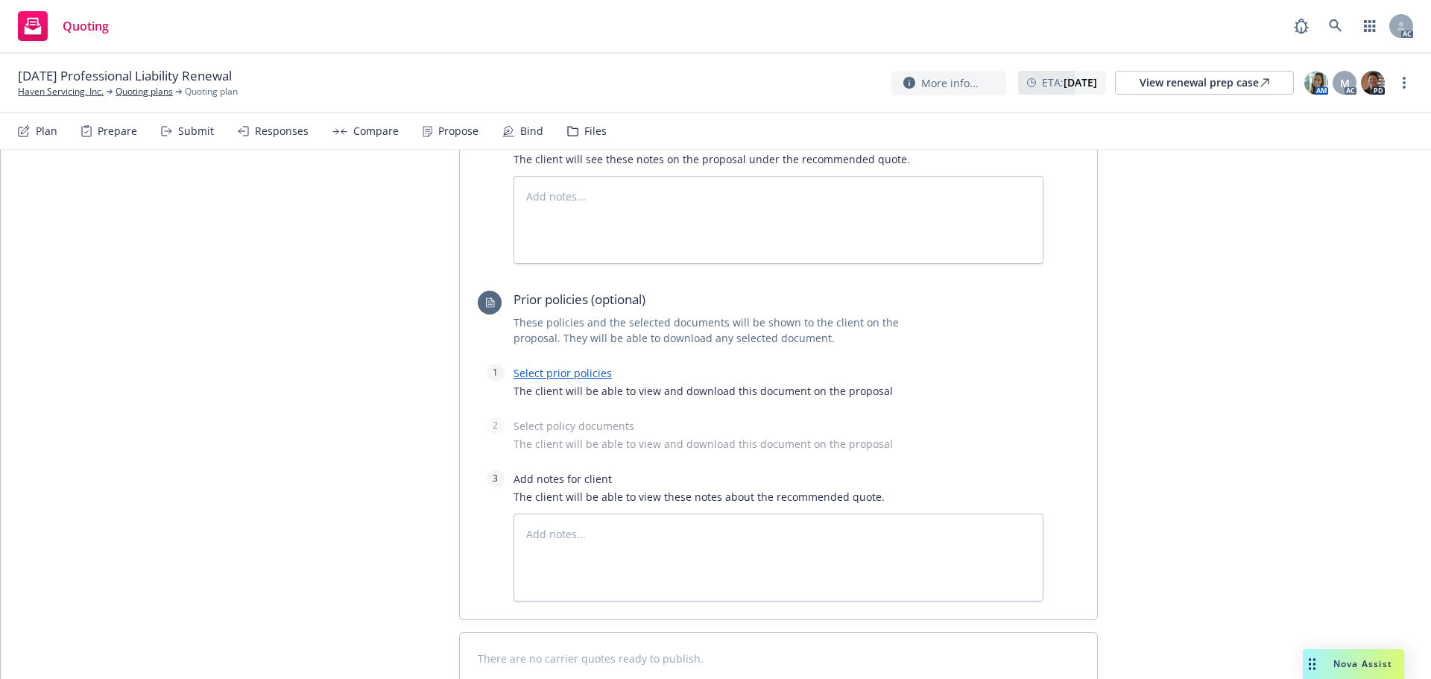
click at [528, 371] on link "Select prior policies" at bounding box center [563, 373] width 98 height 14
type textarea "x"
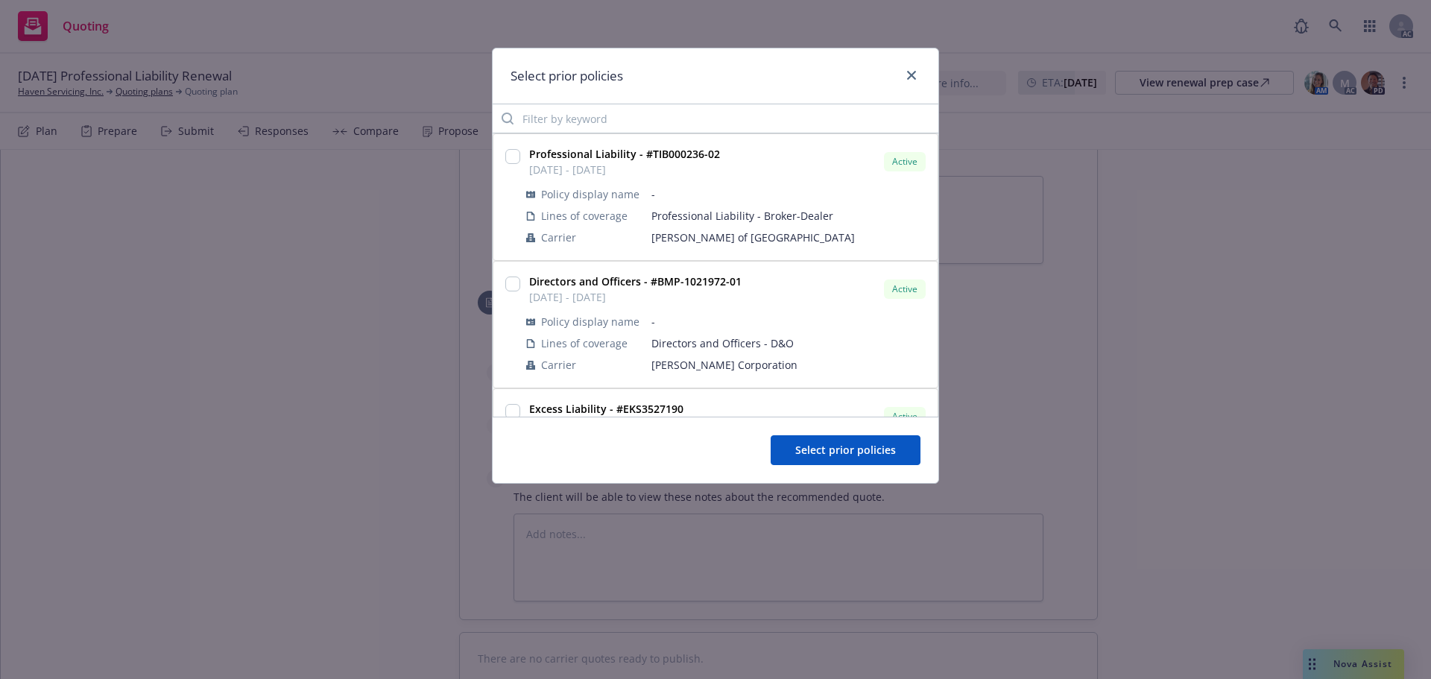
drag, startPoint x: 509, startPoint y: 165, endPoint x: 529, endPoint y: 175, distance: 21.7
click at [510, 165] on div at bounding box center [512, 158] width 15 height 18
click at [514, 158] on input "checkbox" at bounding box center [512, 156] width 15 height 15
checkbox input "true"
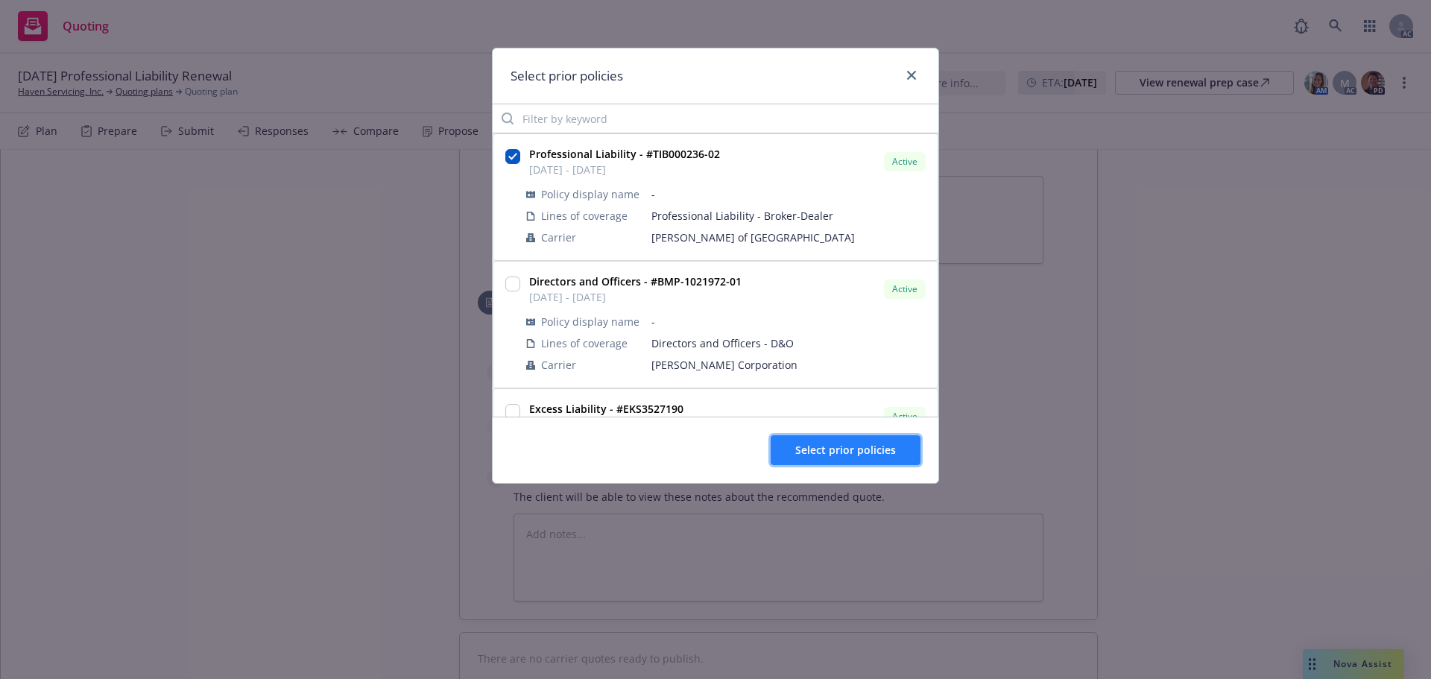
click at [850, 454] on span "Select prior policies" at bounding box center [845, 450] width 101 height 14
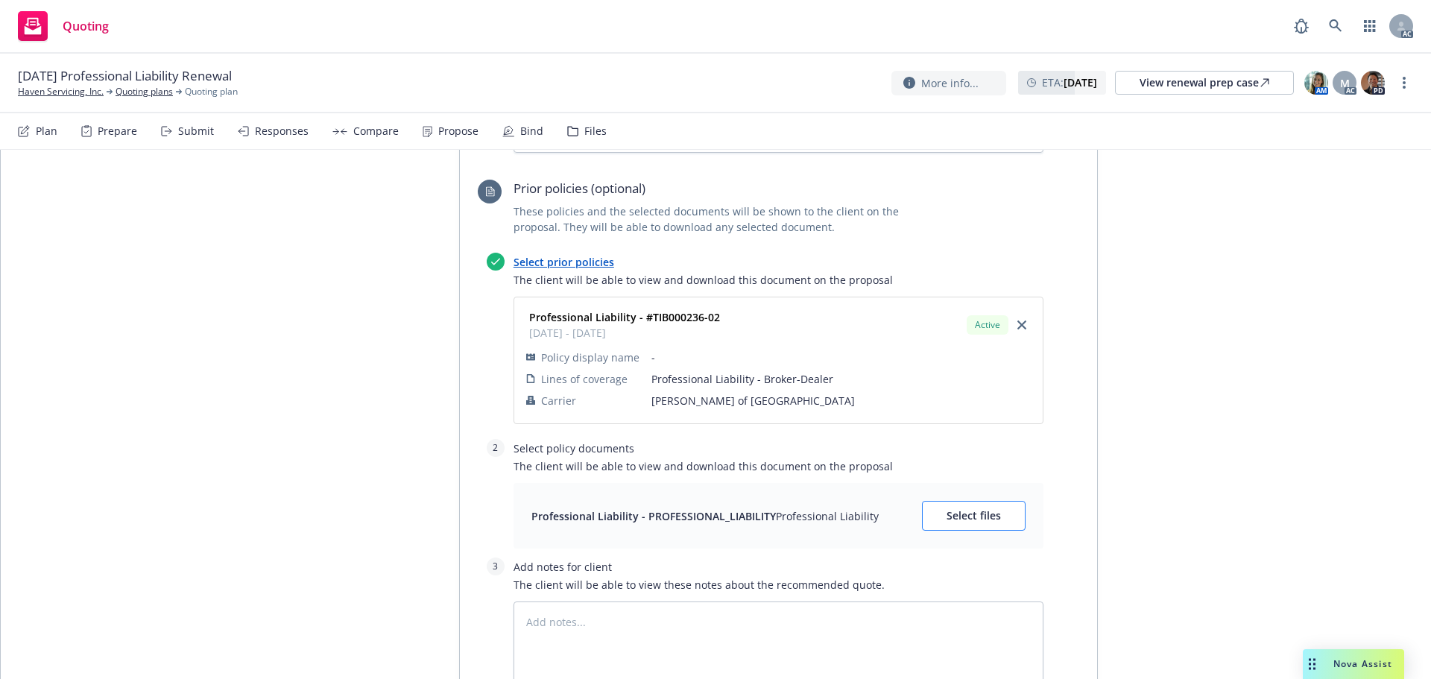
scroll to position [1193, 0]
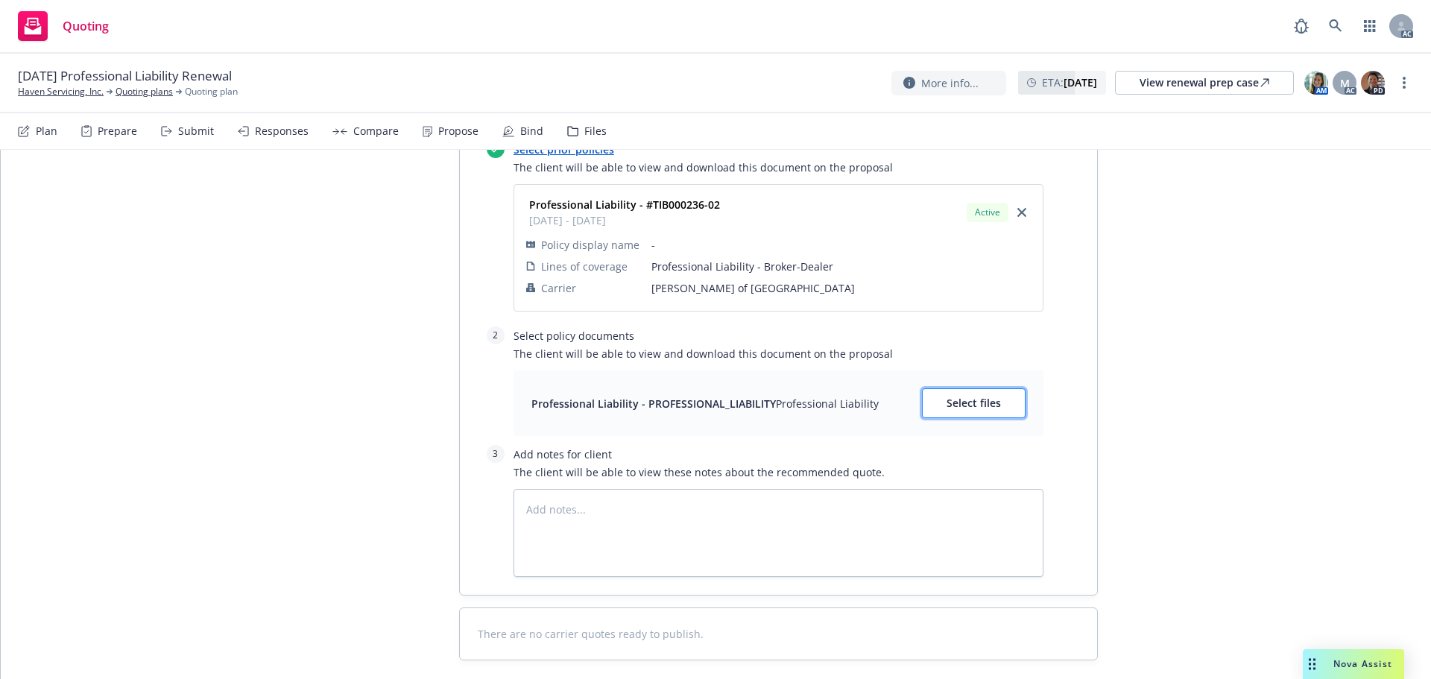
click at [975, 399] on span "Select files" at bounding box center [974, 403] width 54 height 14
type textarea "x"
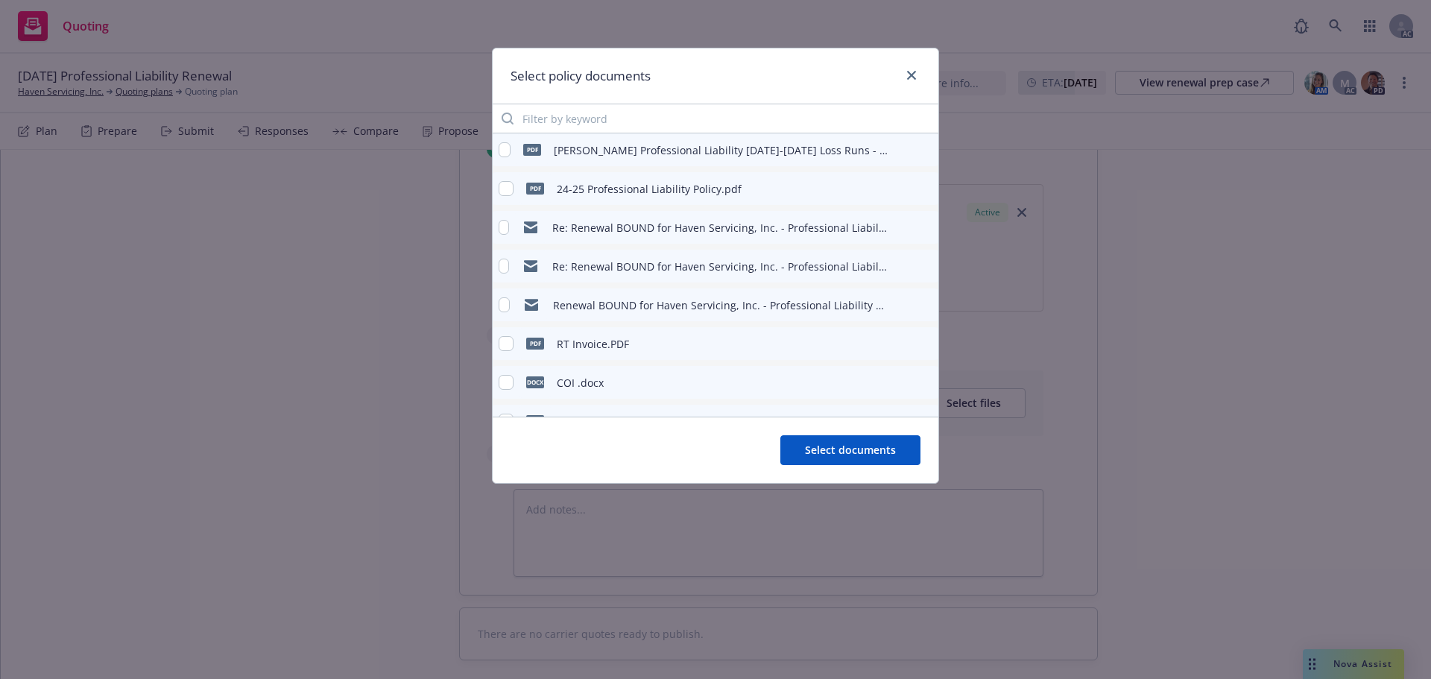
click at [515, 190] on div "pdf 24-25 Professional Liability Policy.pdf" at bounding box center [620, 188] width 243 height 31
click at [511, 191] on input "checkbox" at bounding box center [506, 188] width 15 height 15
checkbox input "true"
click at [851, 446] on span "Select documents" at bounding box center [850, 450] width 91 height 14
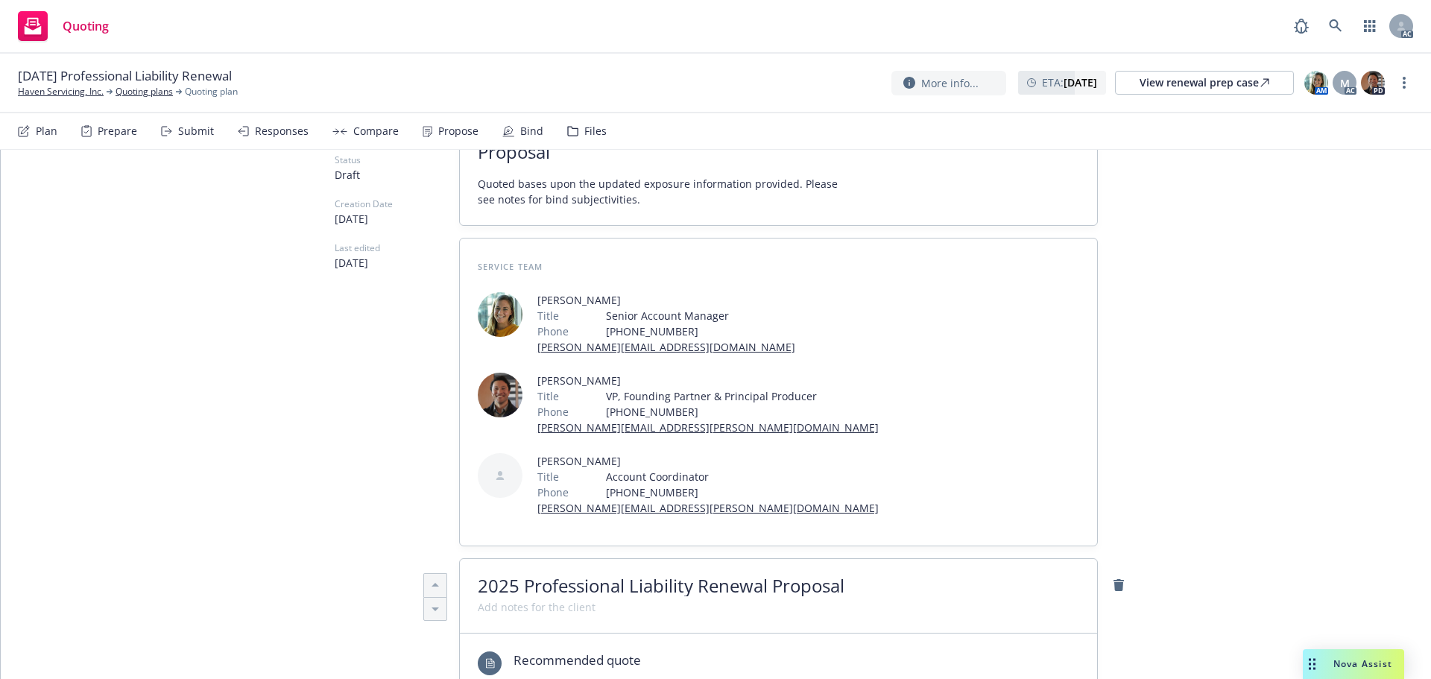
scroll to position [0, 0]
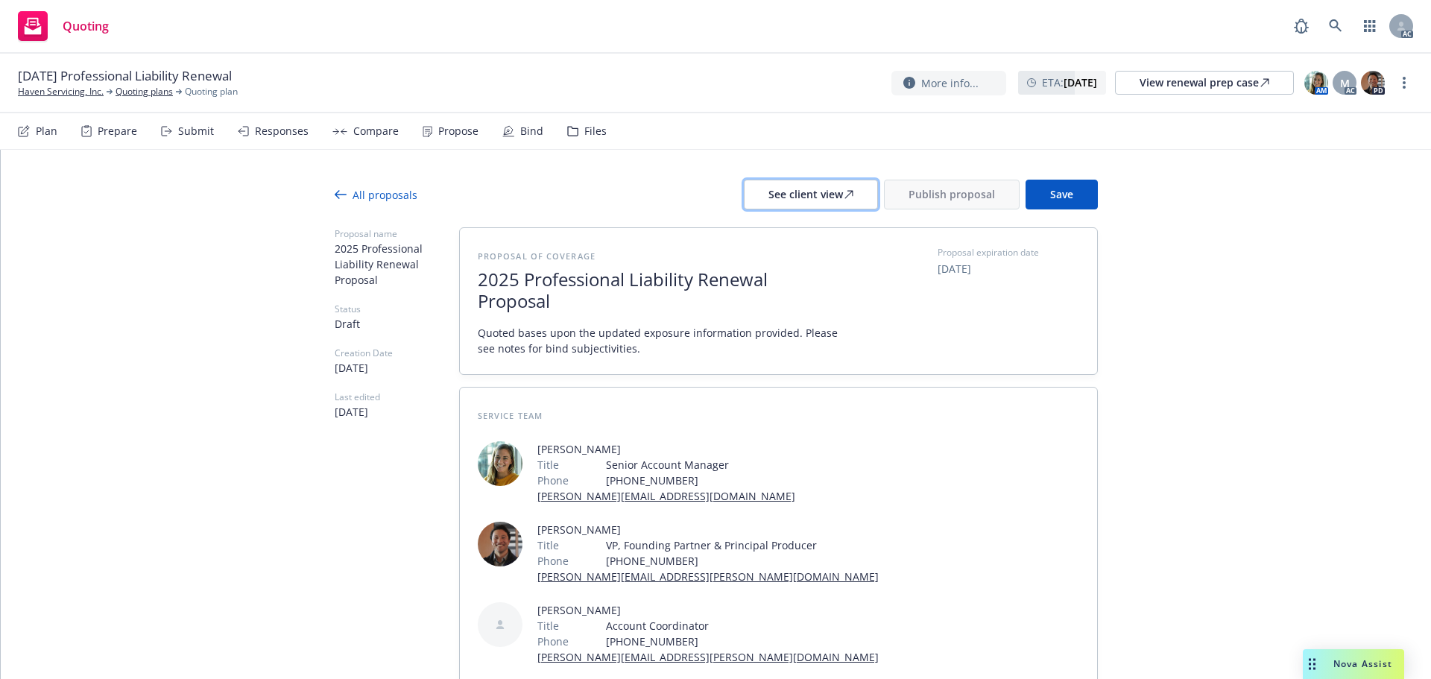
click at [799, 190] on div "See client view" at bounding box center [811, 194] width 85 height 28
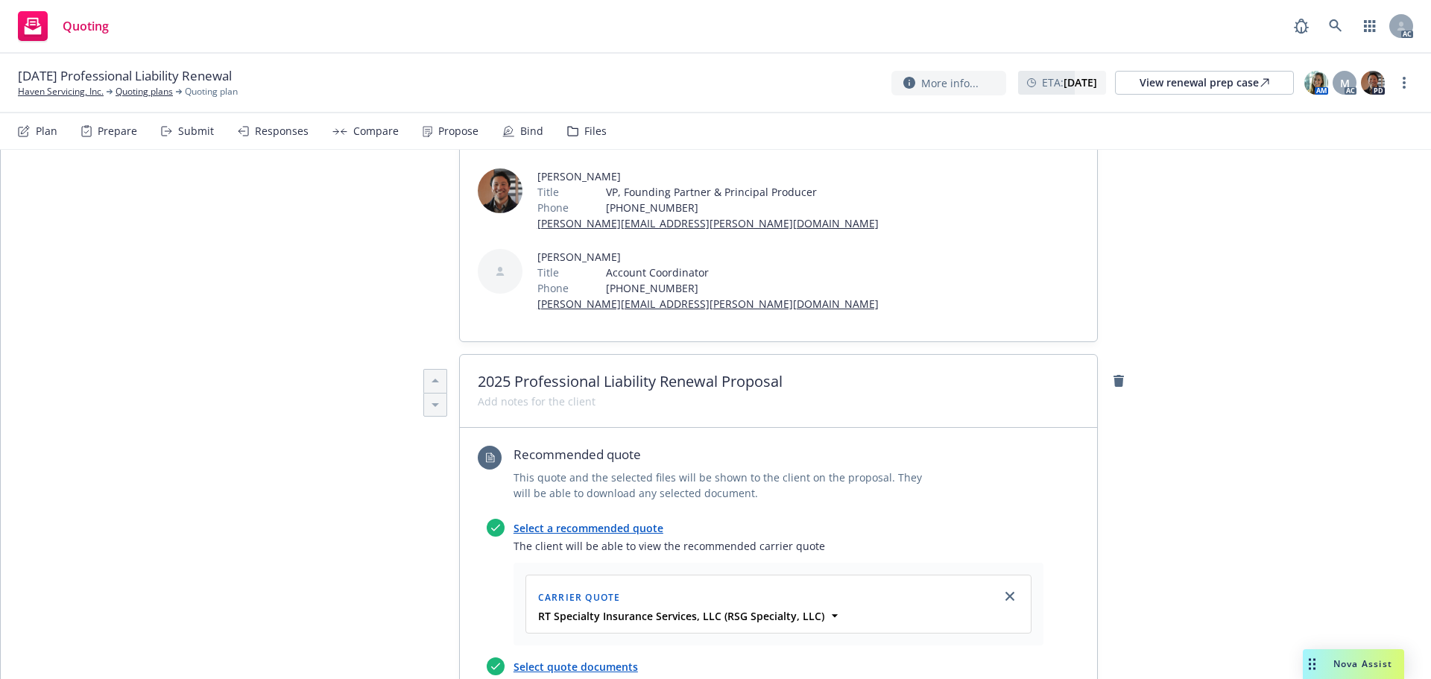
scroll to position [373, 0]
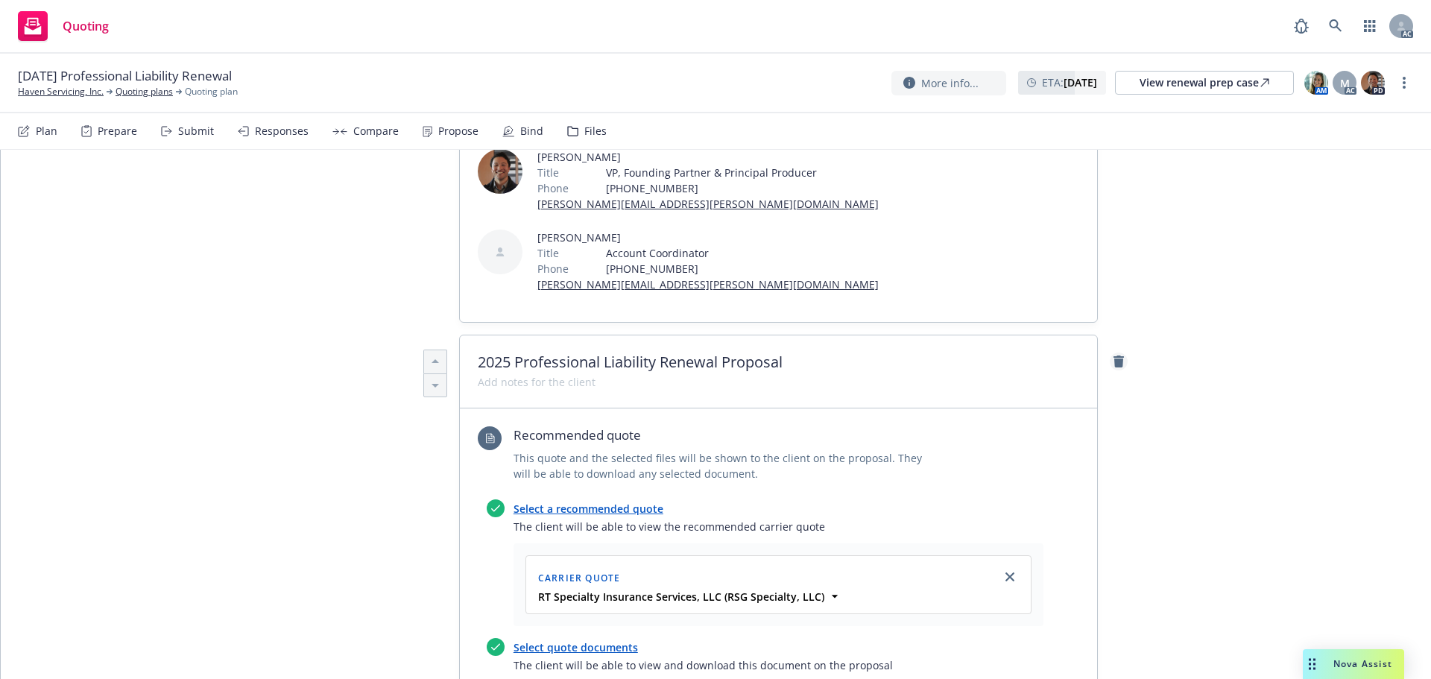
click at [1114, 361] on icon "remove" at bounding box center [1119, 362] width 10 height 12
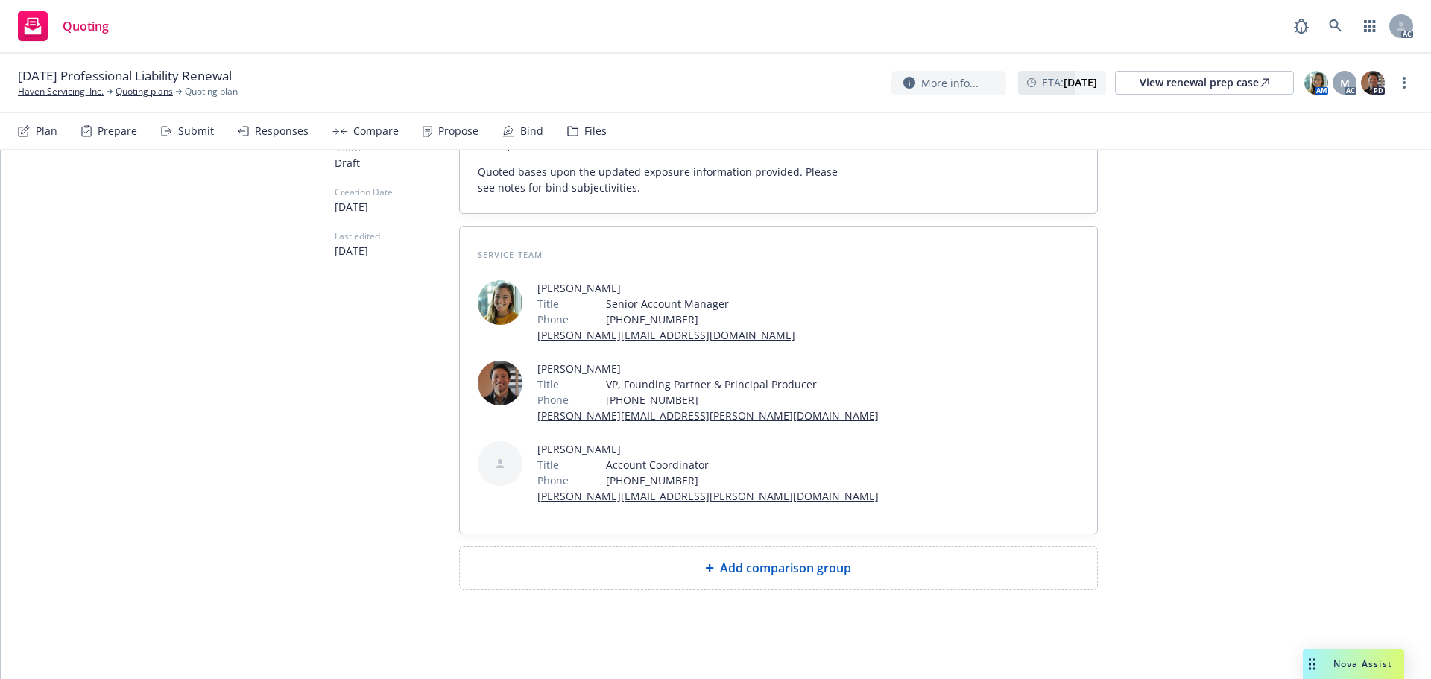
scroll to position [0, 0]
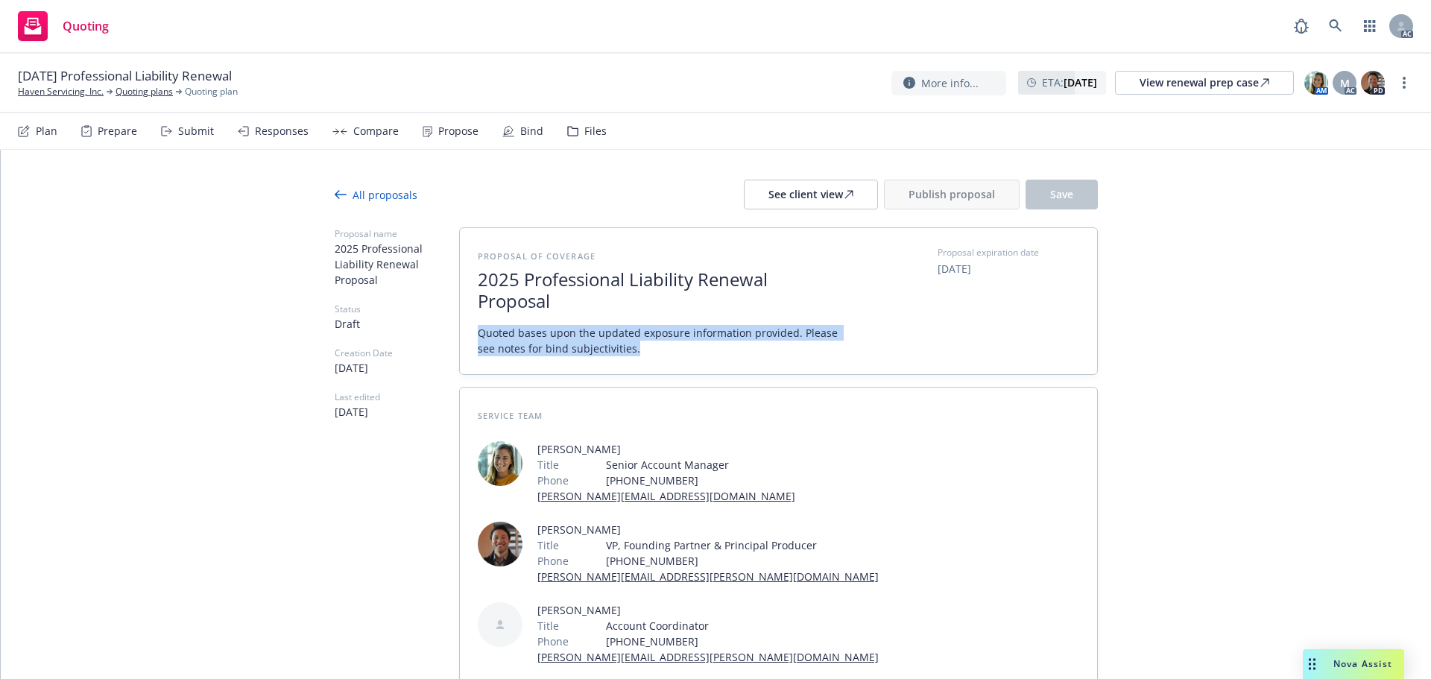
drag, startPoint x: 660, startPoint y: 351, endPoint x: 394, endPoint y: 303, distance: 270.4
click at [394, 303] on div "Proposal name 2025 Professional Liability Renewal Proposal Status Draft Creatio…" at bounding box center [716, 488] width 763 height 523
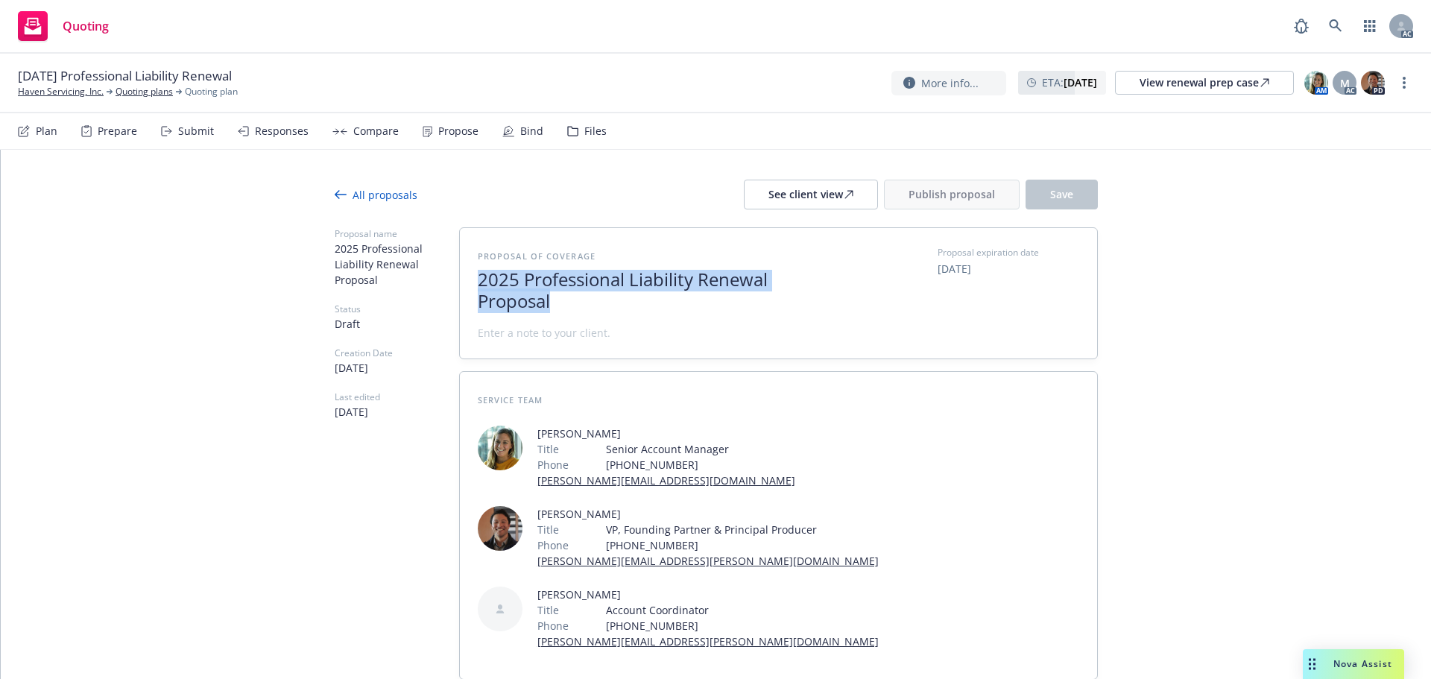
drag, startPoint x: 464, startPoint y: 288, endPoint x: 374, endPoint y: 275, distance: 91.1
click at [374, 275] on div "Proposal name 2025 Professional Liability Renewal Proposal Status Draft Creatio…" at bounding box center [716, 481] width 763 height 508
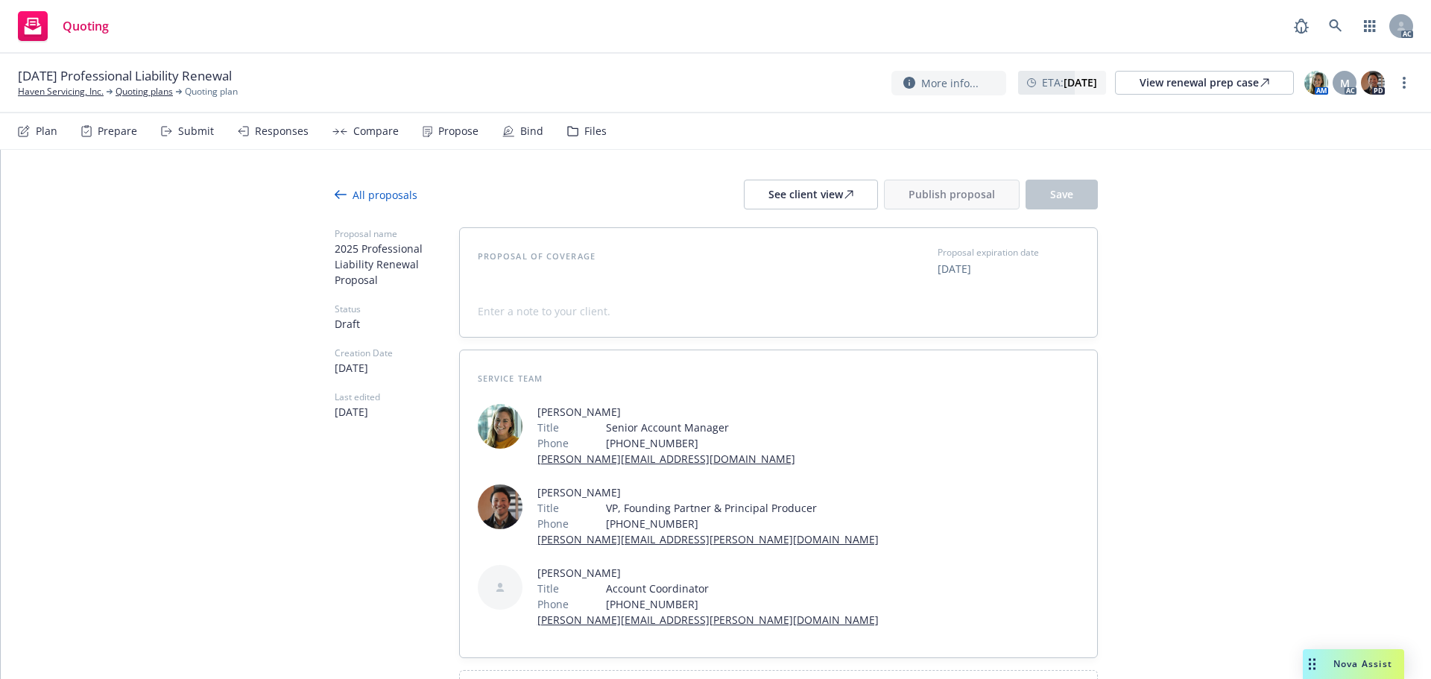
click at [362, 198] on div "All proposals" at bounding box center [376, 195] width 83 height 16
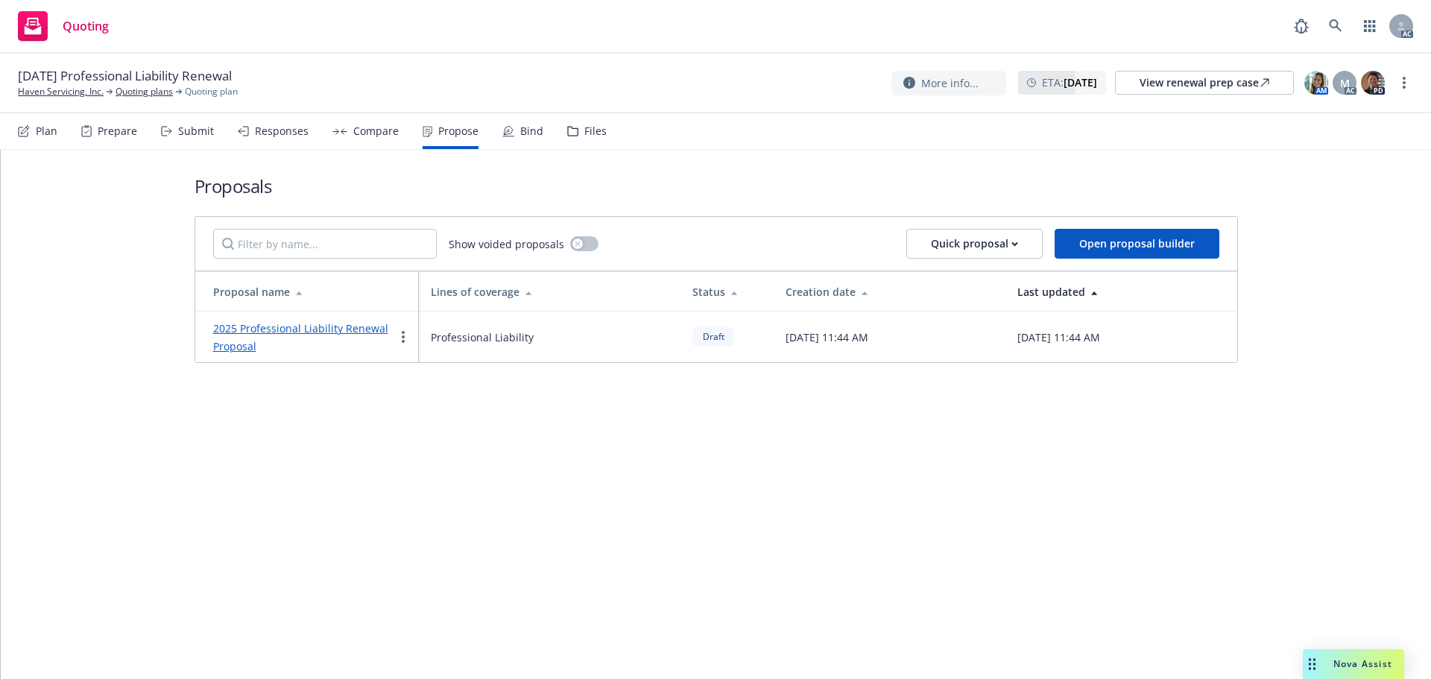
click at [315, 326] on link "2025 Professional Liability Renewal Proposal" at bounding box center [300, 337] width 175 height 32
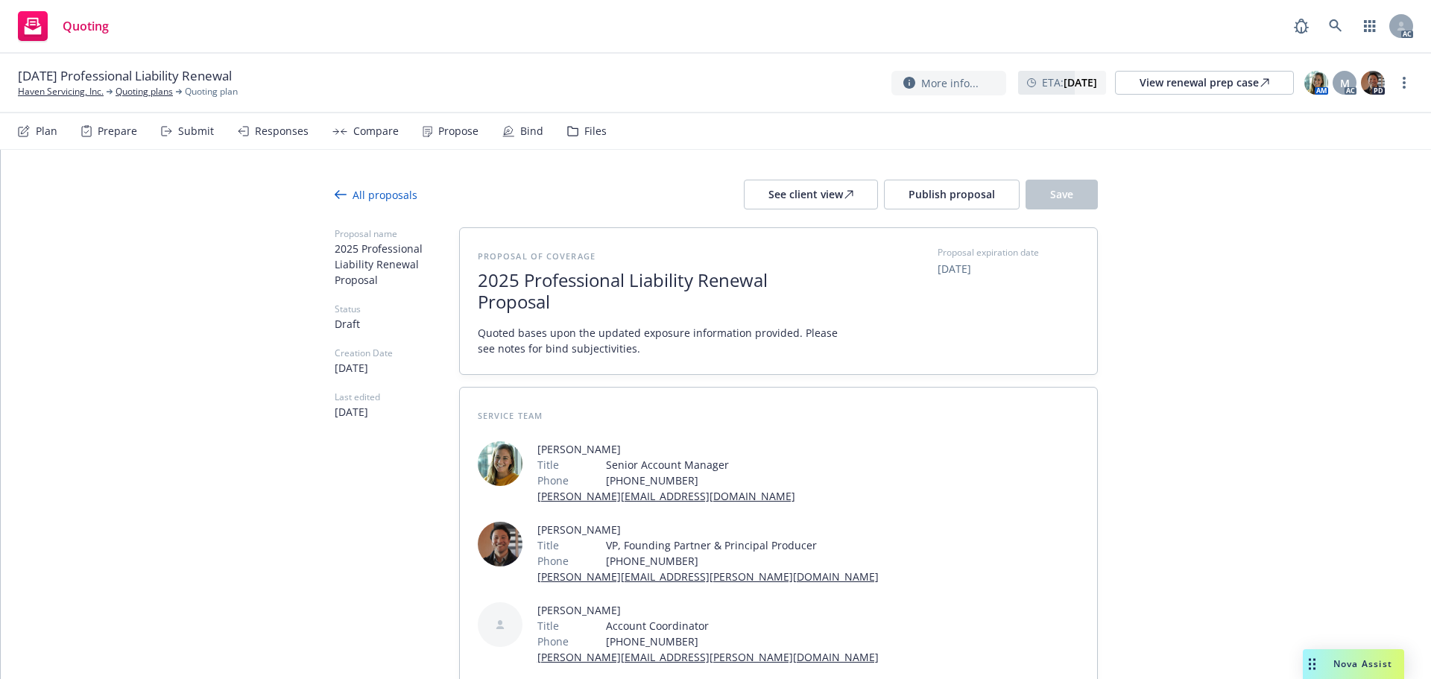
type textarea "x"
click at [367, 190] on div "All proposals" at bounding box center [376, 195] width 83 height 16
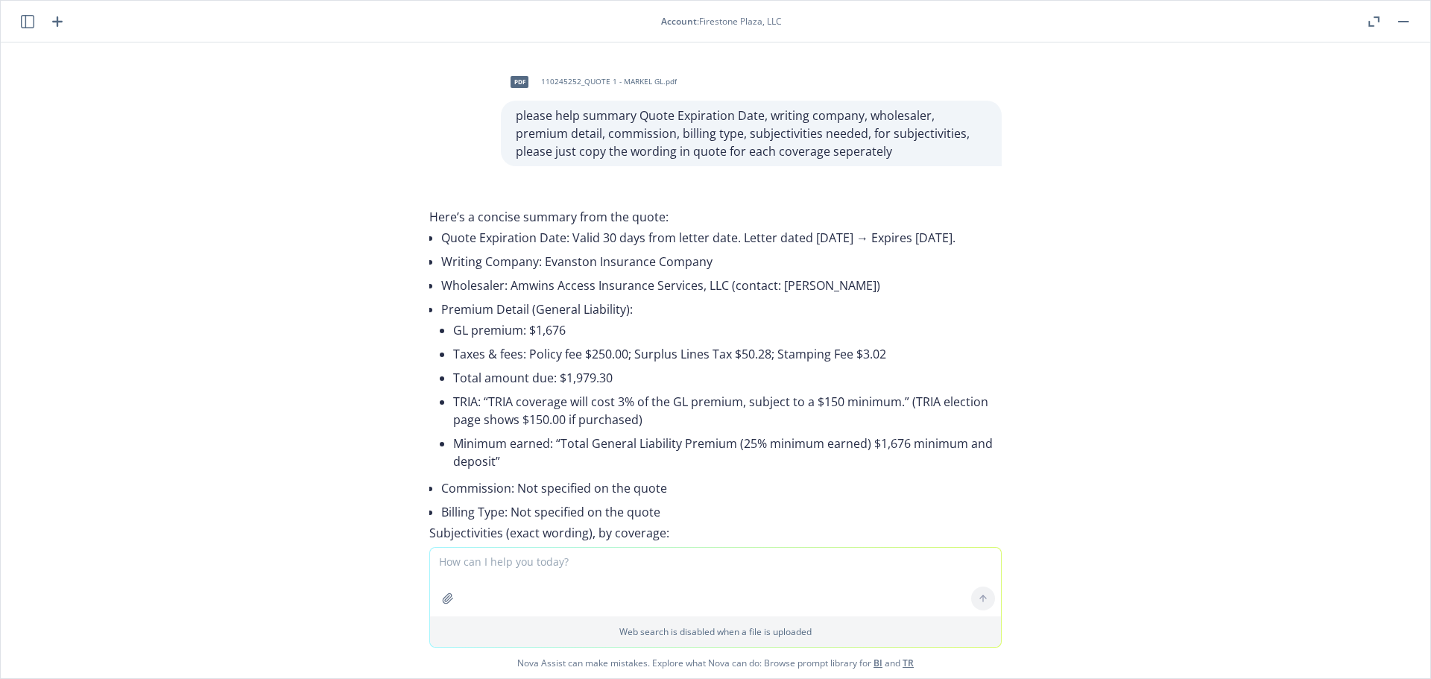
scroll to position [239, 0]
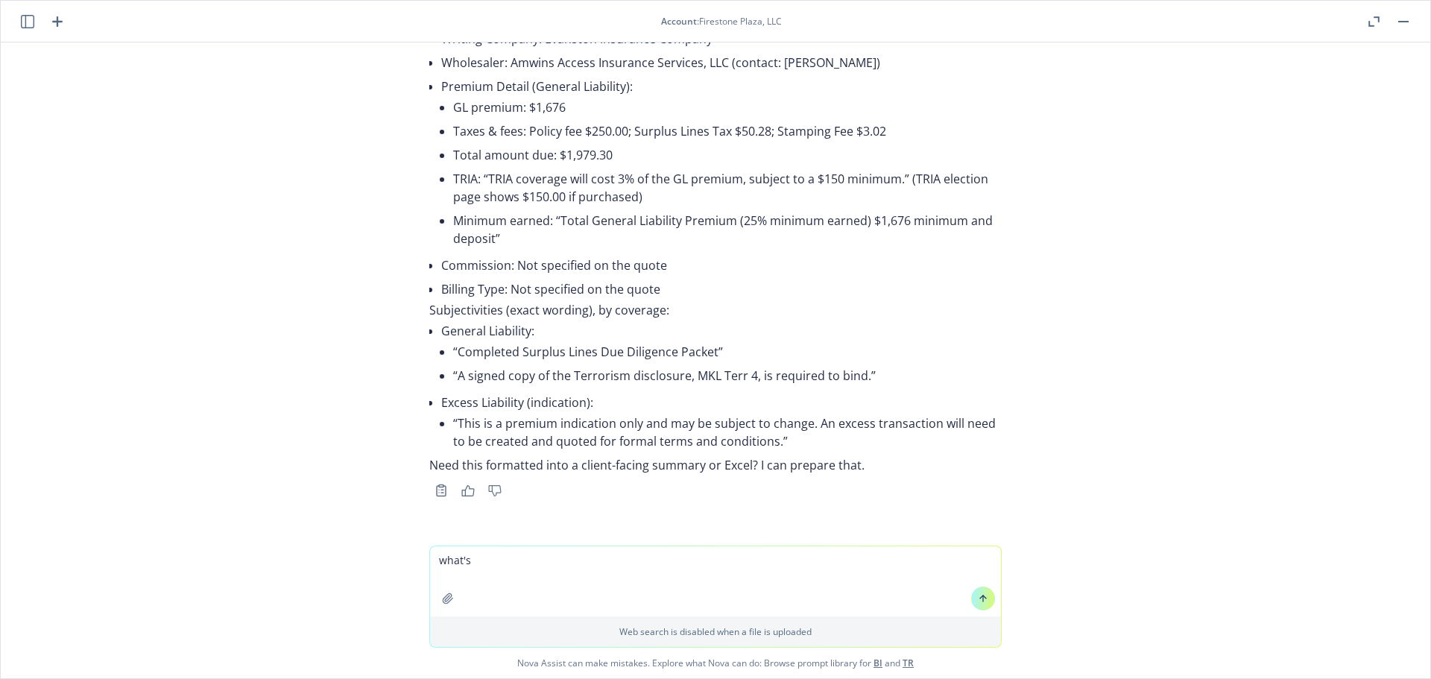
type textarea "what's PLIGA Tax"
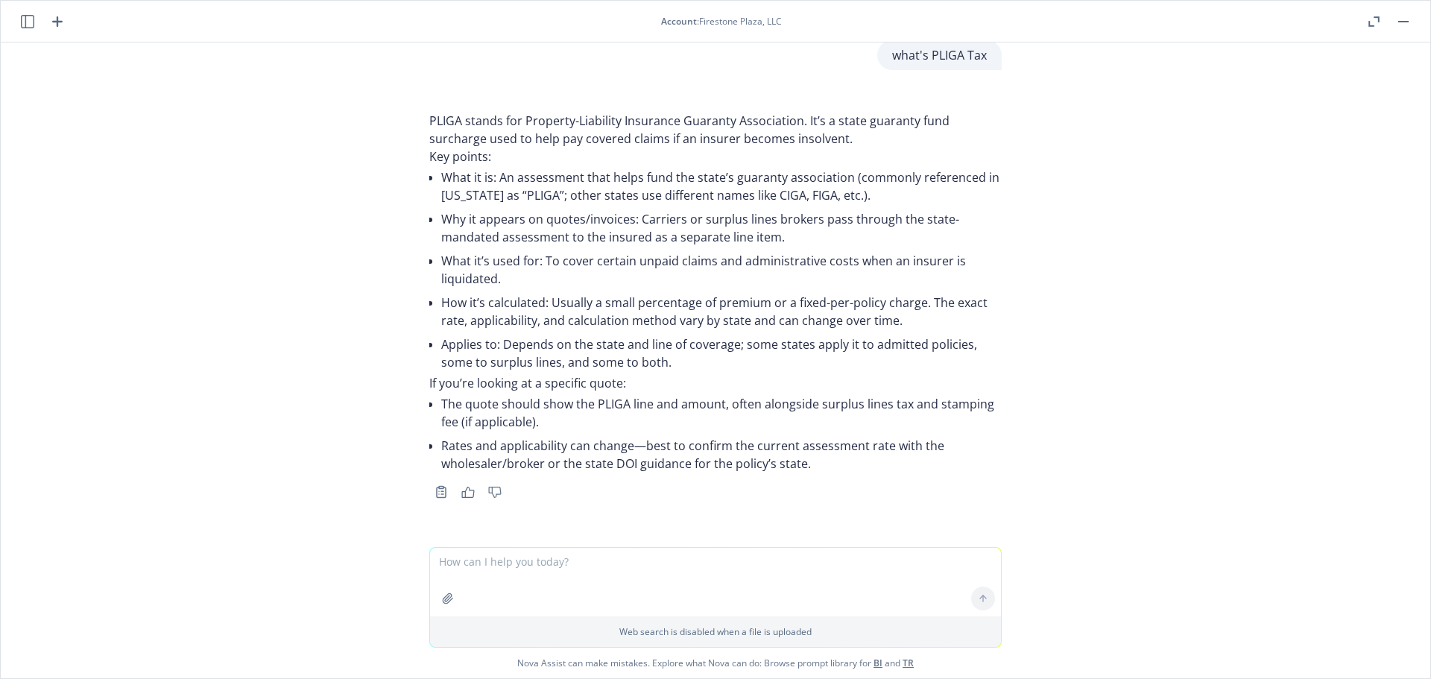
scroll to position [737, 0]
type textarea "trans into chinese"
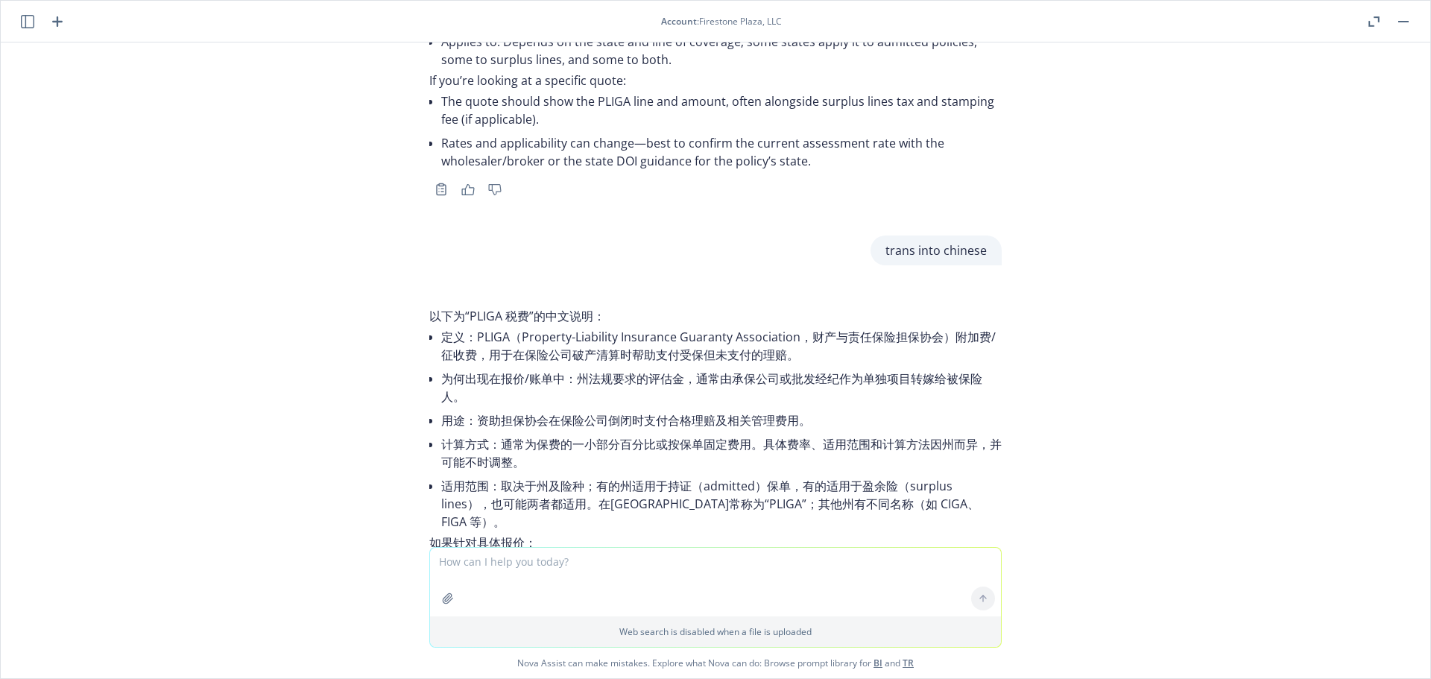
scroll to position [1032, 0]
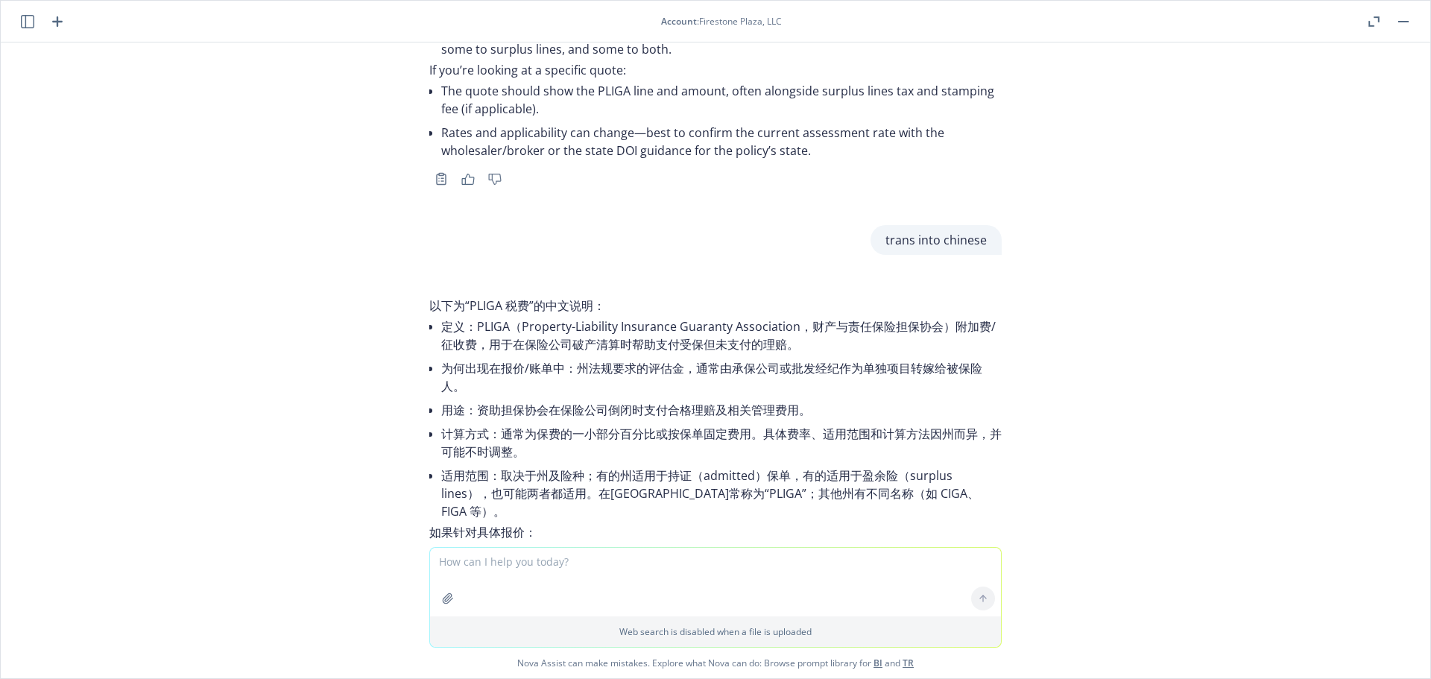
click at [507, 567] on textarea at bounding box center [715, 582] width 571 height 69
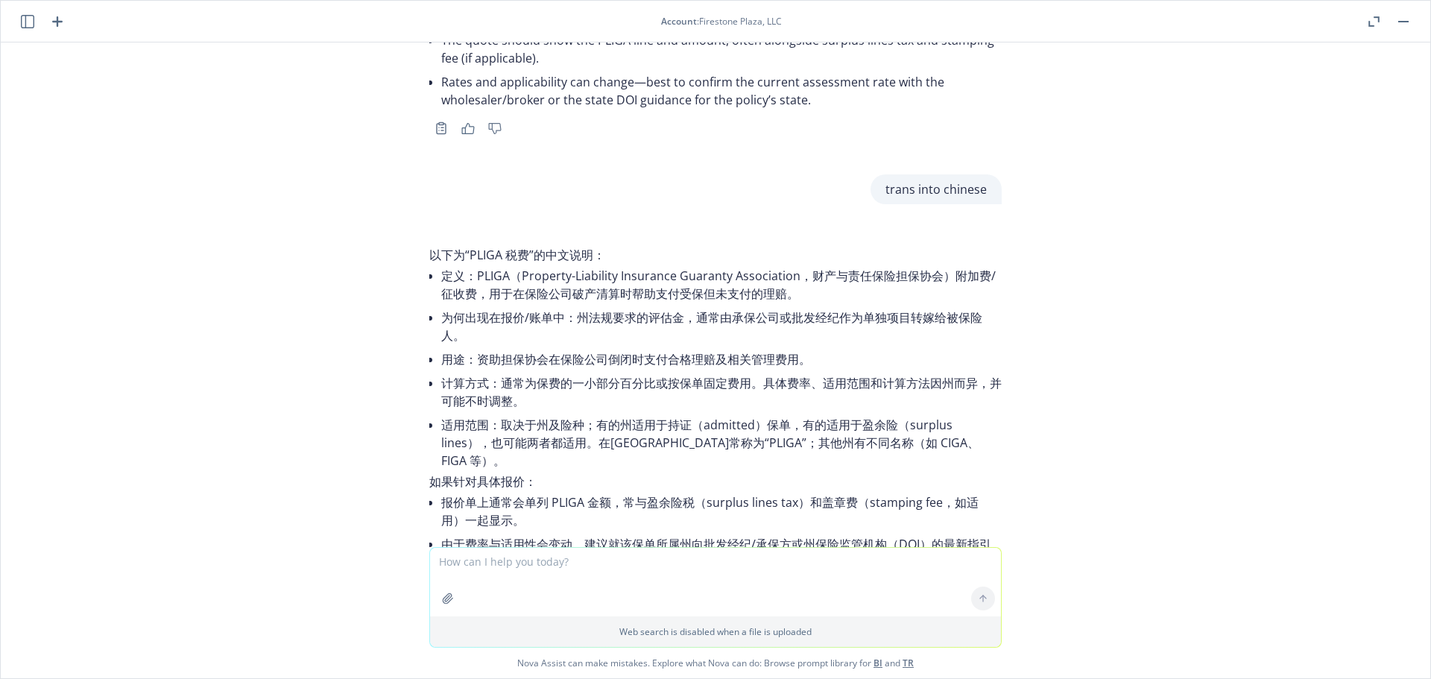
scroll to position [1182, 0]
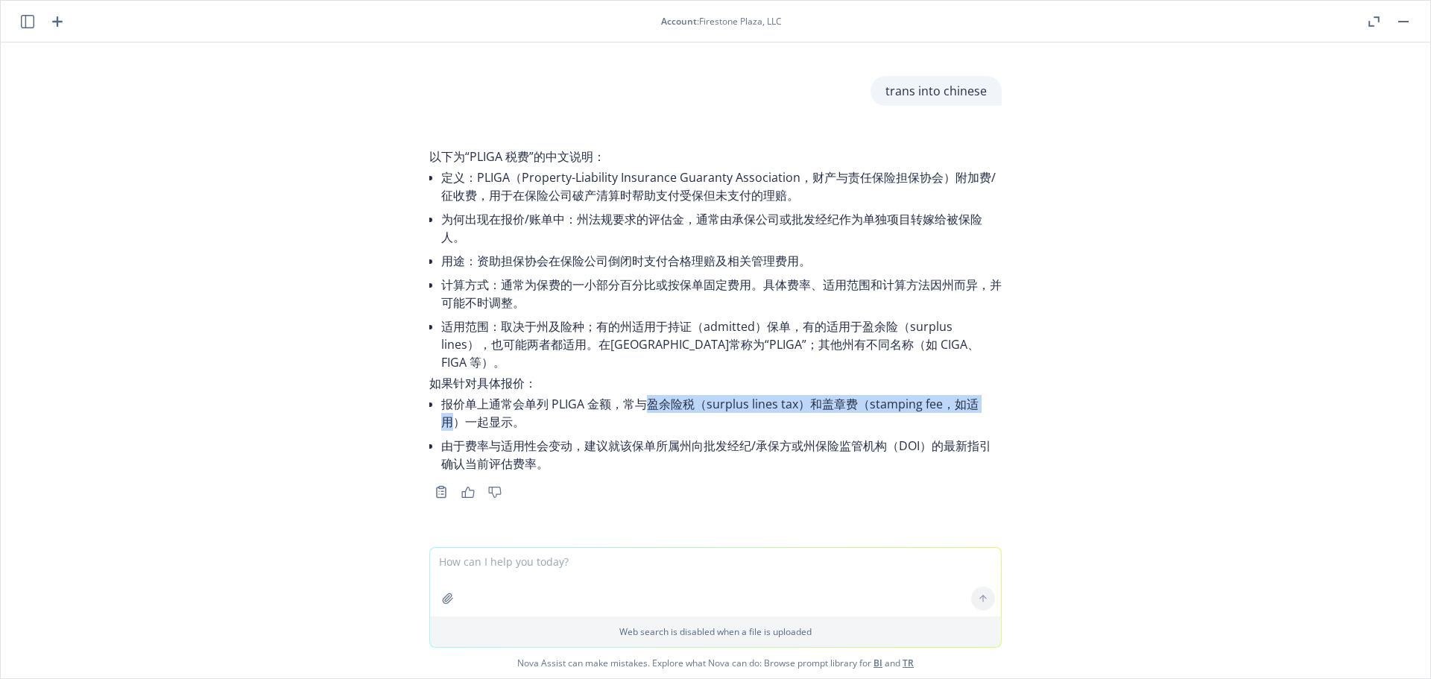
drag, startPoint x: 634, startPoint y: 403, endPoint x: 982, endPoint y: 401, distance: 348.1
click at [982, 401] on li "报价单上通常会单列 PLIGA 金额，常与盈余险税（surplus lines tax）和盖章费（stamping fee，如适用）一起显示。" at bounding box center [721, 413] width 561 height 42
click at [1050, 404] on div "pdf 110245252_QUOTE 1 - MARKEL GL.pdf please help summary Quote Expiration Date…" at bounding box center [716, 294] width 1430 height 505
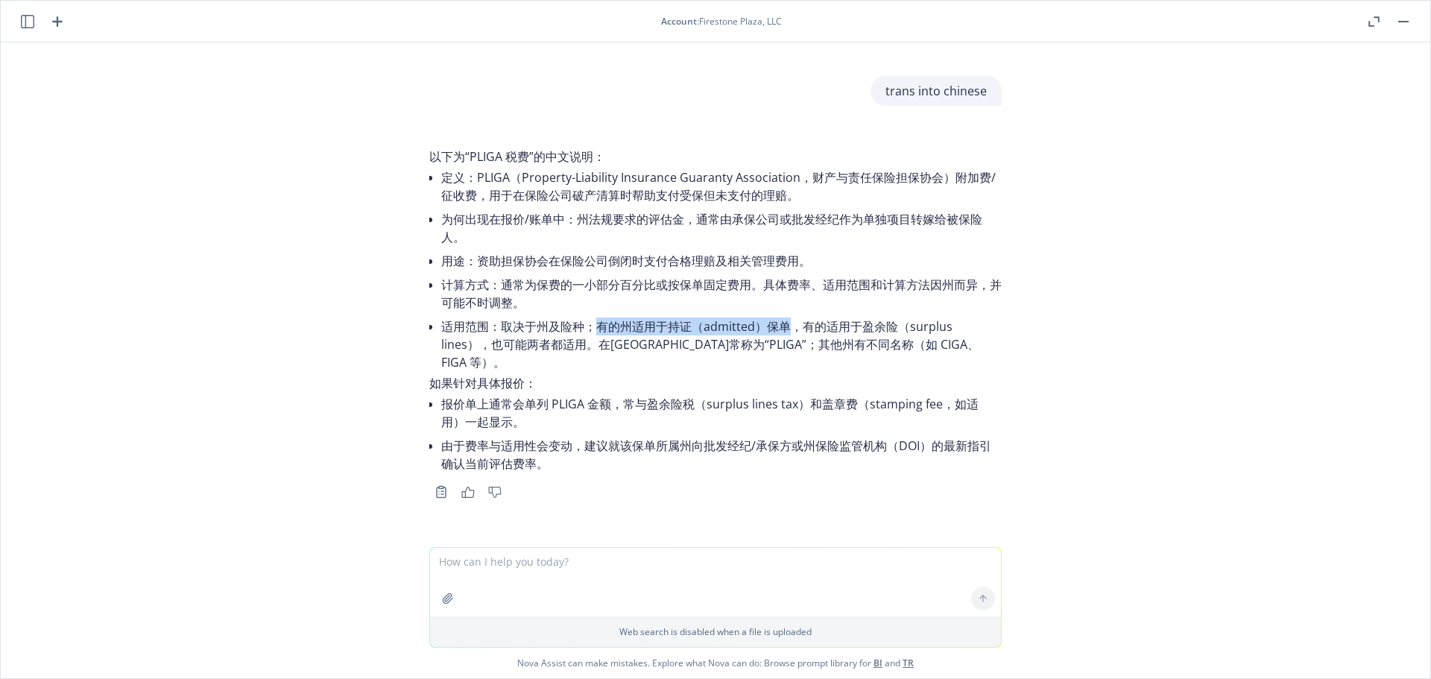
drag, startPoint x: 588, startPoint y: 346, endPoint x: 777, endPoint y: 341, distance: 188.7
click at [777, 341] on li "适用范围：取决于州及险种；有的州适用于持证（admitted）保单，有的适用于盈余险（surplus lines），也可能两者都适用。在[GEOGRAPHIC…" at bounding box center [721, 345] width 561 height 60
click at [999, 373] on div "以下为“PLIGA 税费”的中文说明： 定义：PLIGA（Property-Liability Insurance Guaranty Association，…" at bounding box center [715, 322] width 596 height 379
drag, startPoint x: 779, startPoint y: 215, endPoint x: 728, endPoint y: 212, distance: 51.5
click at [728, 207] on li "定义：PLIGA（Property-Liability Insurance Guaranty Association，财产与责任保险担保协会）附加费/征收费，…" at bounding box center [721, 186] width 561 height 42
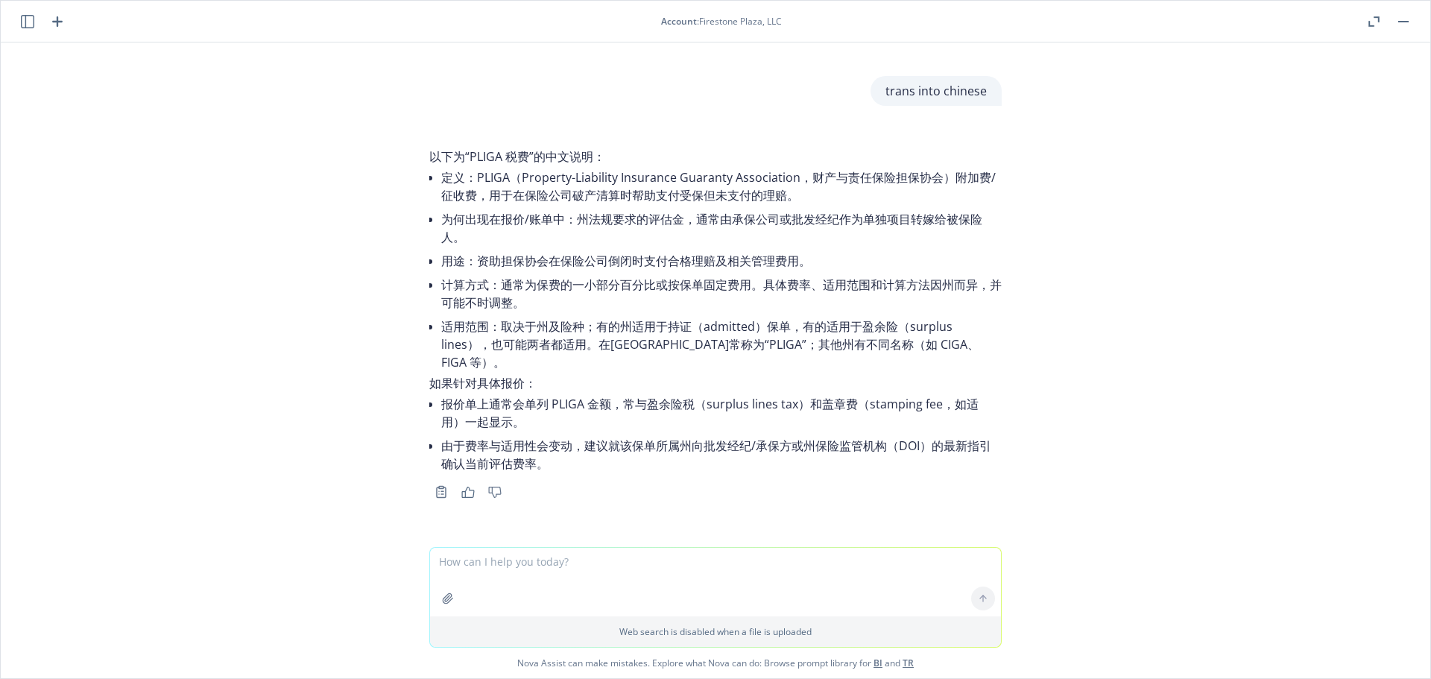
click at [800, 207] on li "定义：PLIGA（Property-Liability Insurance Guaranty Association，财产与责任保险担保协会）附加费/征收费，…" at bounding box center [721, 186] width 561 height 42
drag, startPoint x: 787, startPoint y: 212, endPoint x: 600, endPoint y: 221, distance: 187.3
click at [597, 207] on li "定义：PLIGA（Property-Liability Insurance Guaranty Association，财产与责任保险担保协会）附加费/征收费，…" at bounding box center [721, 186] width 561 height 42
click at [801, 207] on li "定义：PLIGA（Property-Liability Insurance Guaranty Association，财产与责任保险担保协会）附加费/征收费，…" at bounding box center [721, 186] width 561 height 42
drag, startPoint x: 924, startPoint y: 195, endPoint x: 854, endPoint y: 194, distance: 70.8
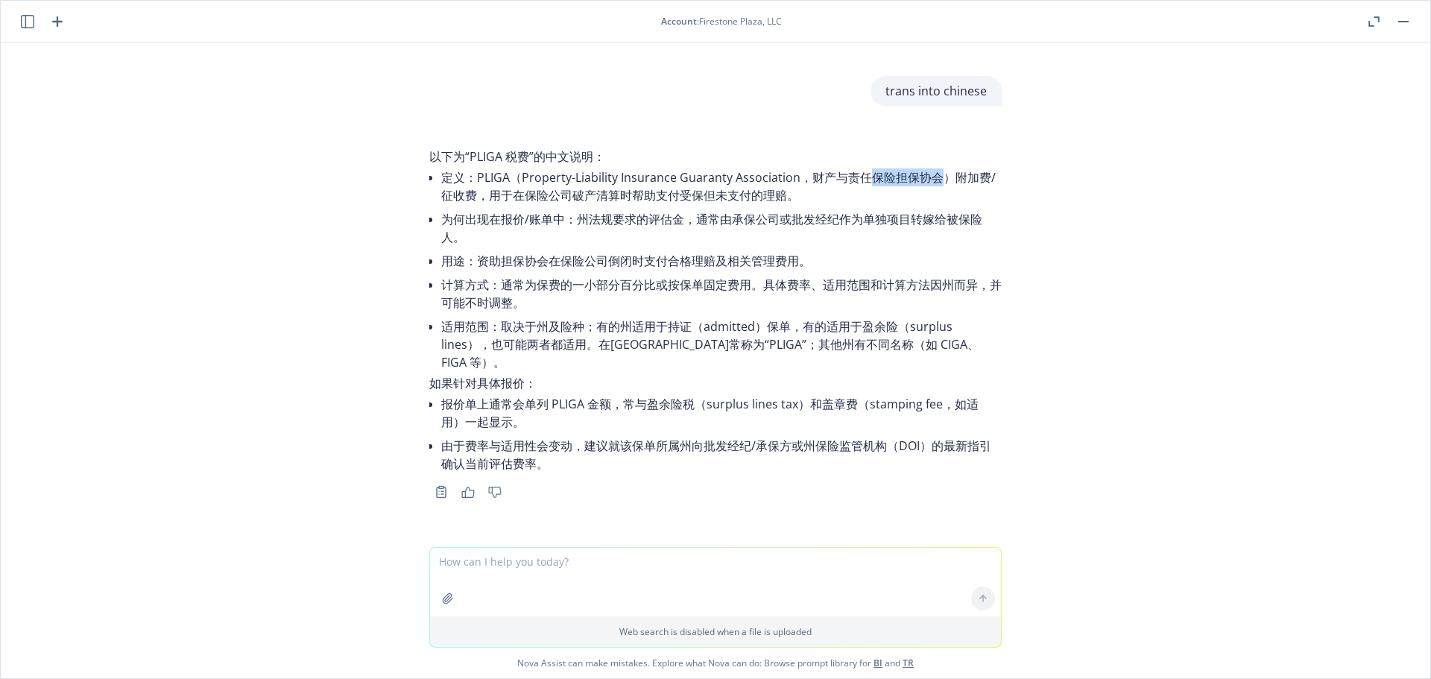
click at [854, 194] on li "定义：PLIGA（Property-Liability Insurance Guaranty Association，财产与责任保险担保协会）附加费/征收费，…" at bounding box center [721, 186] width 561 height 42
drag, startPoint x: 813, startPoint y: 214, endPoint x: 777, endPoint y: 224, distance: 36.6
click at [805, 207] on li "定义：PLIGA（Property-Liability Insurance Guaranty Association，财产与责任保险担保协会）附加费/征收费，…" at bounding box center [721, 186] width 561 height 42
click at [23, 22] on icon "button" at bounding box center [27, 21] width 13 height 13
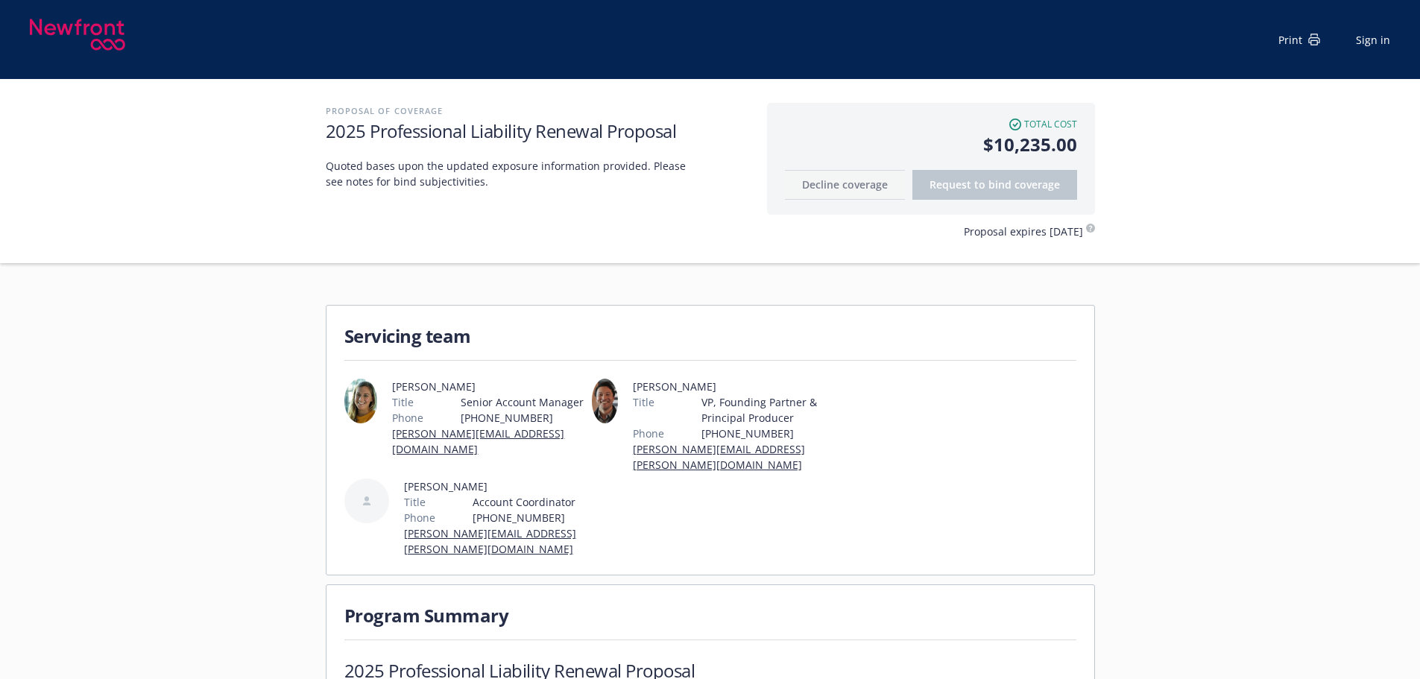
scroll to position [373, 0]
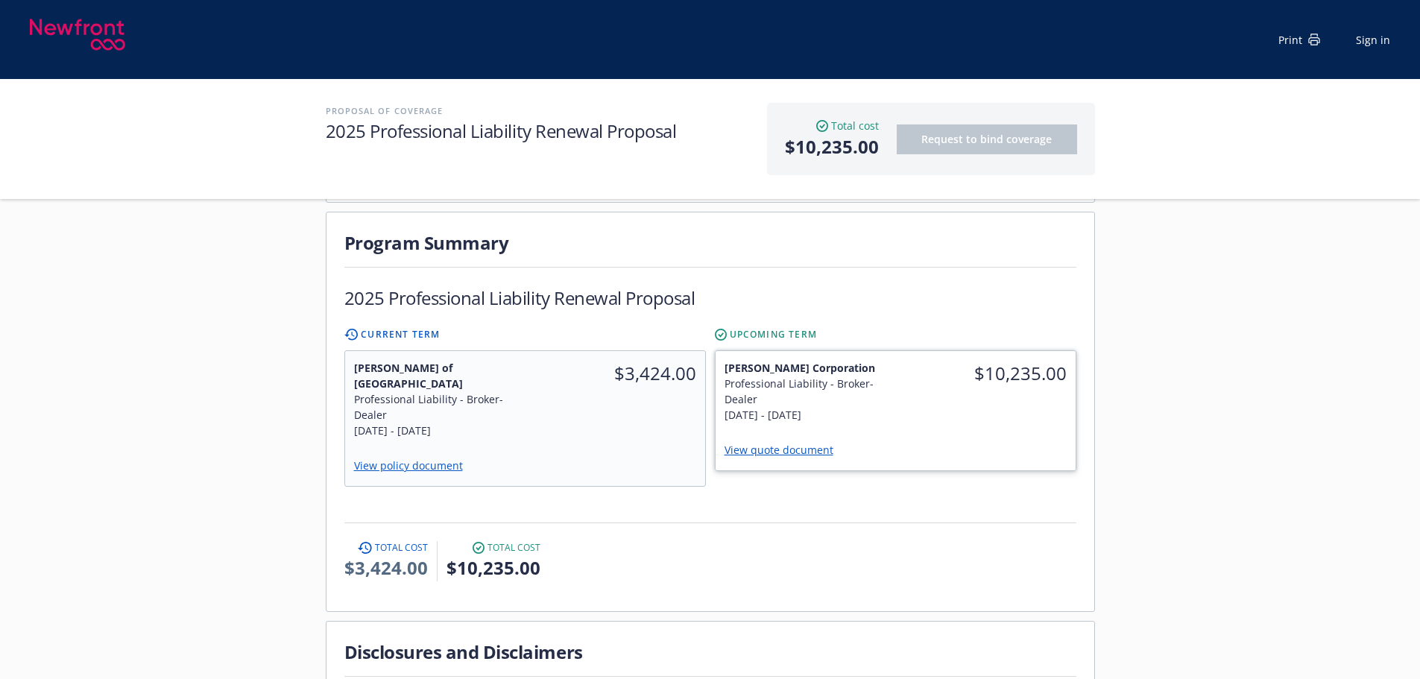
click at [876, 376] on div "Professional Liability - Broker-Dealer" at bounding box center [806, 391] width 163 height 31
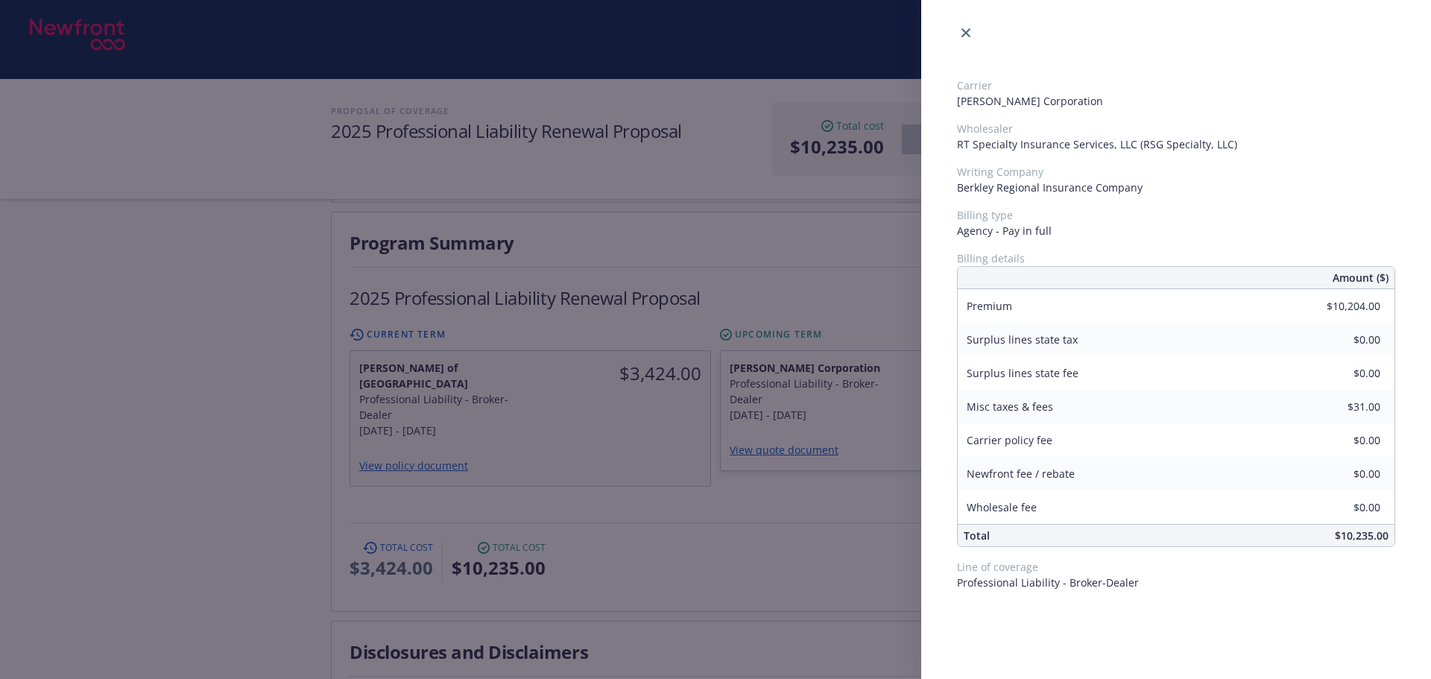
click at [216, 312] on div "Carrier [PERSON_NAME] Corporation Wholesaler RT Specialty Insurance Services, L…" at bounding box center [715, 339] width 1431 height 679
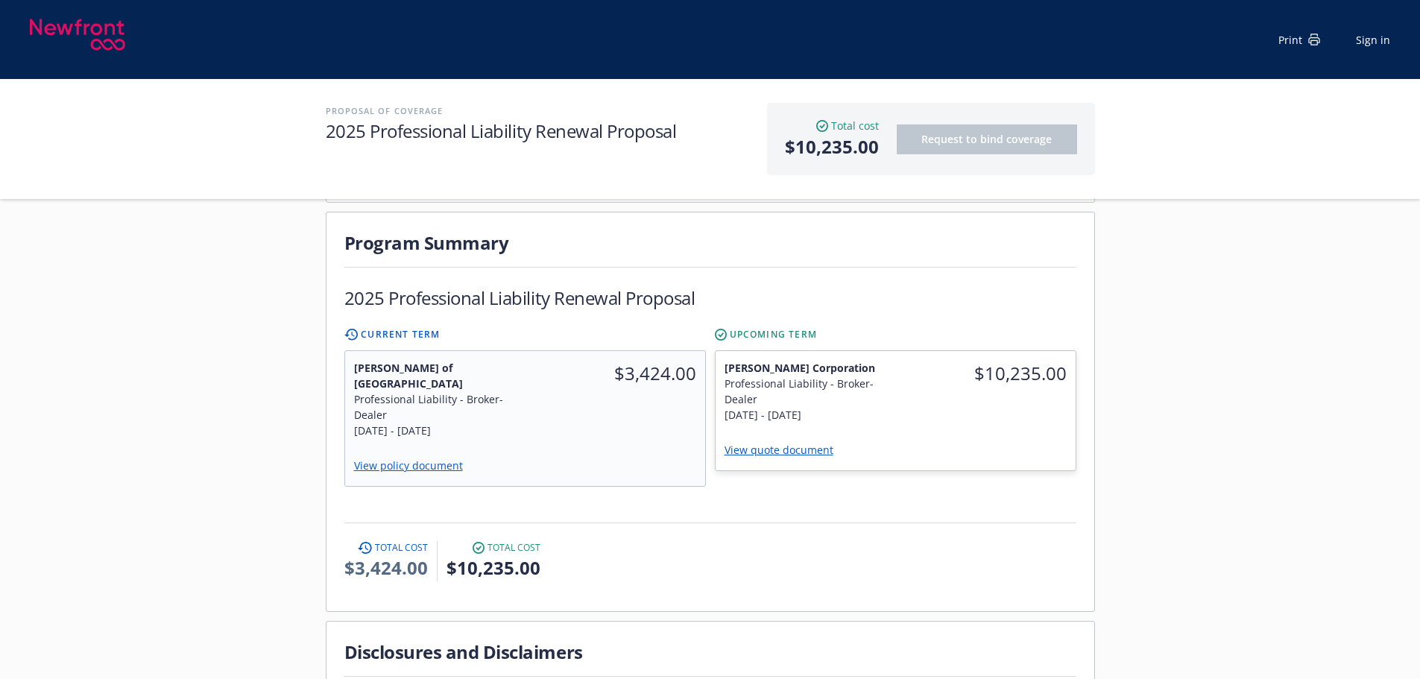
click at [452, 328] on div "Current [PERSON_NAME] of London Professional Liability - Broker-Dealer [DATE] -…" at bounding box center [525, 407] width 362 height 159
click at [414, 360] on span "[PERSON_NAME] of [GEOGRAPHIC_DATA]" at bounding box center [434, 375] width 163 height 31
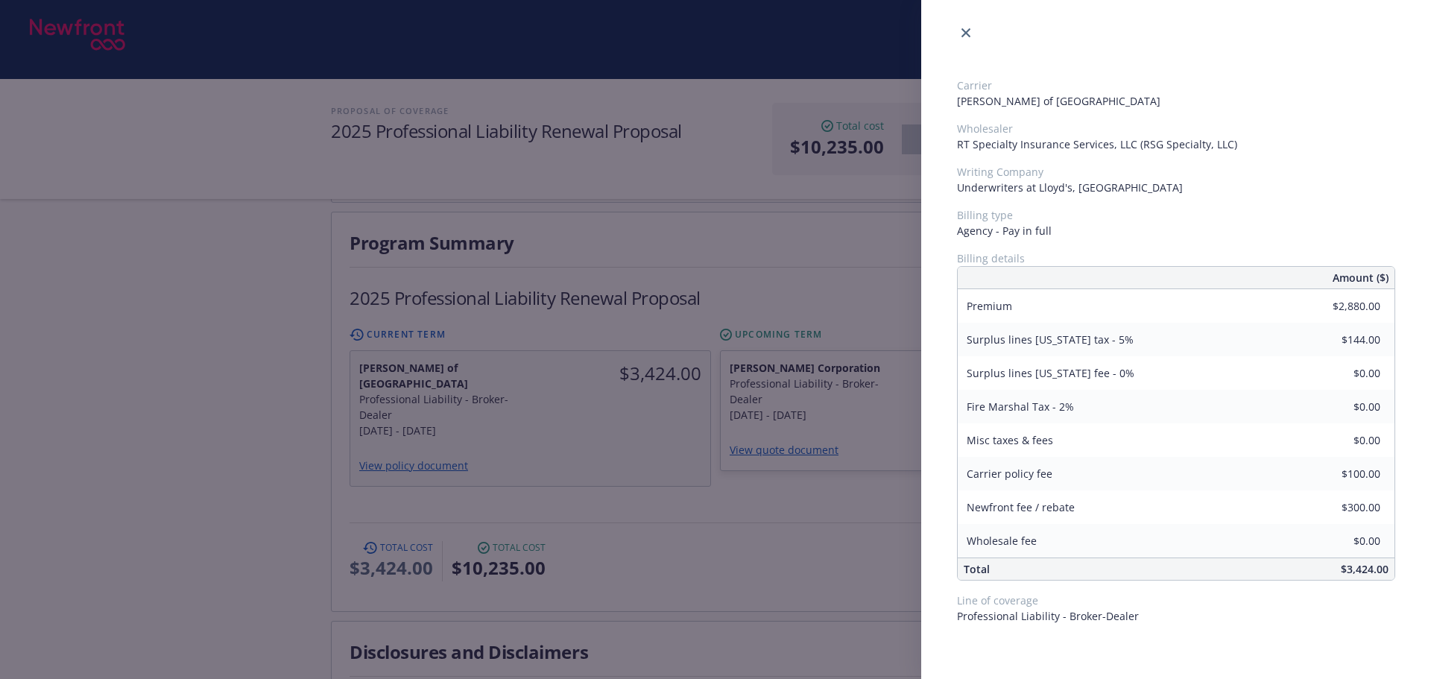
click at [297, 379] on div "Carrier [PERSON_NAME] of London Wholesaler RT Specialty Insurance Services, LLC…" at bounding box center [715, 339] width 1431 height 679
